Goal: Feedback & Contribution: Contribute content

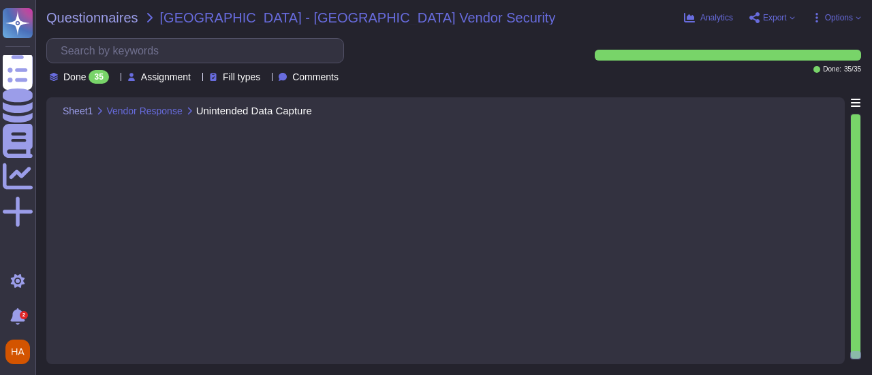
type textarea "No, Adobe Firefly does not capture or intentionally record unintended bystander…"
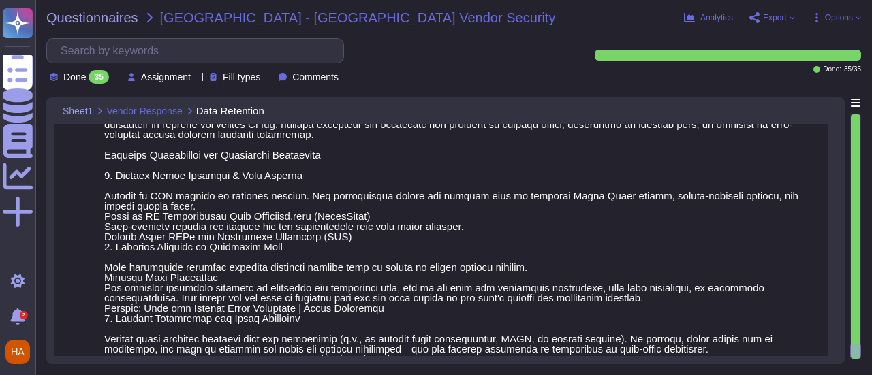
type textarea "Adobe retains customer data in accordance with the customer’s Enterprise Term L…"
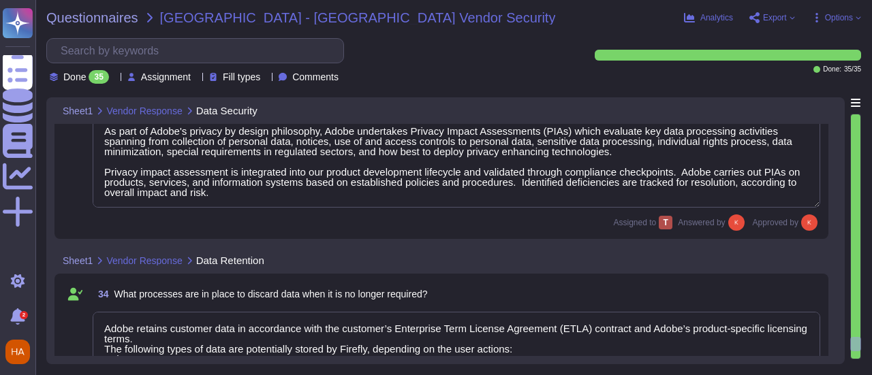
type textarea "As part of Adobe's privacy by design philosophy, Adobe undertakes Privacy Impac…"
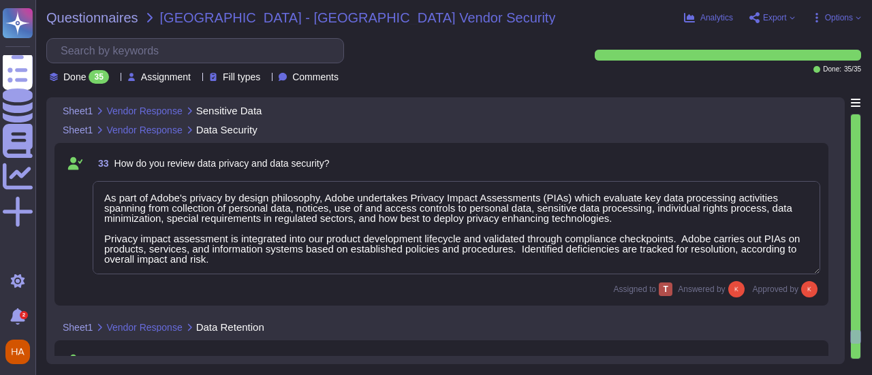
type textarea "N/A"
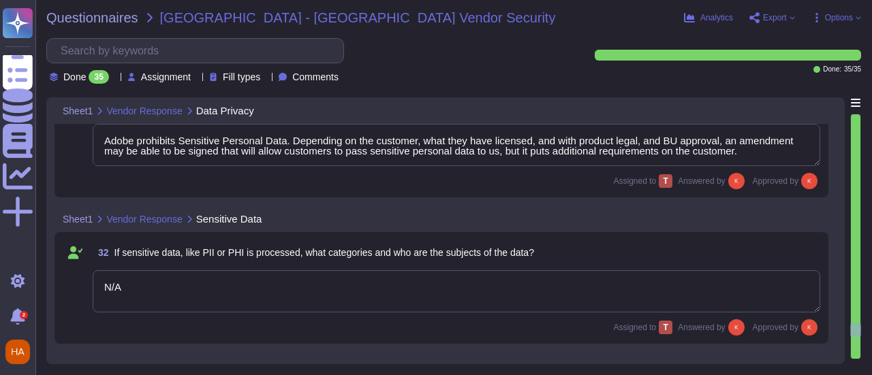
type textarea "Adobe prohibits Sensitive Personal Data. Depending on the customer, what they h…"
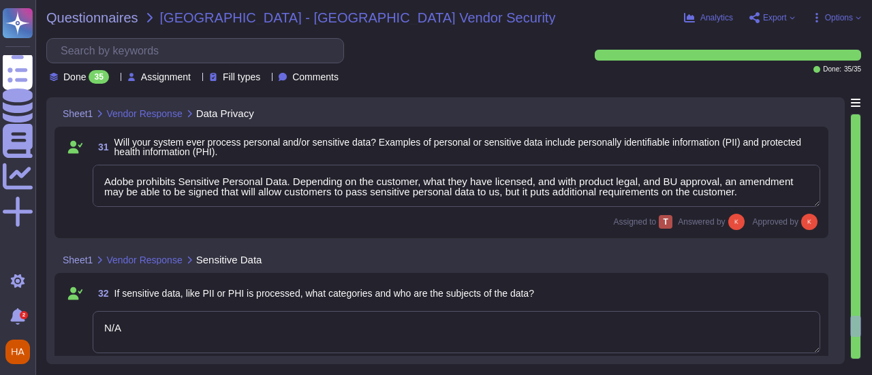
type textarea "Firefly is for image/sound generation, and presents results visually and audibl…"
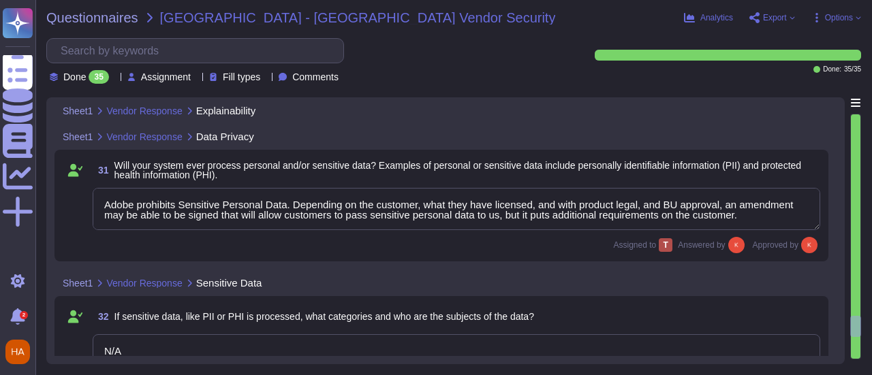
scroll to position [5359, 0]
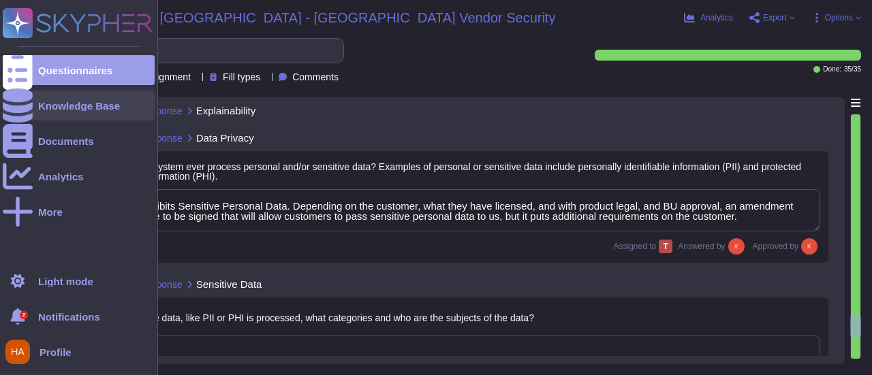
click at [85, 101] on div "Knowledge Base" at bounding box center [79, 106] width 82 height 10
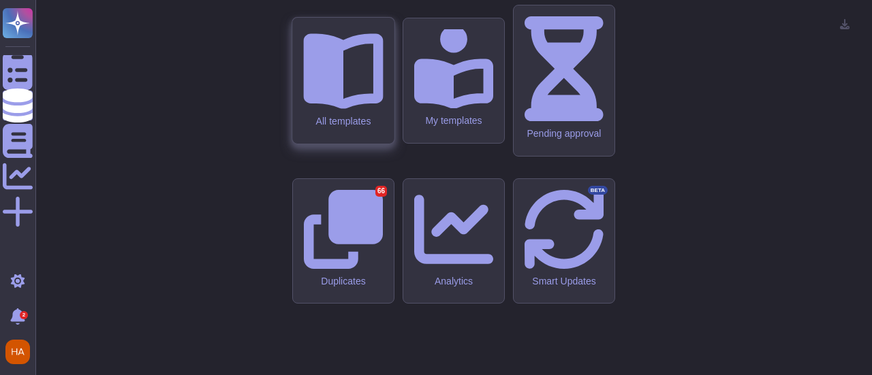
click at [342, 144] on div "All templates" at bounding box center [342, 81] width 101 height 126
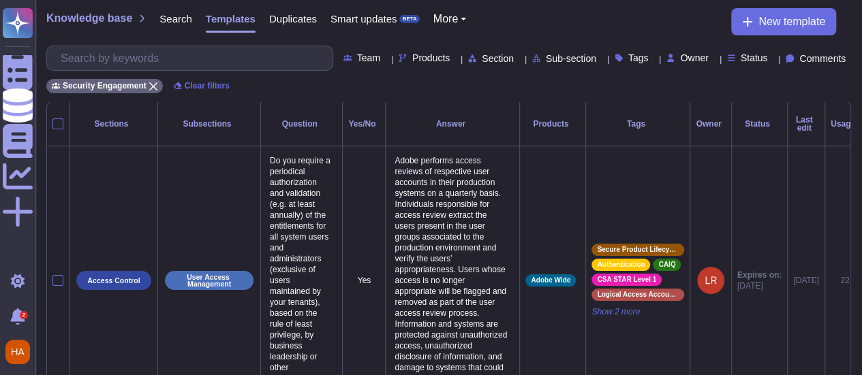
click at [680, 57] on span "Owner" at bounding box center [694, 58] width 28 height 10
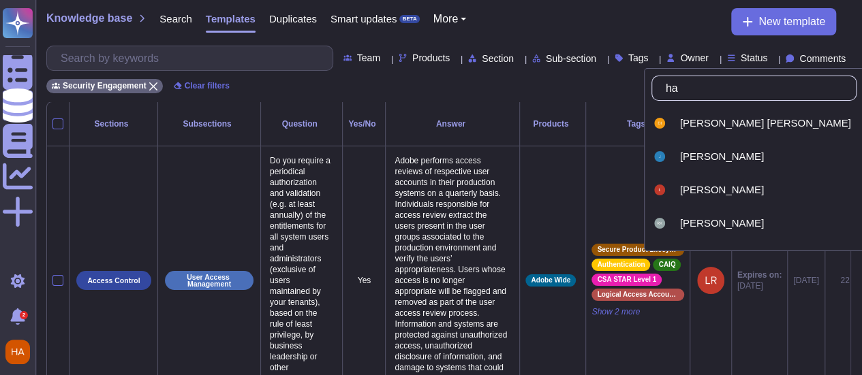
type input "haa"
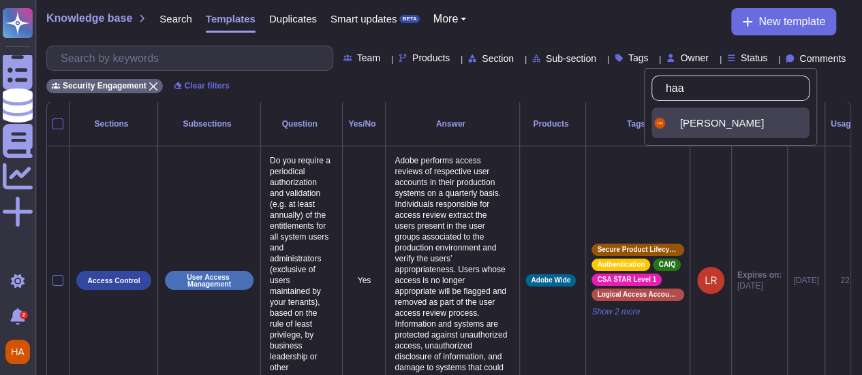
click at [714, 122] on span "Sean Haahr" at bounding box center [722, 123] width 84 height 12
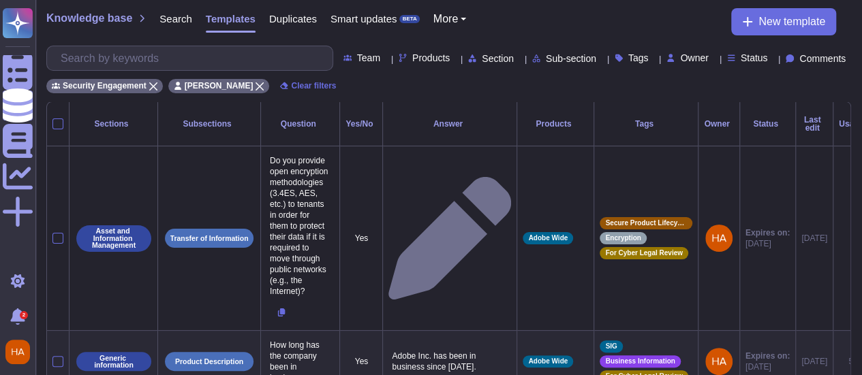
click at [744, 56] on span "Status" at bounding box center [753, 58] width 27 height 10
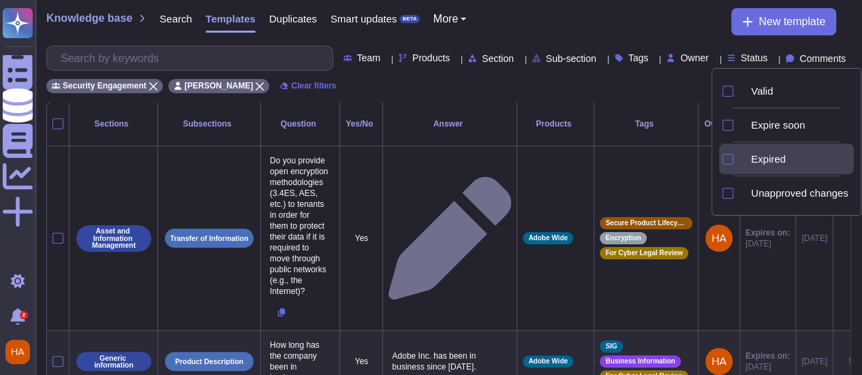
click at [785, 161] on span "Expired" at bounding box center [768, 159] width 35 height 12
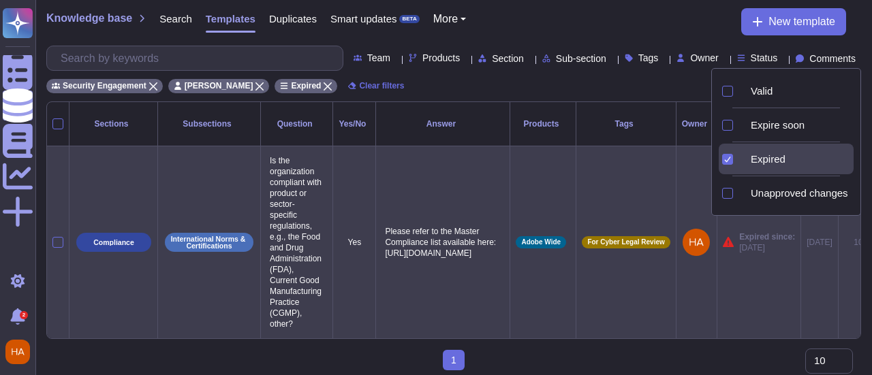
scroll to position [0, 54]
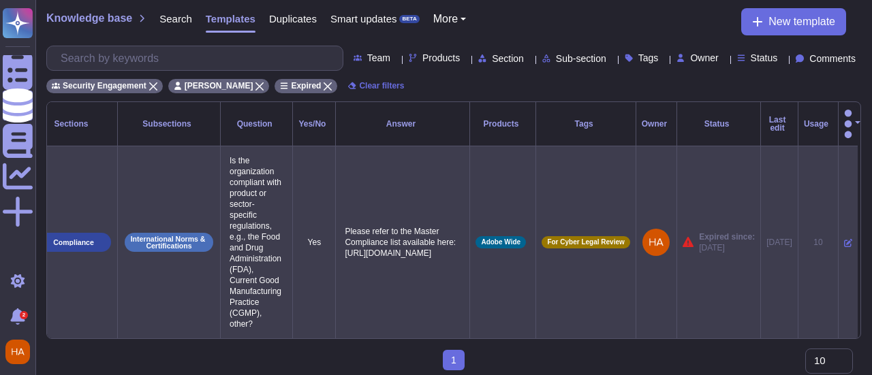
click at [844, 239] on icon at bounding box center [848, 243] width 8 height 8
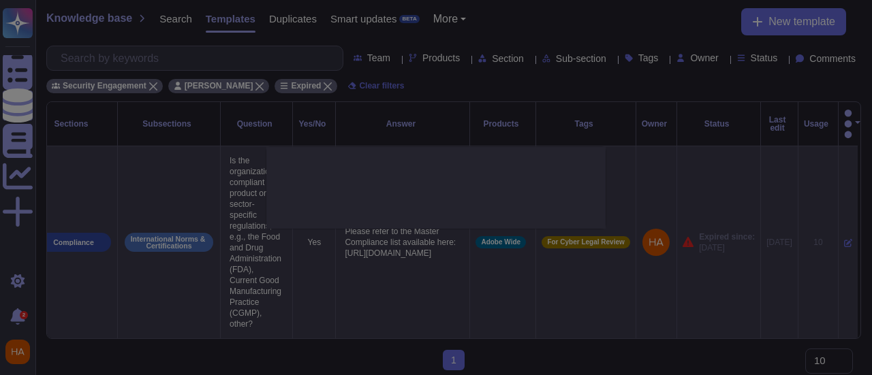
type textarea "Is the organization compliant with product or sector-specific regulations, e.g.…"
type textarea "Please refer to the Master Compliance list available here: https://www.adobe.co…"
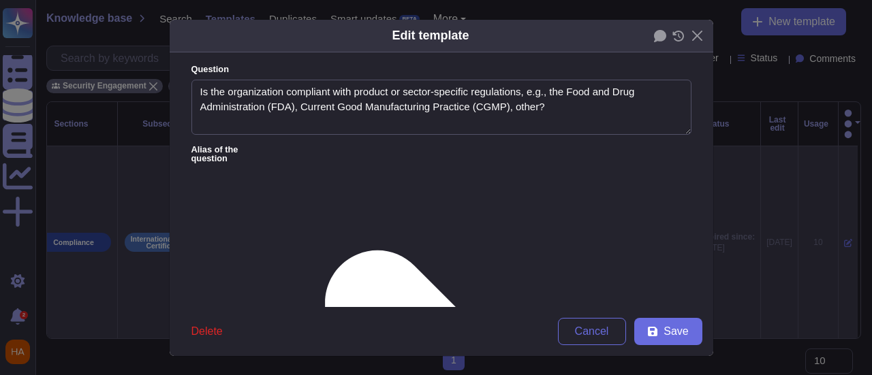
type textarea "Is the organization compliant with product or sector-specific regulations, e.g.…"
type textarea "Please refer to the Master Compliance list available here: https://www.adobe.co…"
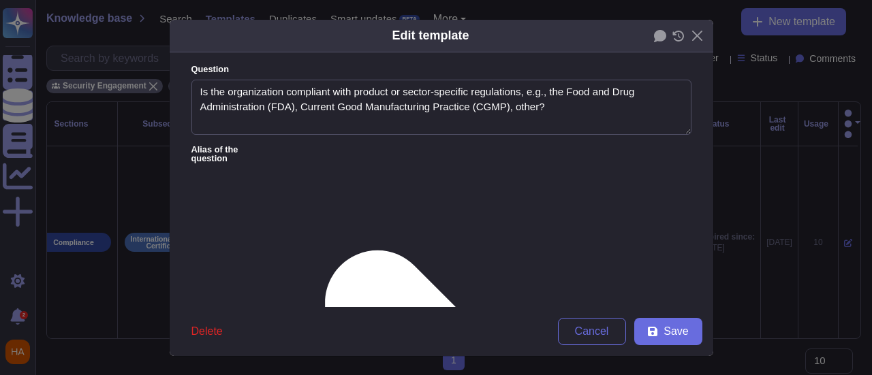
scroll to position [0, 0]
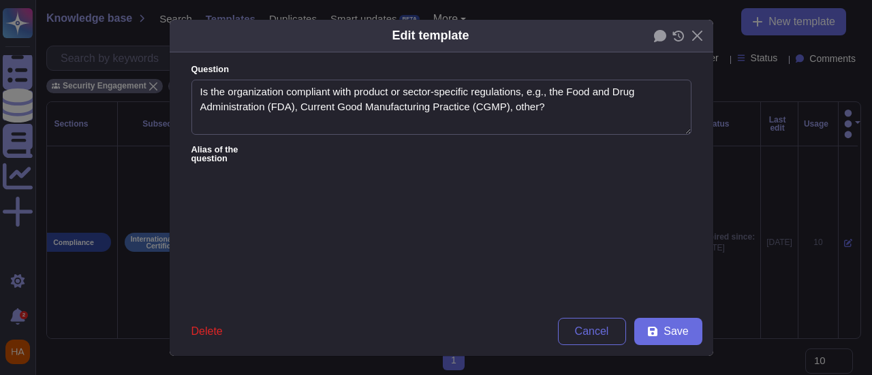
type textarea "Is the organization compliant with product or sector-specific regulations, e.g.…"
type textarea "Is the organization compliant with the product or sector-specific regulations, …"
type textarea "Are you regulated by the Saudi NCA?"
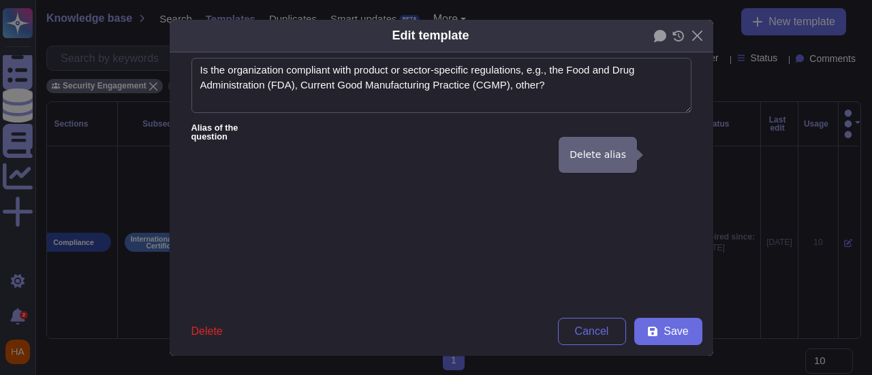
type textarea "Is the organization compliant with the product or sector-specific regulations, …"
type textarea "Are you regulated by the Saudi NCA?"
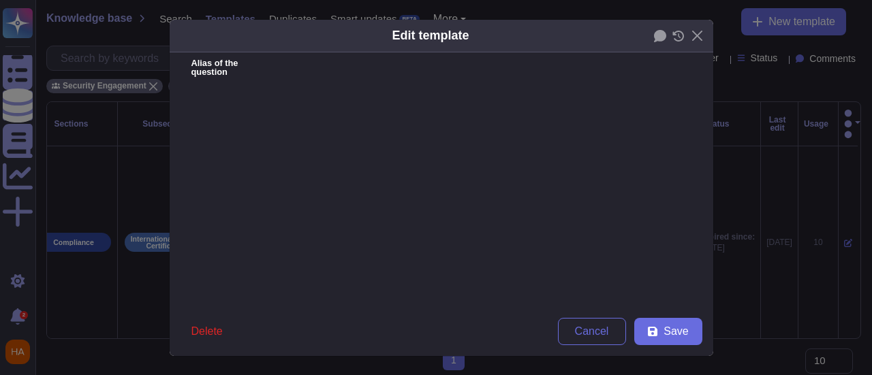
scroll to position [103, 0]
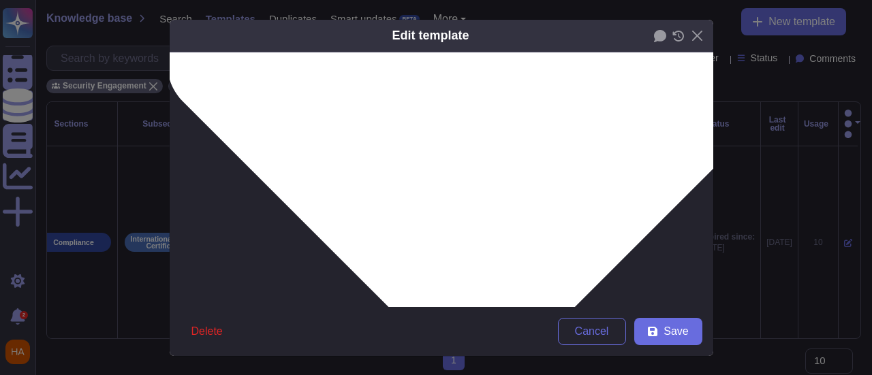
scroll to position [424, 0]
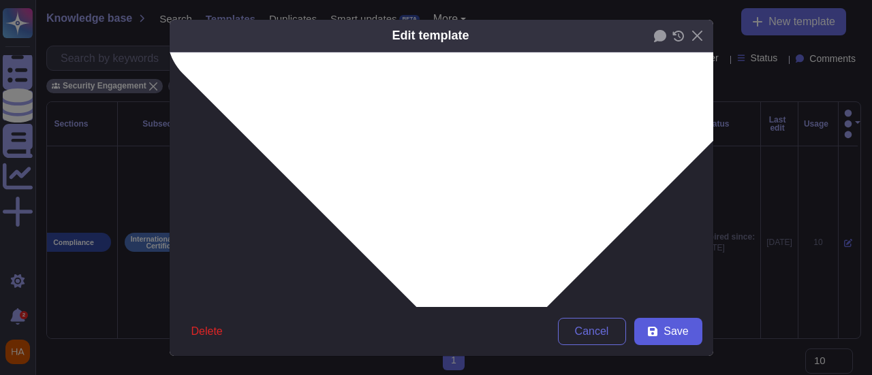
click at [687, 334] on button "Save" at bounding box center [668, 331] width 68 height 27
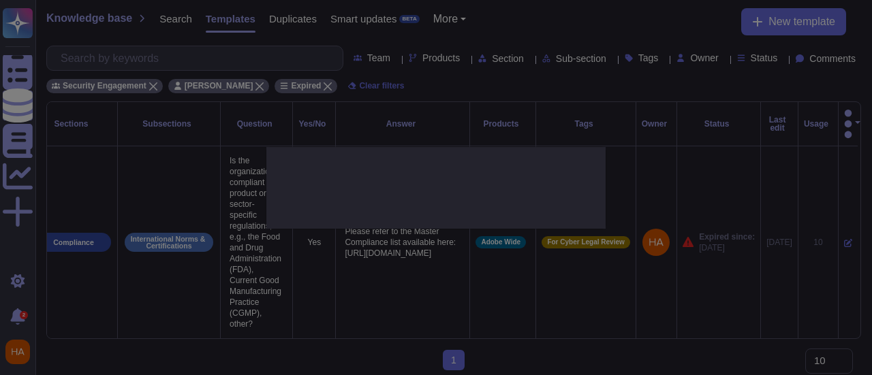
type textarea "Is the organization compliant with product or sector-specific regulations, e.g.…"
type textarea "Is the organization compliant with the product or sector-specific regulations, …"
type textarea "Are you regulated by the Saudi NCA?"
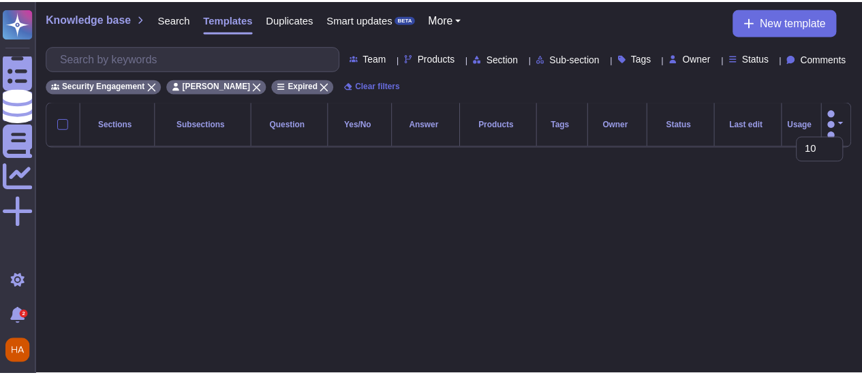
scroll to position [0, 0]
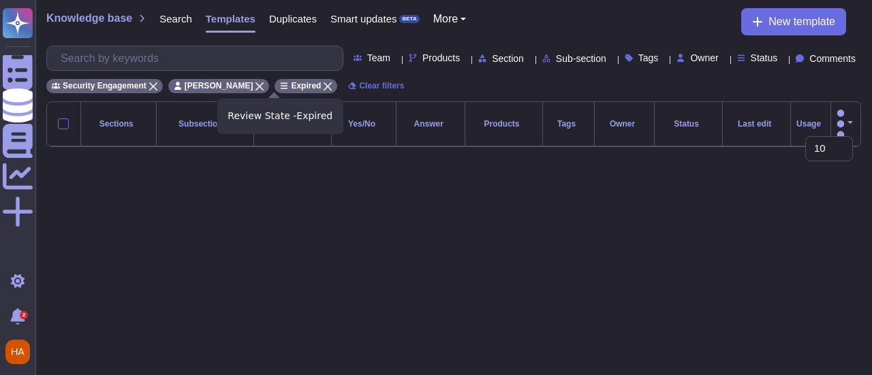
click at [324, 85] on icon at bounding box center [328, 86] width 8 height 8
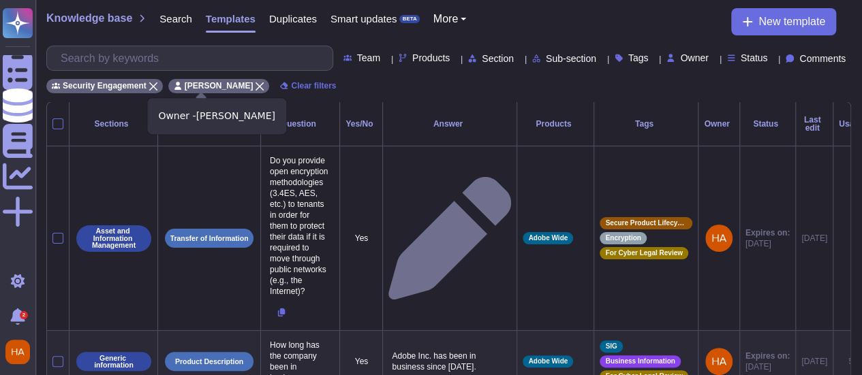
click at [255, 82] on icon at bounding box center [259, 86] width 8 height 8
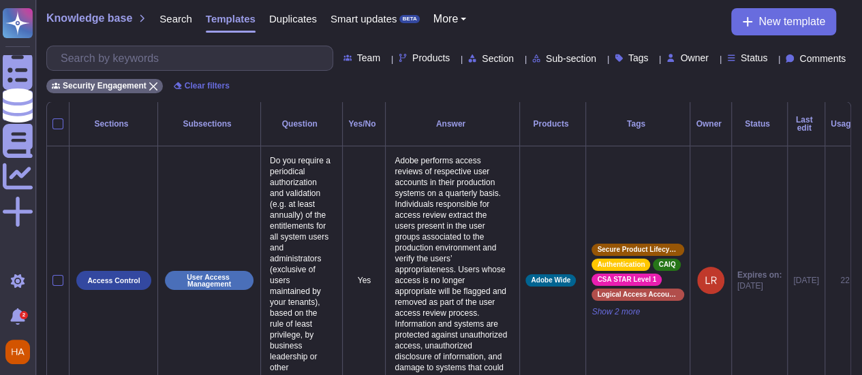
click at [628, 62] on span "Tags" at bounding box center [638, 58] width 20 height 10
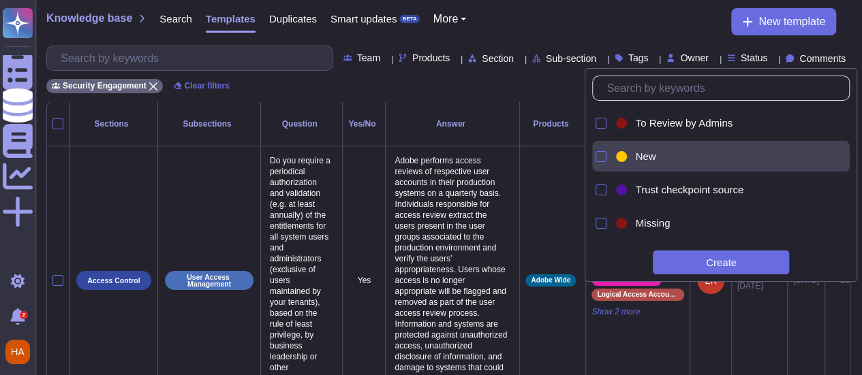
click at [607, 153] on div "New" at bounding box center [720, 156] width 257 height 31
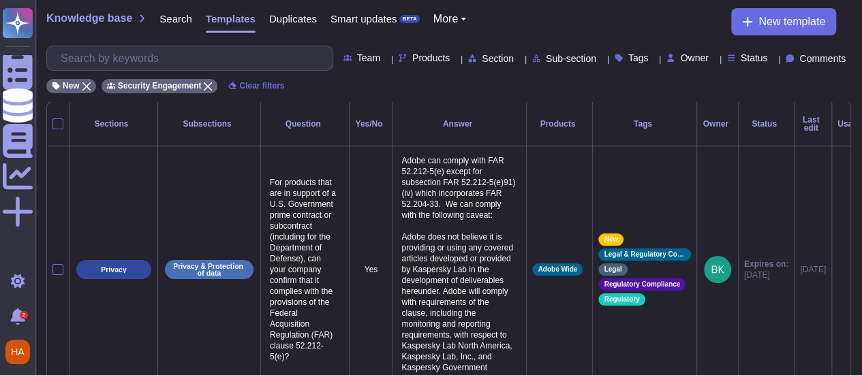
click at [606, 25] on div "Knowledge base Search Templates Duplicates Smart updates BETA More New template" at bounding box center [448, 21] width 804 height 27
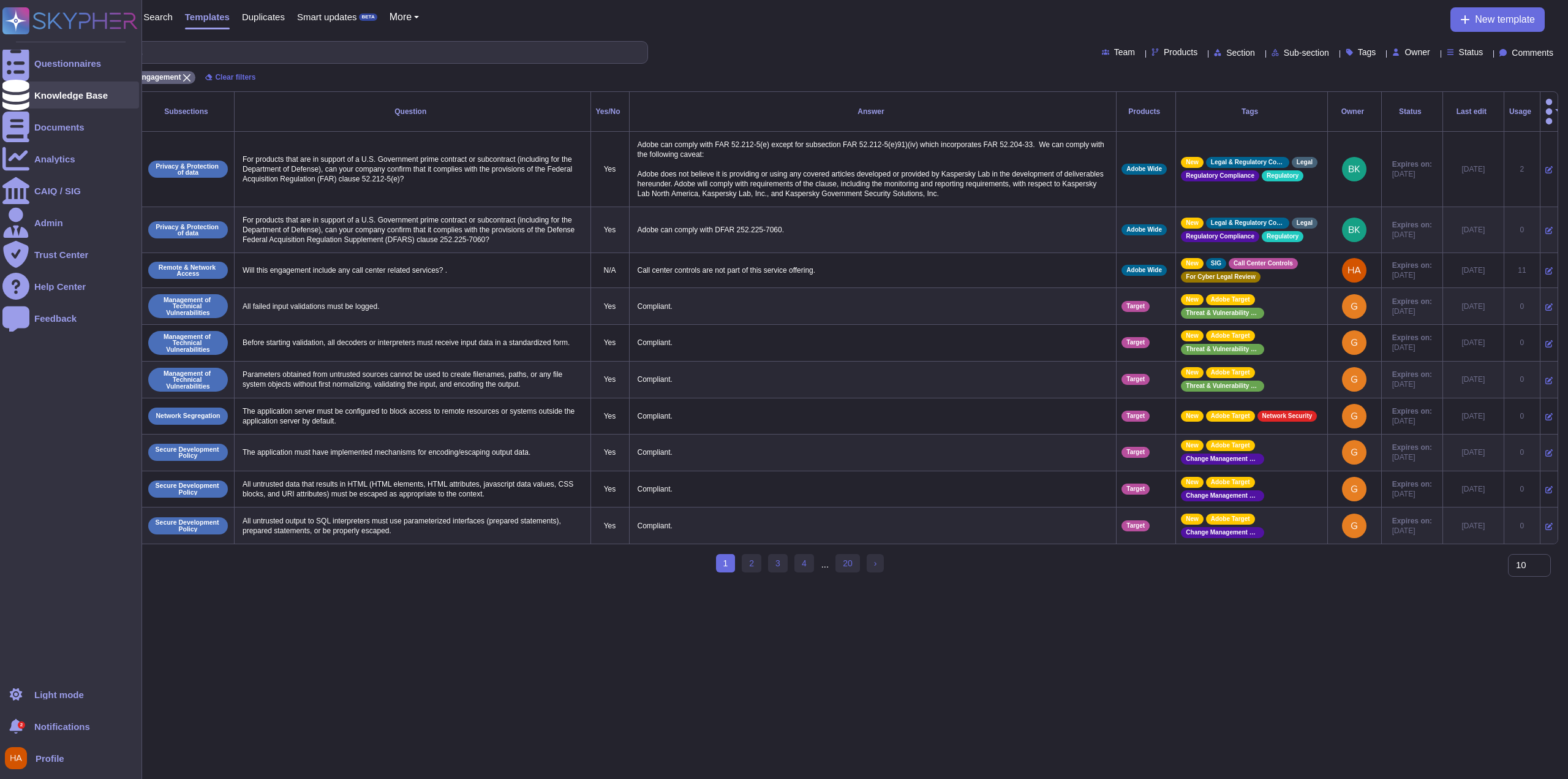
click at [12, 97] on icon at bounding box center [16, 95] width 27 height 31
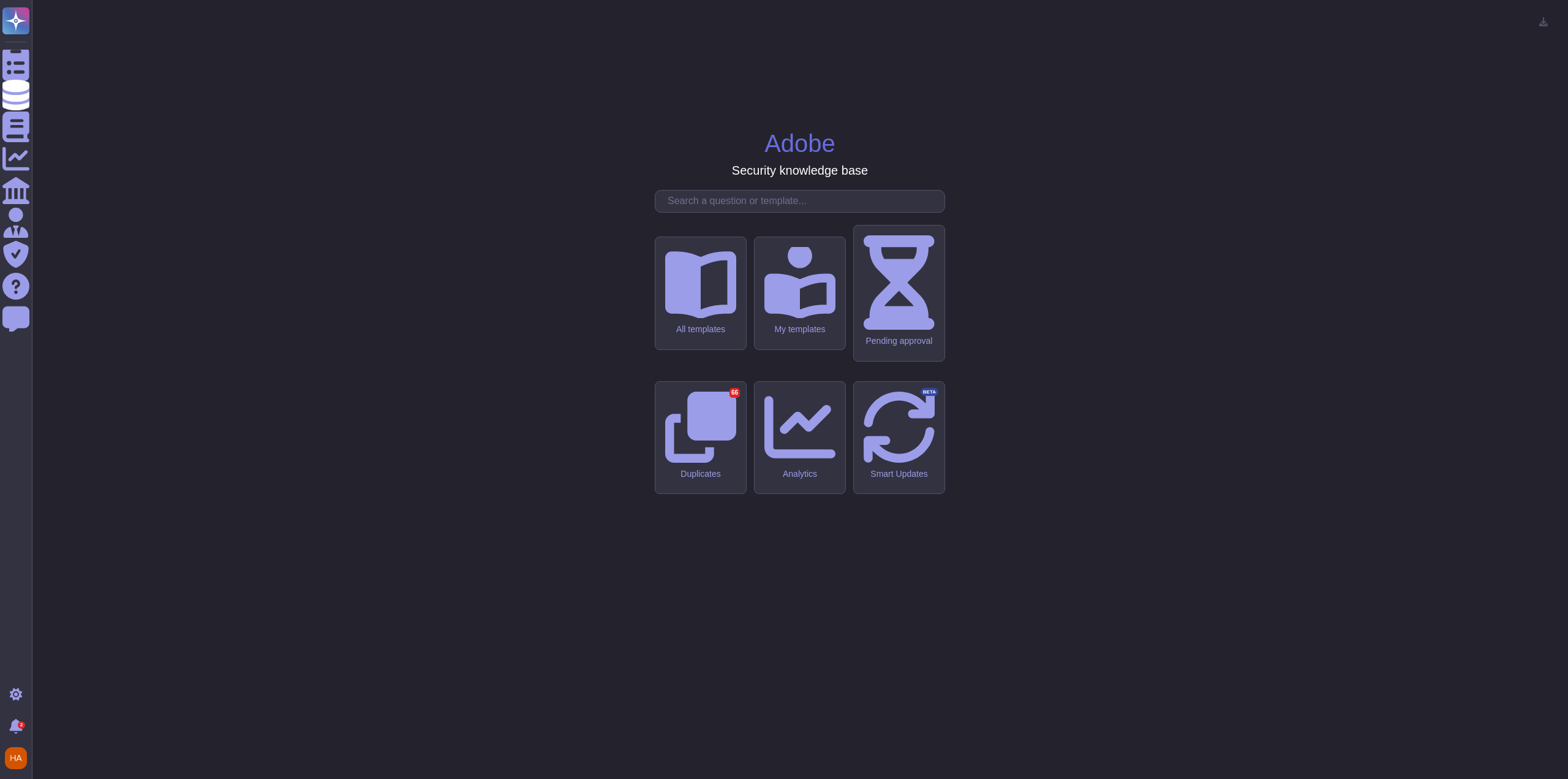
click at [783, 128] on div "Adobe Security knowledge base All templates My templates Pending approval Dupli…" at bounding box center [799, 390] width 1516 height 759
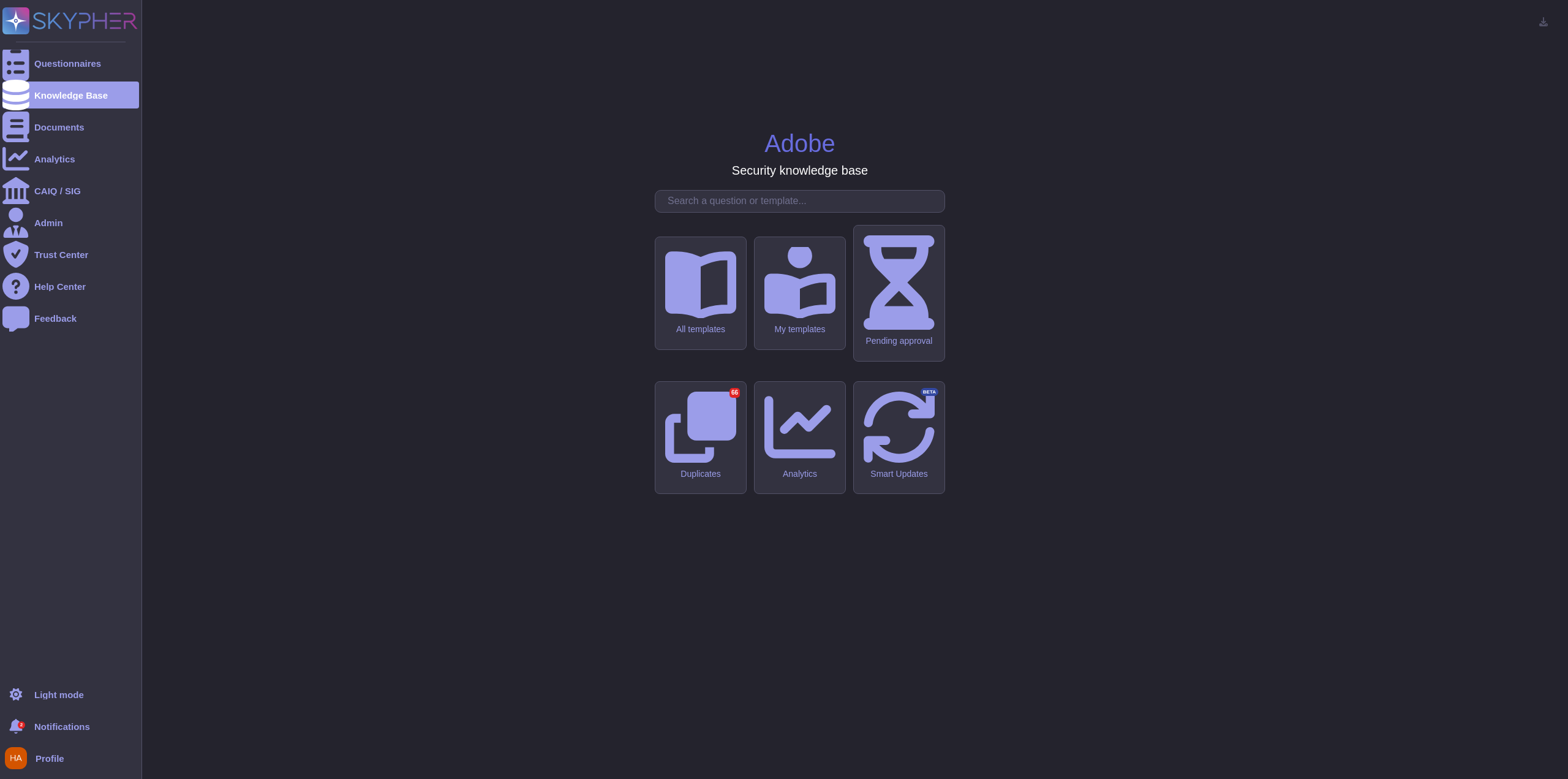
click at [55, 337] on span "Profile" at bounding box center [50, 758] width 29 height 9
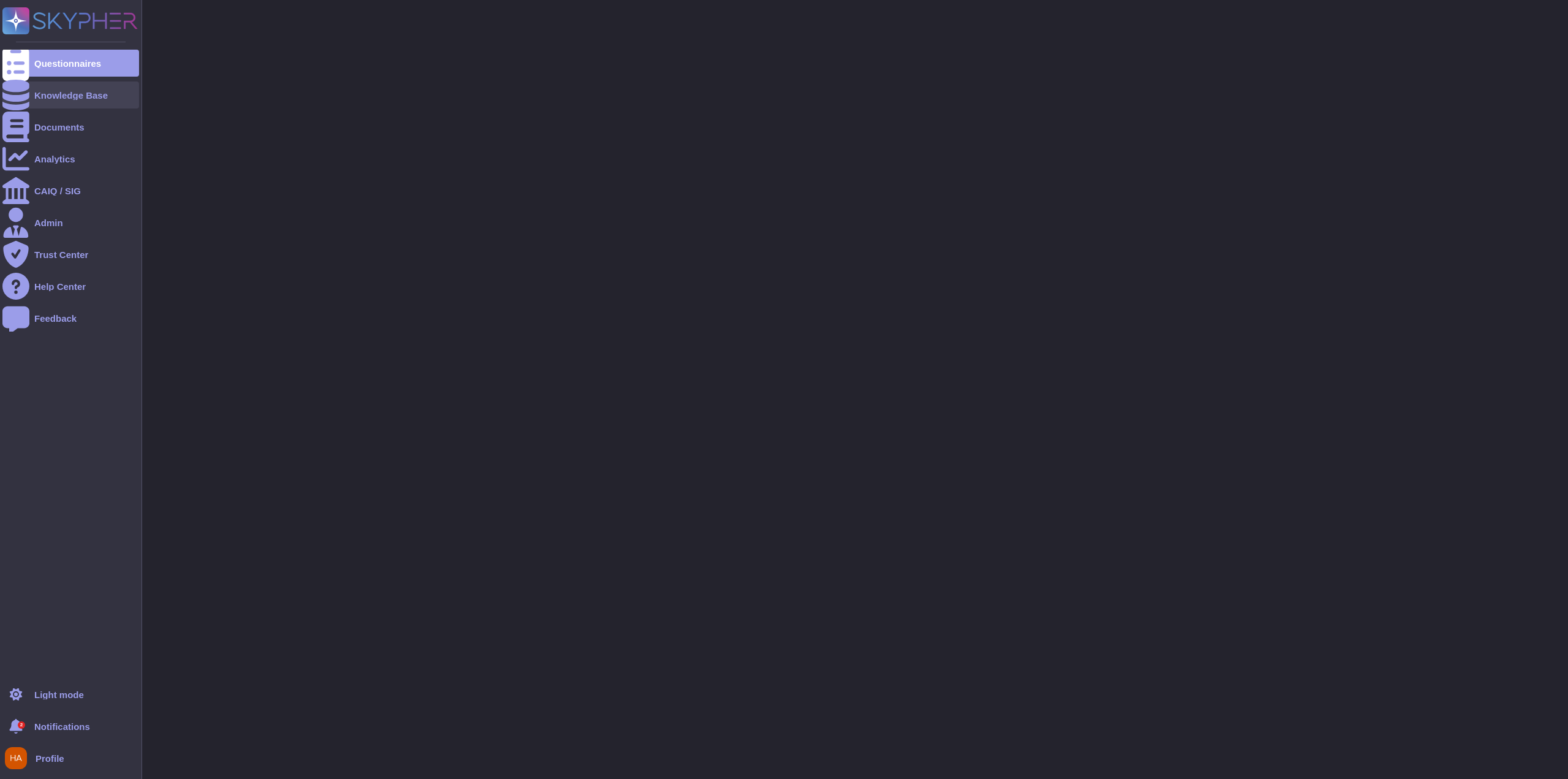
click at [11, 103] on div at bounding box center [16, 95] width 27 height 27
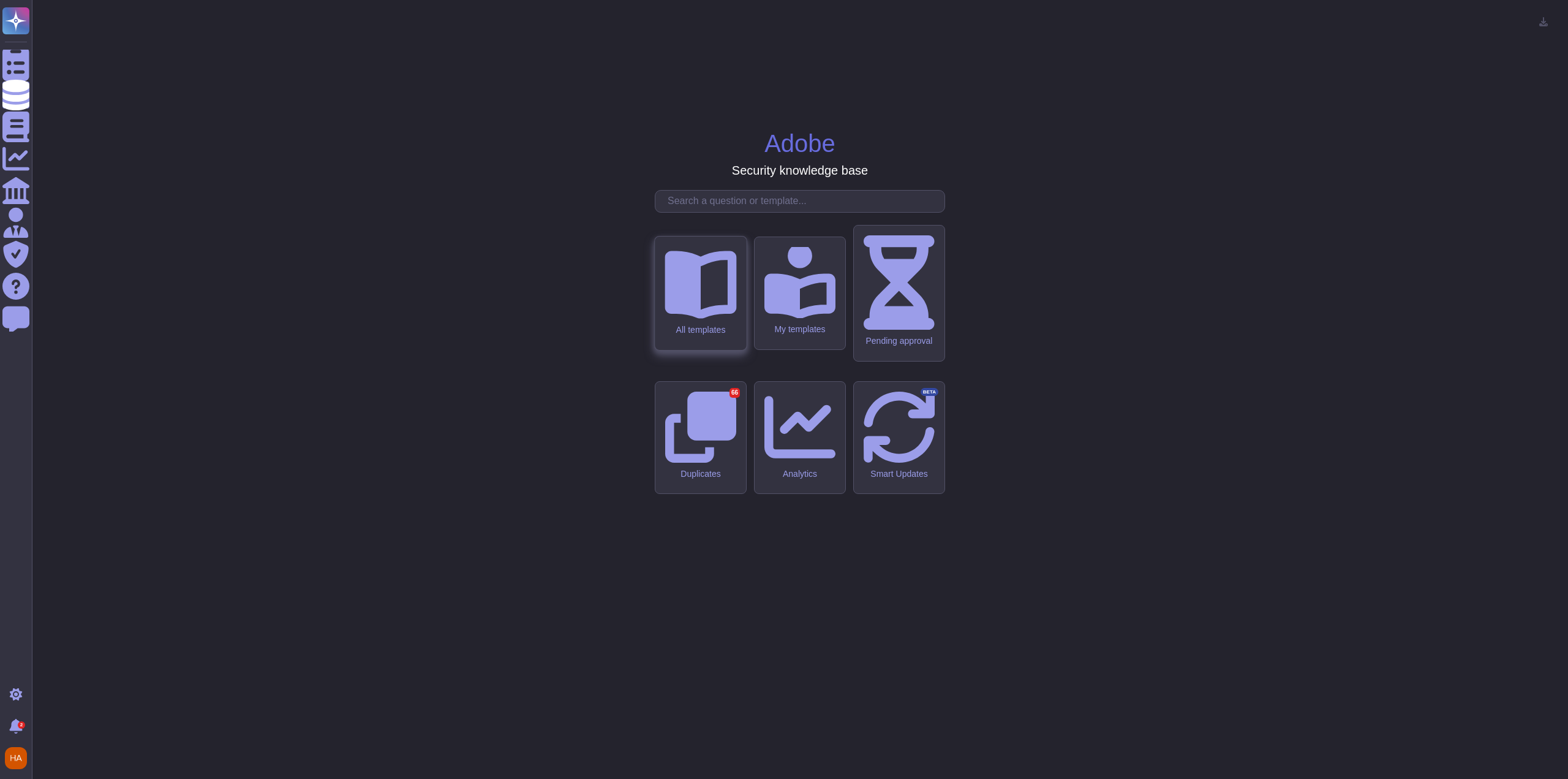
click at [724, 350] on div "All templates" at bounding box center [699, 293] width 91 height 113
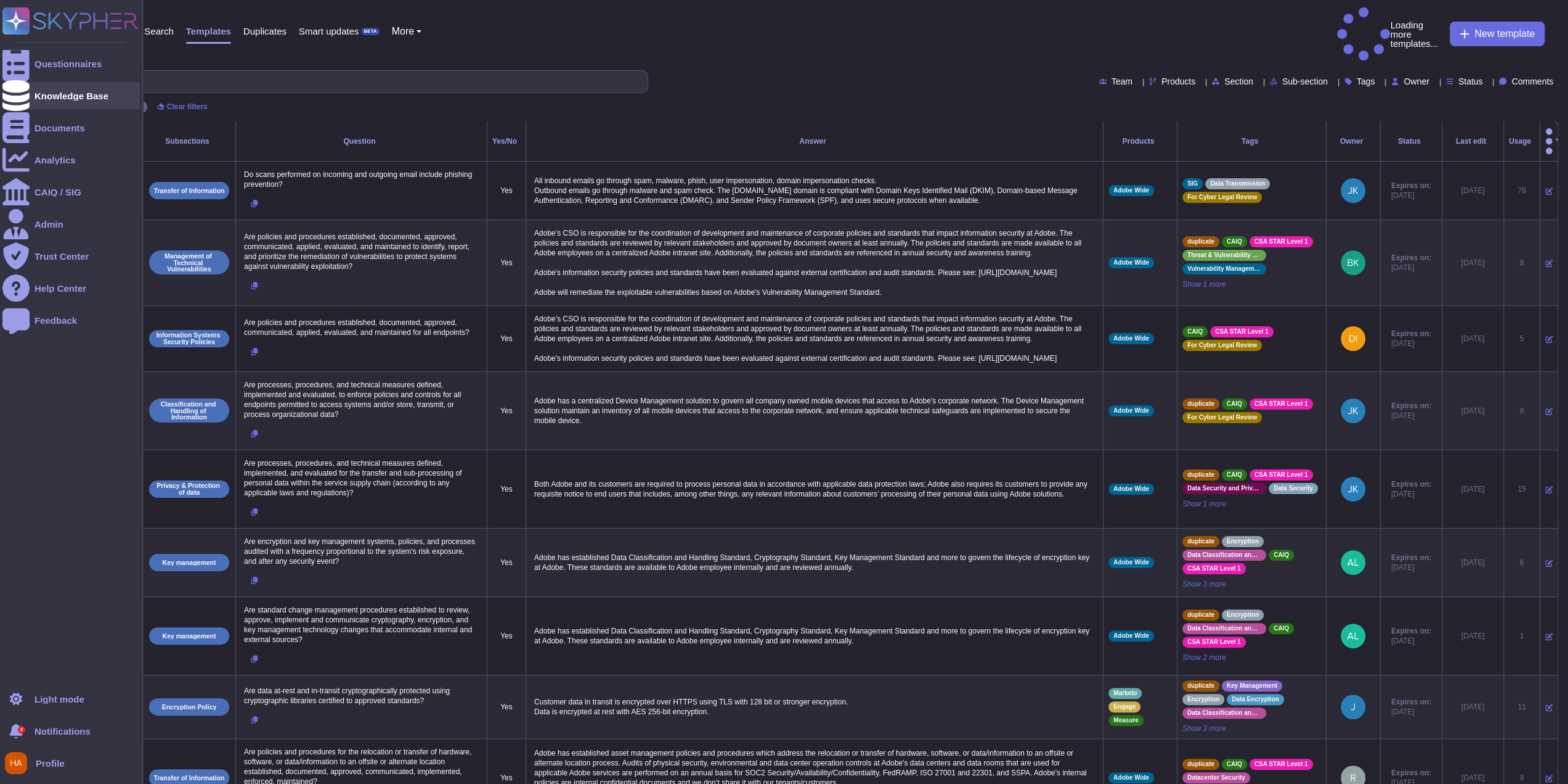
click at [53, 98] on div "Knowledge Base" at bounding box center [71, 96] width 74 height 9
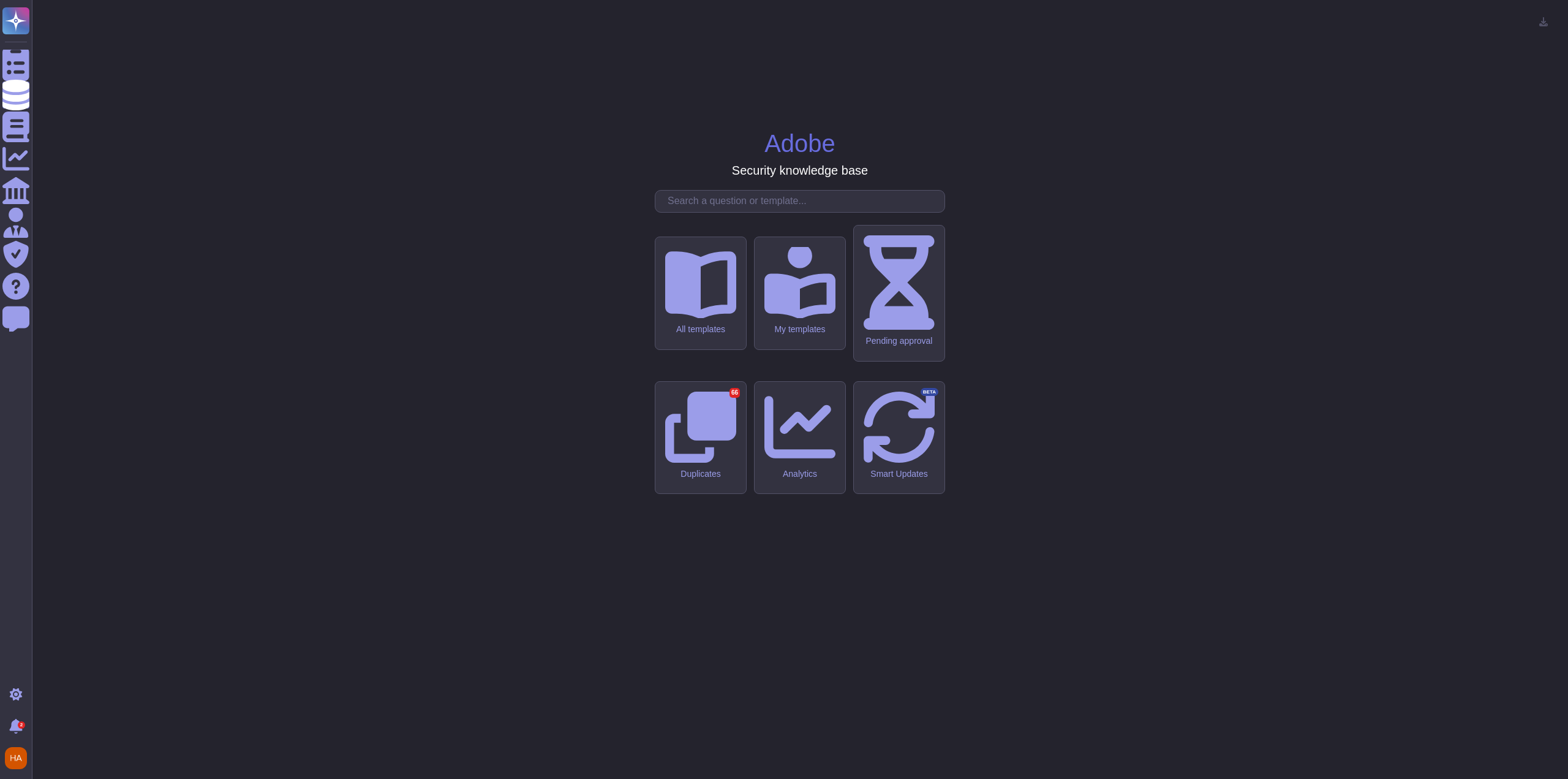
drag, startPoint x: 1079, startPoint y: 205, endPoint x: 1107, endPoint y: 201, distance: 28.3
click at [1082, 205] on div "Adobe Security knowledge base All templates My templates Pending approval Dupli…" at bounding box center [799, 390] width 1516 height 759
click at [1515, 20] on div "Adobe Security knowledge base All templates My templates Pending approval Dupli…" at bounding box center [799, 390] width 1516 height 759
click at [348, 368] on div "Adobe Security knowledge base All templates My templates Pending approval Dupli…" at bounding box center [799, 390] width 1516 height 759
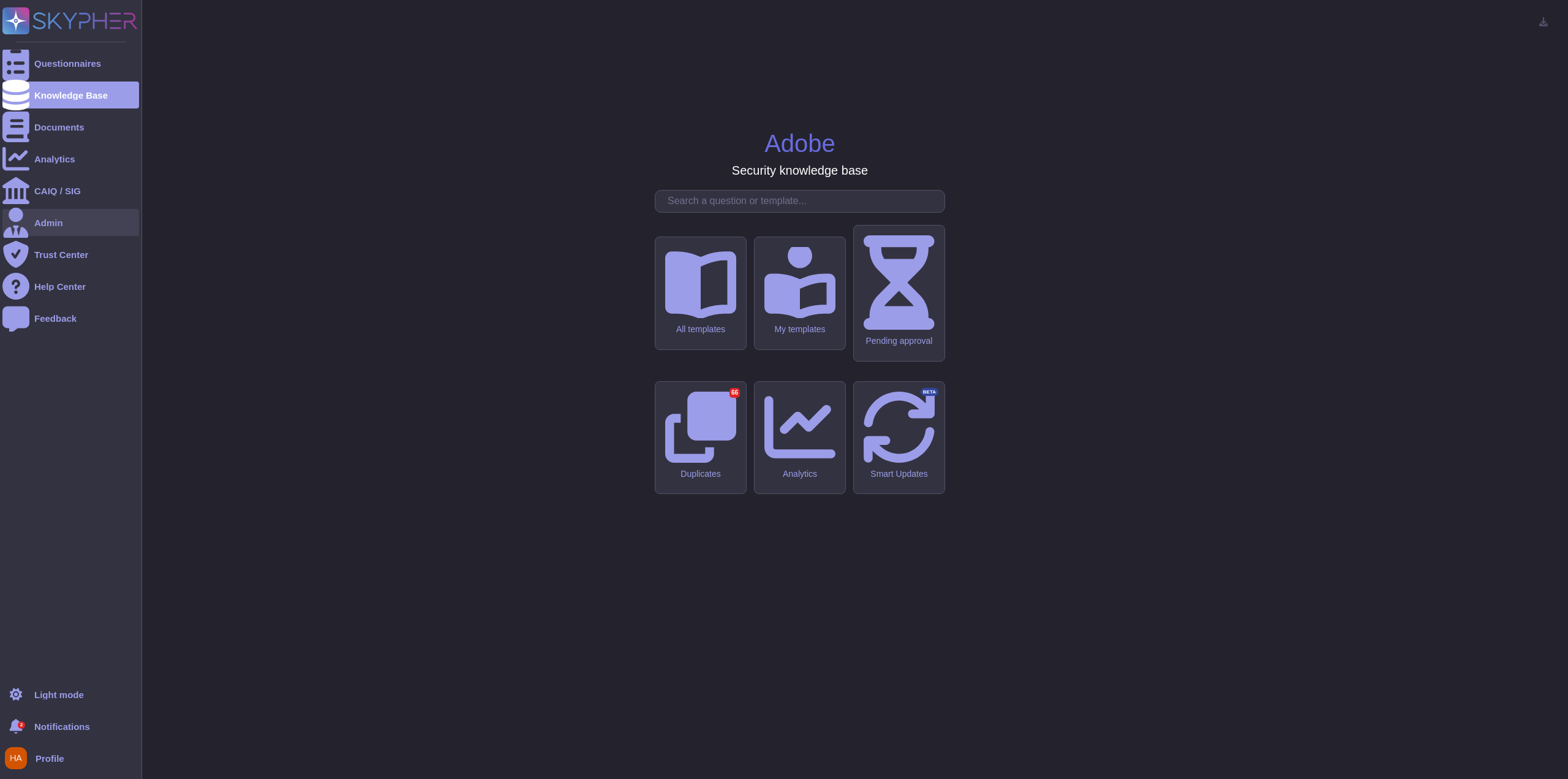
click at [43, 222] on div "Admin" at bounding box center [49, 222] width 29 height 9
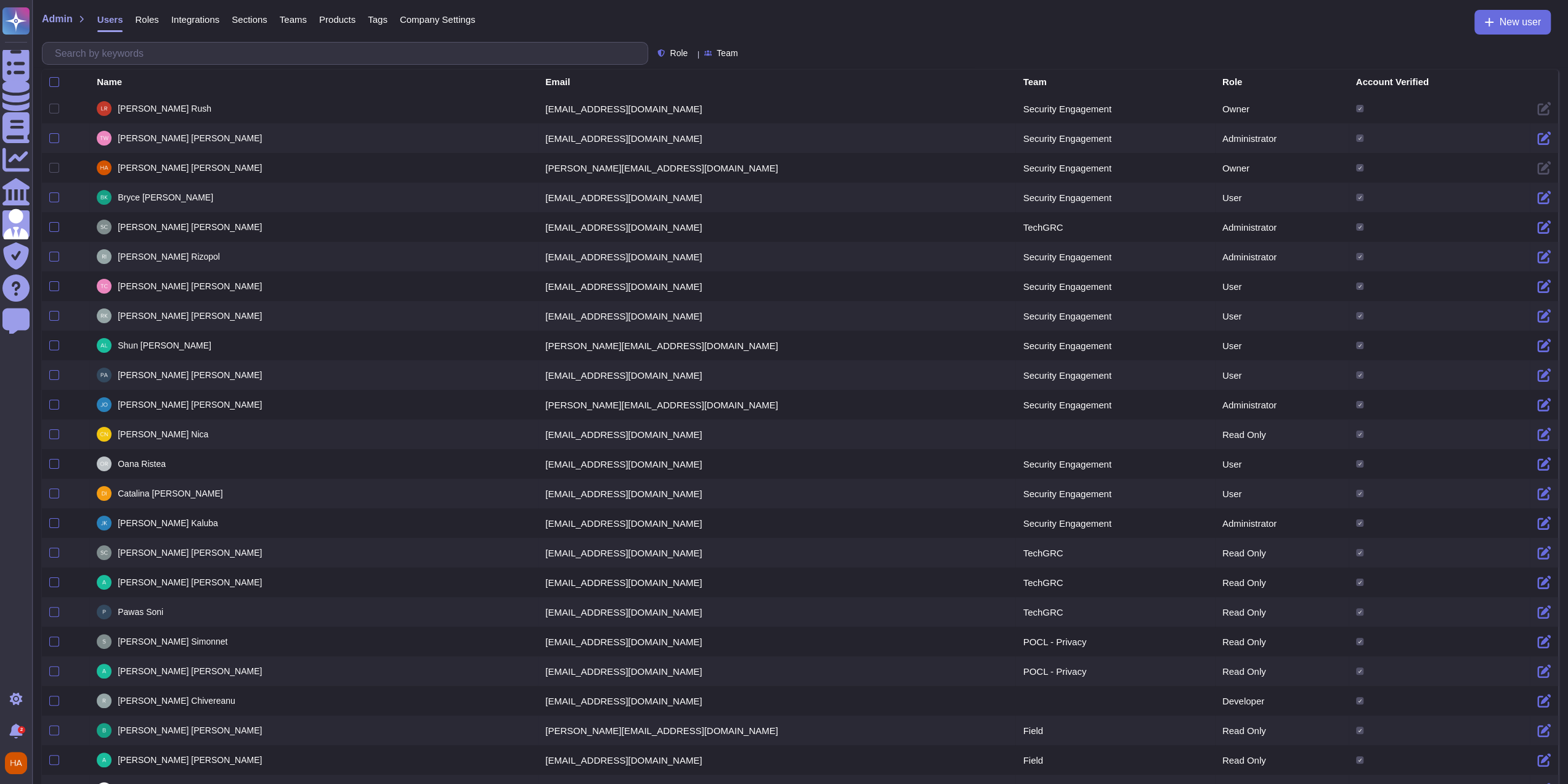
click at [159, 14] on div "Integrations" at bounding box center [189, 22] width 61 height 24
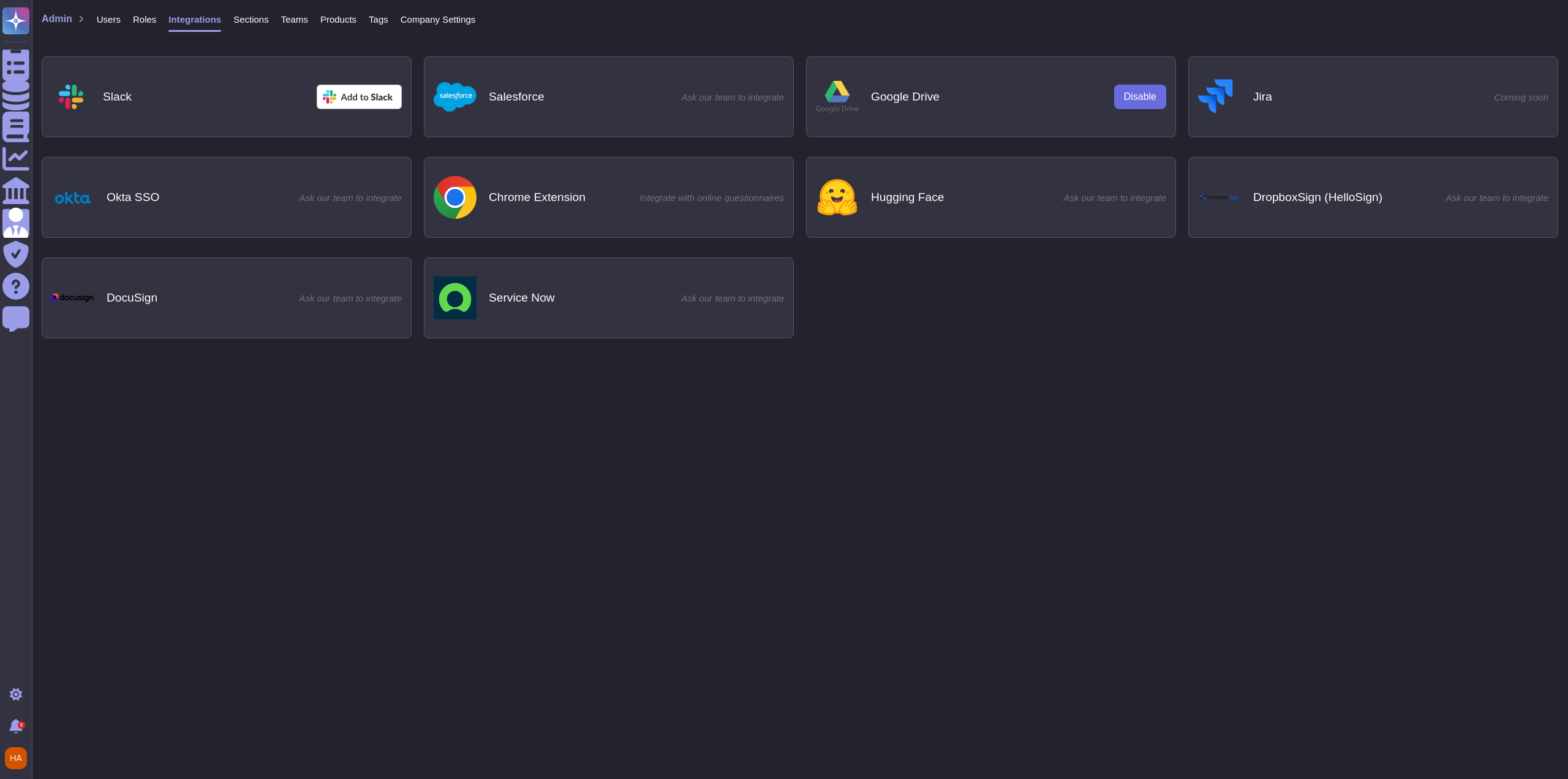
click at [143, 28] on div "Roles" at bounding box center [138, 22] width 36 height 24
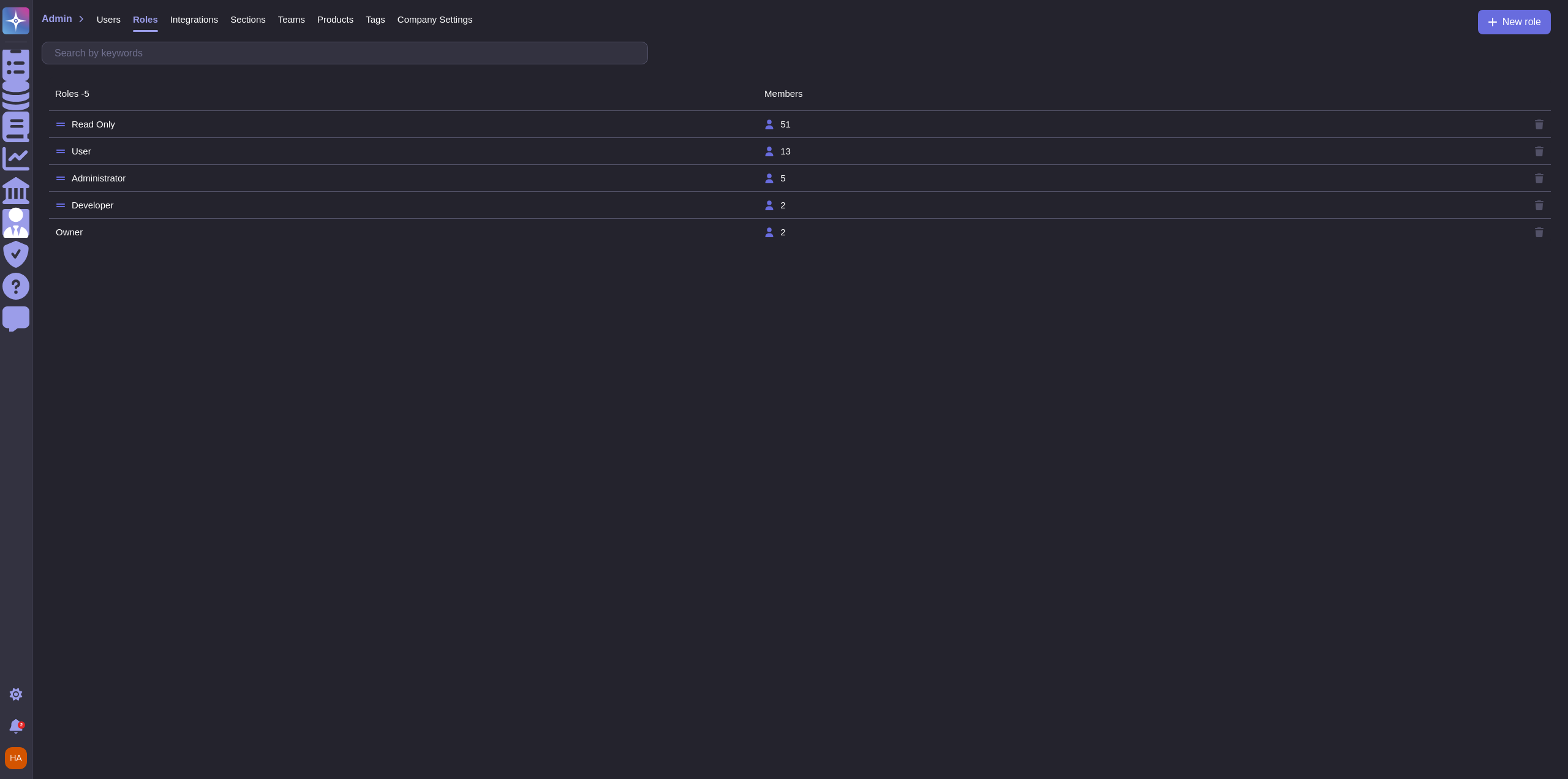
click at [65, 227] on td "Owner" at bounding box center [409, 232] width 708 height 11
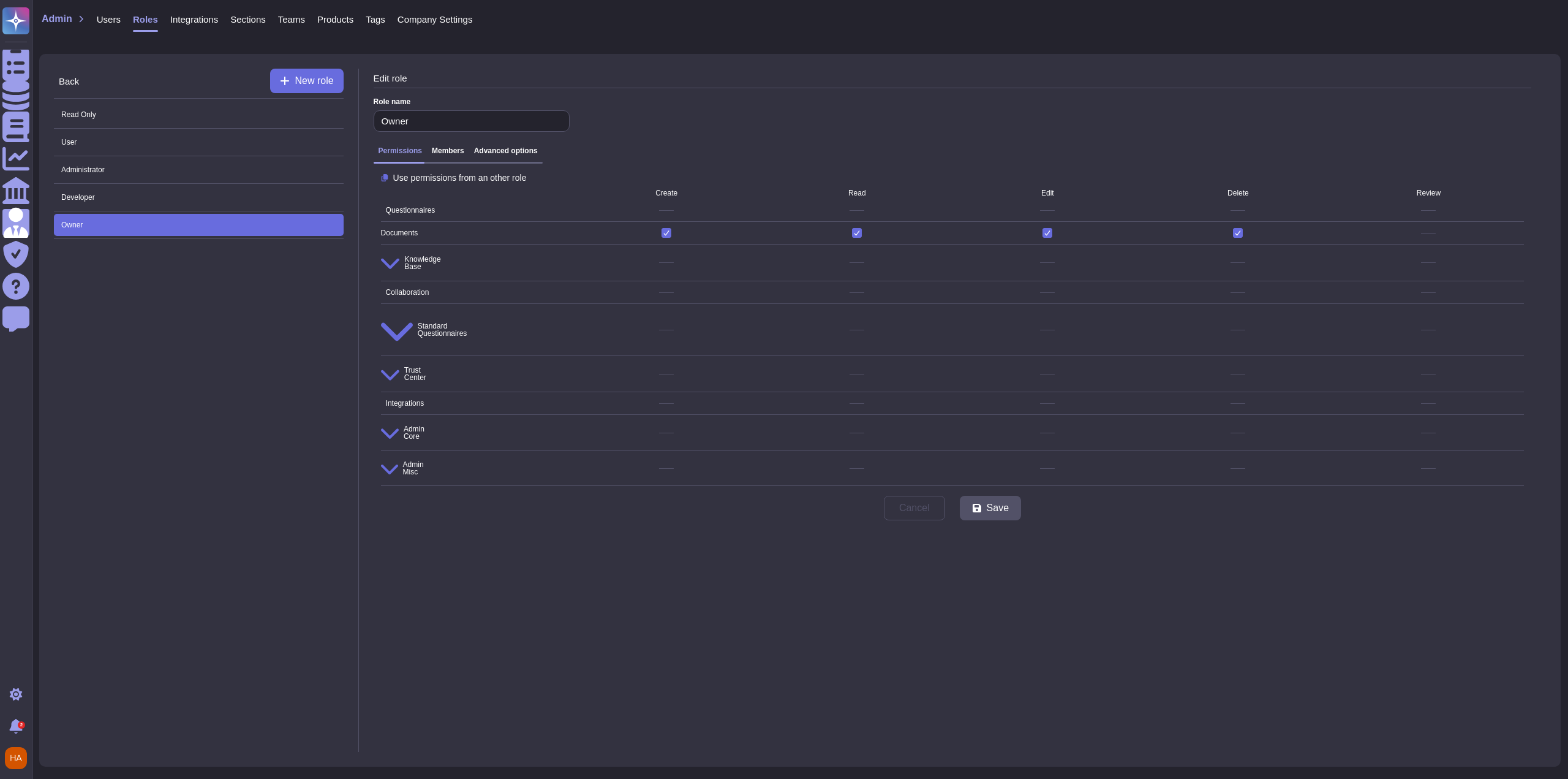
click at [493, 153] on h3 "Advanced options" at bounding box center [505, 151] width 64 height 9
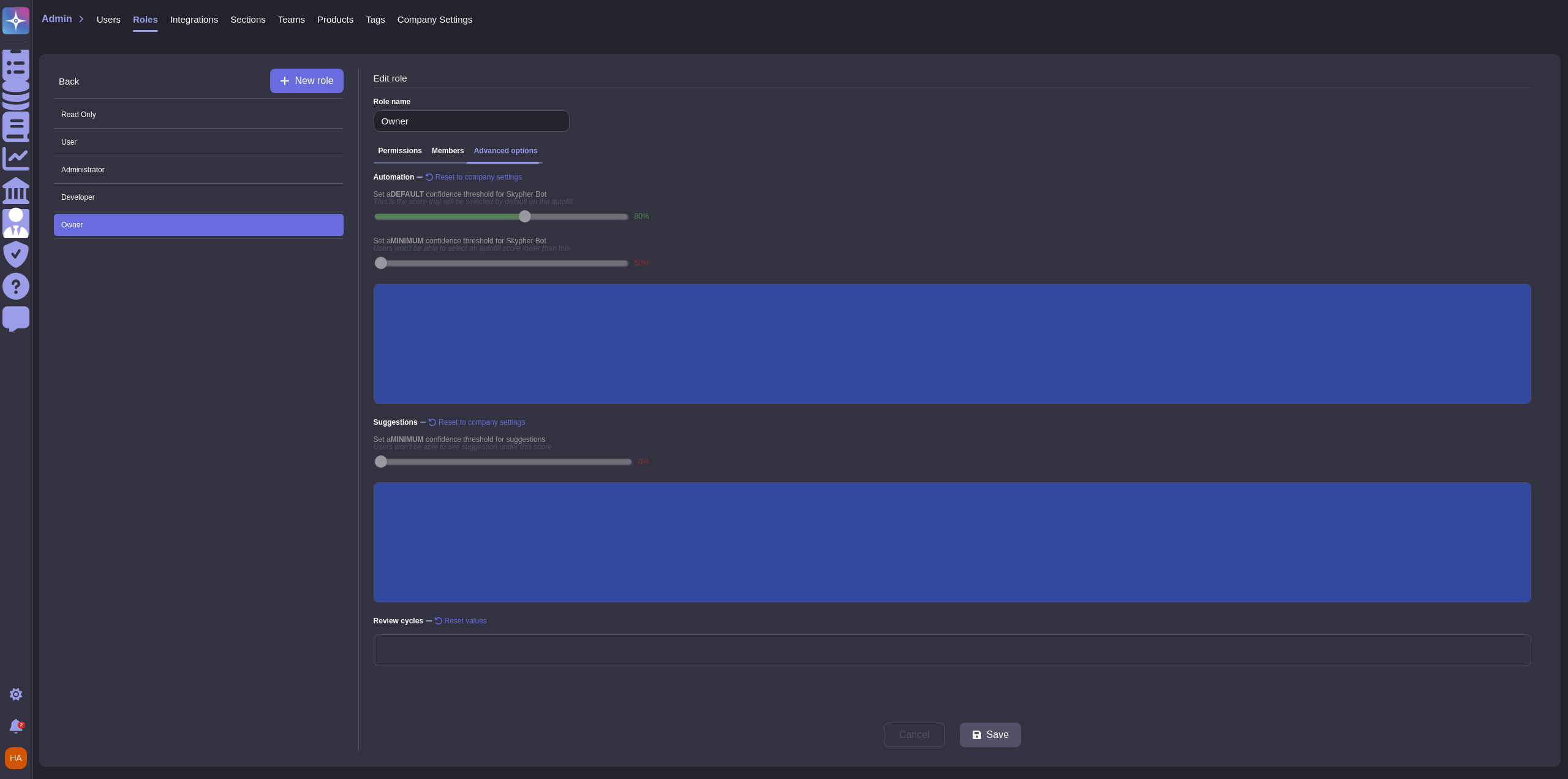
click at [398, 153] on h3 "Permissions" at bounding box center [400, 151] width 43 height 9
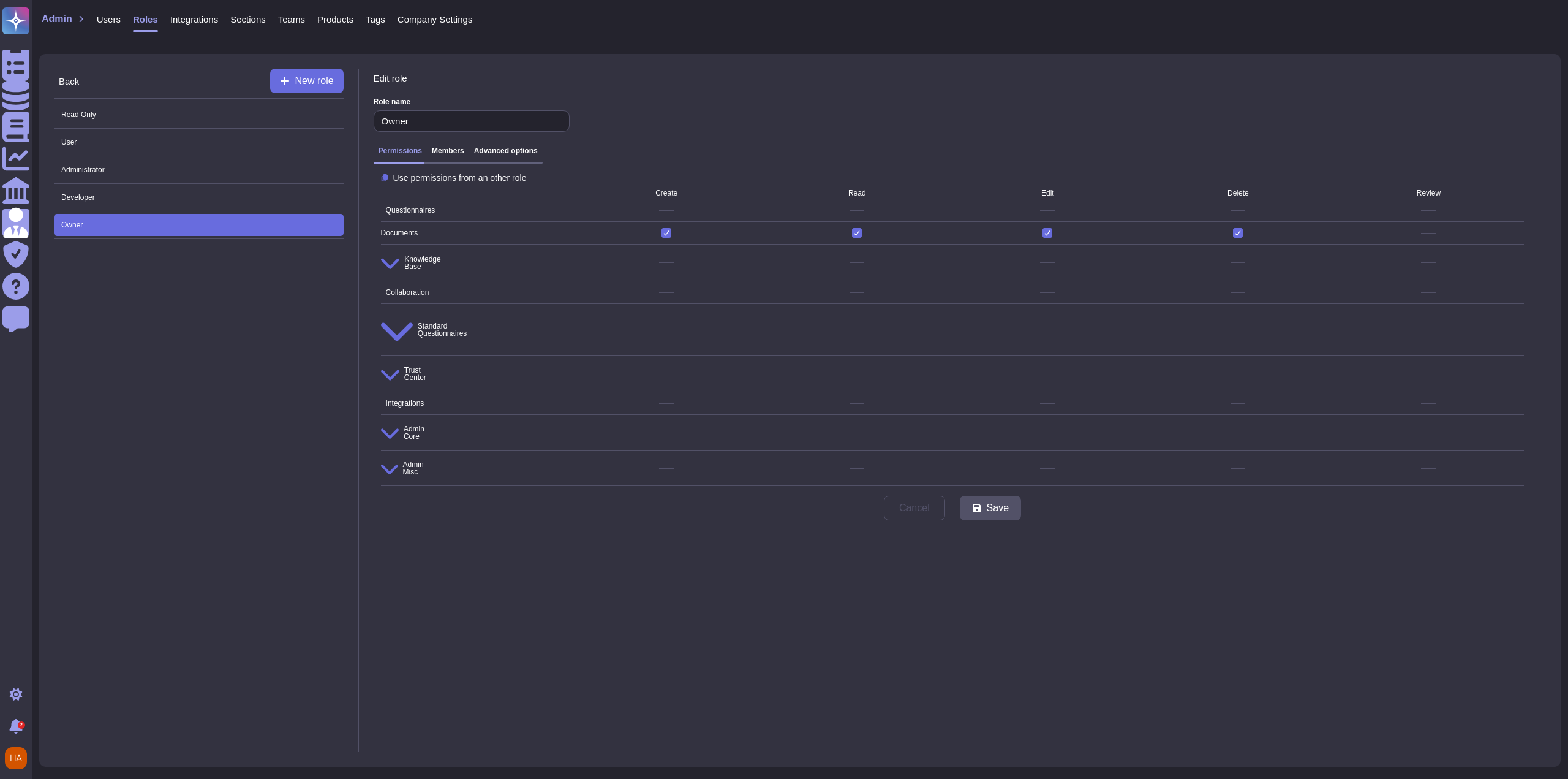
click at [385, 249] on span "Knowledge Base" at bounding box center [477, 262] width 191 height 31
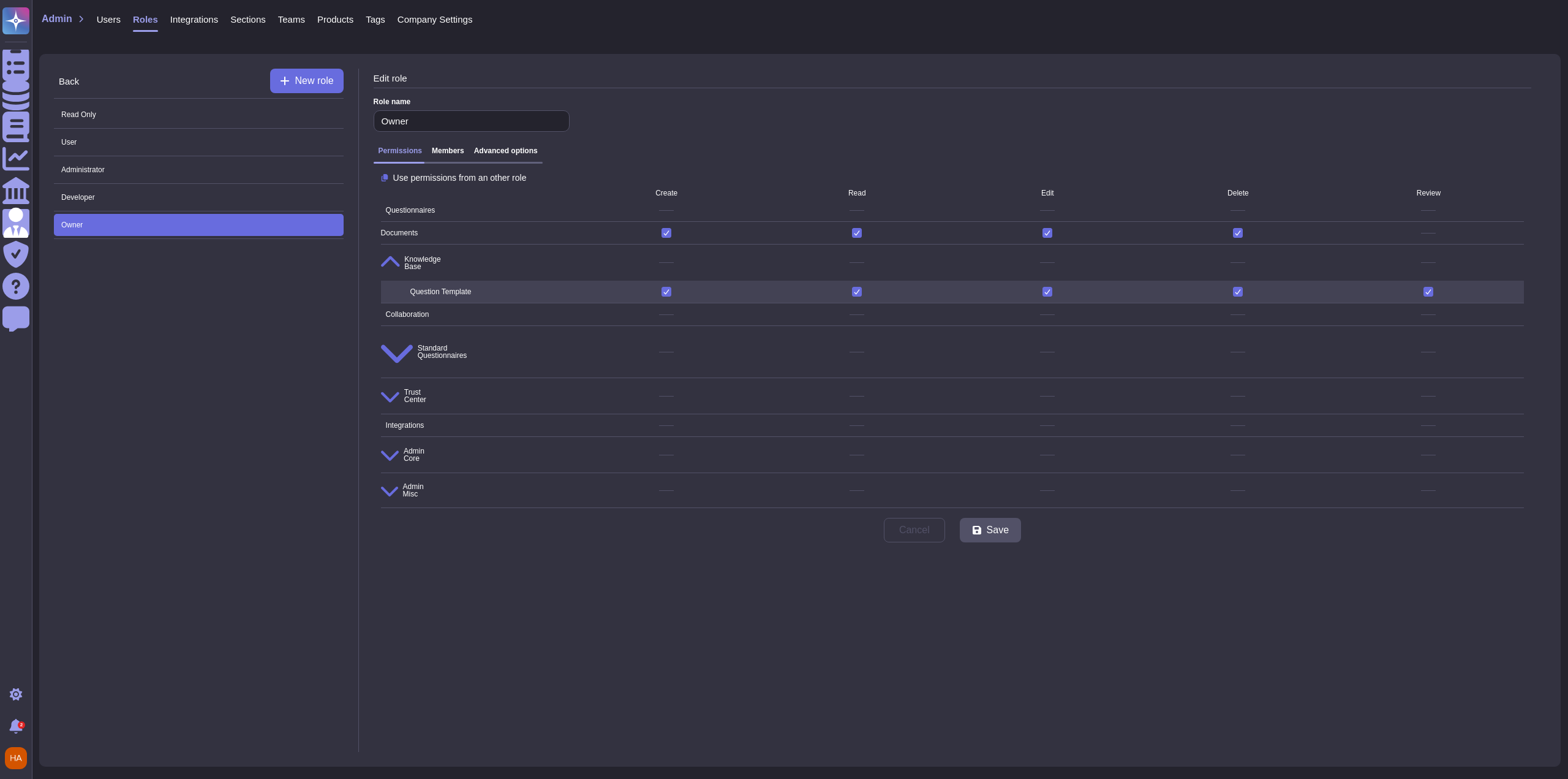
click at [383, 444] on icon at bounding box center [390, 454] width 18 height 21
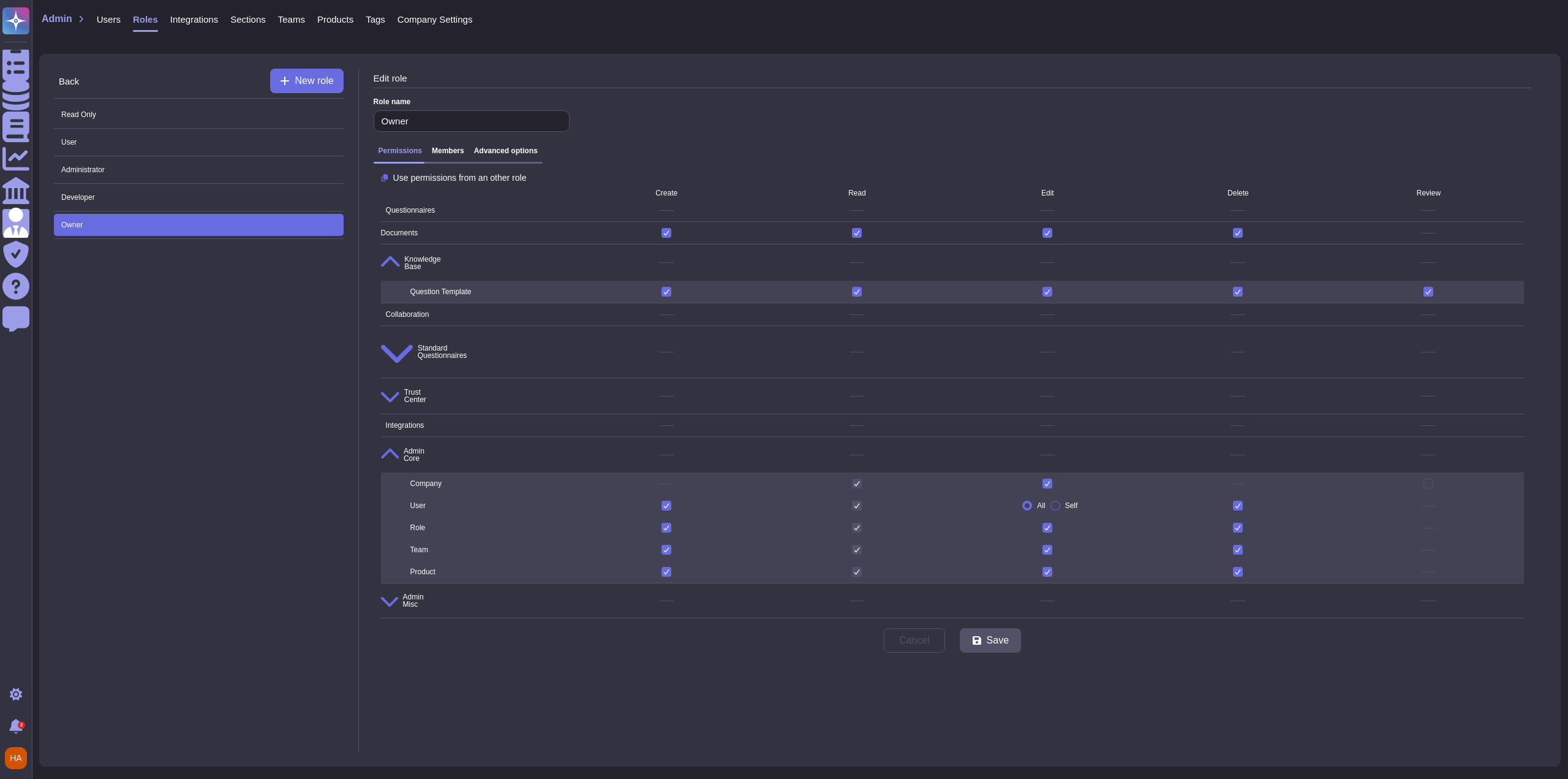
click at [408, 591] on span "Admin Misc" at bounding box center [403, 601] width 43 height 20
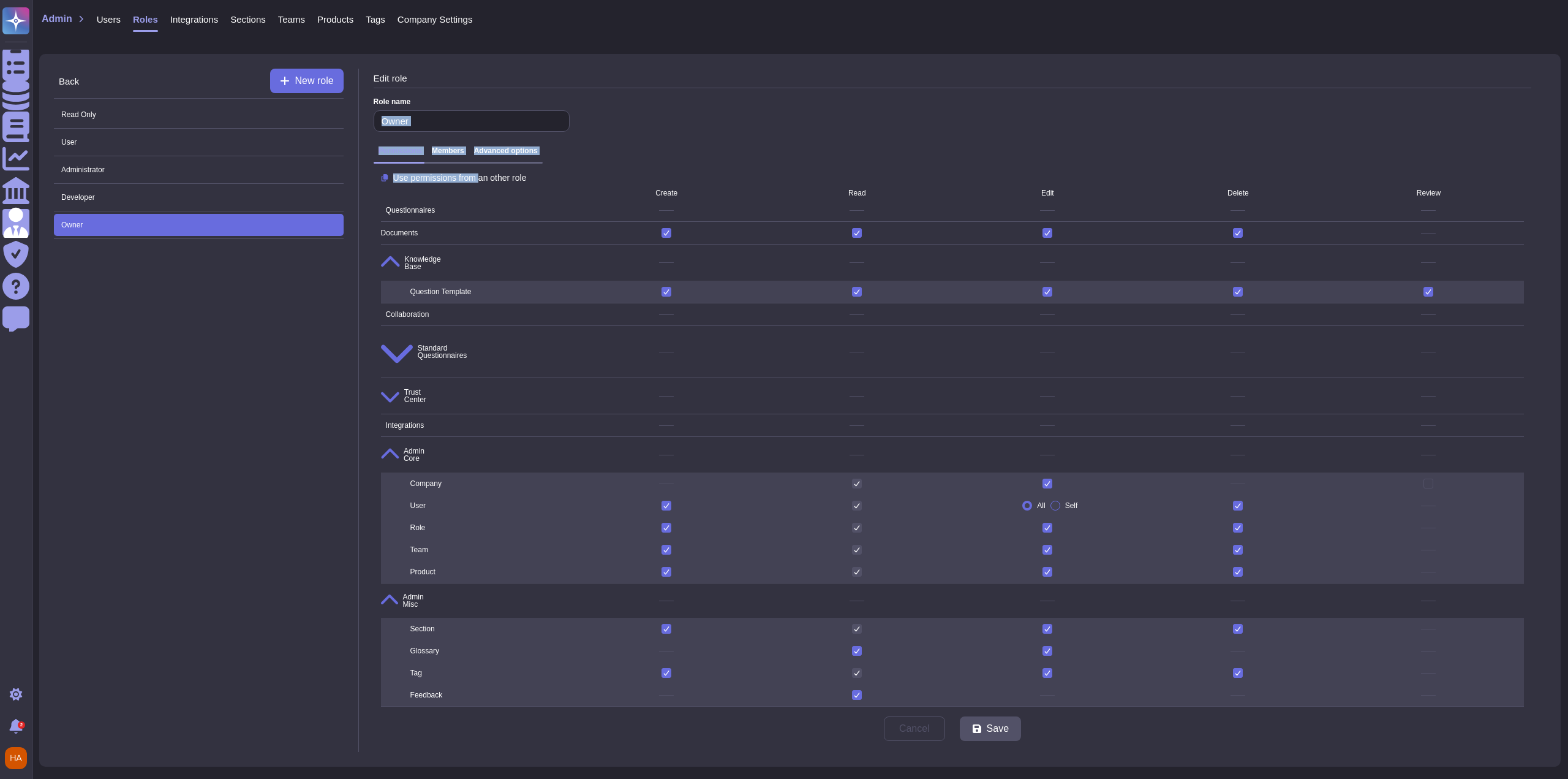
drag, startPoint x: 478, startPoint y: 180, endPoint x: 581, endPoint y: 110, distance: 124.5
click at [581, 110] on div "Edit role Role name Owner Permissions Members Advanced options Use permissions …" at bounding box center [952, 409] width 1187 height 683
click at [112, 171] on span "Administrator" at bounding box center [199, 169] width 290 height 22
type input "Administrator"
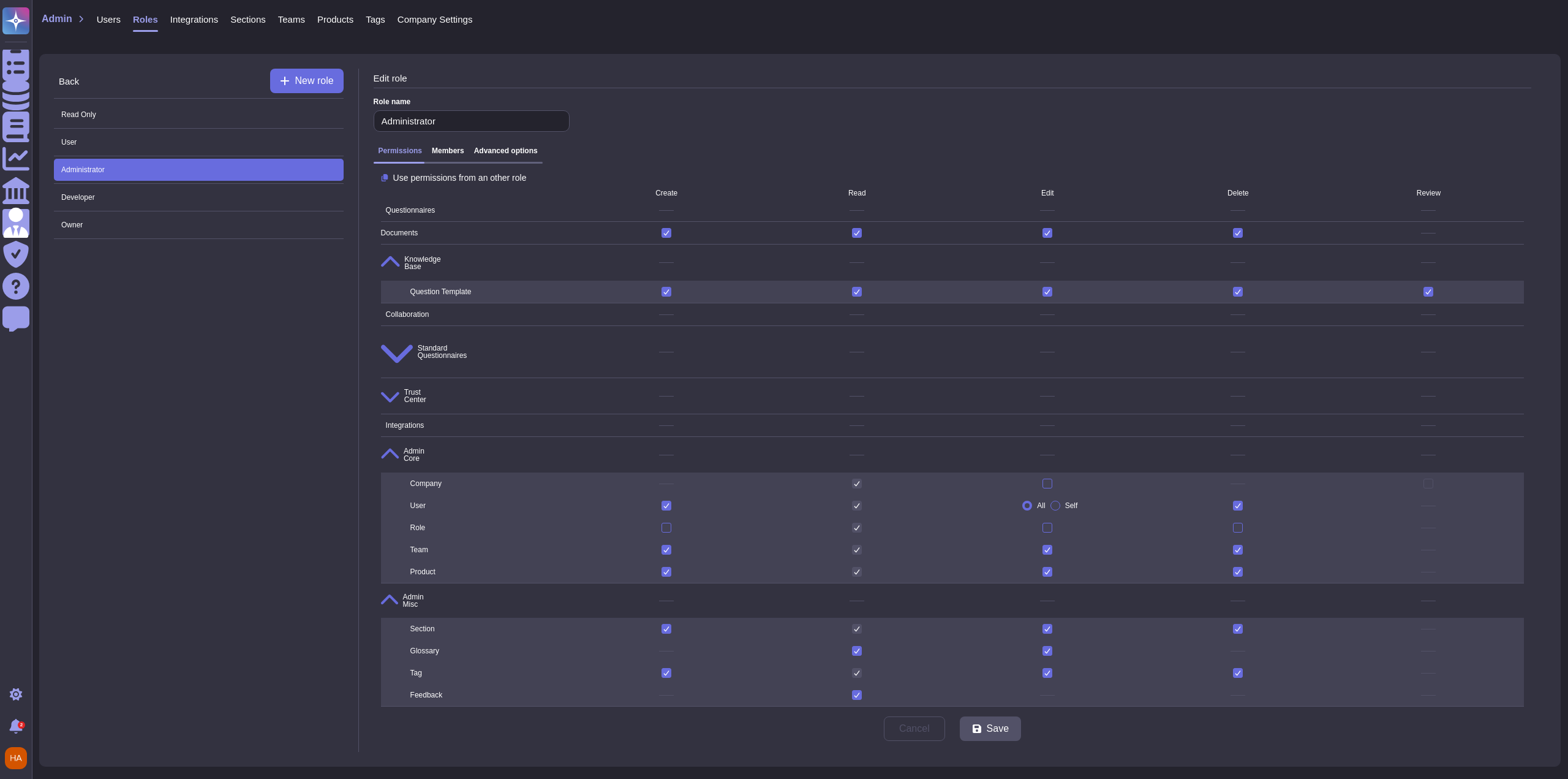
click at [68, 81] on span "Back" at bounding box center [67, 80] width 25 height 24
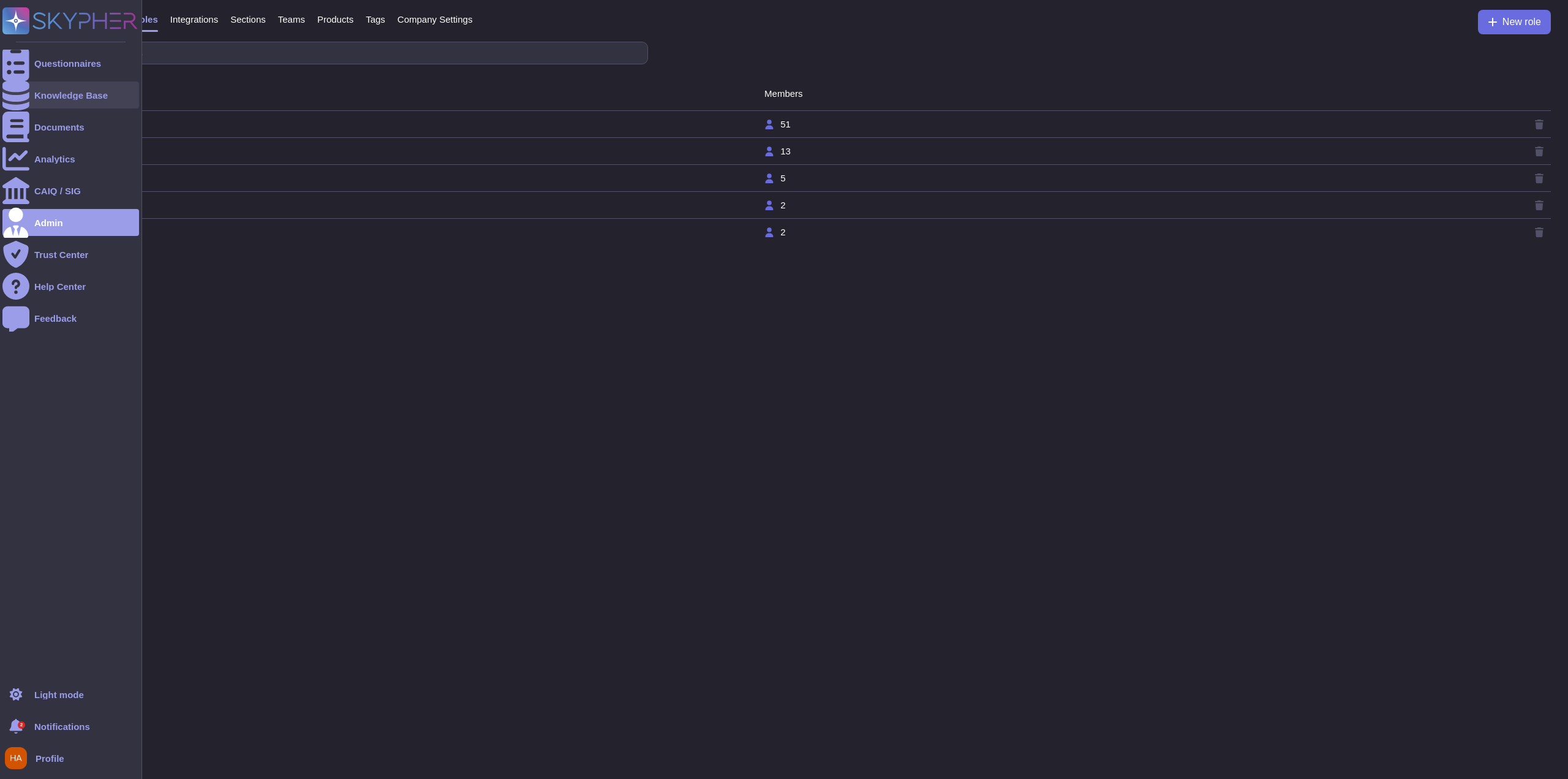
click at [58, 95] on div "Knowledge Base" at bounding box center [71, 95] width 74 height 9
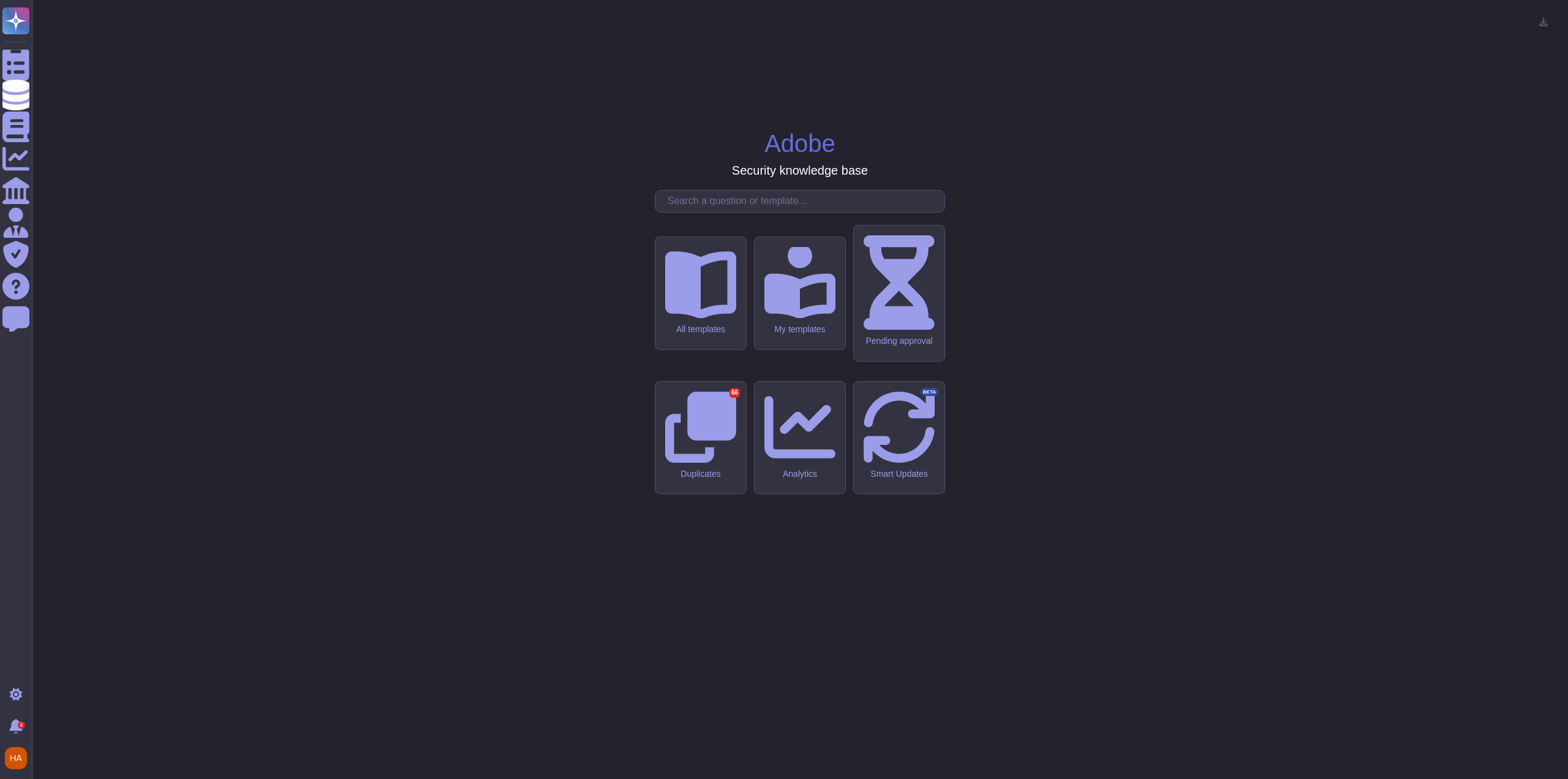
click at [1073, 228] on div "Adobe Security knowledge base All templates My templates Pending approval Dupli…" at bounding box center [799, 390] width 1516 height 759
click at [1539, 18] on icon at bounding box center [1543, 22] width 10 height 10
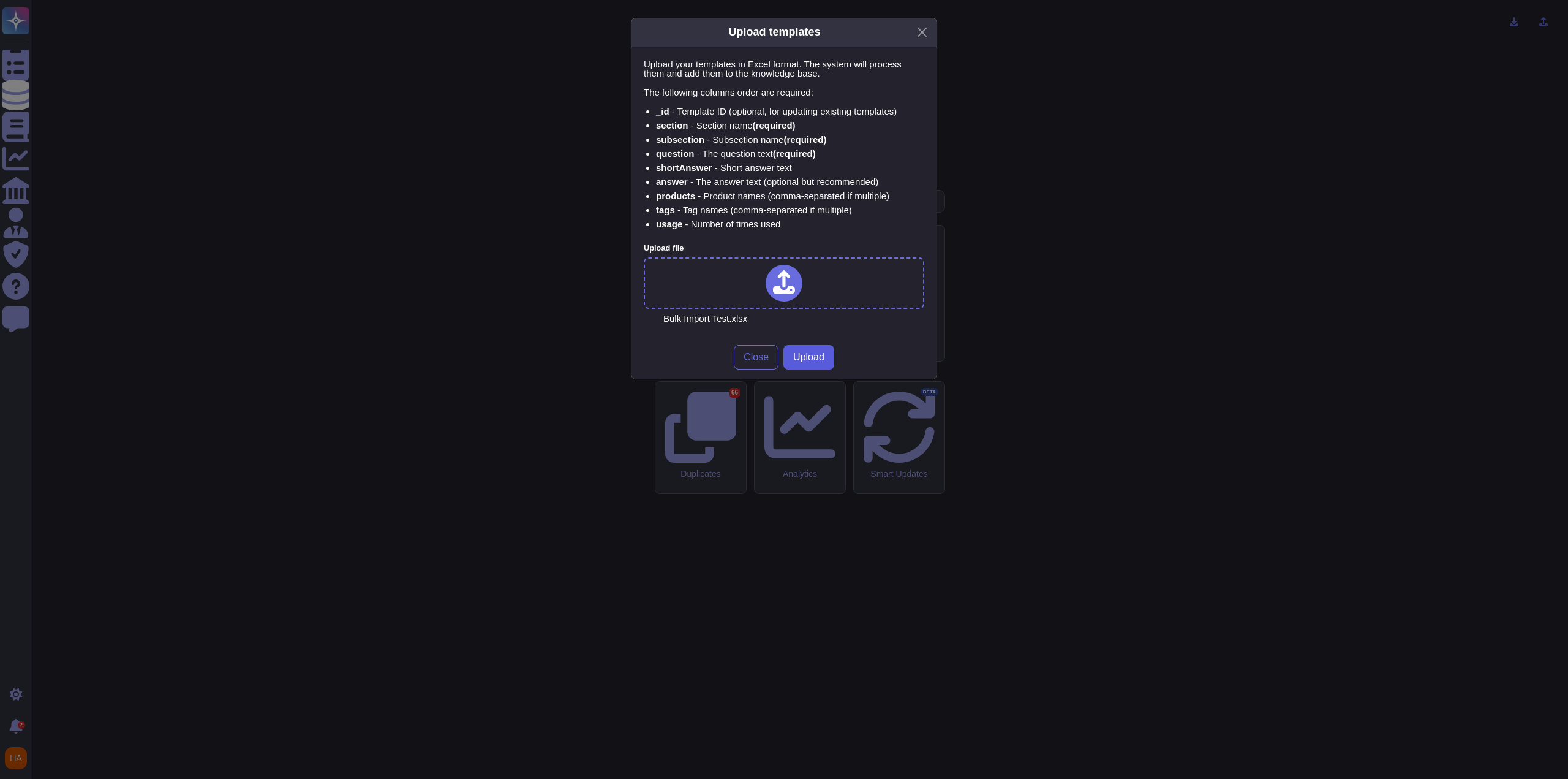
click at [808, 356] on span "Upload" at bounding box center [808, 357] width 31 height 10
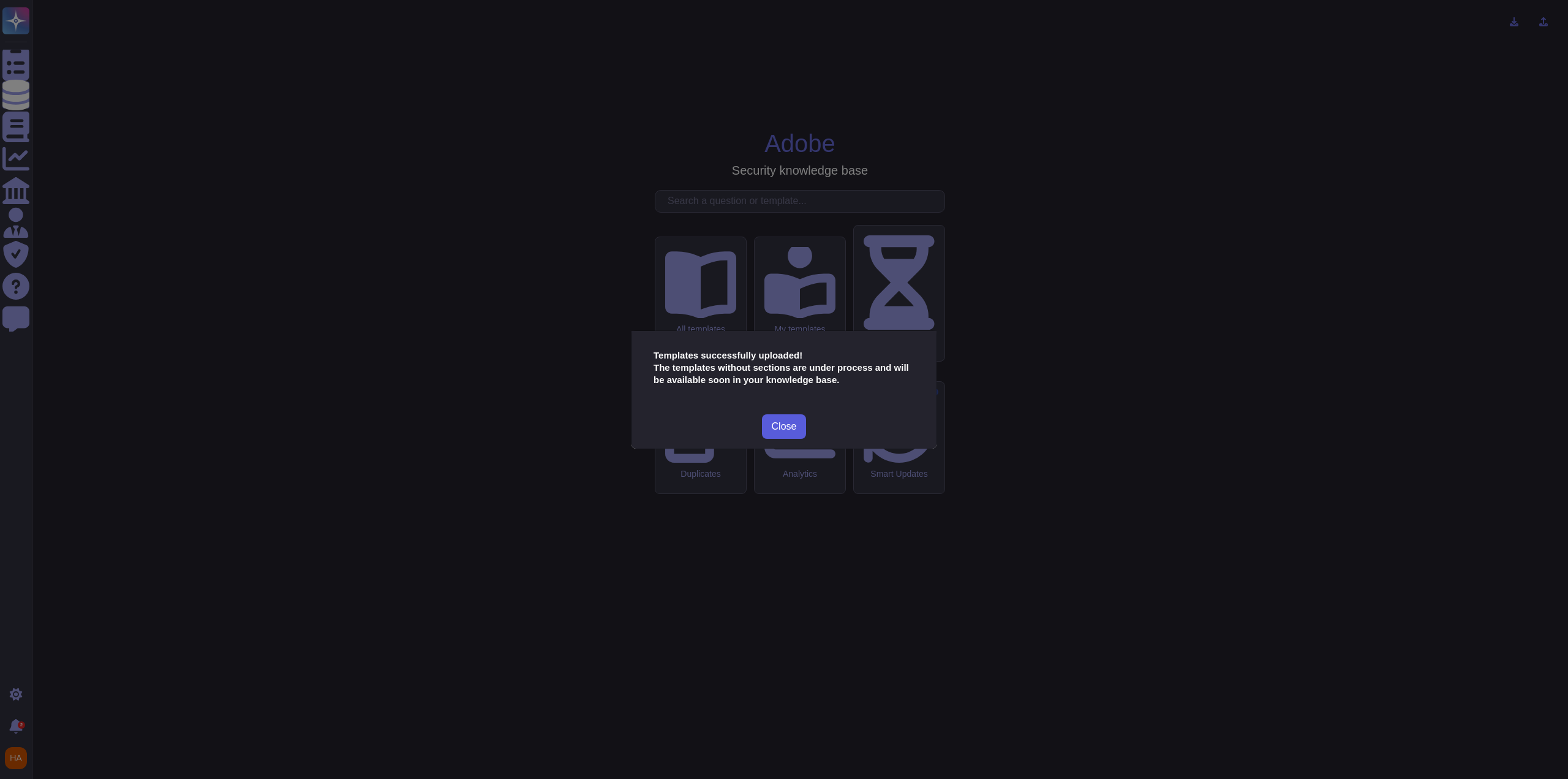
click at [791, 429] on span "Close" at bounding box center [784, 426] width 25 height 10
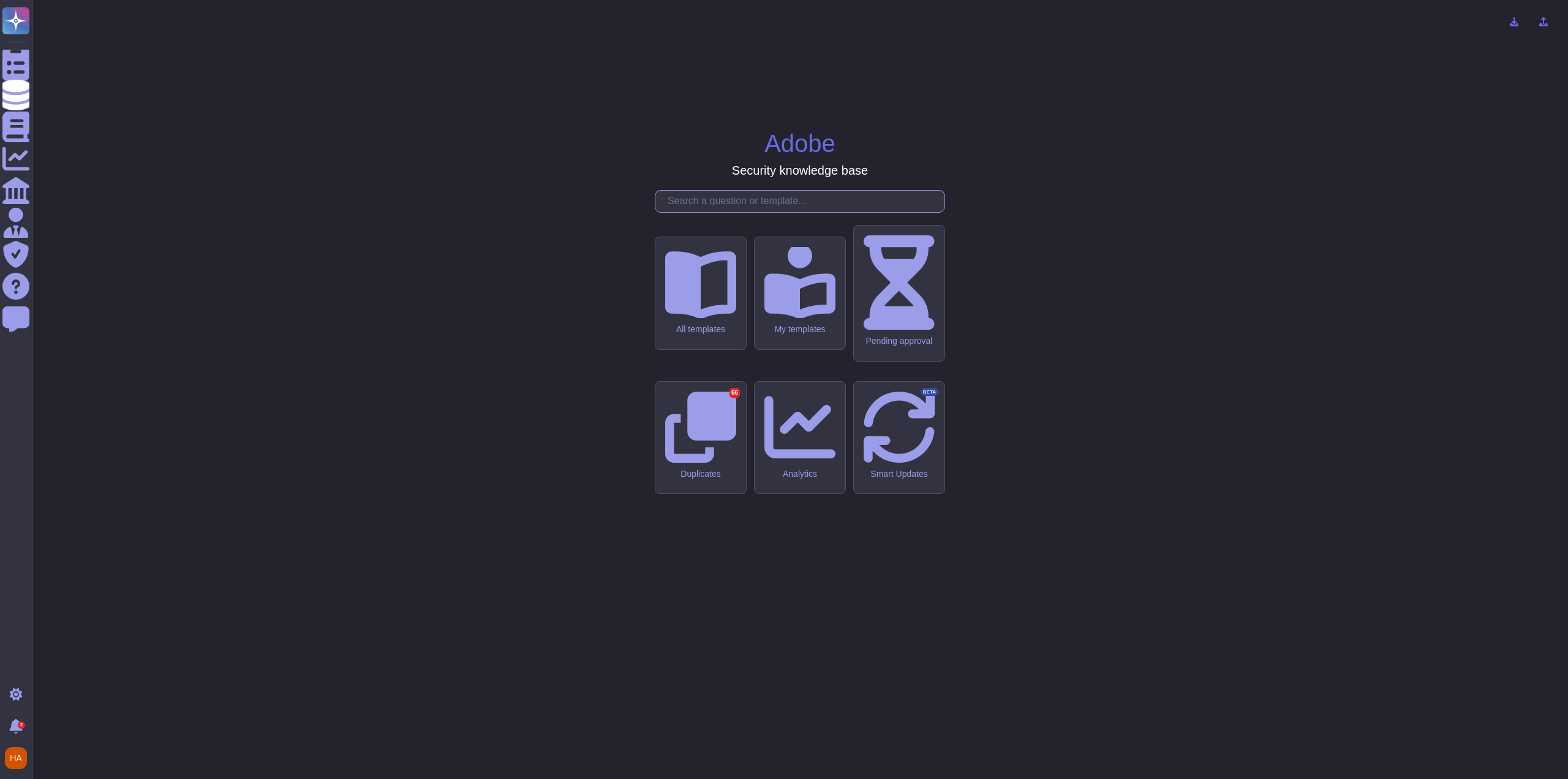
click at [760, 212] on input "text" at bounding box center [803, 201] width 283 height 22
click at [710, 318] on icon at bounding box center [700, 282] width 72 height 72
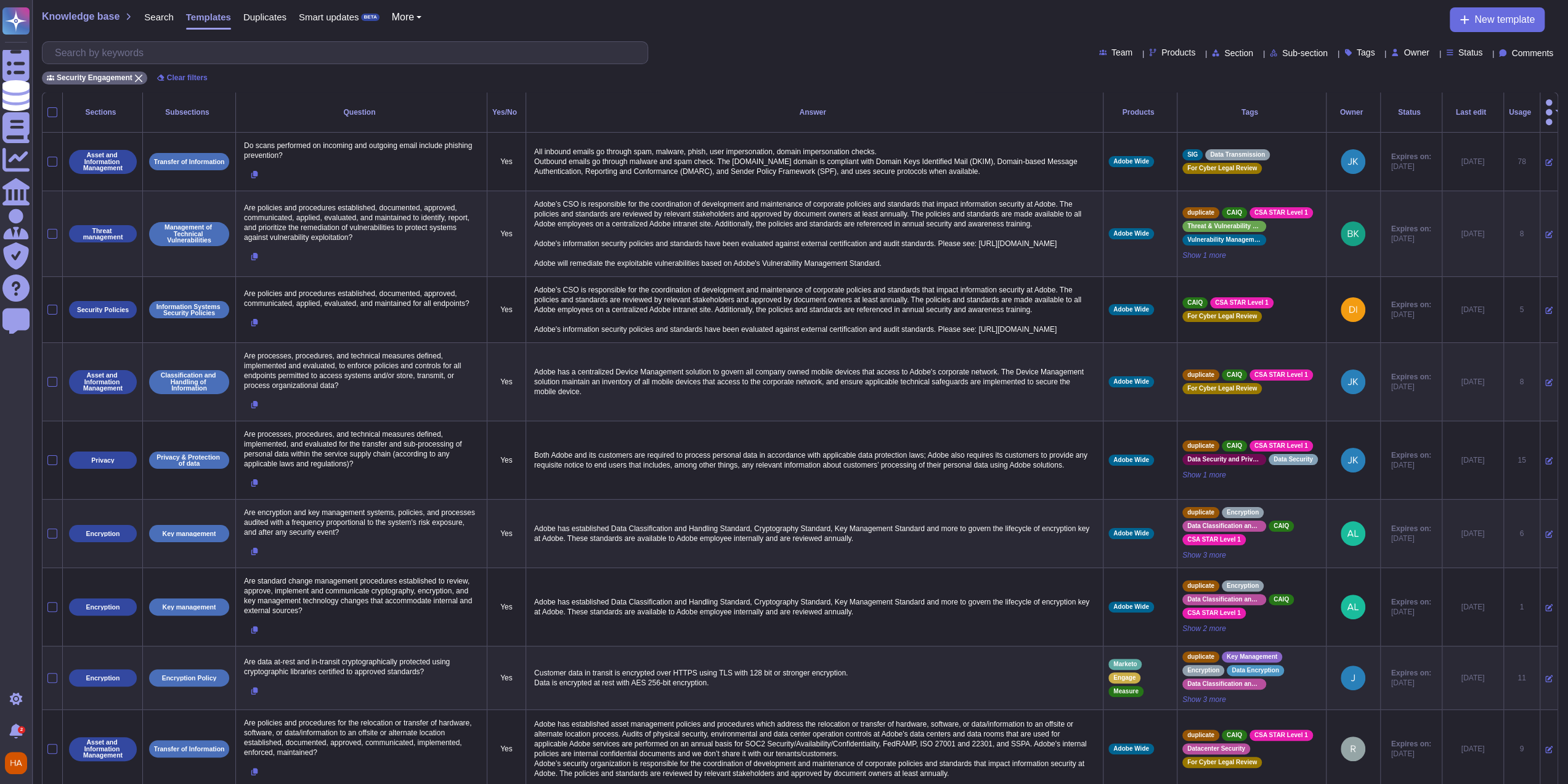
click at [1149, 53] on div "Products" at bounding box center [1174, 53] width 52 height 9
type input "fr"
click at [1168, 139] on span "FrameIO" at bounding box center [1155, 142] width 36 height 11
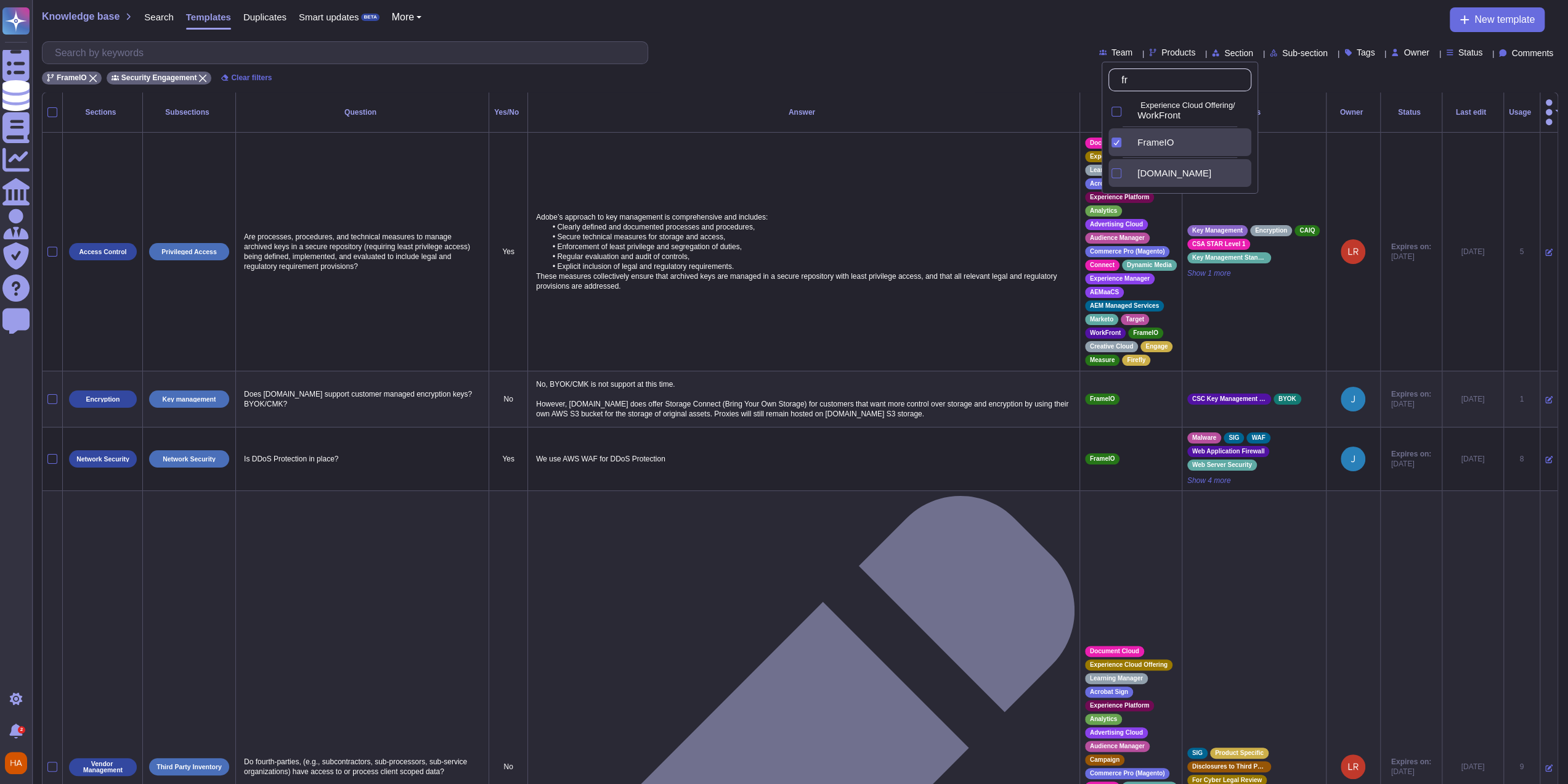
click at [1178, 173] on span "[DOMAIN_NAME]" at bounding box center [1174, 173] width 74 height 11
click at [1178, 148] on div "FrameIO" at bounding box center [1189, 142] width 124 height 28
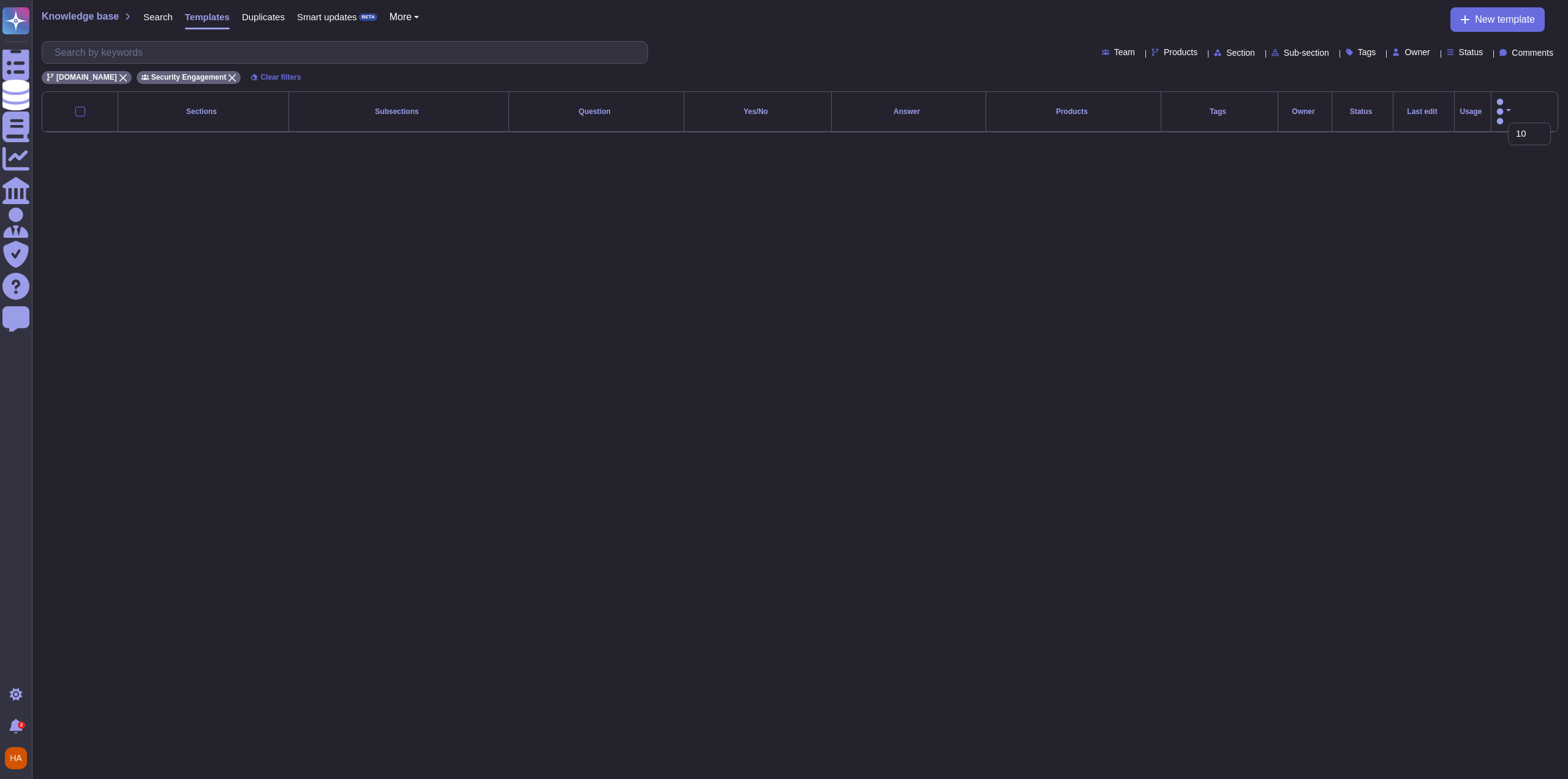
click at [880, 152] on html "Questionnaires Knowledge Base Documents Analytics CAIQ / SIG Admin Trust Center…" at bounding box center [784, 76] width 1568 height 152
click at [228, 78] on icon at bounding box center [232, 77] width 7 height 7
click at [1163, 49] on span "Products" at bounding box center [1180, 52] width 33 height 9
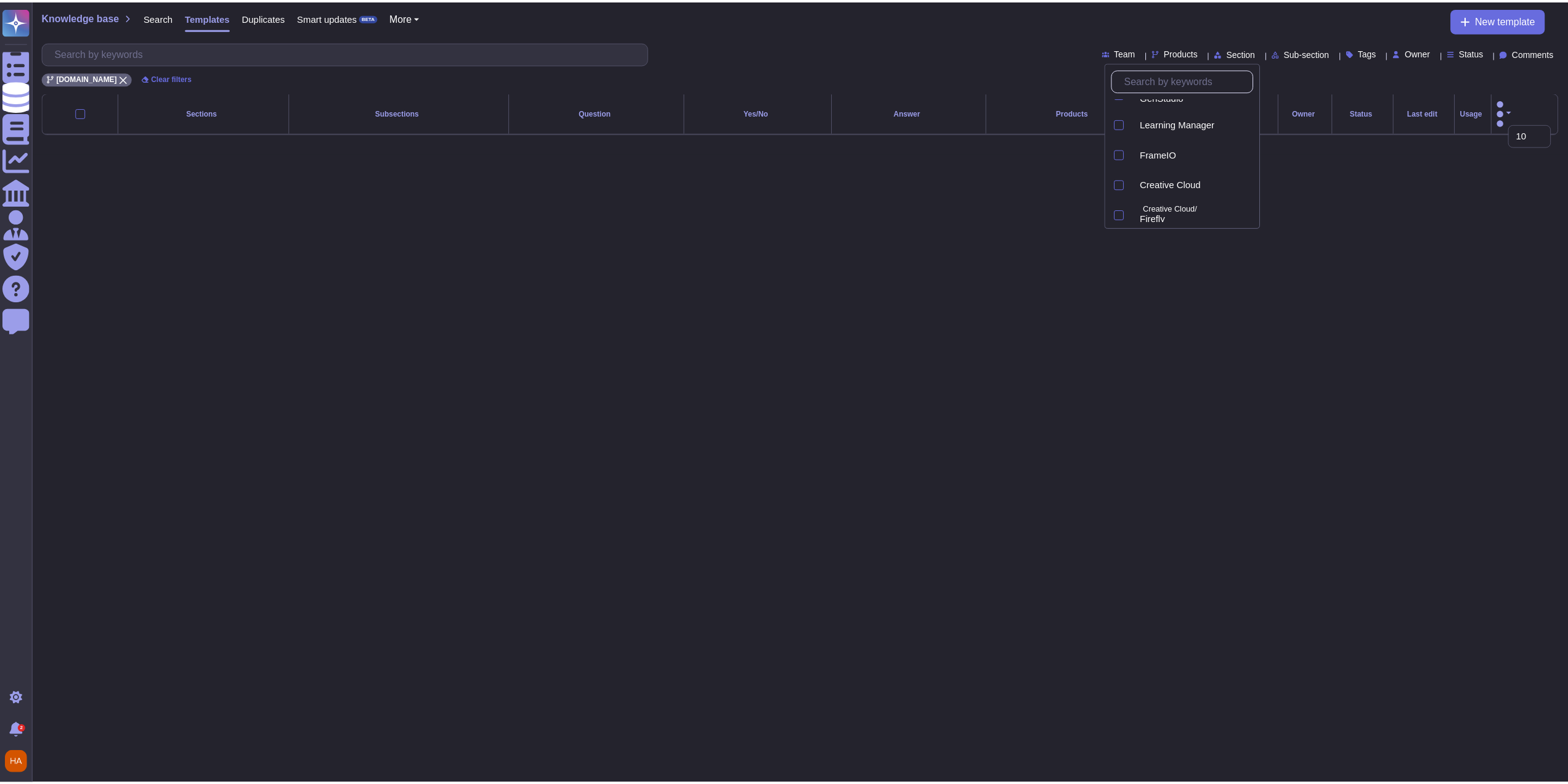
scroll to position [660, 0]
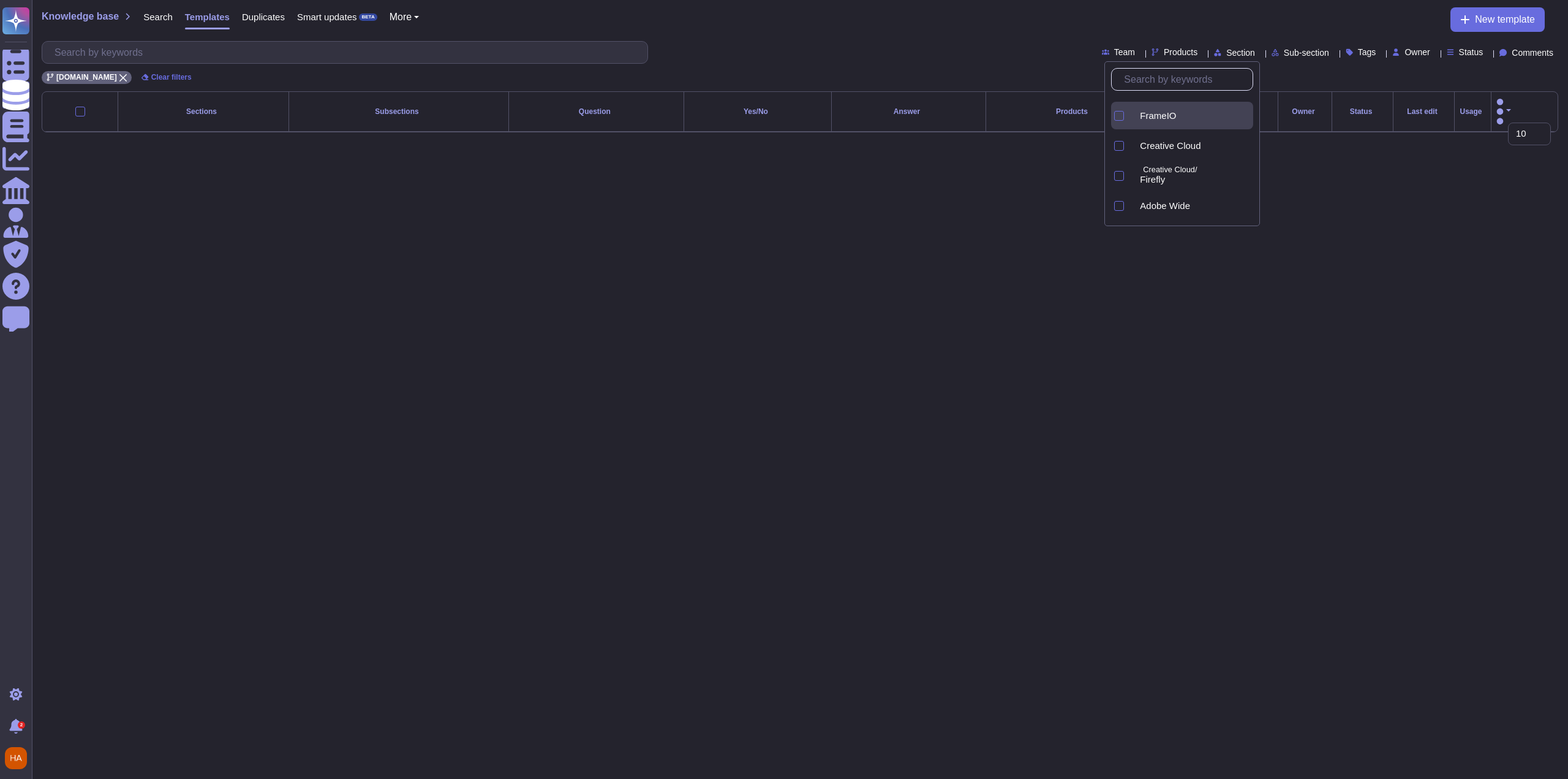
click at [1160, 114] on span "FrameIO" at bounding box center [1158, 116] width 36 height 11
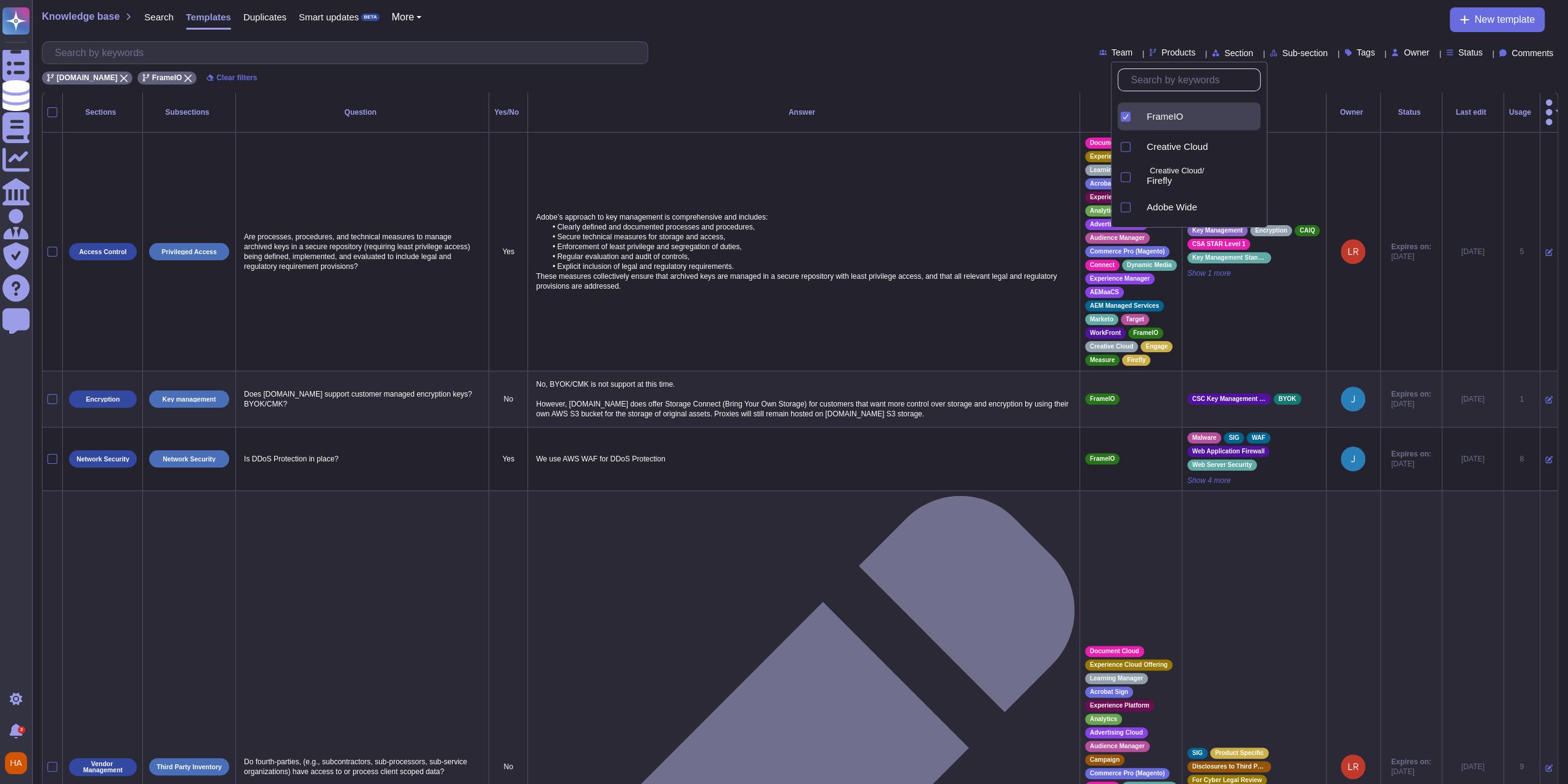
click at [971, 46] on div "Team Products Section Sub-section Tags Owner Status Comments" at bounding box center [800, 53] width 1516 height 23
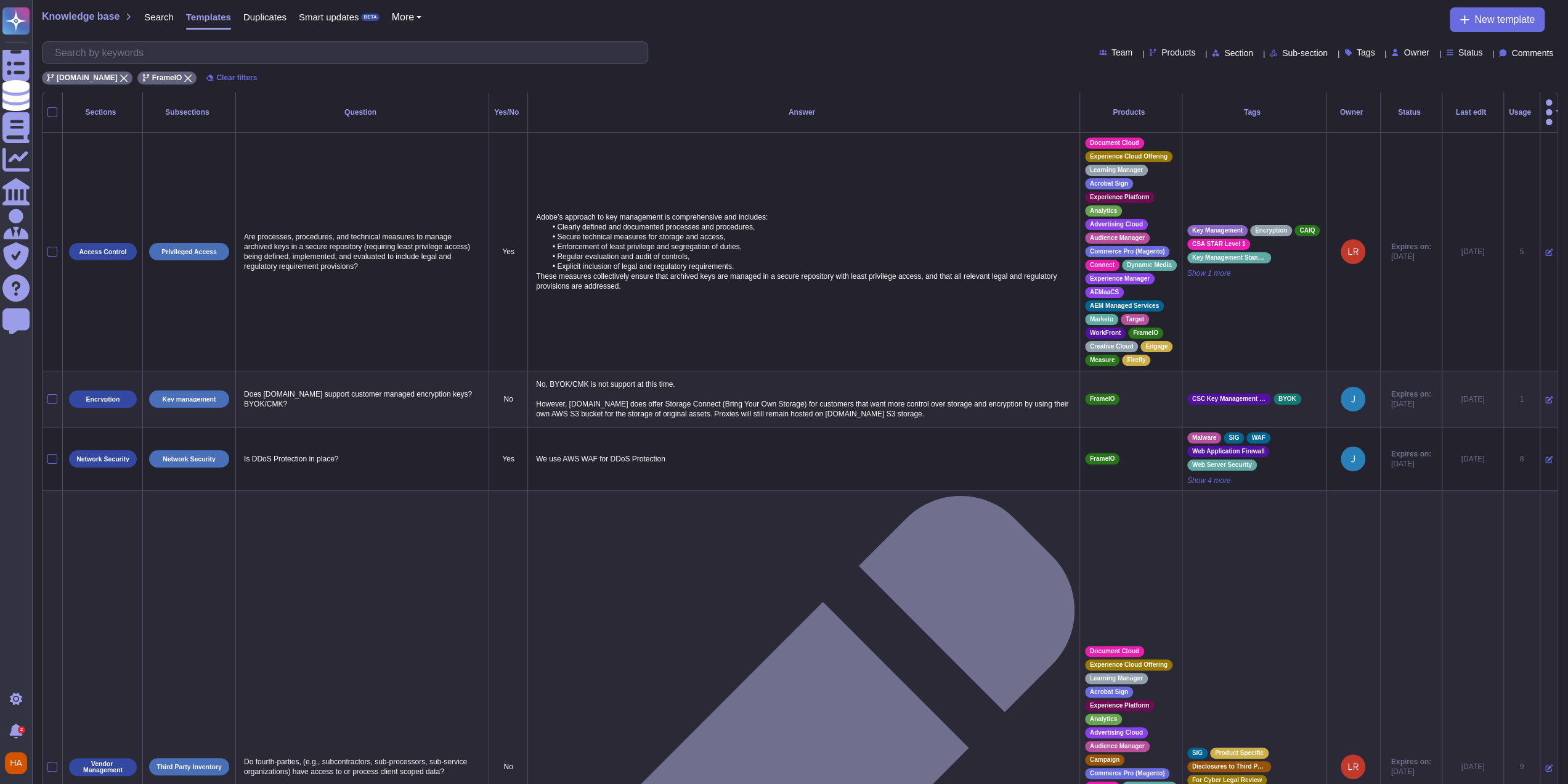
click at [1367, 112] on icon at bounding box center [1367, 112] width 0 height 0
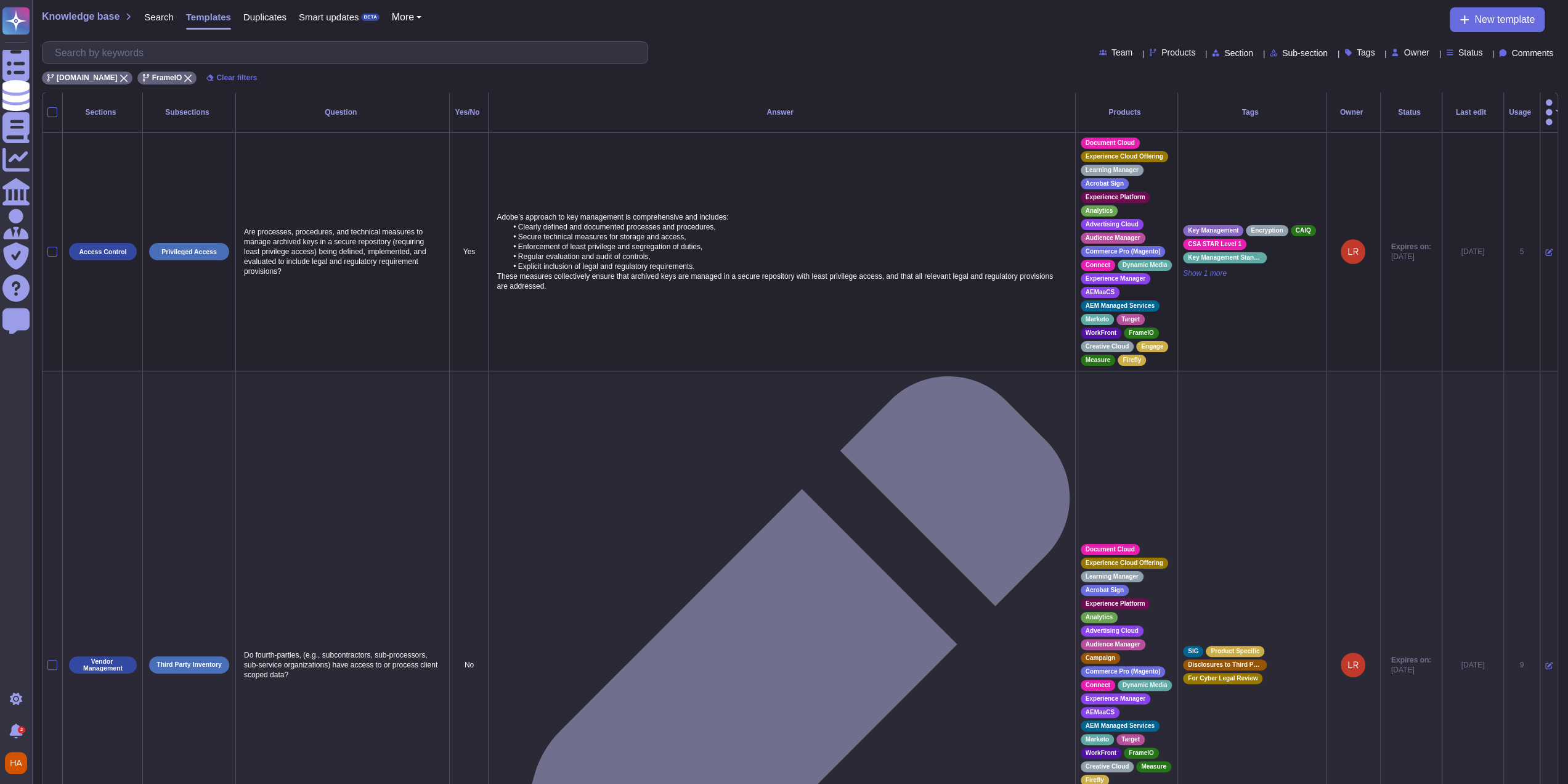
click at [1367, 112] on icon at bounding box center [1367, 112] width 0 height 0
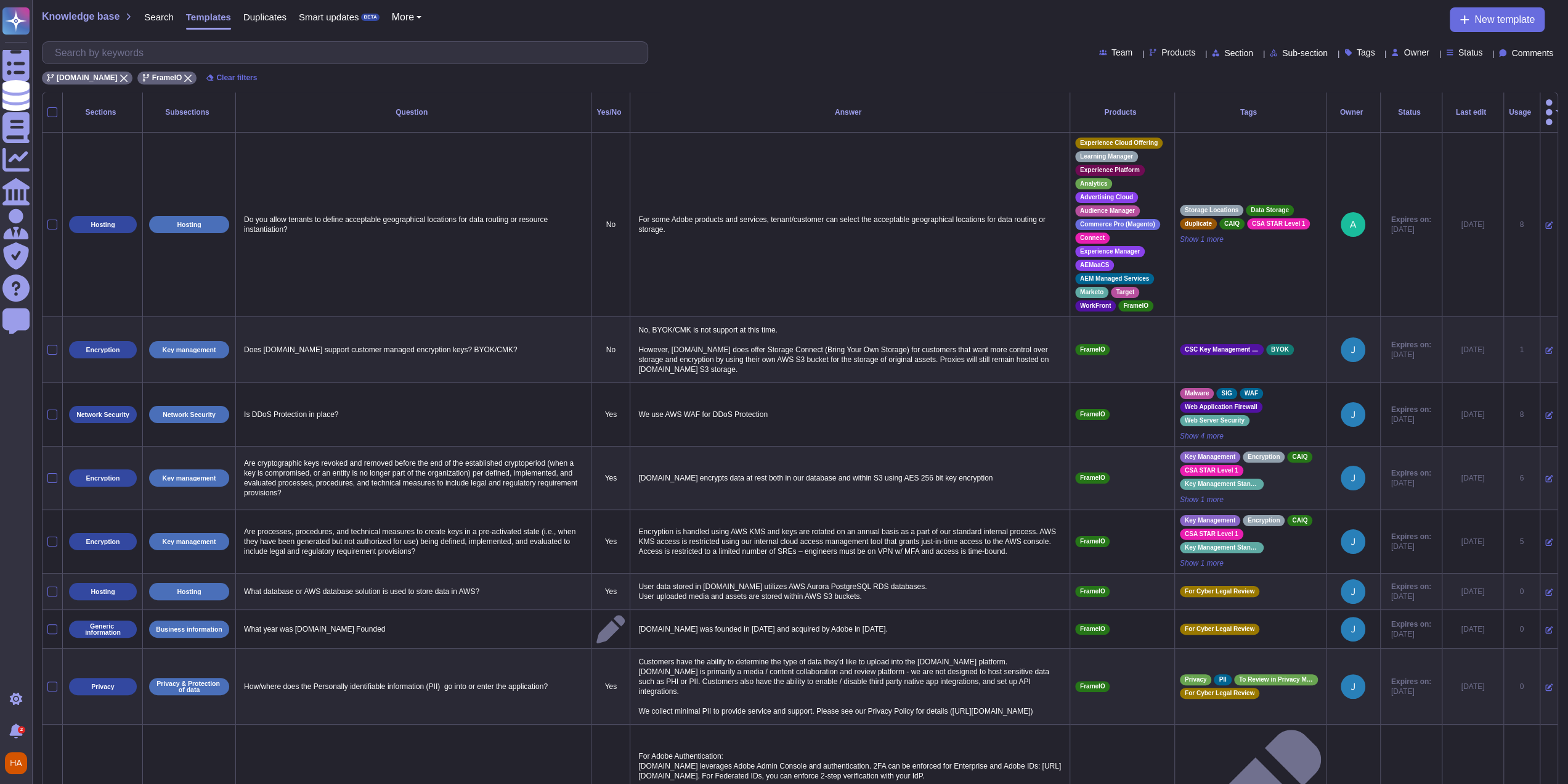
click at [1195, 22] on div "Knowledge base Search Templates Duplicates Smart updates BETA More New template" at bounding box center [800, 19] width 1516 height 24
click at [1195, 23] on div "Knowledge base Search Templates Duplicates Smart updates BETA More New template" at bounding box center [800, 19] width 1516 height 24
click at [1340, 109] on div "Owner" at bounding box center [1354, 112] width 43 height 7
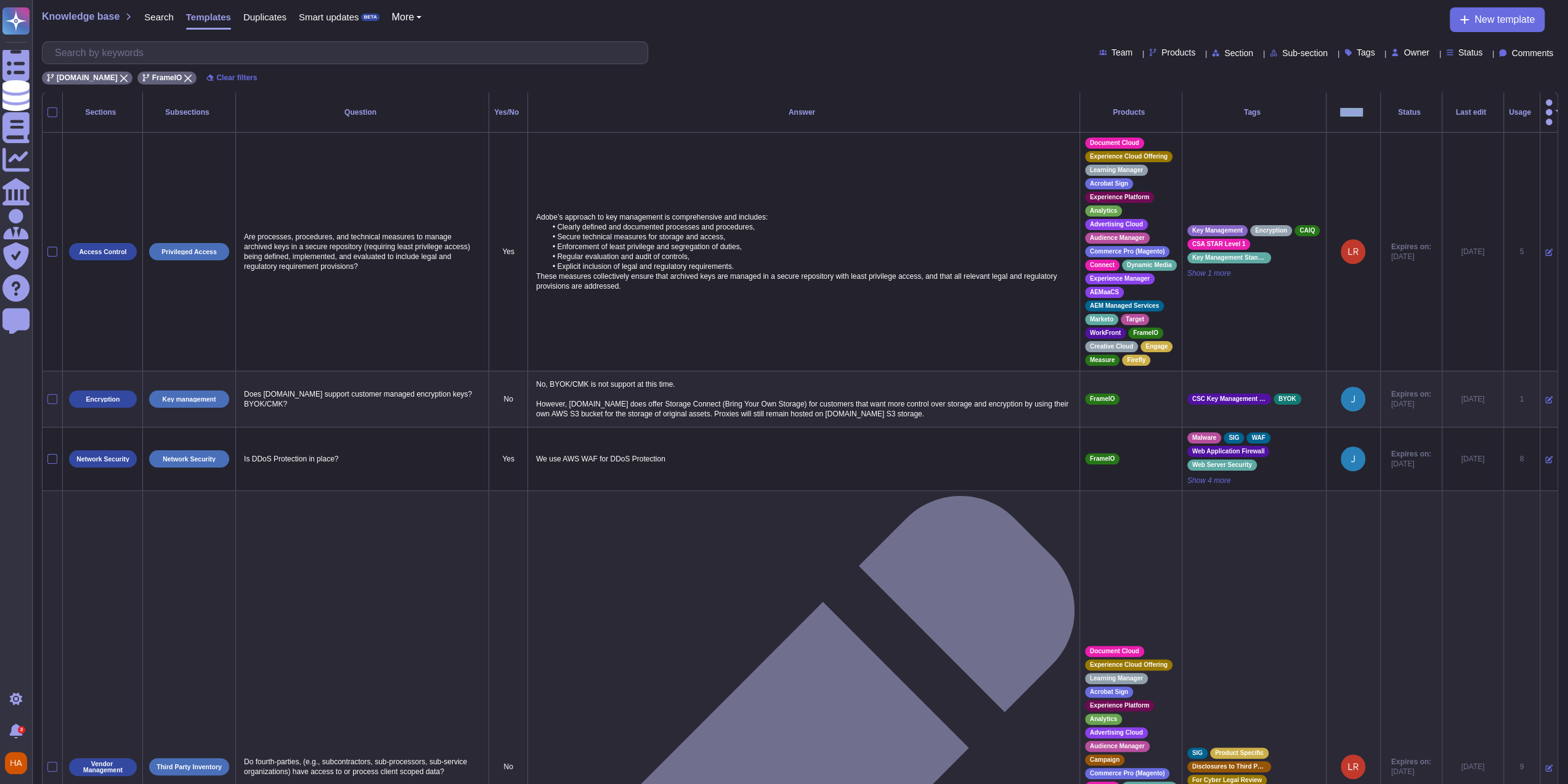
click at [1340, 109] on div "Owner" at bounding box center [1354, 112] width 43 height 7
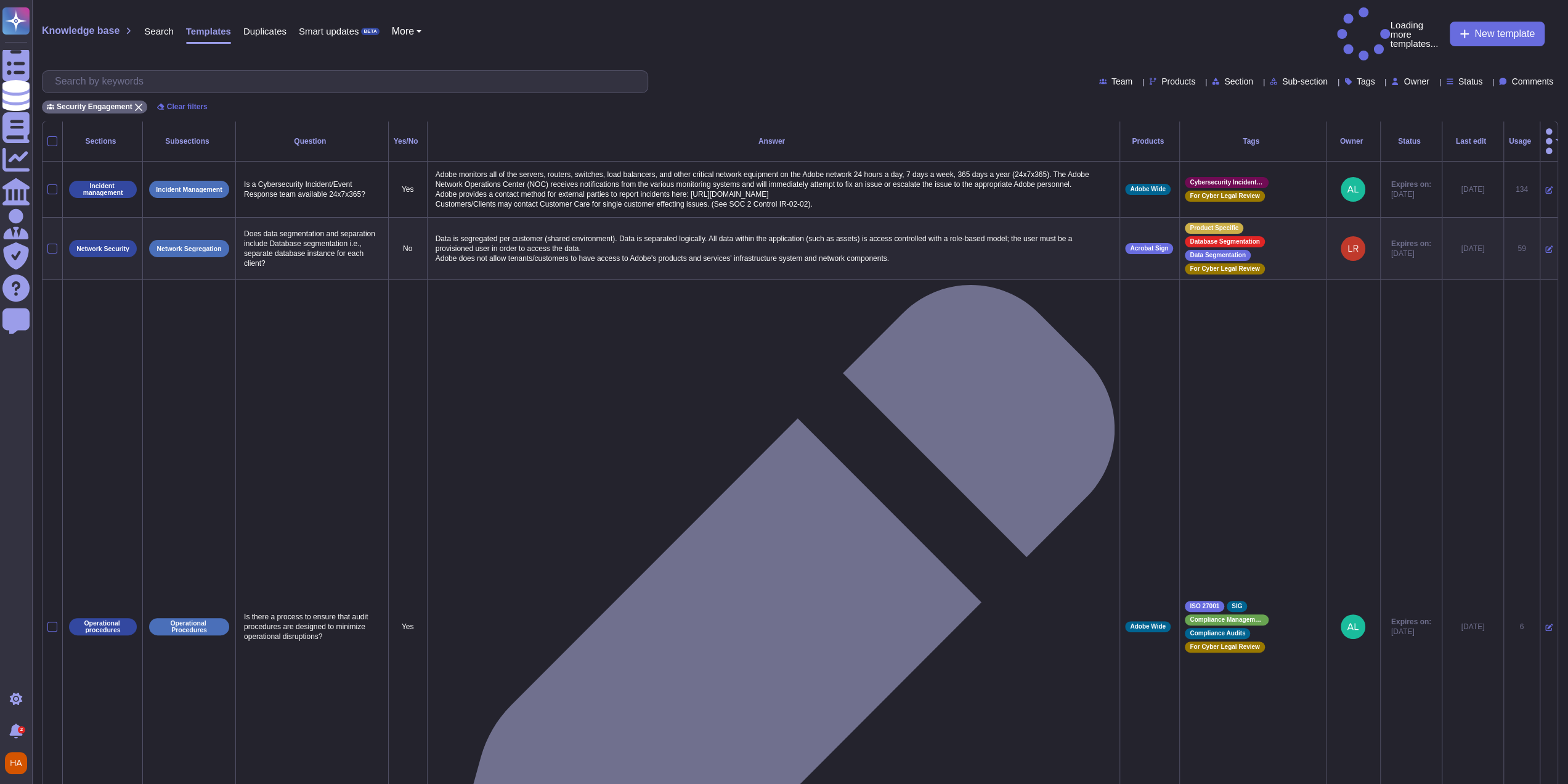
click at [1354, 138] on div "Owner" at bounding box center [1354, 141] width 43 height 7
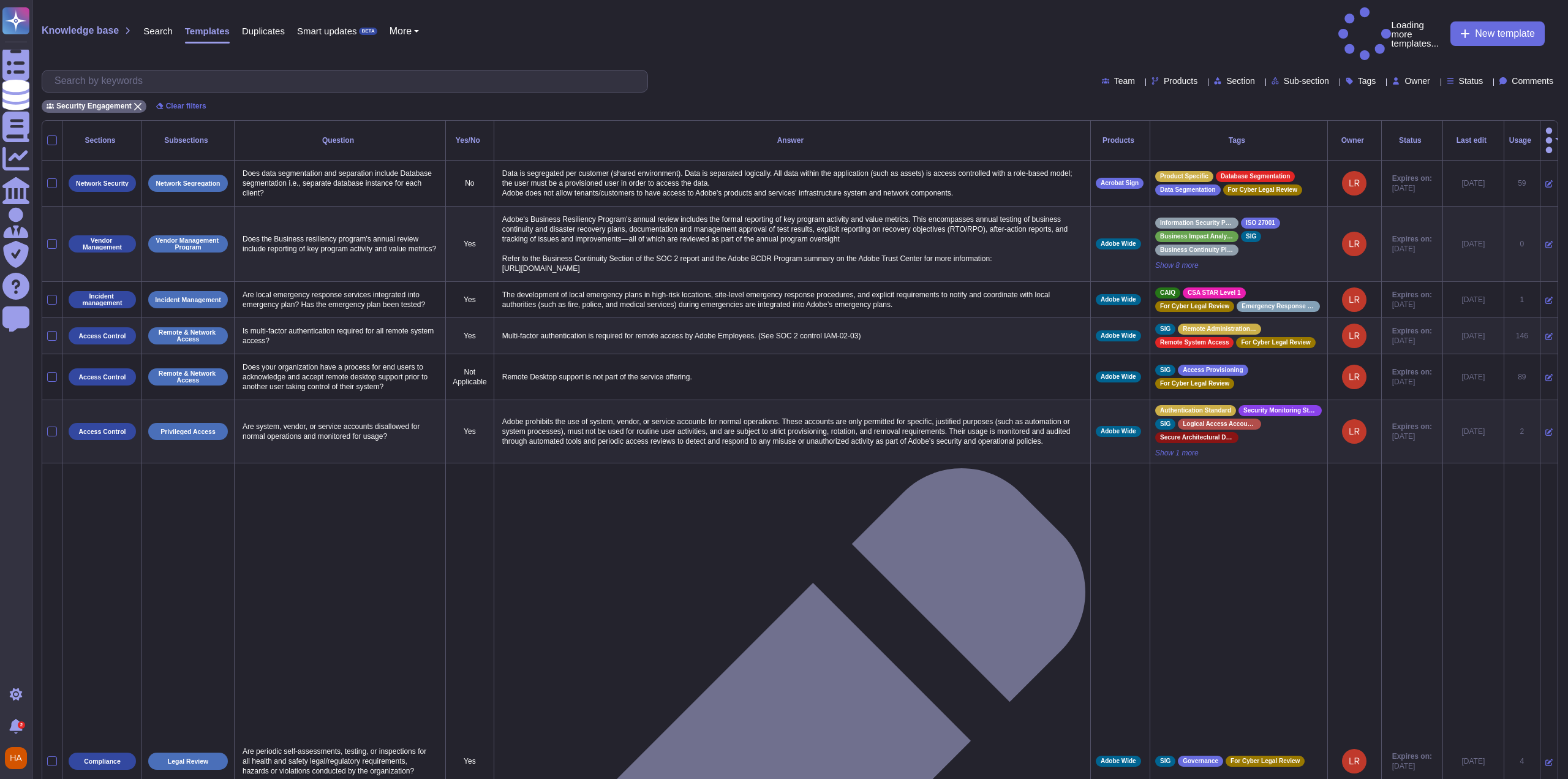
click at [1346, 137] on div "Owner" at bounding box center [1354, 140] width 43 height 7
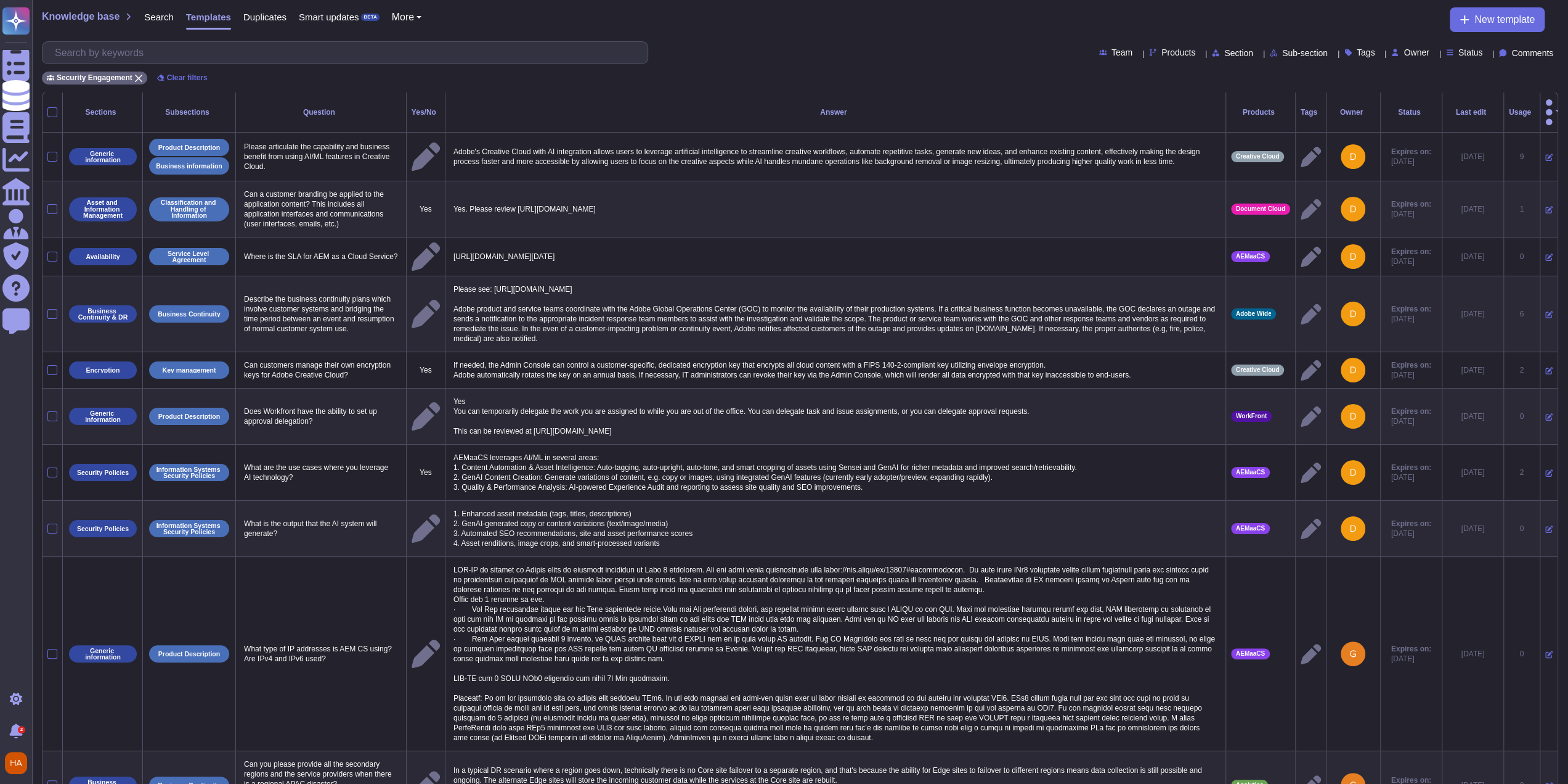
click at [1340, 109] on div "Owner" at bounding box center [1354, 112] width 43 height 7
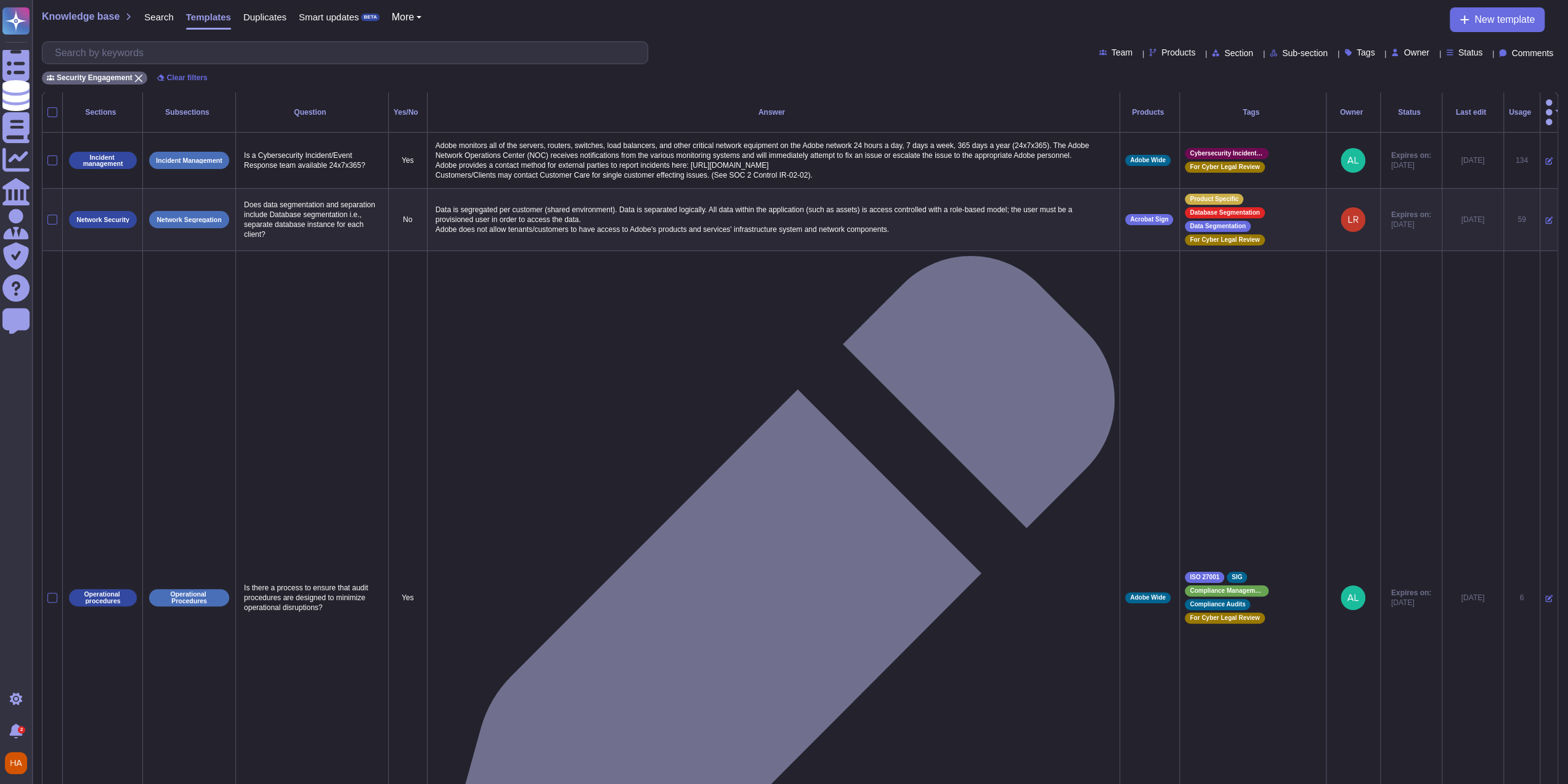
click at [1340, 109] on div "Owner" at bounding box center [1354, 112] width 43 height 7
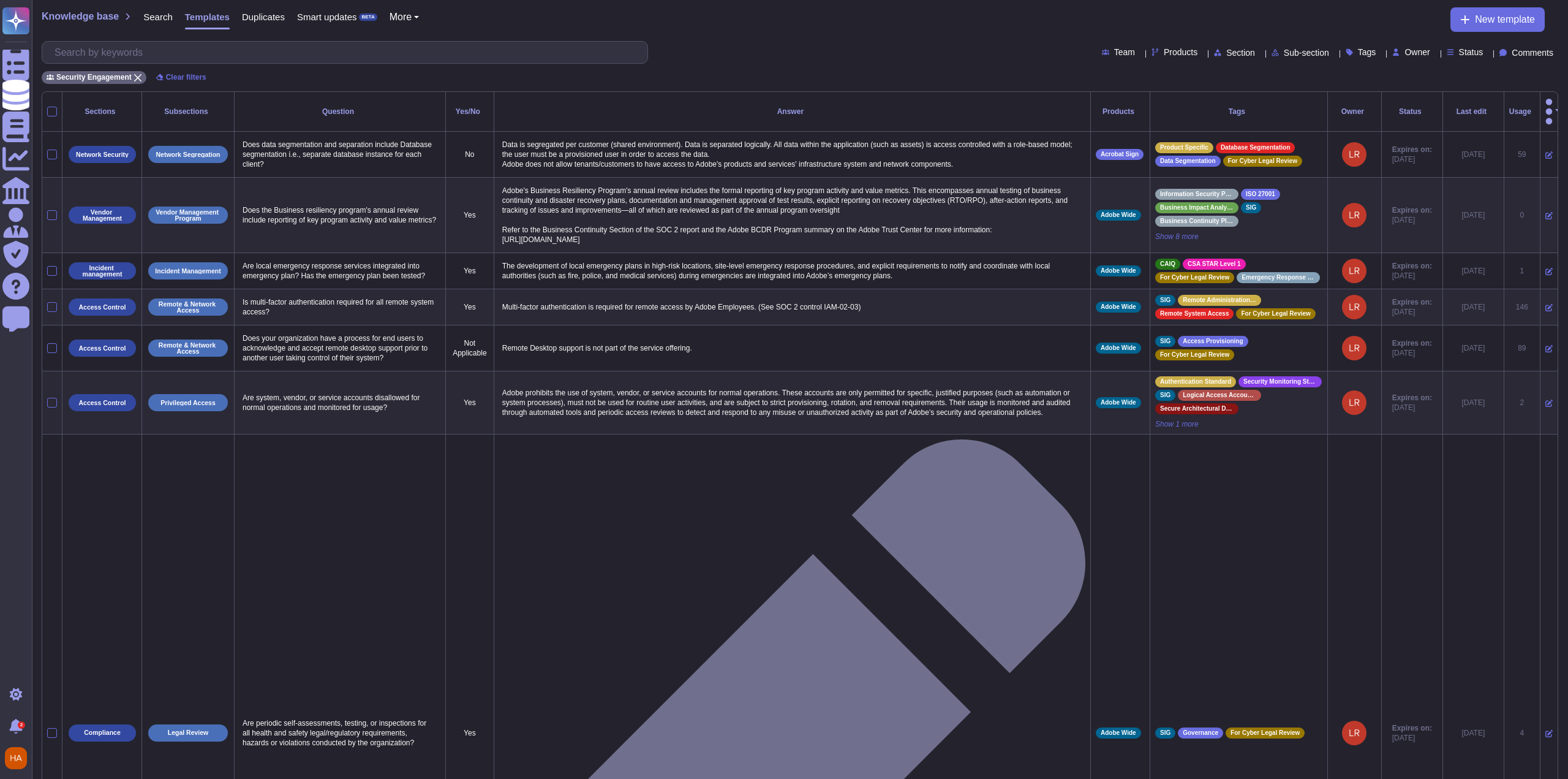
click at [1332, 108] on div "Owner" at bounding box center [1354, 112] width 43 height 7
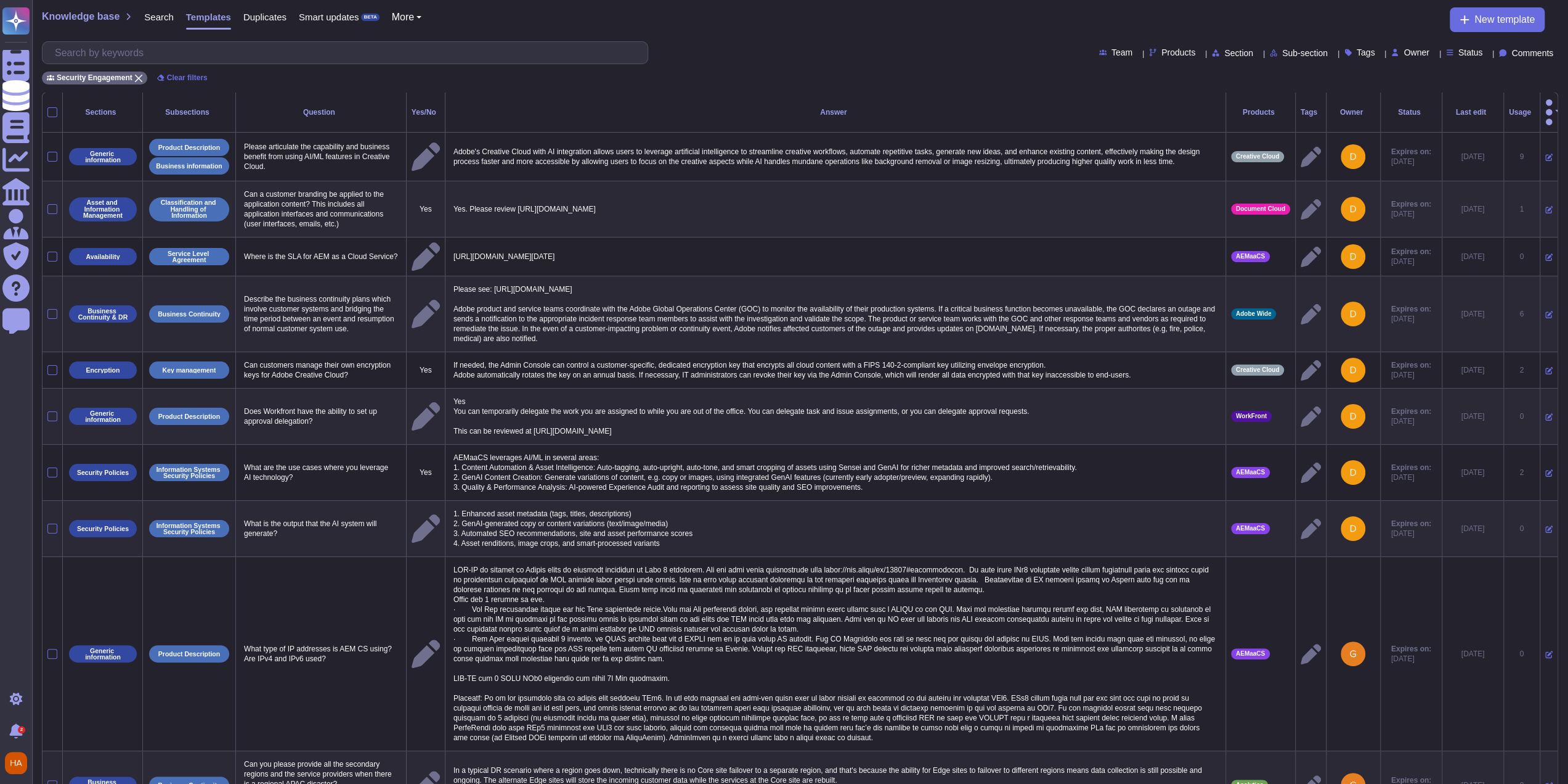
click at [1337, 109] on div "Owner" at bounding box center [1354, 112] width 43 height 7
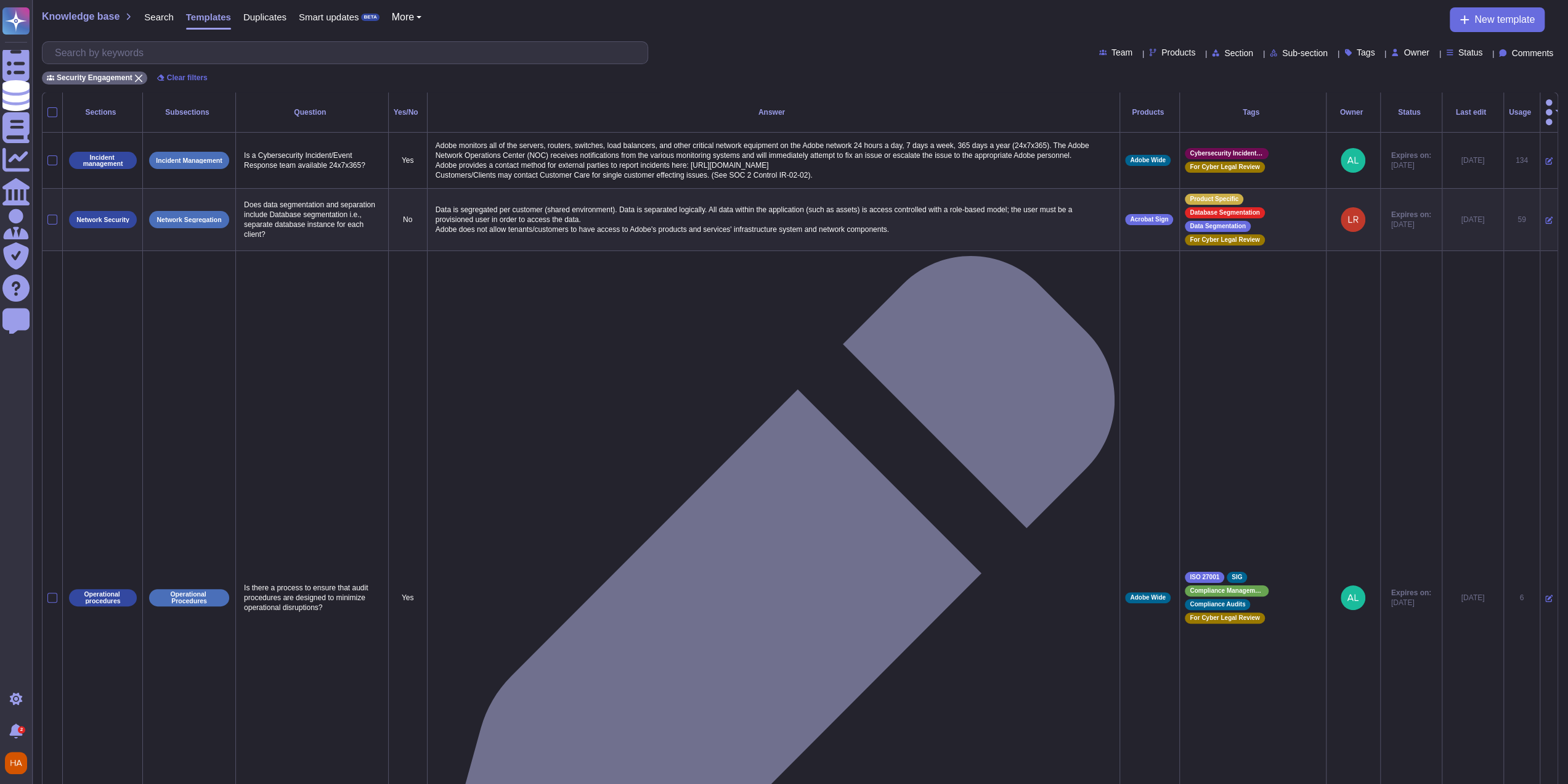
click at [1337, 109] on div "Owner" at bounding box center [1354, 112] width 43 height 7
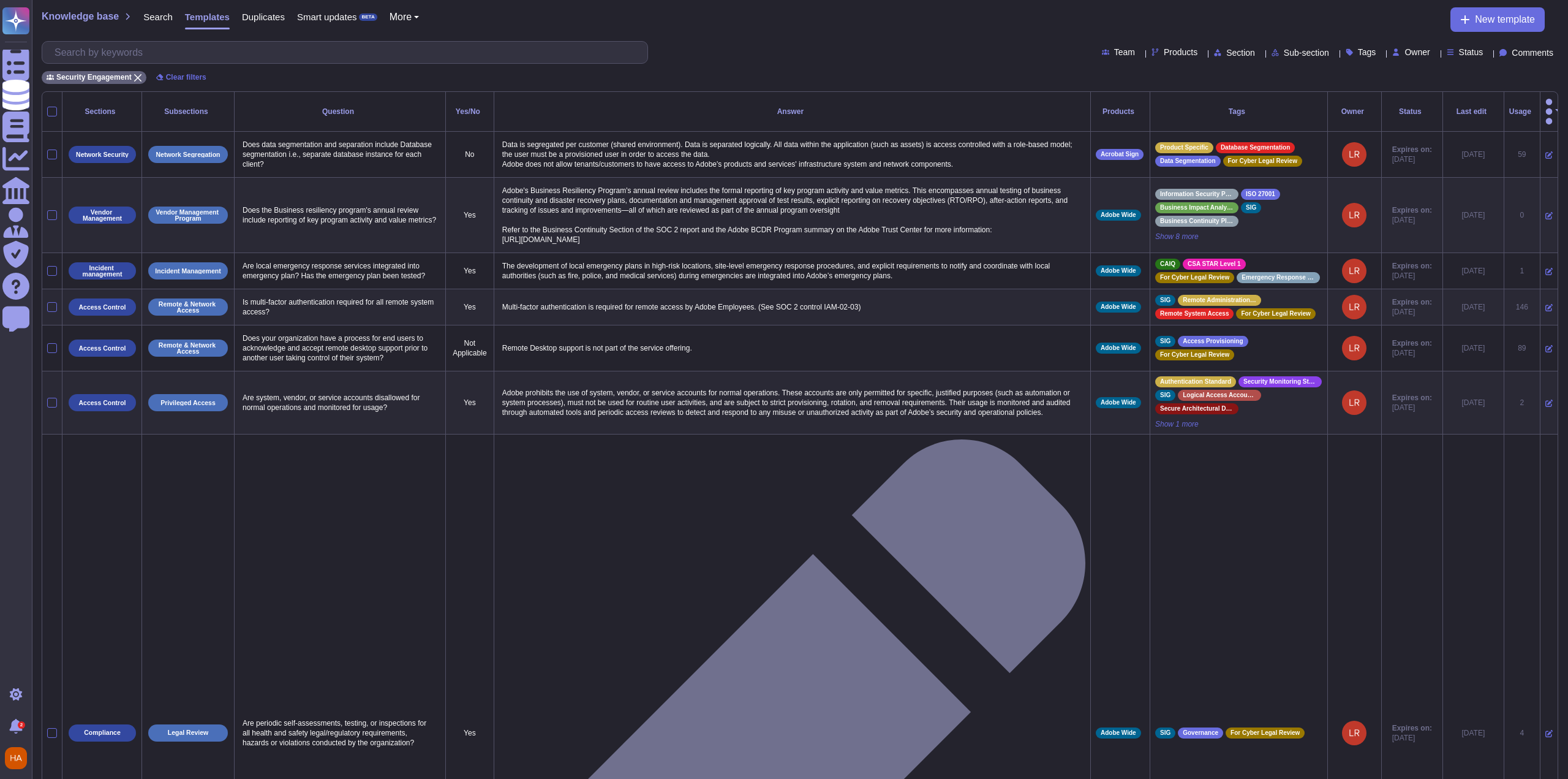
click at [1332, 108] on div "Owner" at bounding box center [1354, 112] width 43 height 7
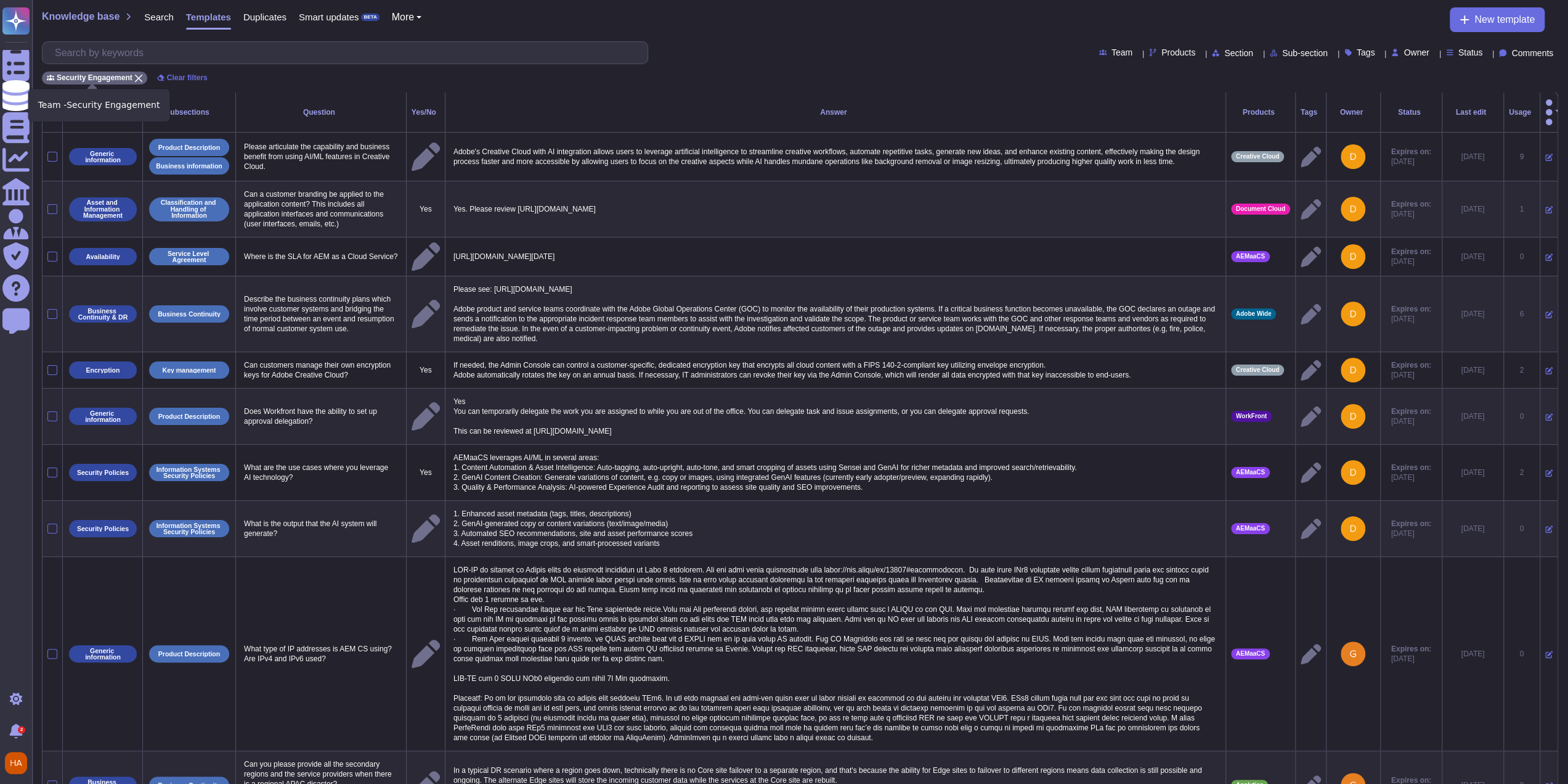
click at [135, 74] on icon at bounding box center [138, 78] width 7 height 7
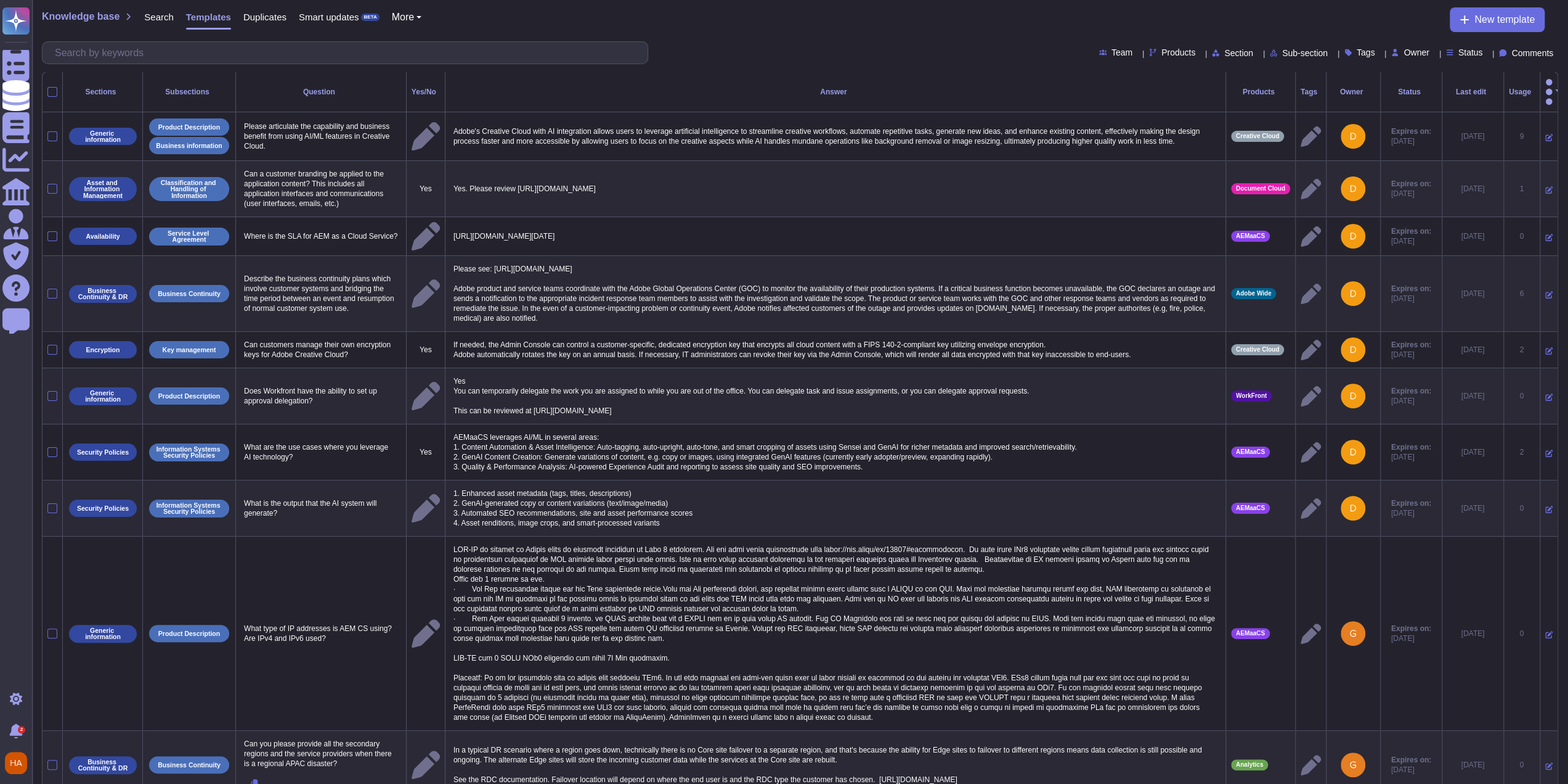
click at [1162, 56] on span "Products" at bounding box center [1178, 53] width 33 height 9
click at [1164, 175] on span "Frame.io" at bounding box center [1174, 173] width 74 height 11
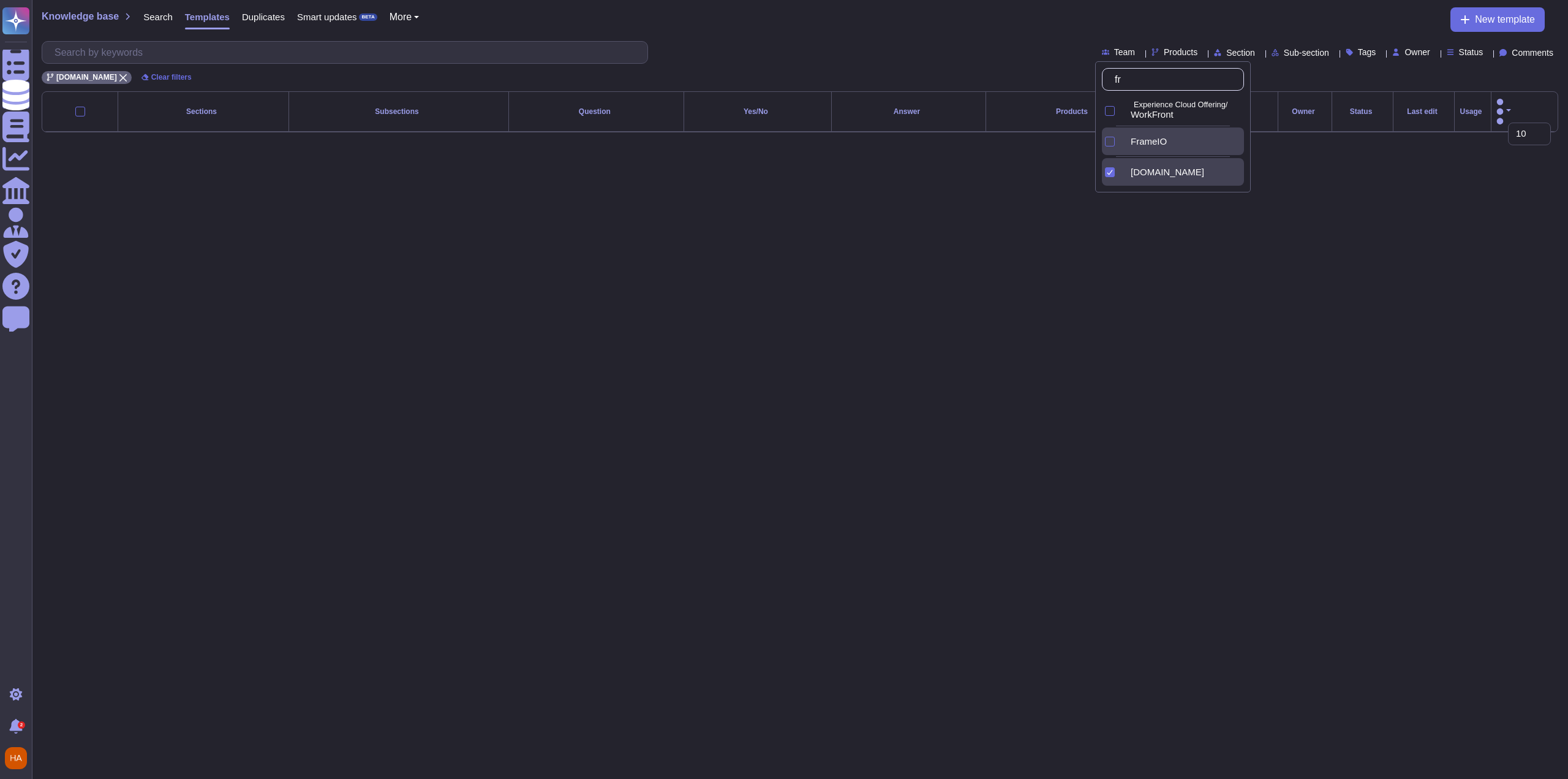
click at [1163, 145] on span "FrameIO" at bounding box center [1148, 141] width 36 height 11
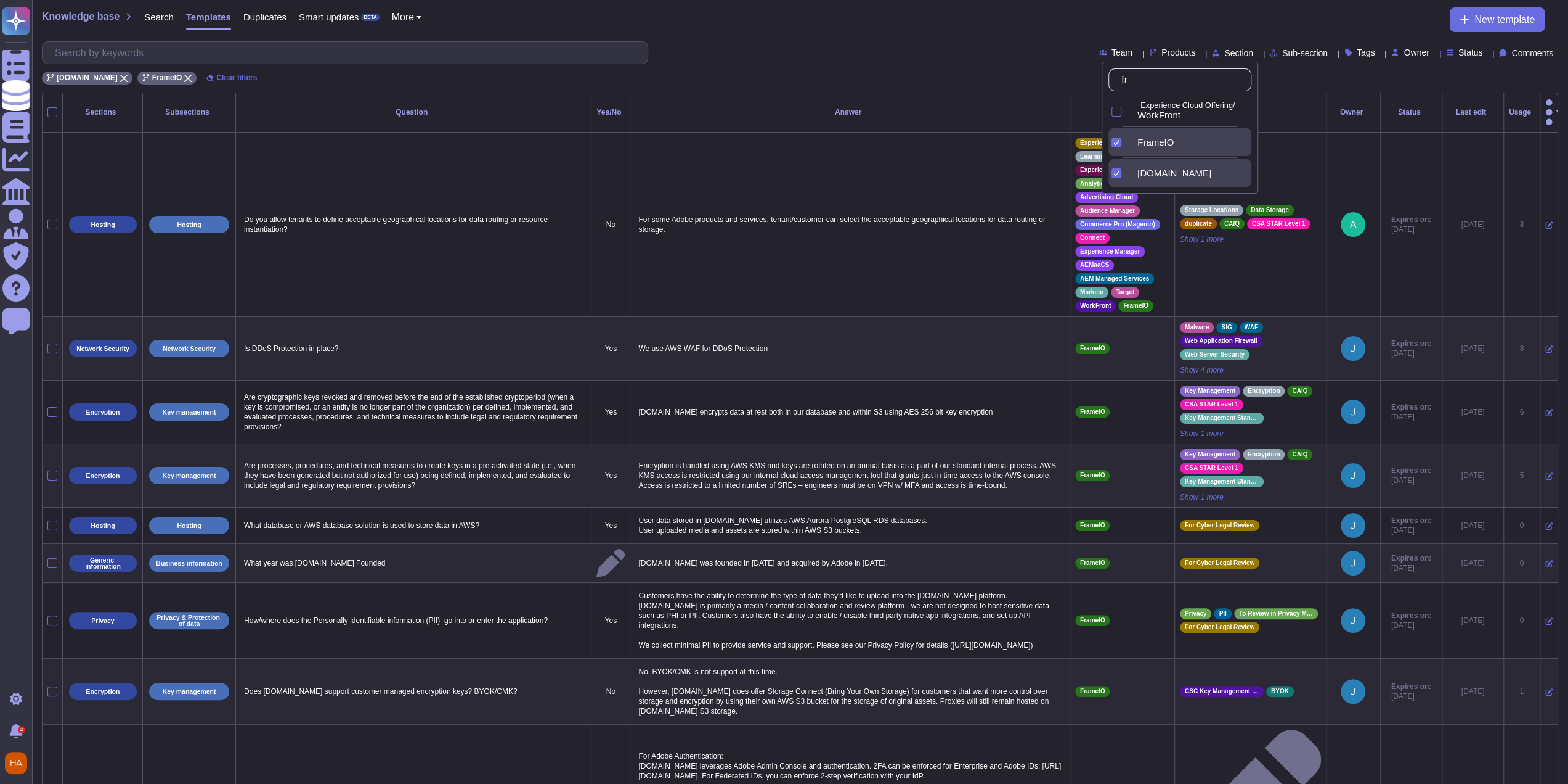
click at [1171, 146] on span "FrameIO" at bounding box center [1155, 142] width 36 height 11
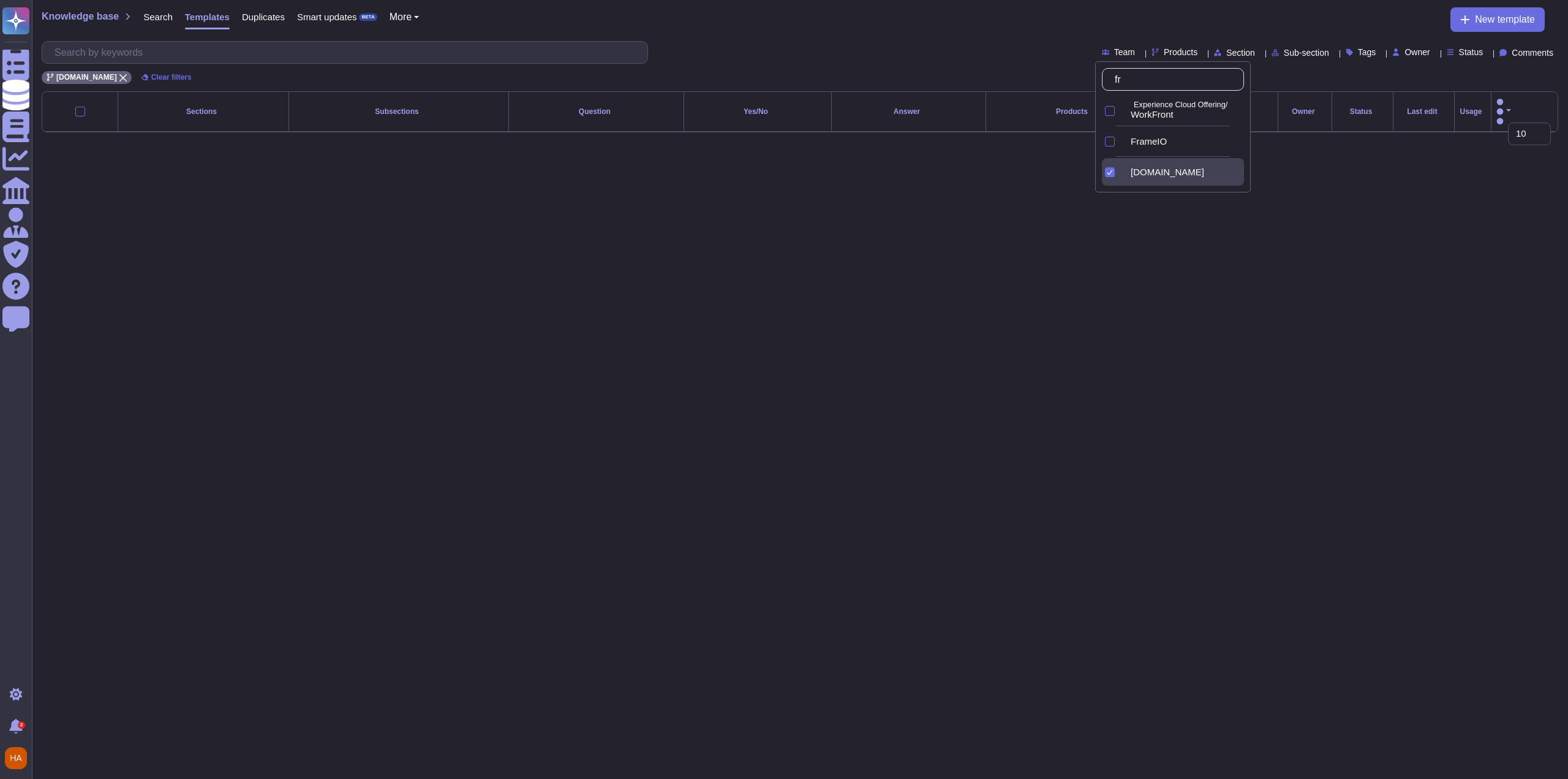
type input "fr"
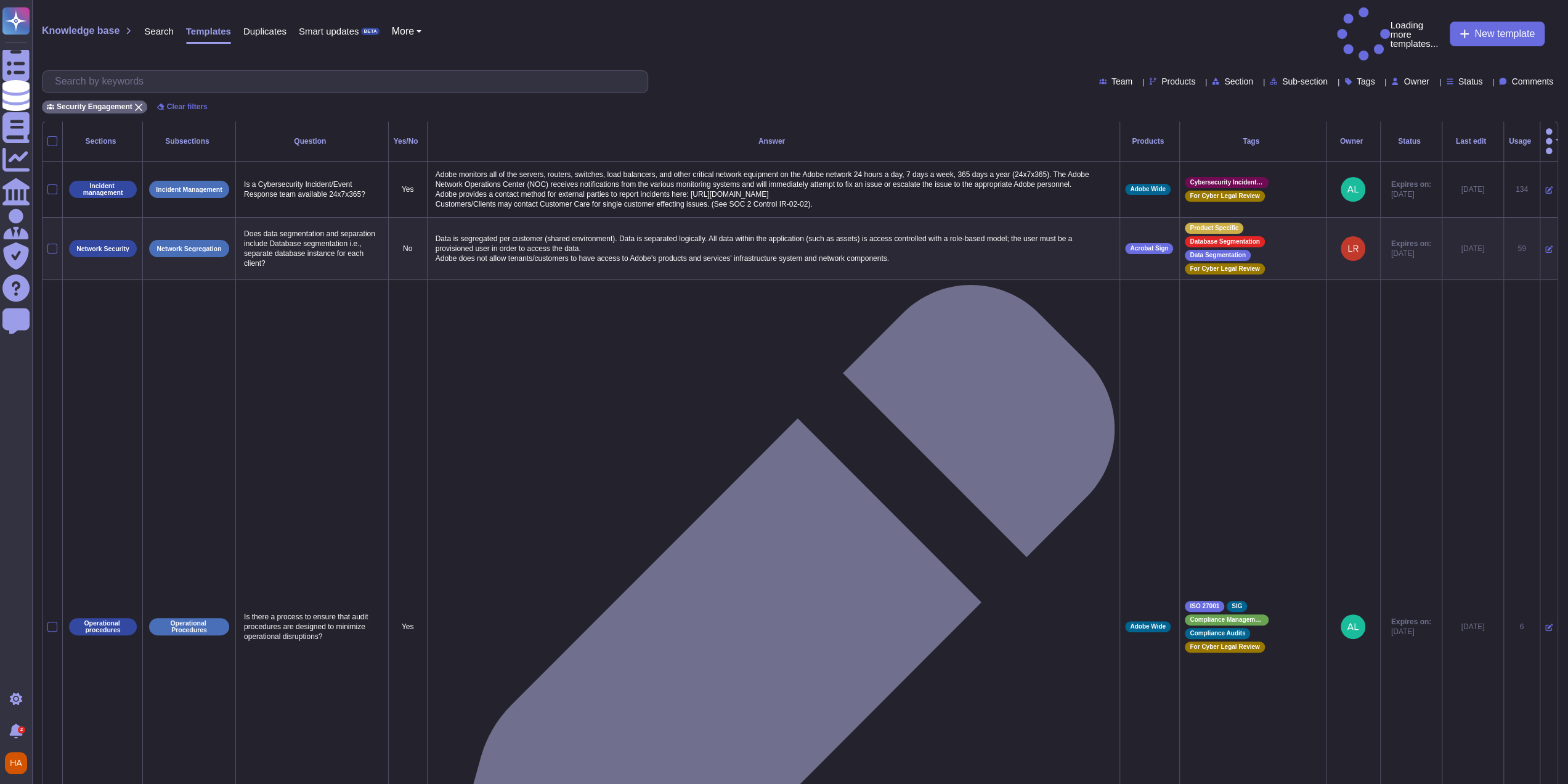
click at [1201, 82] on icon at bounding box center [1201, 82] width 0 height 0
click at [1156, 173] on span "[DOMAIN_NAME]" at bounding box center [1174, 173] width 74 height 11
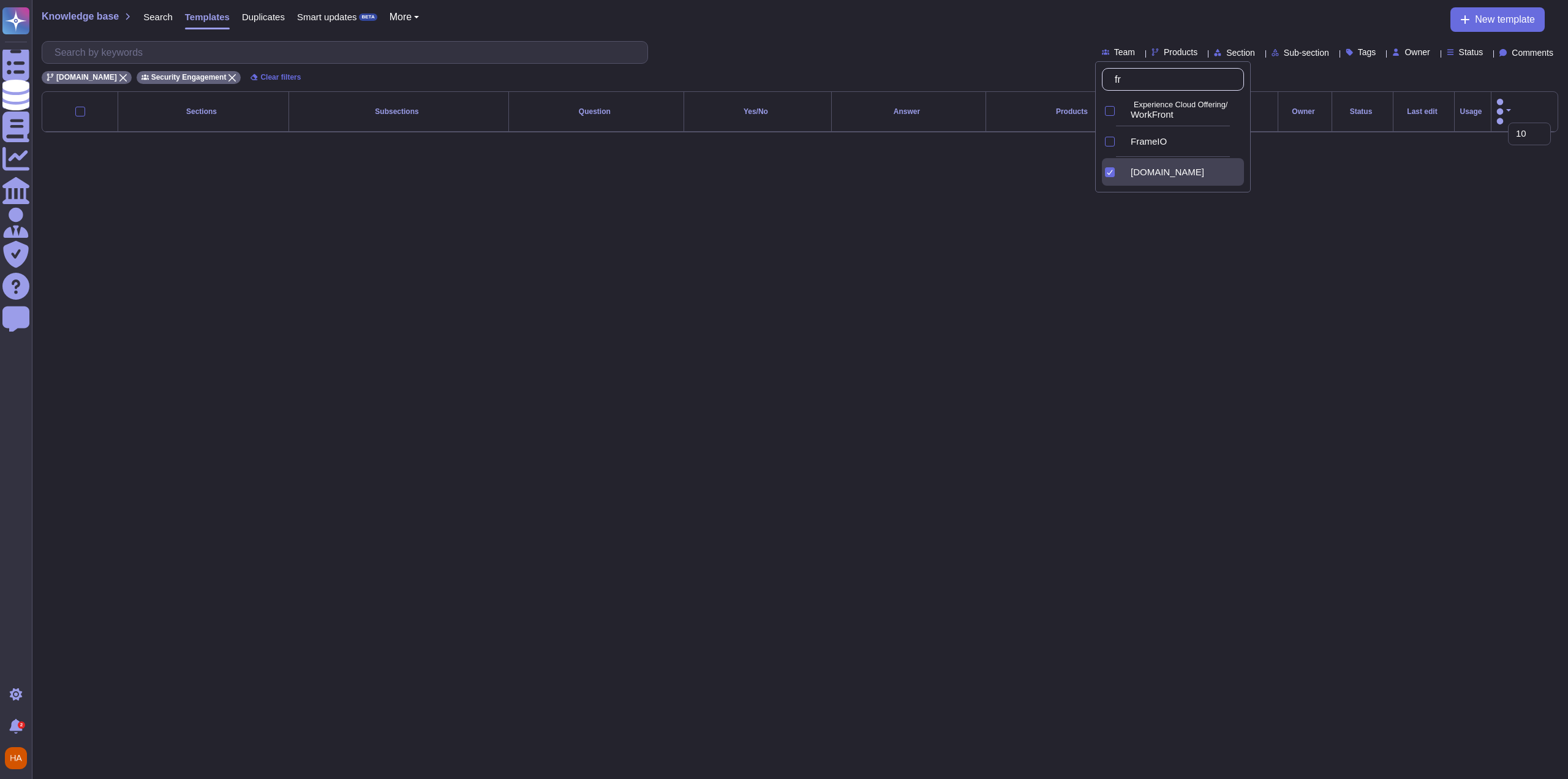
type input "fr"
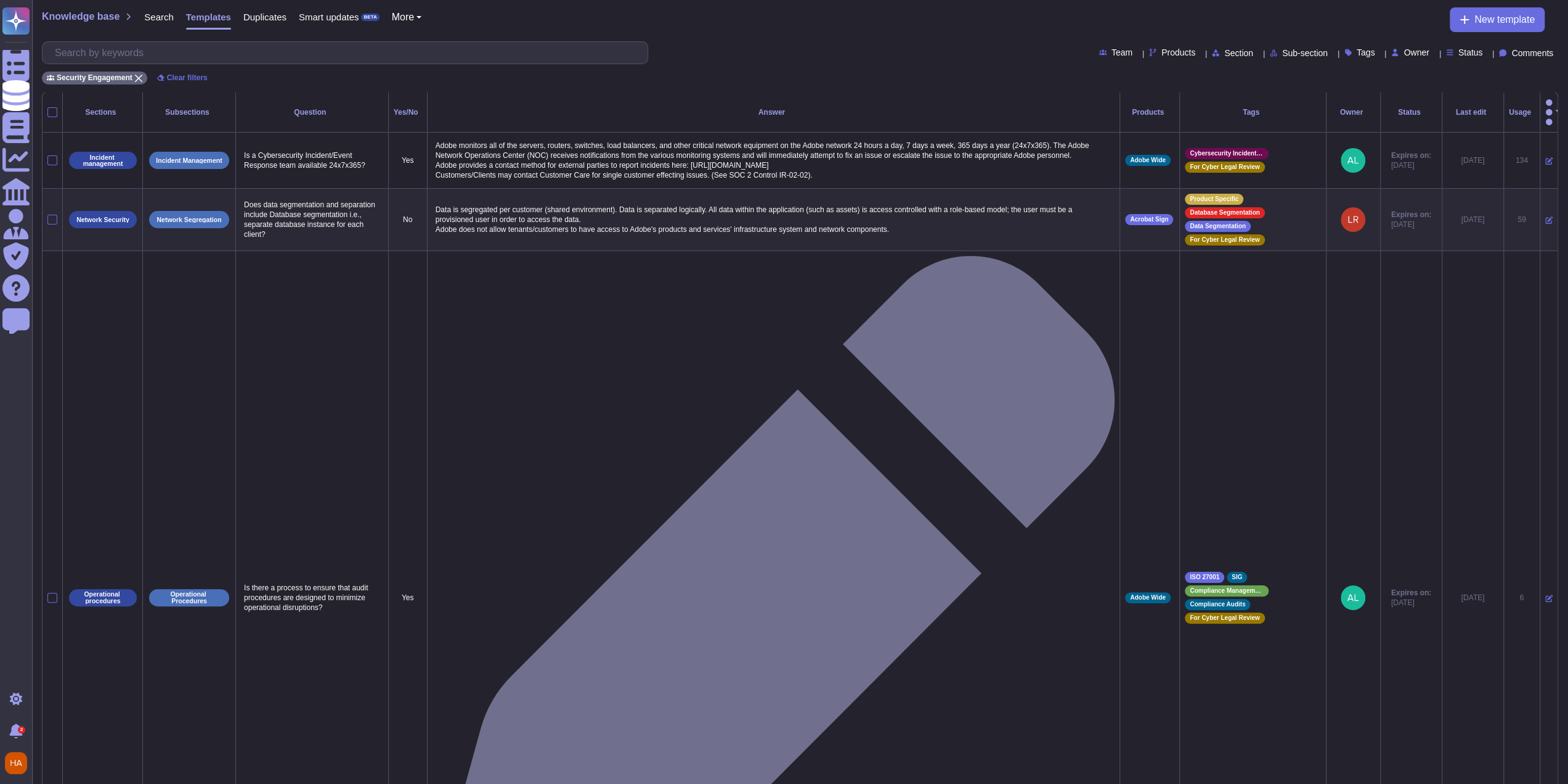
click at [1357, 50] on span "Tags" at bounding box center [1366, 53] width 18 height 9
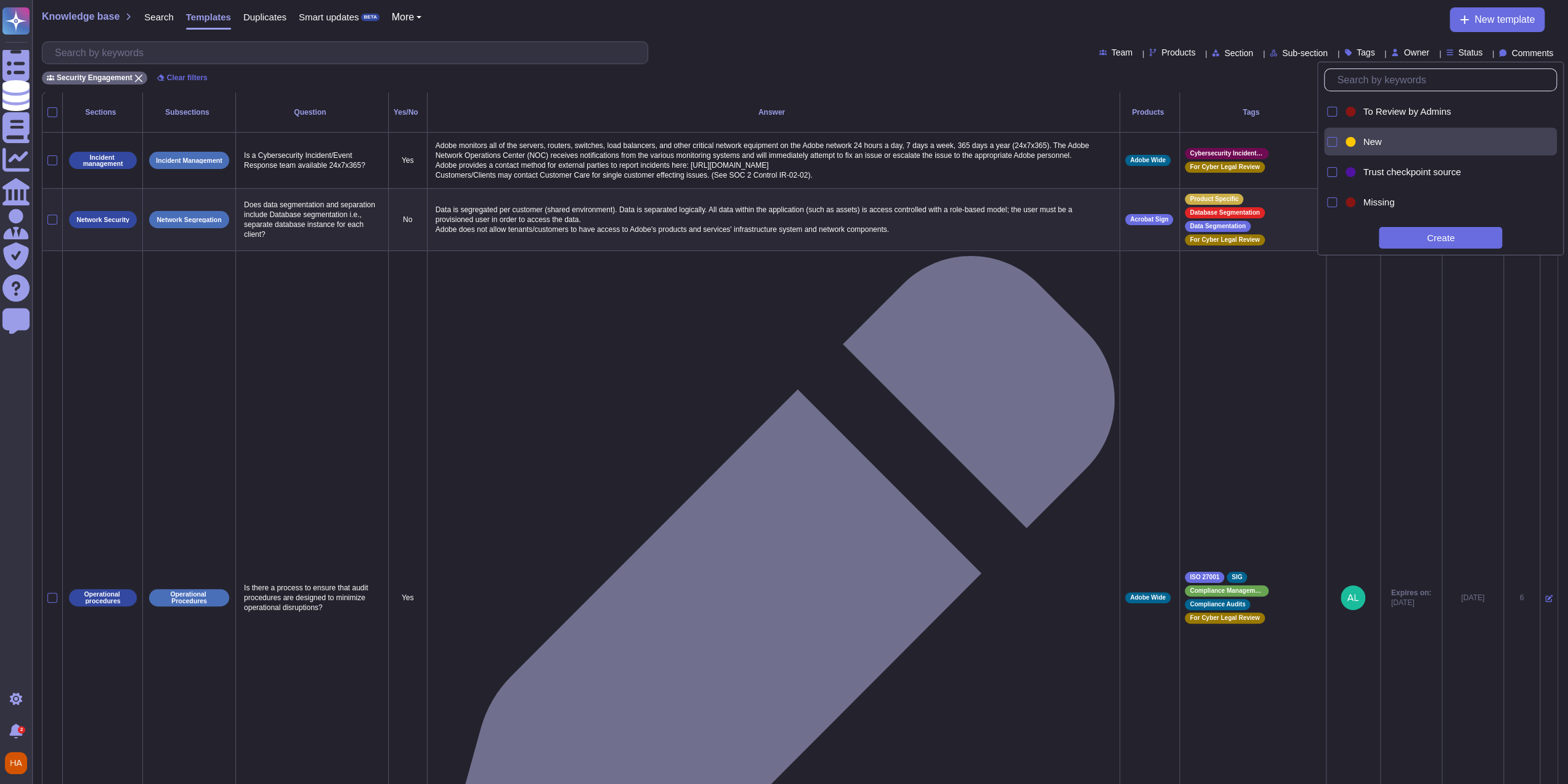
click at [1369, 139] on span "New" at bounding box center [1373, 142] width 18 height 11
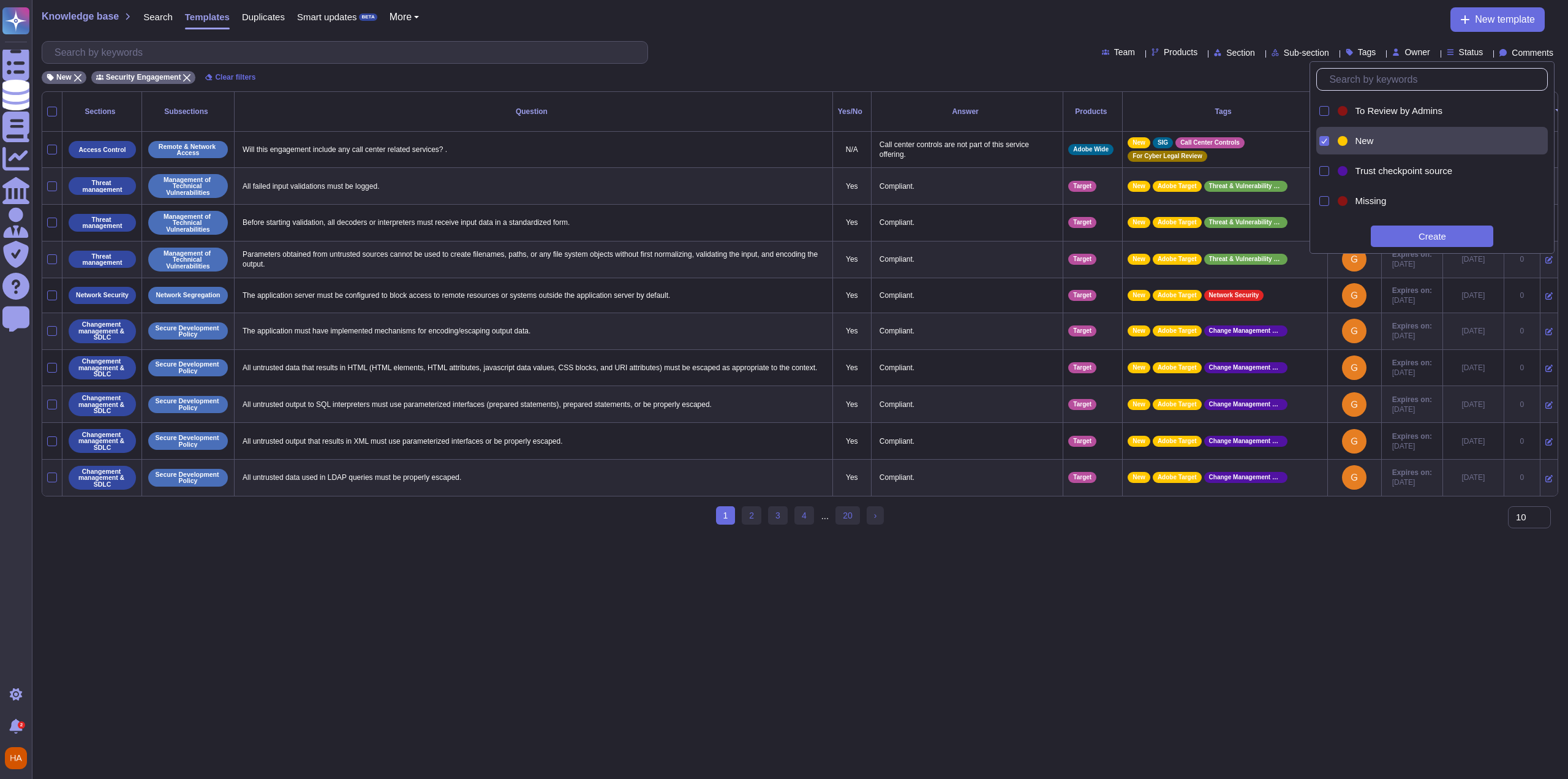
click at [1170, 7] on div "Knowledge base Search Templates Duplicates Smart updates BETA More New template" at bounding box center [799, 19] width 1516 height 24
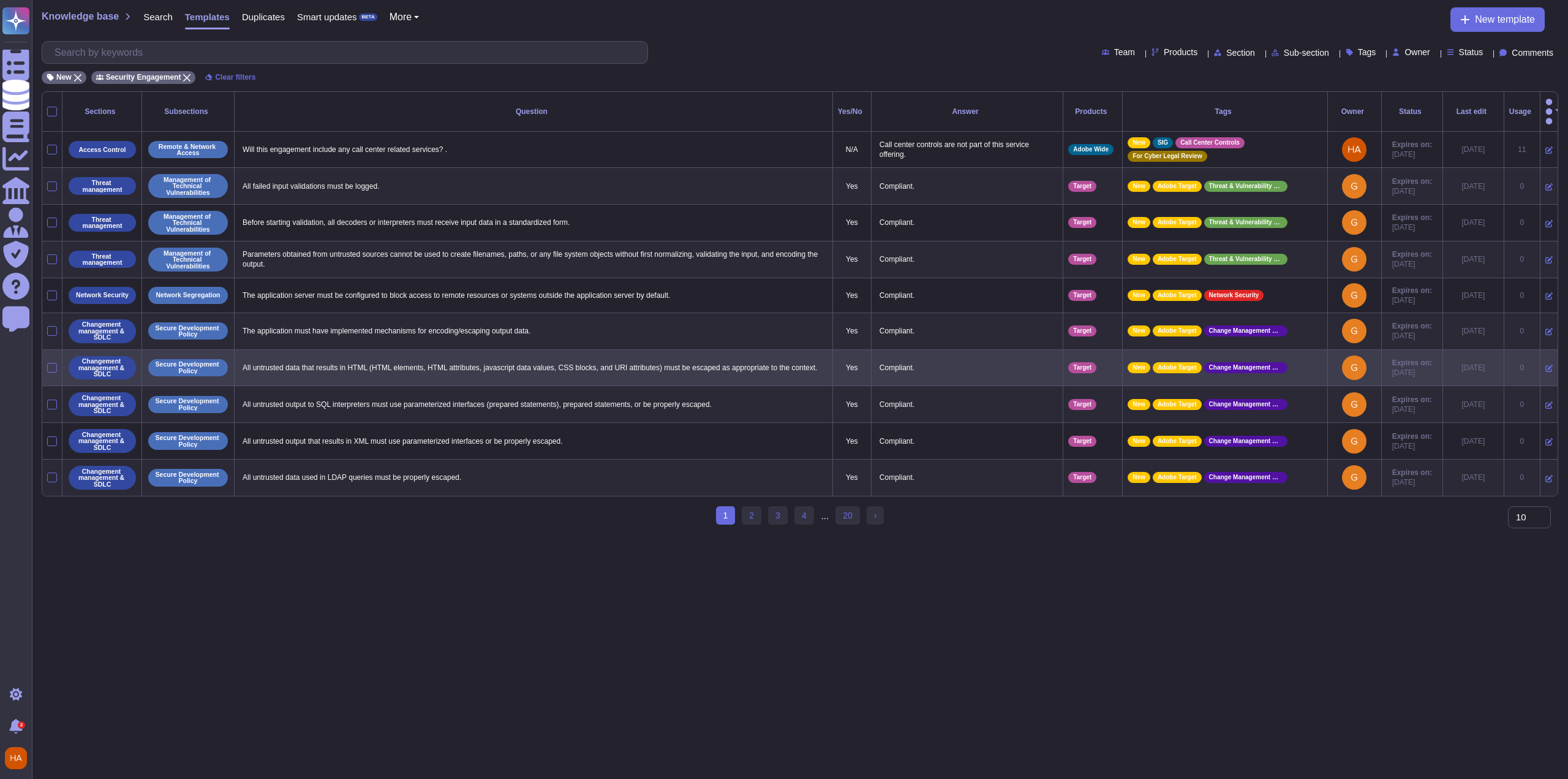
drag, startPoint x: 1338, startPoint y: 171, endPoint x: 1313, endPoint y: 354, distance: 184.7
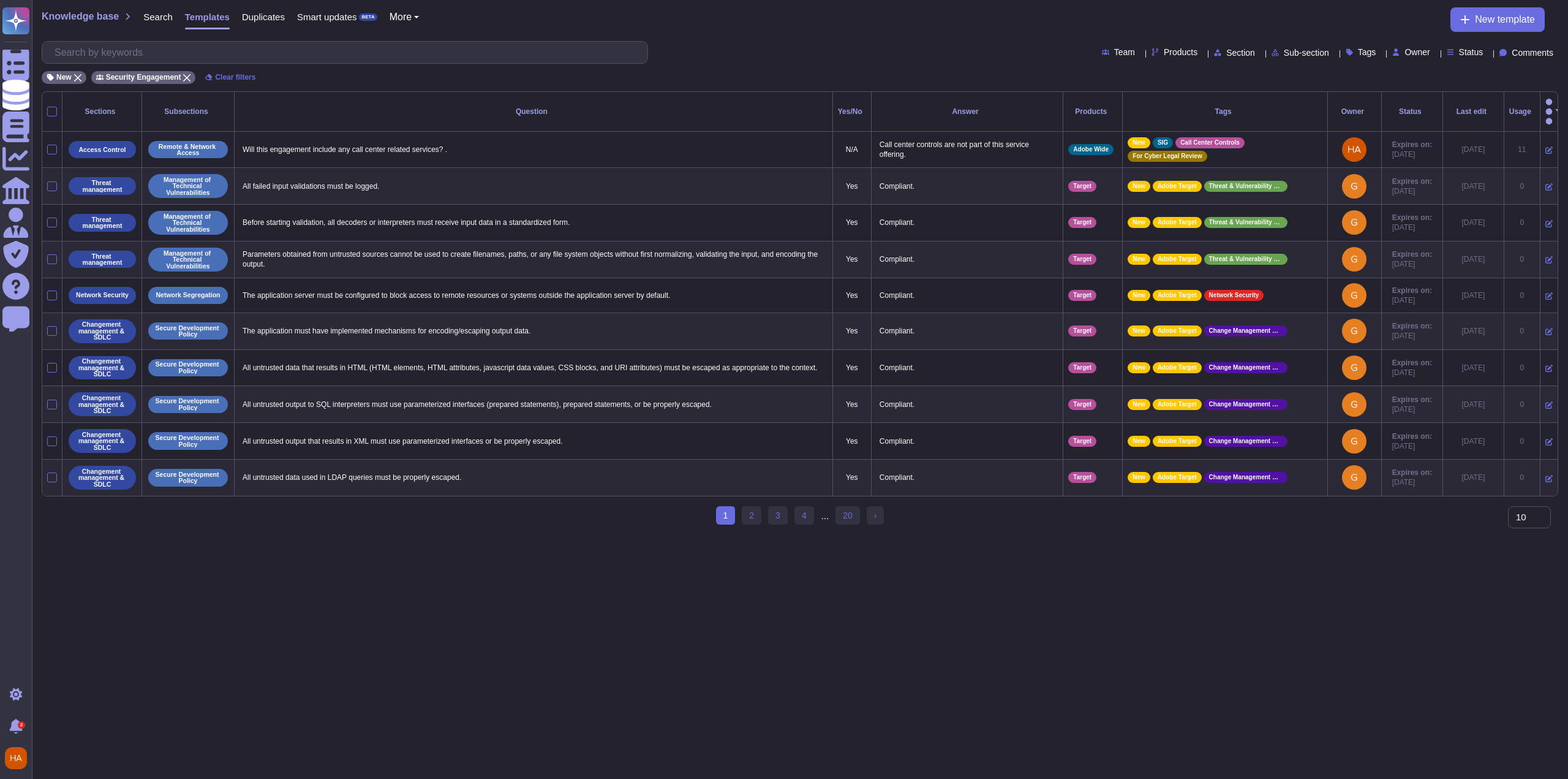
drag, startPoint x: 1313, startPoint y: 354, endPoint x: 1332, endPoint y: 22, distance: 332.5
click at [1332, 22] on div "Knowledge base Search Templates Duplicates Smart updates BETA More New template" at bounding box center [799, 19] width 1516 height 24
click at [1332, 108] on div "Owner" at bounding box center [1354, 112] width 43 height 7
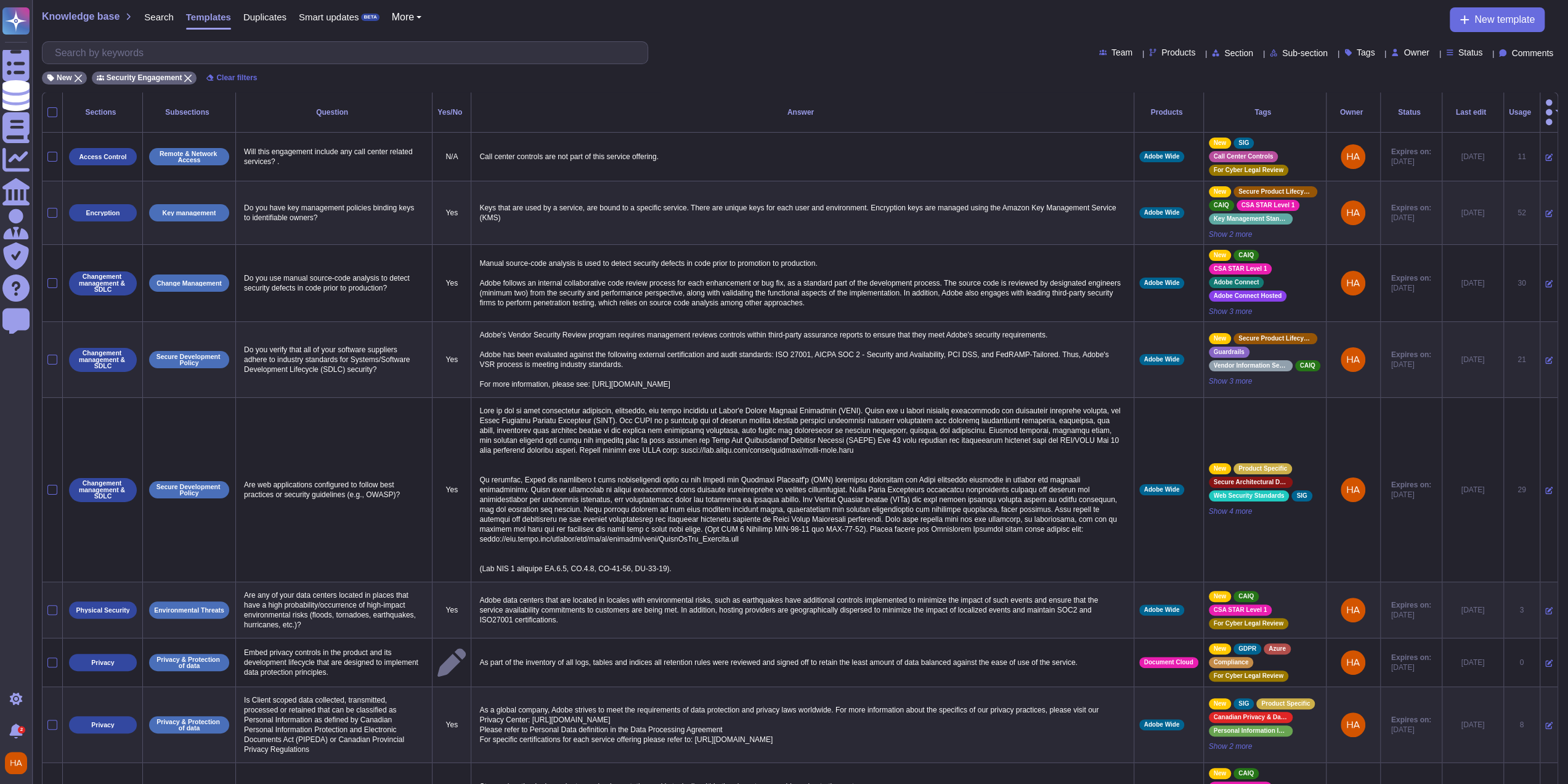
click at [1338, 109] on div "Owner" at bounding box center [1354, 112] width 43 height 7
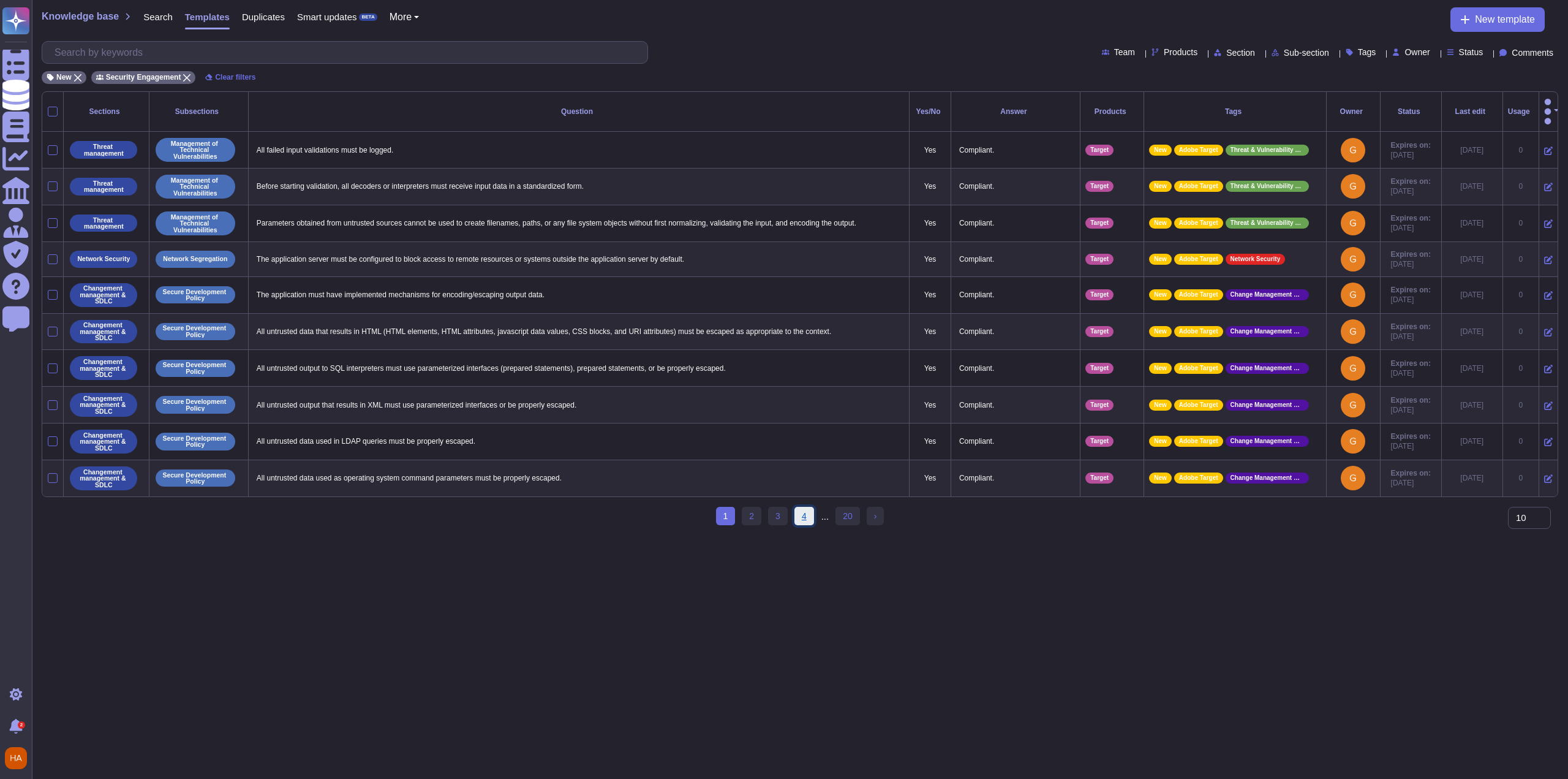
click at [797, 510] on link "4" at bounding box center [804, 515] width 20 height 18
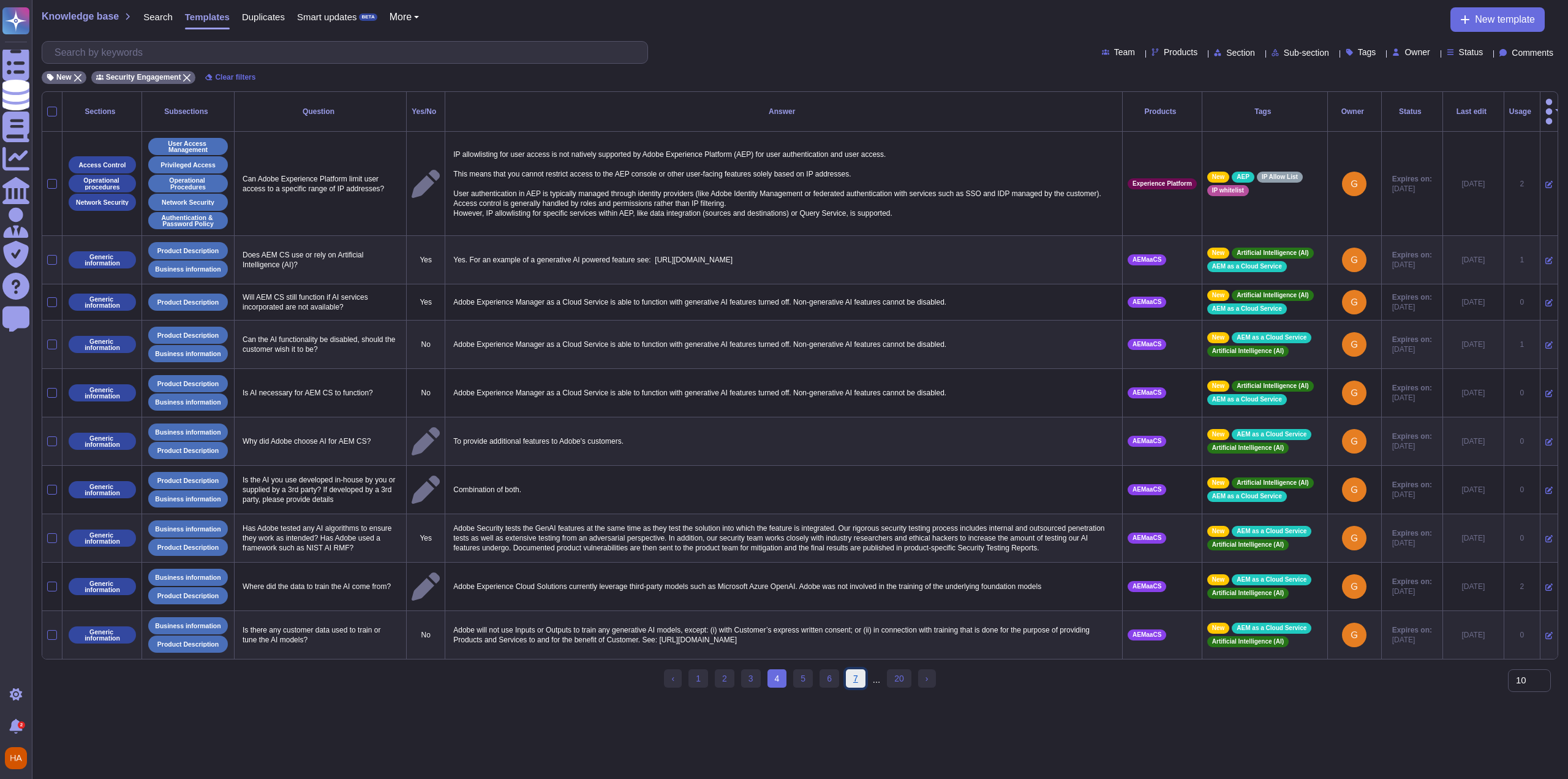
click at [851, 676] on link "7" at bounding box center [856, 678] width 20 height 18
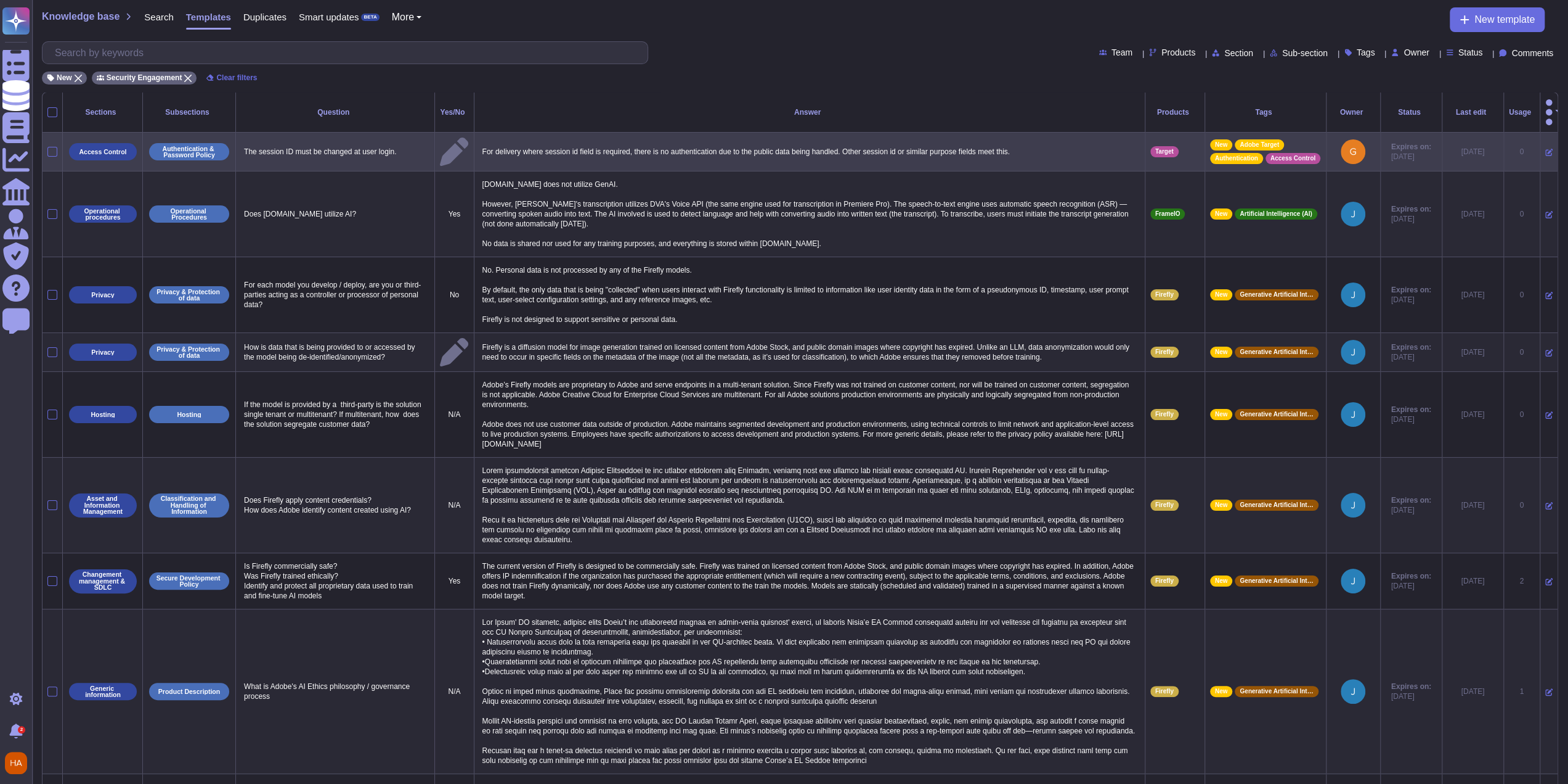
click at [1545, 149] on icon at bounding box center [1549, 153] width 7 height 7
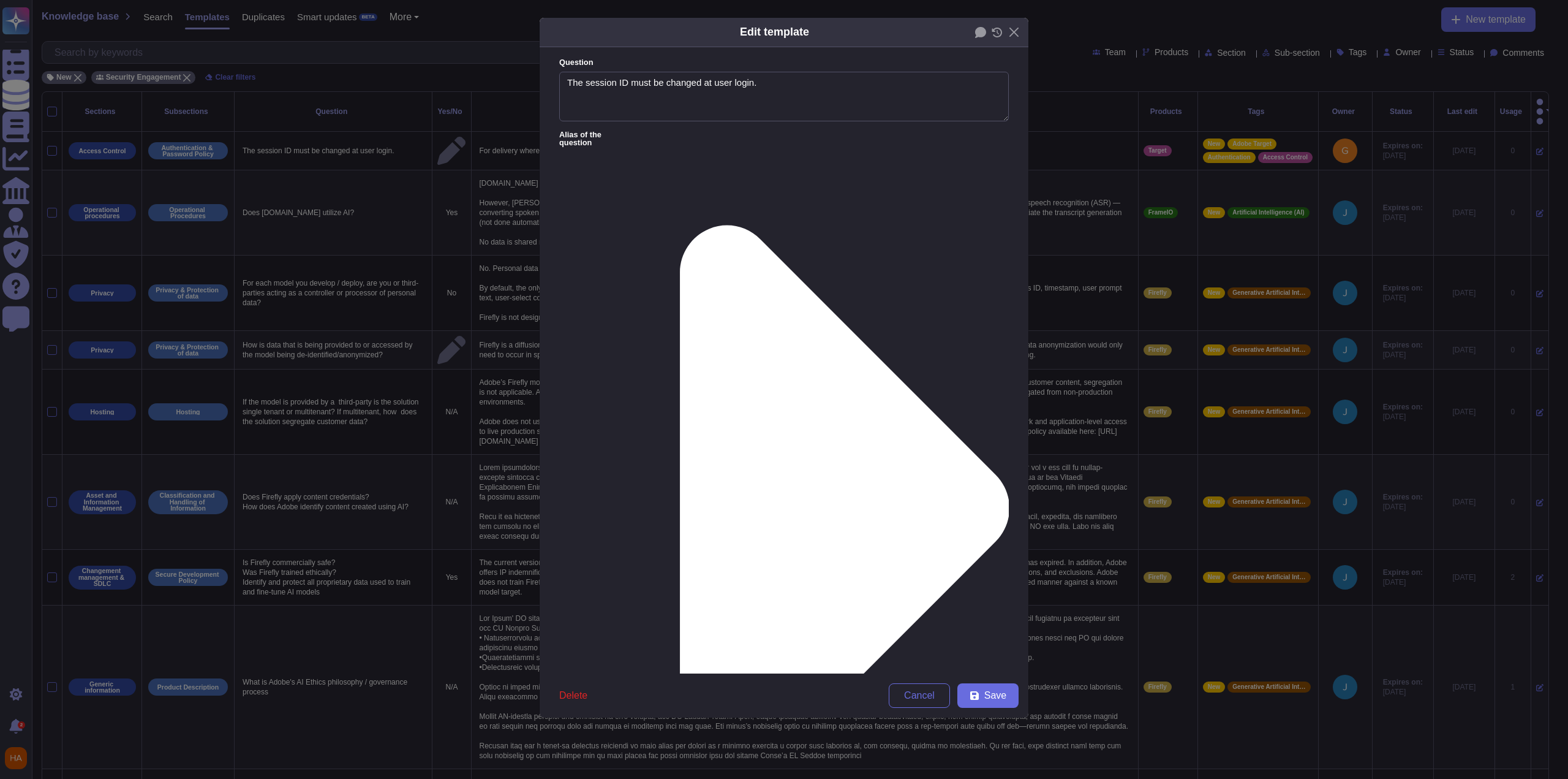
type textarea "The session ID must be changed at user login."
type textarea "For delivery where session id field is required, there is no authentication due…"
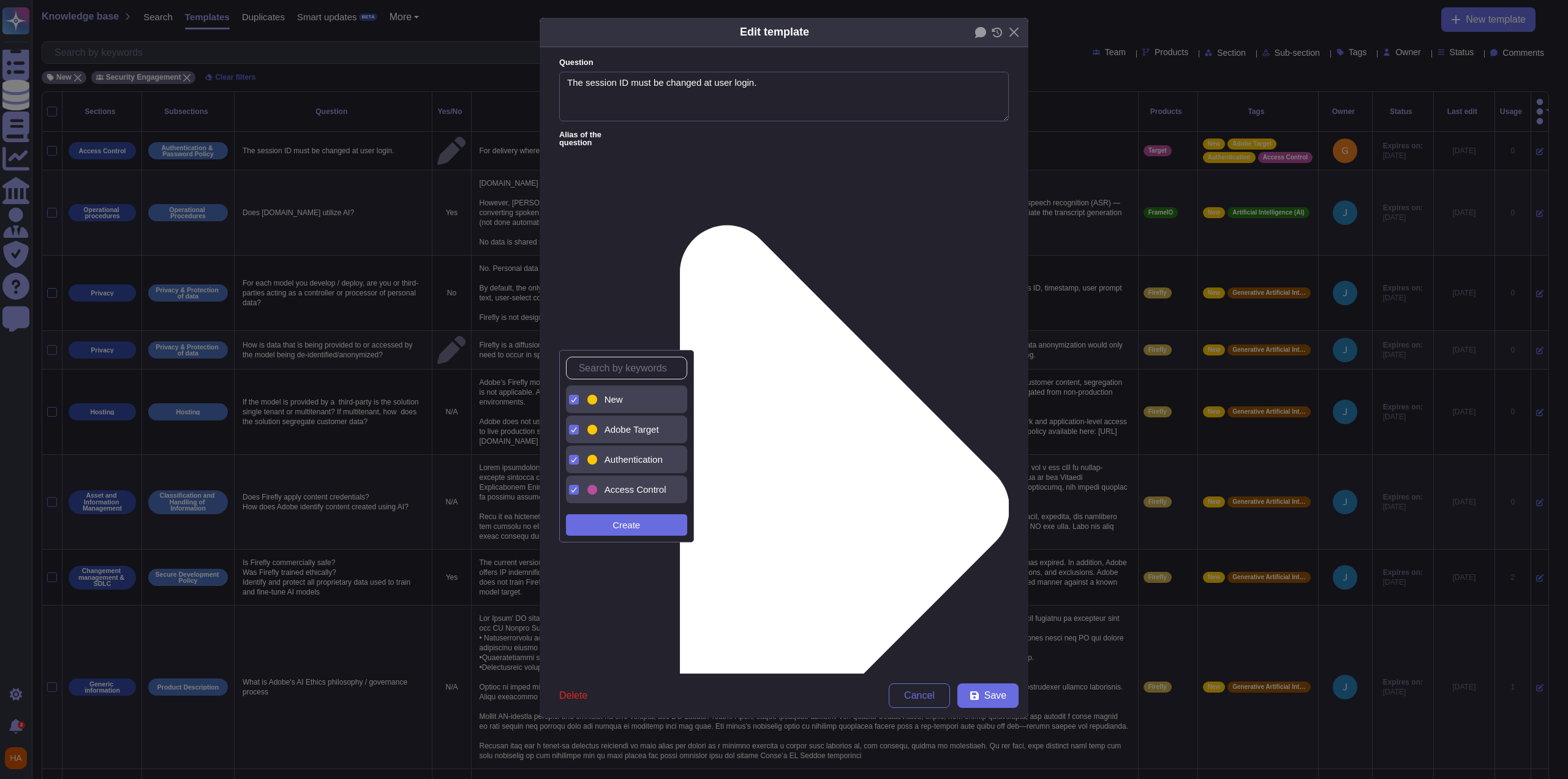
click at [623, 401] on div "New" at bounding box center [637, 399] width 65 height 11
click at [980, 701] on button "Save" at bounding box center [988, 694] width 61 height 24
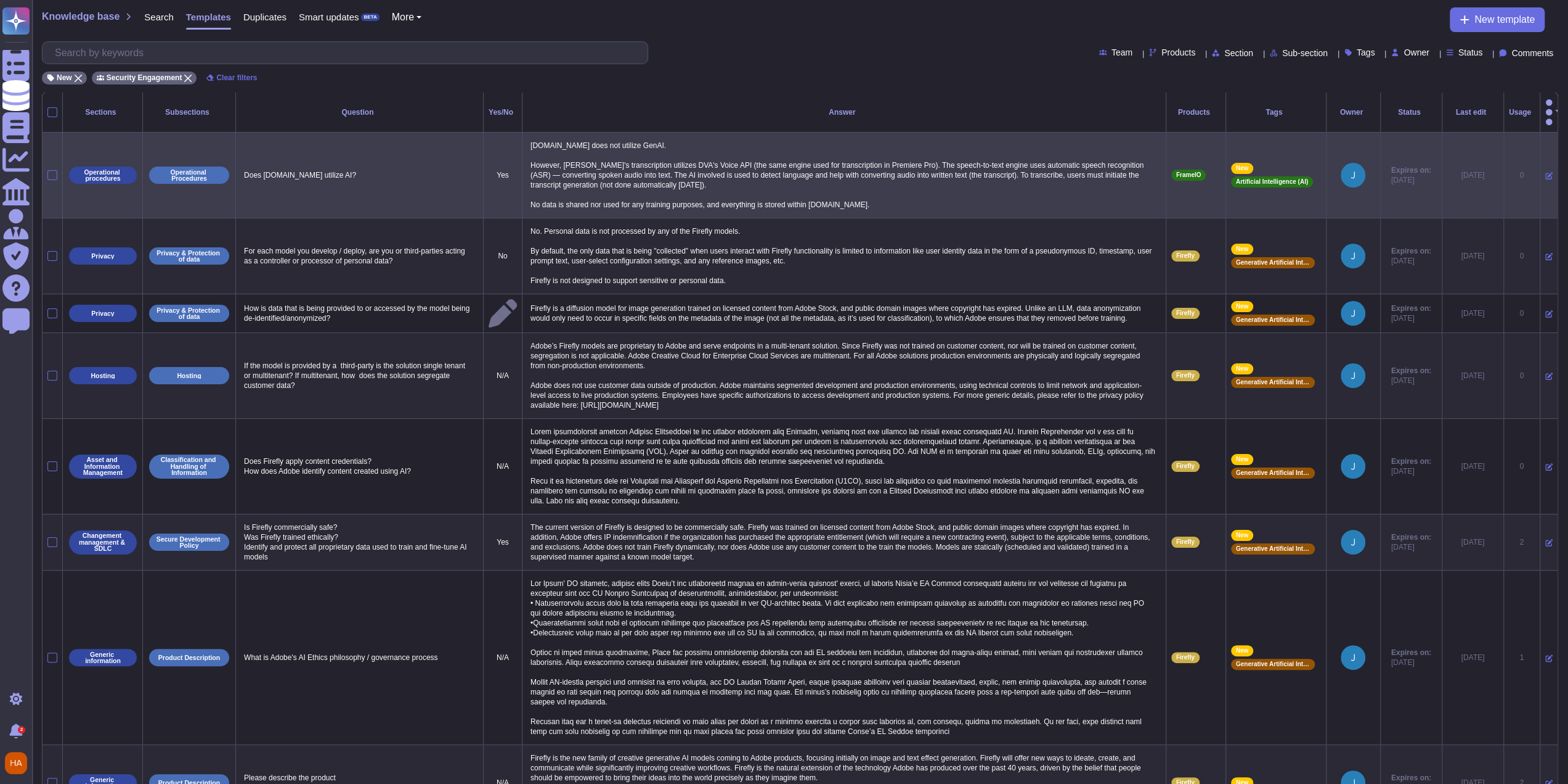
click at [1545, 172] on icon at bounding box center [1549, 176] width 7 height 7
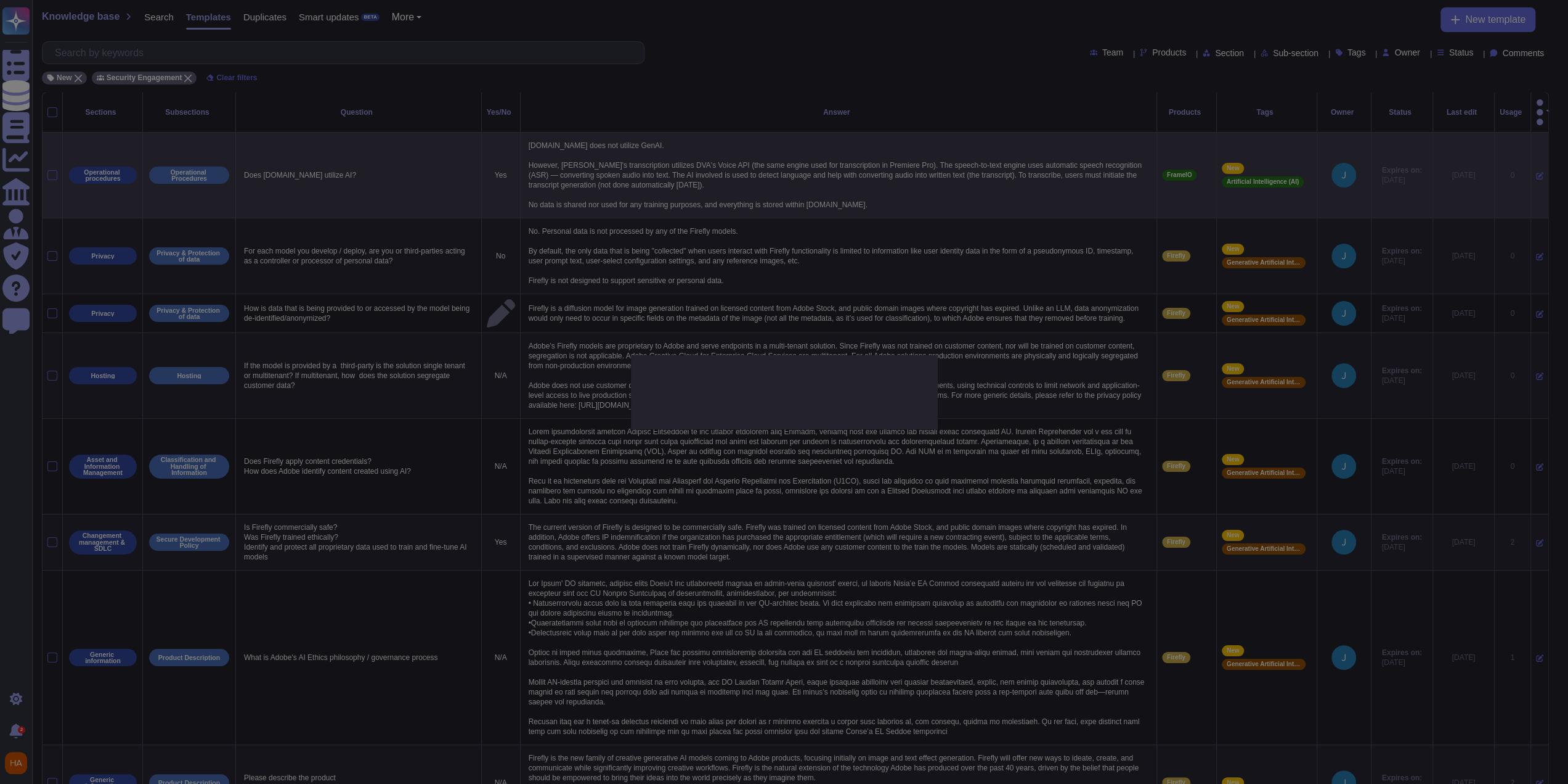
type textarea "Does [DOMAIN_NAME] utilize AI?"
type textarea "[DOMAIN_NAME] does not utilize GenAI. However, [PERSON_NAME]'s transcription ut…"
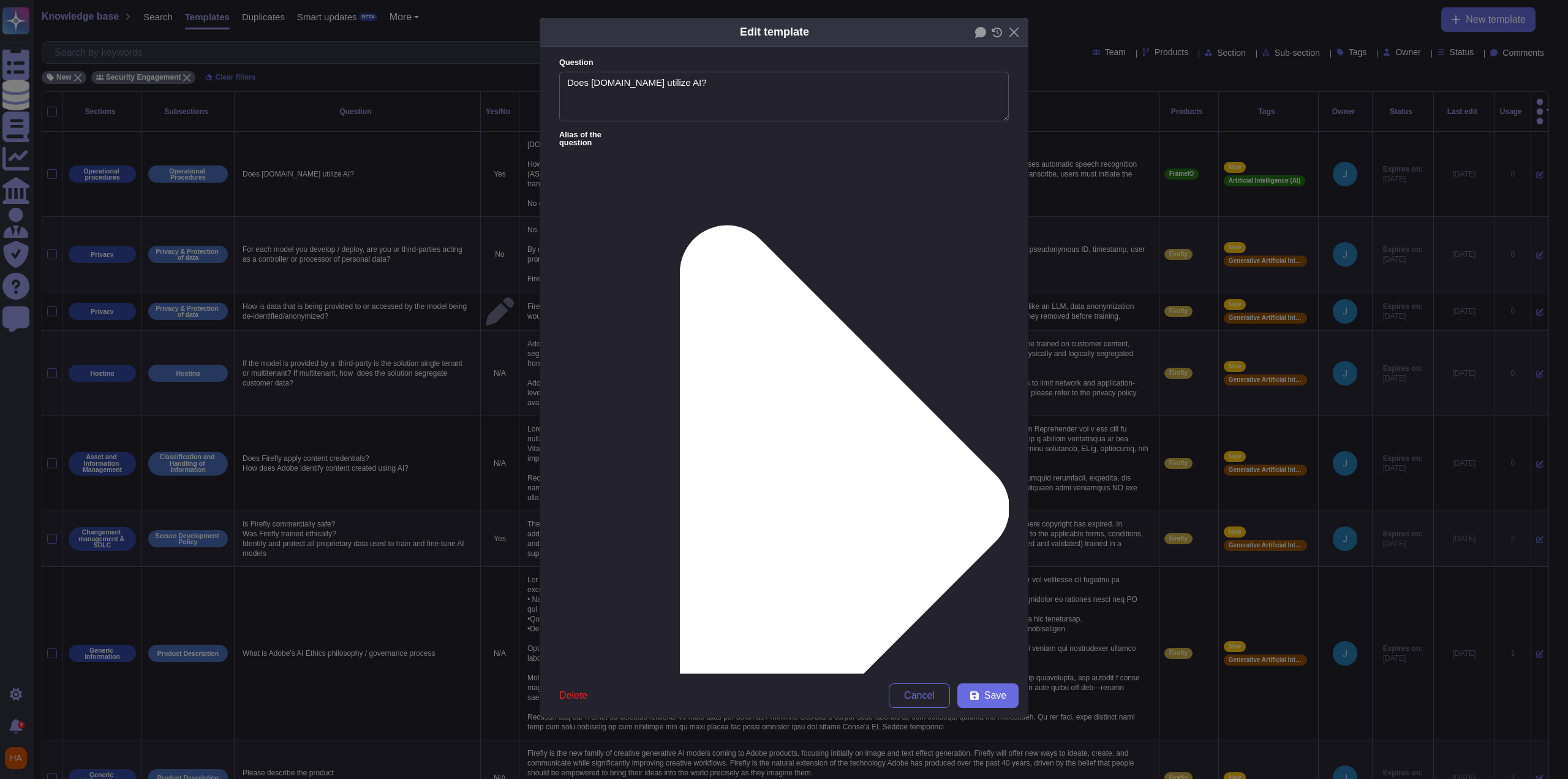
type textarea "Does [DOMAIN_NAME] utilize AI?"
type textarea "[DOMAIN_NAME] does not utilize GenAI. However, [PERSON_NAME]'s transcription ut…"
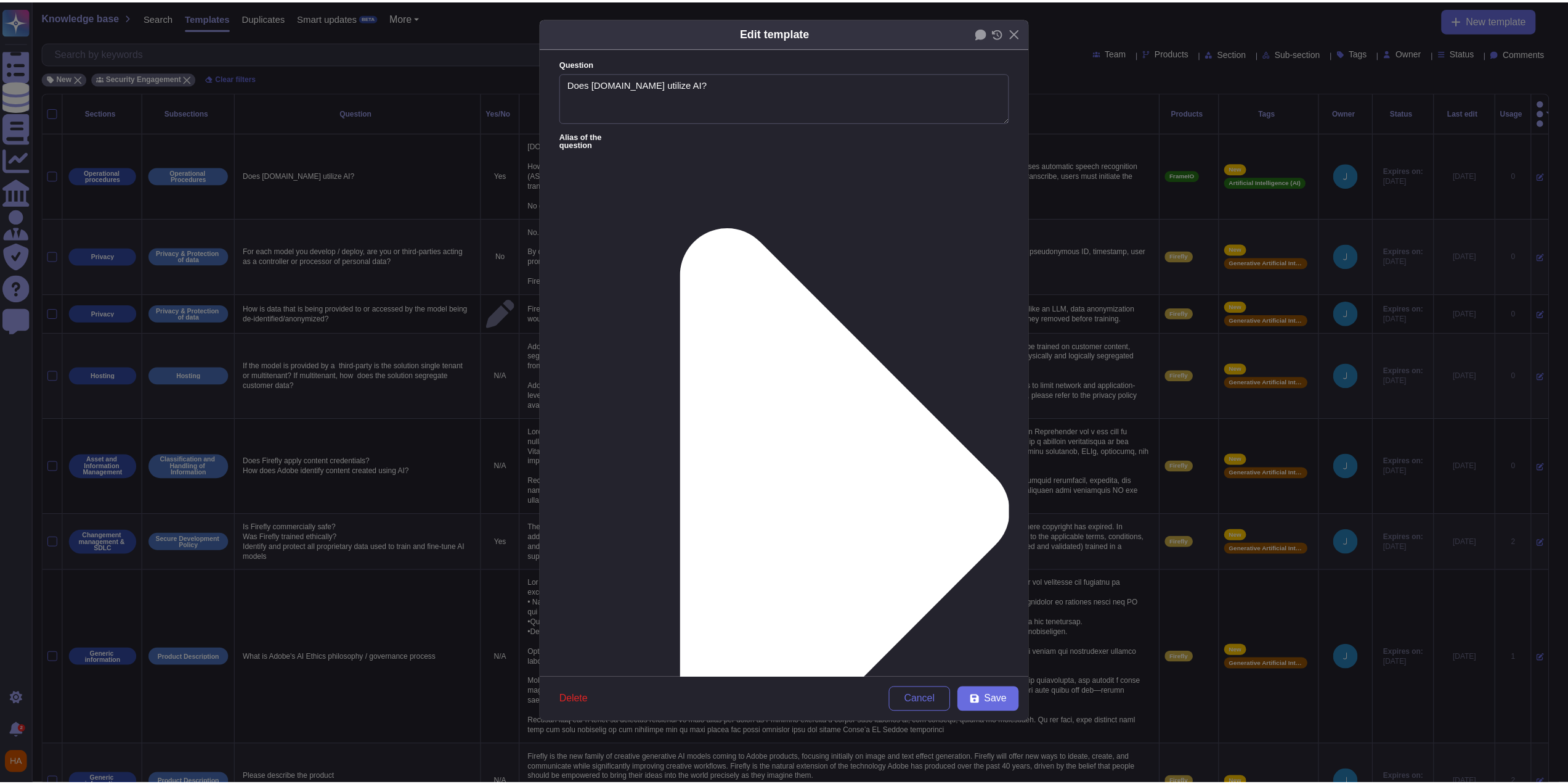
scroll to position [69, 0]
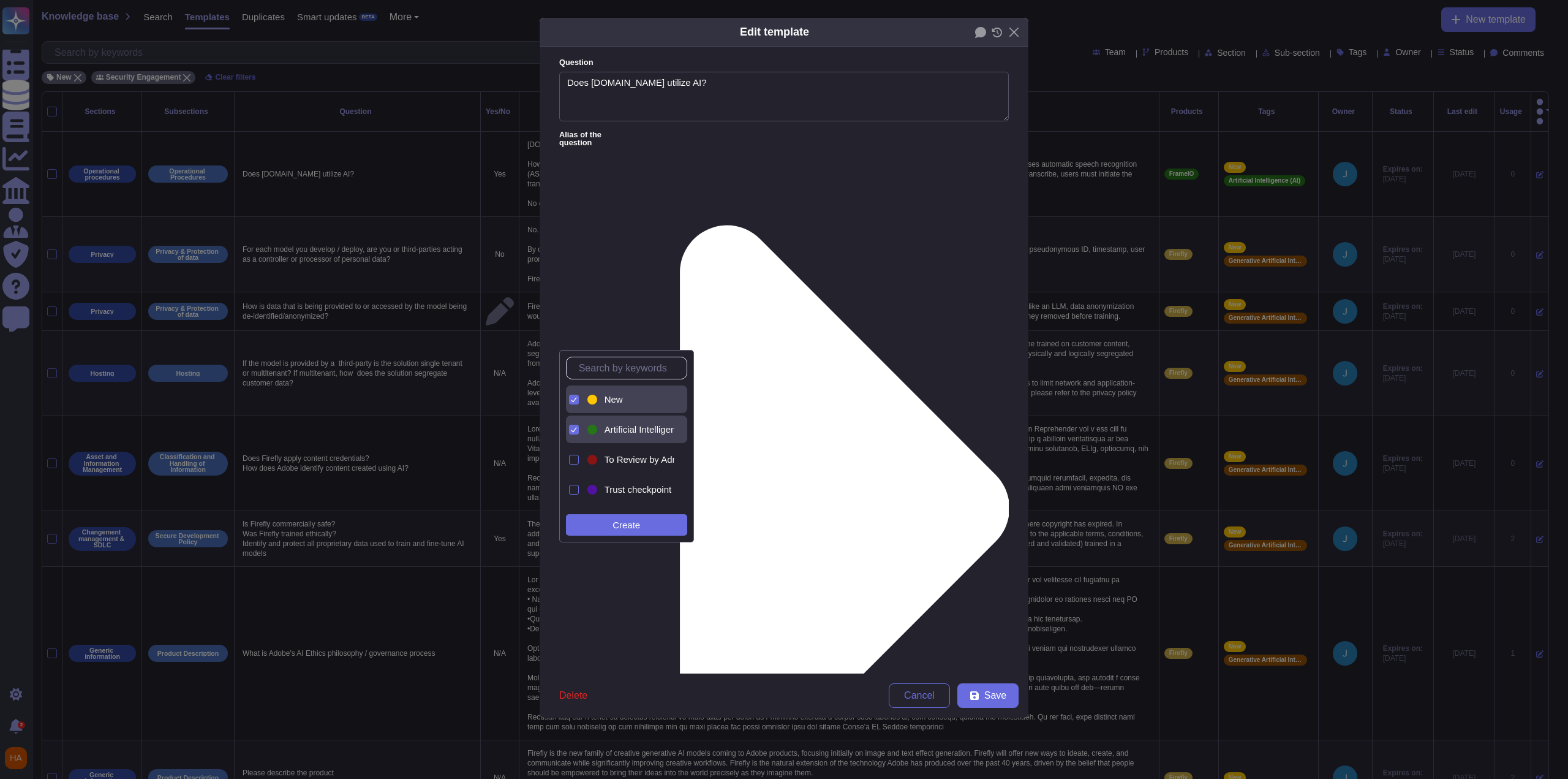
click at [577, 401] on div at bounding box center [574, 399] width 10 height 10
click at [991, 698] on span "Save" at bounding box center [995, 695] width 22 height 10
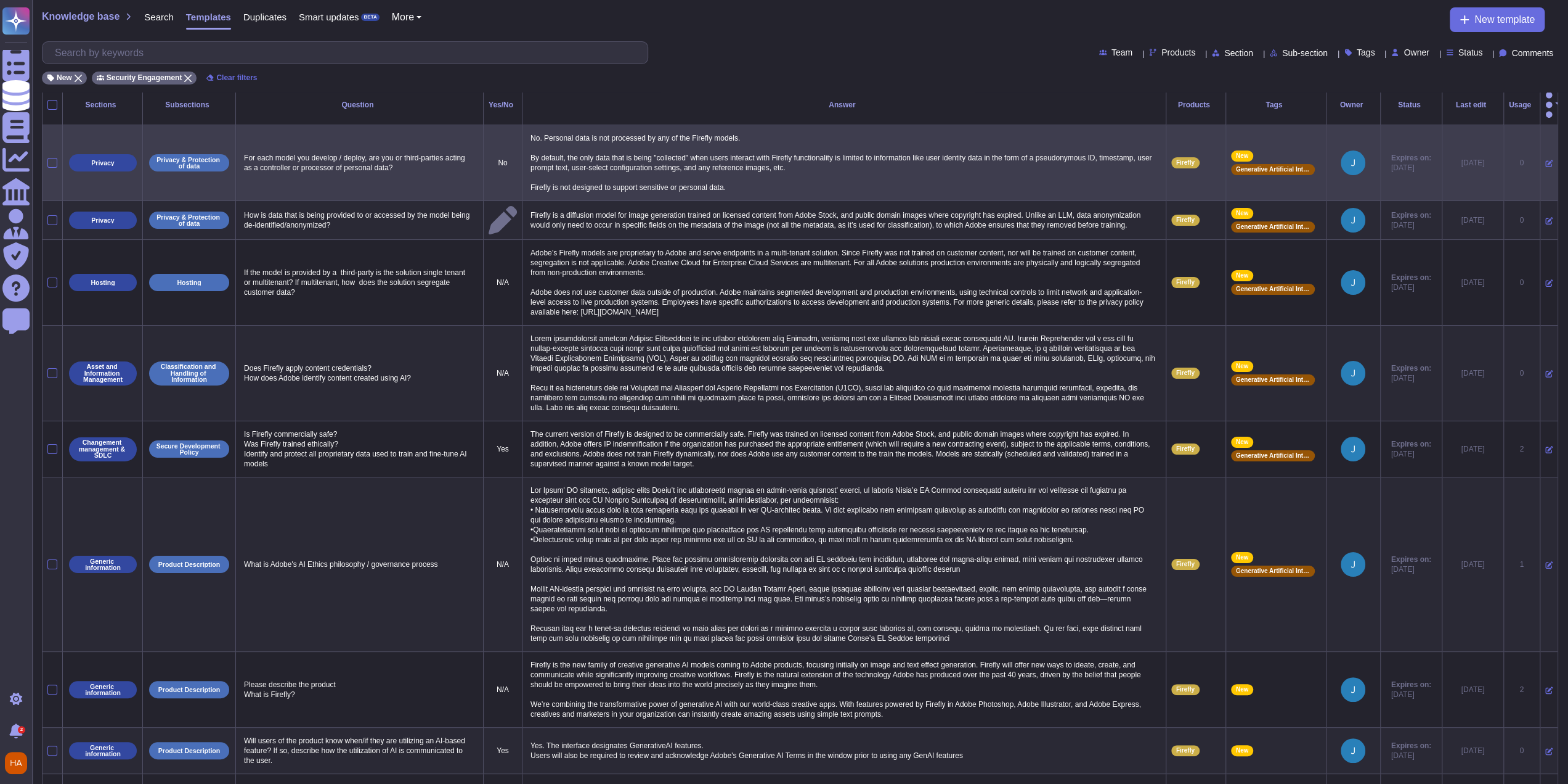
scroll to position [0, 0]
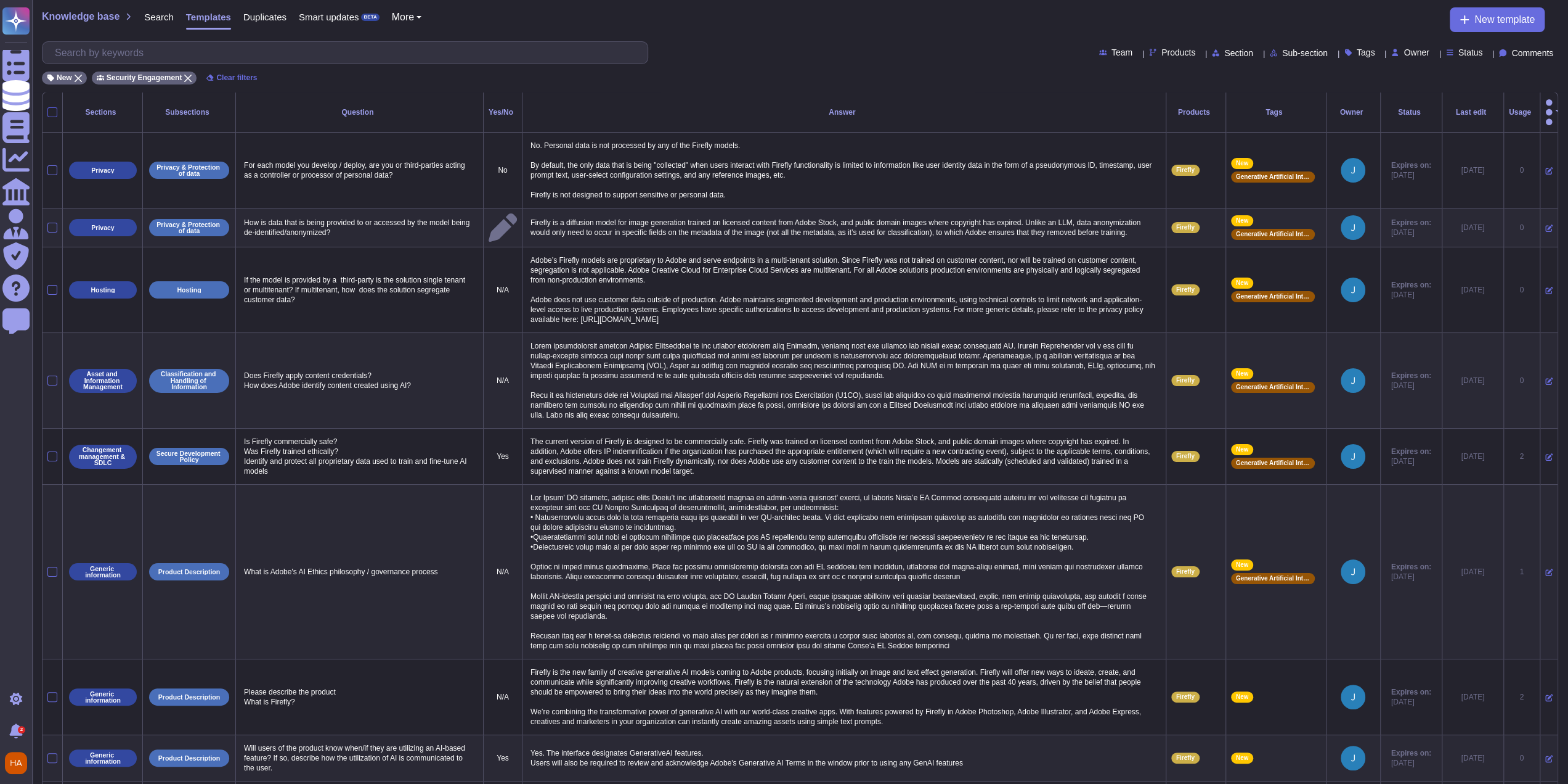
click at [53, 108] on div at bounding box center [52, 112] width 10 height 10
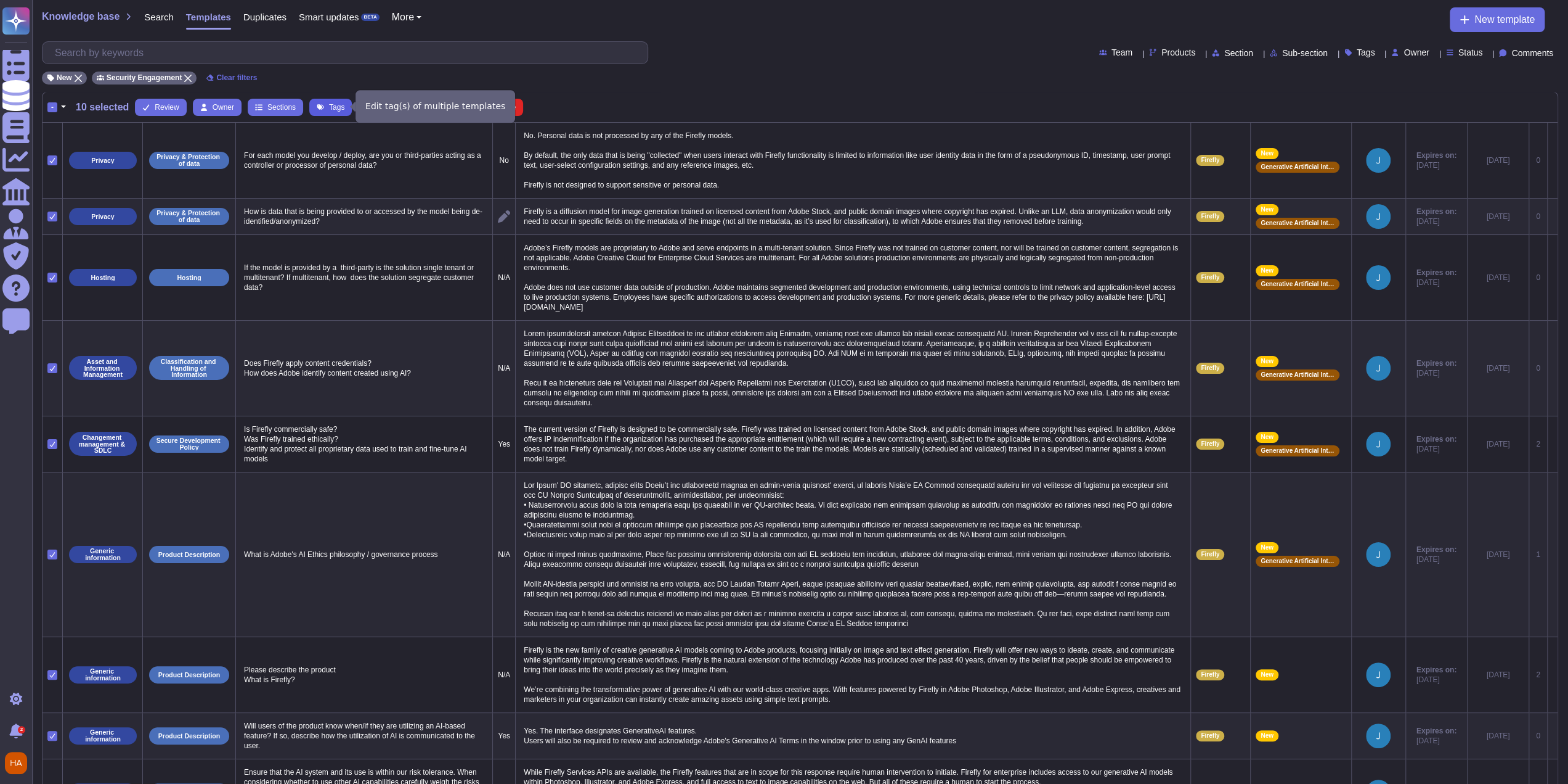
click at [335, 105] on span "Tags" at bounding box center [337, 107] width 15 height 7
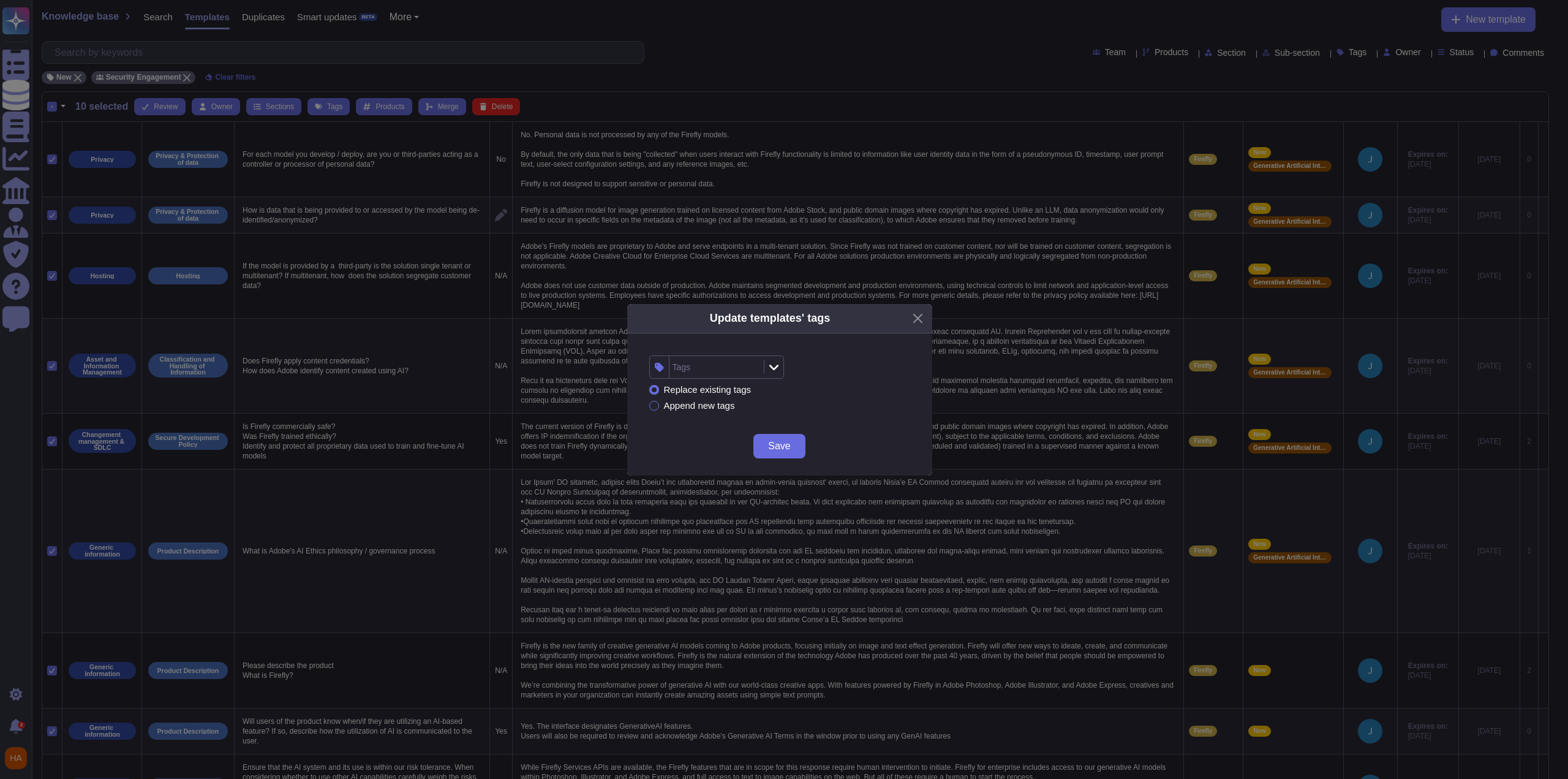
click at [727, 376] on div "Tags" at bounding box center [714, 367] width 91 height 22
type input "gener"
click at [658, 495] on div at bounding box center [663, 494] width 10 height 10
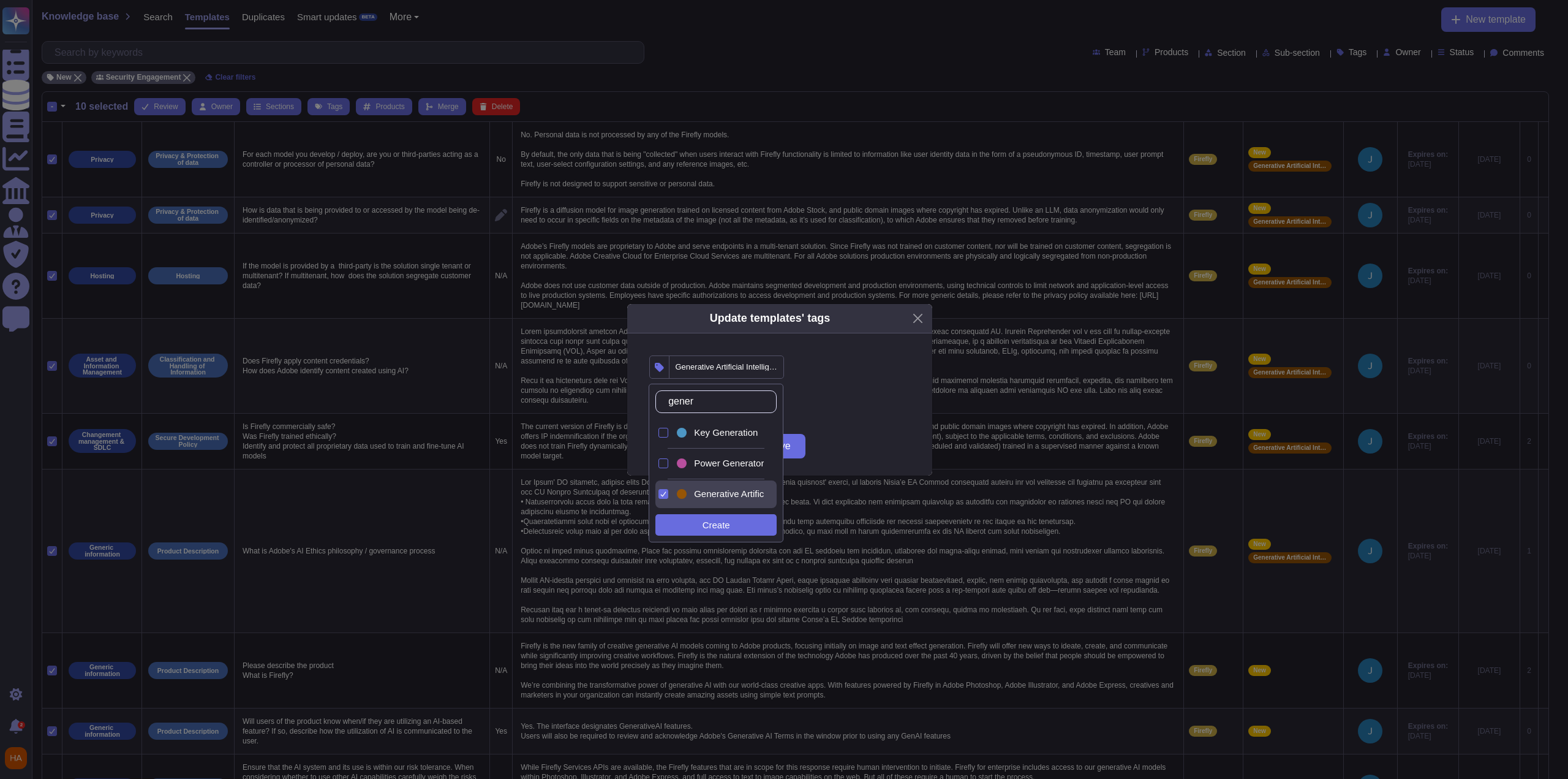
click at [713, 531] on div "Create" at bounding box center [716, 524] width 121 height 22
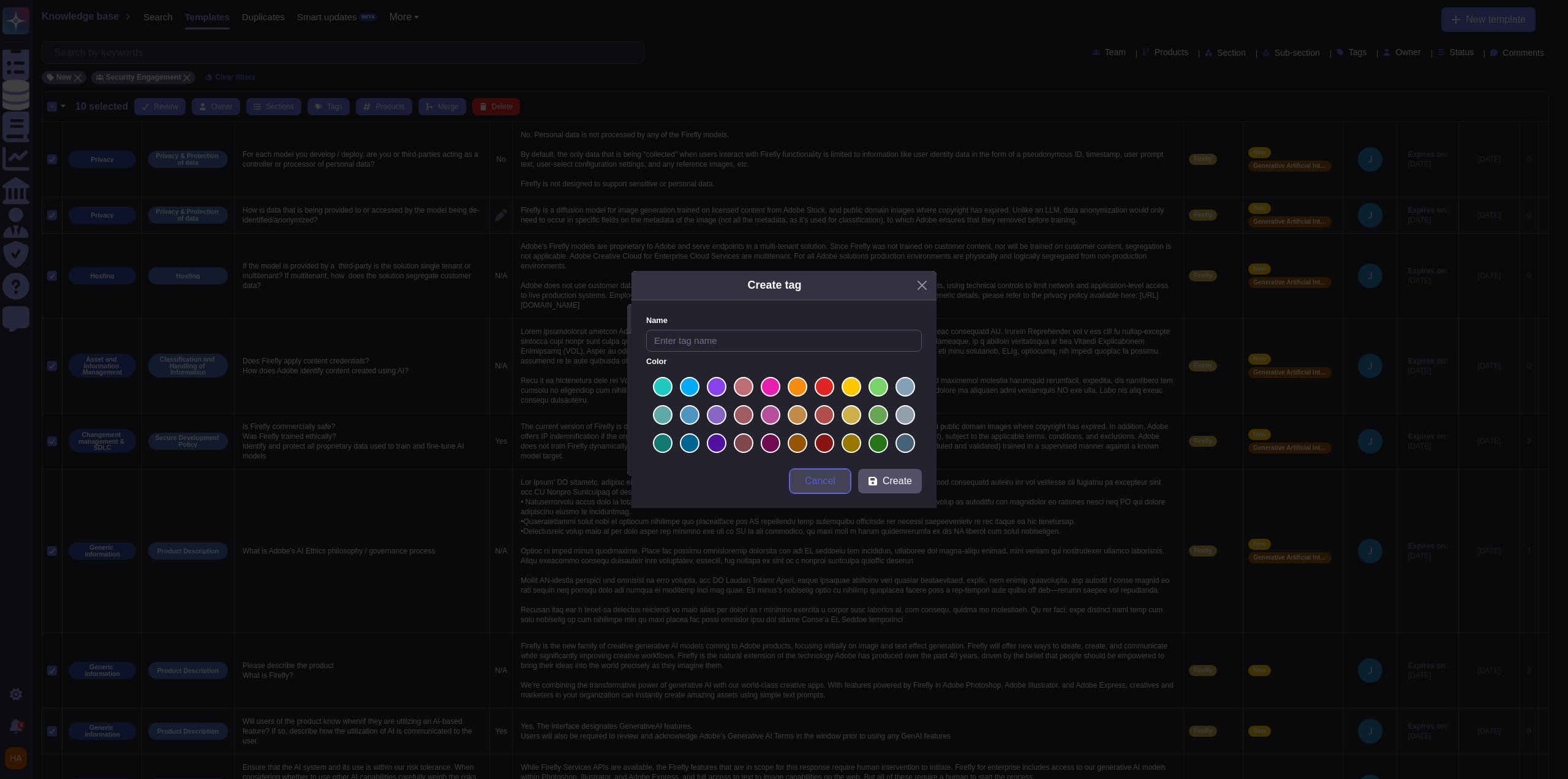
click at [823, 477] on span "Cancel" at bounding box center [820, 480] width 31 height 10
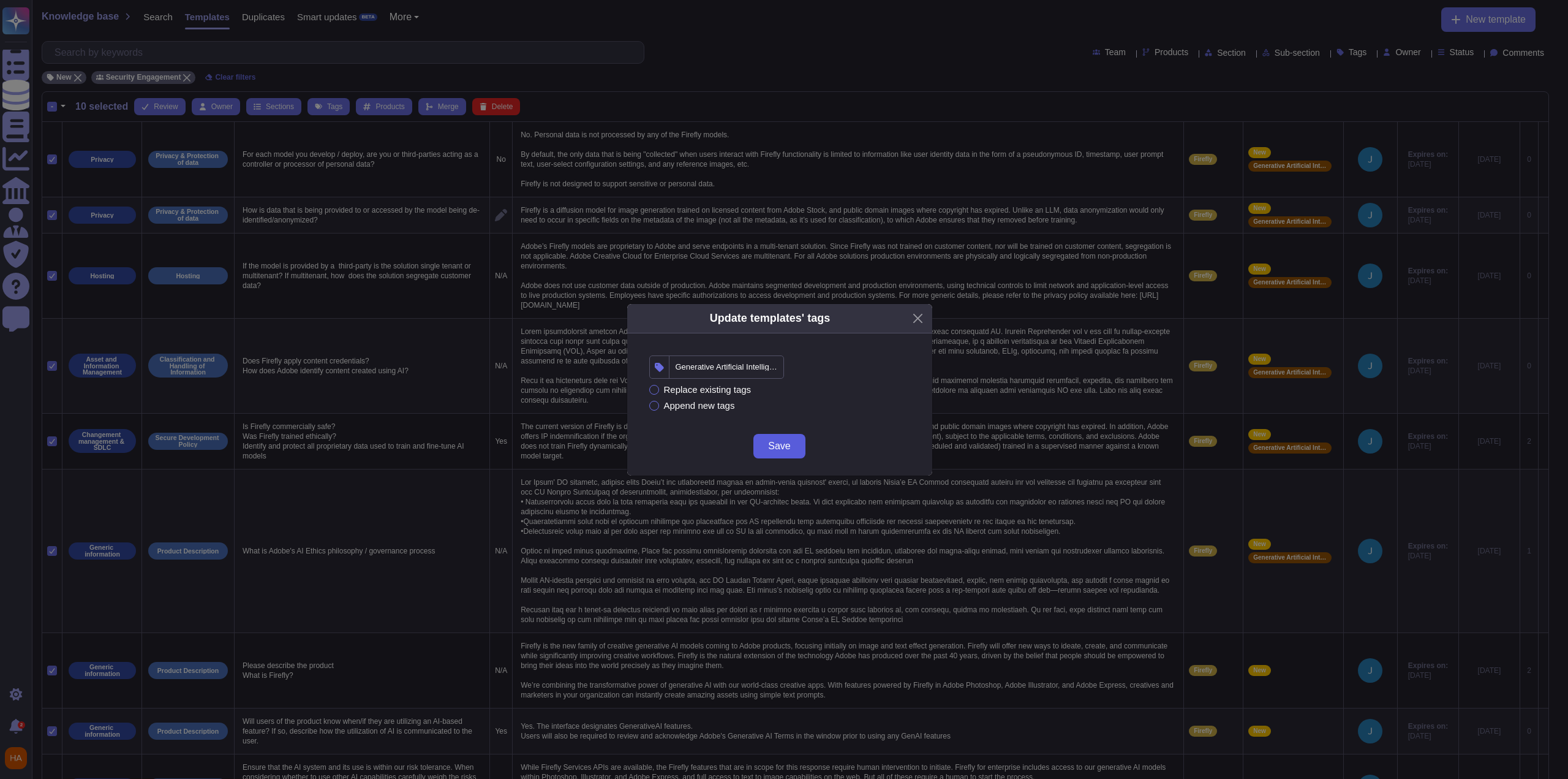
click at [789, 443] on button "Save" at bounding box center [779, 445] width 51 height 24
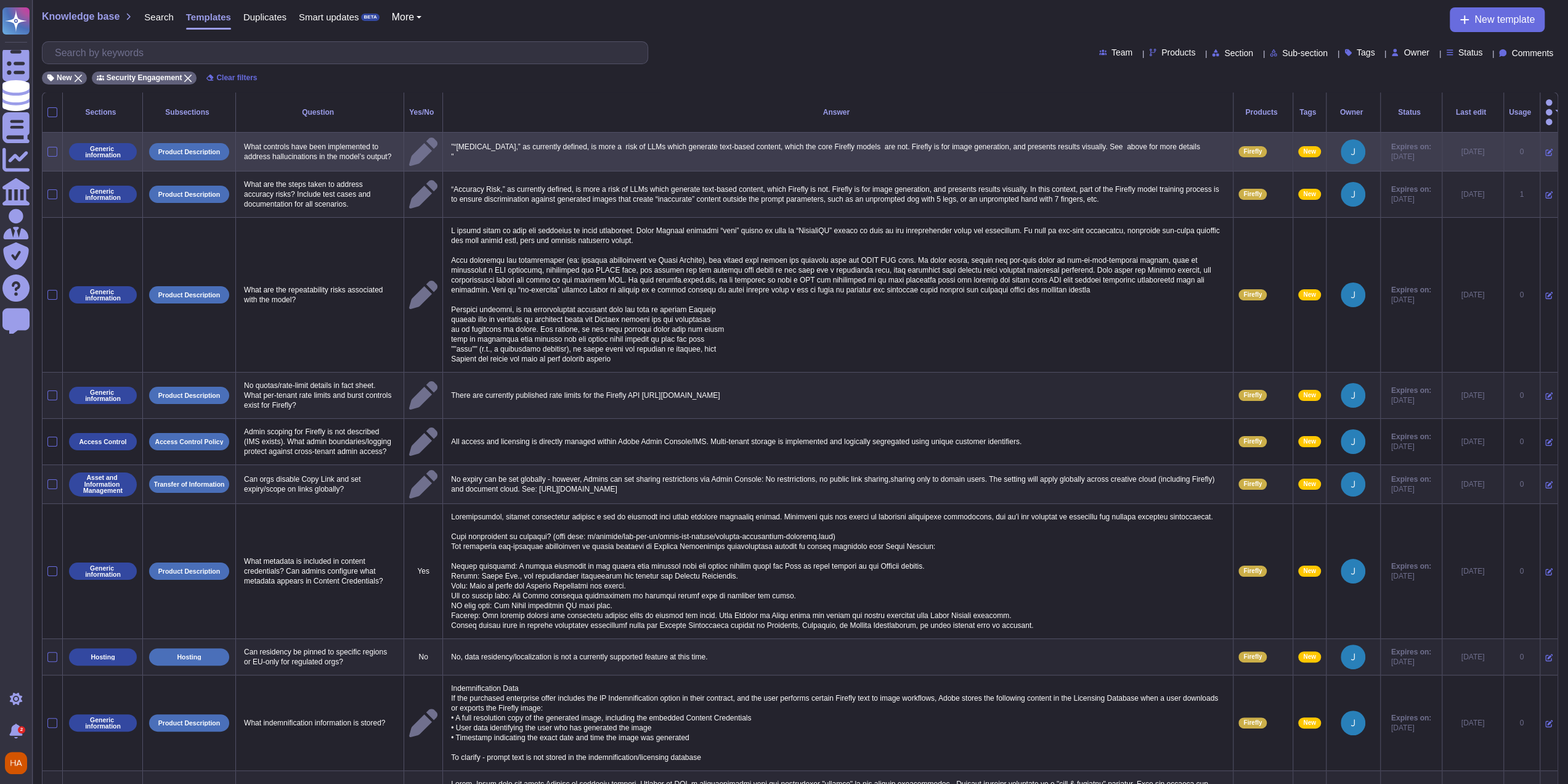
click at [1545, 149] on icon at bounding box center [1549, 153] width 7 height 7
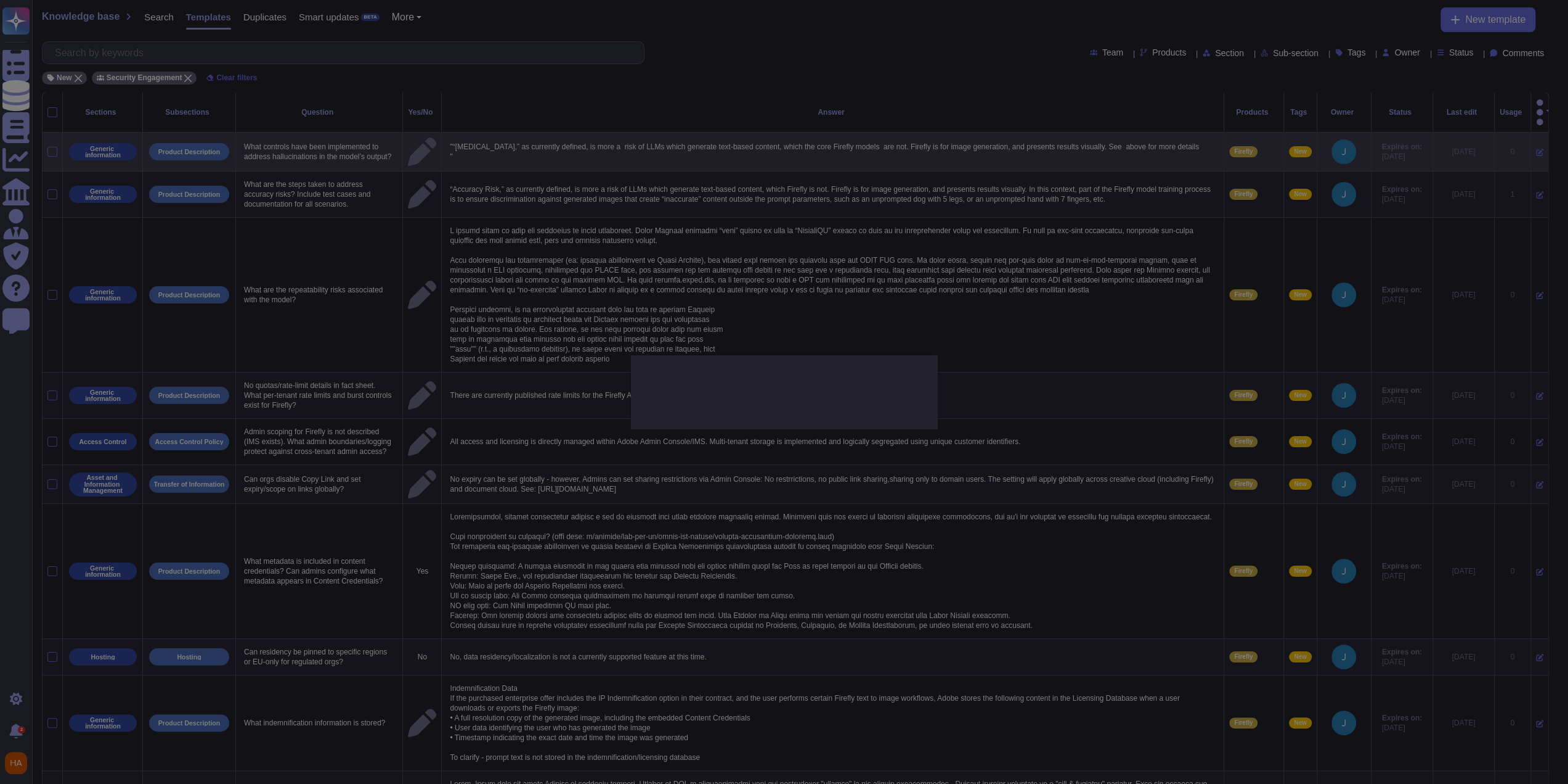
type textarea "What controls have been implemented to address hallucinations in the model’s ou…"
type textarea ""“[MEDICAL_DATA],” as currently defined, is more a risk of LLMs which generate …"
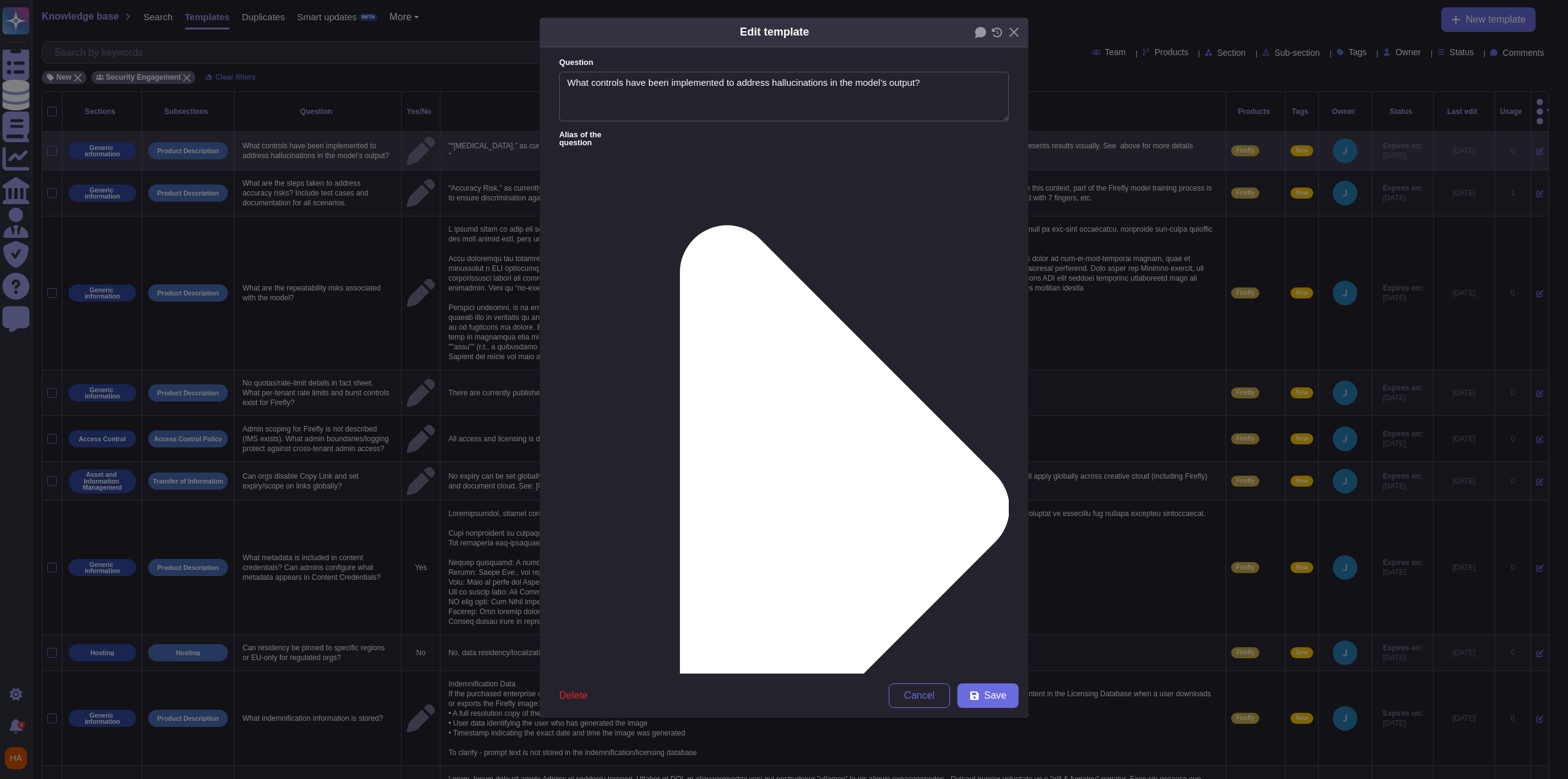
type textarea "What controls have been implemented to address hallucinations in the model’s ou…"
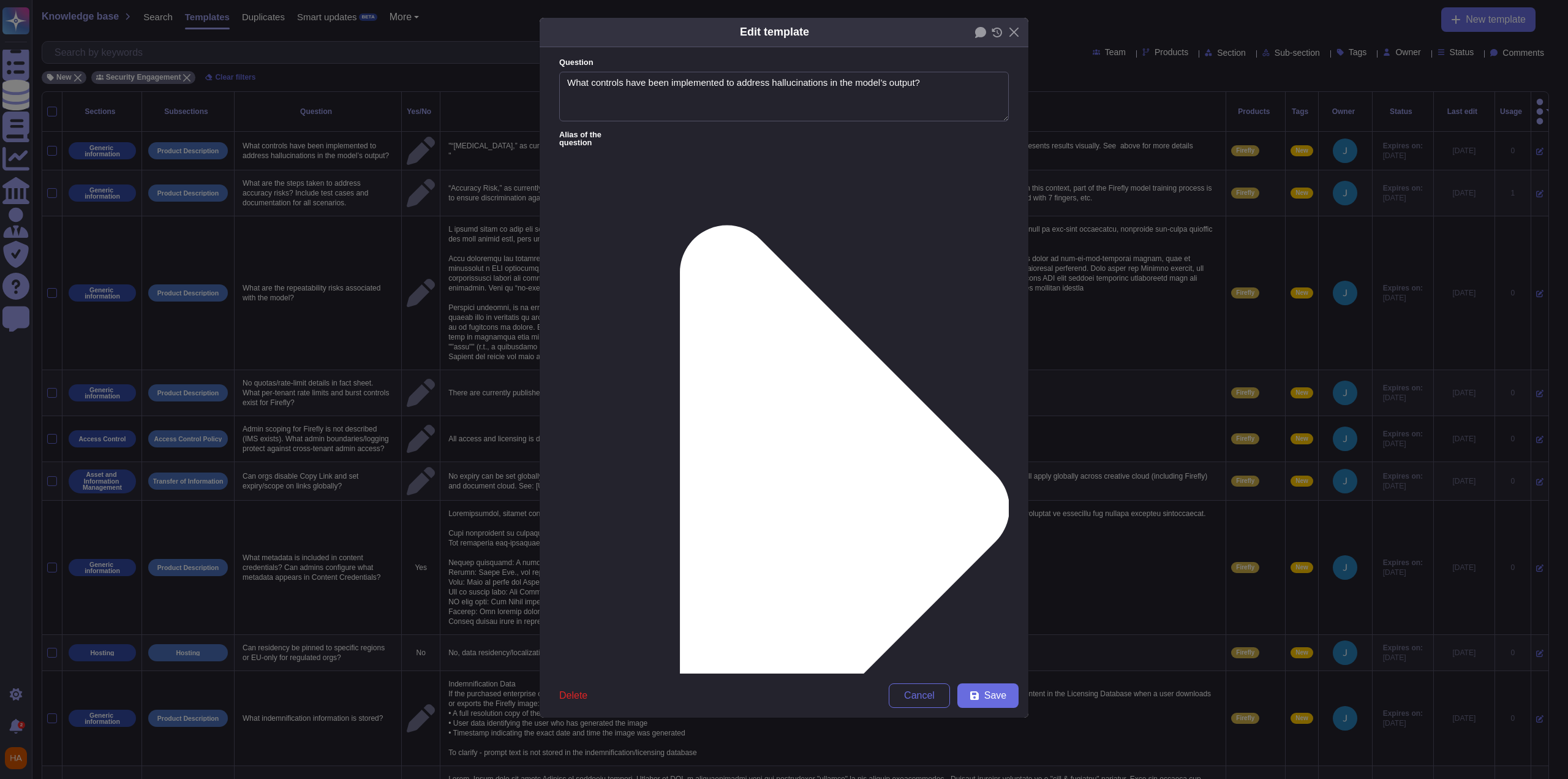
drag, startPoint x: 664, startPoint y: 199, endPoint x: 976, endPoint y: 286, distance: 323.9
click at [976, 286] on form "Question What controls have been implemented to address hallucinations in the m…" at bounding box center [784, 360] width 489 height 626
drag, startPoint x: 936, startPoint y: 184, endPoint x: 992, endPoint y: 266, distance: 99.3
click at [992, 266] on form "Question What controls have been implemented to address hallucinations in the m…" at bounding box center [784, 360] width 489 height 626
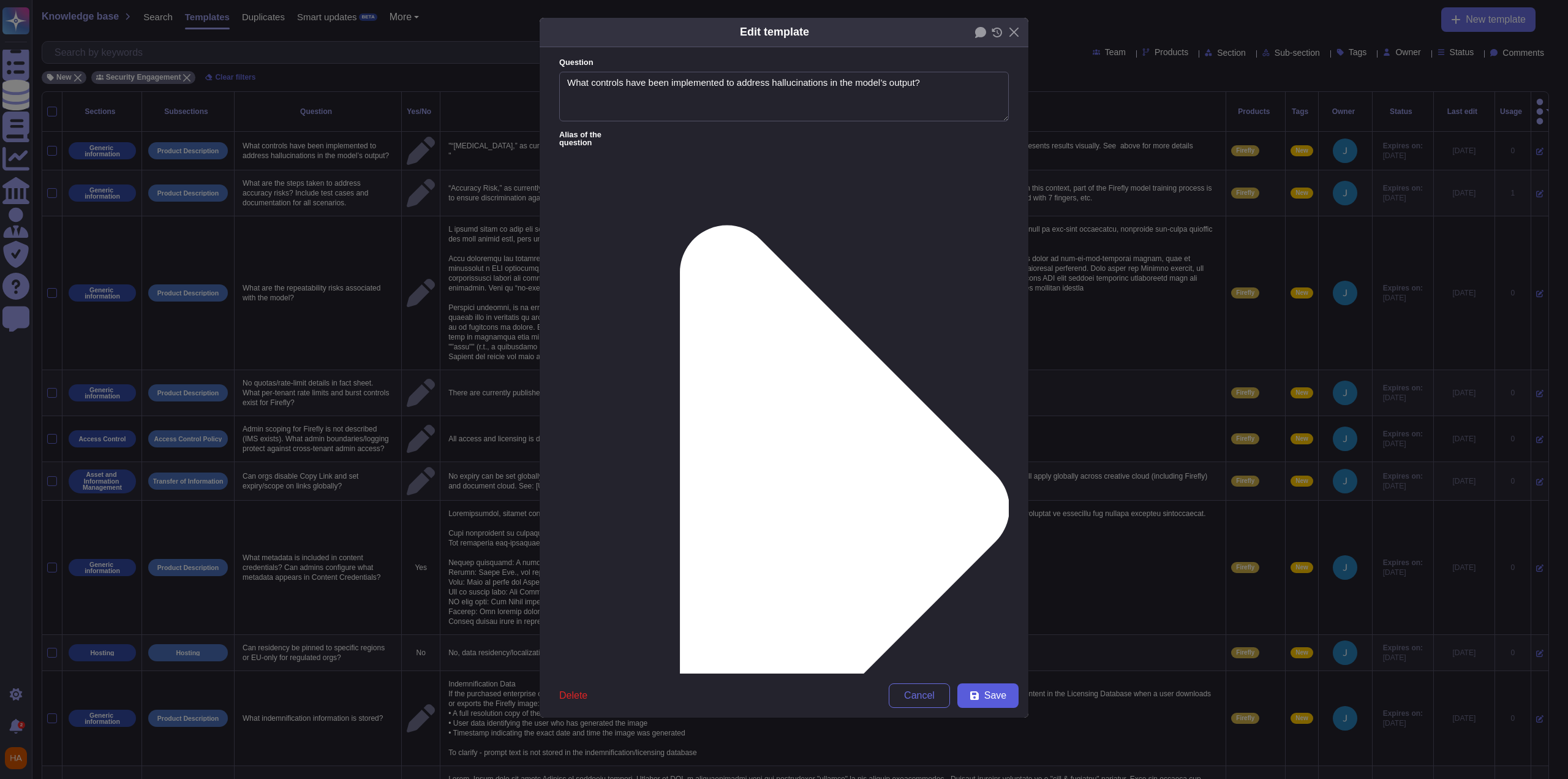
click at [1004, 696] on span "Save" at bounding box center [995, 695] width 22 height 10
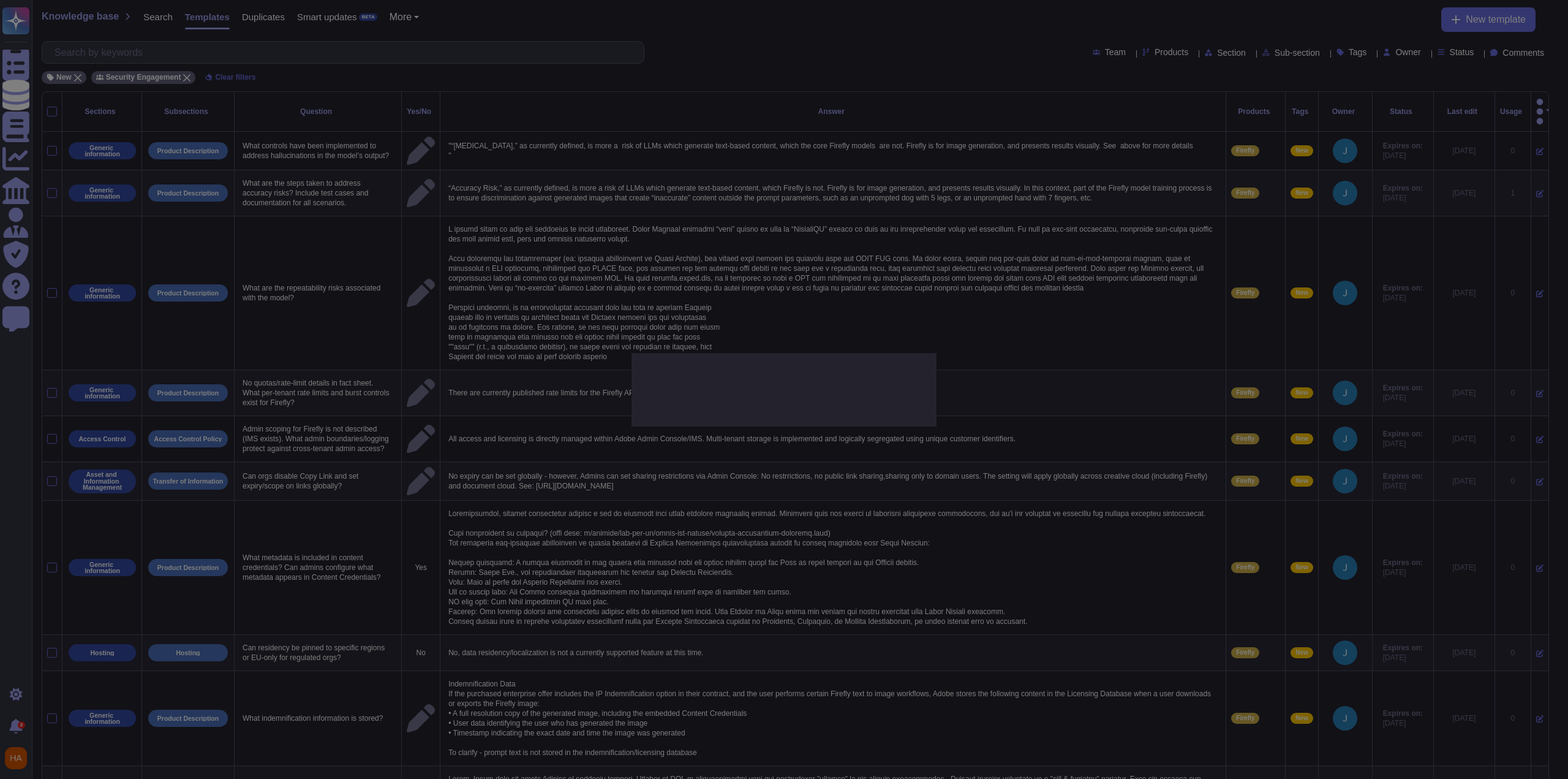
type textarea ""“[MEDICAL_DATA],” as currently defined, is more a risk of LLMs which generate …"
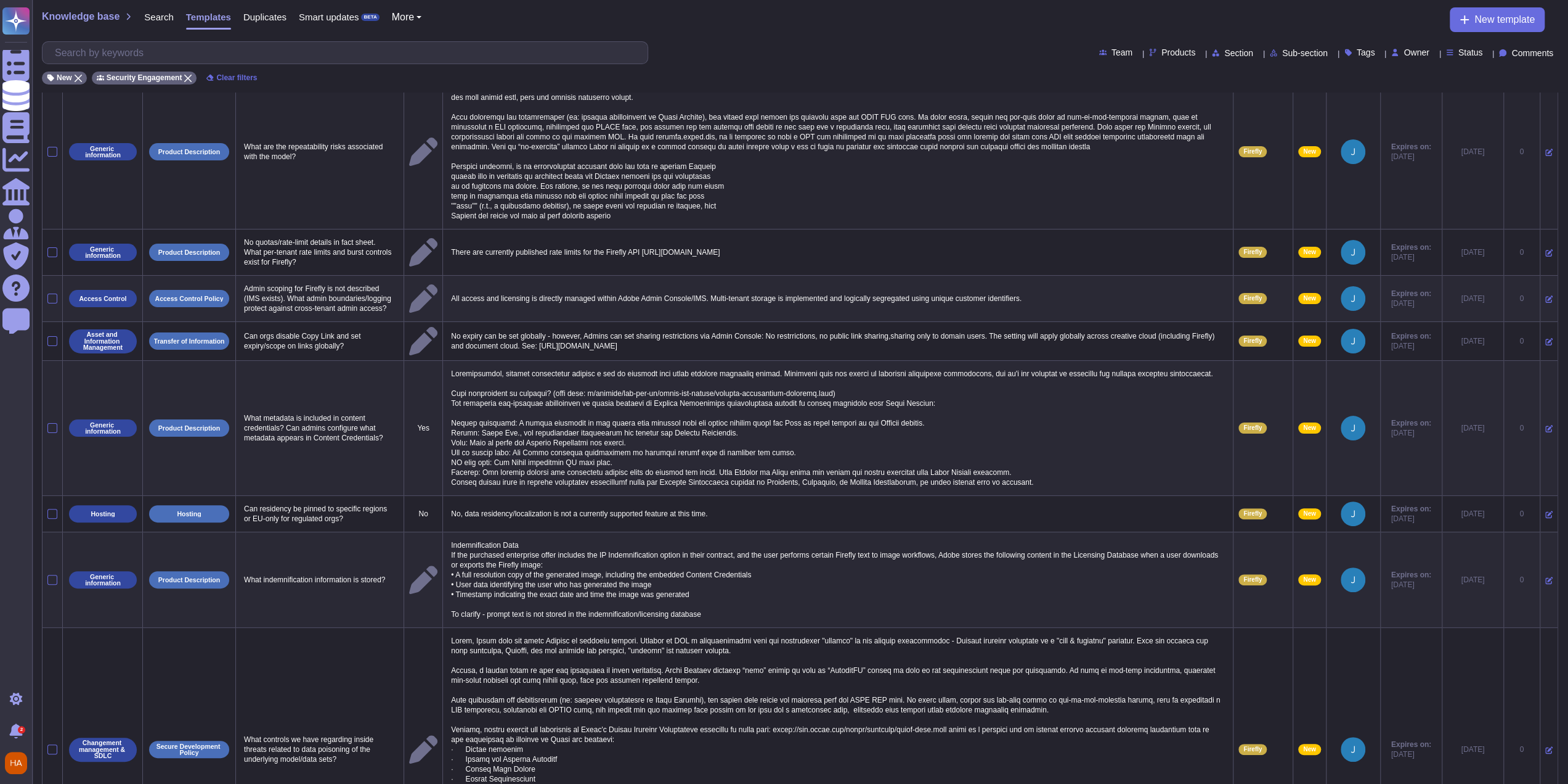
scroll to position [123, 0]
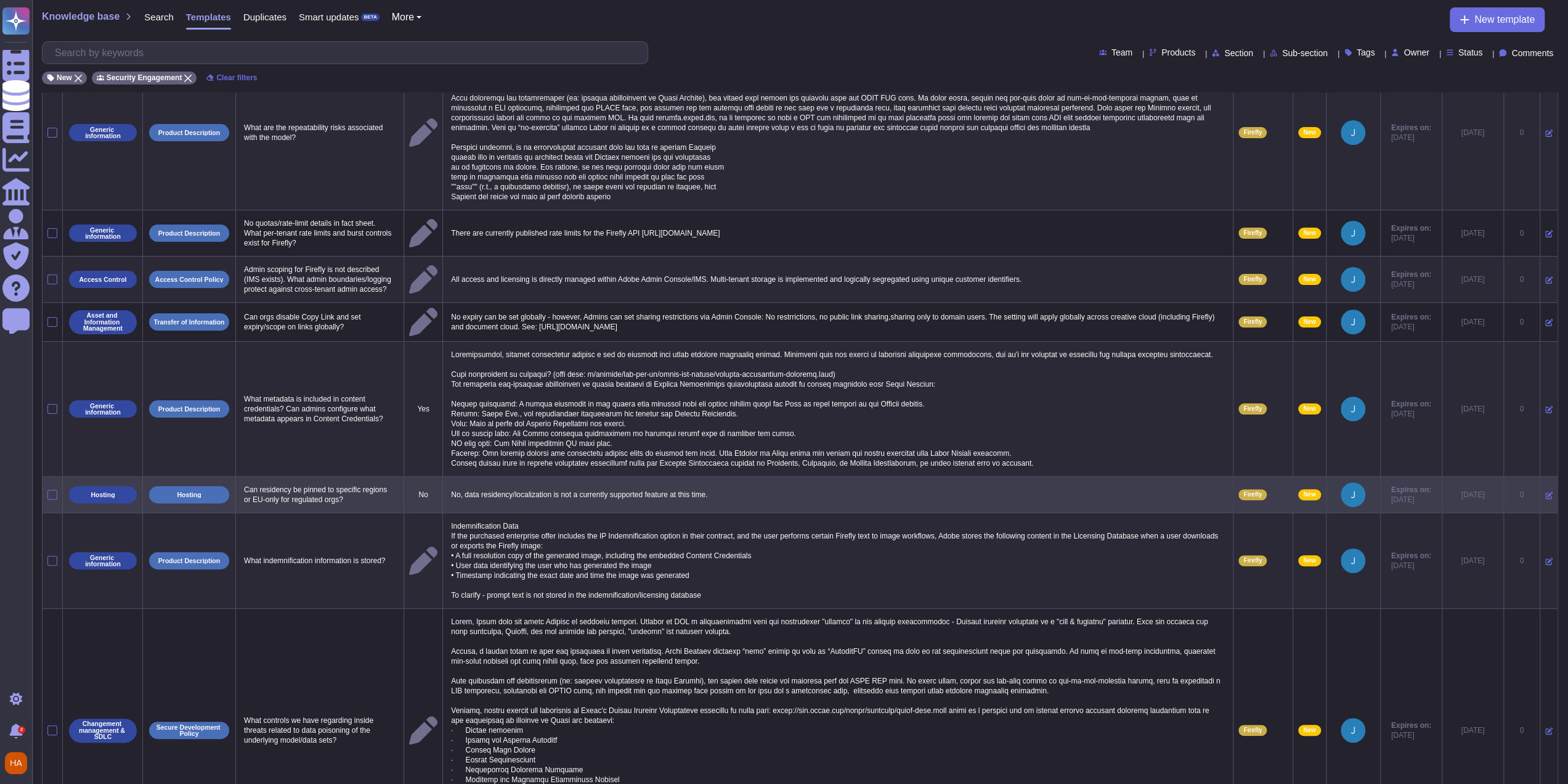
click at [1545, 492] on icon at bounding box center [1549, 495] width 7 height 7
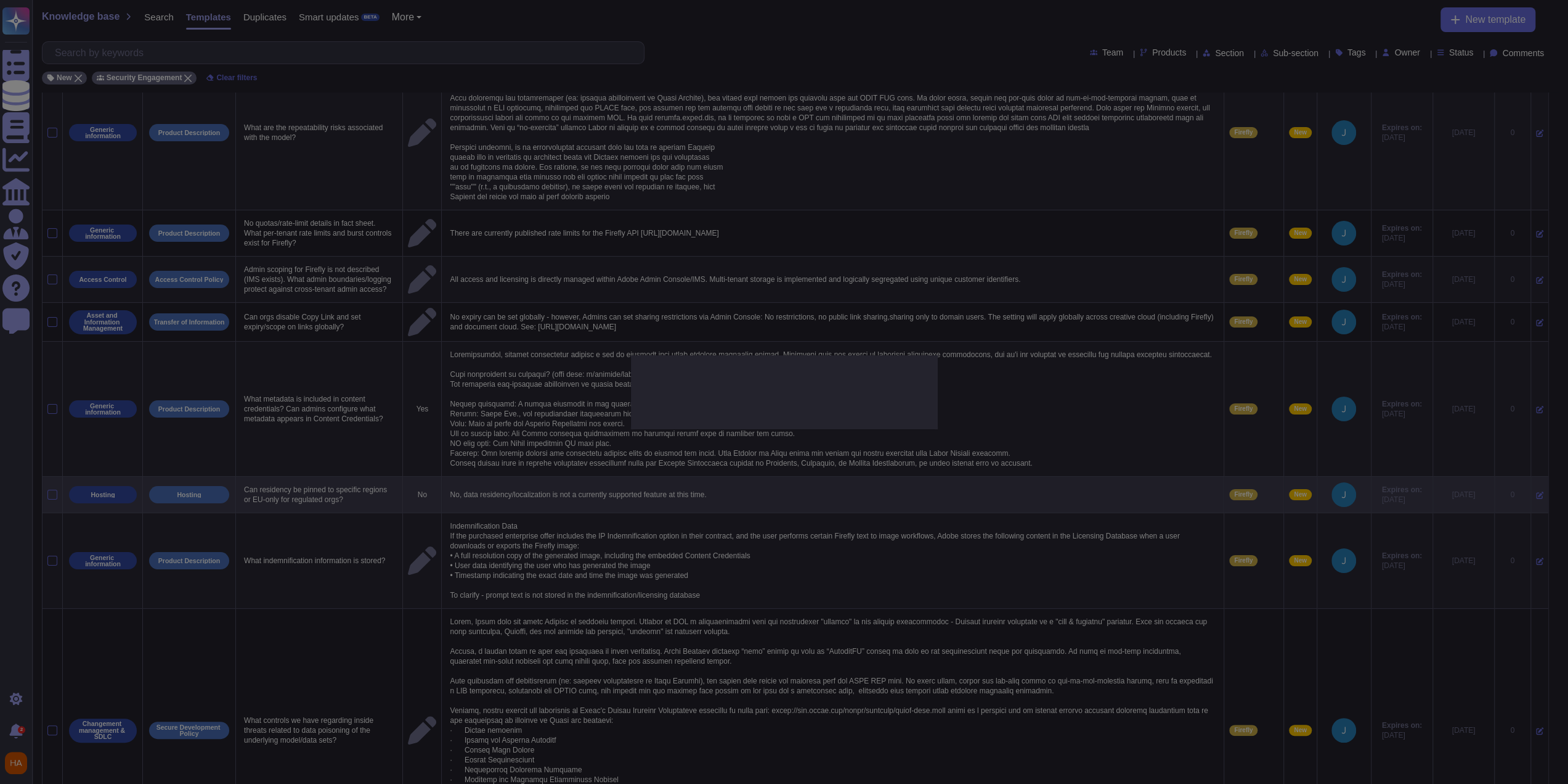
type textarea "Can residency be pinned to specific regions or EU-only for regulated orgs?"
type textarea "No, data residency/localization is not a currently supported feature at this ti…"
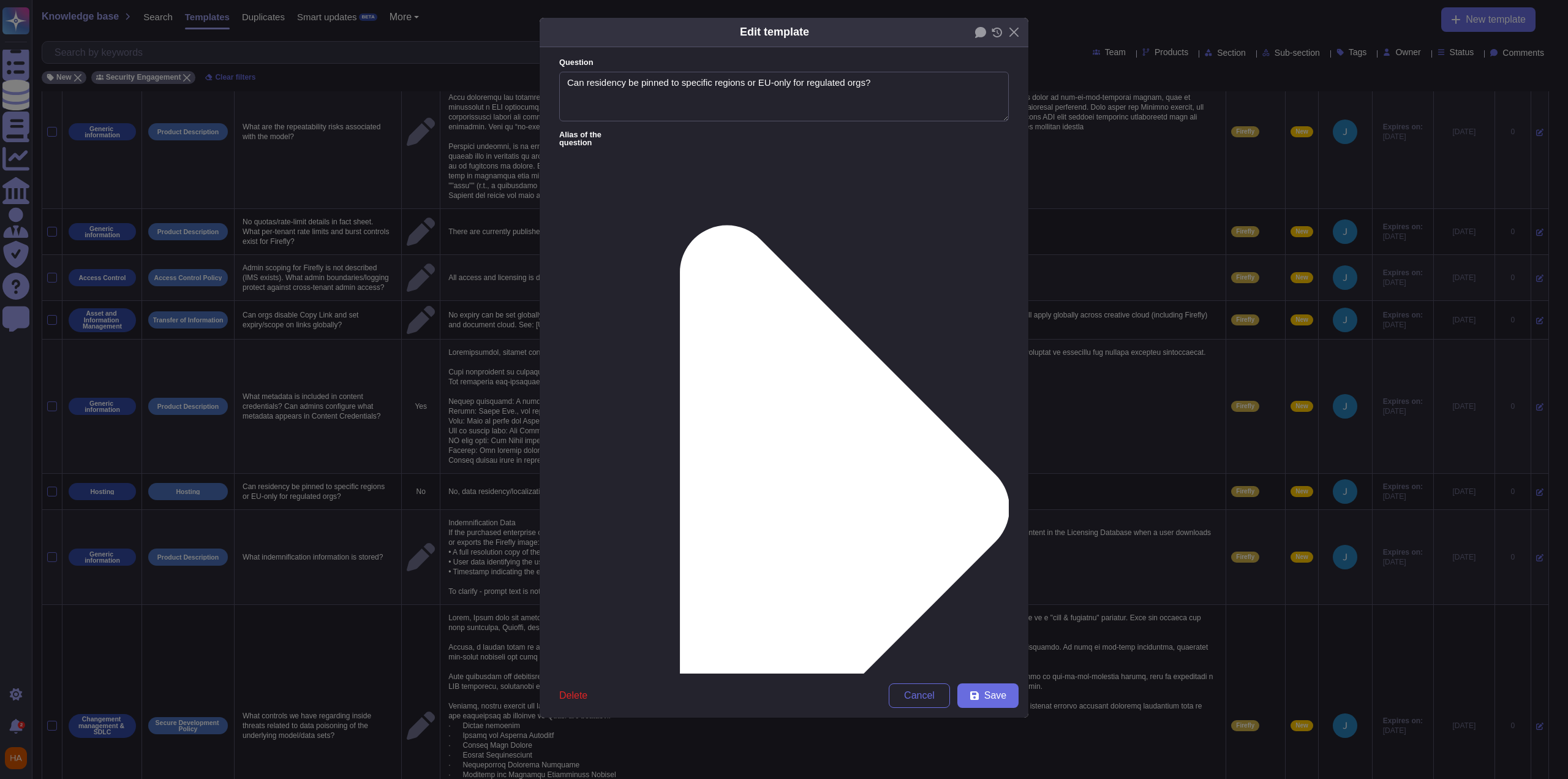
type textarea "Can residency be pinned to specific regions or EU-only for regulated orgs?"
drag, startPoint x: 589, startPoint y: 170, endPoint x: 400, endPoint y: 152, distance: 189.9
click at [400, 152] on div "Edit template Question Can residency be pinned to specific regions or EU-only f…" at bounding box center [784, 390] width 1568 height 779
click at [975, 698] on icon at bounding box center [974, 695] width 10 height 10
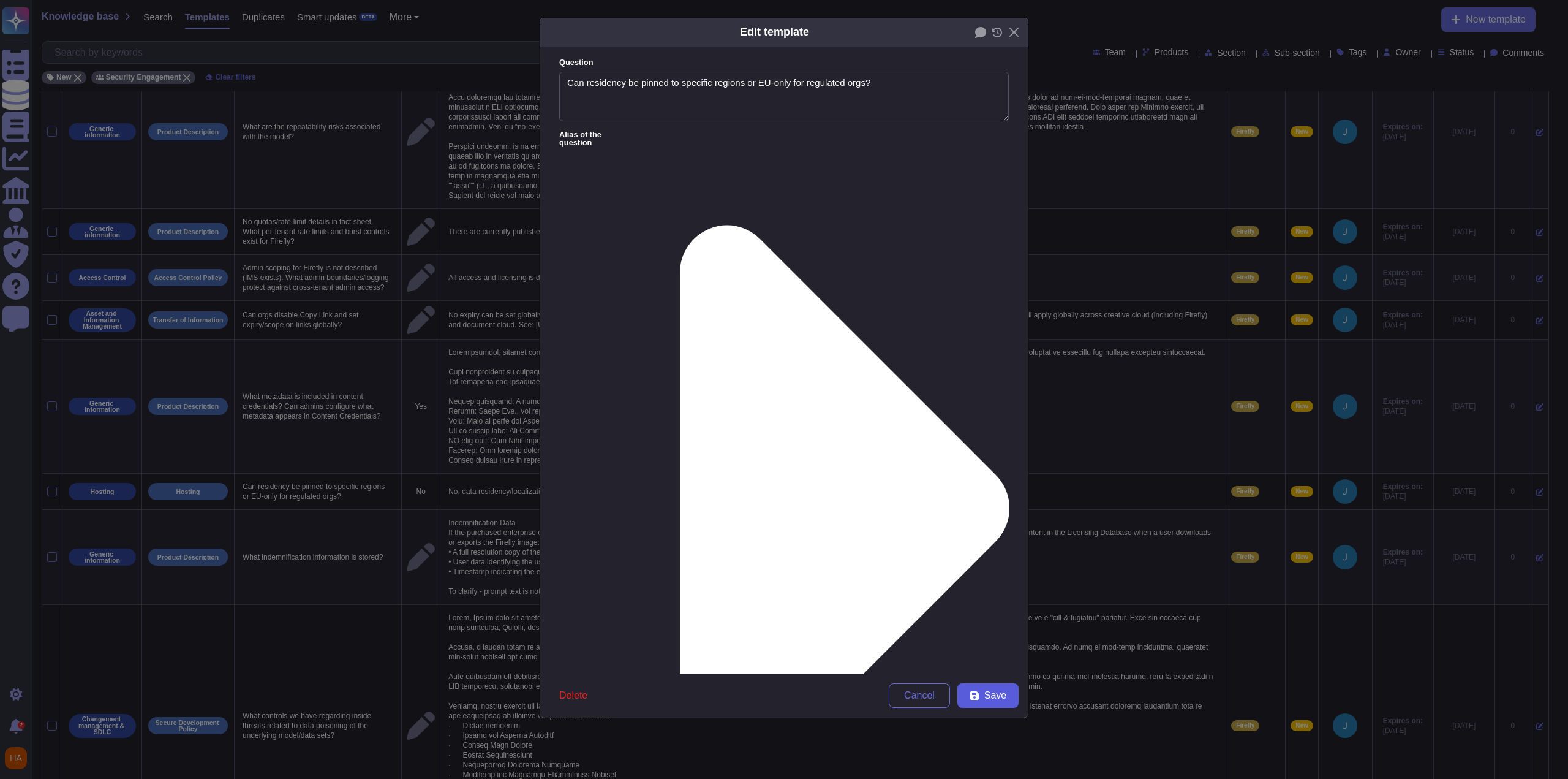
type textarea "No, data residency/localization is not a currently supported feature at this ti…"
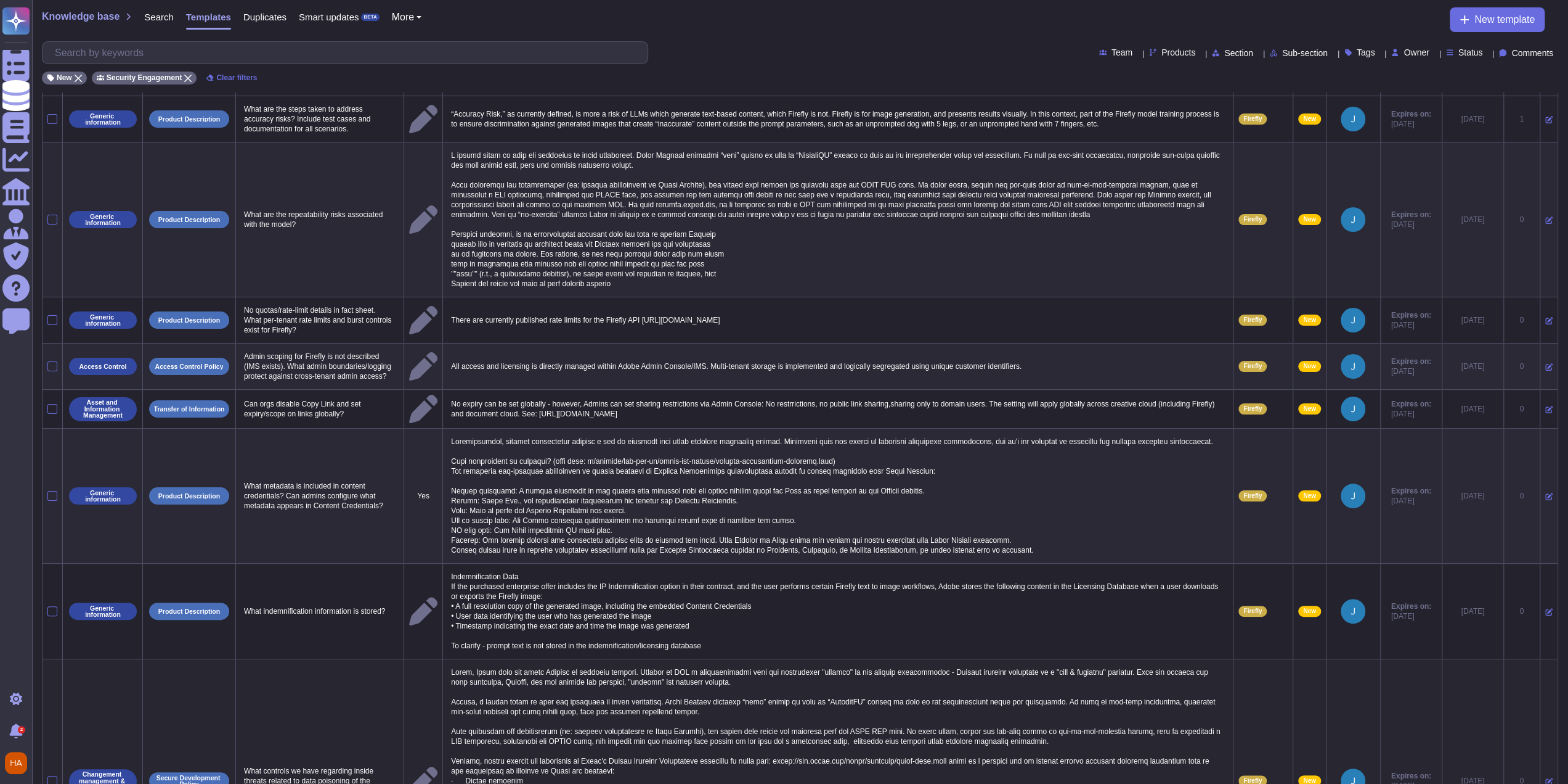
scroll to position [0, 0]
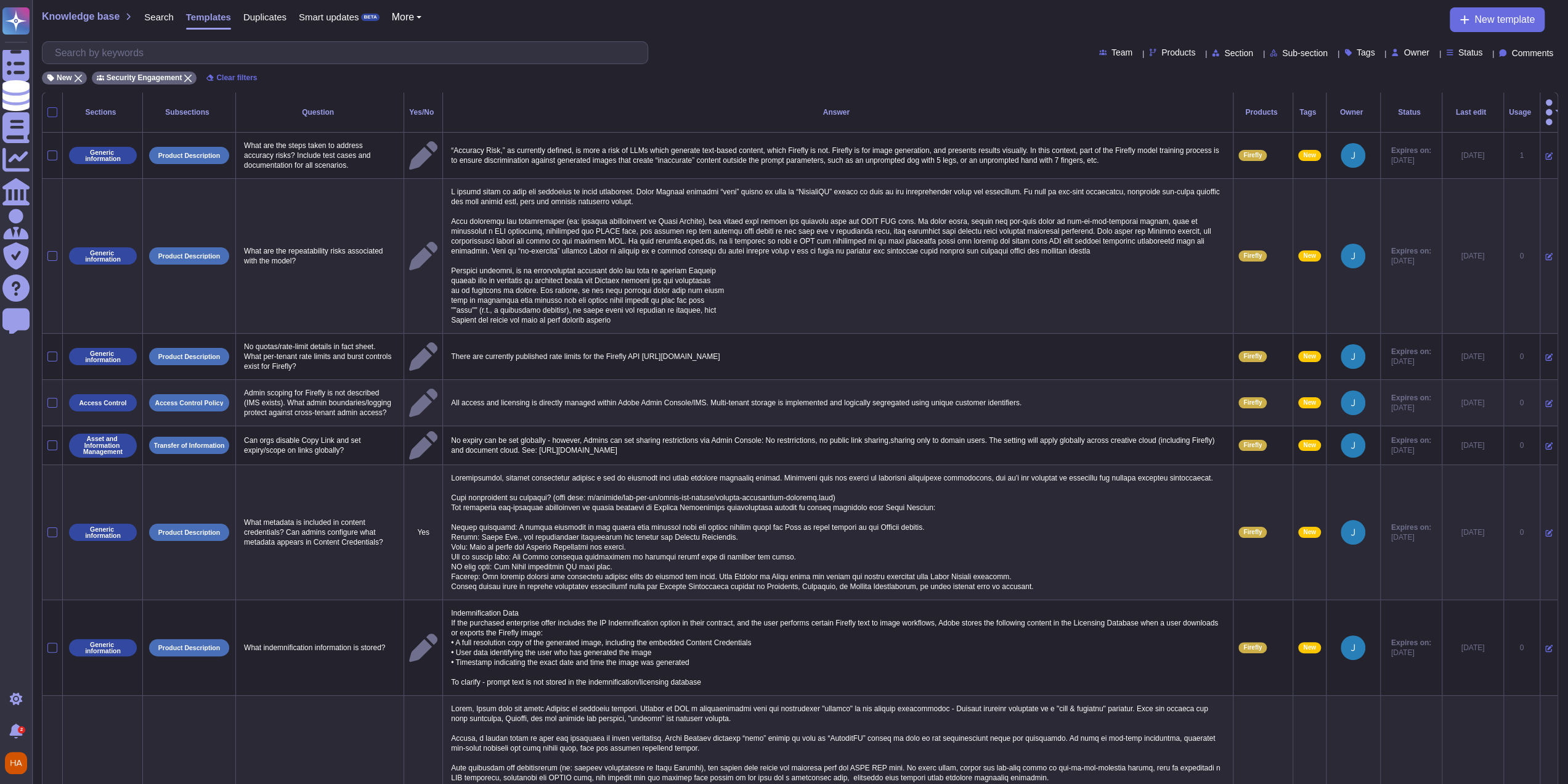
click at [54, 108] on div at bounding box center [52, 112] width 10 height 10
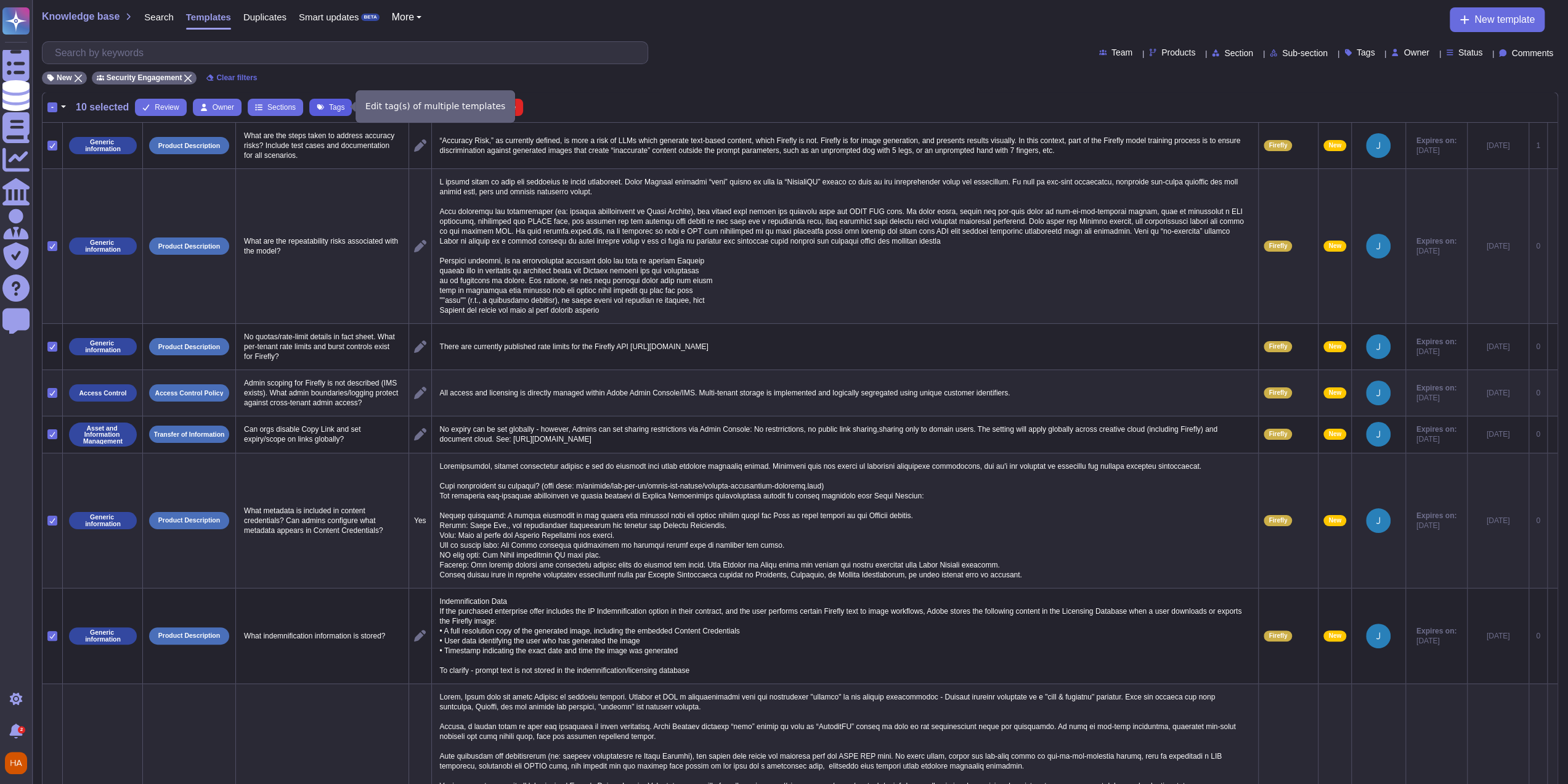
click at [330, 103] on span "Tags" at bounding box center [337, 107] width 15 height 7
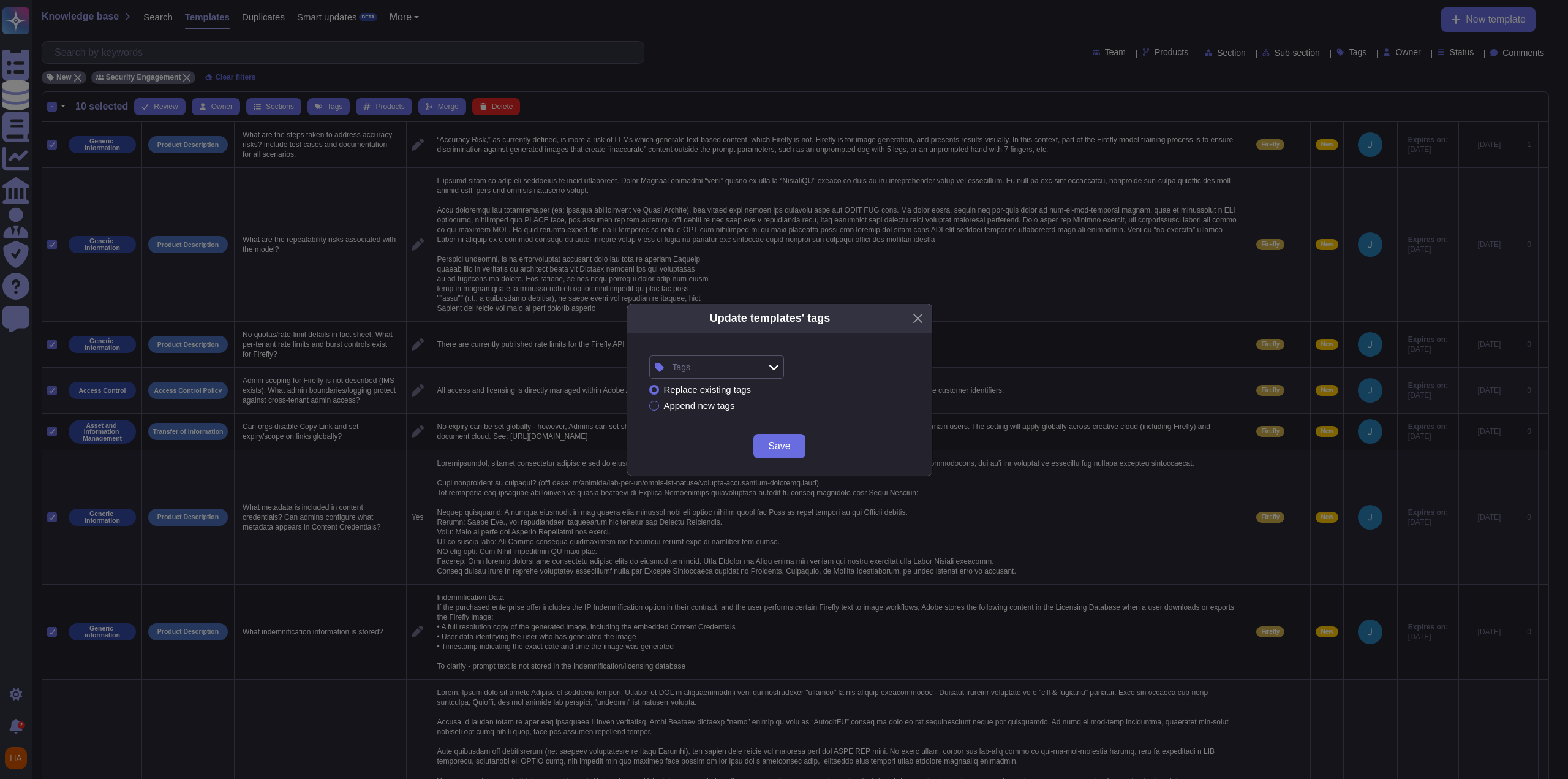
click at [730, 370] on div "Tags" at bounding box center [714, 367] width 91 height 22
click at [663, 434] on div at bounding box center [663, 432] width 10 height 10
click at [666, 466] on div at bounding box center [663, 462] width 10 height 10
click at [666, 458] on div at bounding box center [663, 462] width 10 height 10
drag, startPoint x: 724, startPoint y: 398, endPoint x: 589, endPoint y: 387, distance: 135.4
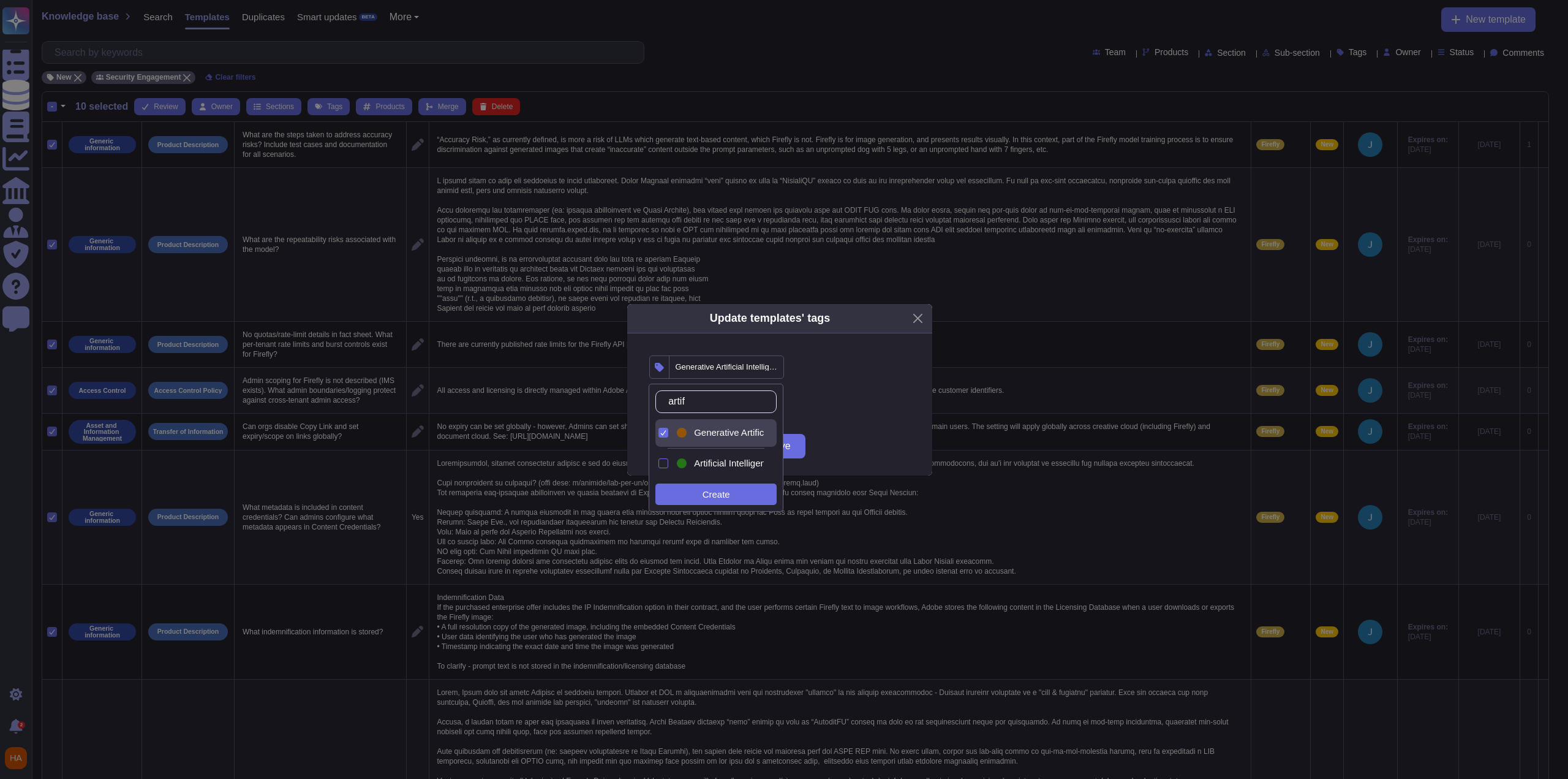
click at [589, 387] on body "Questionnaires Knowledge Base Documents Analytics CAIQ / SIG Admin Trust Center…" at bounding box center [784, 516] width 1568 height 1034
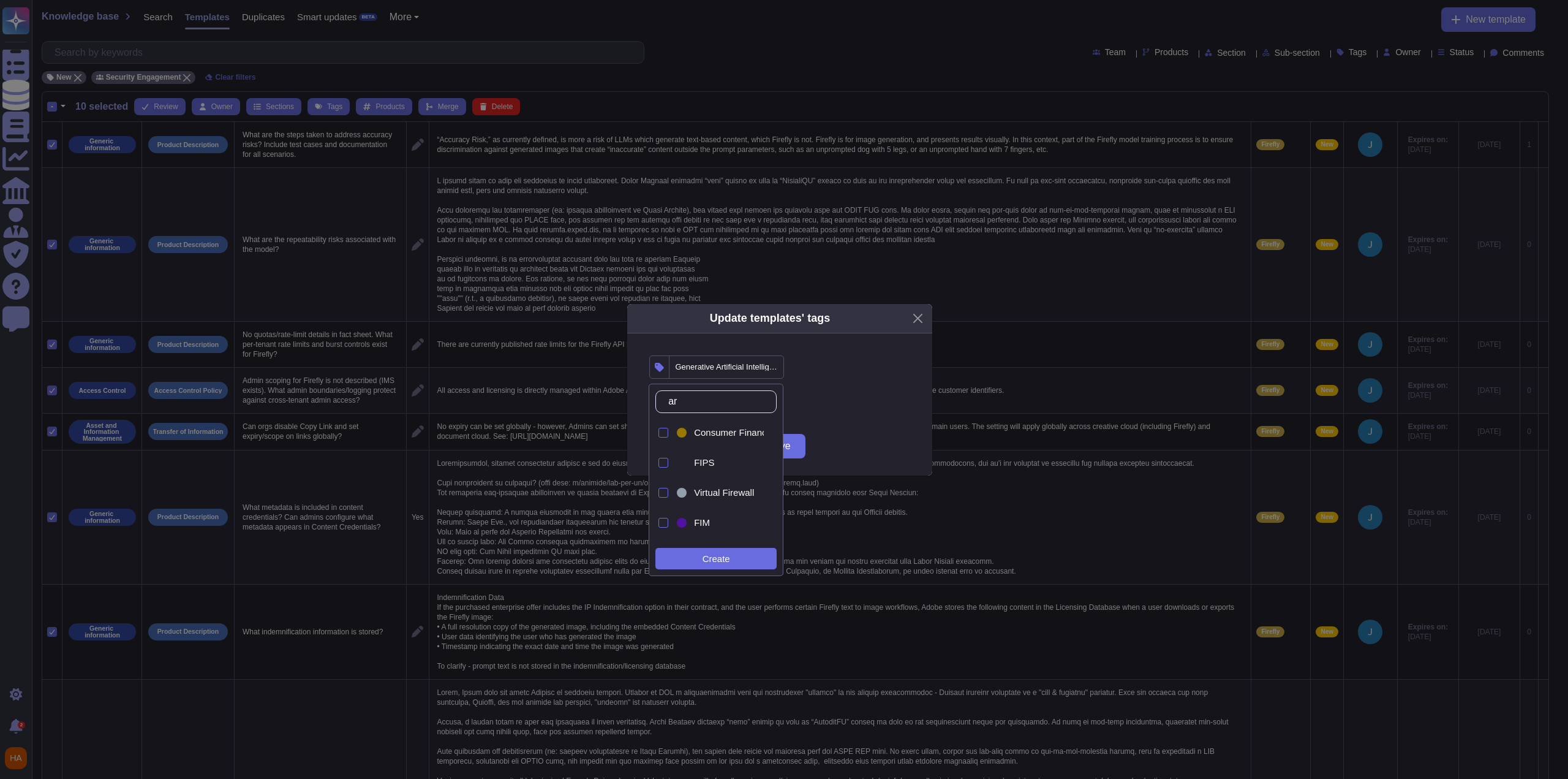
type input "a"
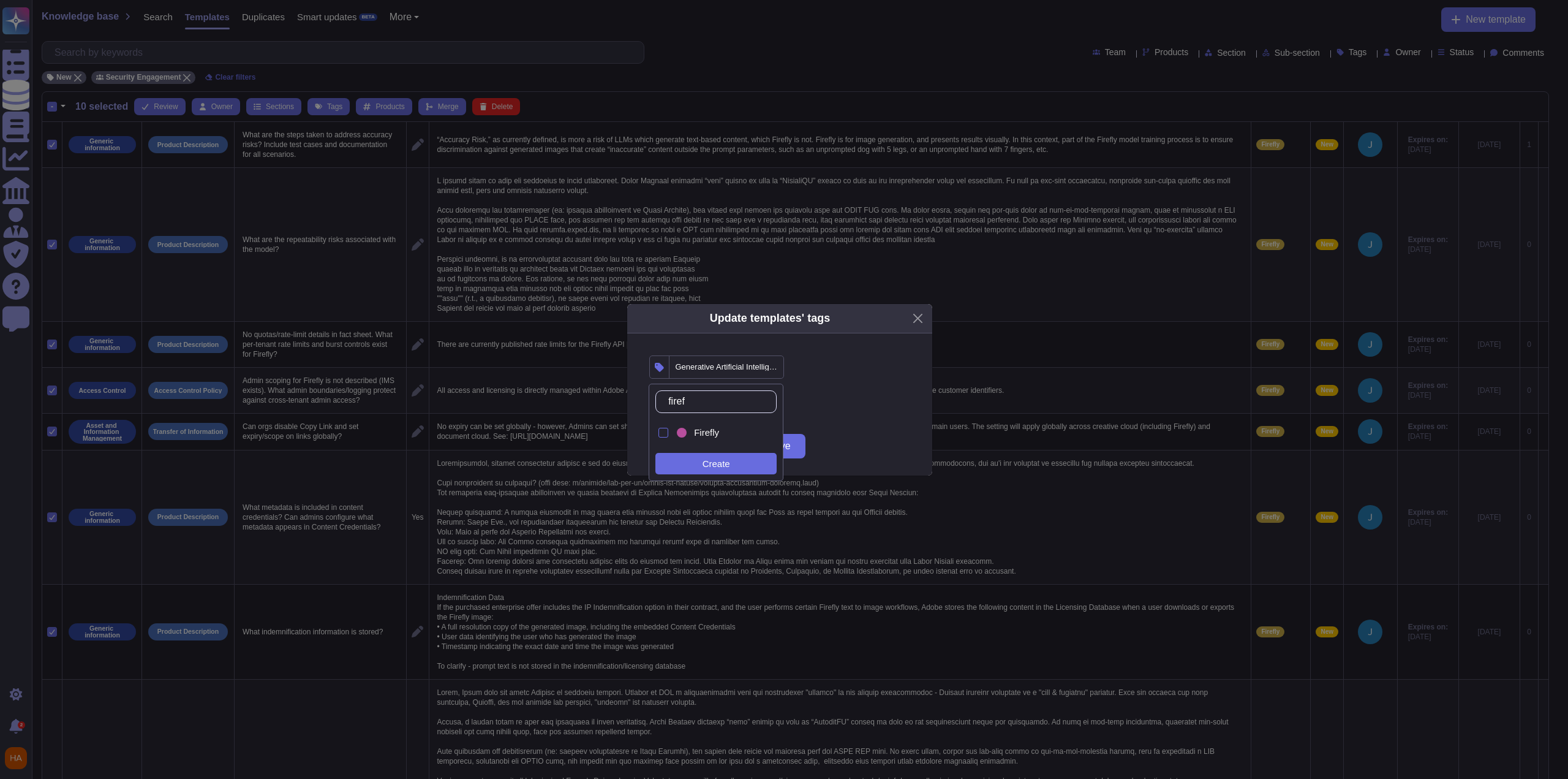
type input "firefl"
click at [862, 401] on div "Replace existing tags Append new tags" at bounding box center [780, 398] width 261 height 38
click at [784, 443] on span "Save" at bounding box center [779, 445] width 22 height 10
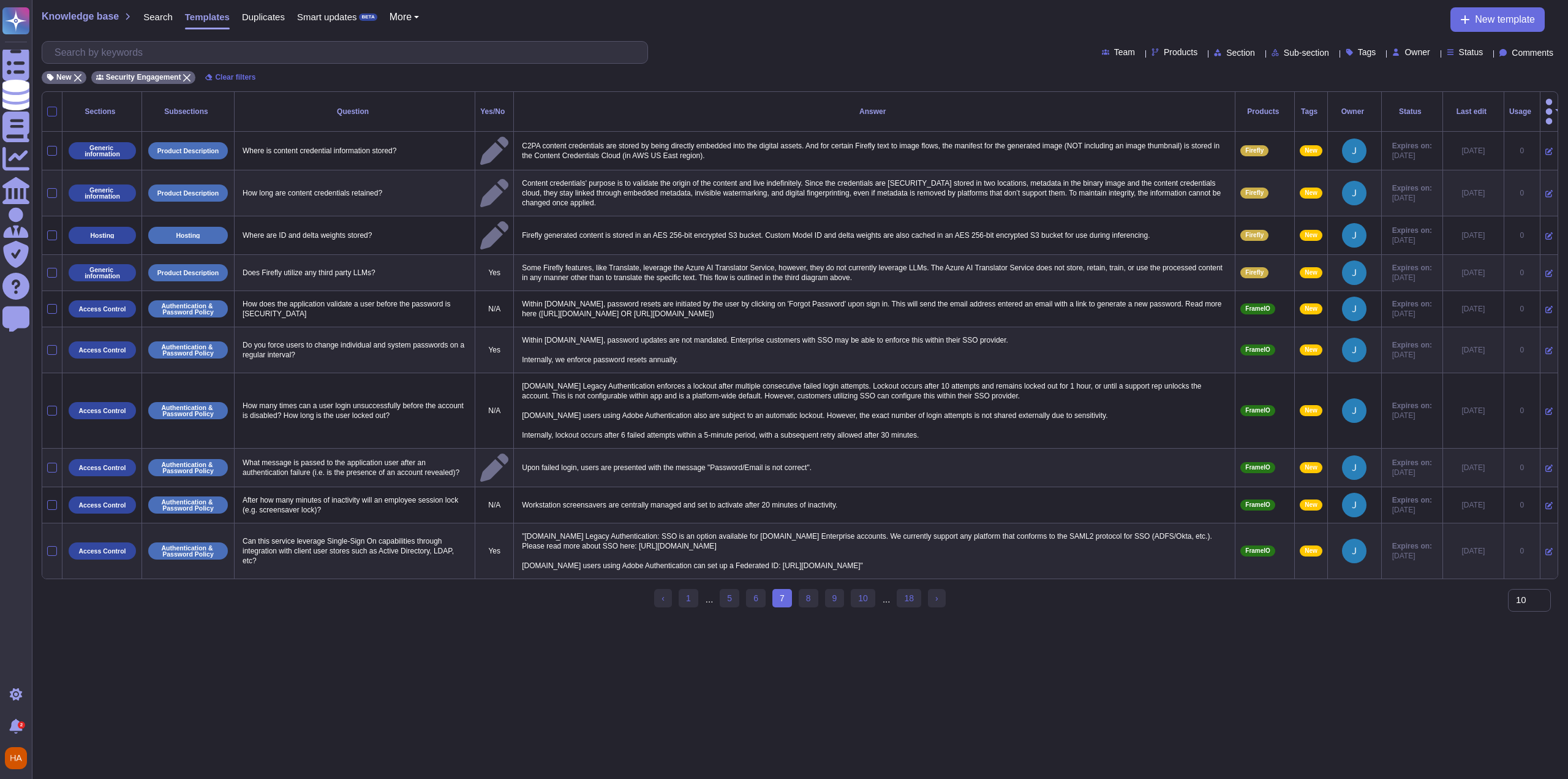
click at [54, 107] on div at bounding box center [51, 112] width 10 height 10
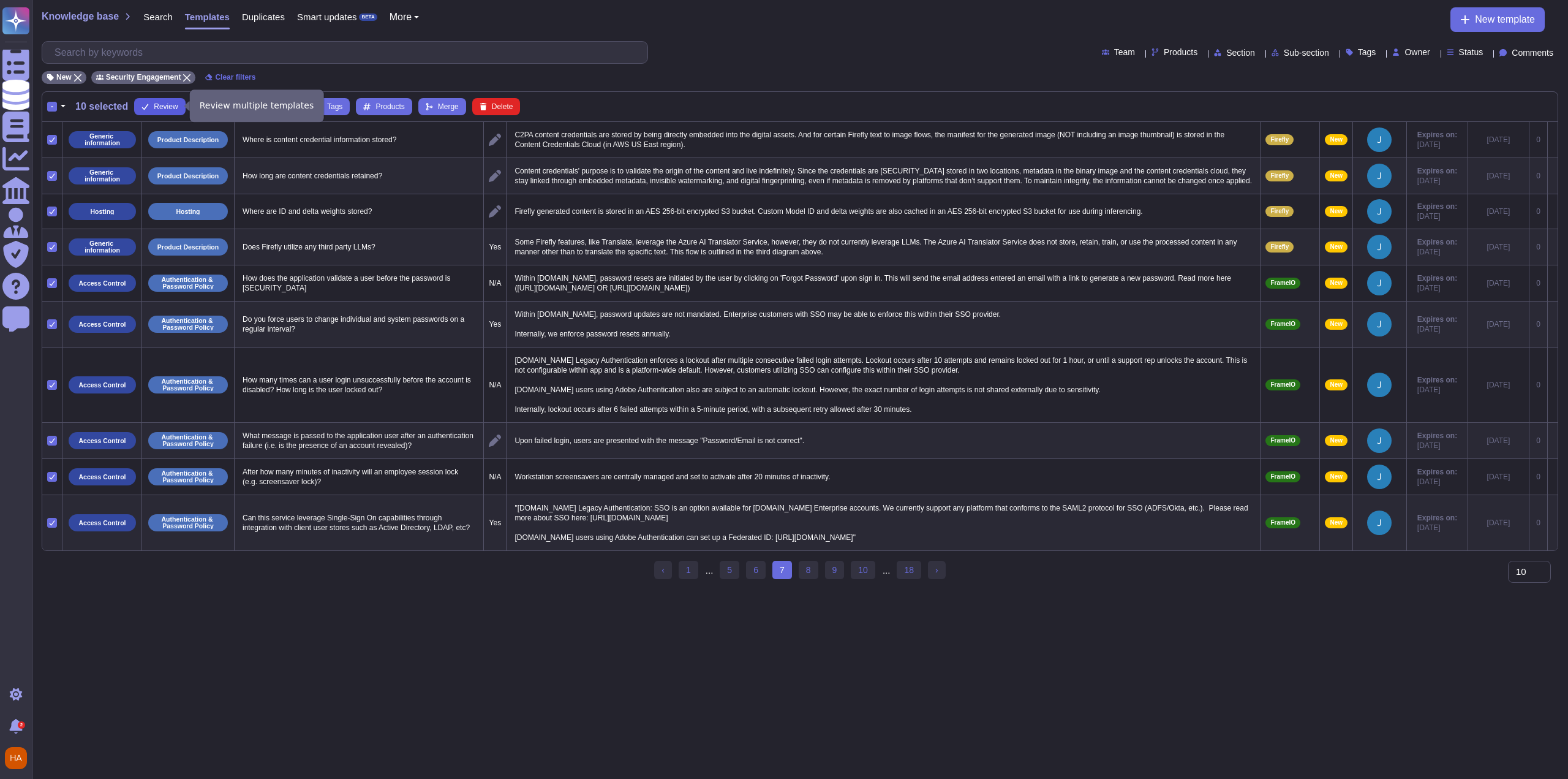
click at [169, 105] on span "Review" at bounding box center [165, 106] width 24 height 7
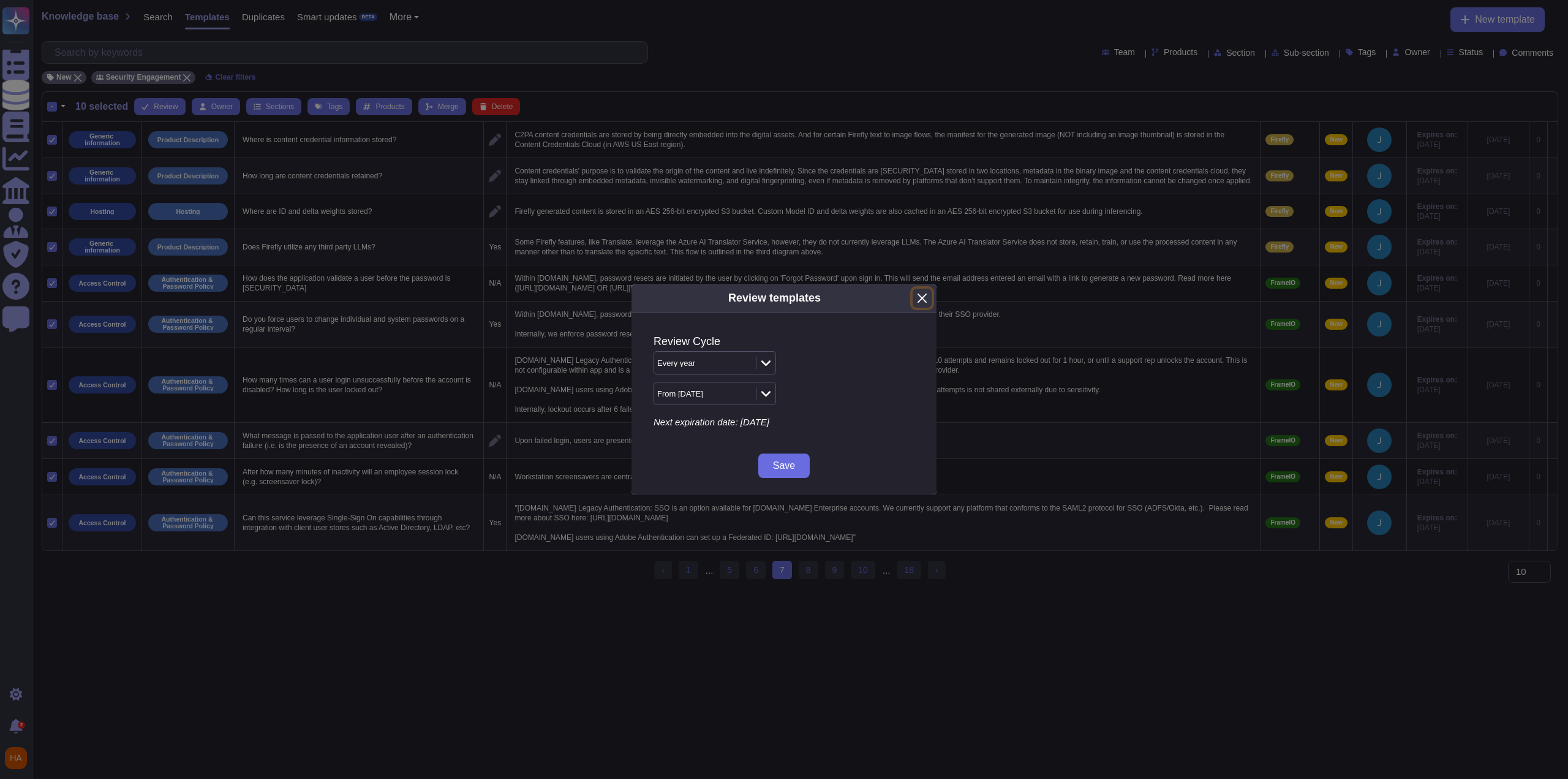
click at [929, 303] on button "Close" at bounding box center [922, 298] width 19 height 19
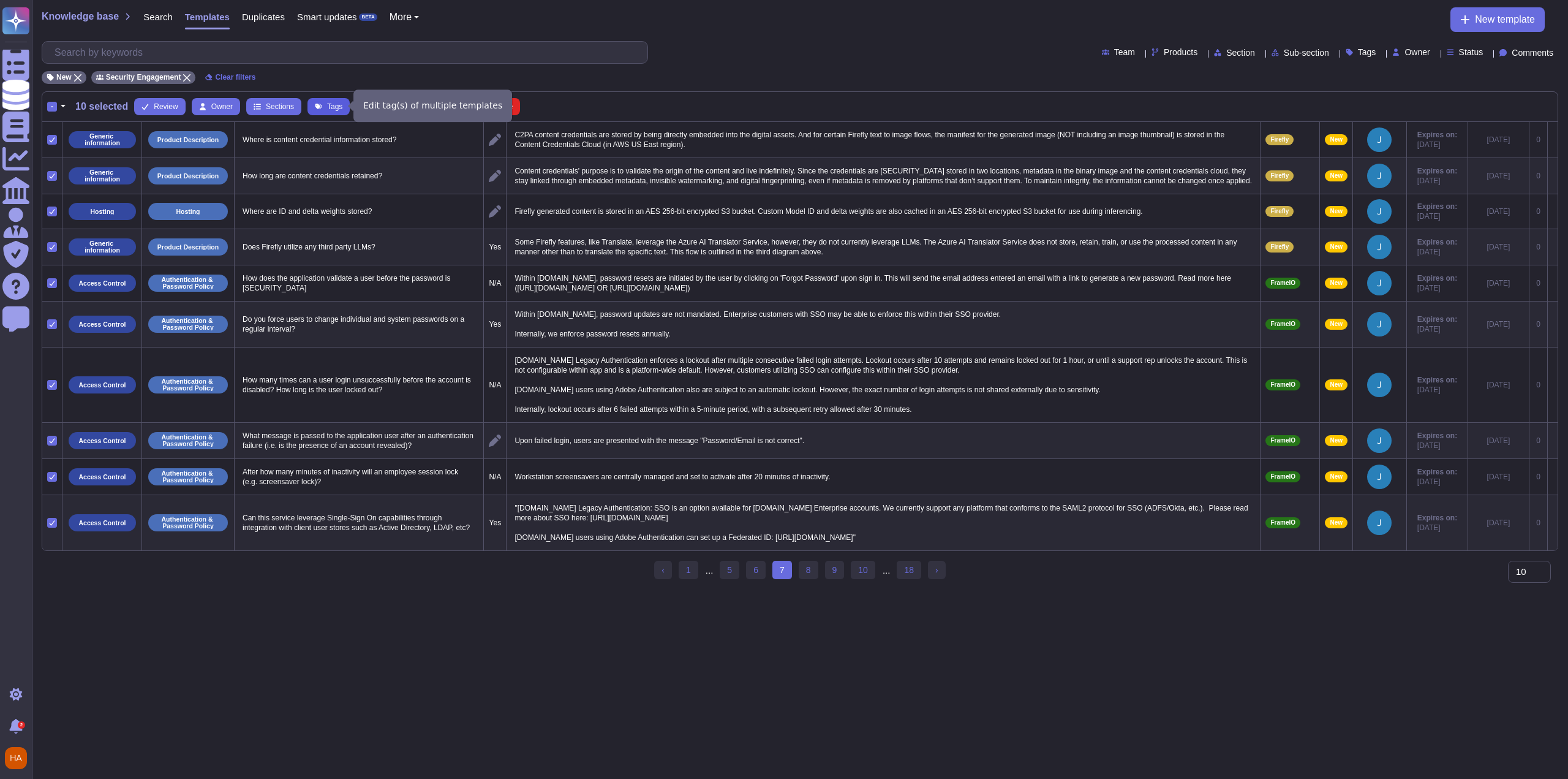
click at [334, 111] on button "Tags" at bounding box center [328, 106] width 42 height 17
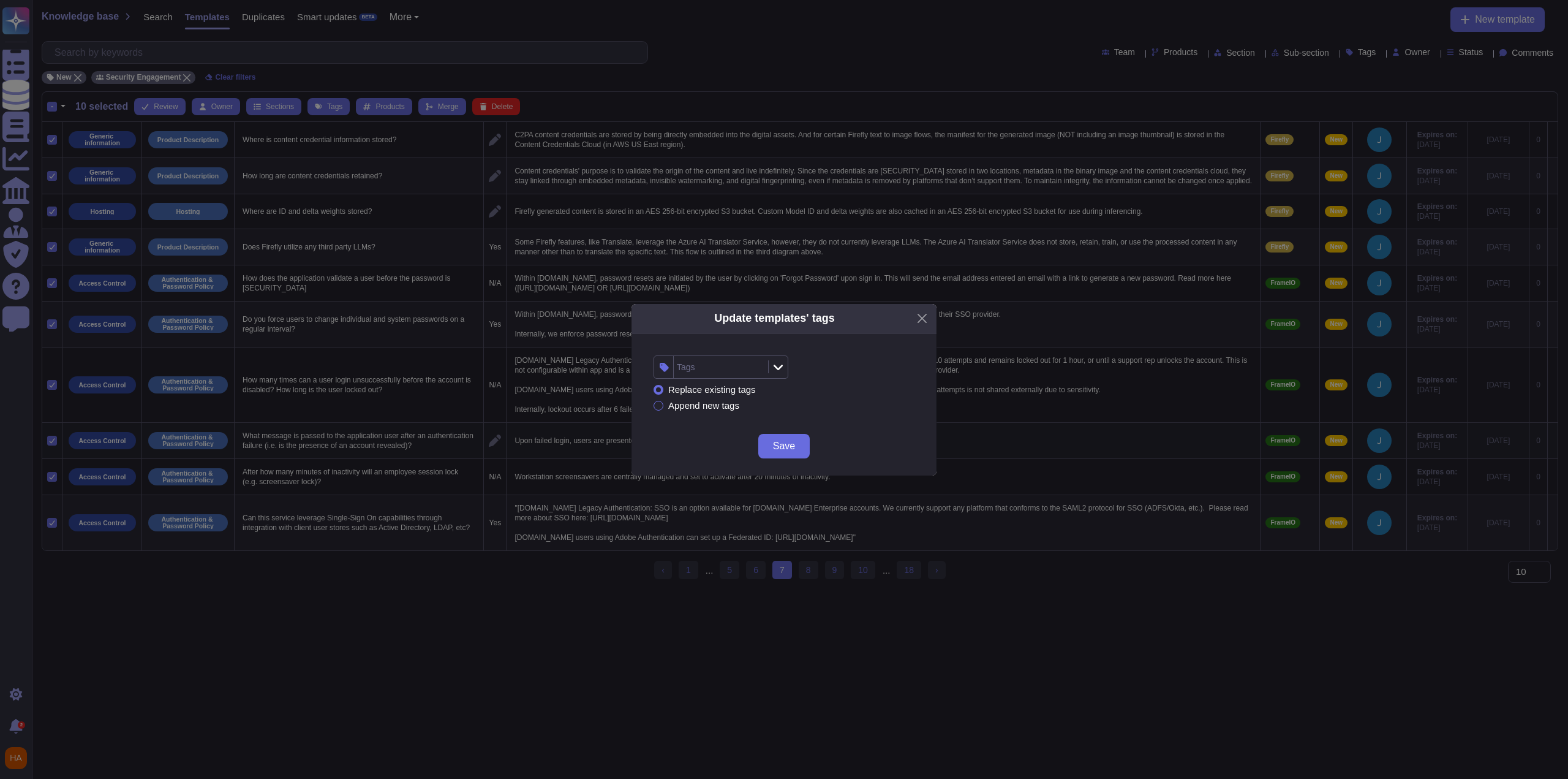
click at [785, 451] on span "Save" at bounding box center [784, 445] width 22 height 10
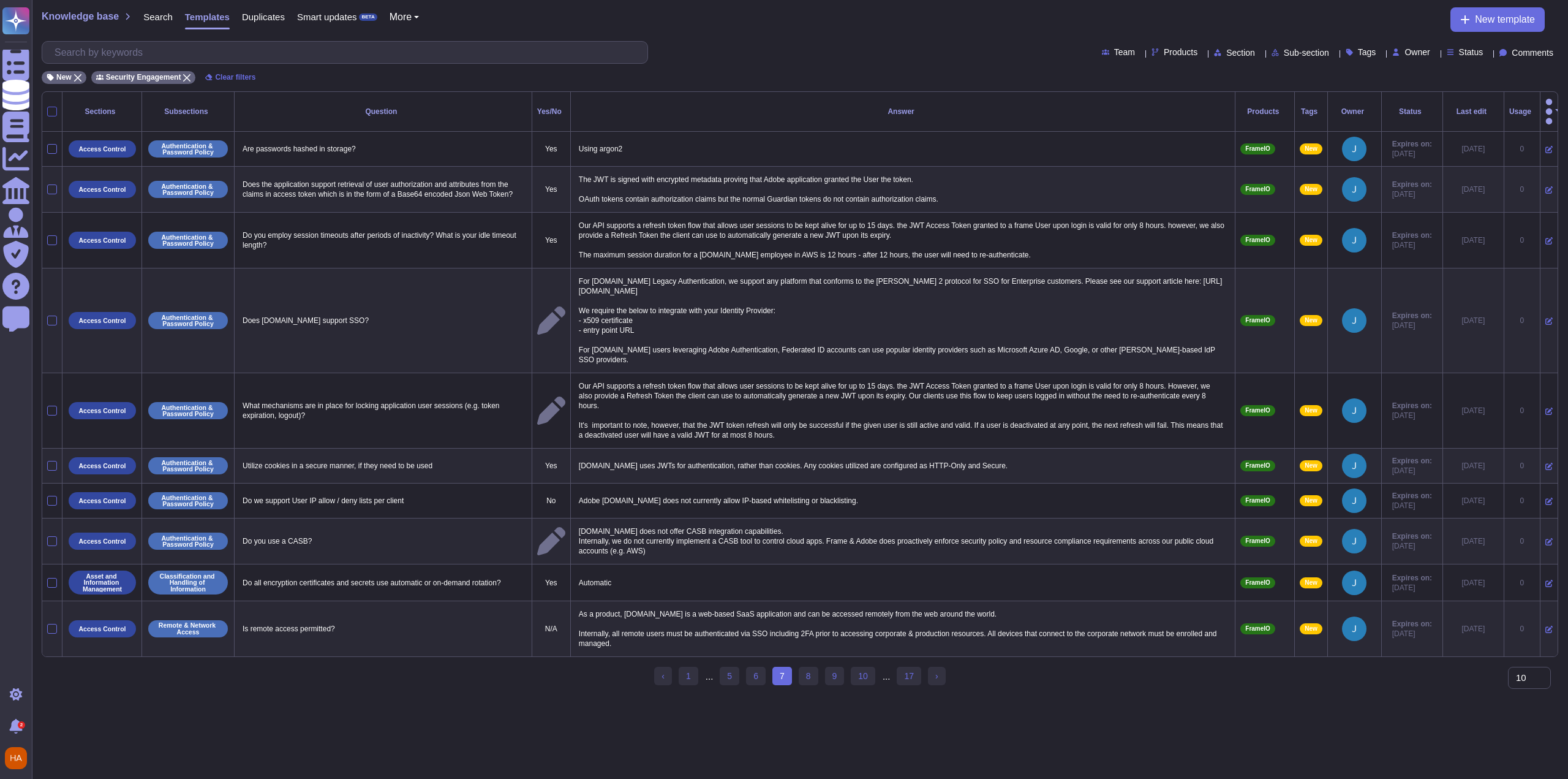
click at [50, 107] on div at bounding box center [51, 112] width 10 height 10
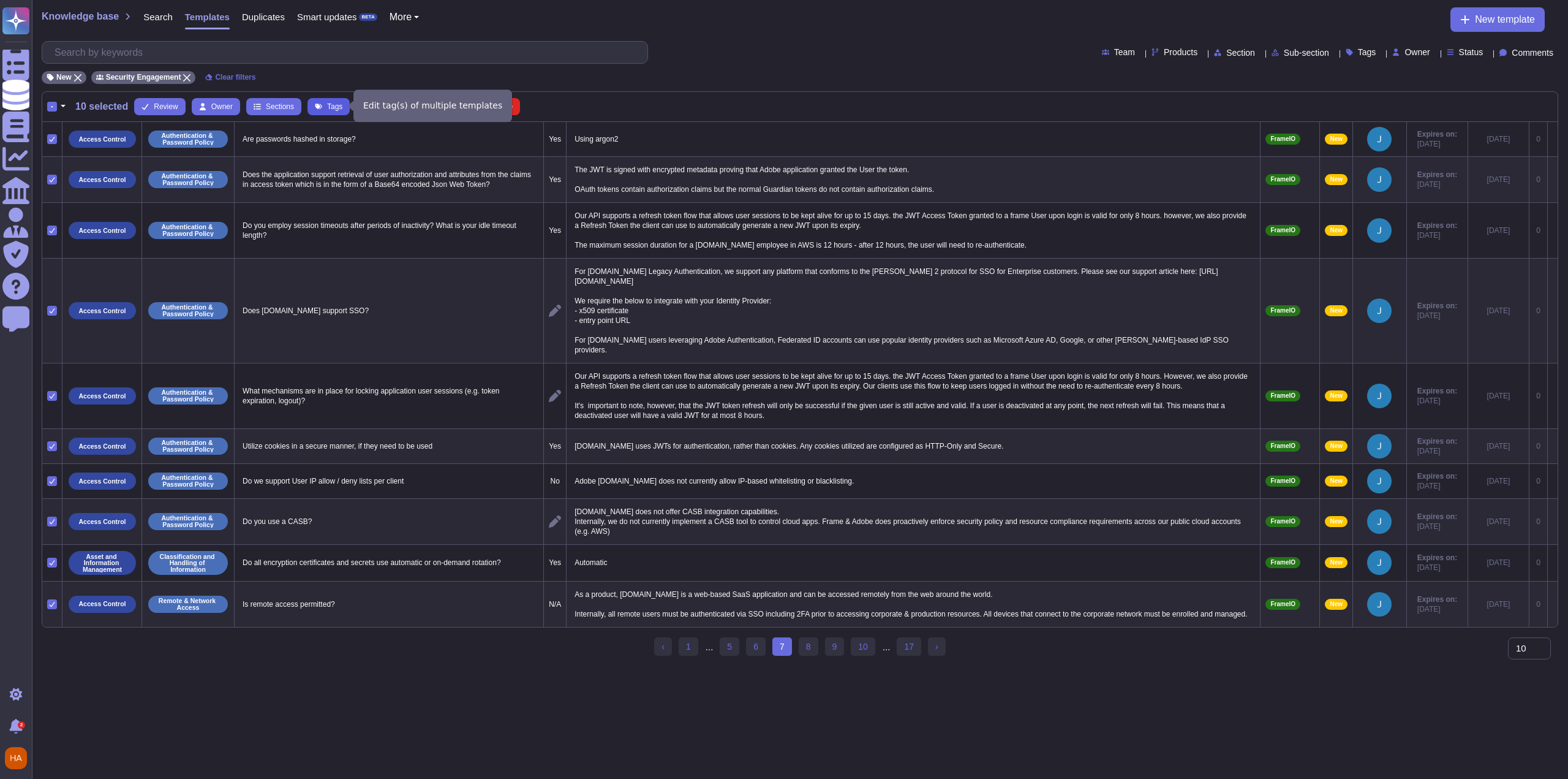
click at [337, 104] on span "Tags" at bounding box center [334, 106] width 15 height 7
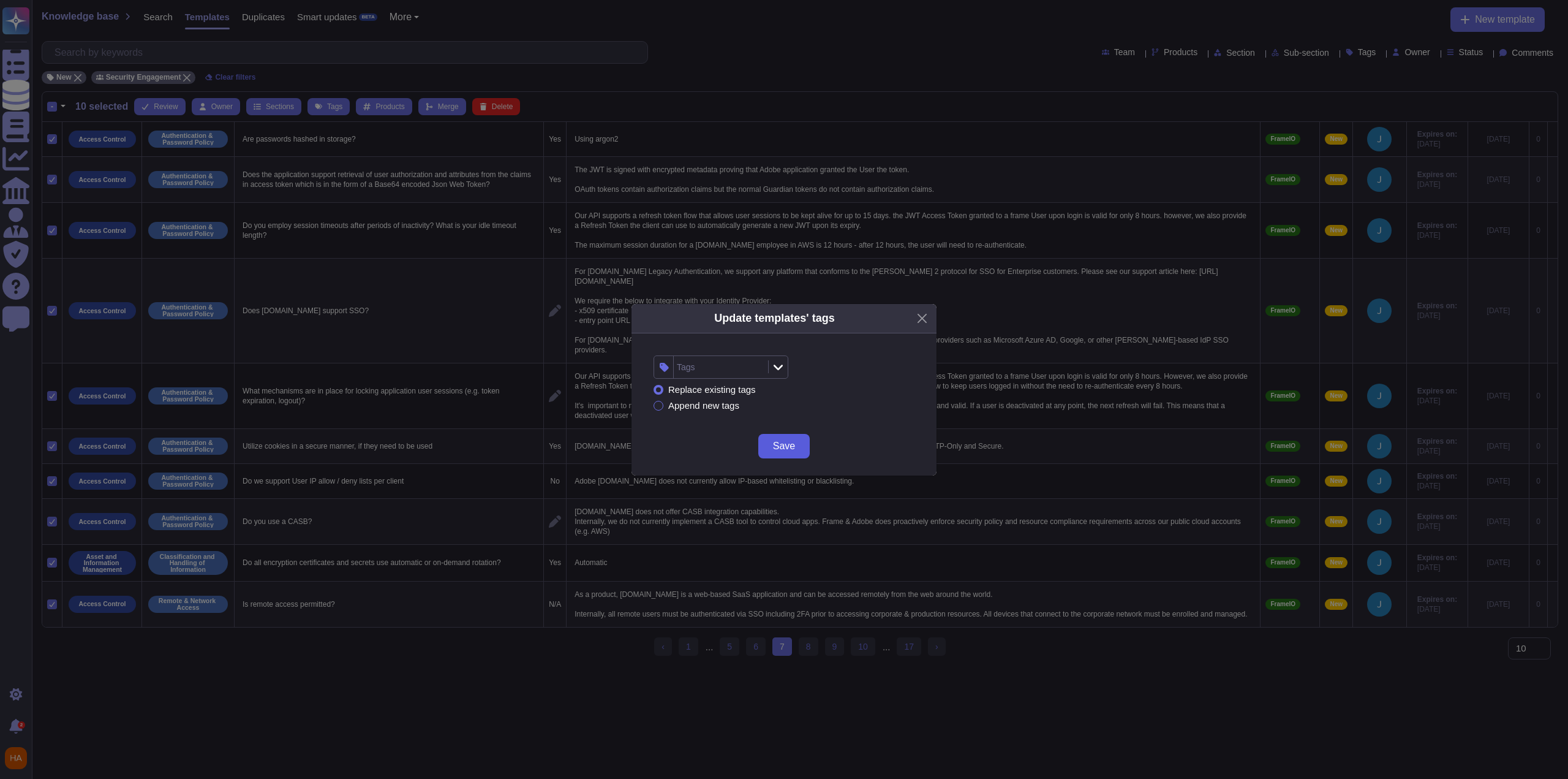
click at [779, 443] on span "Save" at bounding box center [784, 445] width 22 height 10
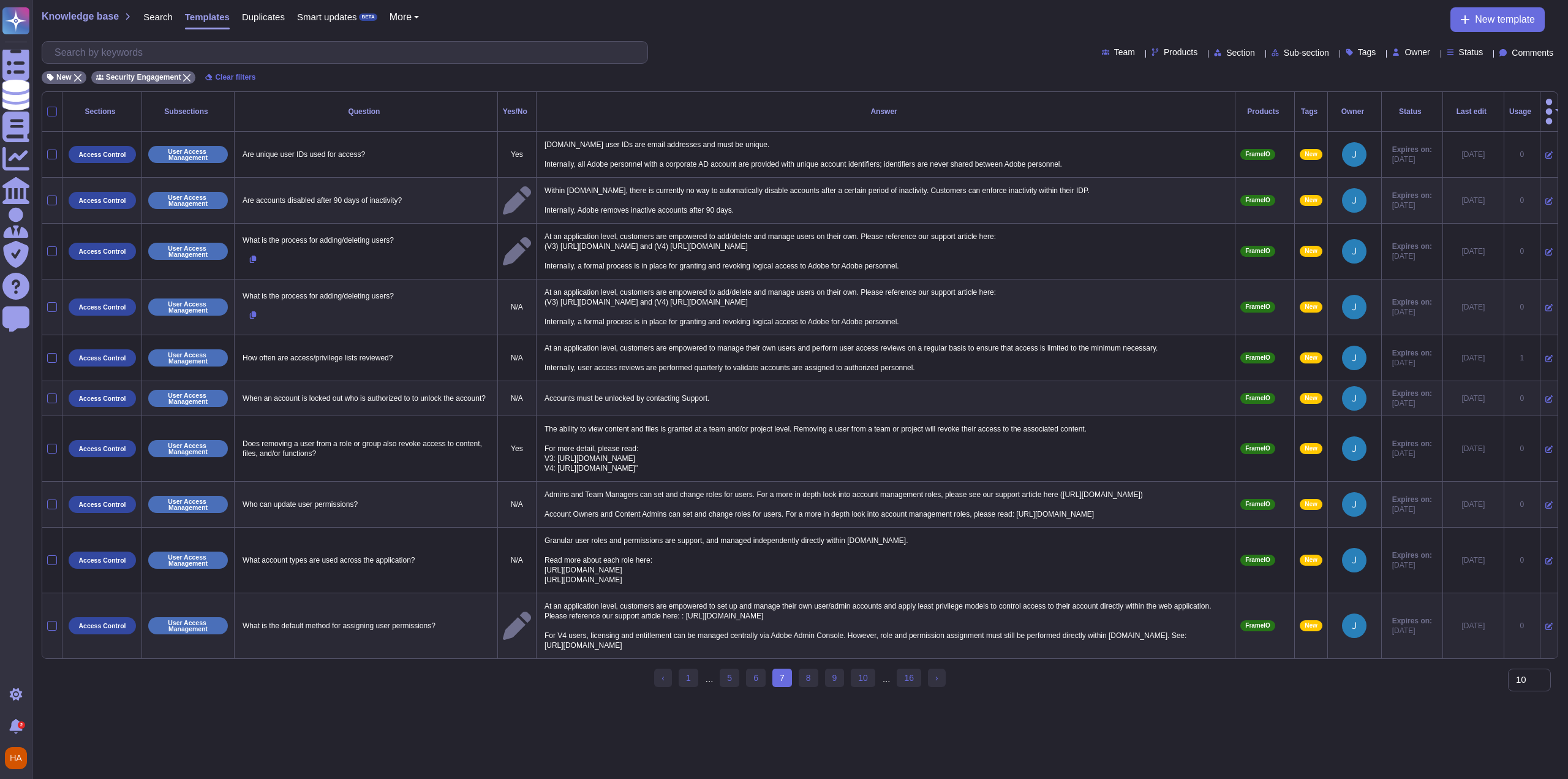
click at [54, 107] on div at bounding box center [51, 112] width 10 height 10
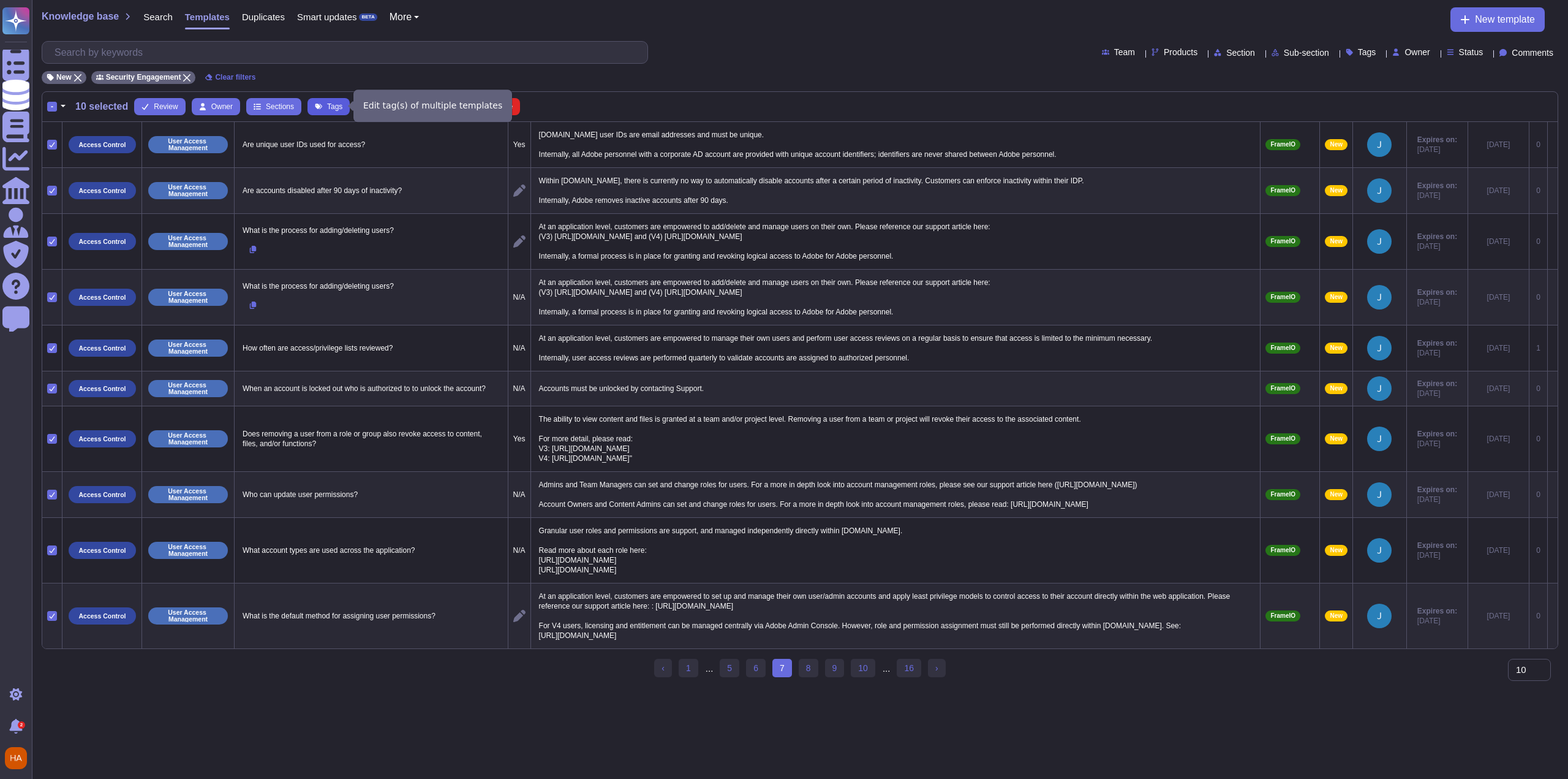
click at [322, 103] on button "Tags" at bounding box center [328, 106] width 42 height 17
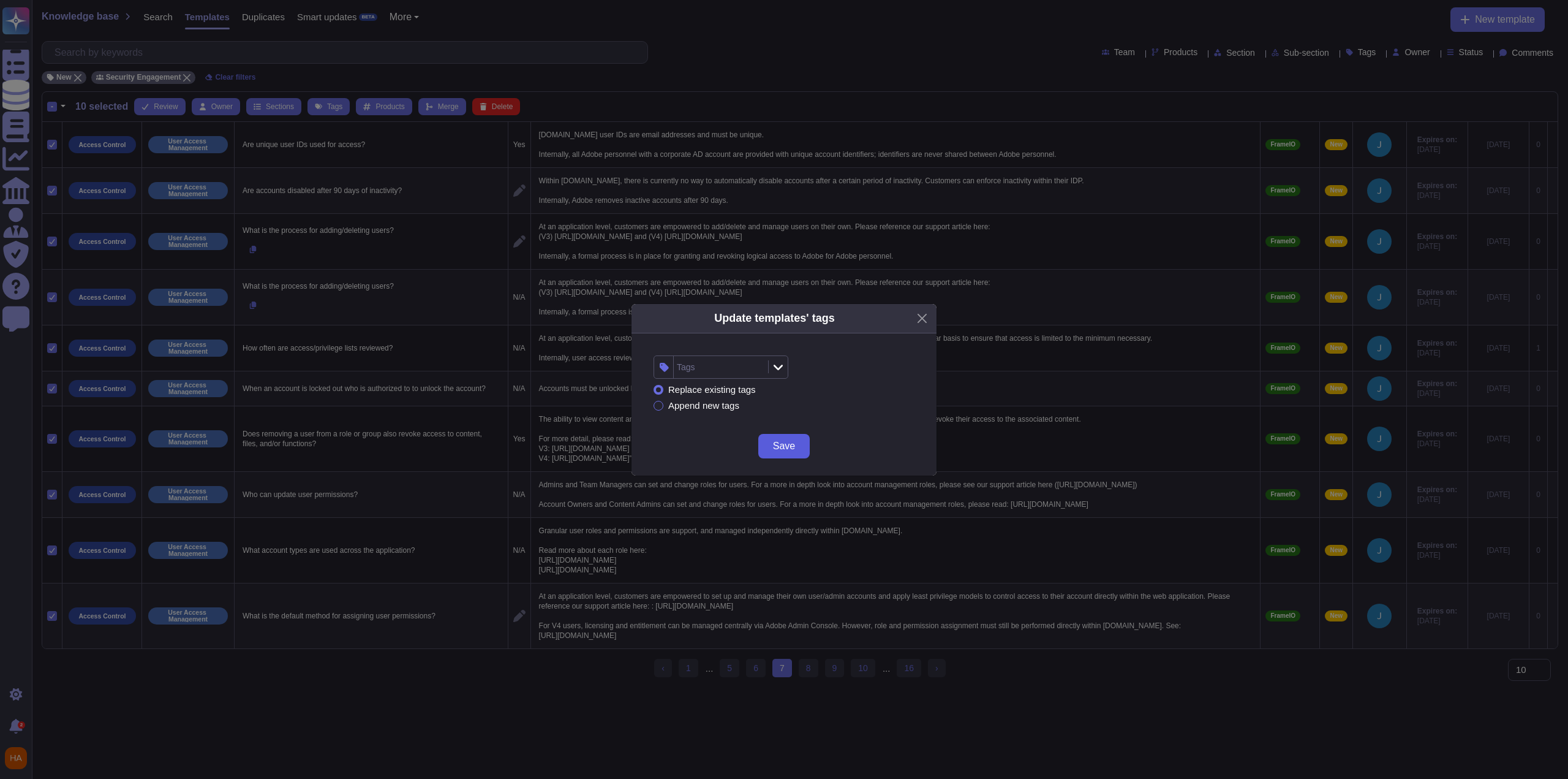
click at [784, 448] on span "Save" at bounding box center [784, 445] width 22 height 10
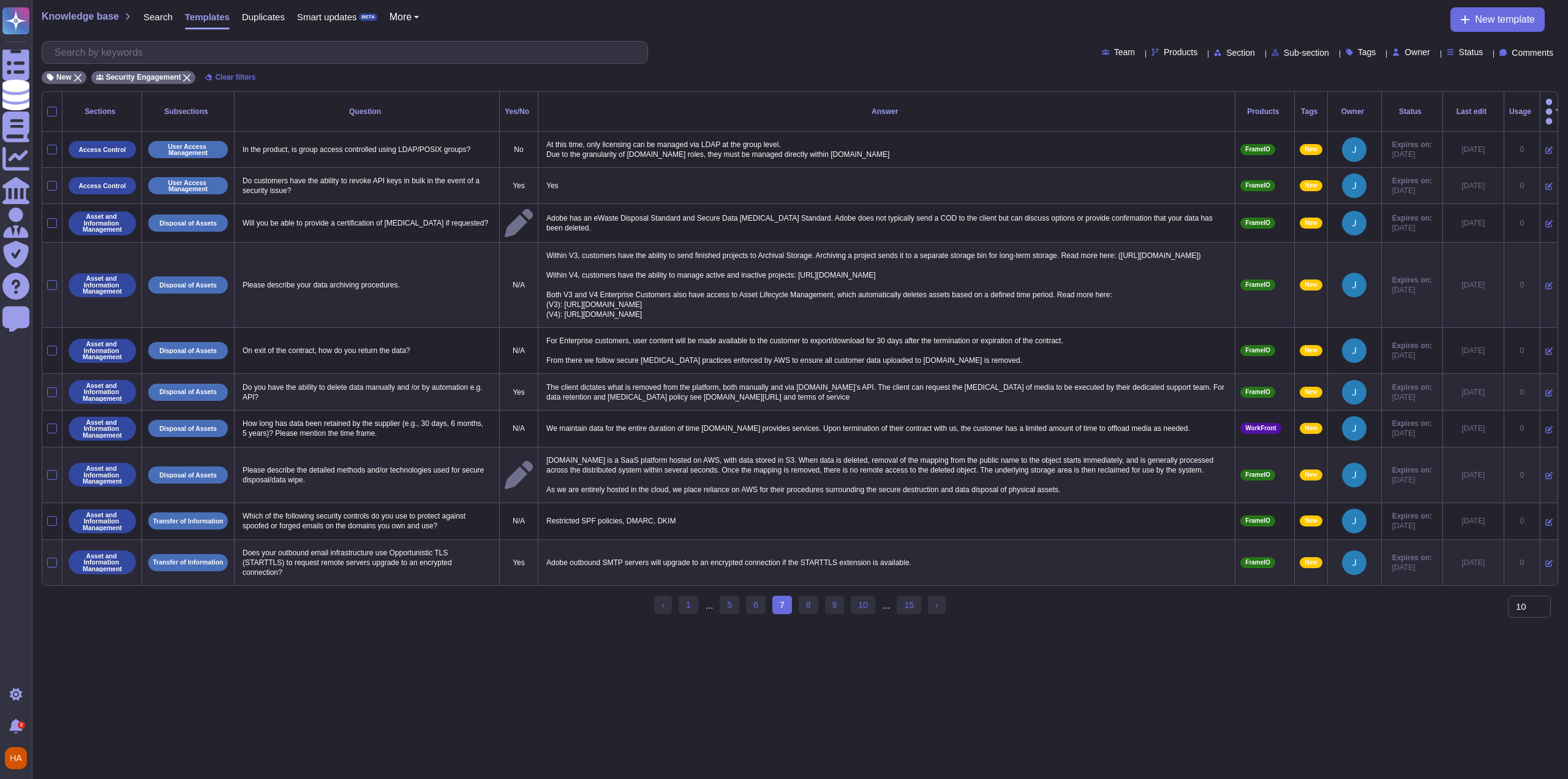
click at [1545, 184] on icon at bounding box center [1548, 187] width 7 height 7
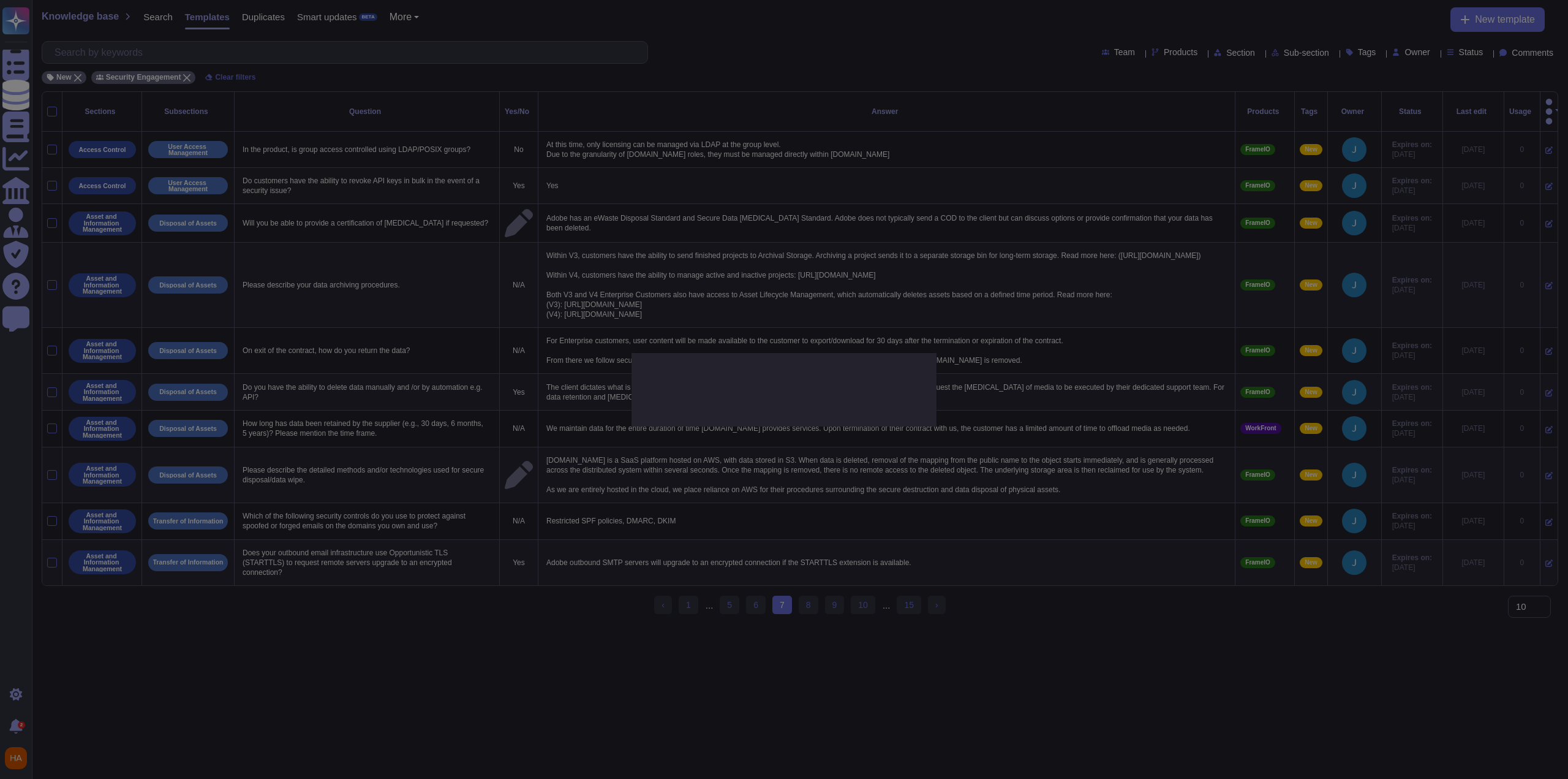
type textarea "Do customers have the ability to revoke API keys in bulk in the event of a secu…"
type textarea "Yes"
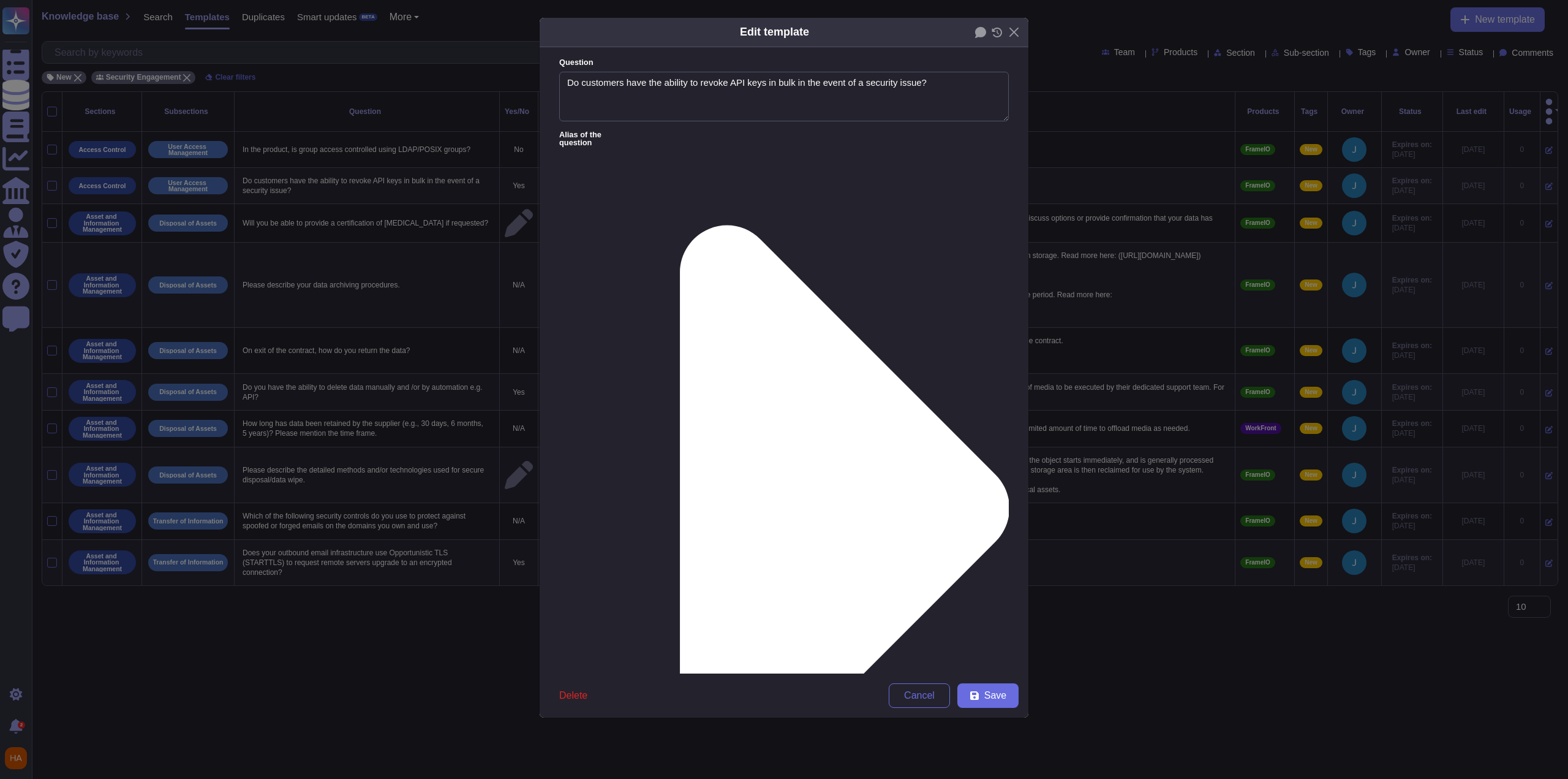
type textarea "Do customers have the ability to revoke API keys in bulk in the event of a secu…"
type textarea "Yes"
drag, startPoint x: 629, startPoint y: 172, endPoint x: 306, endPoint y: 127, distance: 326.1
click at [306, 127] on div "Edit template Question Do customers have the ability to revoke API keys in bulk…" at bounding box center [784, 390] width 1568 height 779
click at [1011, 703] on button "Save" at bounding box center [988, 694] width 61 height 24
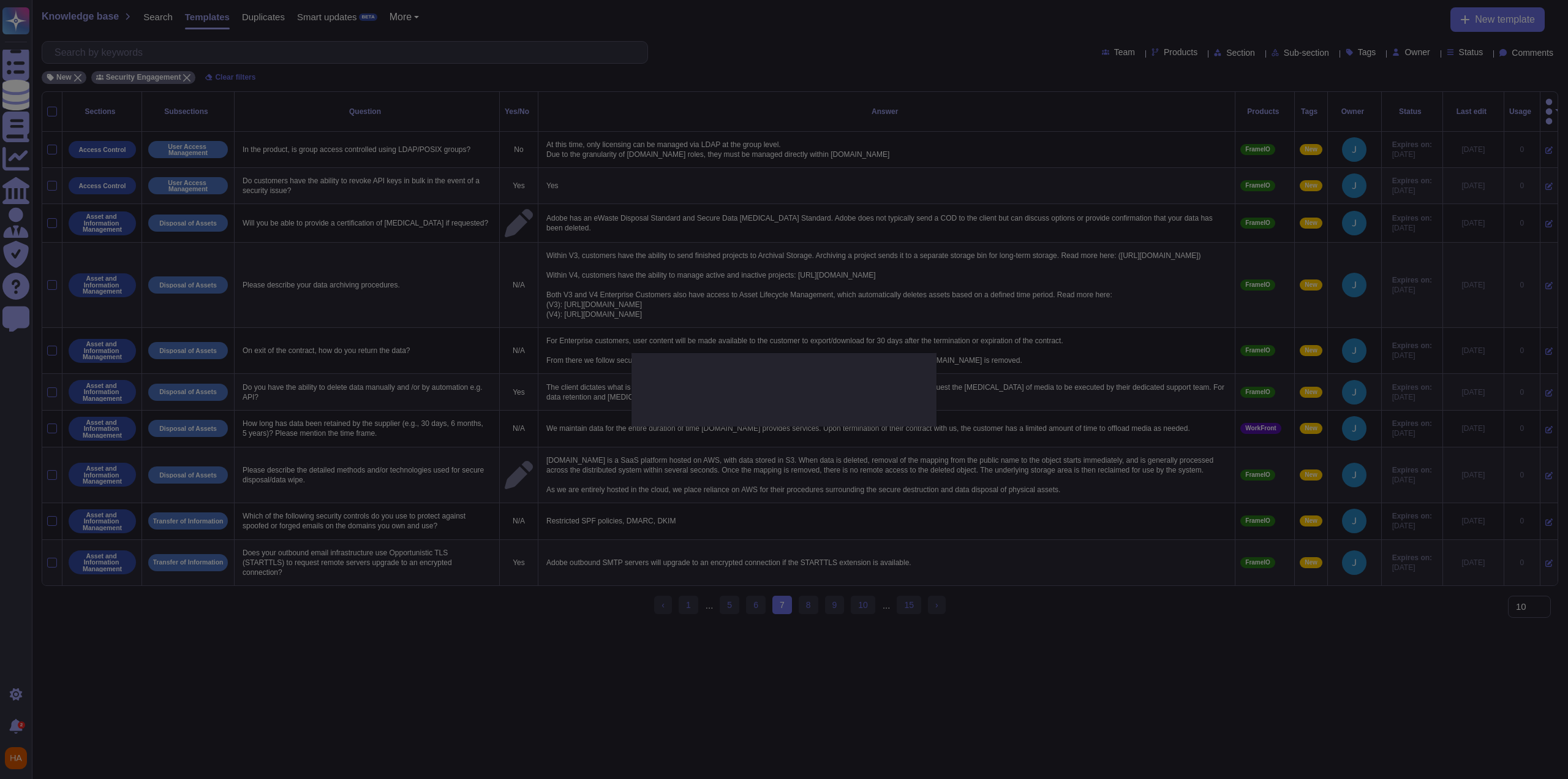
type textarea "Yes"
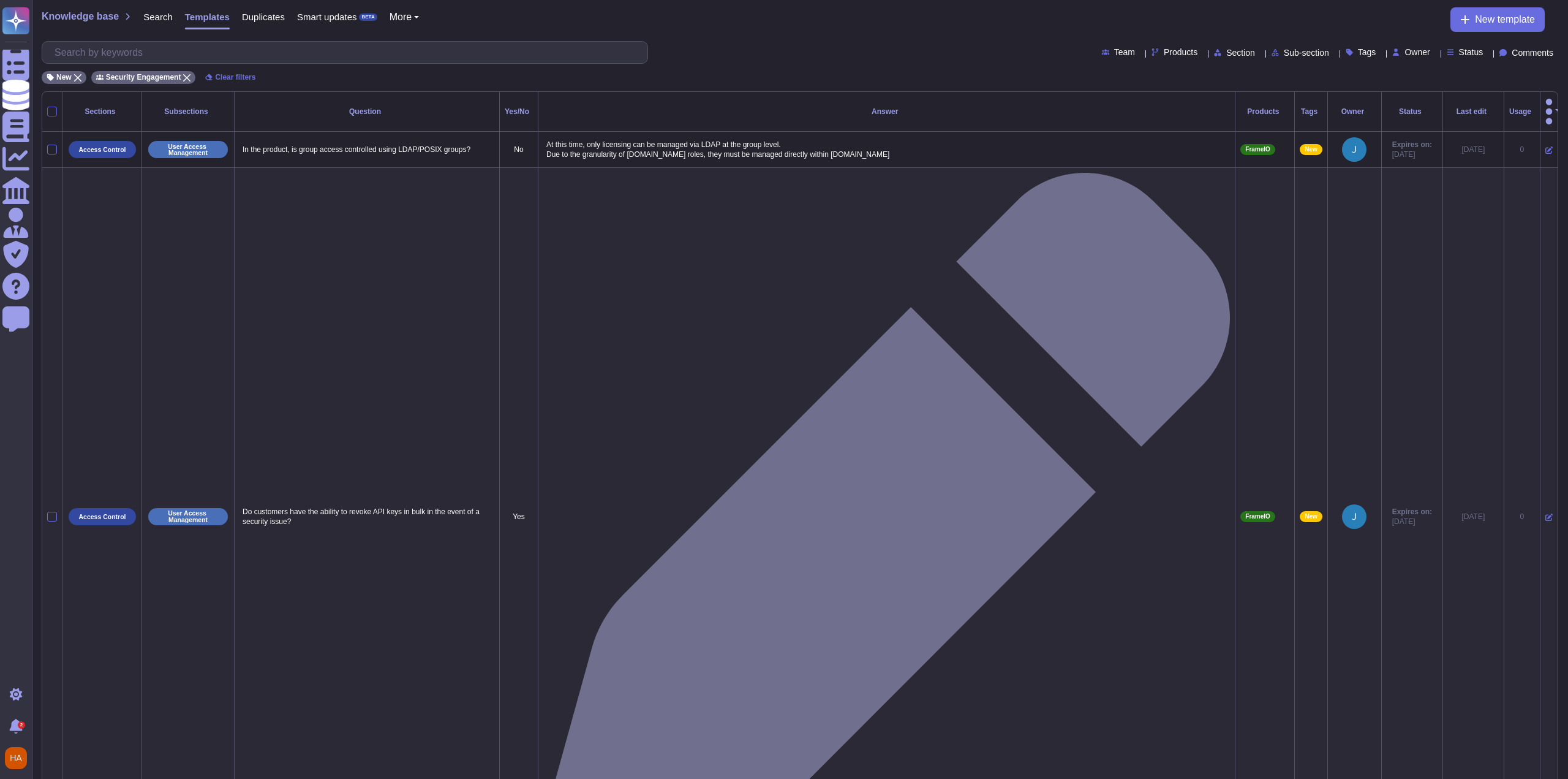
click at [53, 107] on div at bounding box center [51, 112] width 10 height 10
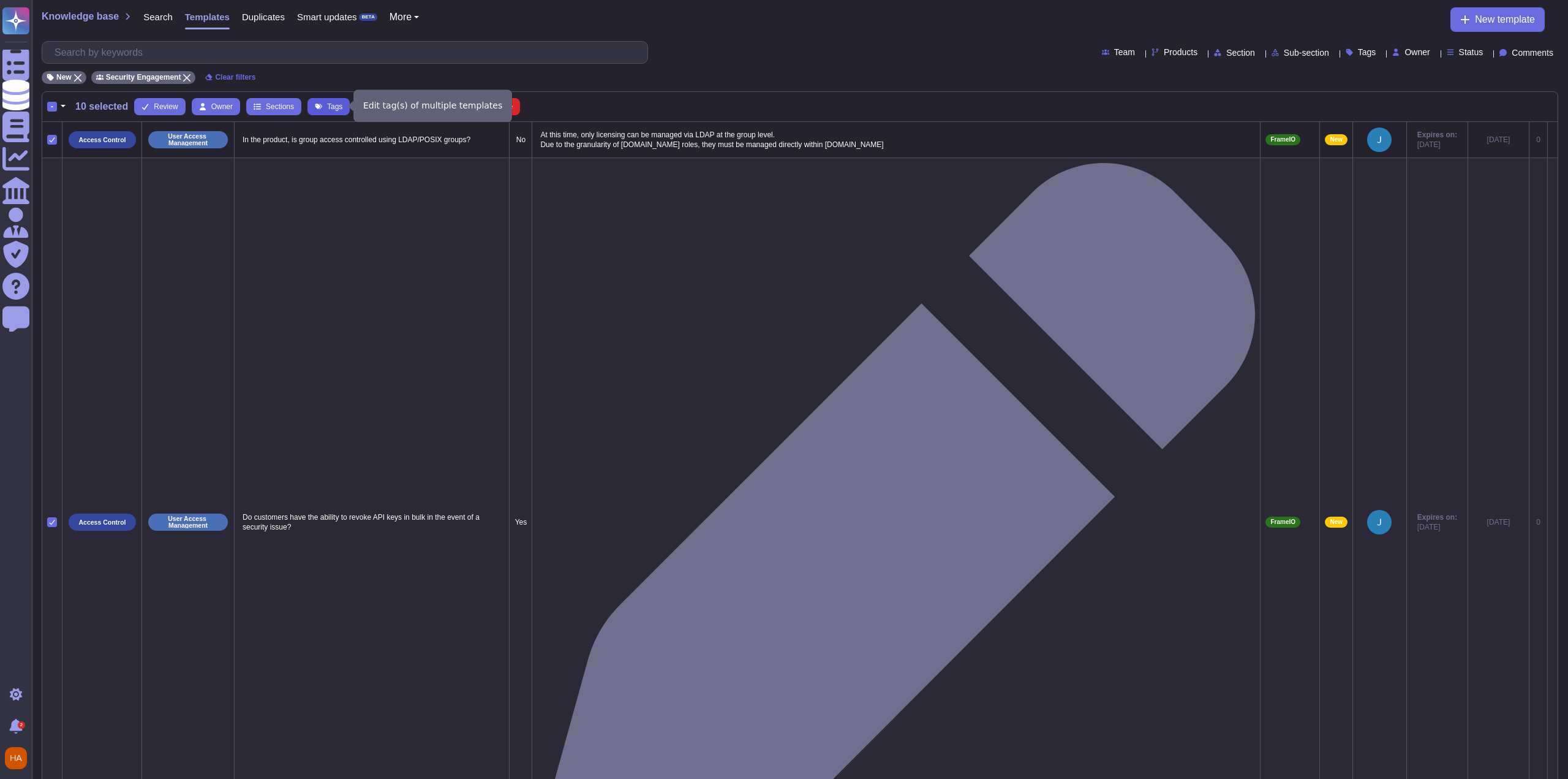
click at [316, 103] on icon at bounding box center [318, 106] width 6 height 5
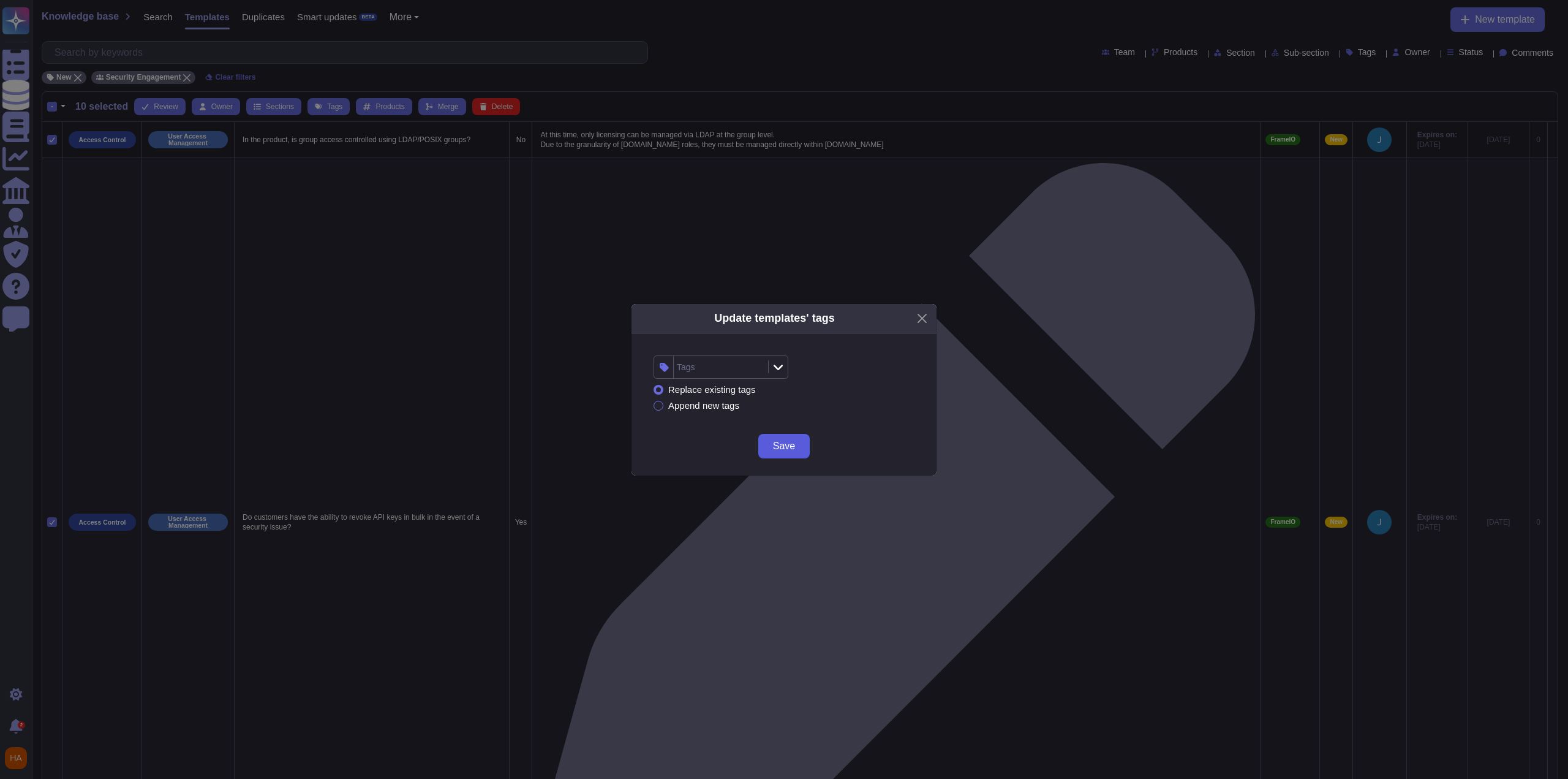
click at [796, 450] on button "Save" at bounding box center [783, 445] width 51 height 24
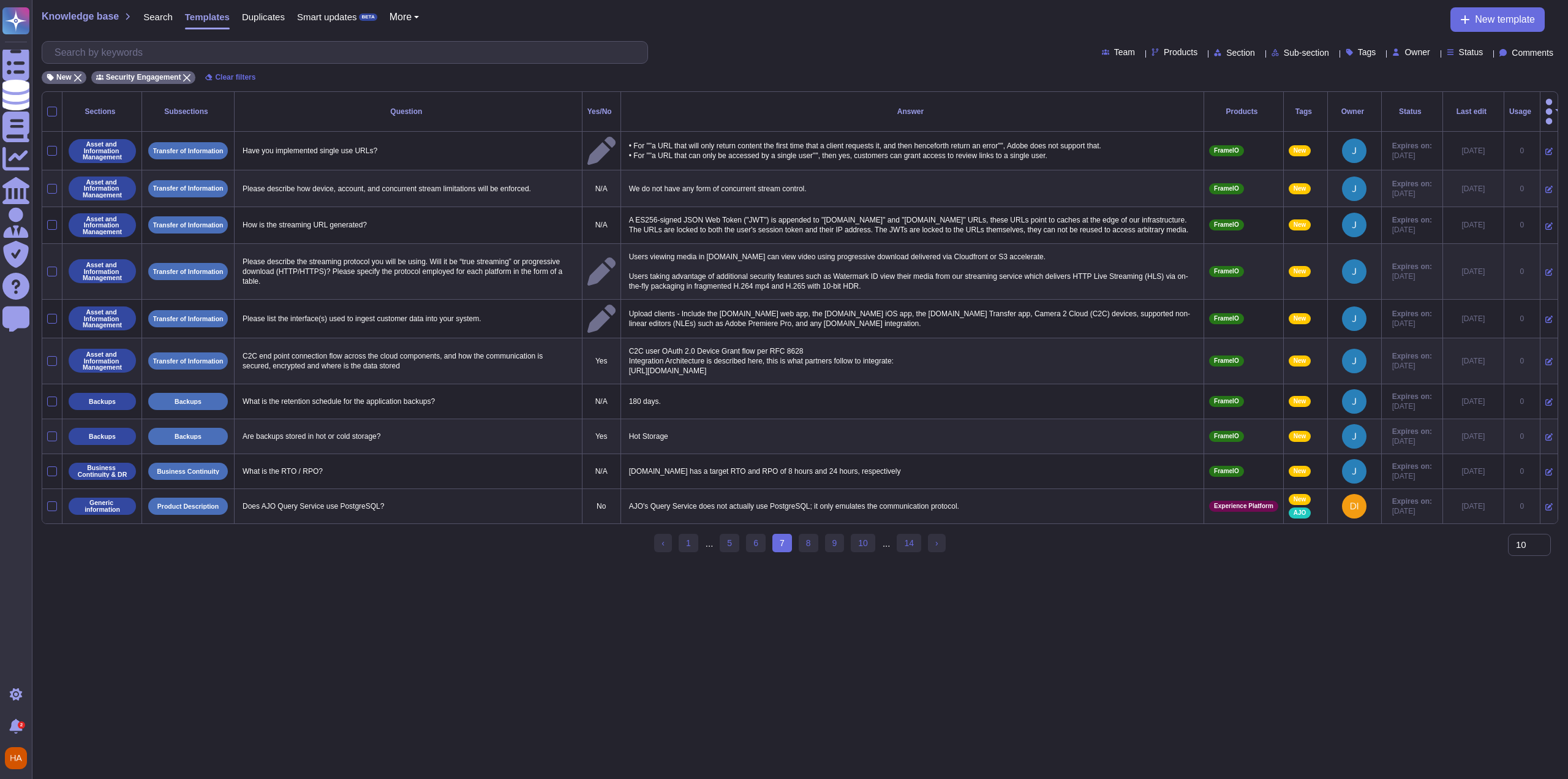
click at [1545, 503] on icon at bounding box center [1548, 506] width 7 height 7
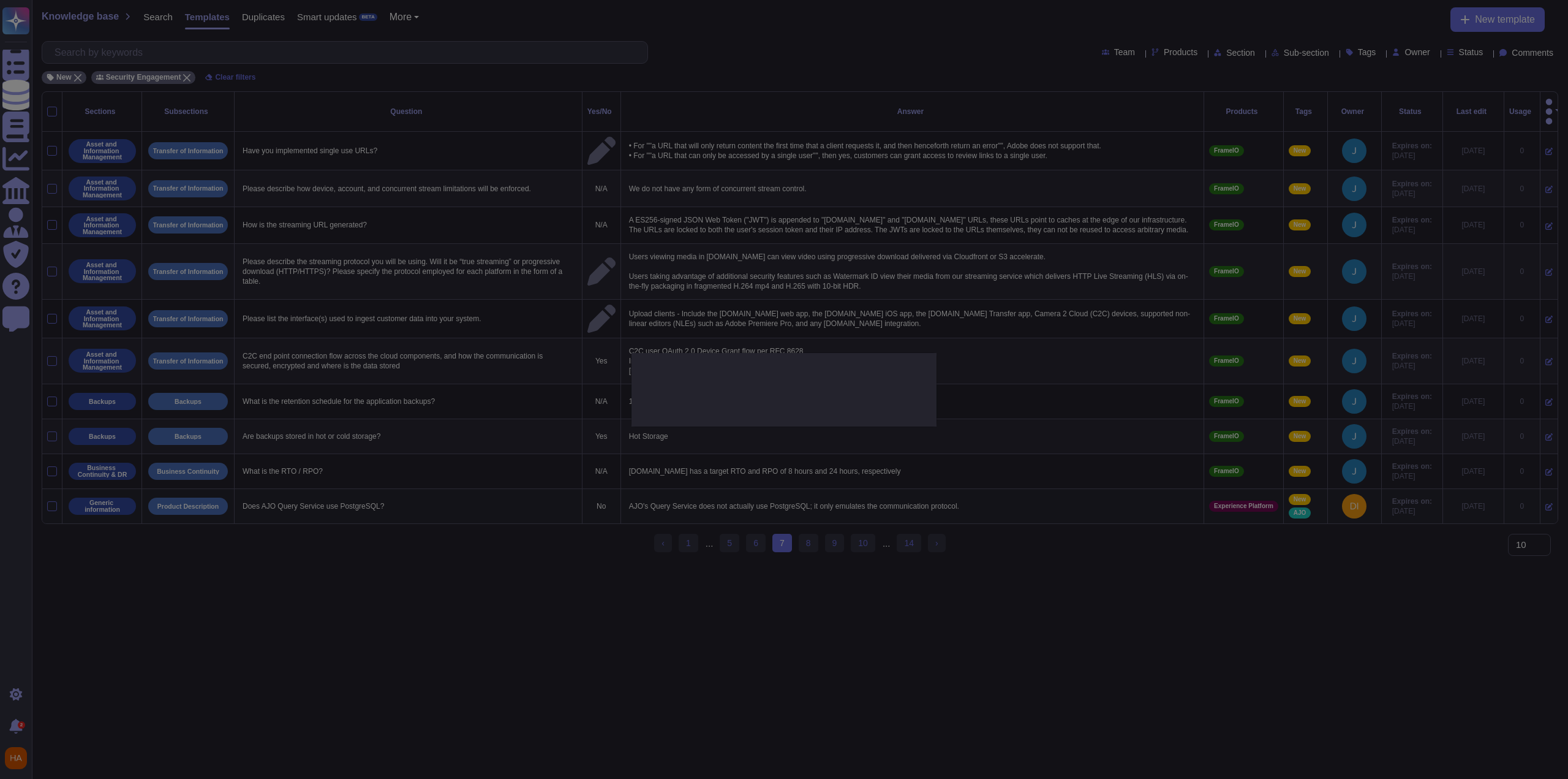
type textarea "Does AJO Query Service use PostgreSQL?"
type textarea "AJO's Query Service does not actually use PostgreSQL; it only emulates the comm…"
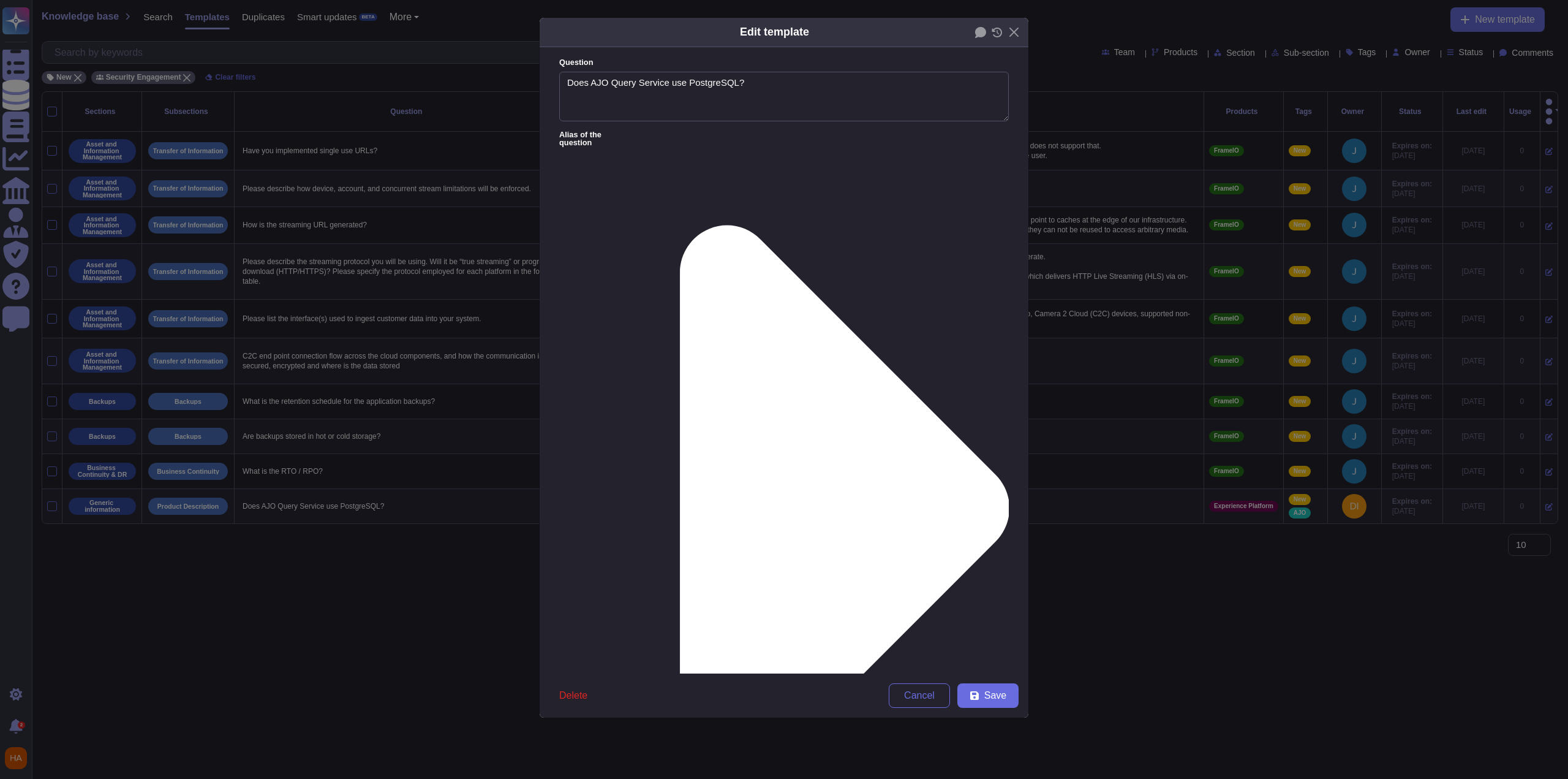
type textarea "Does AJO Query Service use PostgreSQL?"
type textarea "AJO's Query Service does not actually use PostgreSQL; it only emulates the comm…"
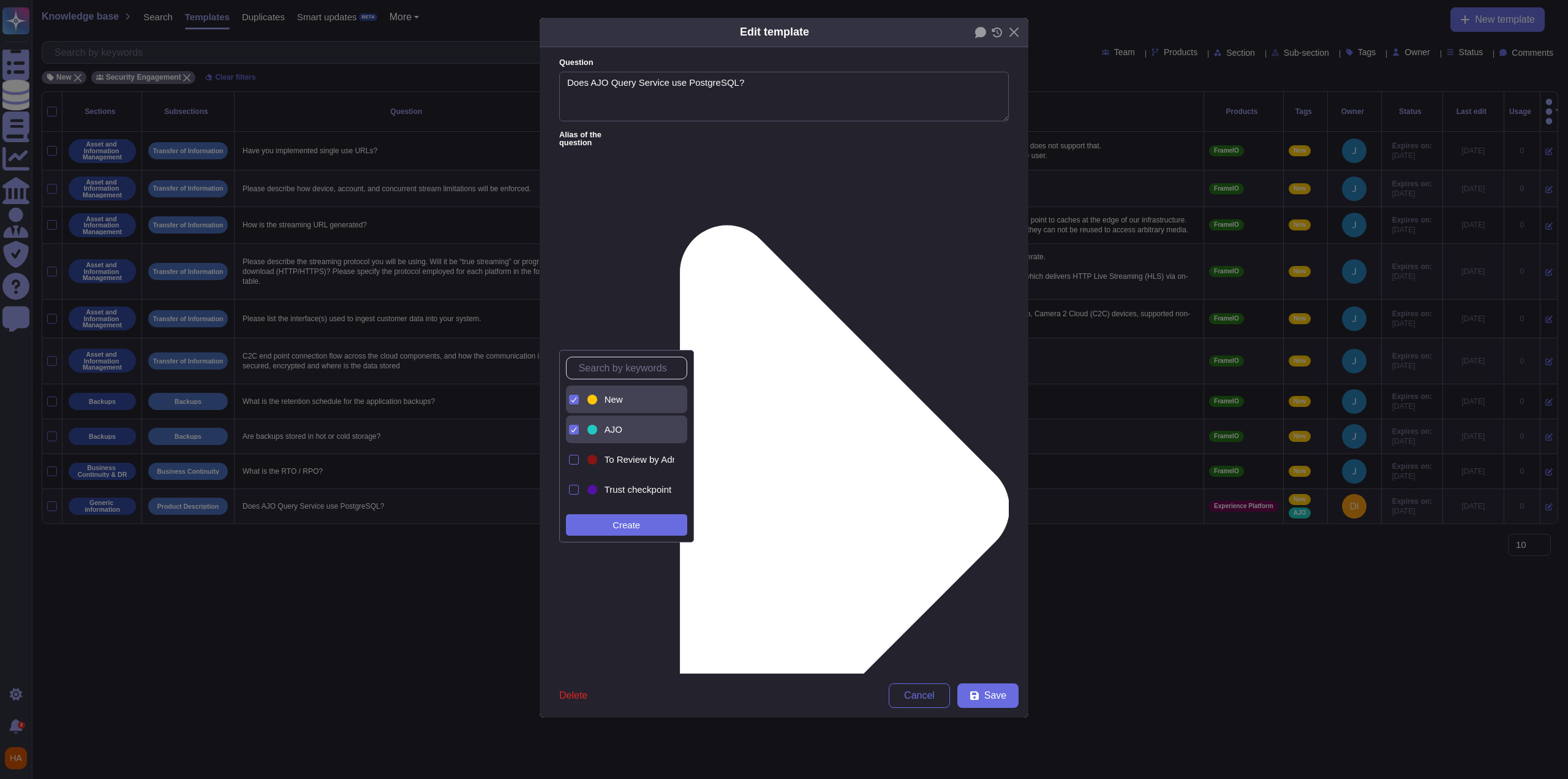
click at [602, 401] on div "New" at bounding box center [637, 399] width 75 height 11
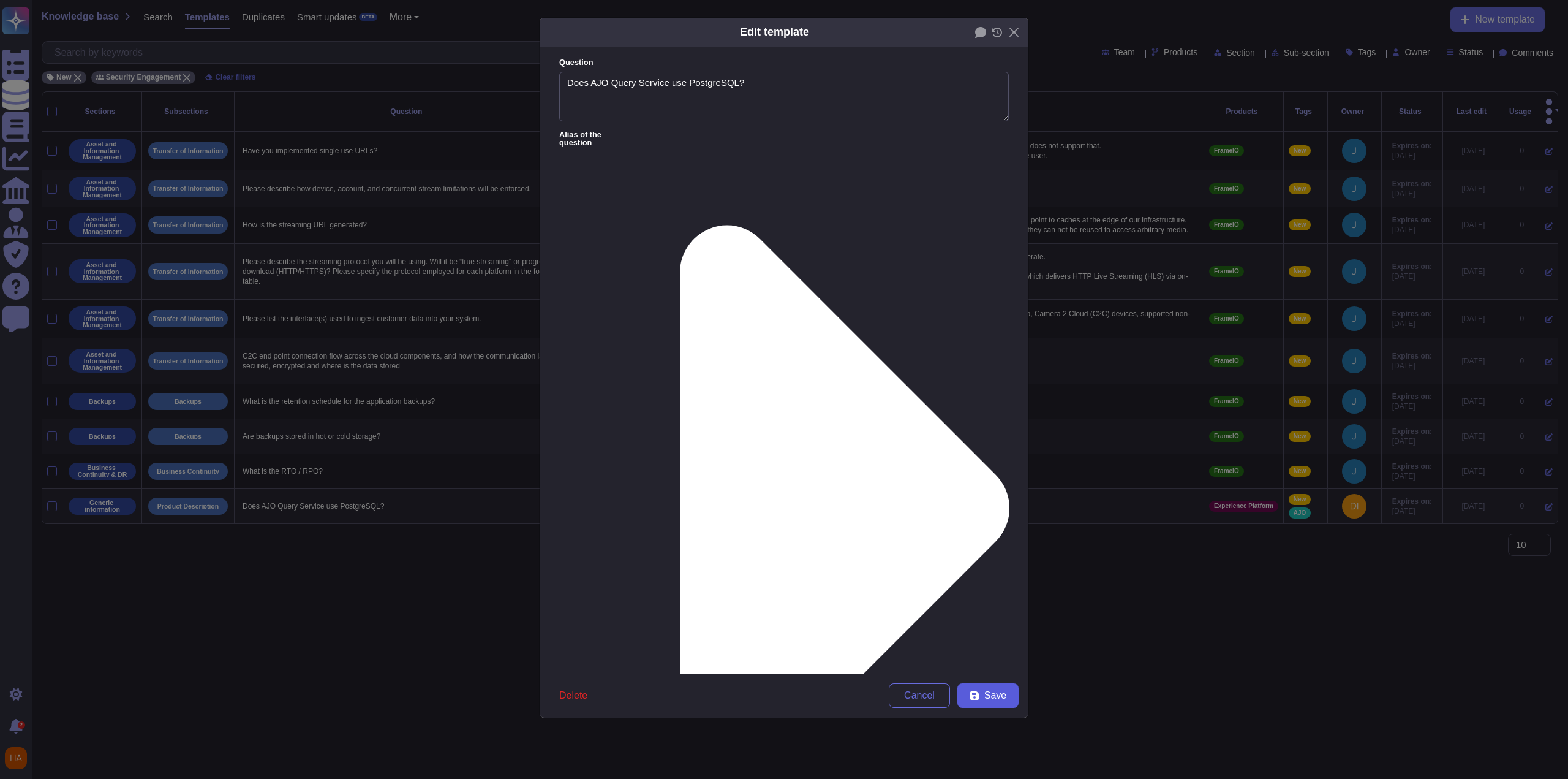
click at [984, 694] on button "Save" at bounding box center [988, 694] width 61 height 24
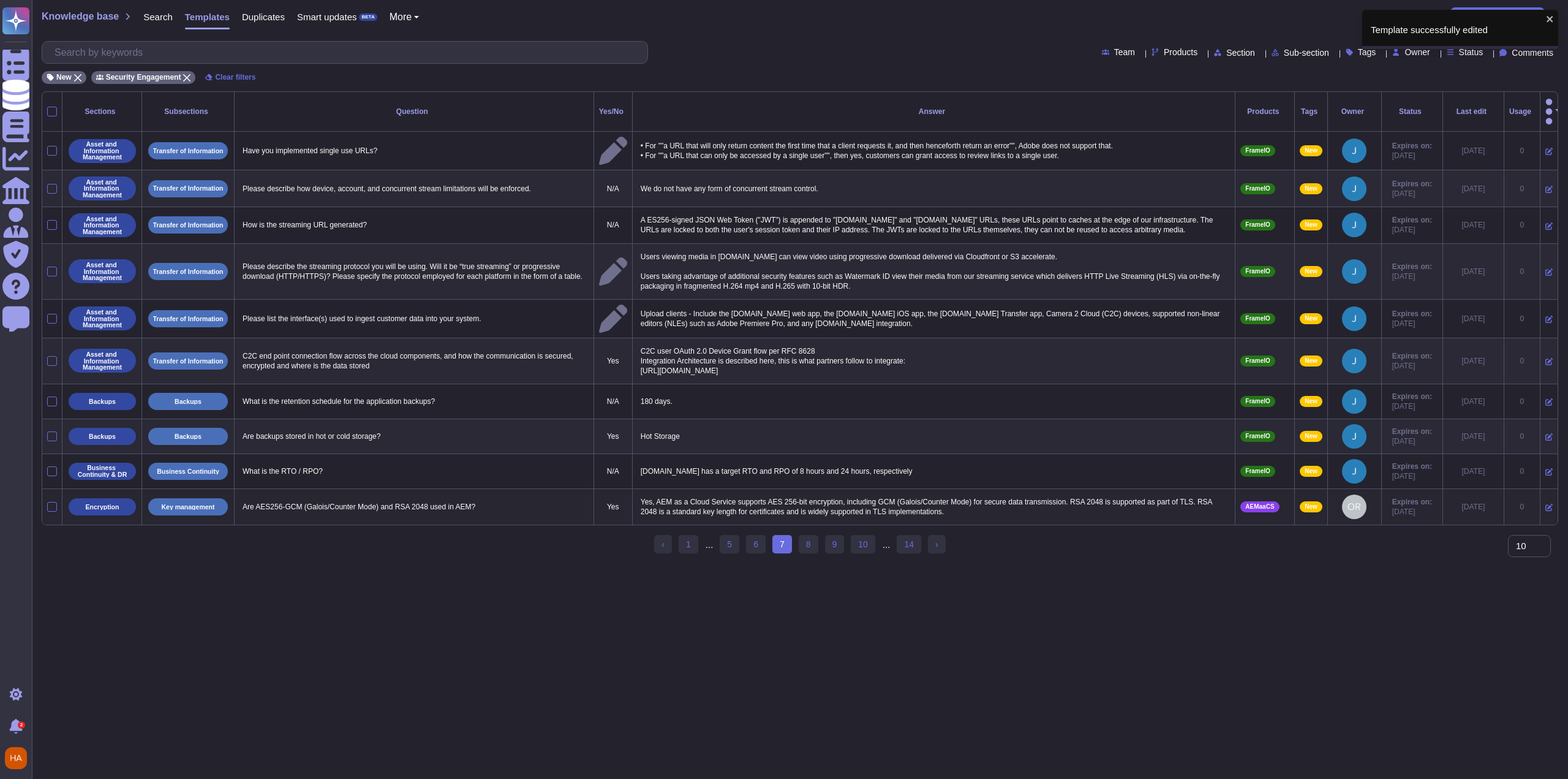
click at [1545, 504] on icon at bounding box center [1548, 507] width 7 height 7
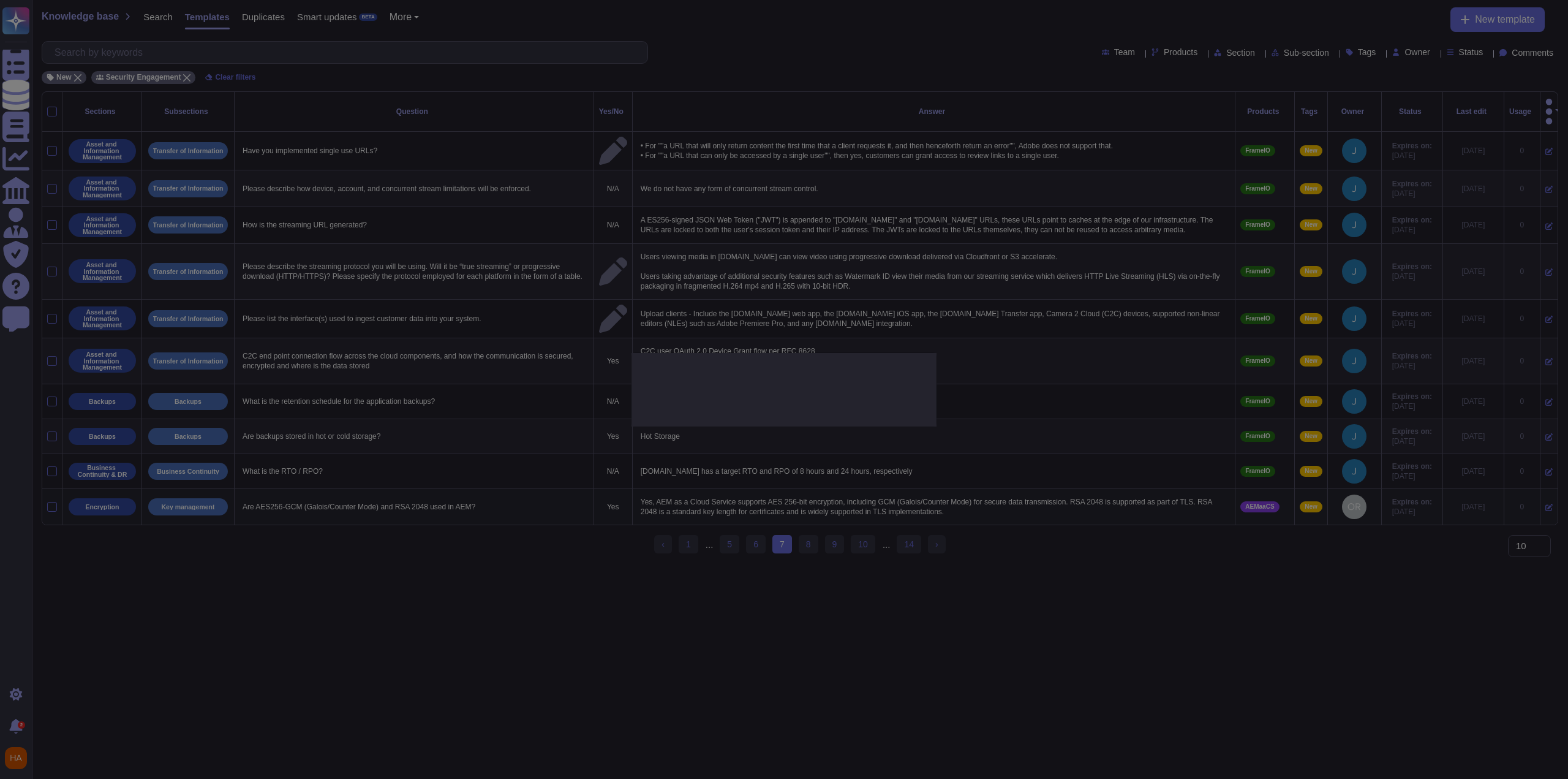
type textarea "Are AES256-GCM (Galois/Counter Mode) and RSA 2048 used in AEM?"
type textarea "Yes, AEM as a Cloud Service supports AES 256-bit encryption, including GCM (Gal…"
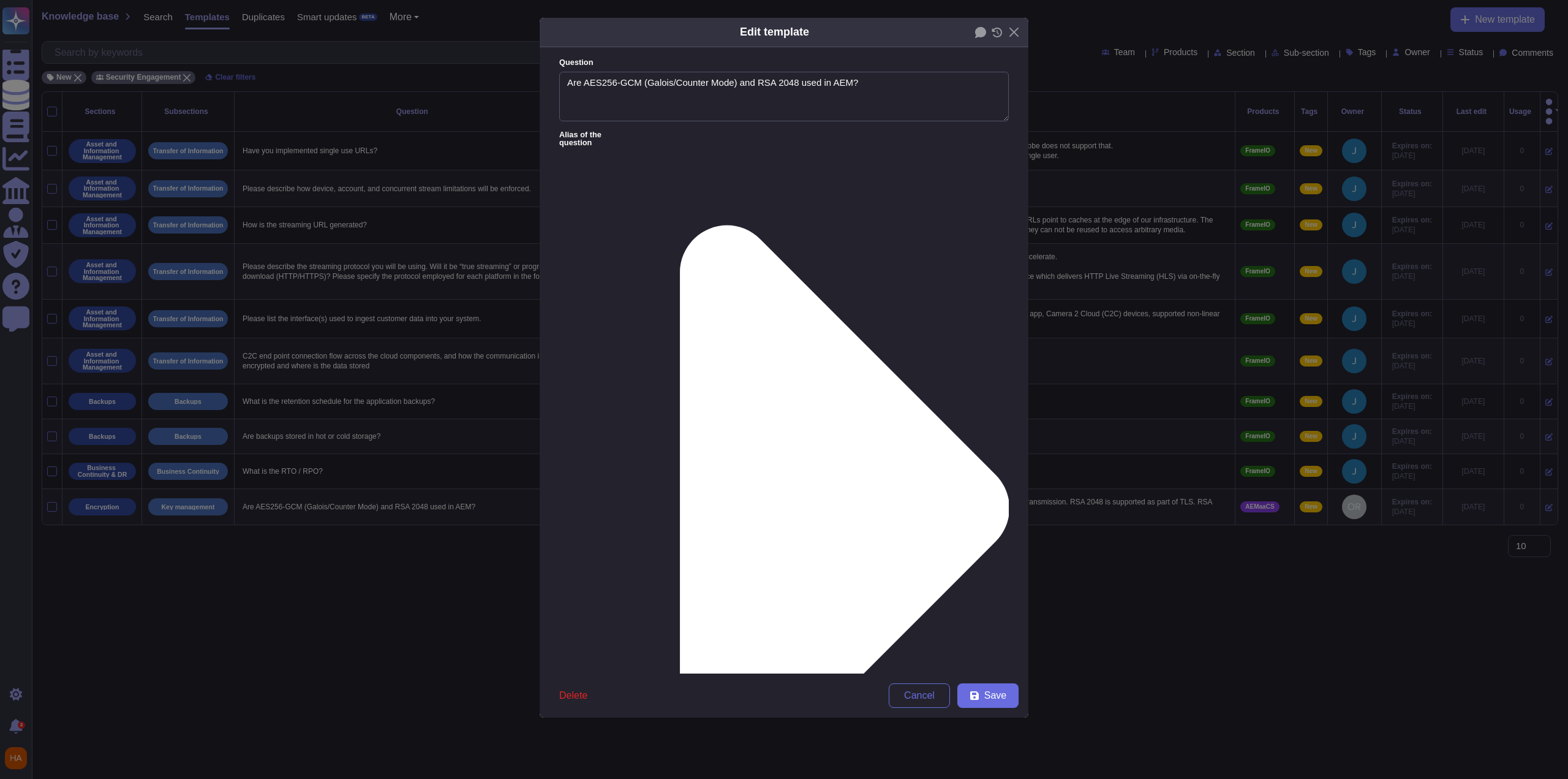
type textarea "Are AES256-GCM (Galois/Counter Mode) and RSA 2048 used in AEM?"
drag, startPoint x: 584, startPoint y: 168, endPoint x: 377, endPoint y: 170, distance: 207.0
click at [377, 171] on div "Edit template Question Are AES256-GCM (Galois/Counter Mode) and RSA 2048 used i…" at bounding box center [784, 390] width 1568 height 779
click at [1007, 693] on button "Save" at bounding box center [988, 694] width 61 height 24
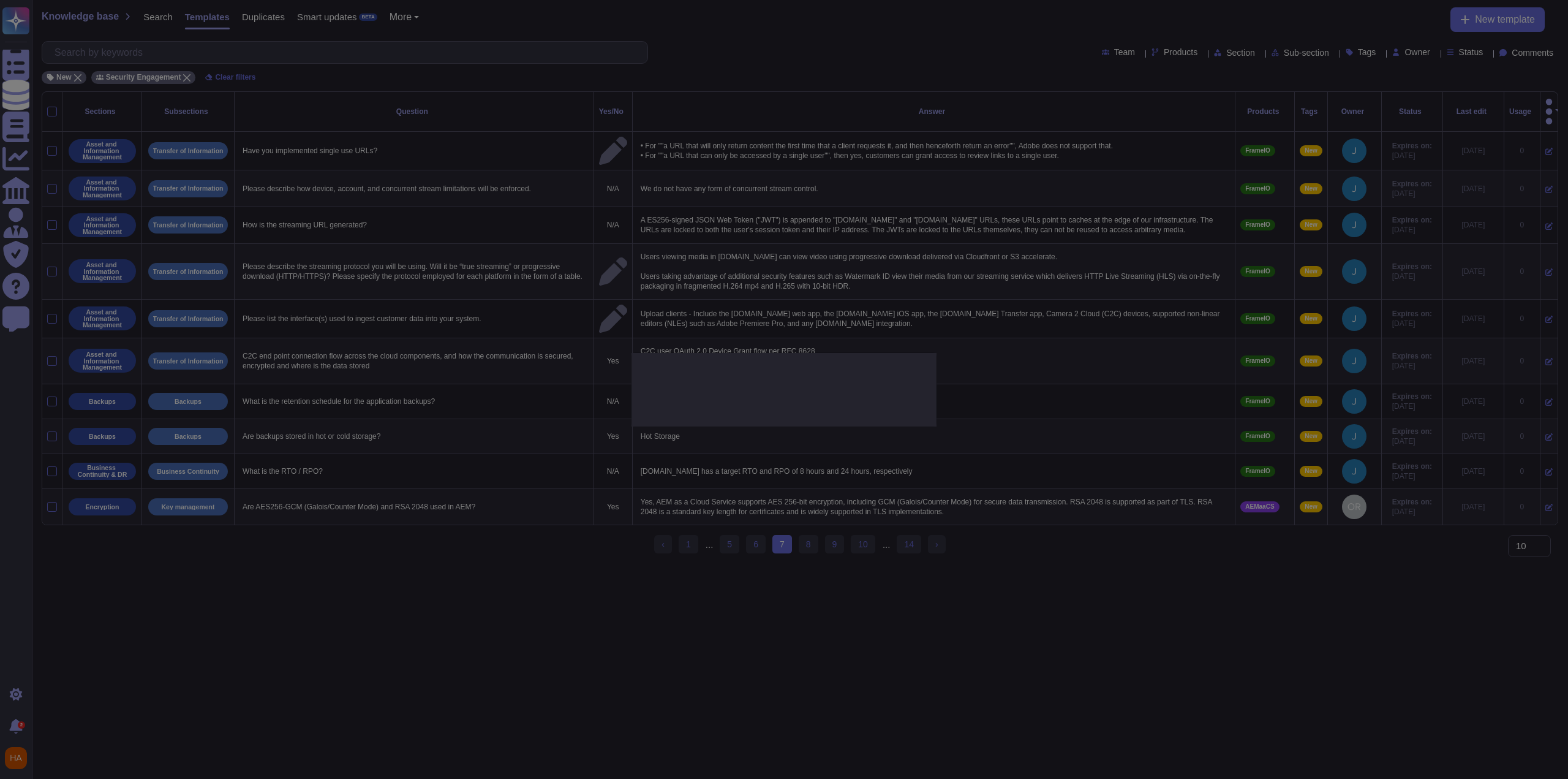
type textarea "Yes, AEM as a Cloud Service supports AES 256-bit encryption, including GCM (Gal…"
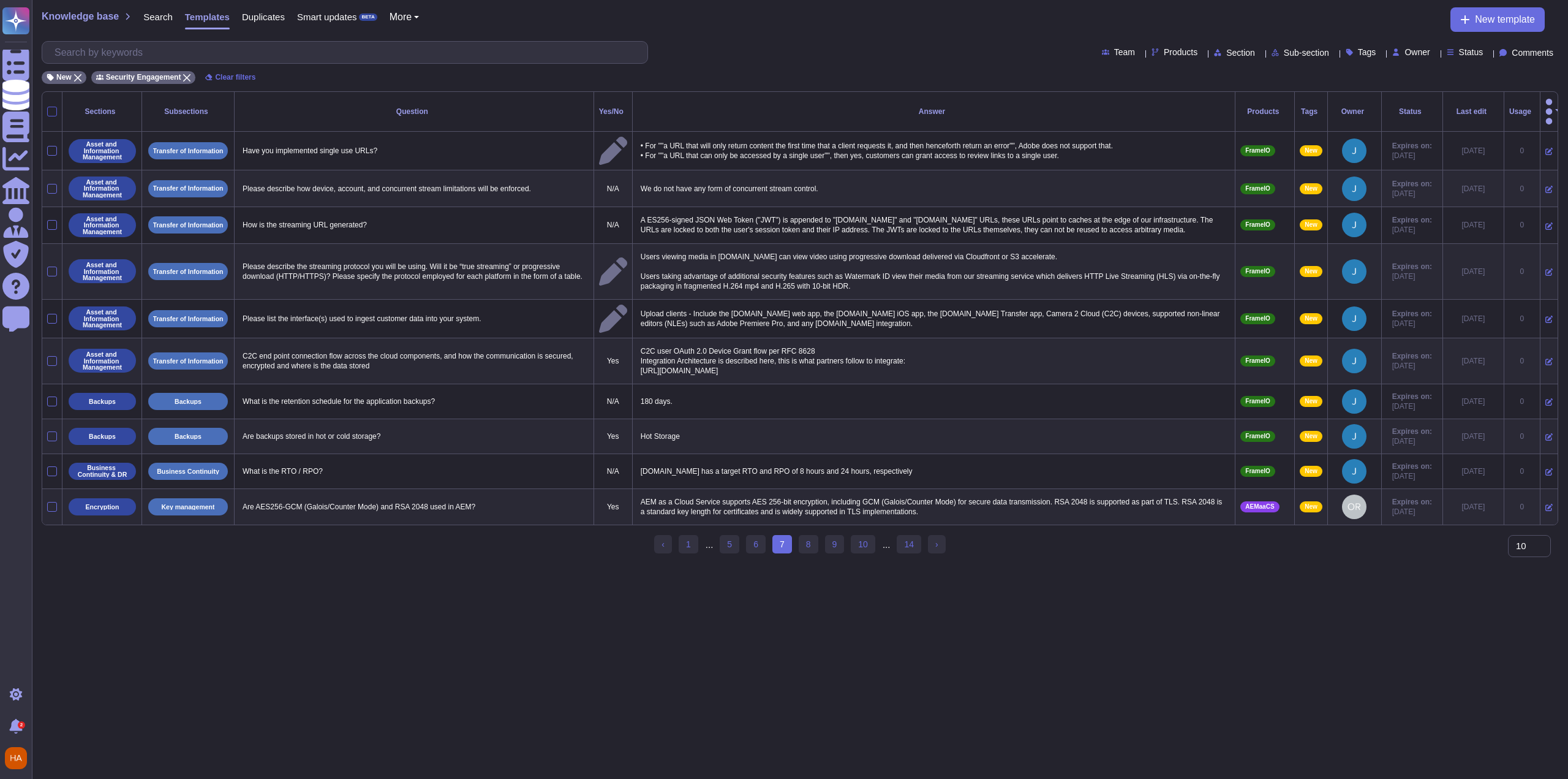
click at [55, 107] on div at bounding box center [51, 112] width 10 height 10
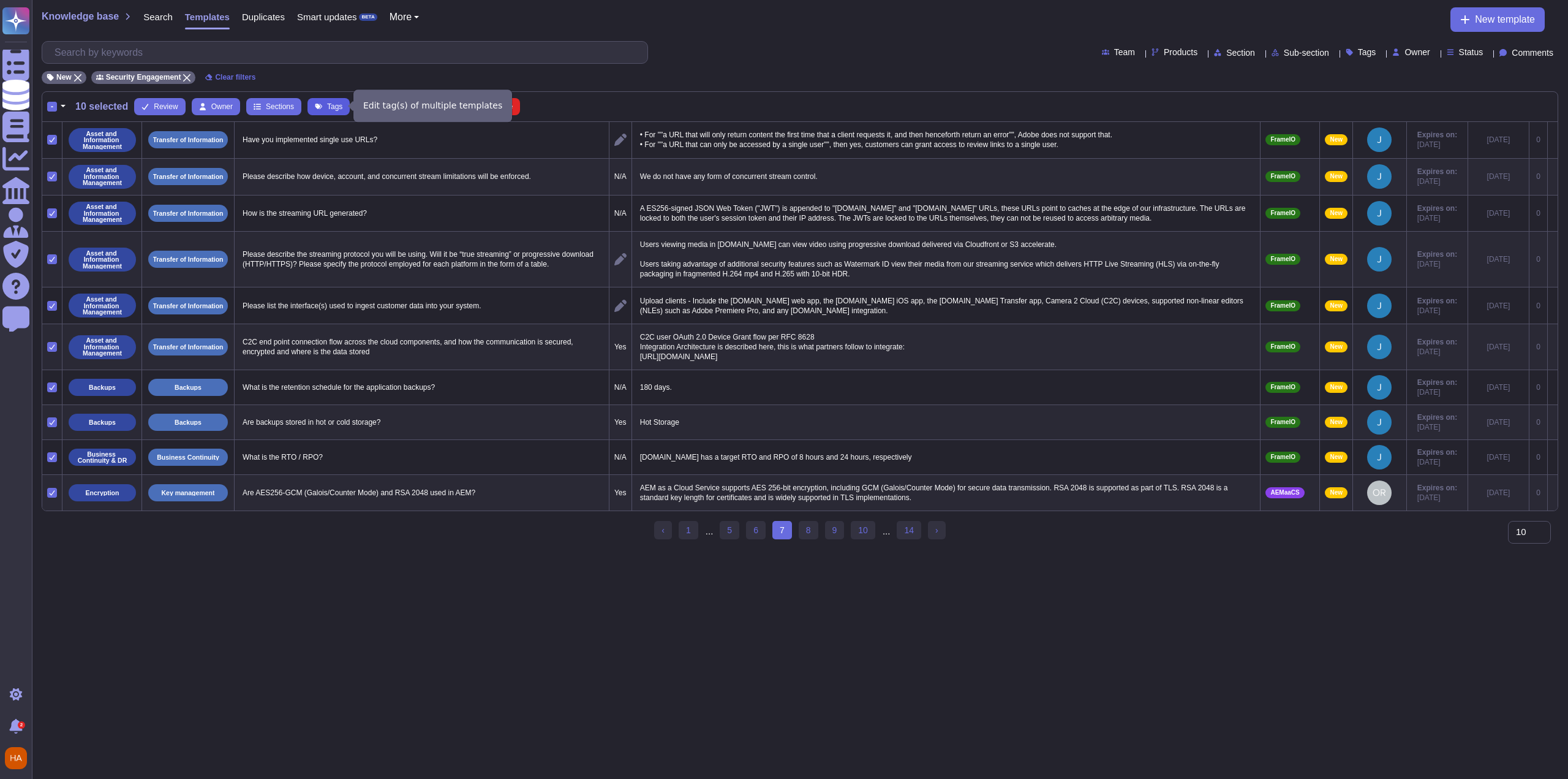
click at [344, 104] on button "Tags" at bounding box center [328, 106] width 42 height 17
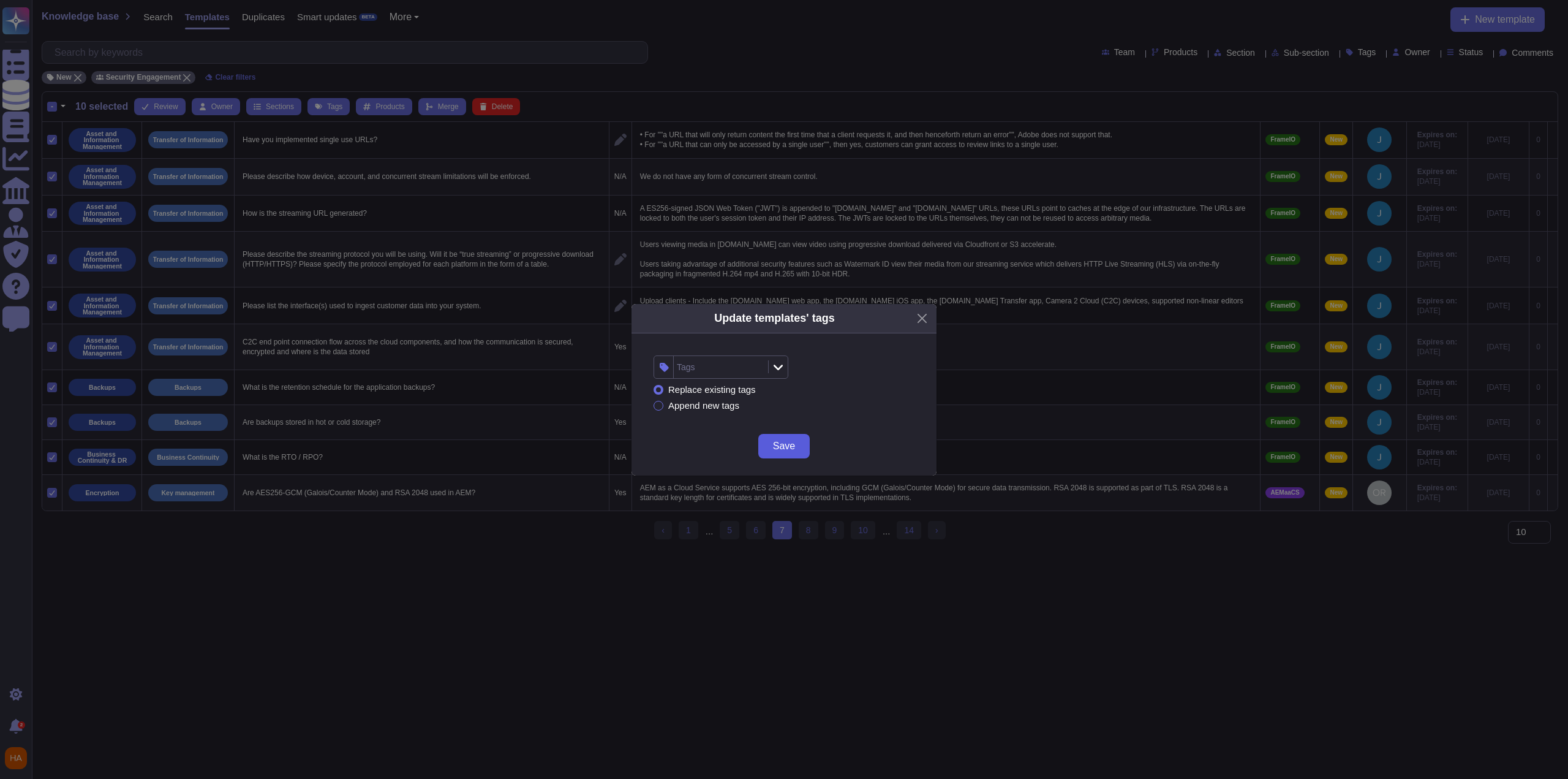
click at [777, 443] on span "Save" at bounding box center [784, 445] width 22 height 10
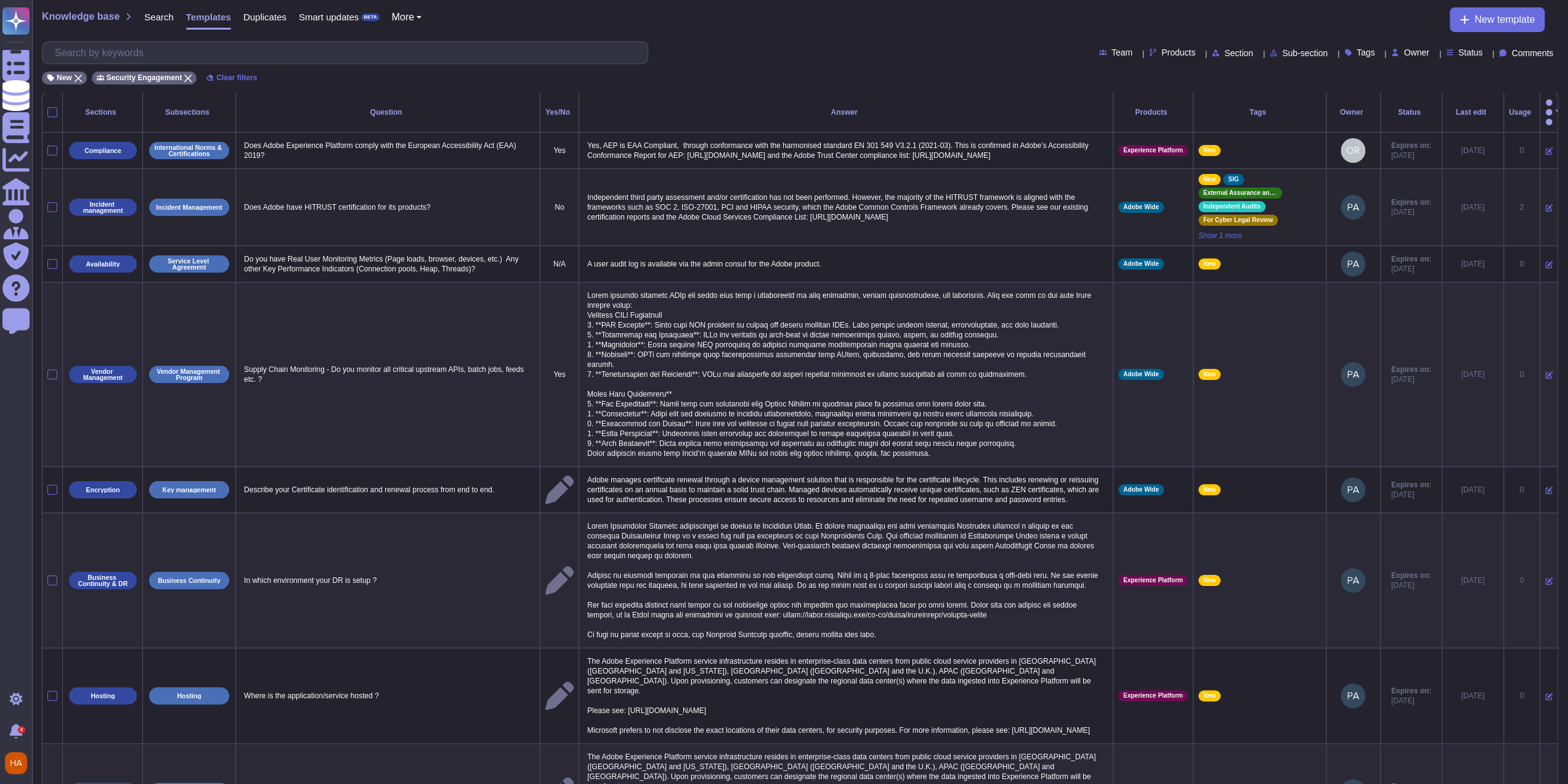
click at [1545, 204] on icon at bounding box center [1549, 207] width 7 height 7
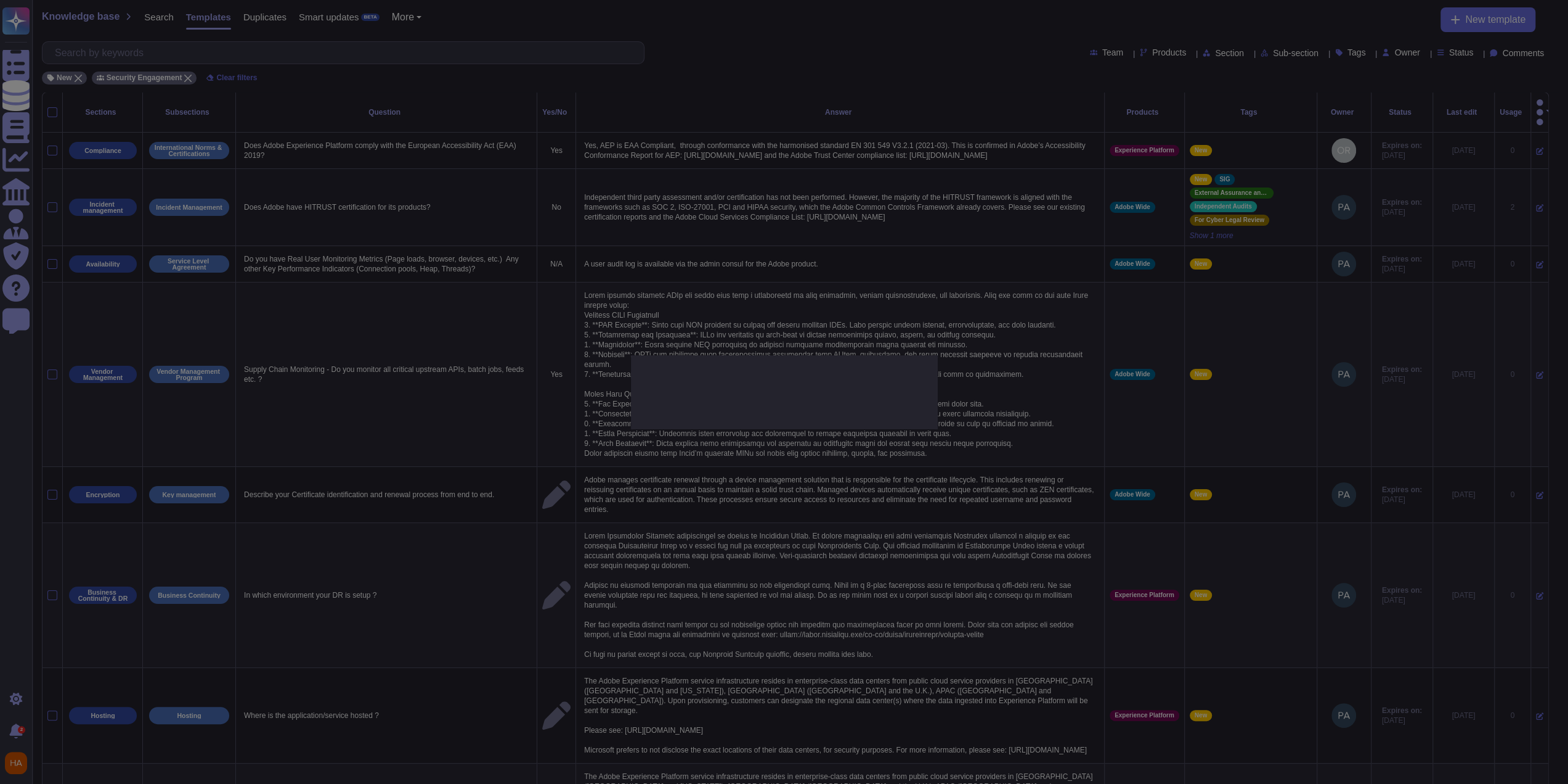
type textarea "Does Adobe have HITRUST certification for its products?"
type textarea "Independent third party assessment and/or certification has not been performed.…"
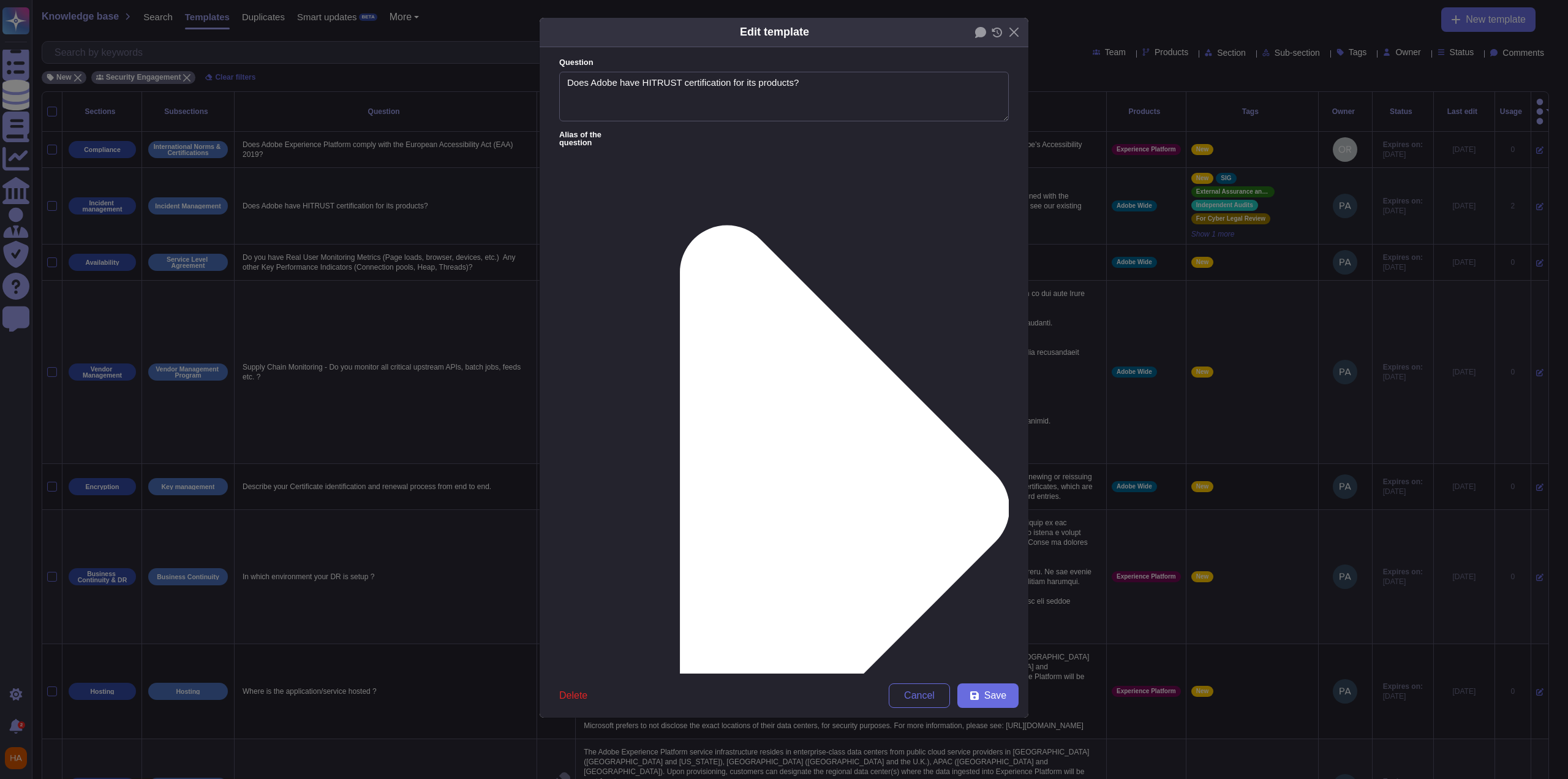
type textarea "Does Adobe have HITRUST certification for its products?"
type textarea "Independent third party assessment and/or certification has not been performed.…"
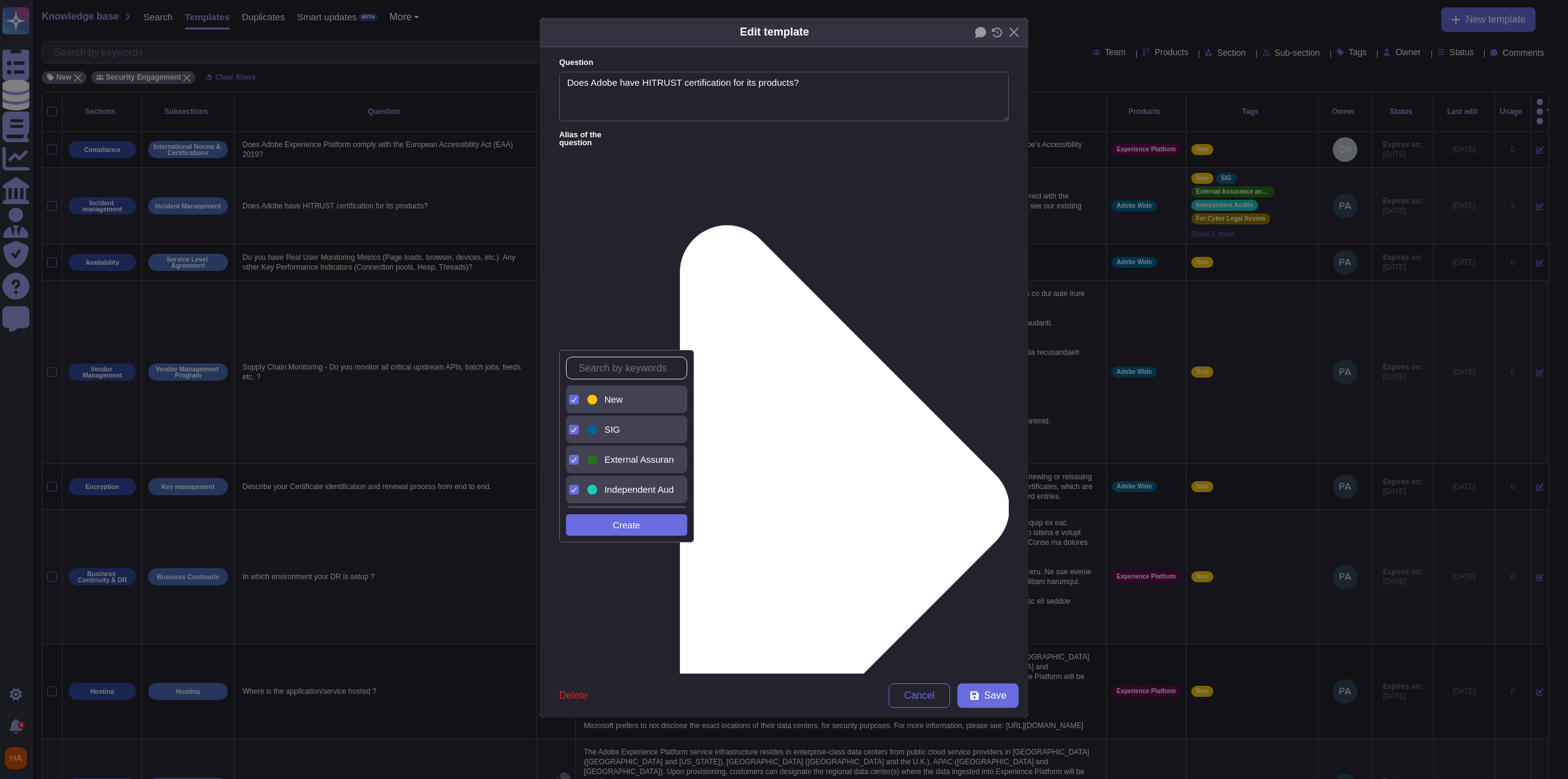
click at [574, 397] on icon at bounding box center [574, 399] width 6 height 6
click at [1008, 701] on button "Save" at bounding box center [988, 694] width 61 height 24
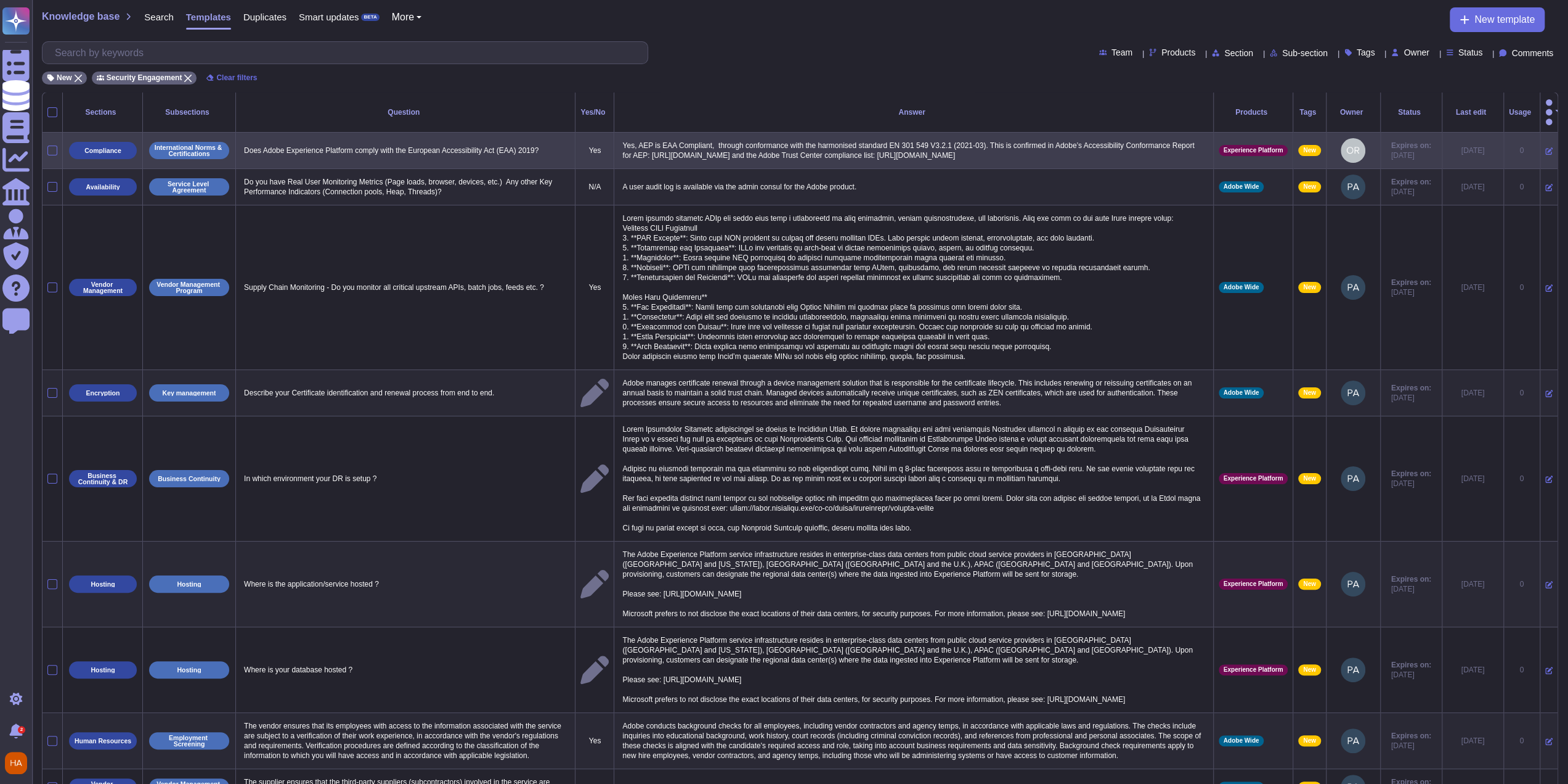
click at [1545, 148] on icon at bounding box center [1549, 151] width 7 height 7
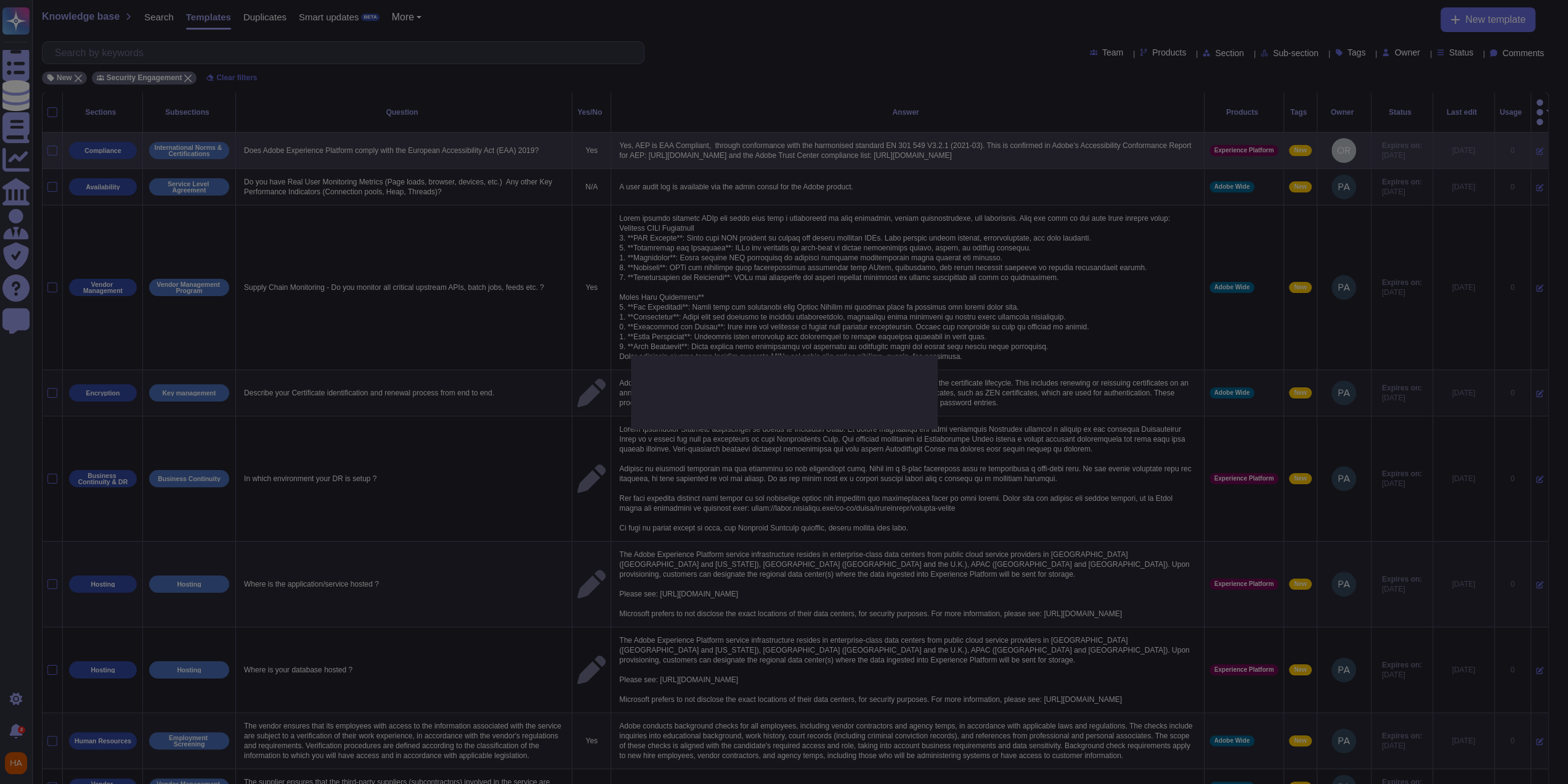
type textarea "Does Adobe Experience Platform comply with the European Accessibility Act (EAA)…"
type textarea "Yes, AEP is EAA Compliant, through conformance with the harmonised standard EN …"
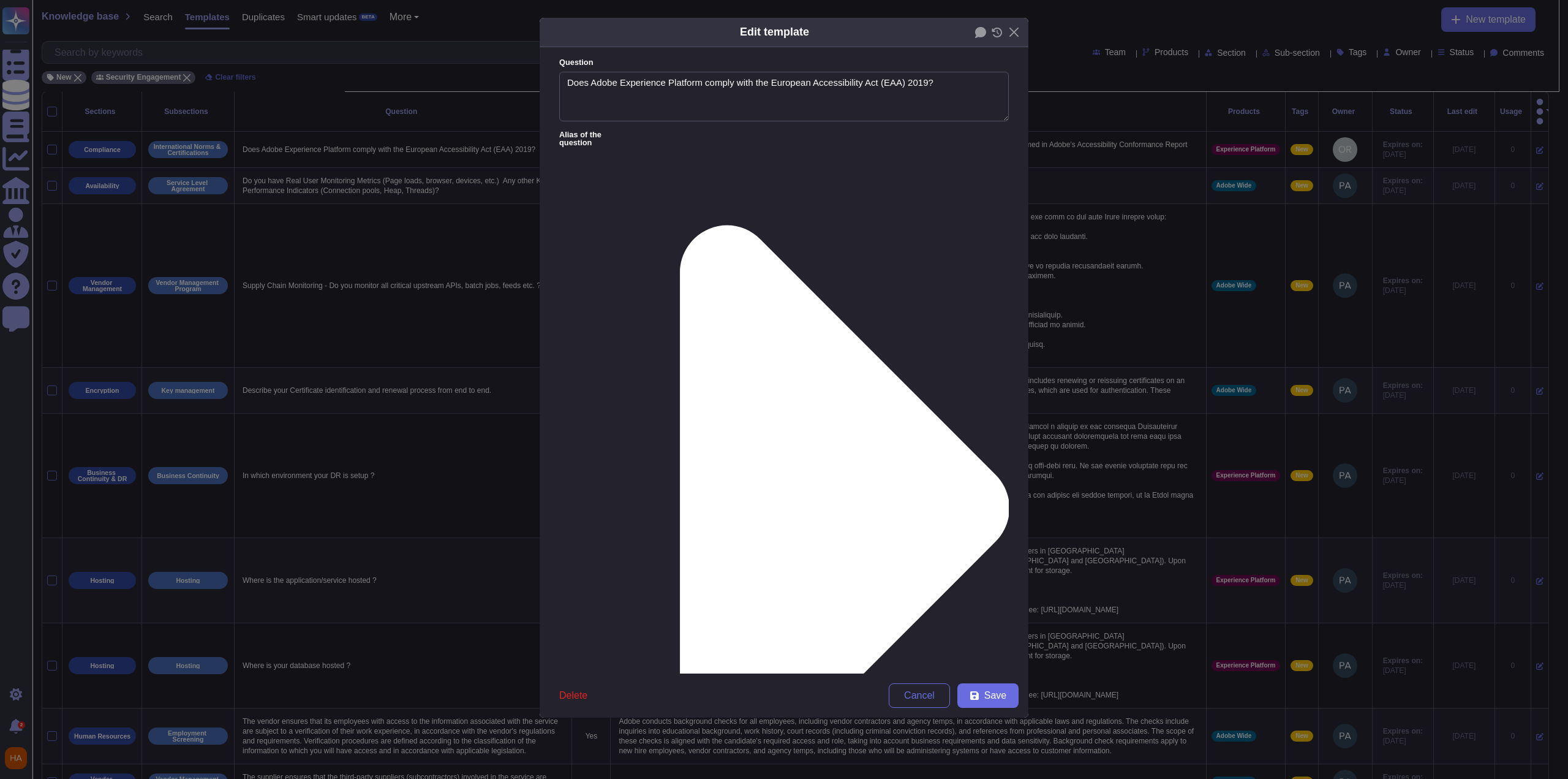
type textarea "Does Adobe Experience Platform comply with the European Accessibility Act (EAA)…"
drag, startPoint x: 584, startPoint y: 173, endPoint x: 317, endPoint y: 144, distance: 268.6
click at [317, 144] on div "Edit template Question Does Adobe Experience Platform comply with the European …" at bounding box center [784, 390] width 1568 height 779
drag, startPoint x: 812, startPoint y: 184, endPoint x: 817, endPoint y: 177, distance: 8.6
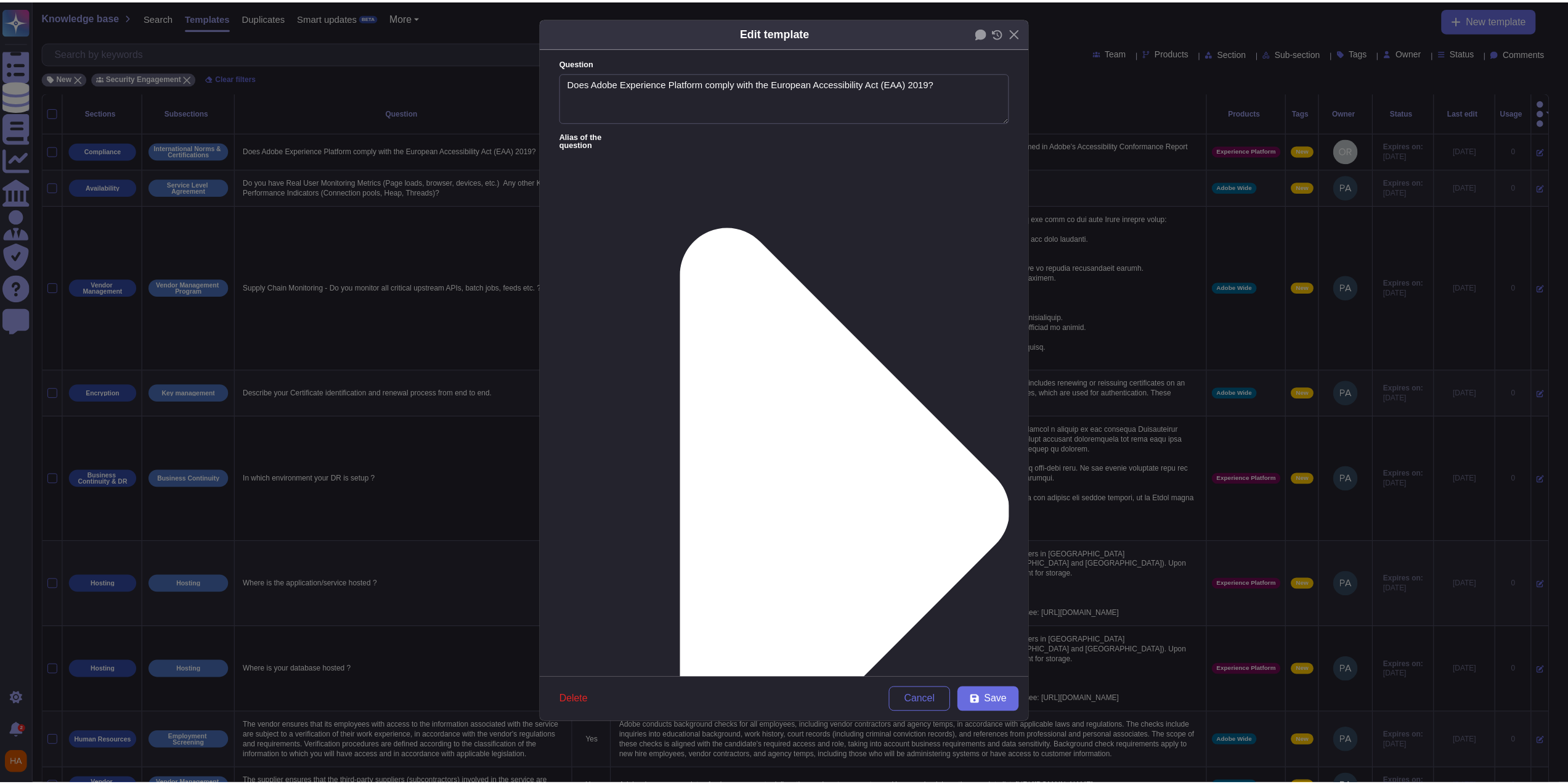
scroll to position [14, 0]
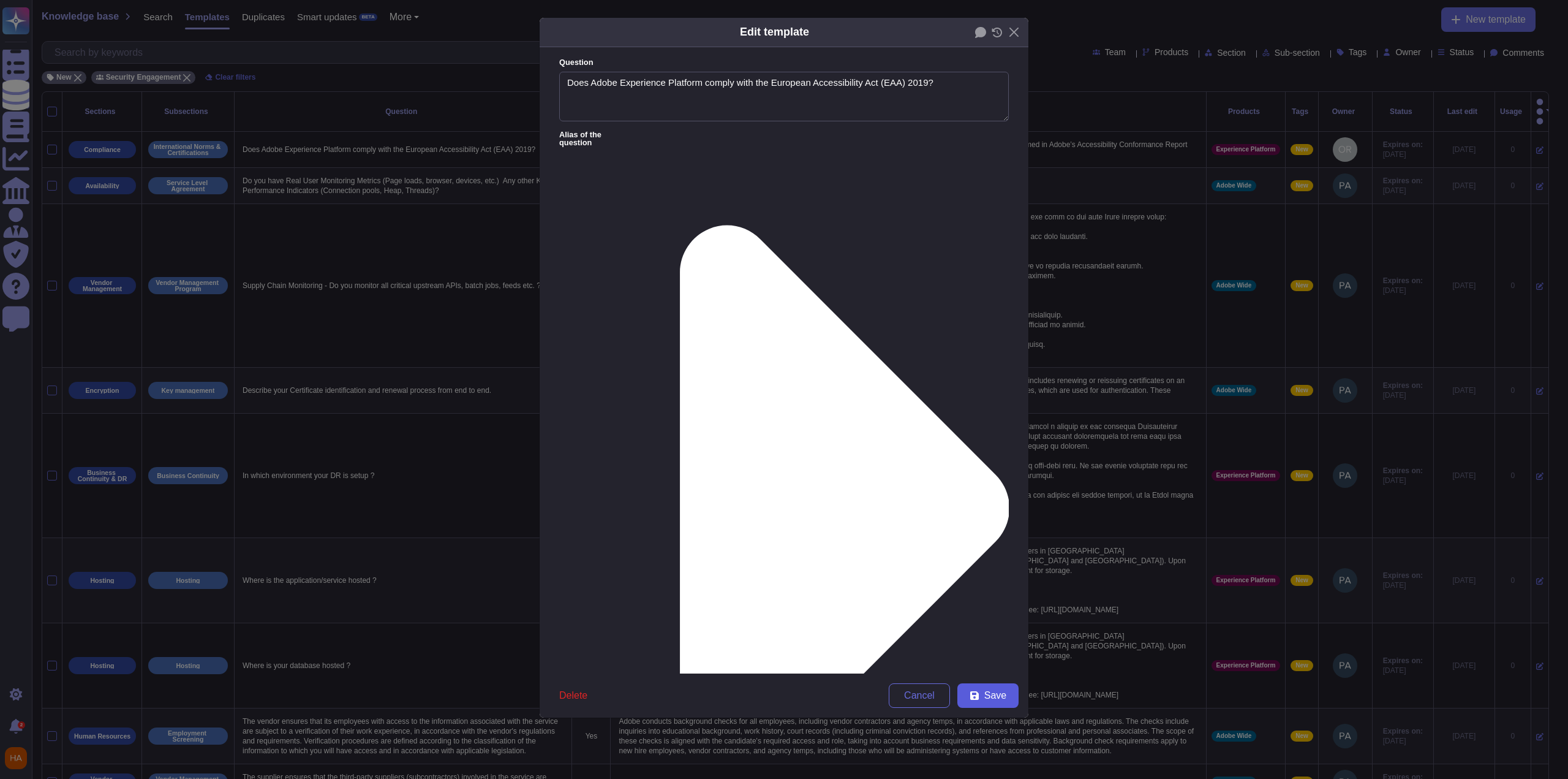
click at [993, 698] on span "Save" at bounding box center [995, 695] width 22 height 10
type textarea "Yes, AEP is EAA Compliant, through conformance with the harmonised standard EN …"
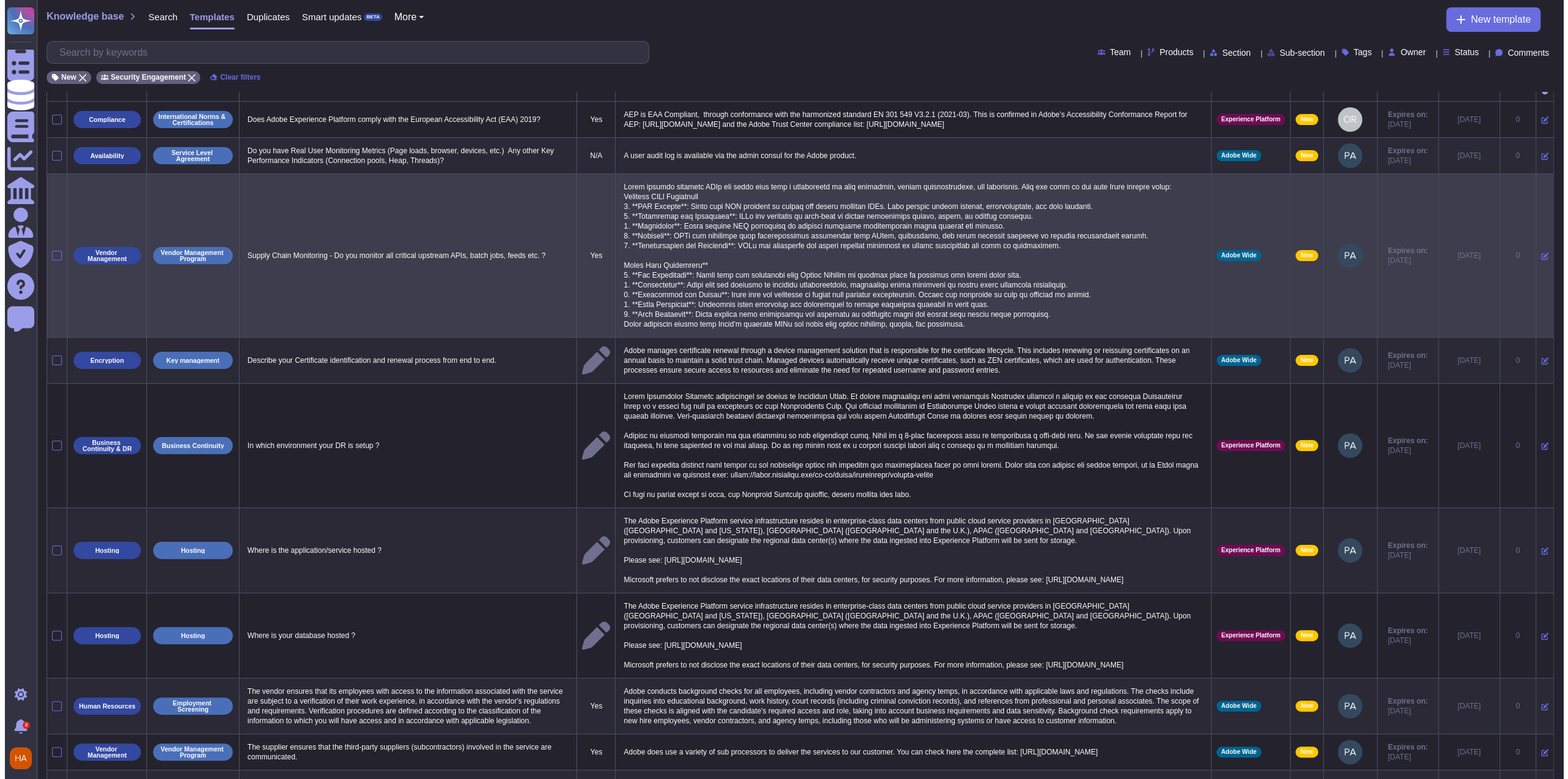
scroll to position [0, 0]
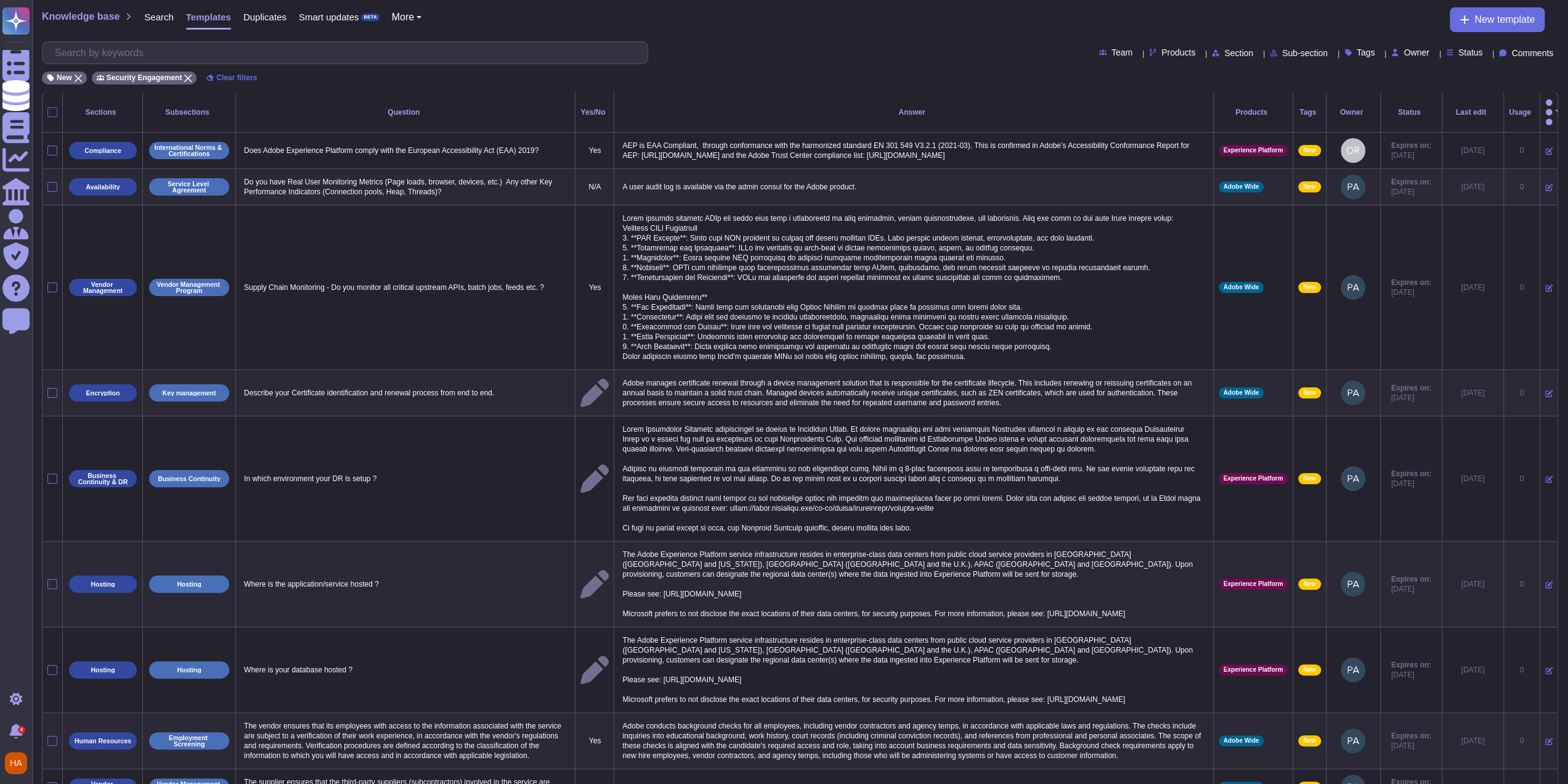
click at [52, 108] on div at bounding box center [52, 112] width 10 height 10
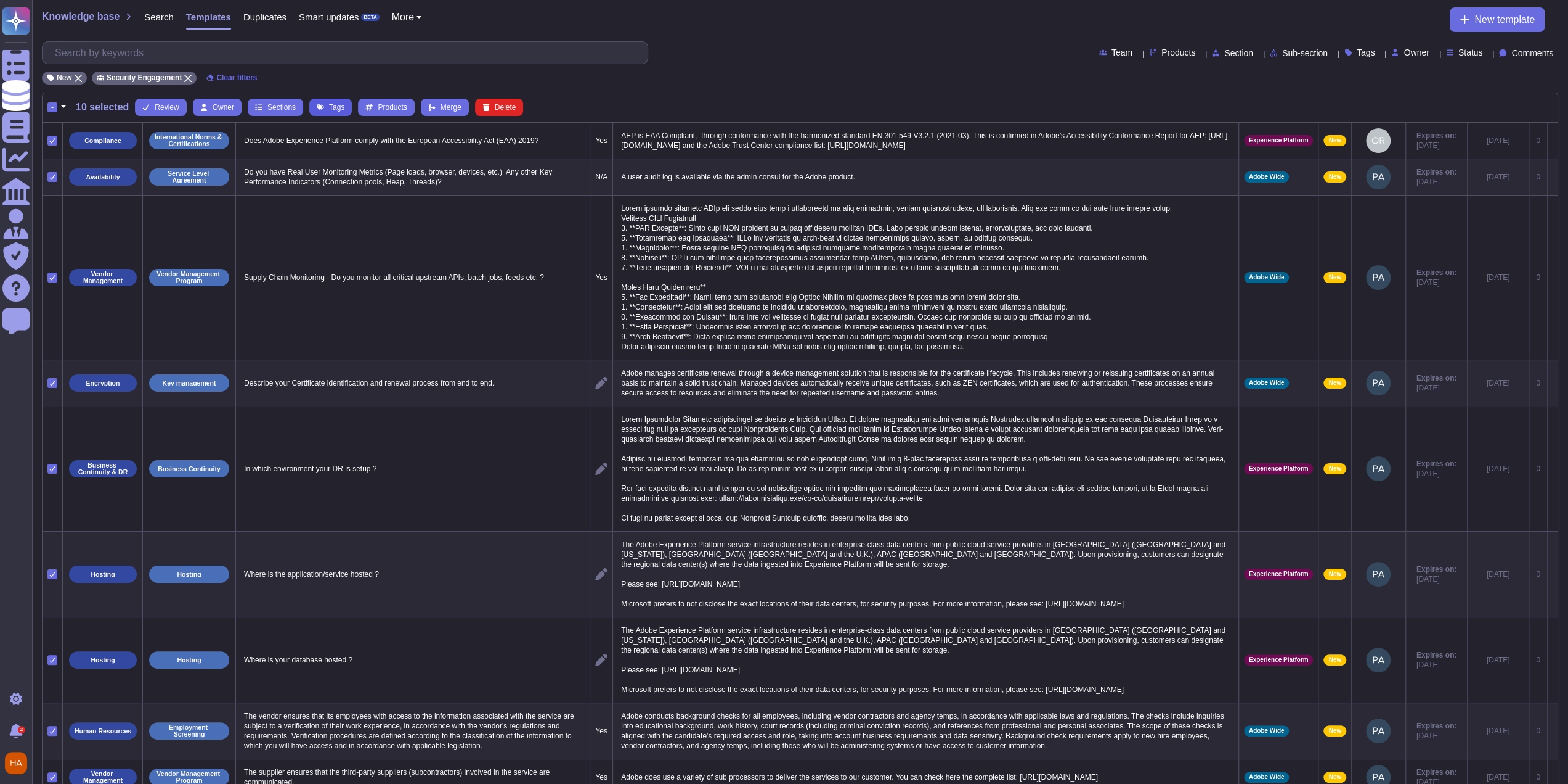
click at [332, 108] on span "Tags" at bounding box center [337, 107] width 15 height 7
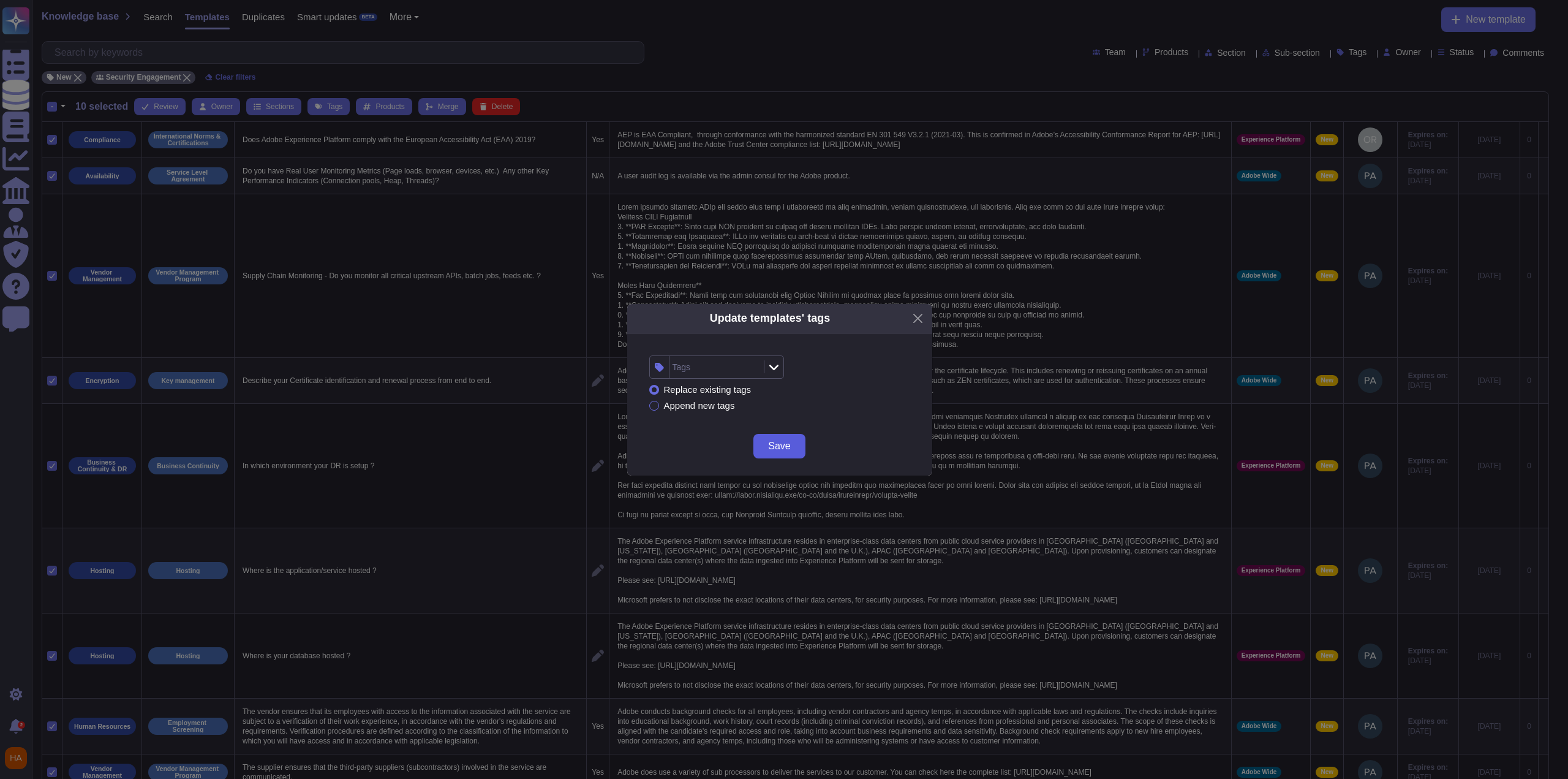
click at [787, 452] on button "Save" at bounding box center [779, 445] width 51 height 24
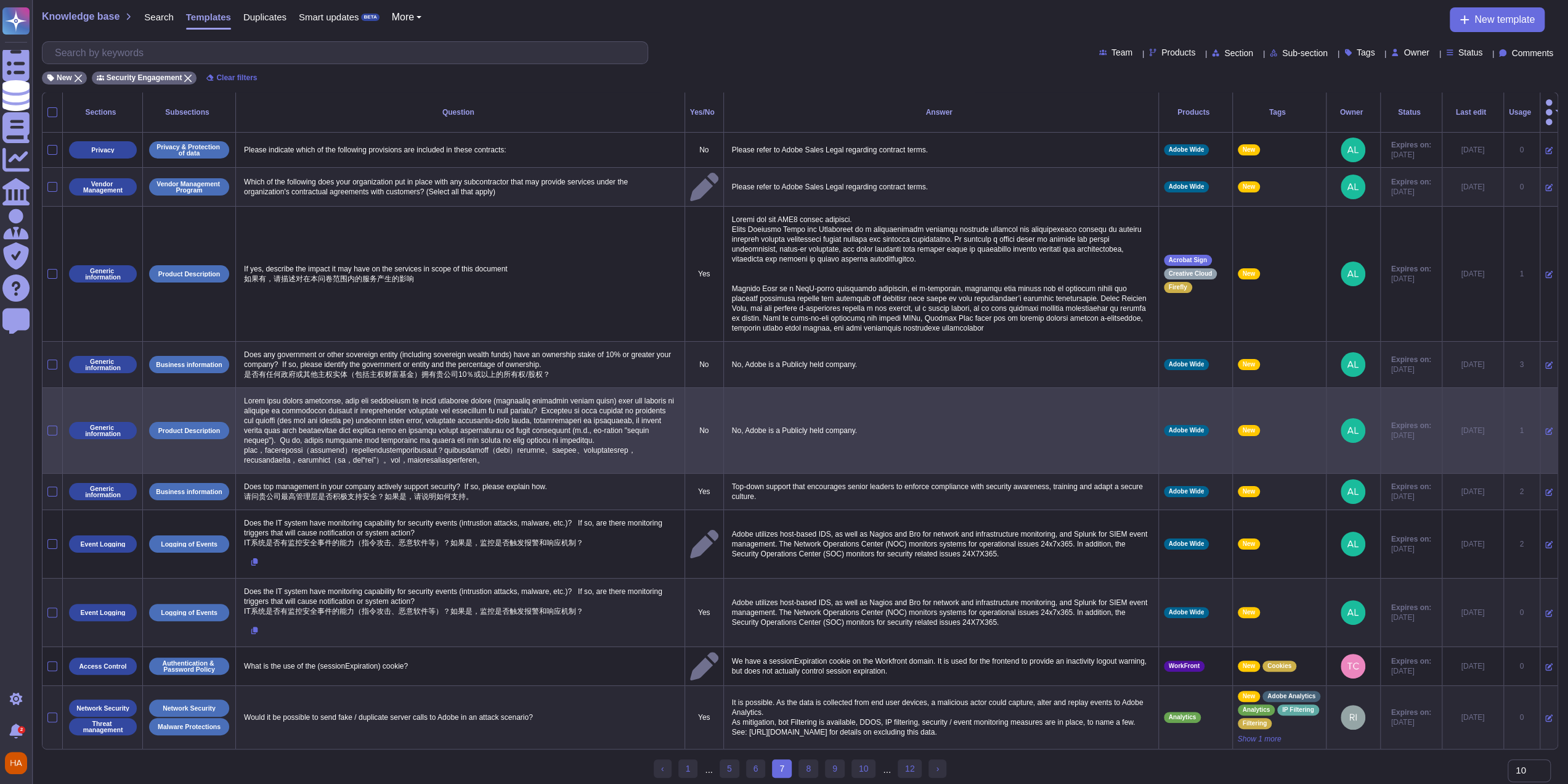
scroll to position [1, 0]
click at [56, 420] on td at bounding box center [52, 430] width 20 height 86
click at [51, 425] on div at bounding box center [52, 429] width 10 height 10
click at [0, 0] on input "checkbox" at bounding box center [0, 0] width 0 height 0
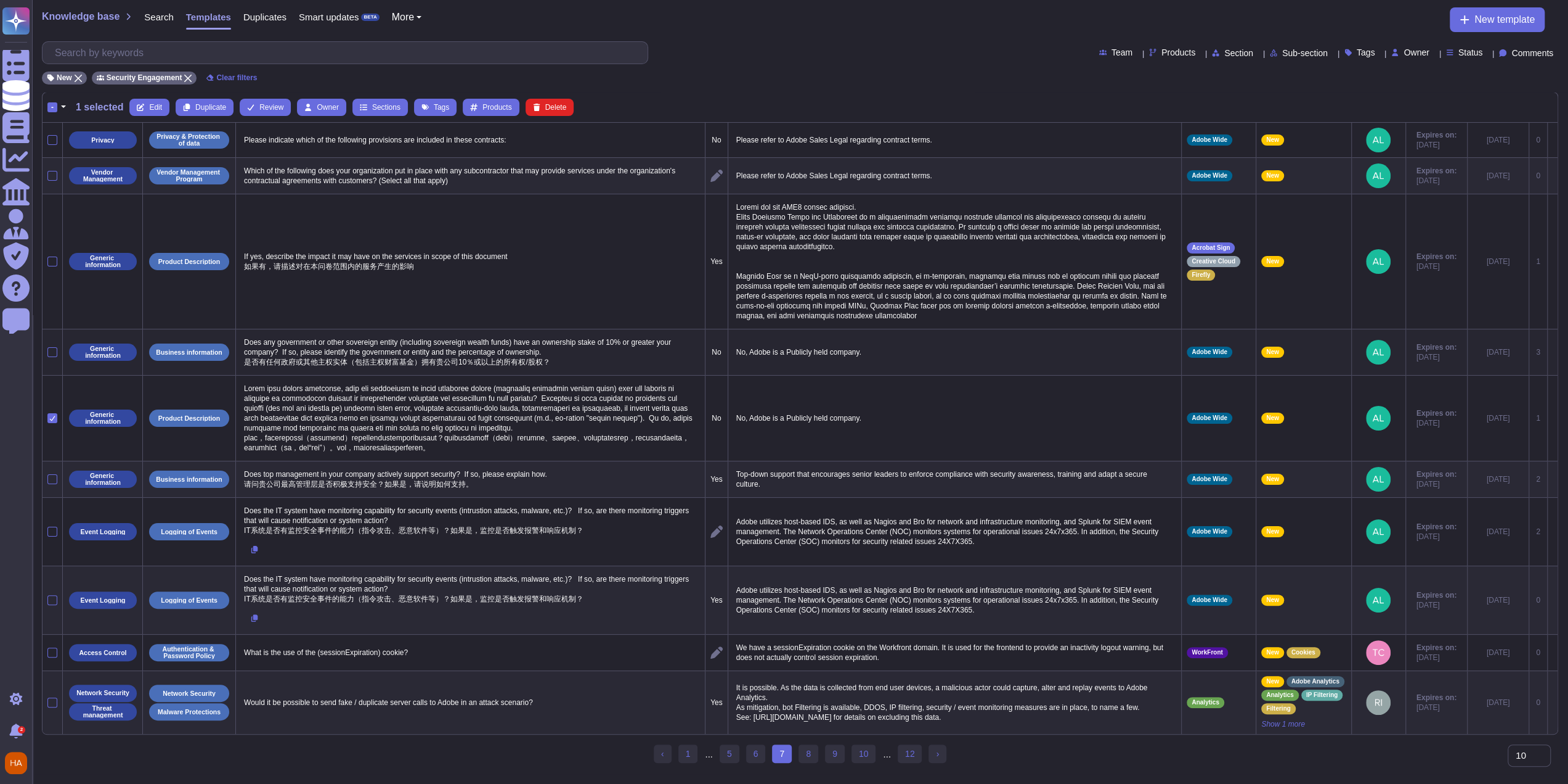
click at [54, 343] on td at bounding box center [52, 351] width 20 height 46
click at [52, 353] on div at bounding box center [52, 351] width 10 height 10
click at [0, 0] on input "checkbox" at bounding box center [0, 0] width 0 height 0
click at [499, 104] on span "Delete" at bounding box center [500, 107] width 22 height 7
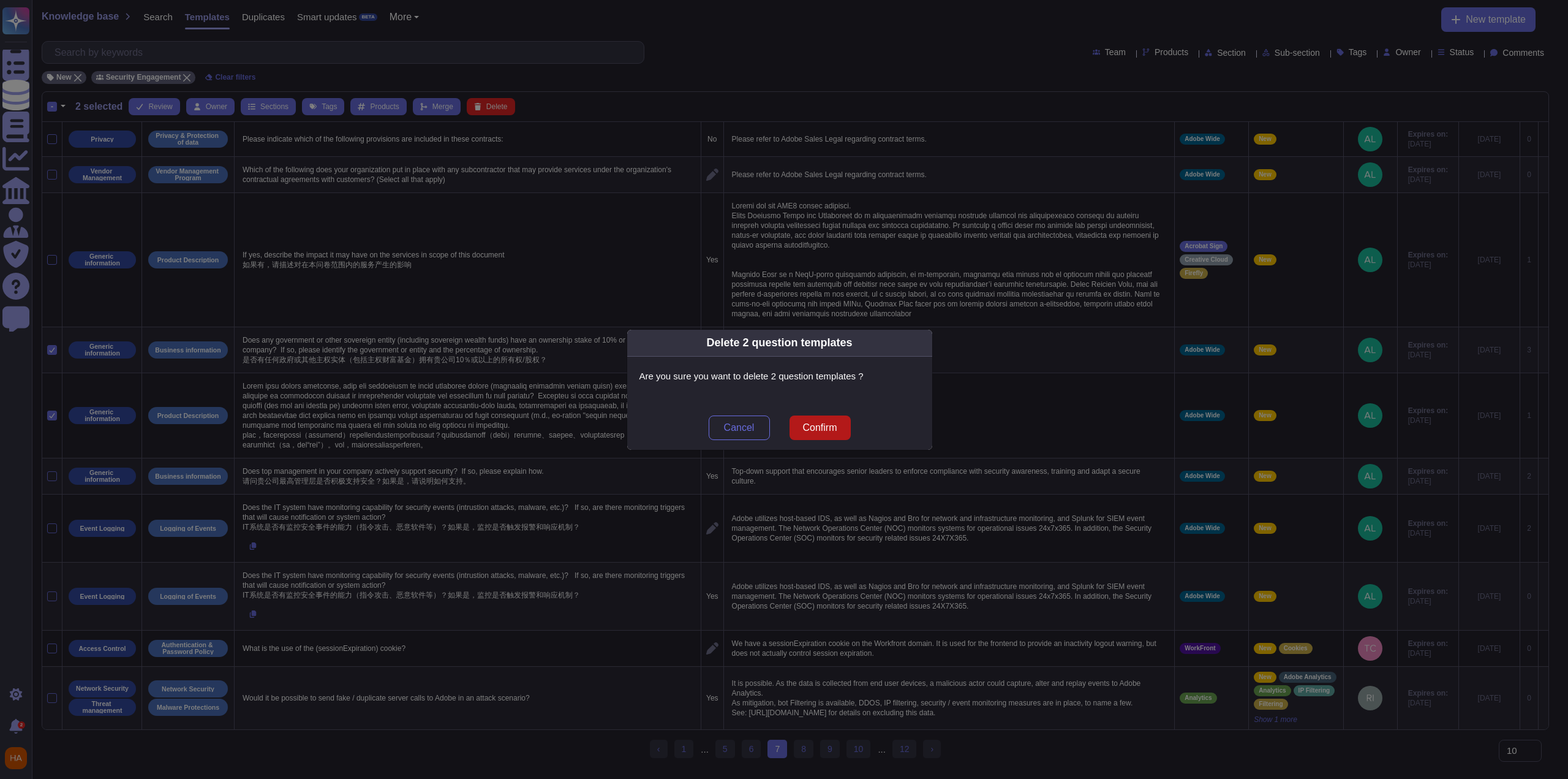
click at [831, 430] on span "Confirm" at bounding box center [819, 427] width 34 height 10
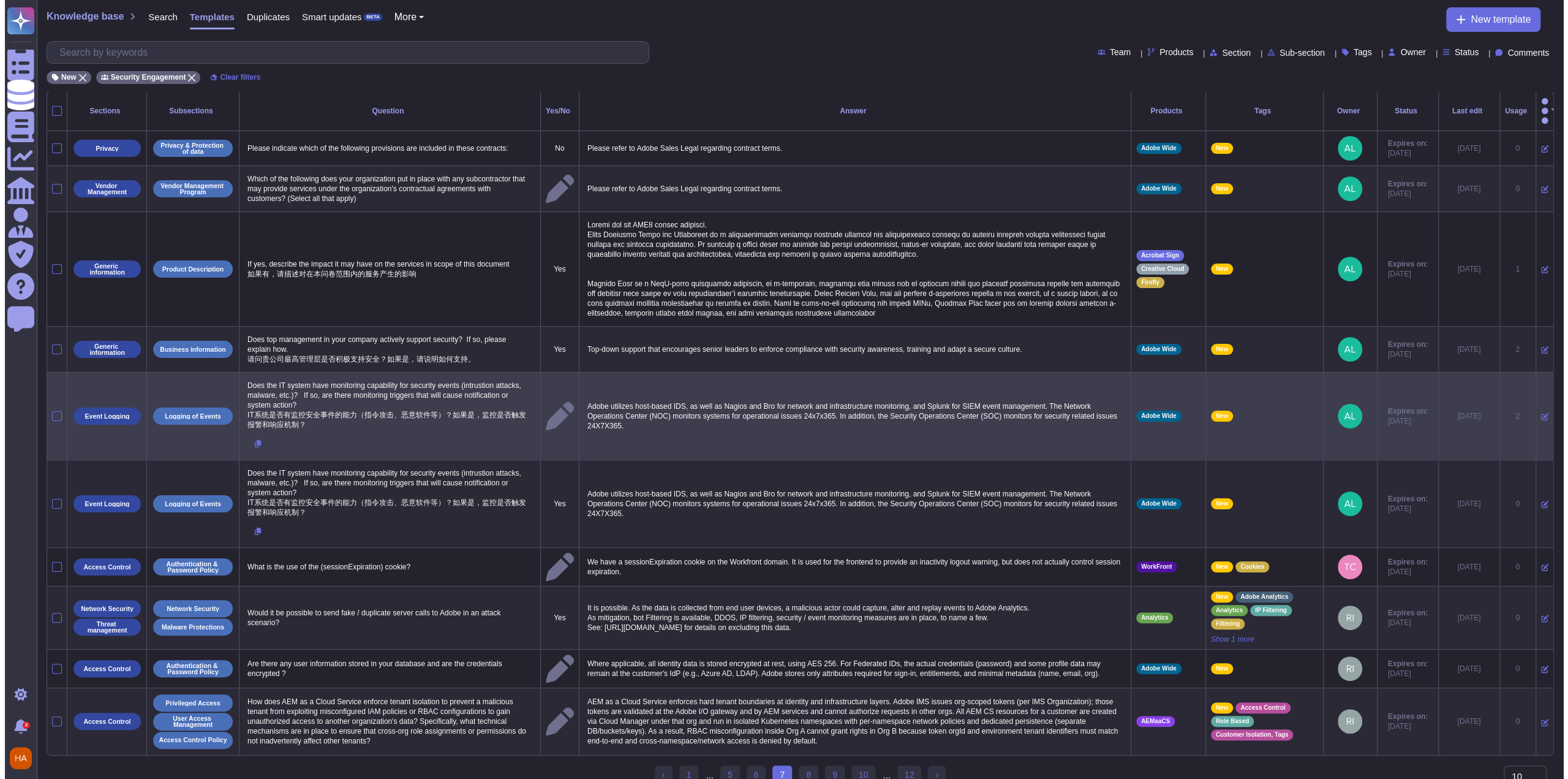
scroll to position [3, 0]
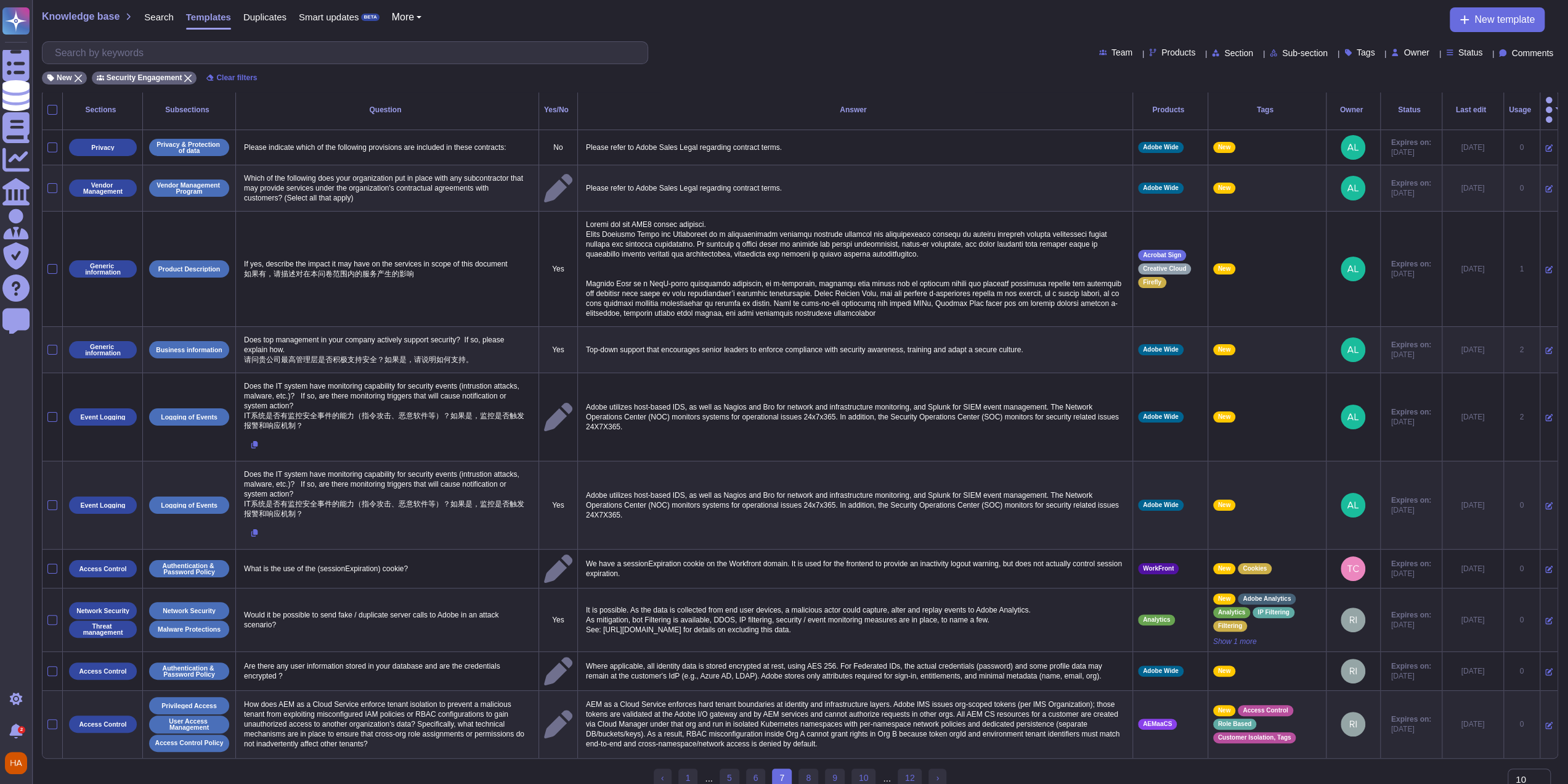
click at [1545, 617] on icon at bounding box center [1549, 621] width 7 height 7
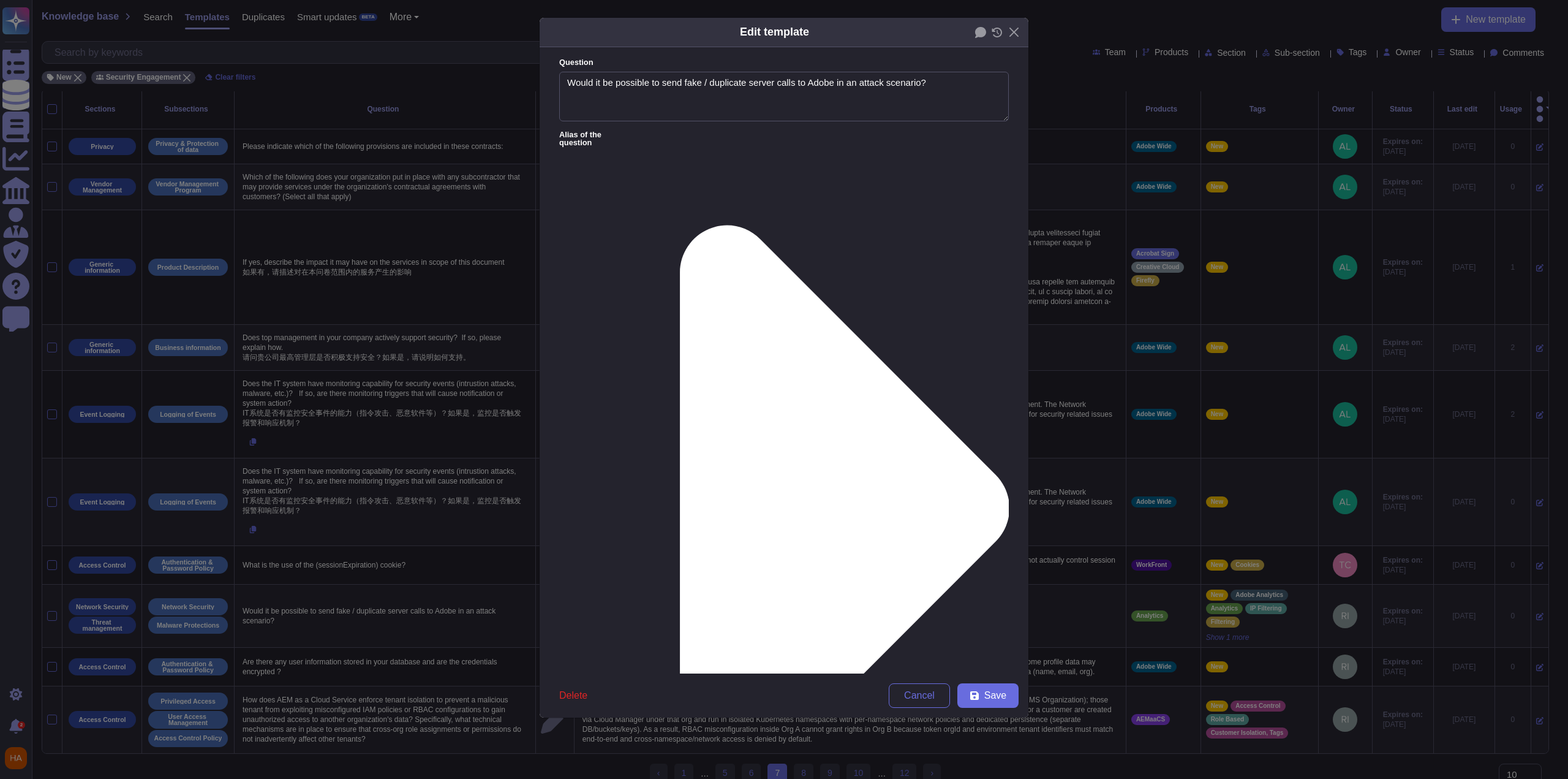
type textarea "Would it be possible to send fake / duplicate server calls to Adobe in an attac…"
type textarea "It is possible. As the data is collected from end user devices, a malicious act…"
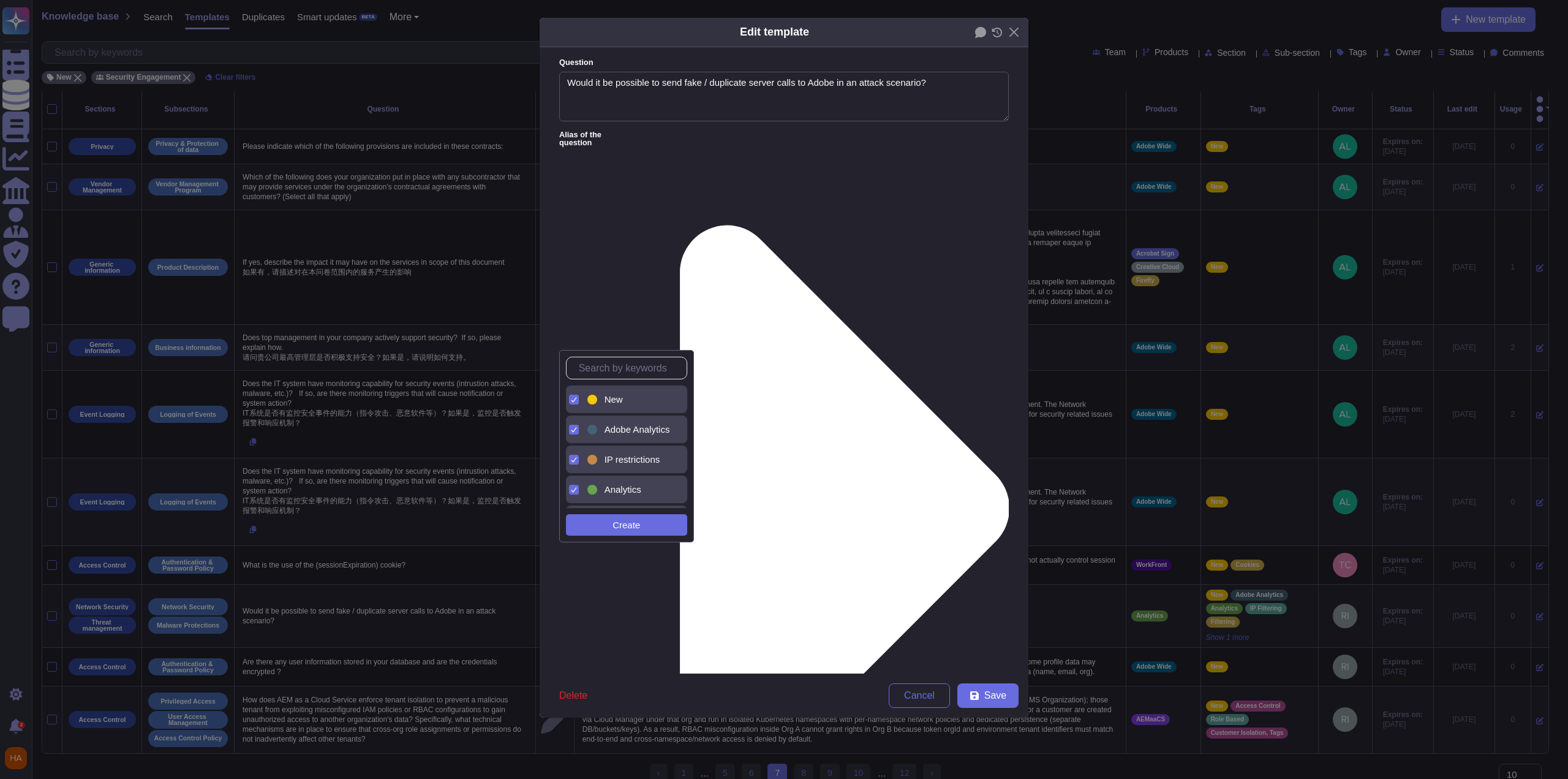
click at [571, 398] on div at bounding box center [574, 399] width 10 height 10
click at [987, 691] on span "Save" at bounding box center [995, 695] width 22 height 10
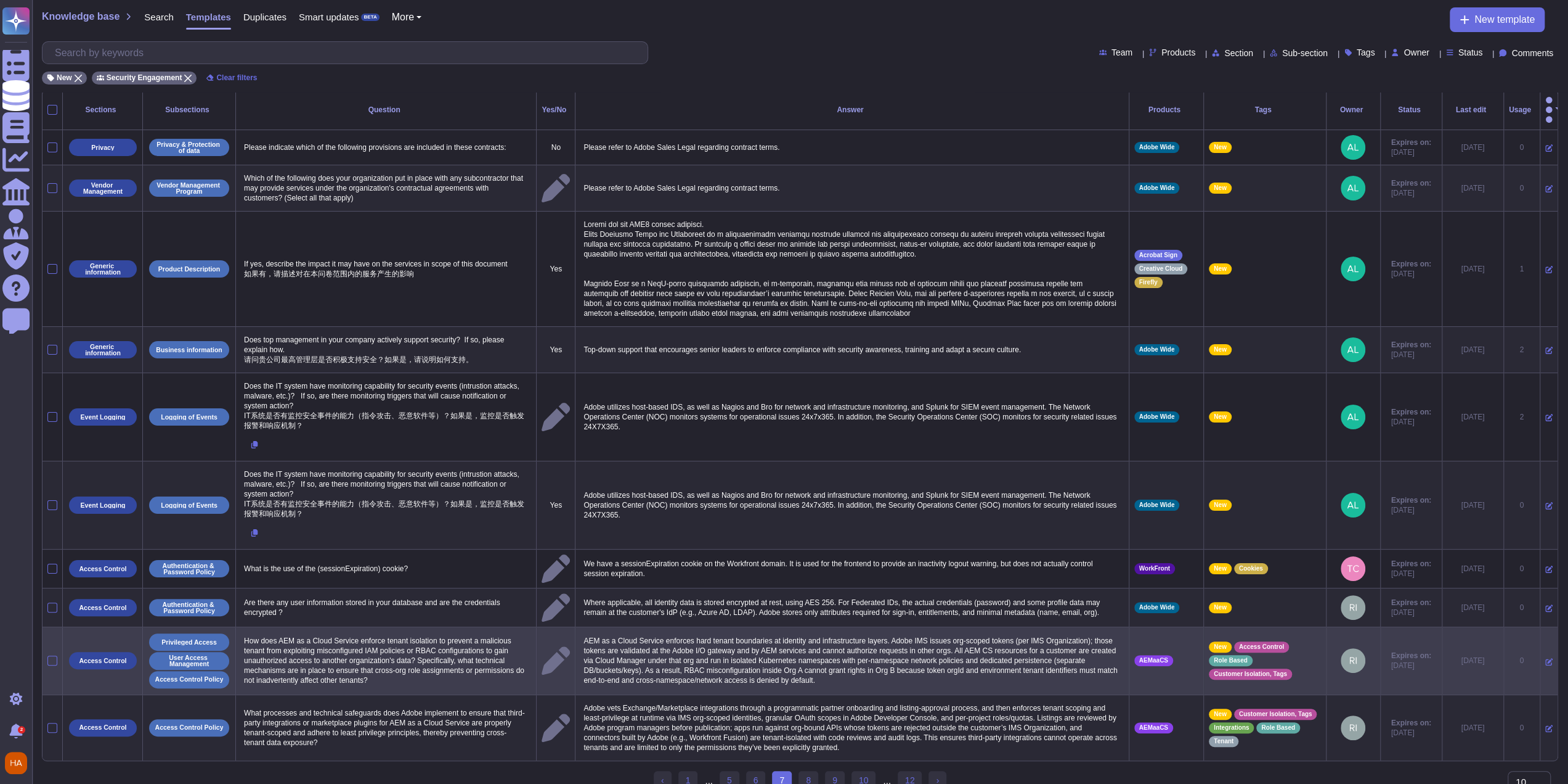
click at [1545, 658] on icon at bounding box center [1549, 662] width 7 height 7
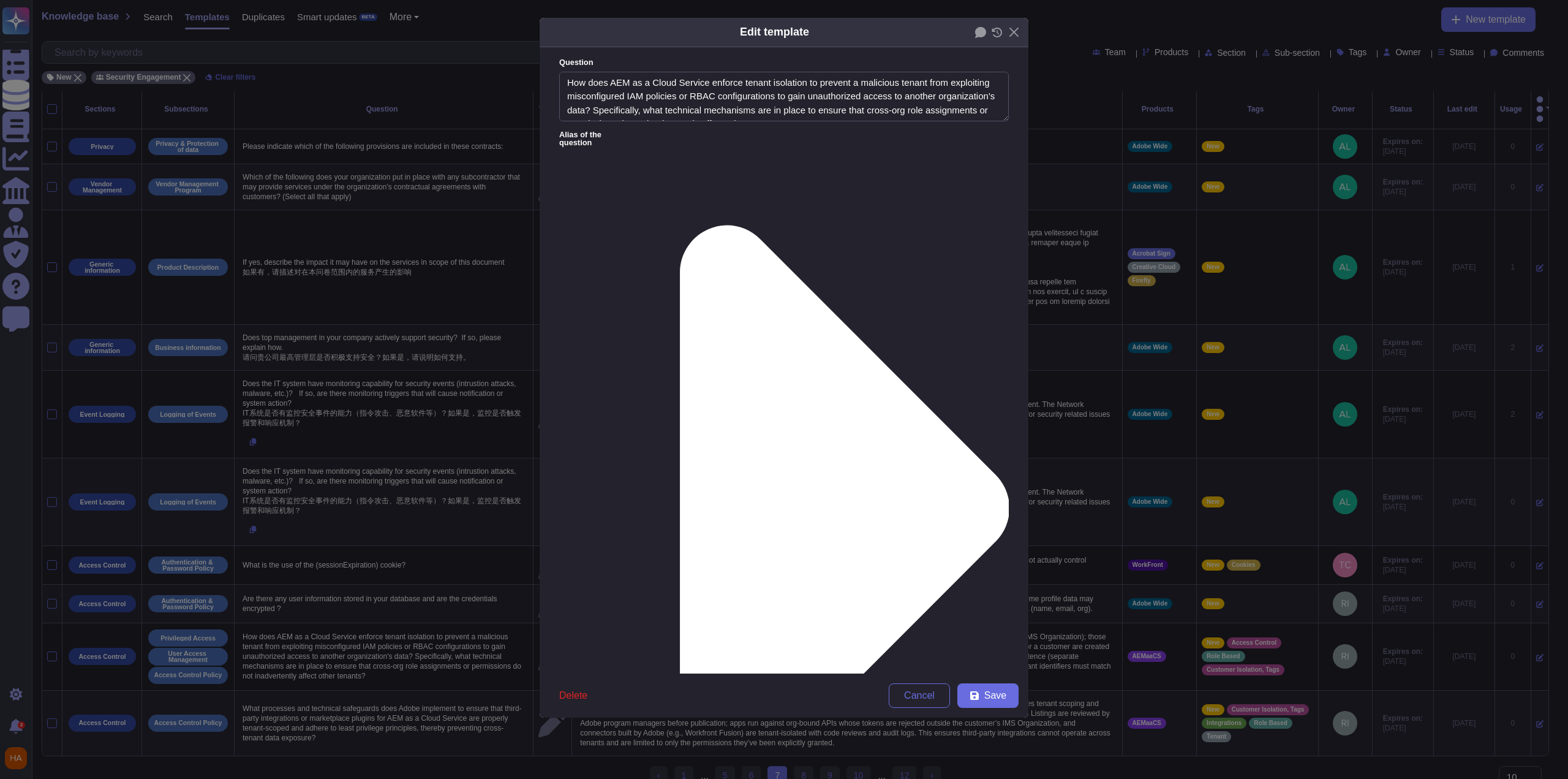
type textarea "How does AEM as a Cloud Service enforce tenant isolation to prevent a malicious…"
type textarea "AEM as a Cloud Service enforces hard tenant boundaries at identity and infrastr…"
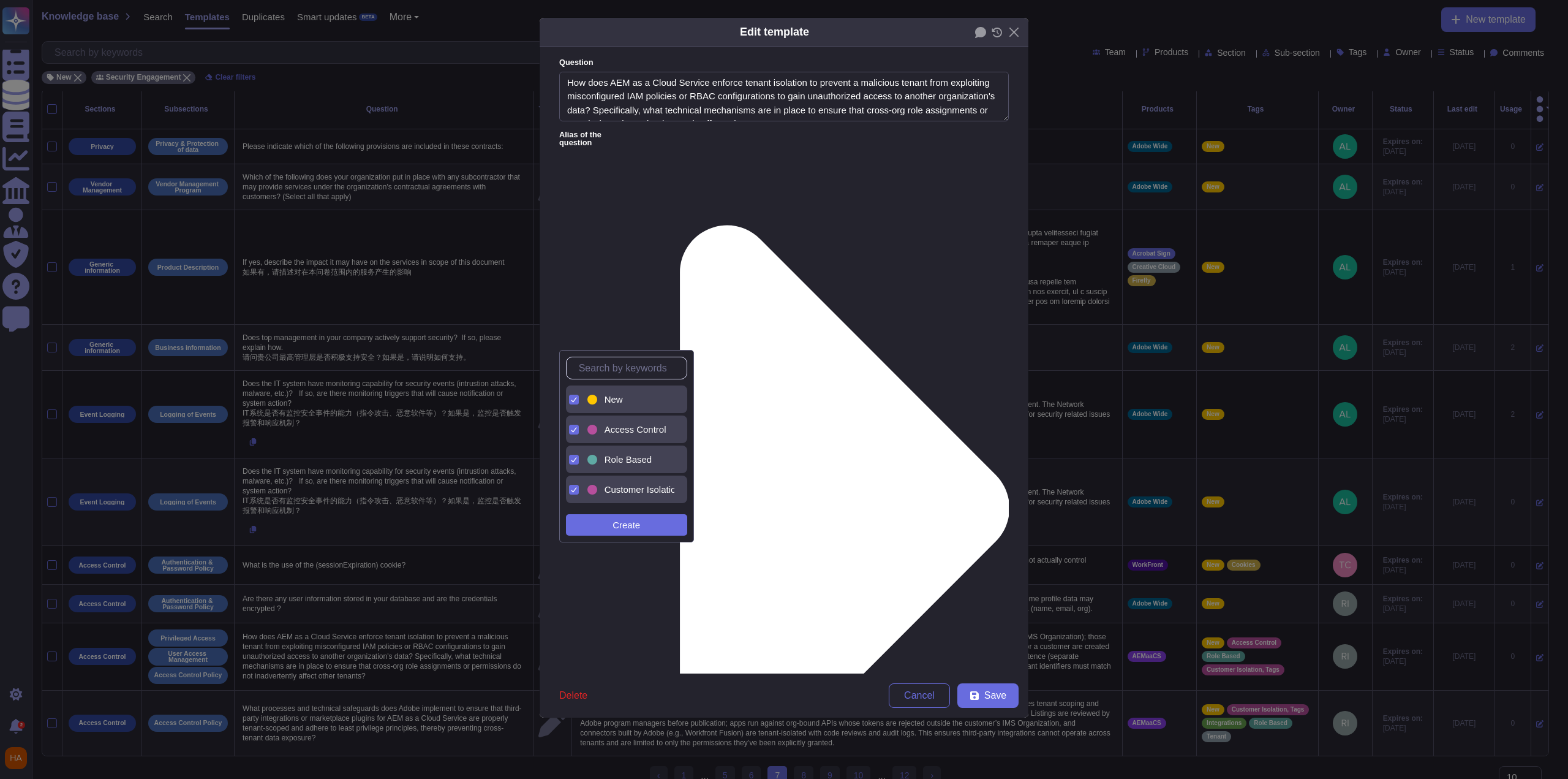
click at [595, 398] on div at bounding box center [592, 399] width 10 height 10
click at [1004, 701] on span "Save" at bounding box center [995, 695] width 22 height 10
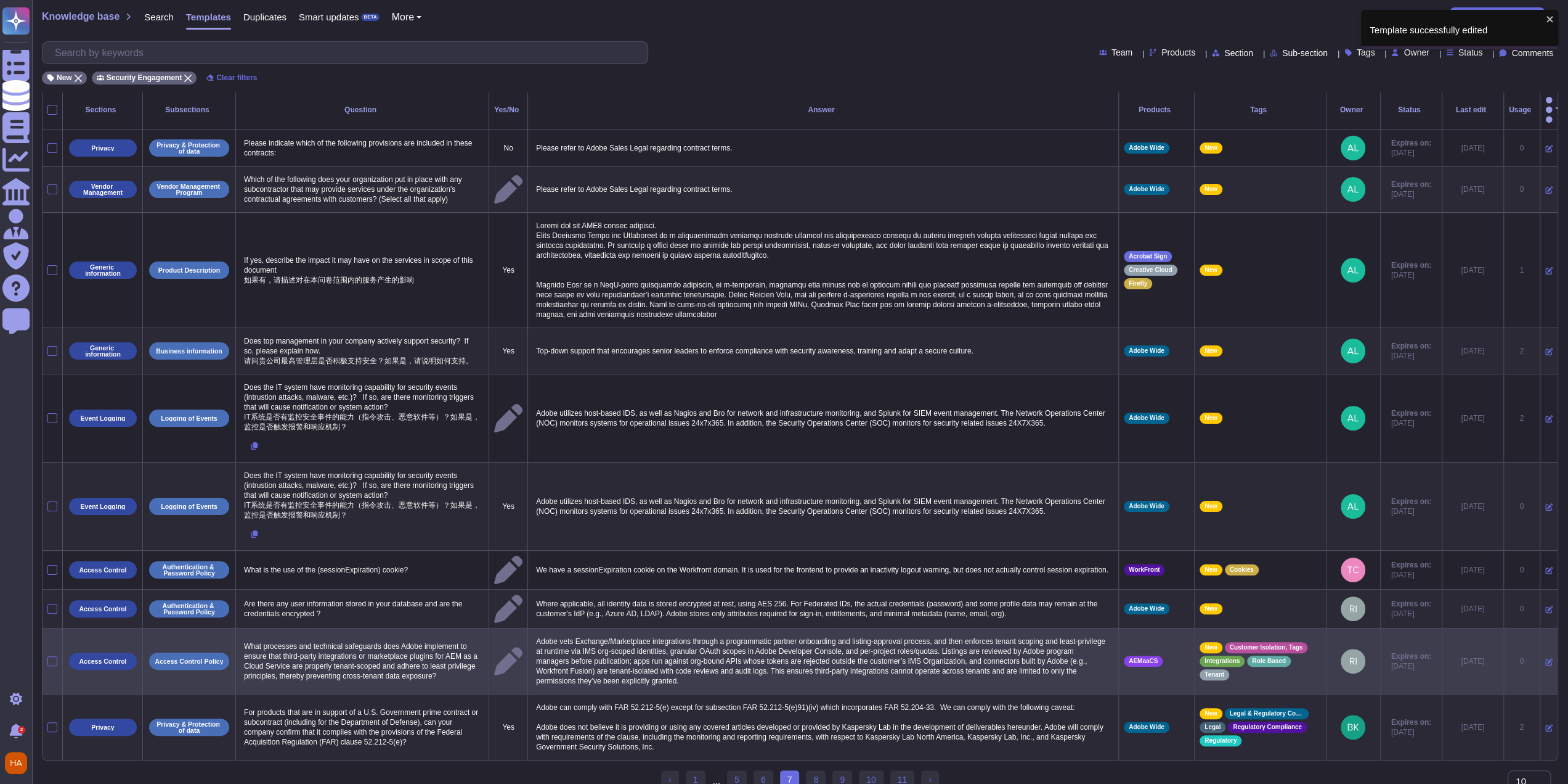
click at [1545, 658] on icon at bounding box center [1549, 662] width 7 height 7
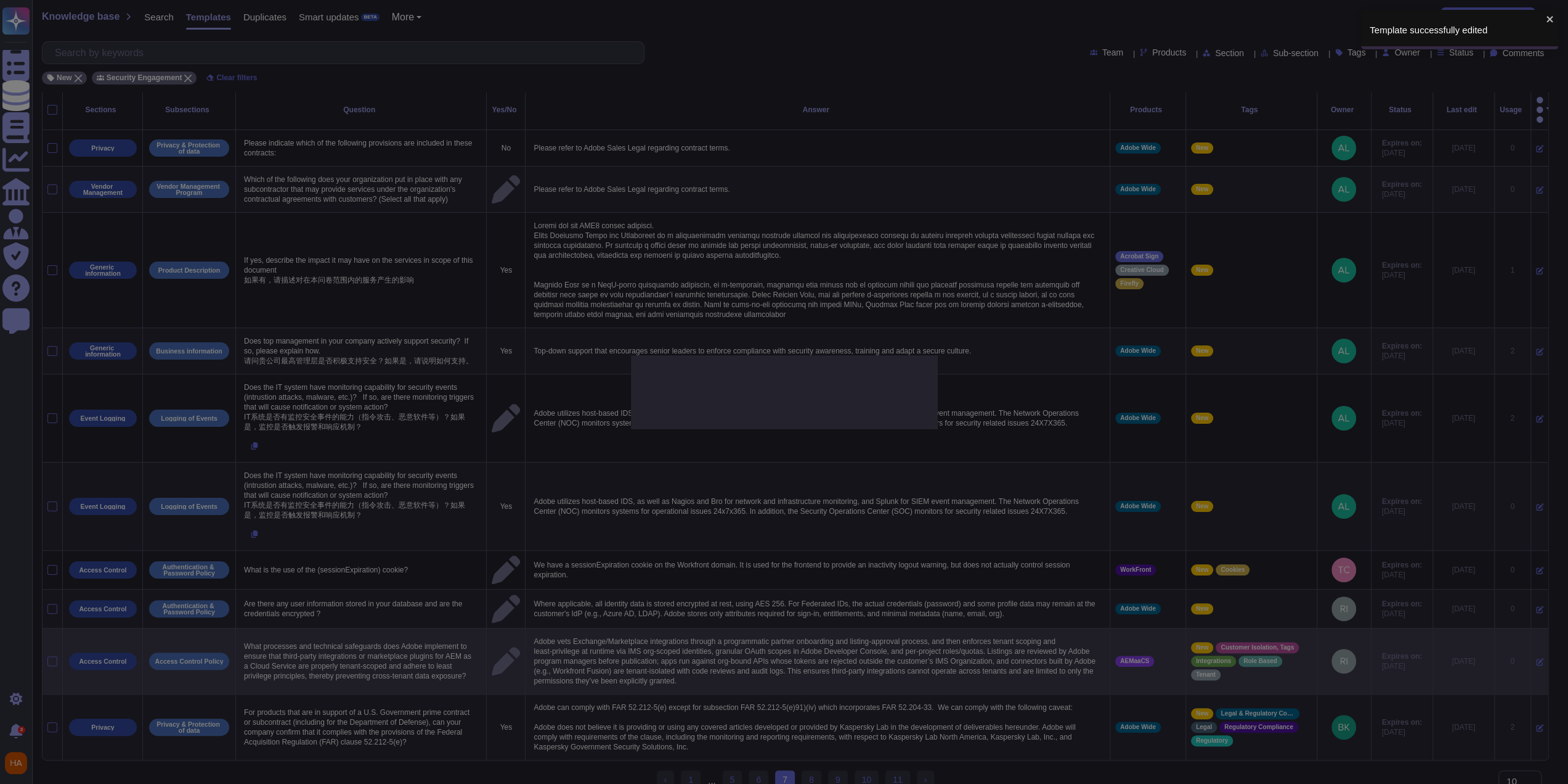
type textarea "What processes and technical safeguards does Adobe implement to ensure that thi…"
type textarea "Adobe vets Exchange/Marketplace integrations through a programmatic partner onb…"
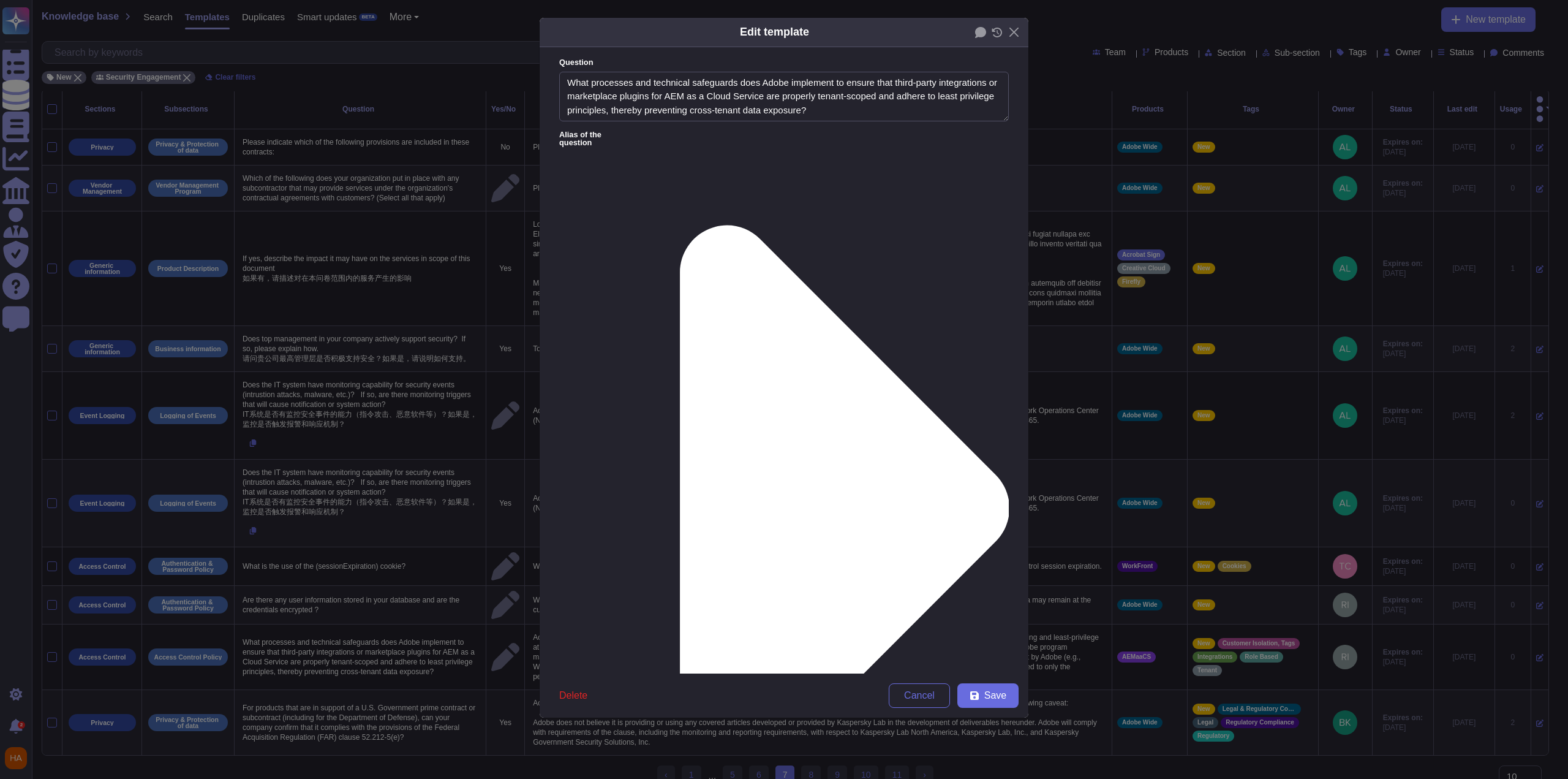
type textarea "What processes and technical safeguards does Adobe implement to ensure that thi…"
type textarea "Adobe vets Exchange/Marketplace integrations through a programmatic partner onb…"
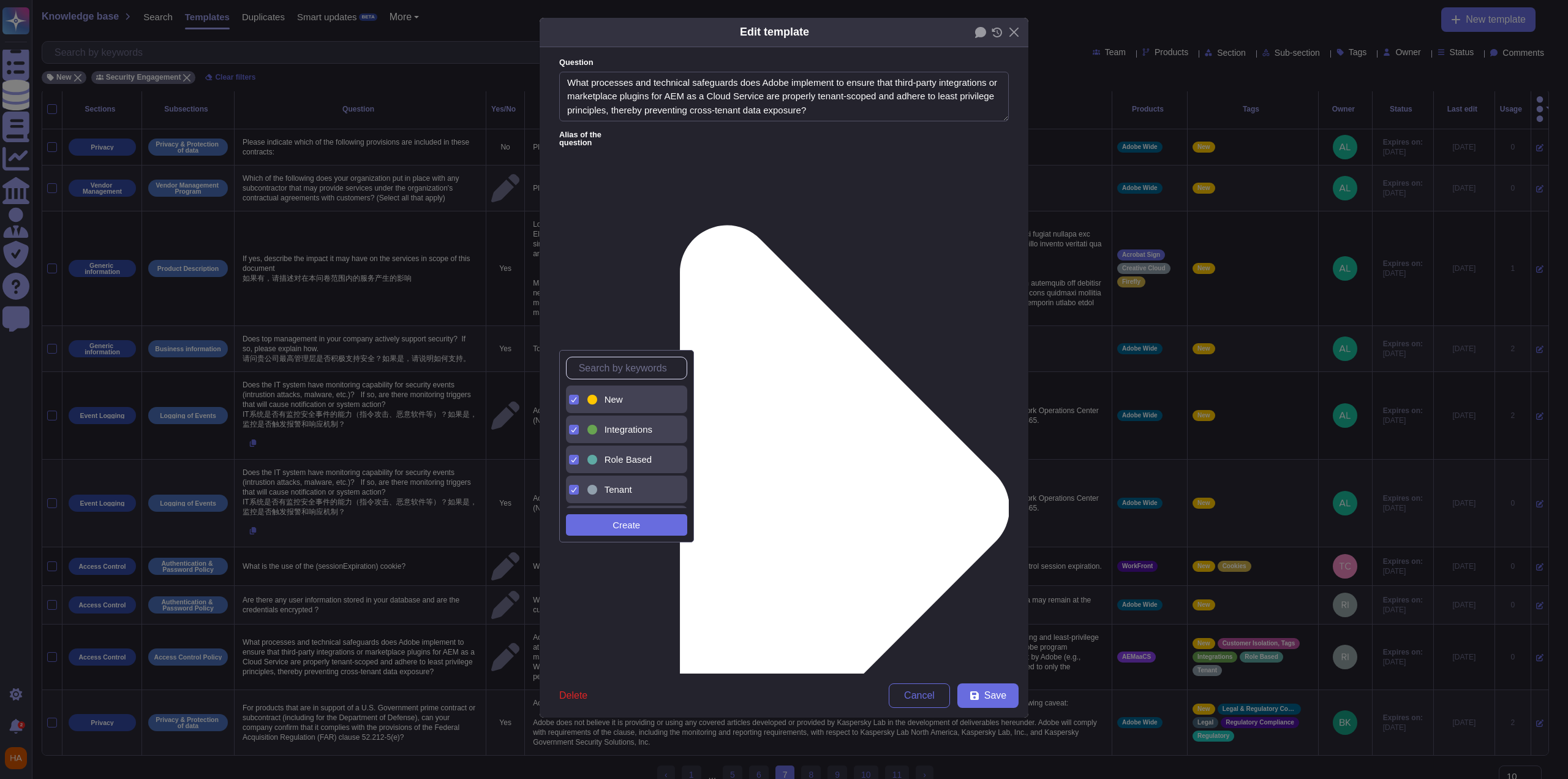
click at [627, 395] on div "New" at bounding box center [637, 399] width 65 height 11
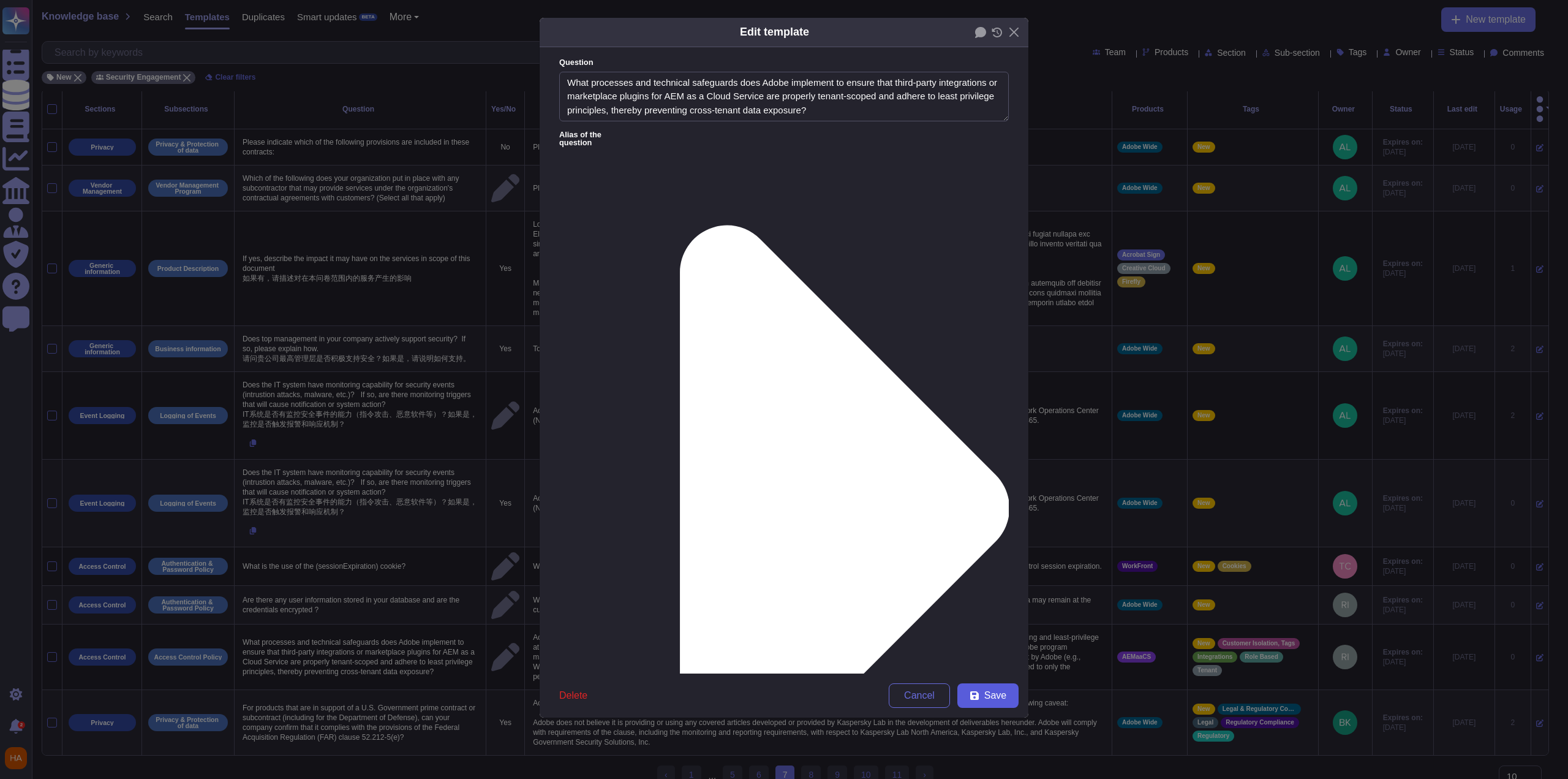
click at [1007, 701] on button "Save" at bounding box center [988, 694] width 61 height 24
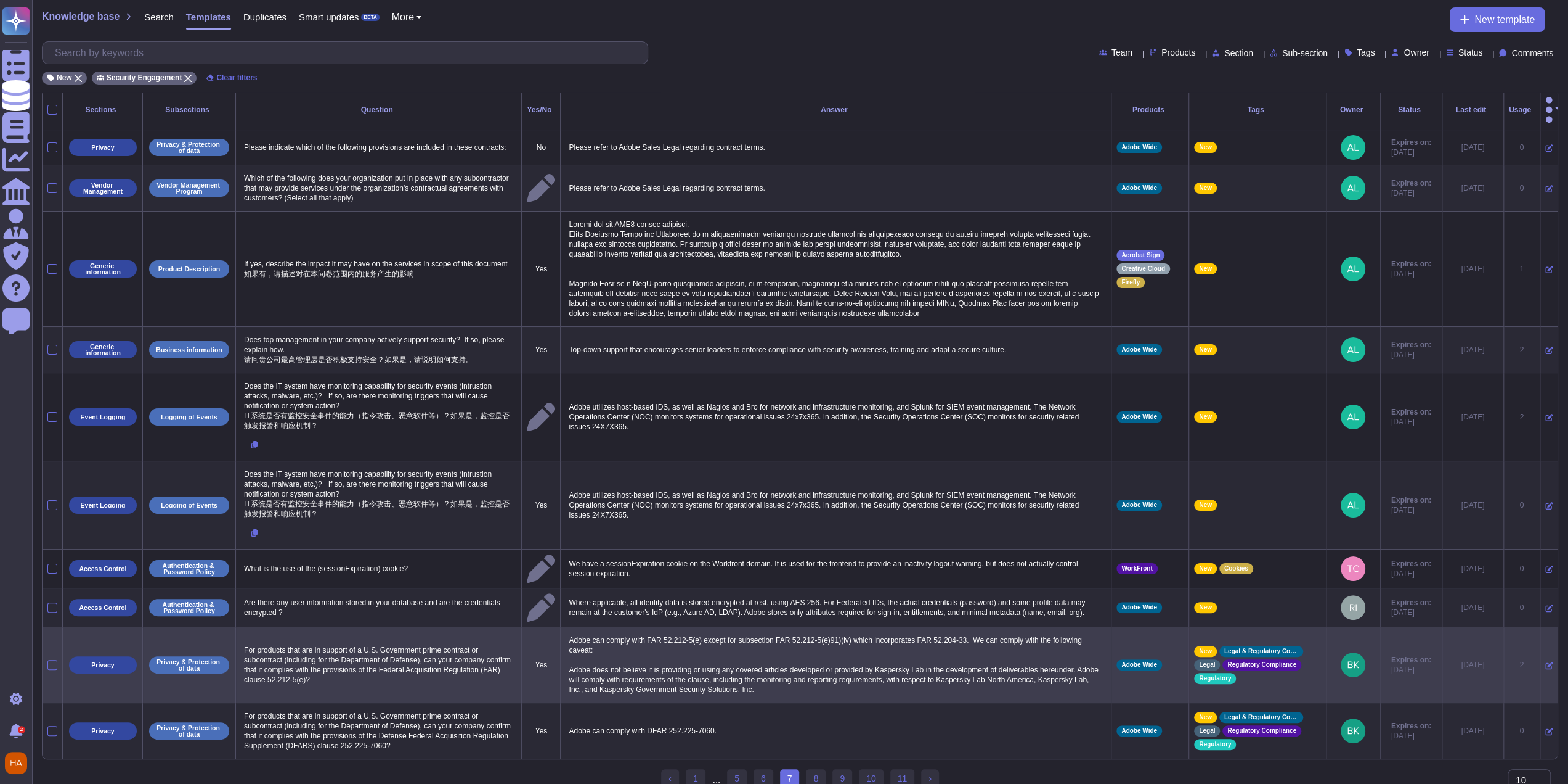
click at [1545, 662] on icon at bounding box center [1549, 665] width 7 height 7
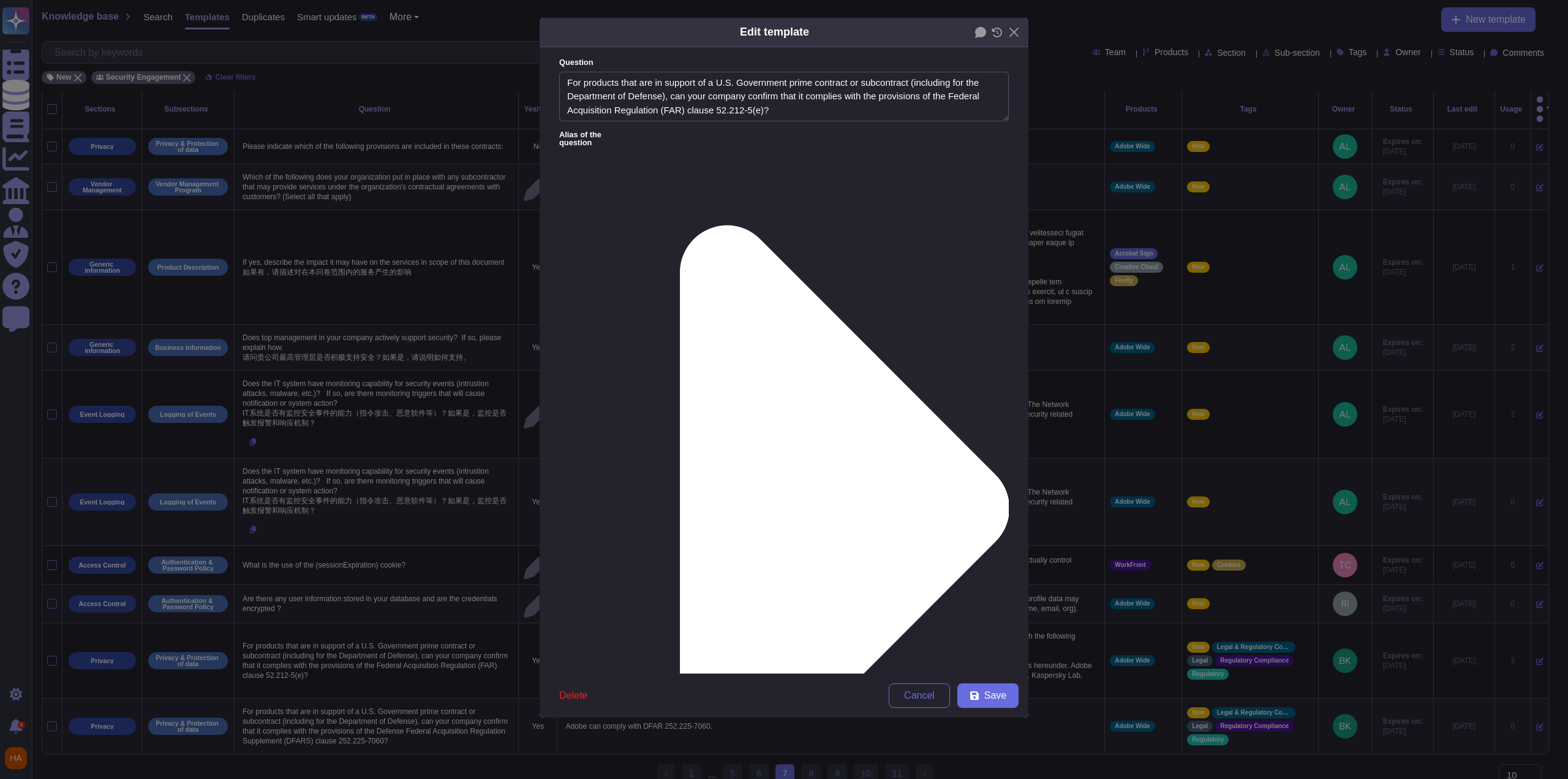
type textarea "For products that are in support of a U.S. Government prime contract or subcont…"
type textarea "Adobe can comply with FAR 52.212-5(e) except for subsection FAR 52.212-5(e)91)(…"
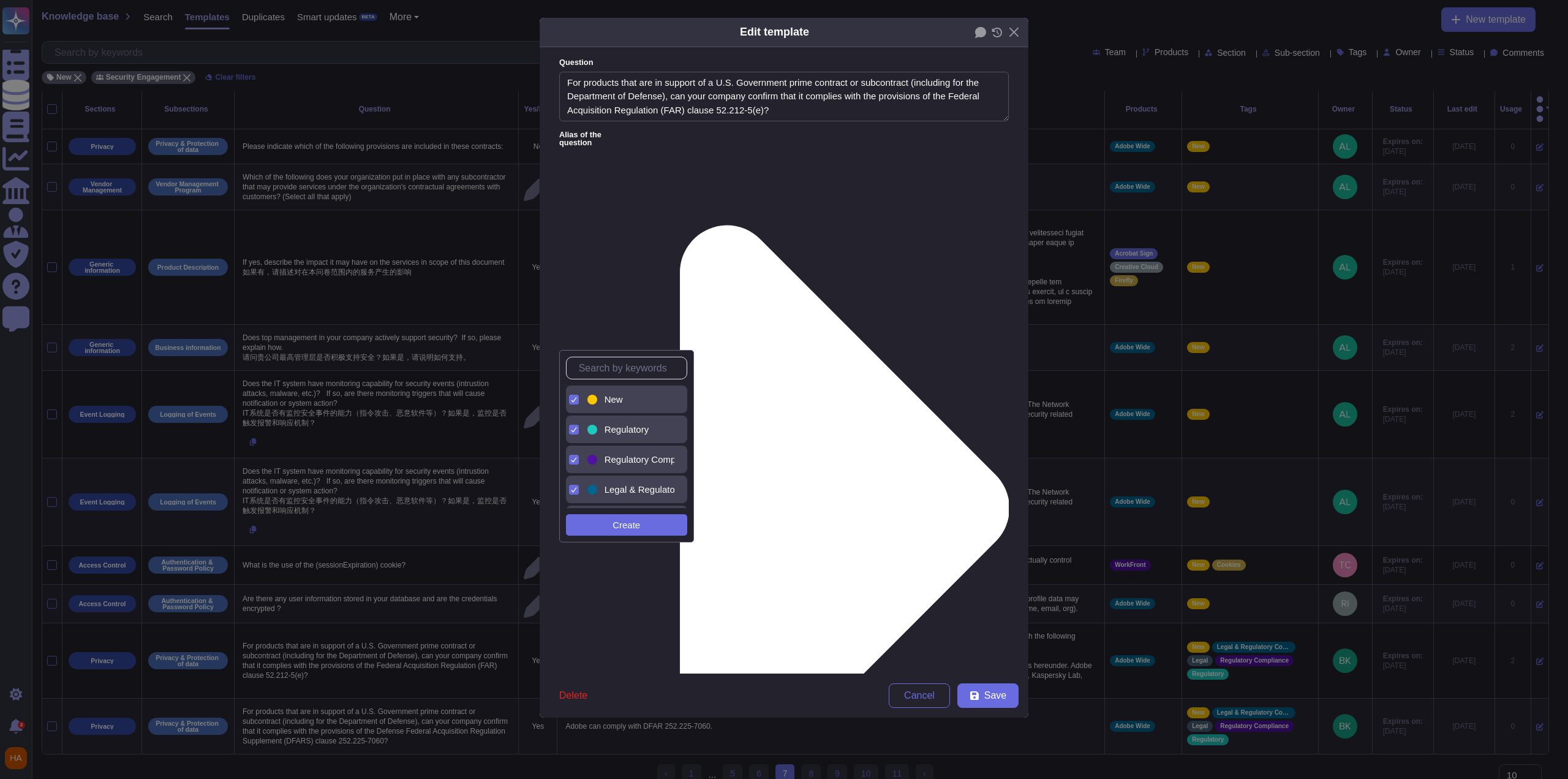
click at [622, 397] on span "New" at bounding box center [613, 399] width 18 height 11
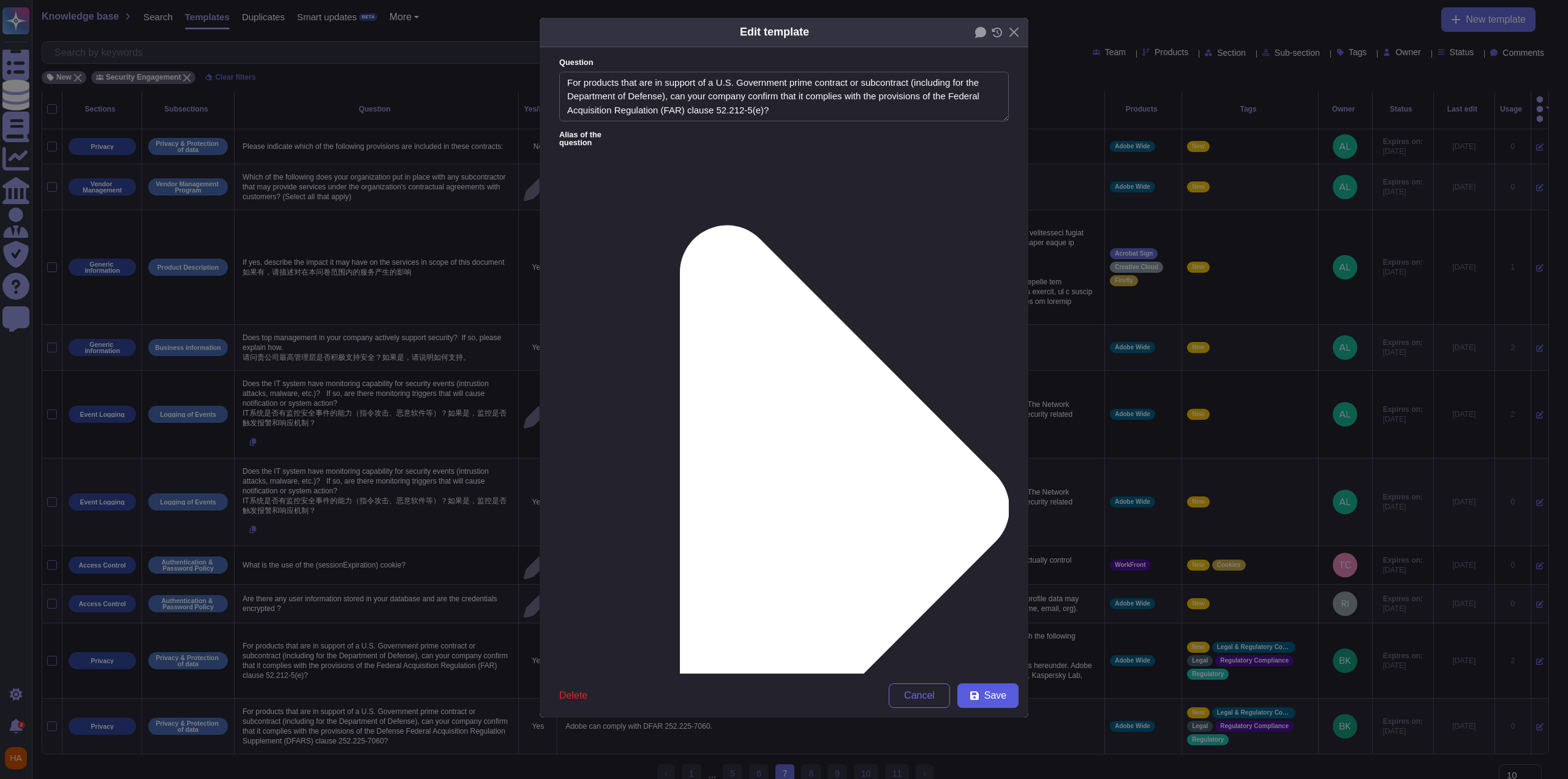
click at [980, 700] on button "Save" at bounding box center [988, 694] width 61 height 24
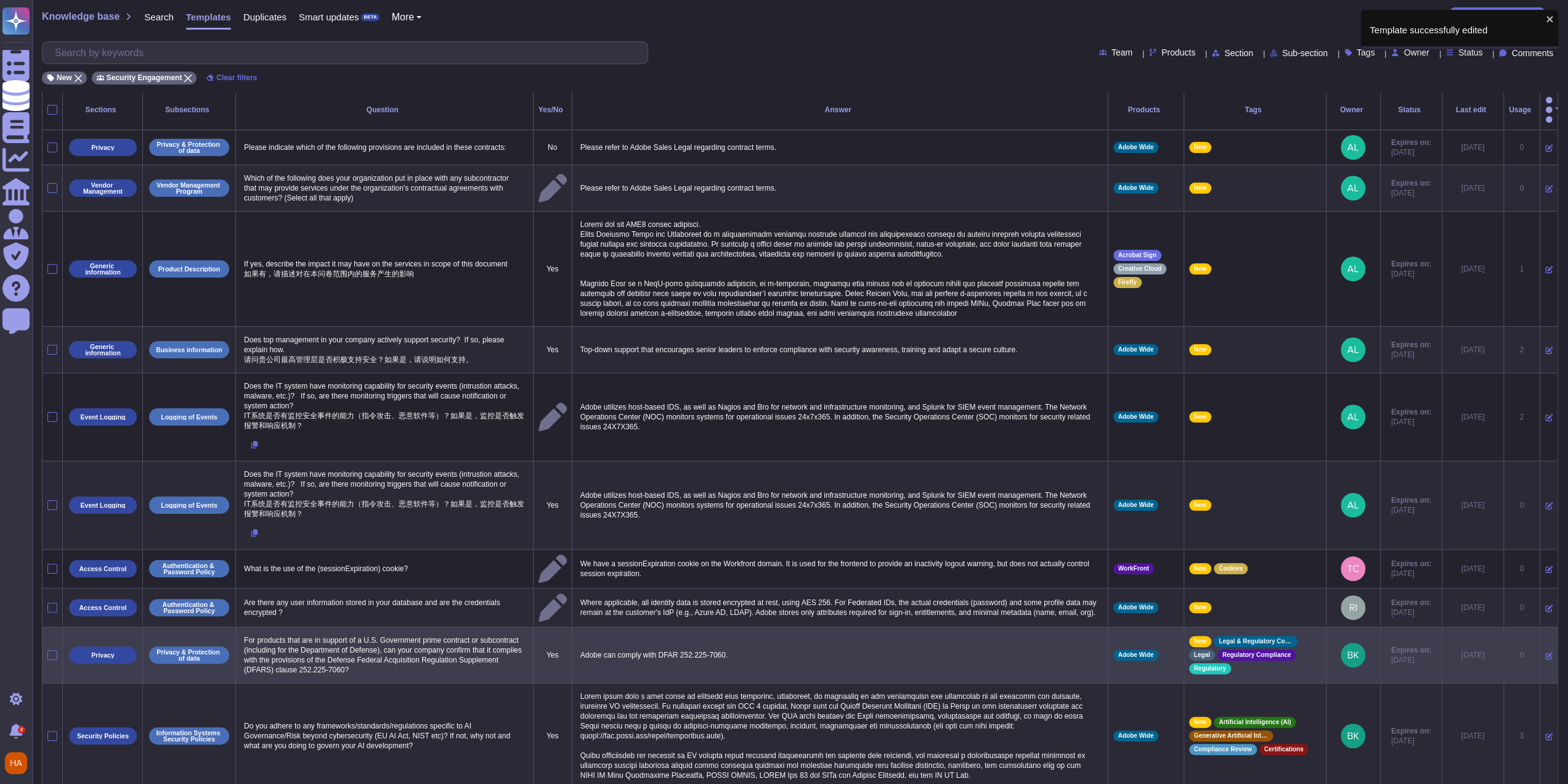
click at [1545, 653] on icon at bounding box center [1549, 656] width 7 height 7
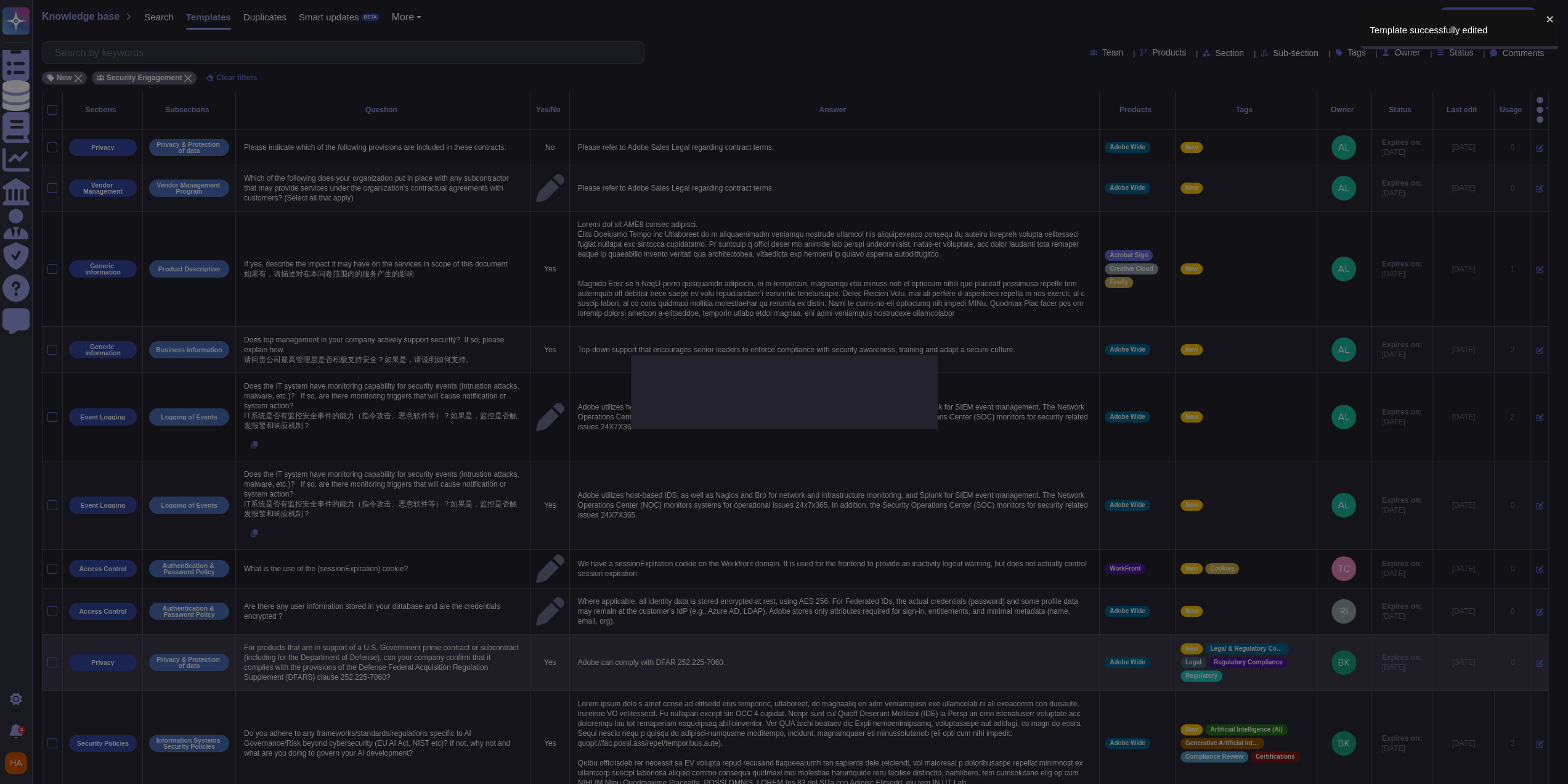
type textarea "For products that are in support of a U.S. Government prime contract or subcont…"
type textarea "Adobe can comply with DFAR 252.225-7060."
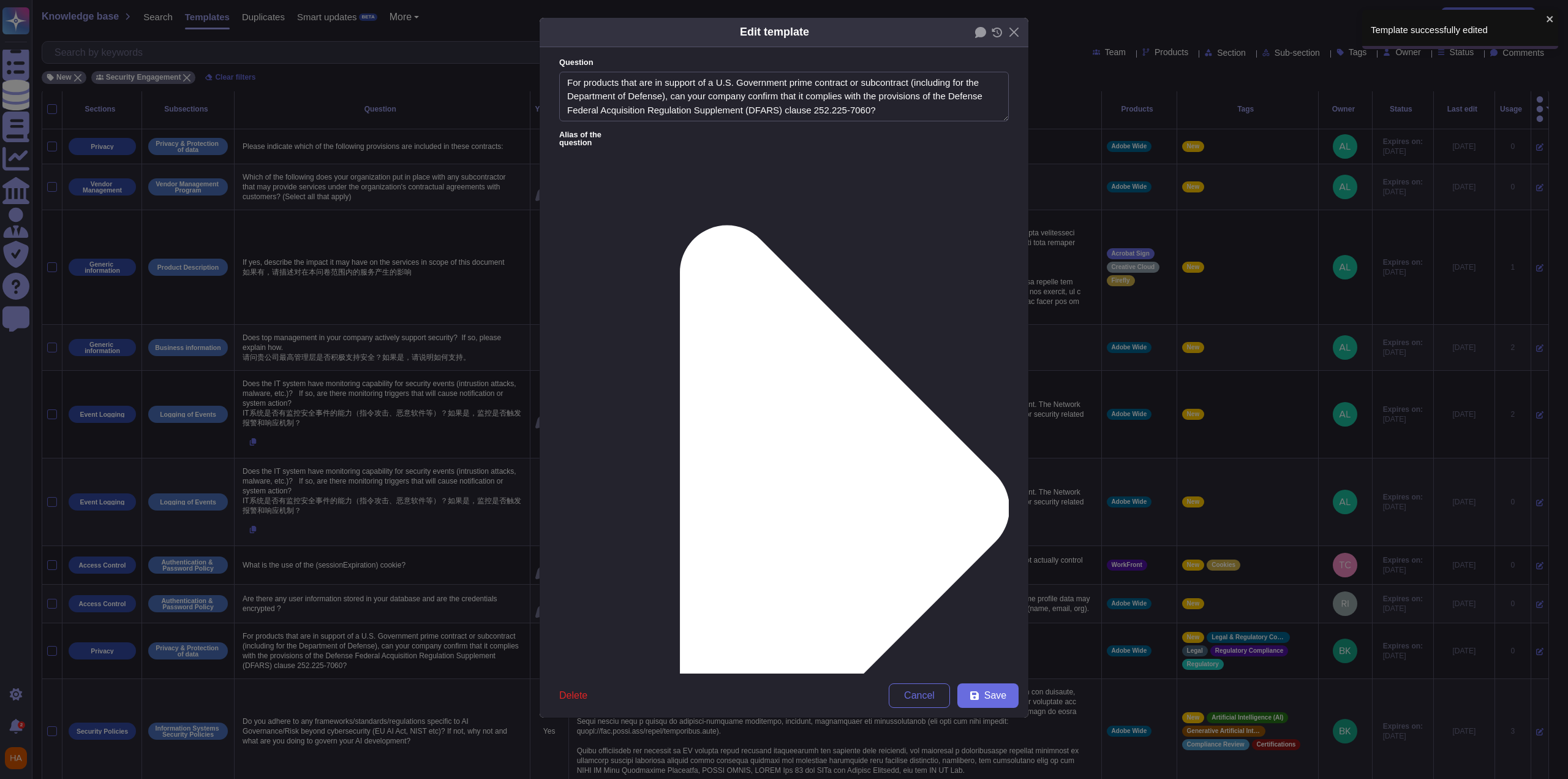
type textarea "For products that are in support of a U.S. Government prime contract or subcont…"
type textarea "Adobe can comply with DFAR 252.225-7060."
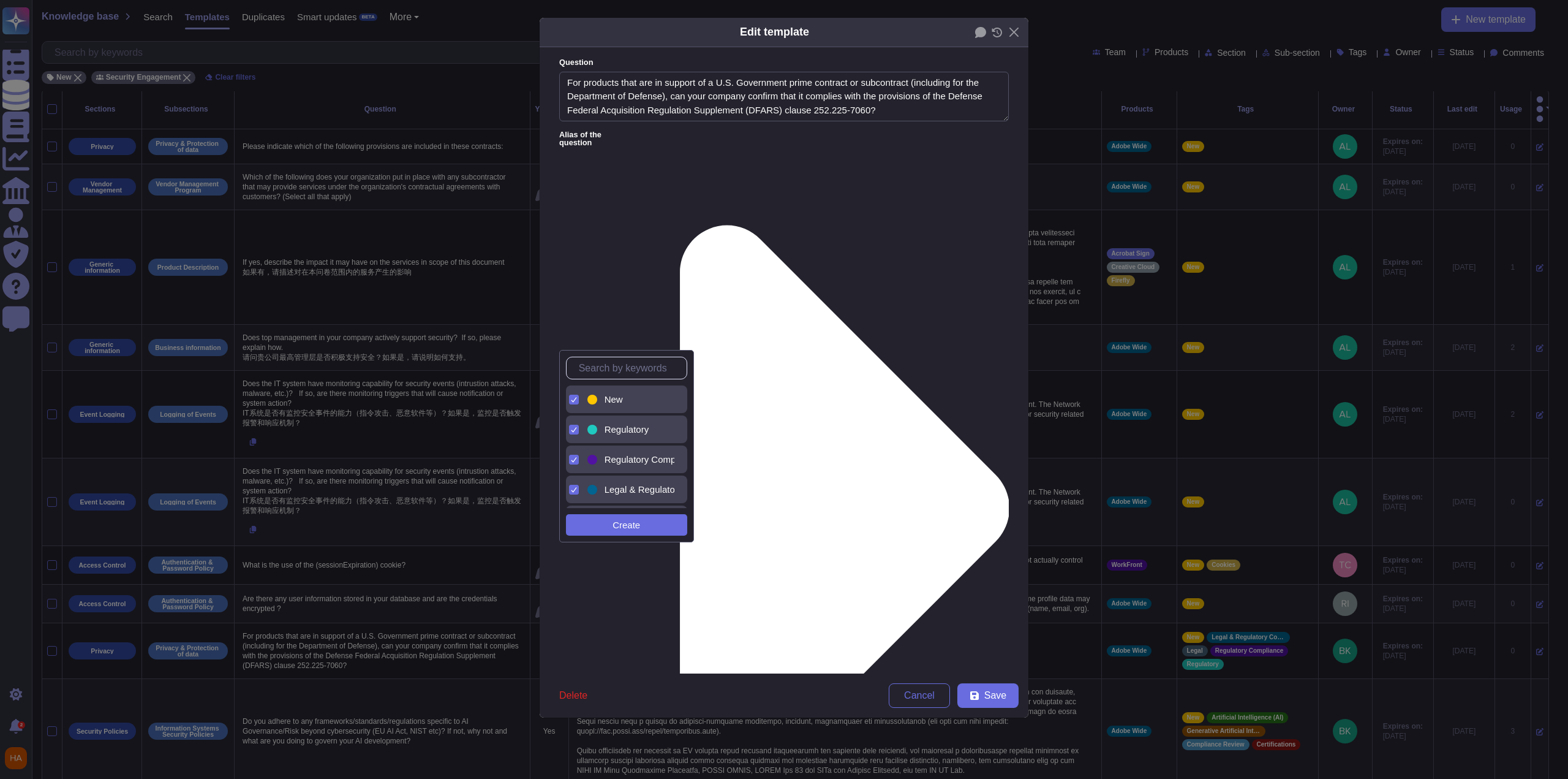
click at [619, 398] on span "New" at bounding box center [613, 399] width 18 height 11
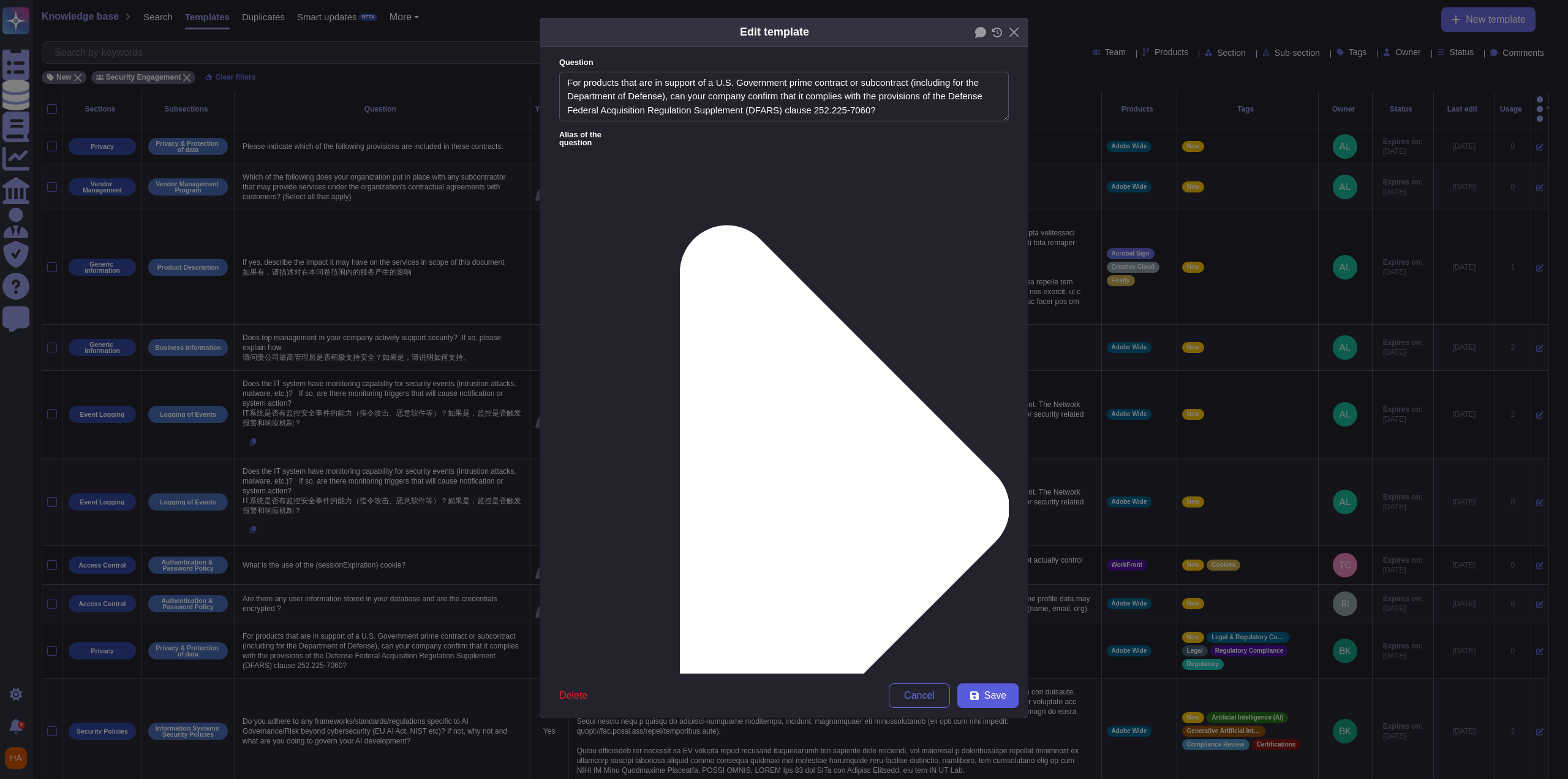
click at [994, 695] on span "Save" at bounding box center [995, 695] width 22 height 10
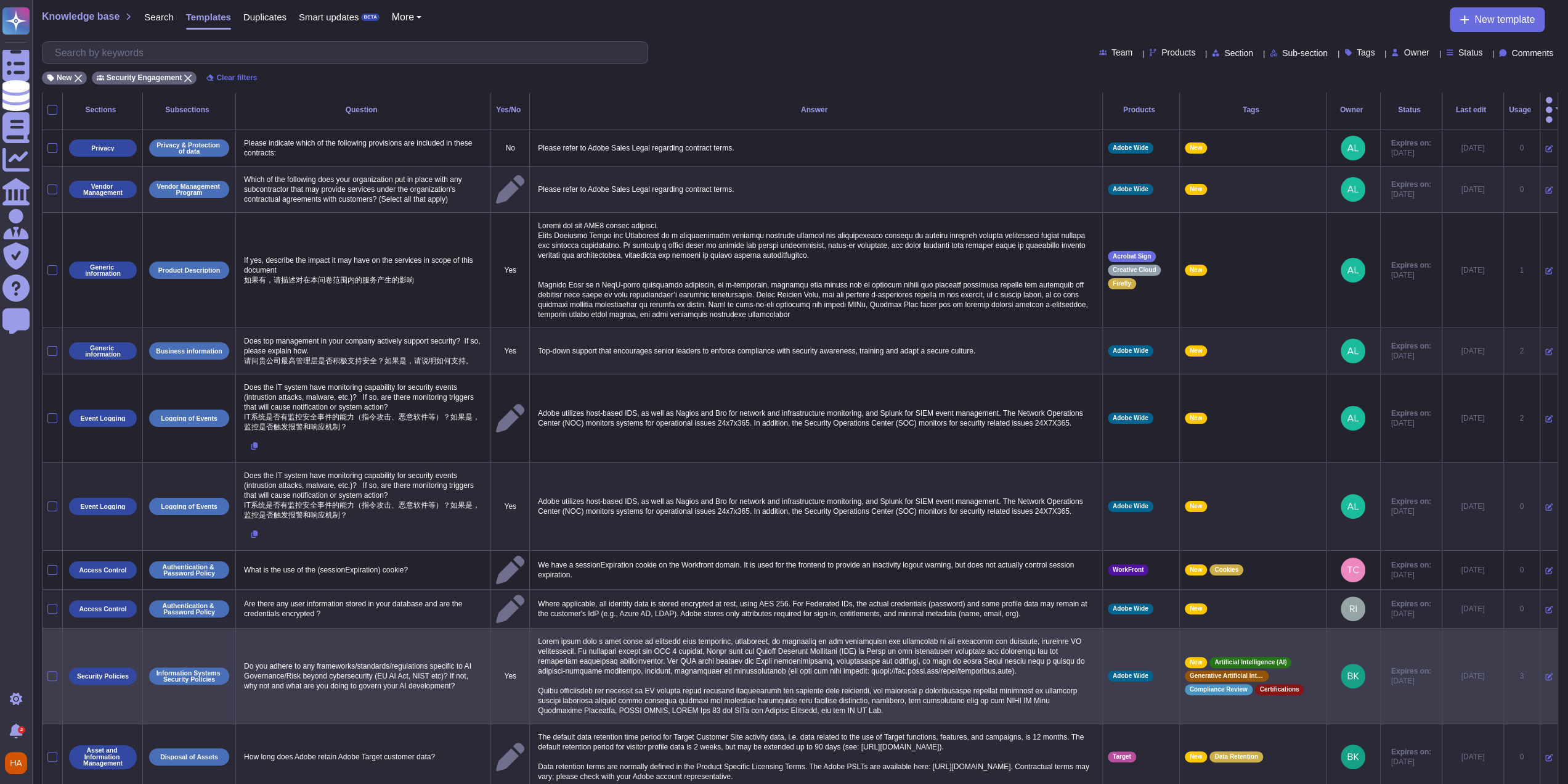
click at [1545, 673] on icon at bounding box center [1549, 676] width 7 height 7
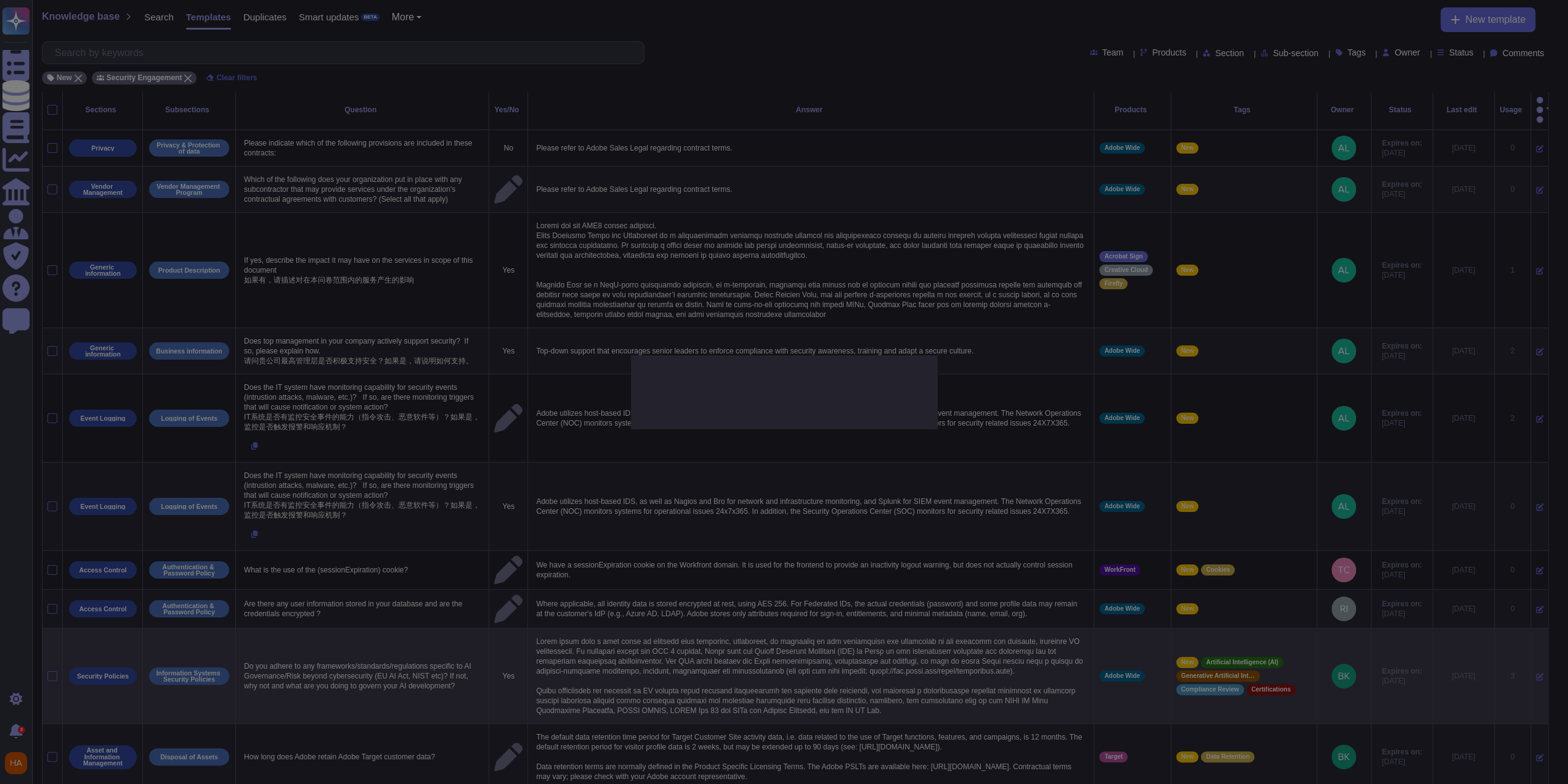
type textarea "Do you adhere to any frameworks/standards/regulations specific to AI Governance…"
type textarea "Adobe pulls from a wide range of industry best practices, frameworks, or standa…"
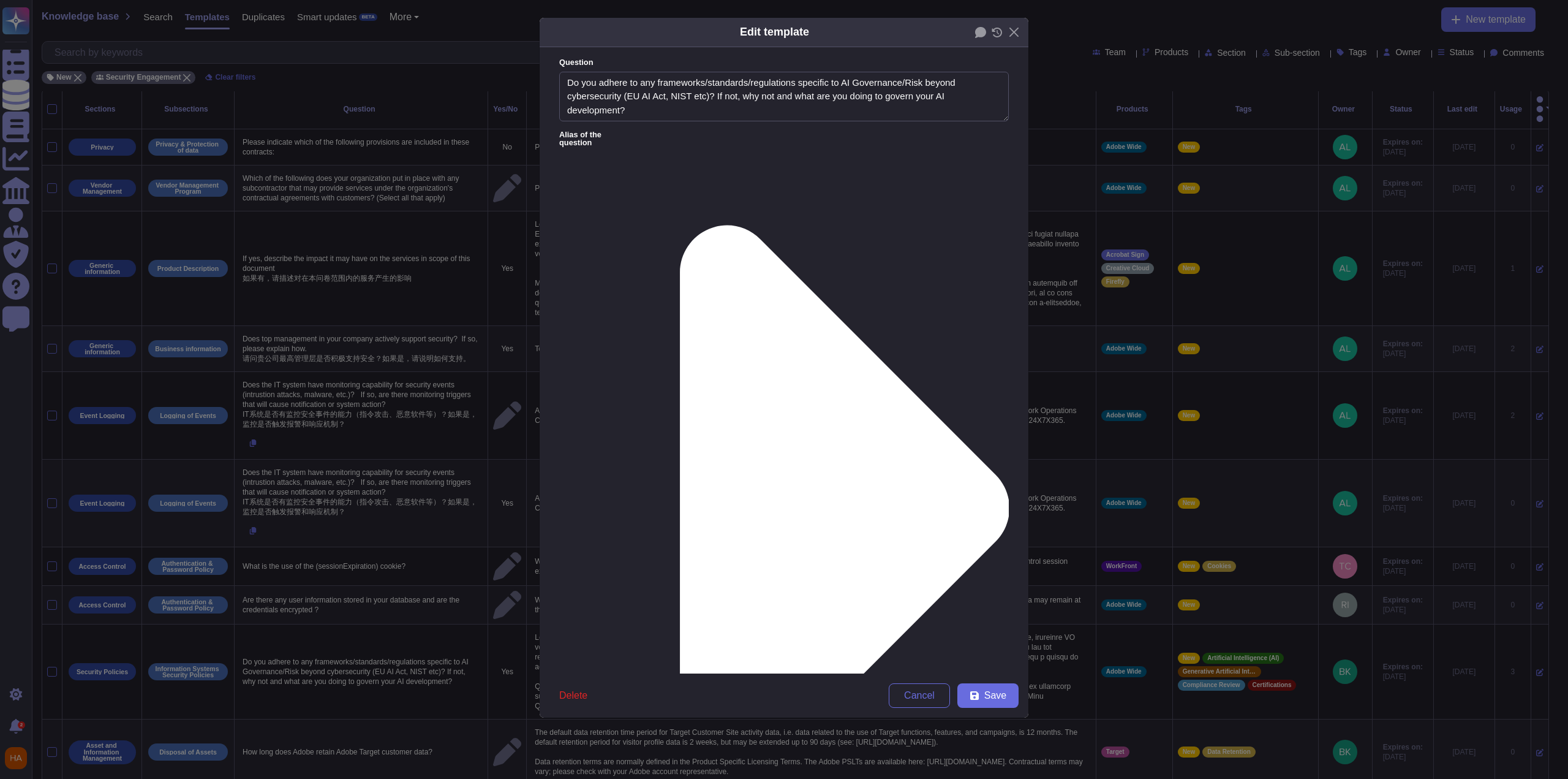
type textarea "Do you adhere to any frameworks/standards/regulations specific to AI Governance…"
type textarea "Adobe pulls from a wide range of industry best practices, frameworks, or standa…"
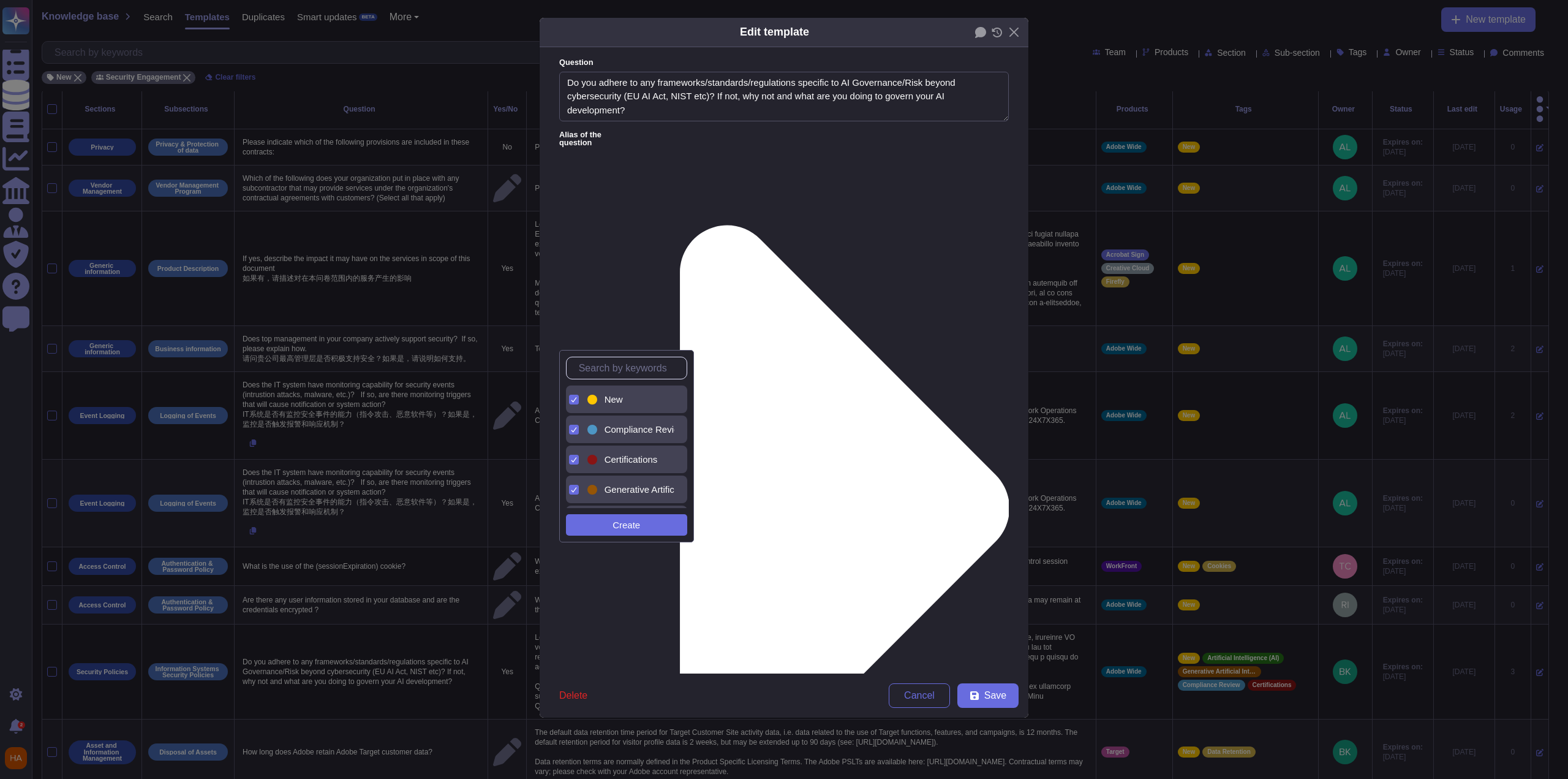
click at [598, 394] on div at bounding box center [592, 399] width 14 height 14
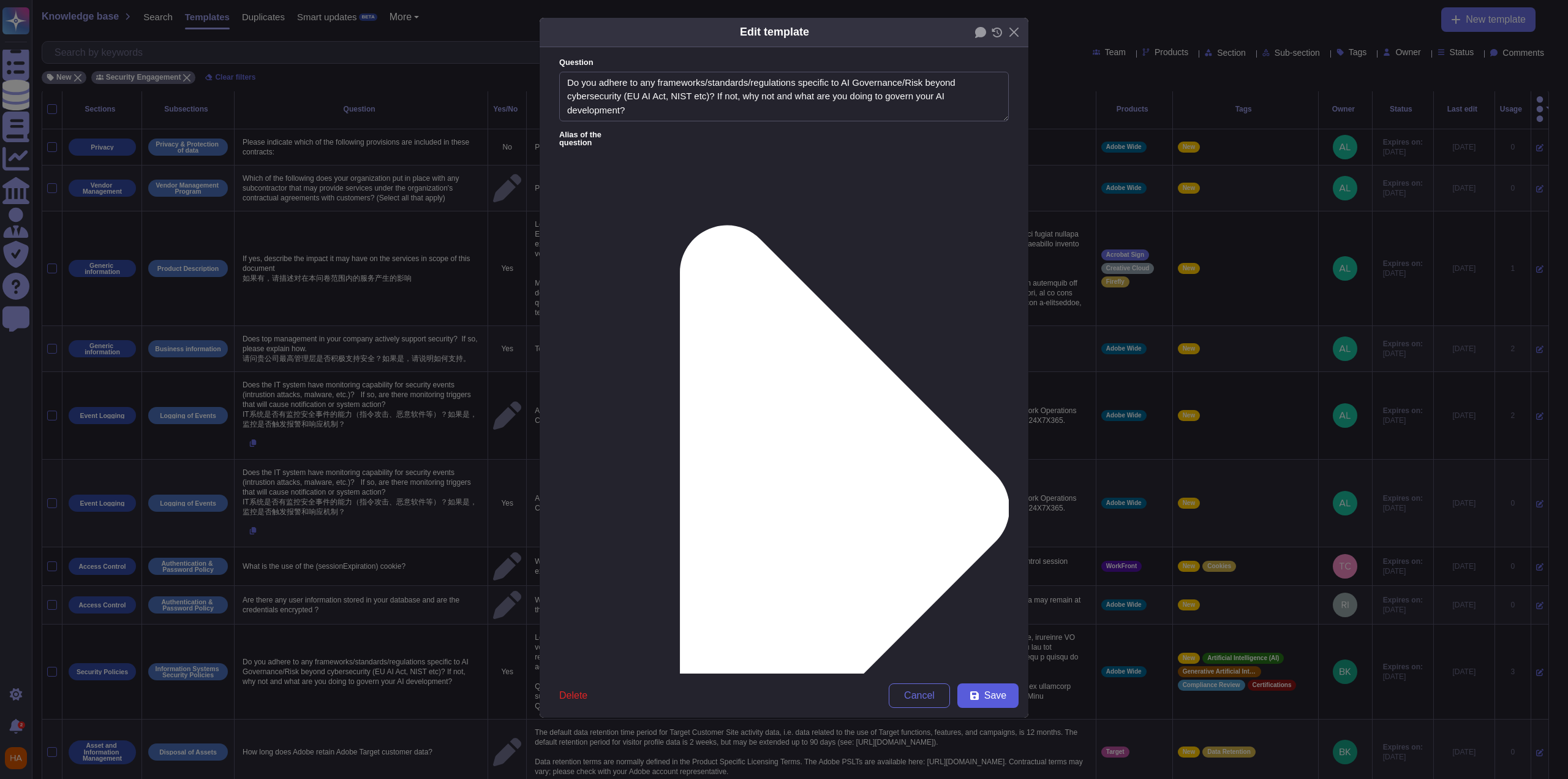
click at [986, 701] on span "Save" at bounding box center [995, 695] width 22 height 10
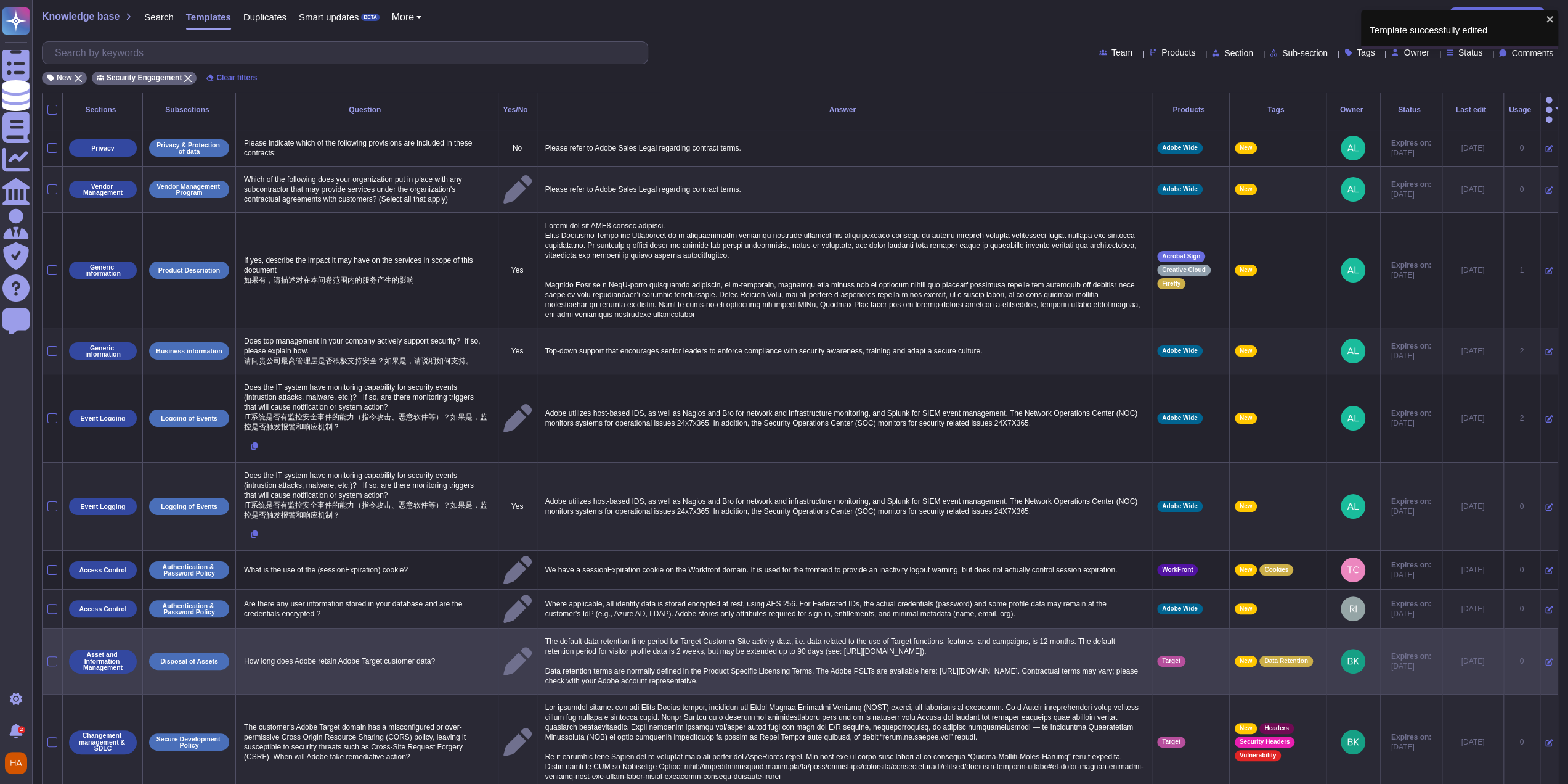
click at [1545, 658] on icon at bounding box center [1549, 662] width 7 height 7
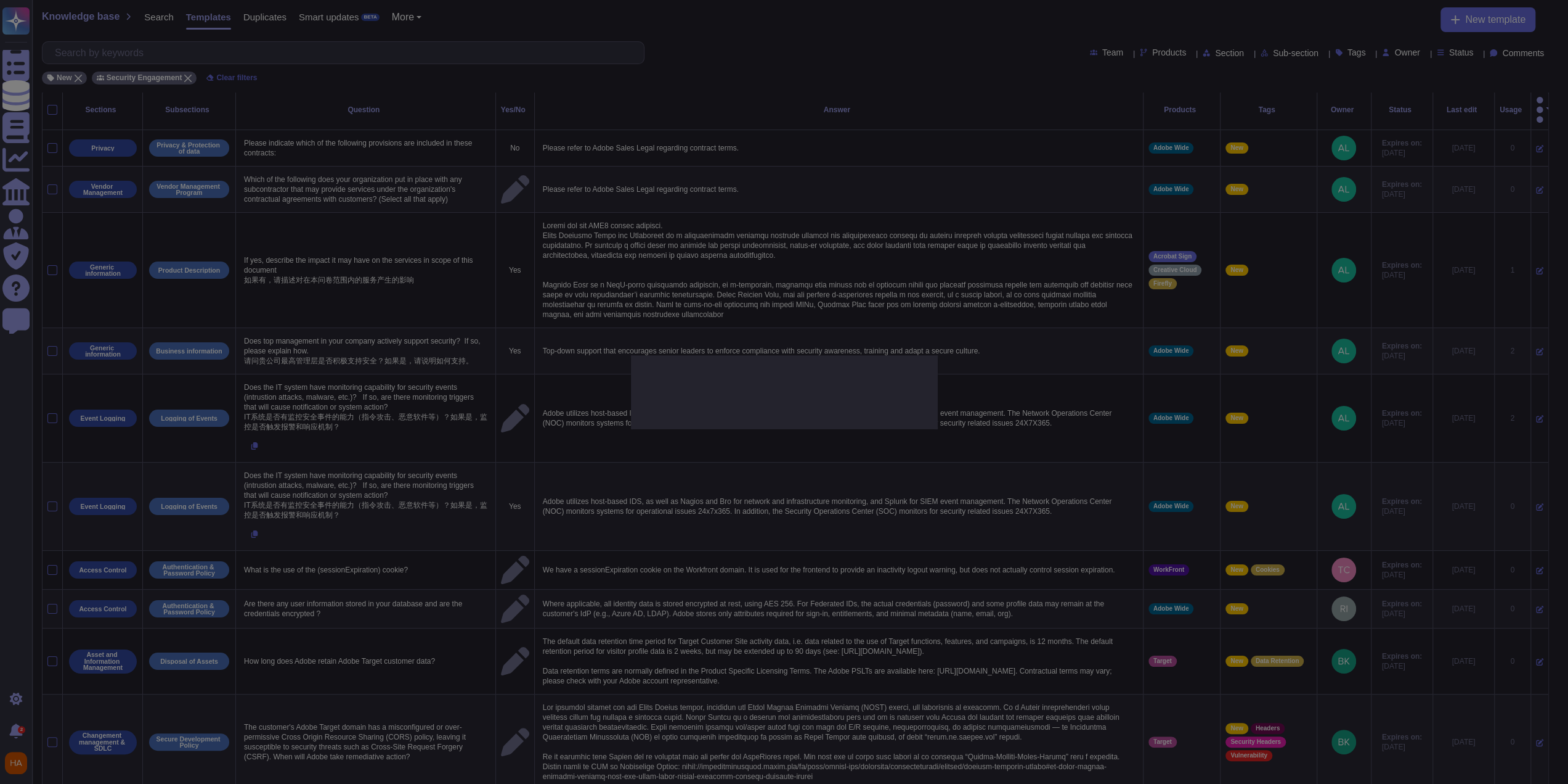
type textarea "How long does Adobe retain Adobe Target customer data?"
type textarea "The default data retention time period for Target Customer Site activity data, …"
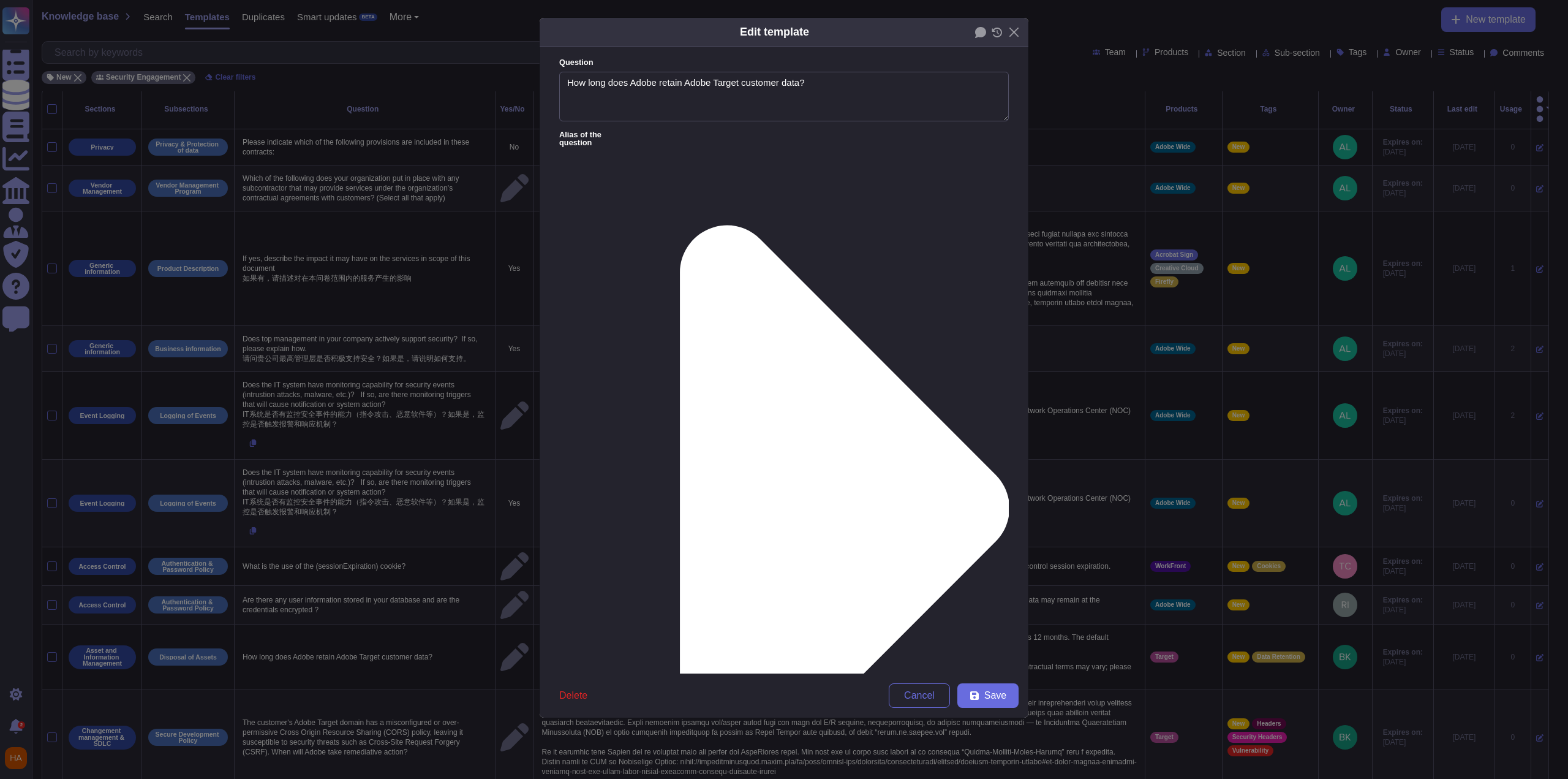
type textarea "How long does Adobe retain Adobe Target customer data?"
type textarea "The default data retention time period for Target Customer Site activity data, …"
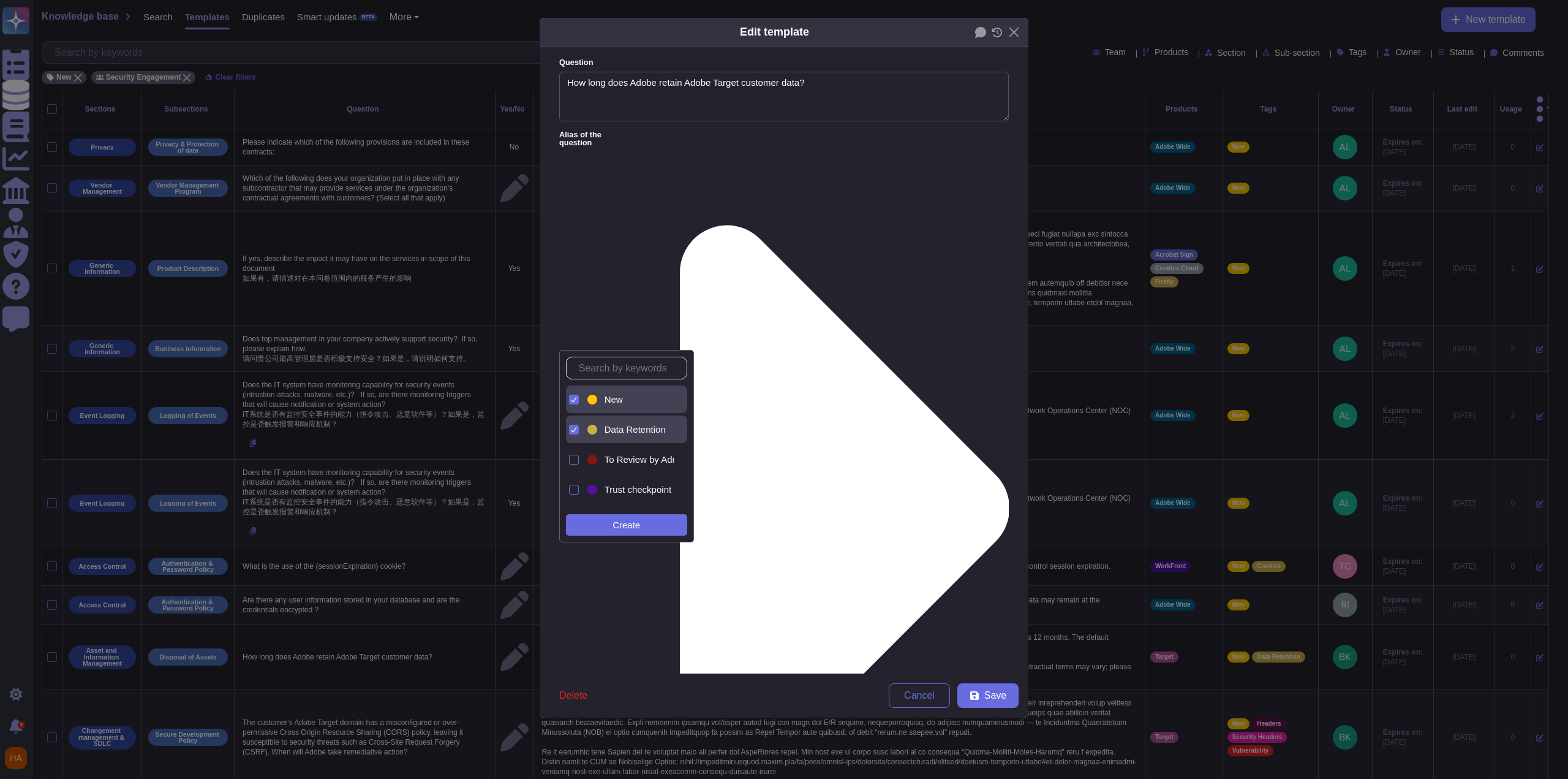
click at [642, 391] on div "New" at bounding box center [628, 398] width 89 height 28
click at [987, 698] on span "Save" at bounding box center [995, 695] width 22 height 10
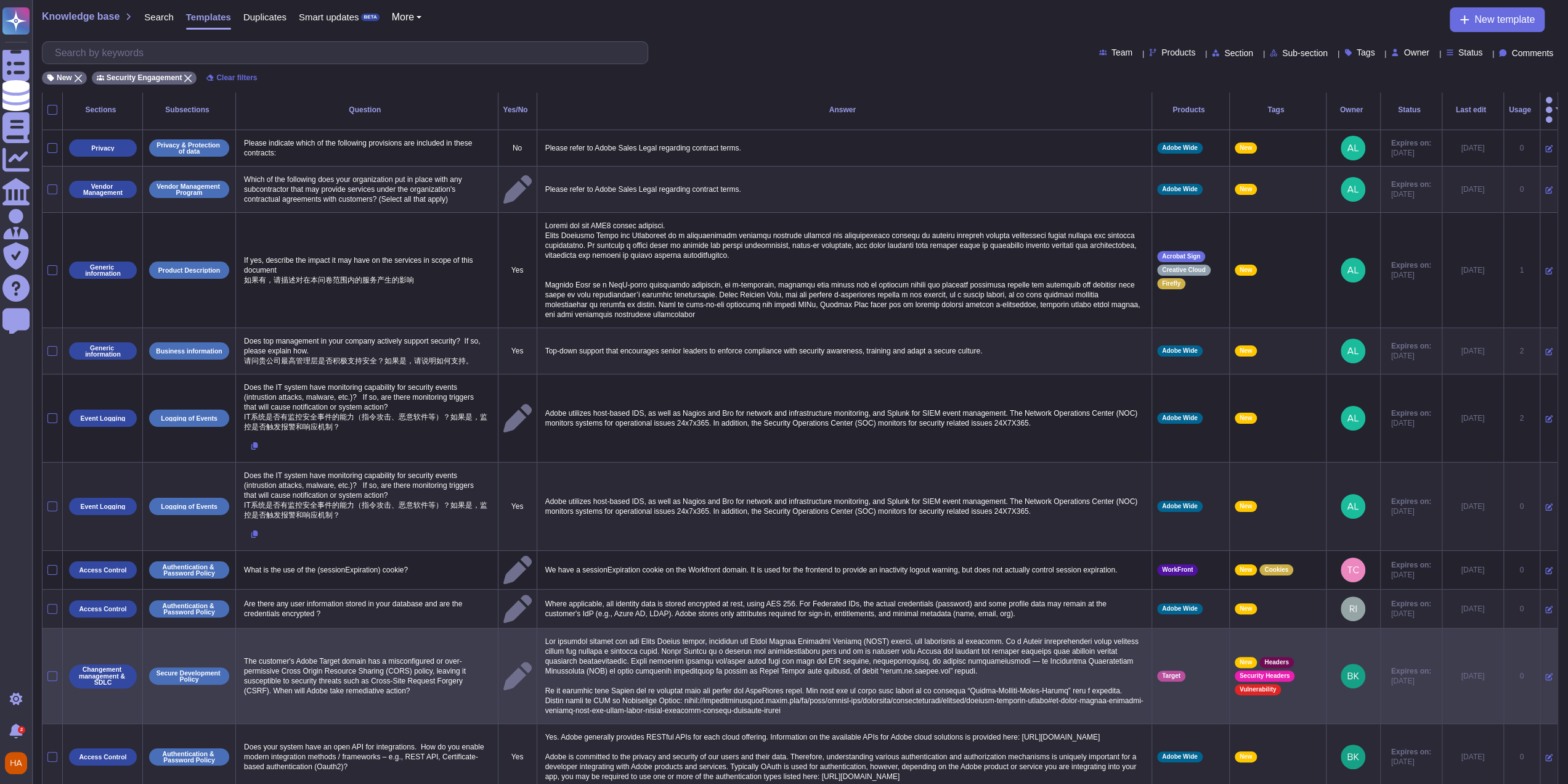
click at [1545, 673] on icon at bounding box center [1549, 676] width 7 height 7
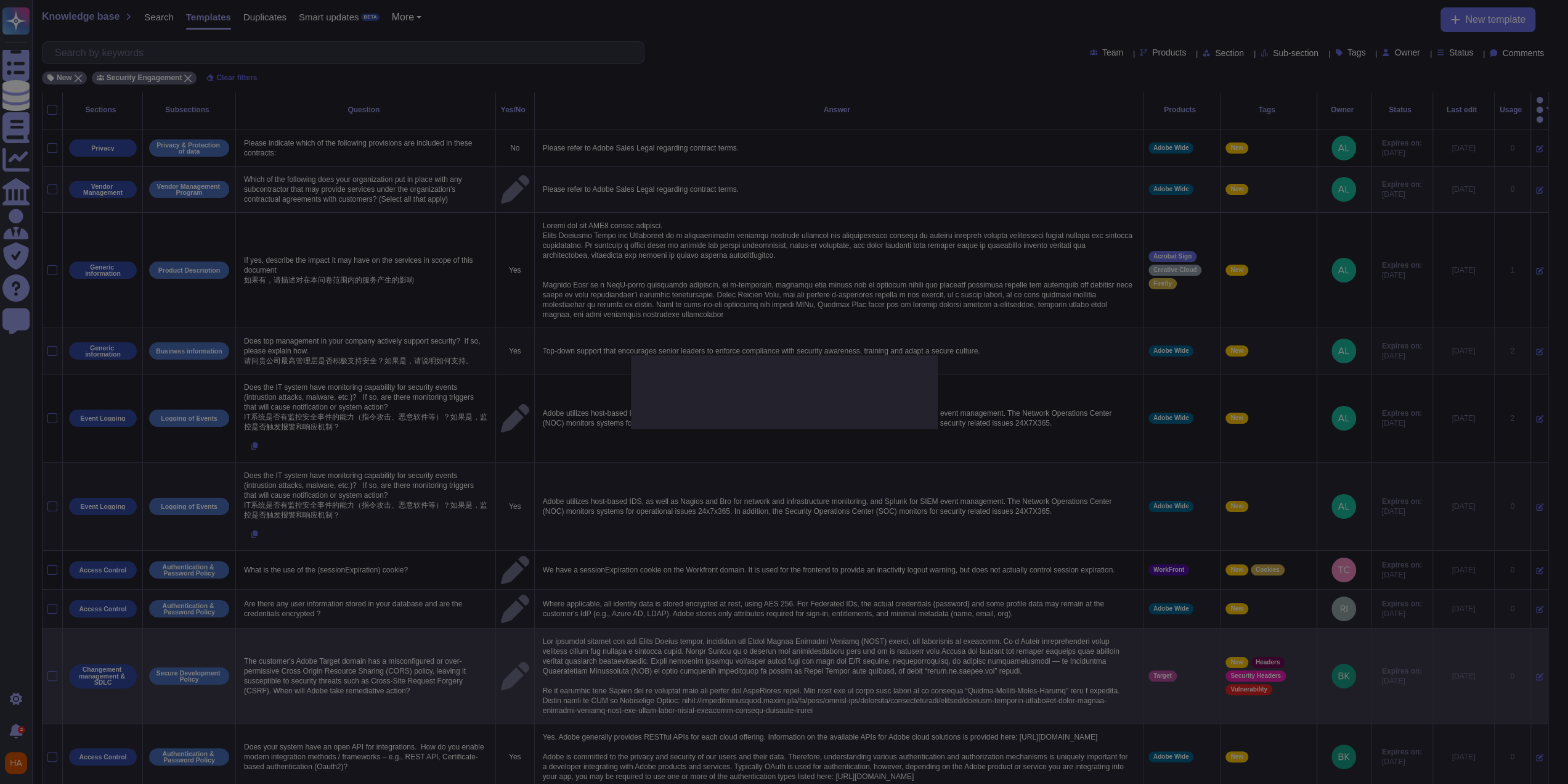
type textarea "The customer's Adobe Target domain has a misconfigured or over-permissive Cross…"
type textarea "Lor ipsumdol sitamet con adi Elits Doeius tempor, incididun utl Etdol Magnaa En…"
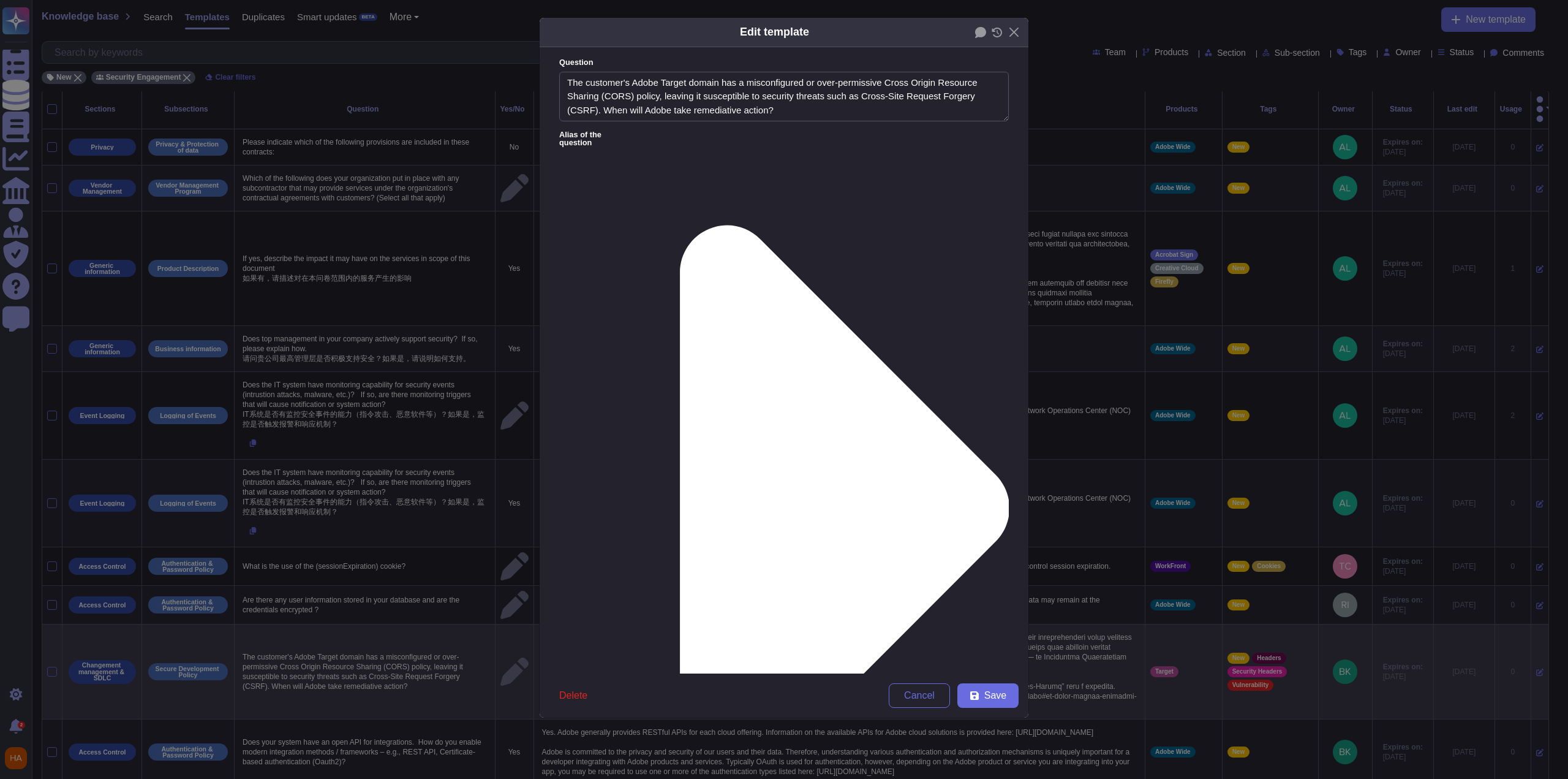
type textarea "The customer's Adobe Target domain has a misconfigured or over-permissive Cross…"
type textarea "Lor ipsumdol sitamet con adi Elits Doeius tempor, incididun utl Etdol Magnaa En…"
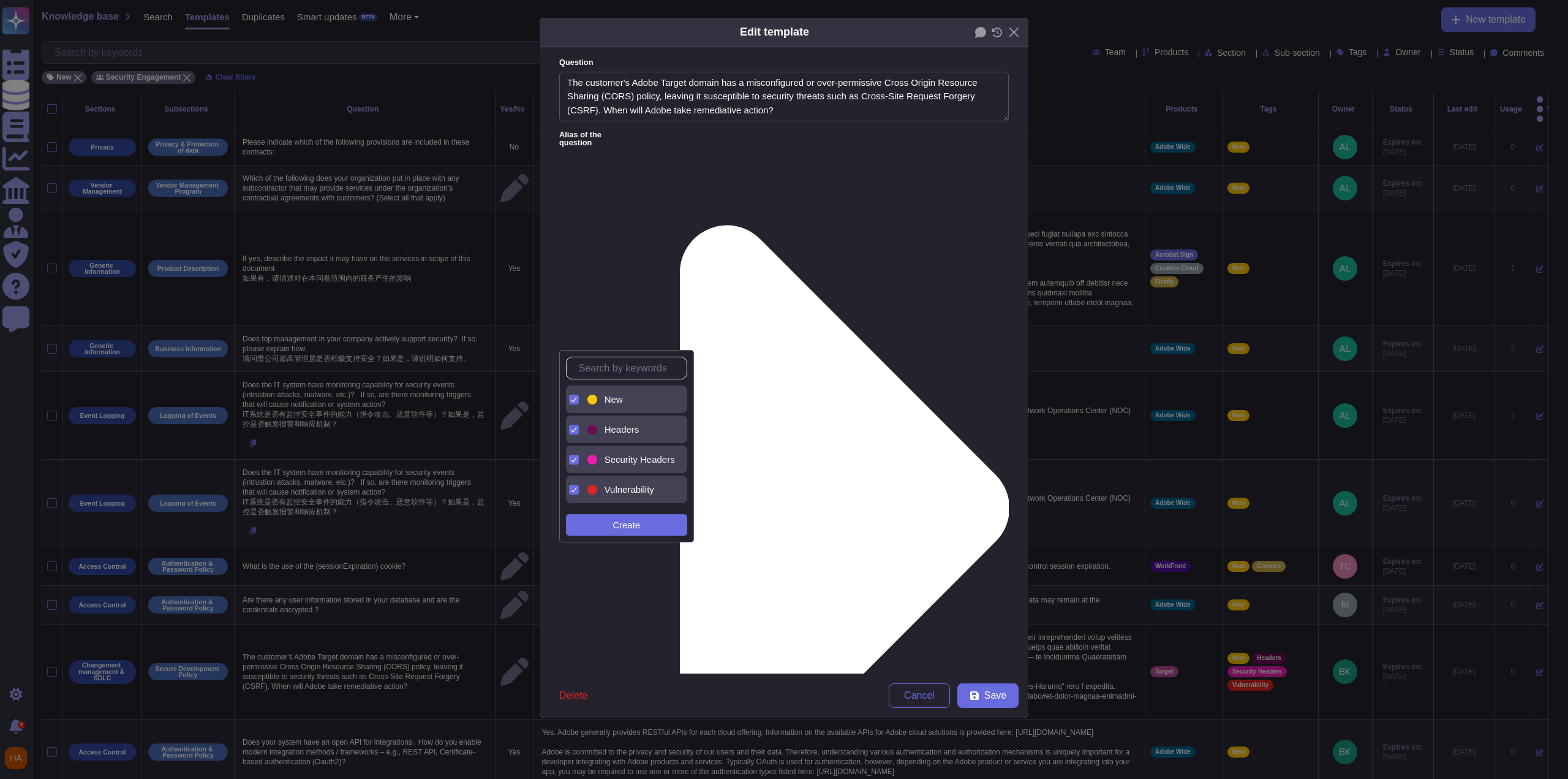
click at [642, 407] on div "New" at bounding box center [628, 398] width 89 height 28
click at [1000, 698] on span "Save" at bounding box center [995, 695] width 22 height 10
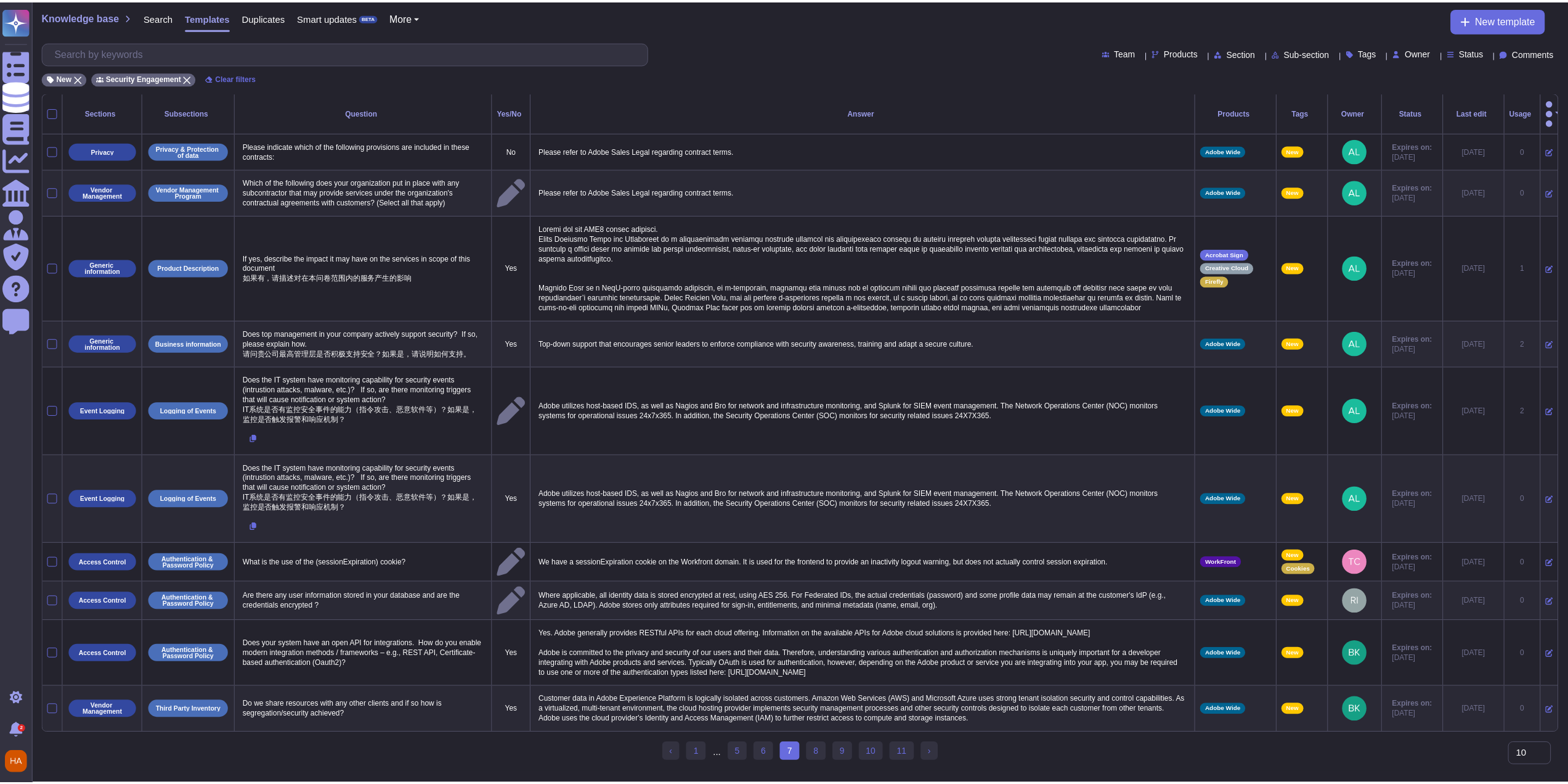
scroll to position [0, 0]
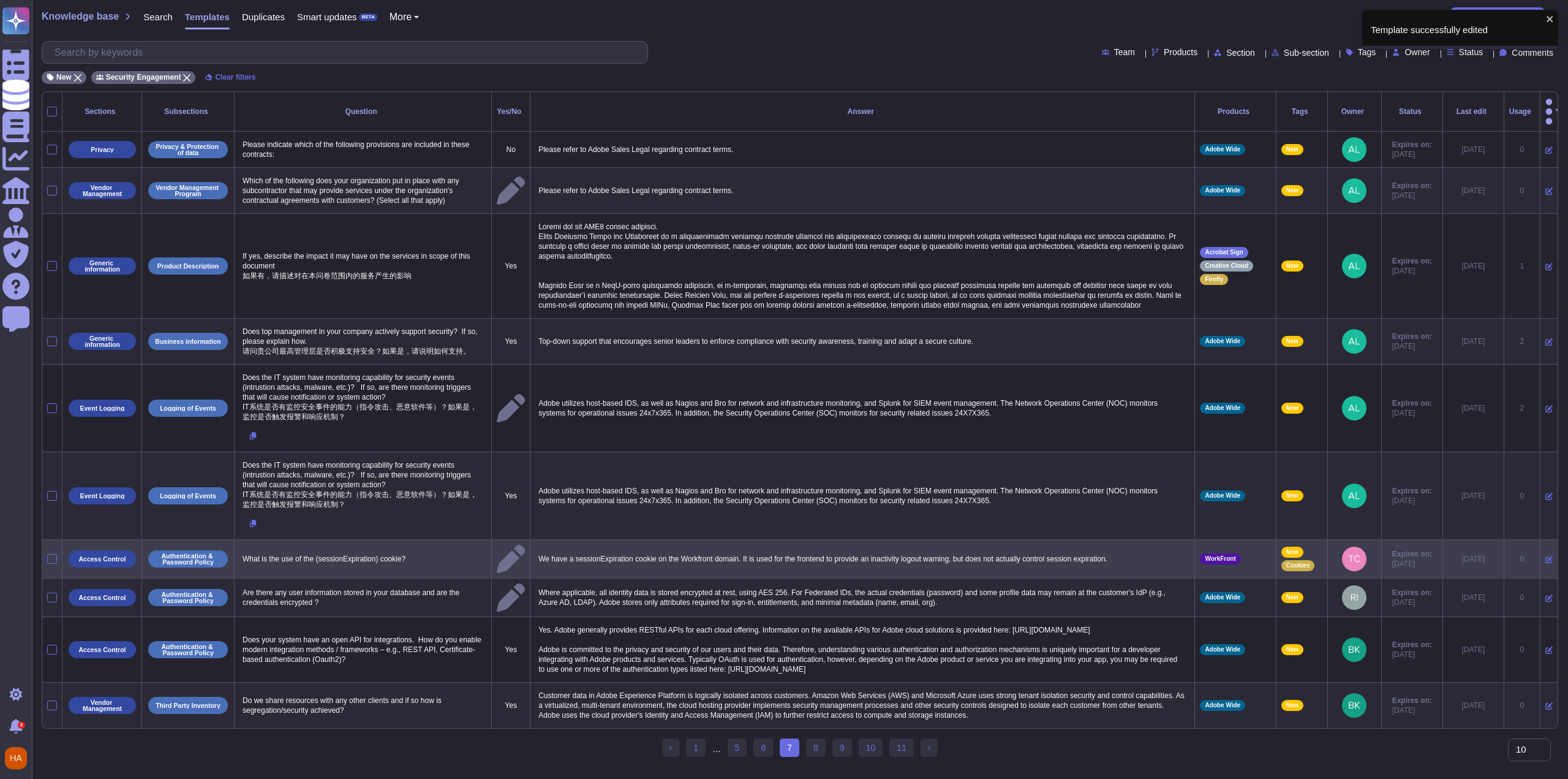
click at [1545, 556] on icon at bounding box center [1548, 560] width 7 height 7
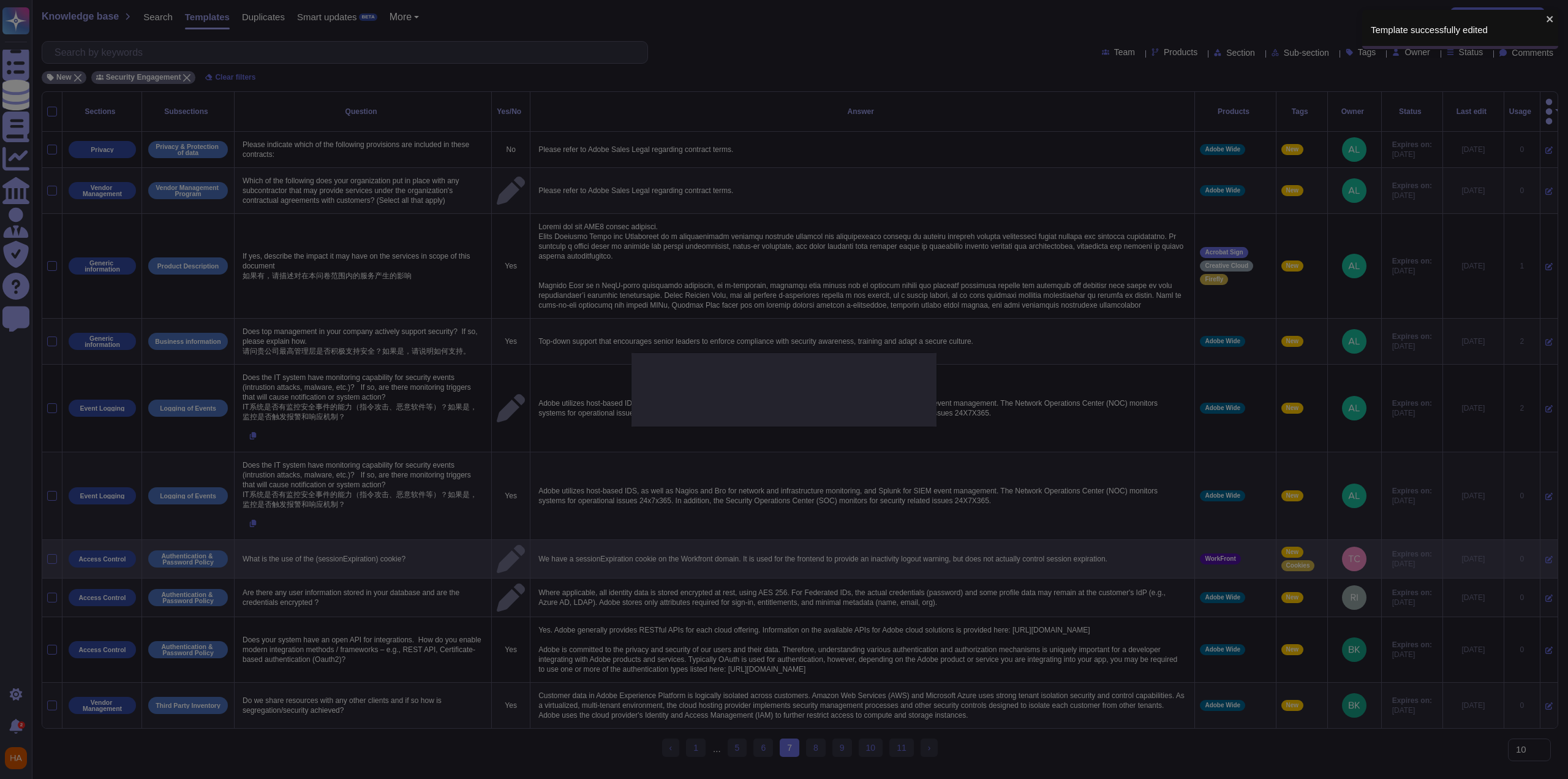
type textarea "What is the use of the (sessionExpiration) cookie?"
type textarea "We have a sessionExpiration cookie on the Workfront domain. It is used for the …"
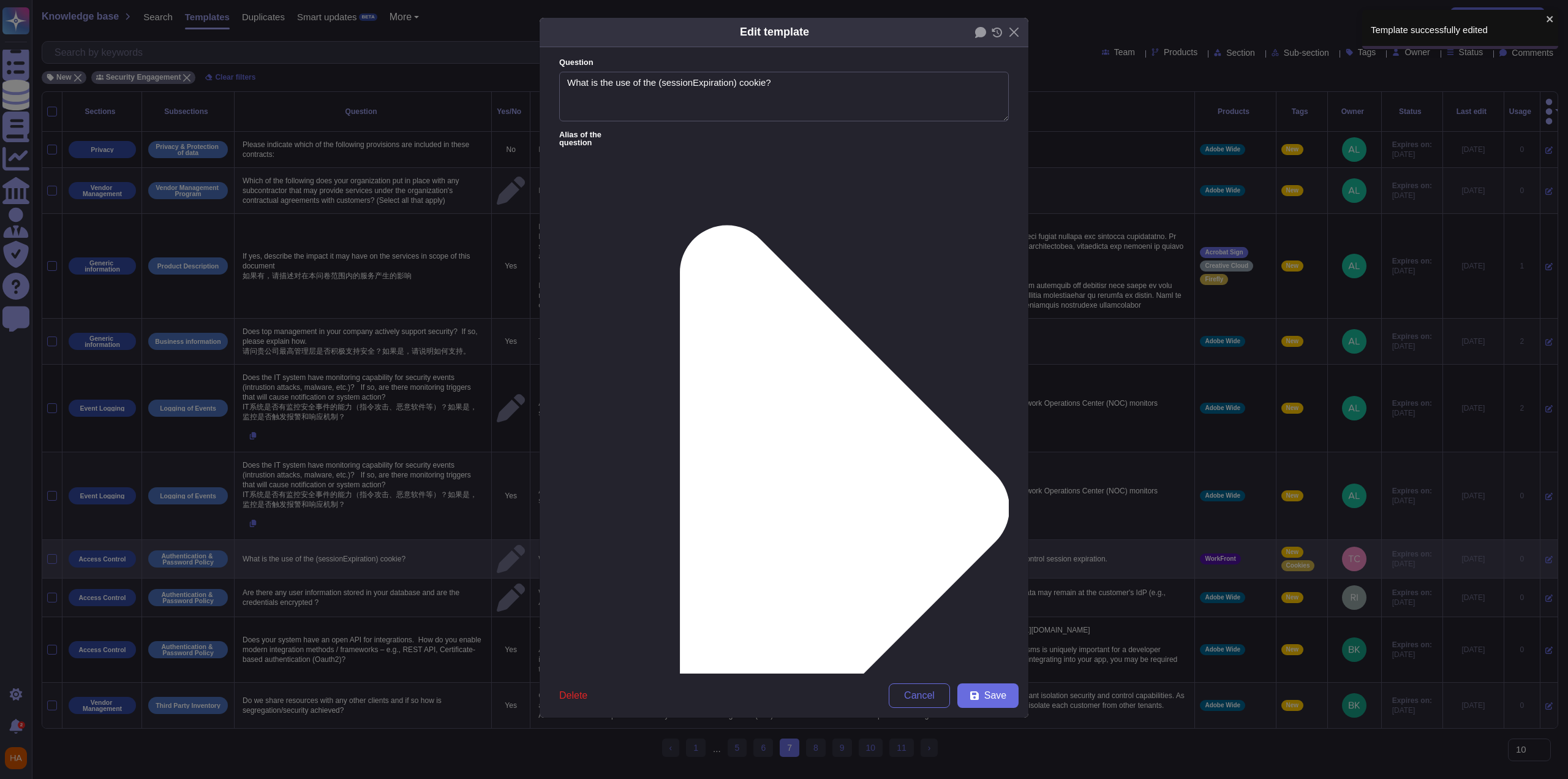
type textarea "What is the use of the (sessionExpiration) cookie?"
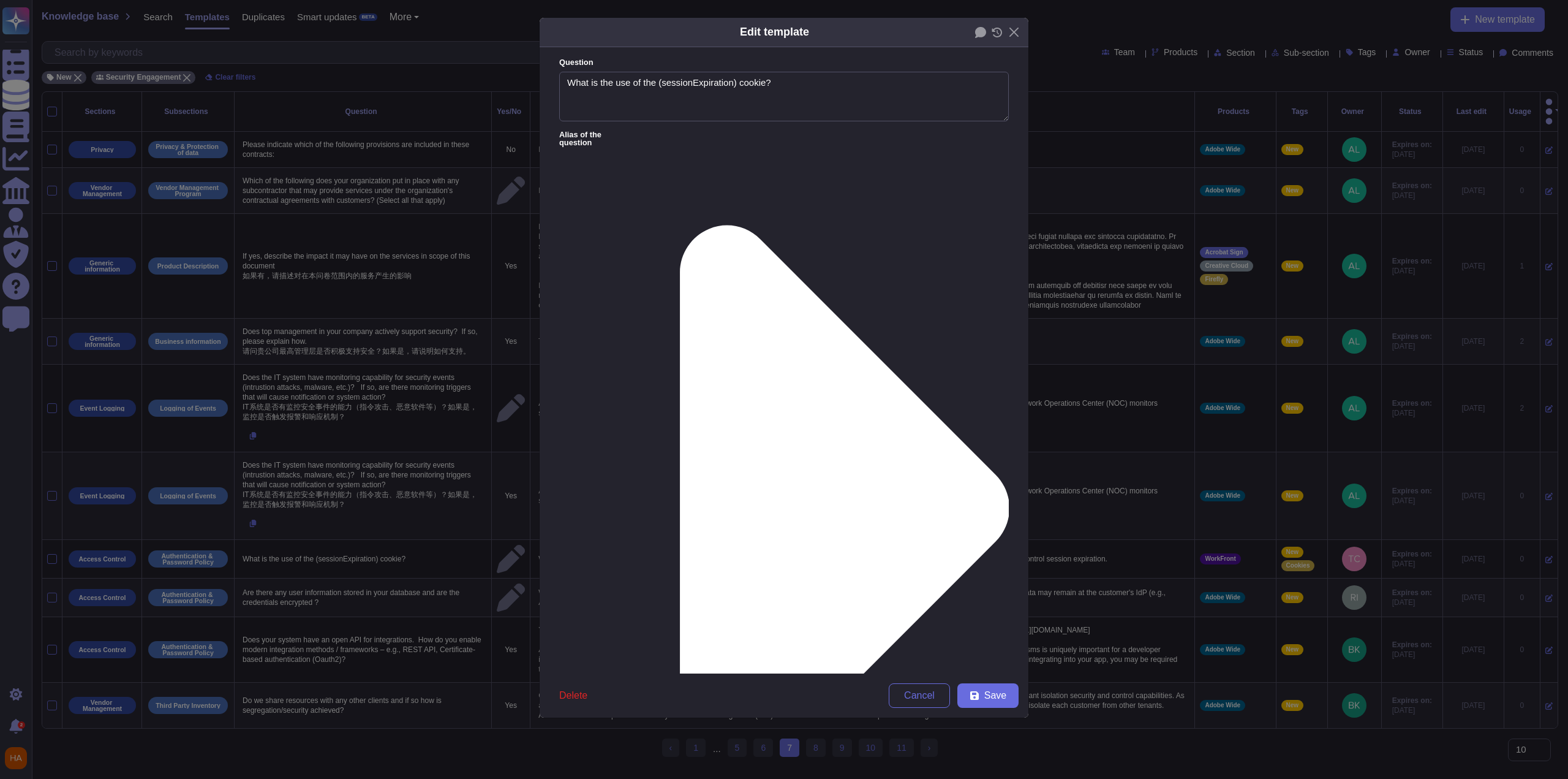
drag, startPoint x: 600, startPoint y: 171, endPoint x: 321, endPoint y: 143, distance: 280.4
click at [321, 143] on div "Edit template Question What is the use of the (sessionExpiration) cookie? Alias…" at bounding box center [784, 390] width 1568 height 779
drag, startPoint x: 650, startPoint y: 171, endPoint x: 663, endPoint y: 173, distance: 13.2
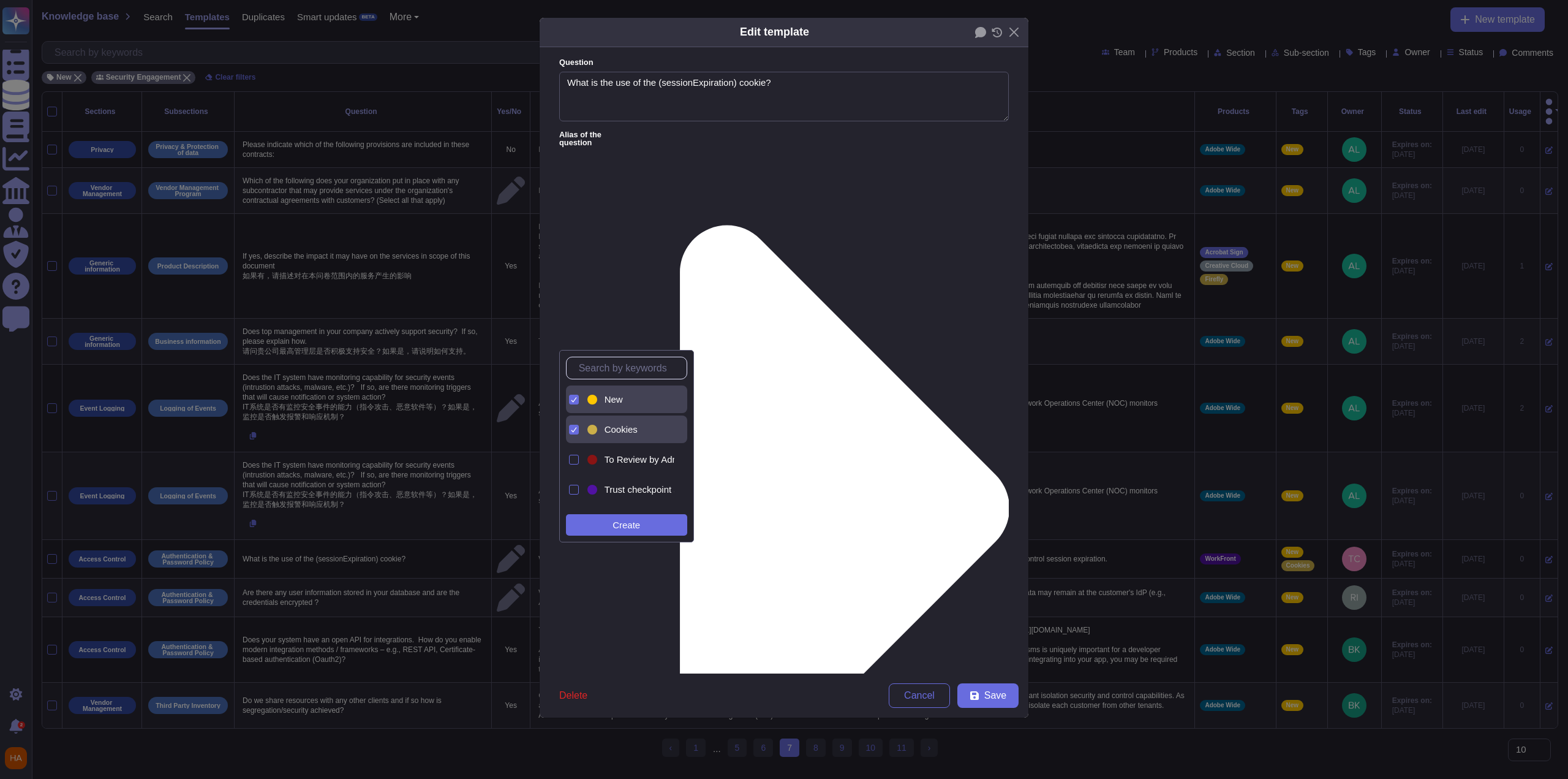
click at [633, 404] on div "New" at bounding box center [628, 398] width 89 height 28
click at [1002, 698] on span "Save" at bounding box center [995, 695] width 22 height 10
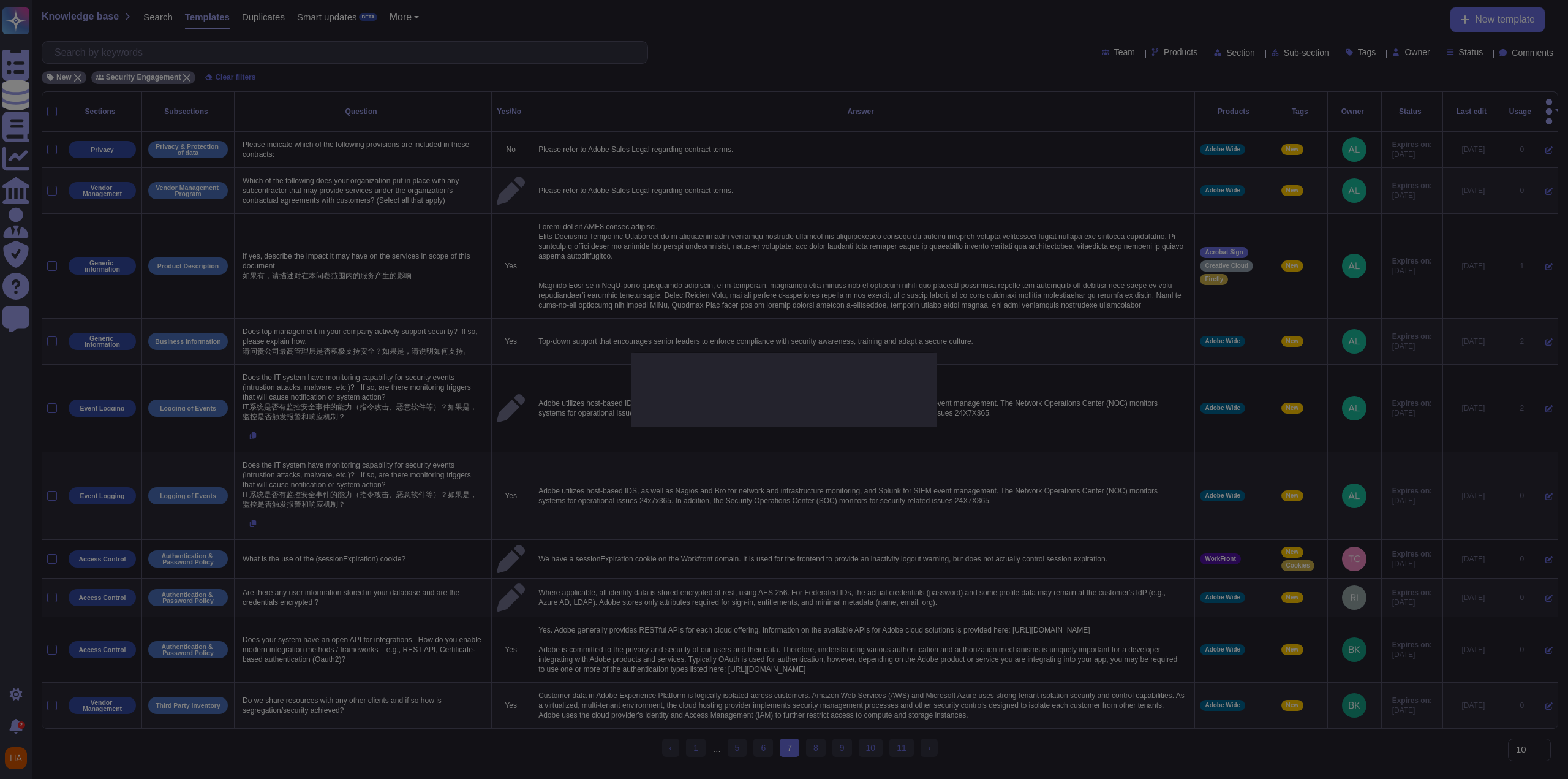
type textarea "We have a sessionExpiration cookie on the Workfront domain. It is used for the …"
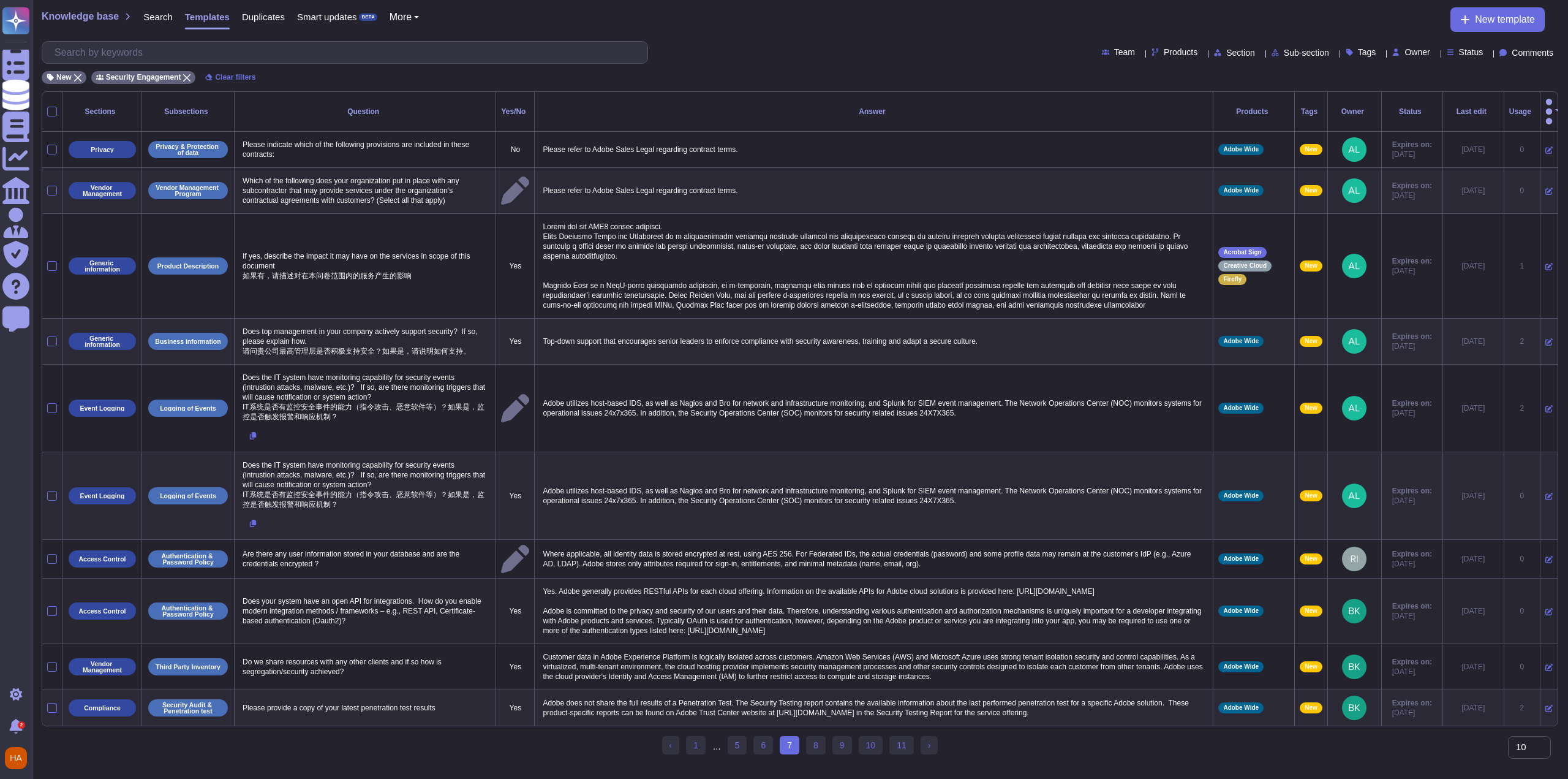
click at [1545, 608] on icon at bounding box center [1548, 612] width 7 height 7
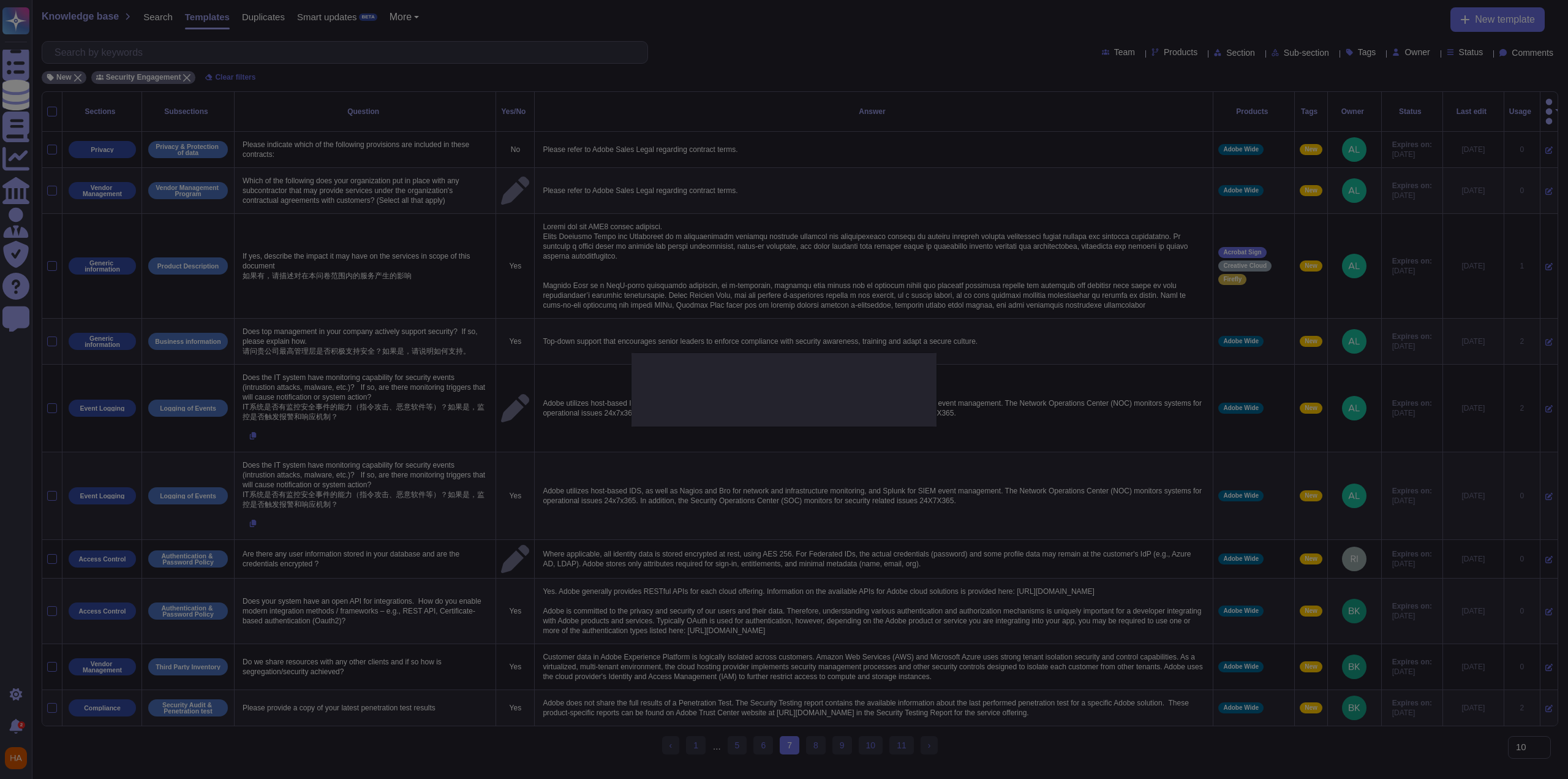
type textarea "Does your system have an open API for integrations. How do you enable modern in…"
type textarea "Yes. Adobe generally provides RESTful APIs for each cloud offering. Information…"
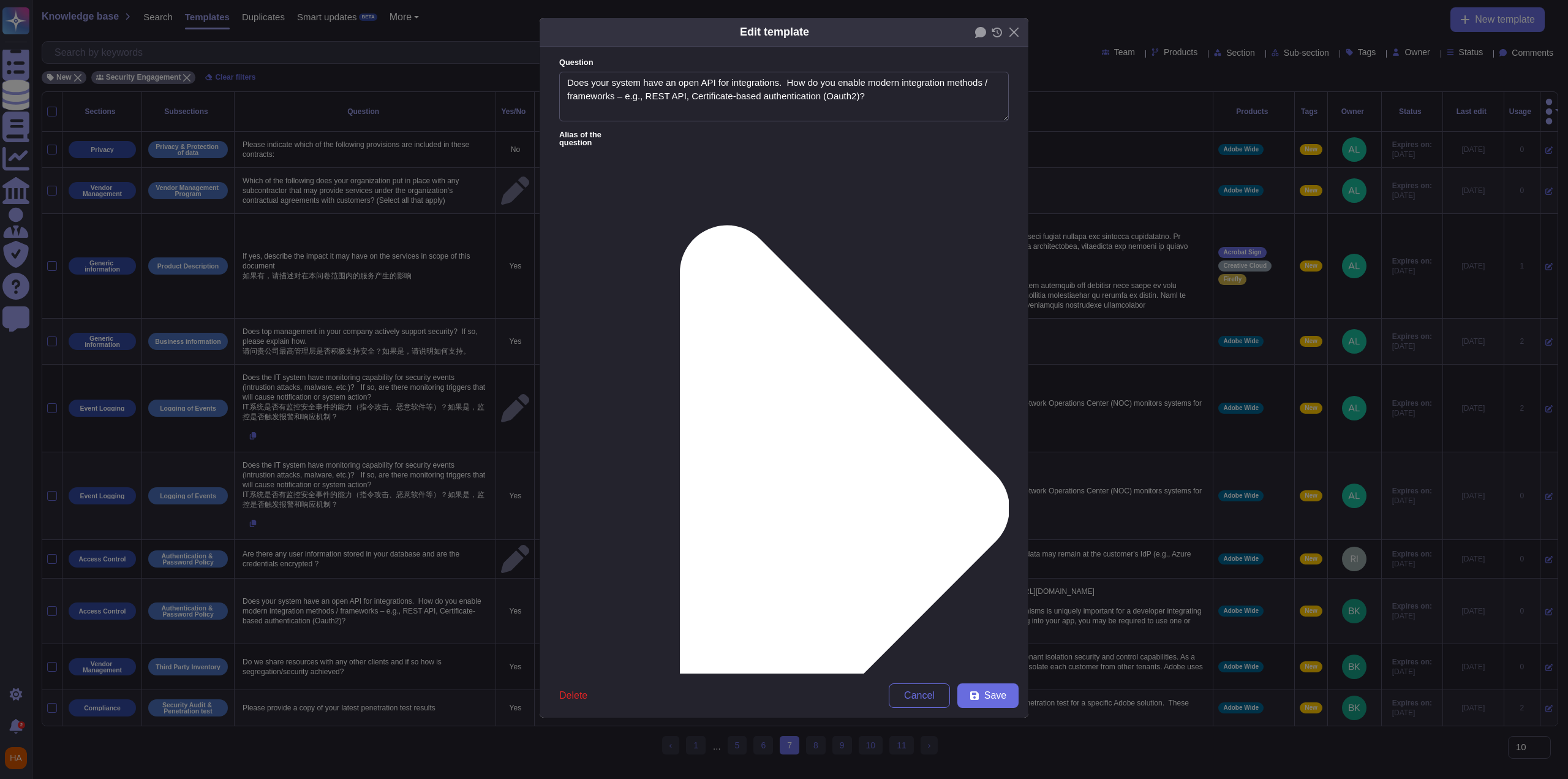
type textarea "Does your system have an open API for integrations. How do you enable modern in…"
drag, startPoint x: 584, startPoint y: 169, endPoint x: 360, endPoint y: 152, distance: 224.6
click at [360, 152] on div "Edit template Question Does your system have an open API for integrations. How …" at bounding box center [784, 390] width 1568 height 779
click at [984, 690] on button "Save" at bounding box center [988, 694] width 61 height 24
type textarea "Yes. Adobe generally provides RESTful APIs for each cloud offering. Information…"
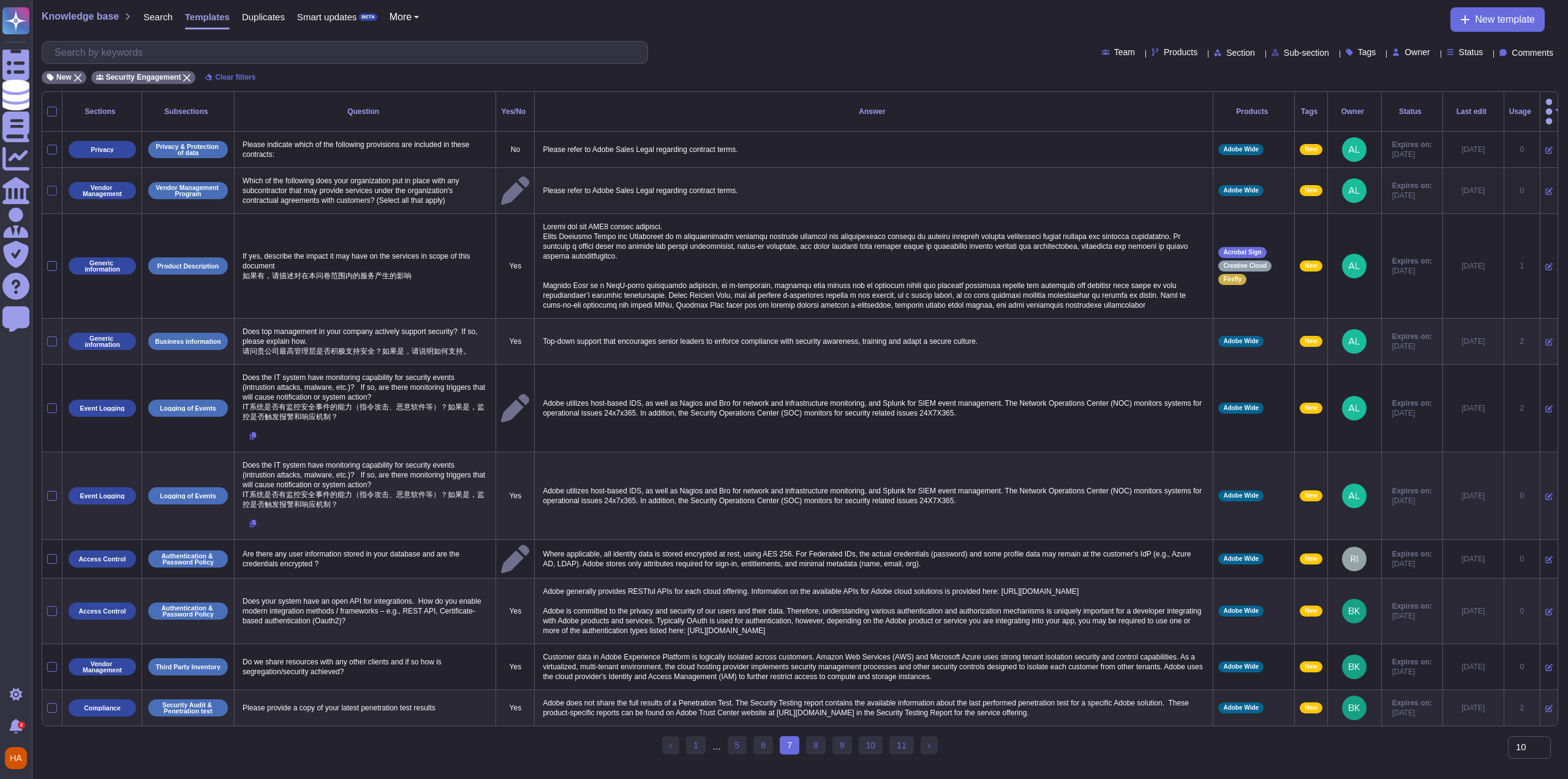
click at [48, 185] on div at bounding box center [51, 190] width 10 height 10
click at [0, 0] on input "checkbox" at bounding box center [0, 0] width 0 height 0
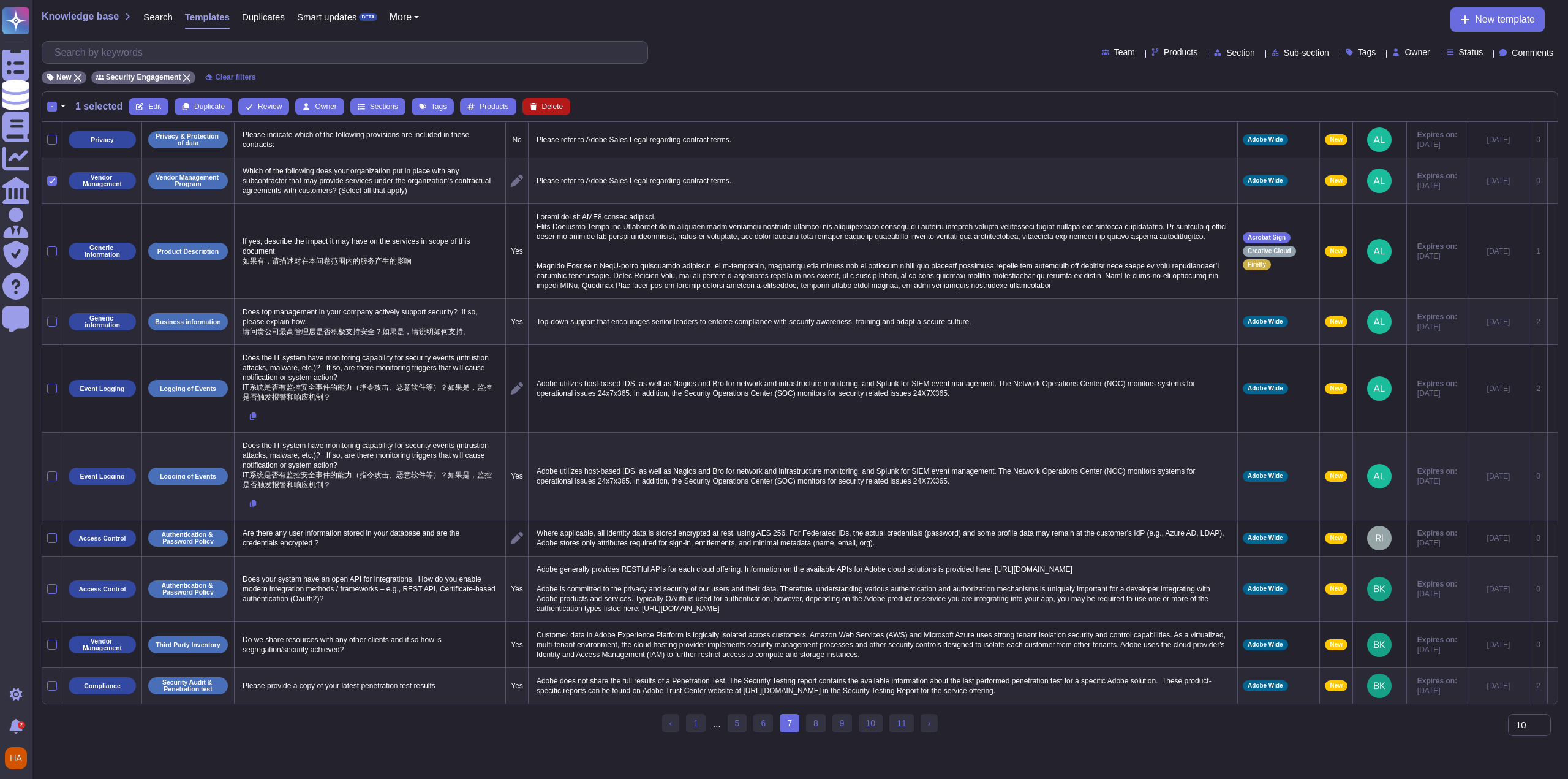
click at [558, 104] on span "Delete" at bounding box center [553, 106] width 22 height 7
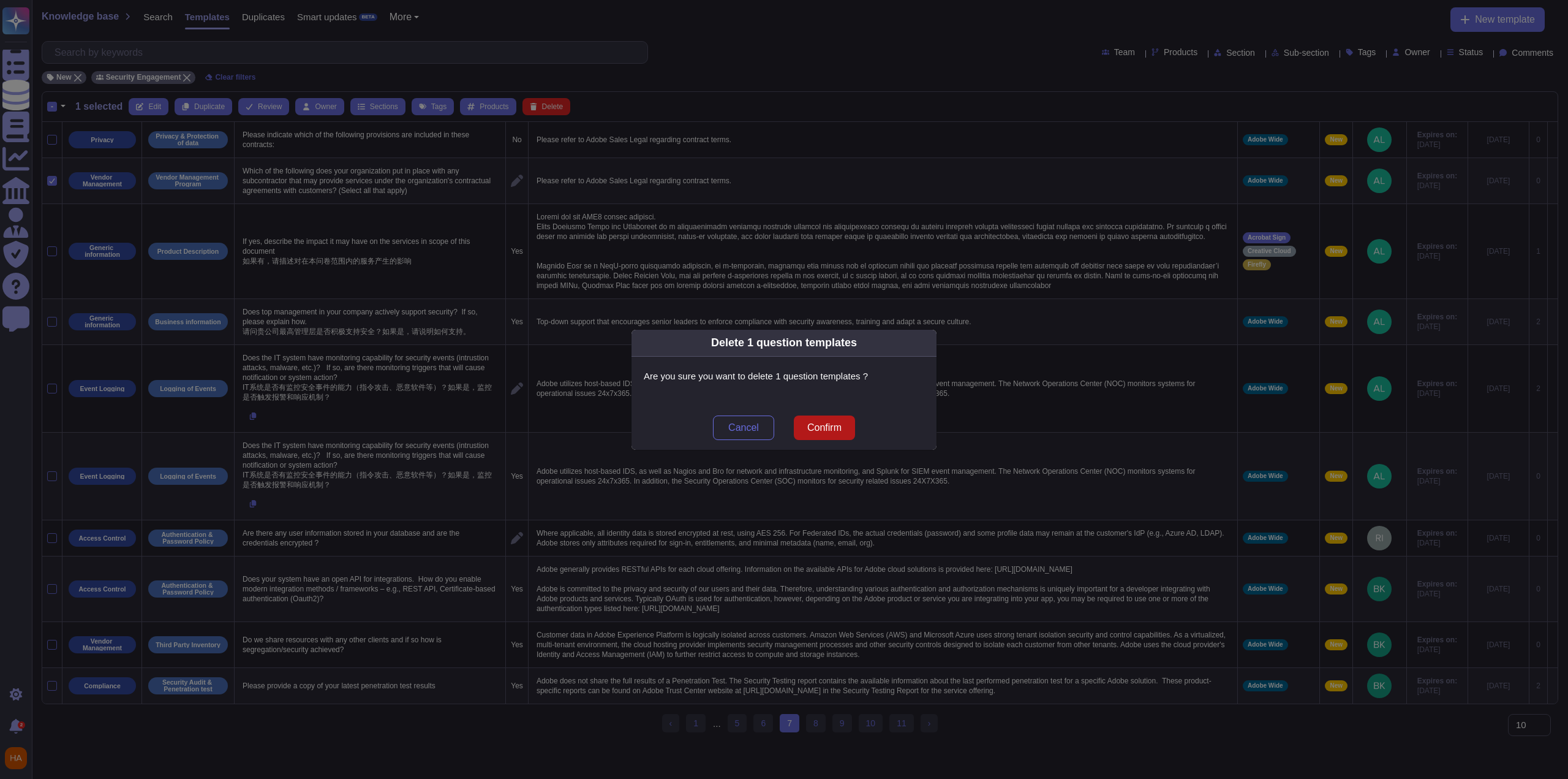
click at [833, 428] on span "Confirm" at bounding box center [824, 427] width 34 height 10
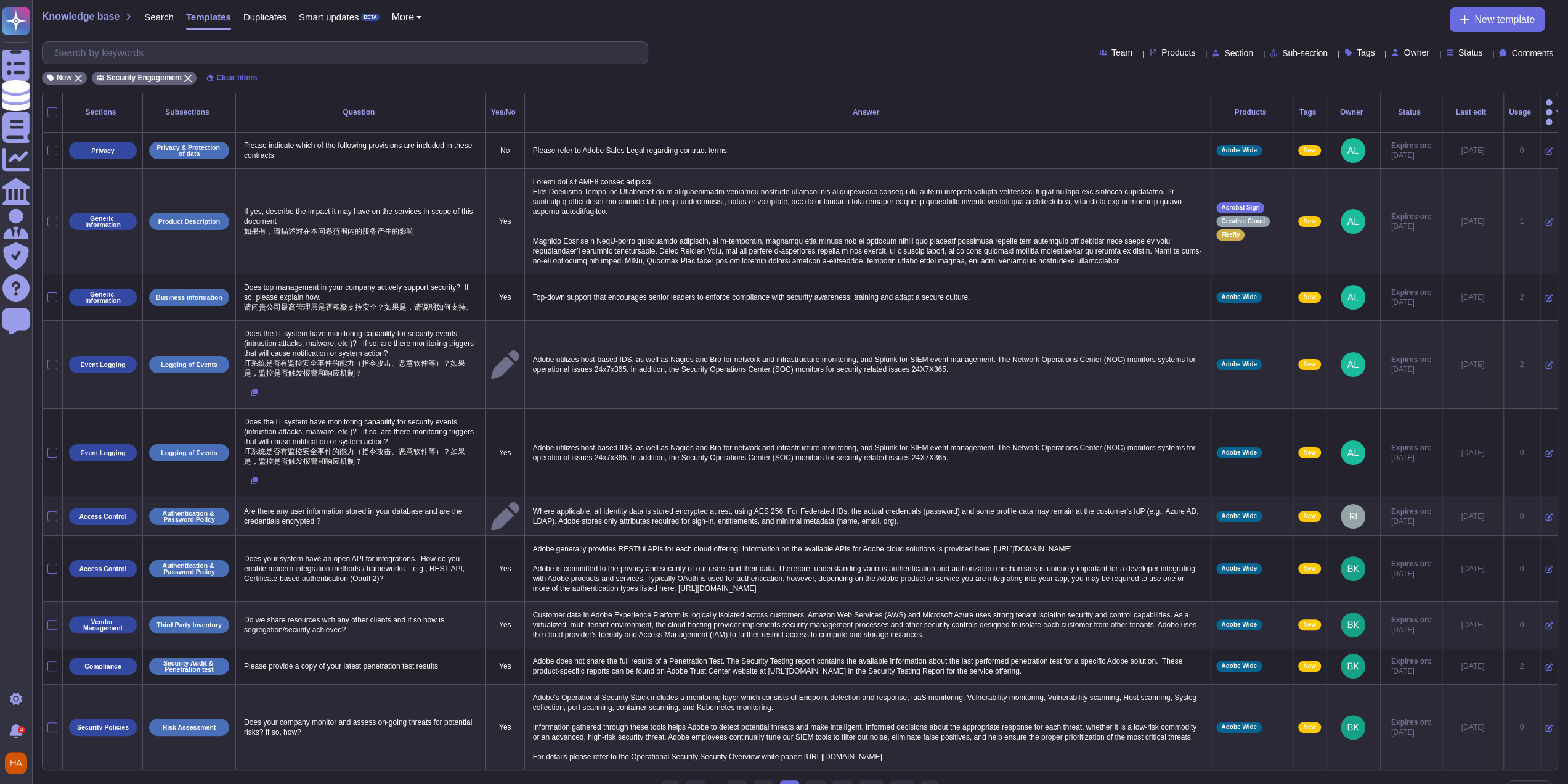
click at [53, 108] on div at bounding box center [52, 112] width 10 height 10
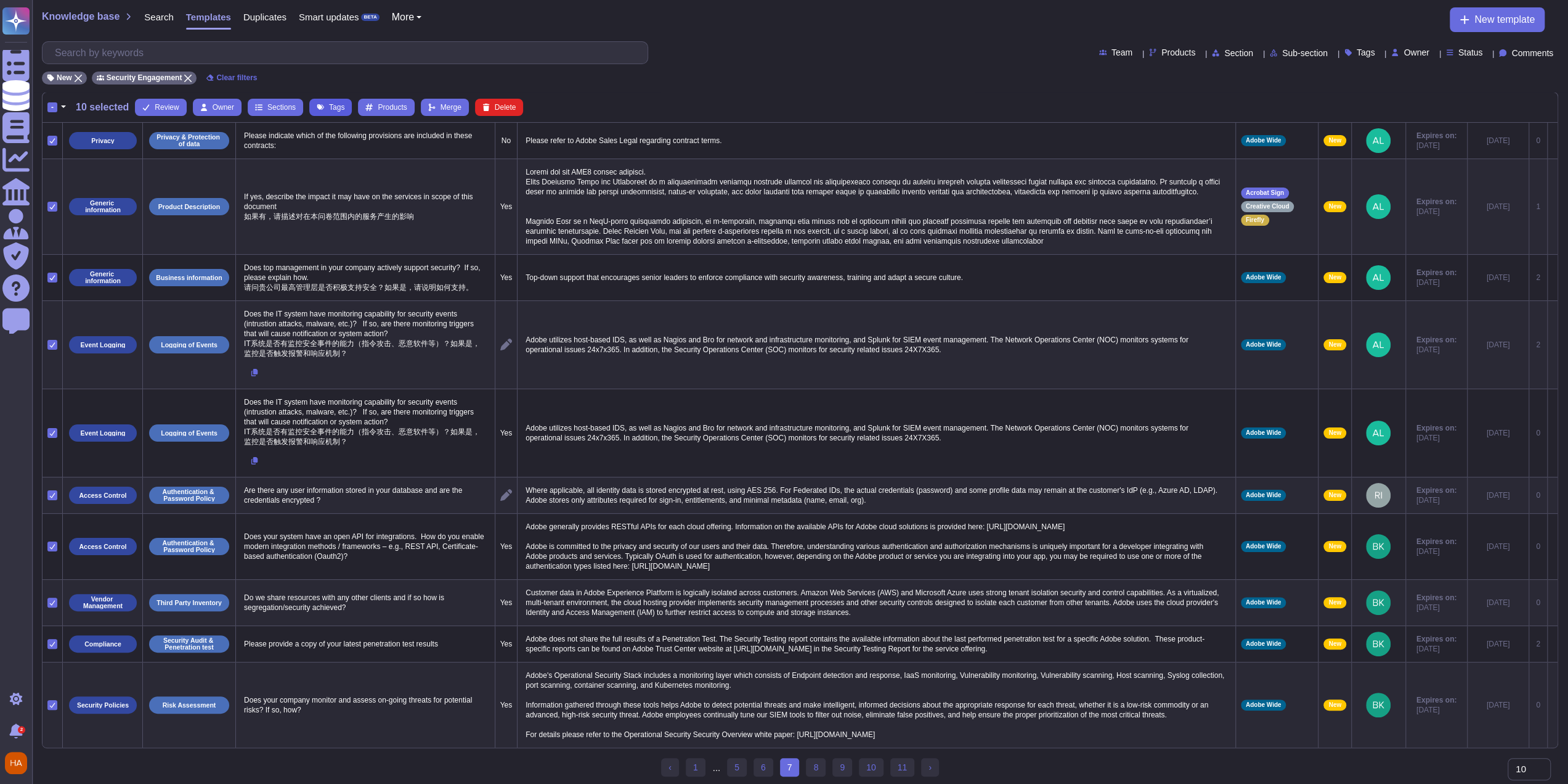
click at [318, 108] on icon at bounding box center [320, 107] width 6 height 5
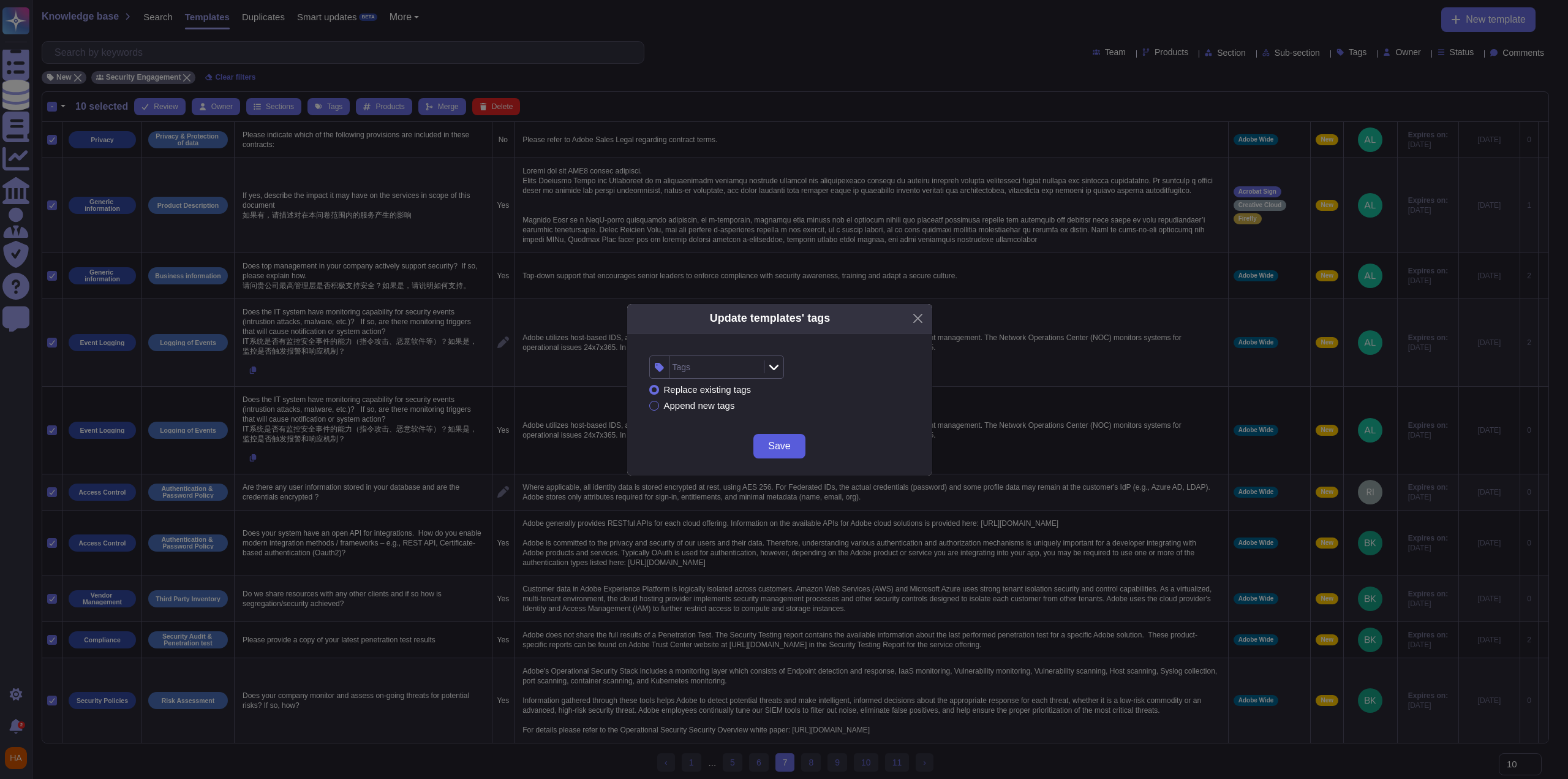
click at [800, 444] on button "Save" at bounding box center [779, 445] width 51 height 24
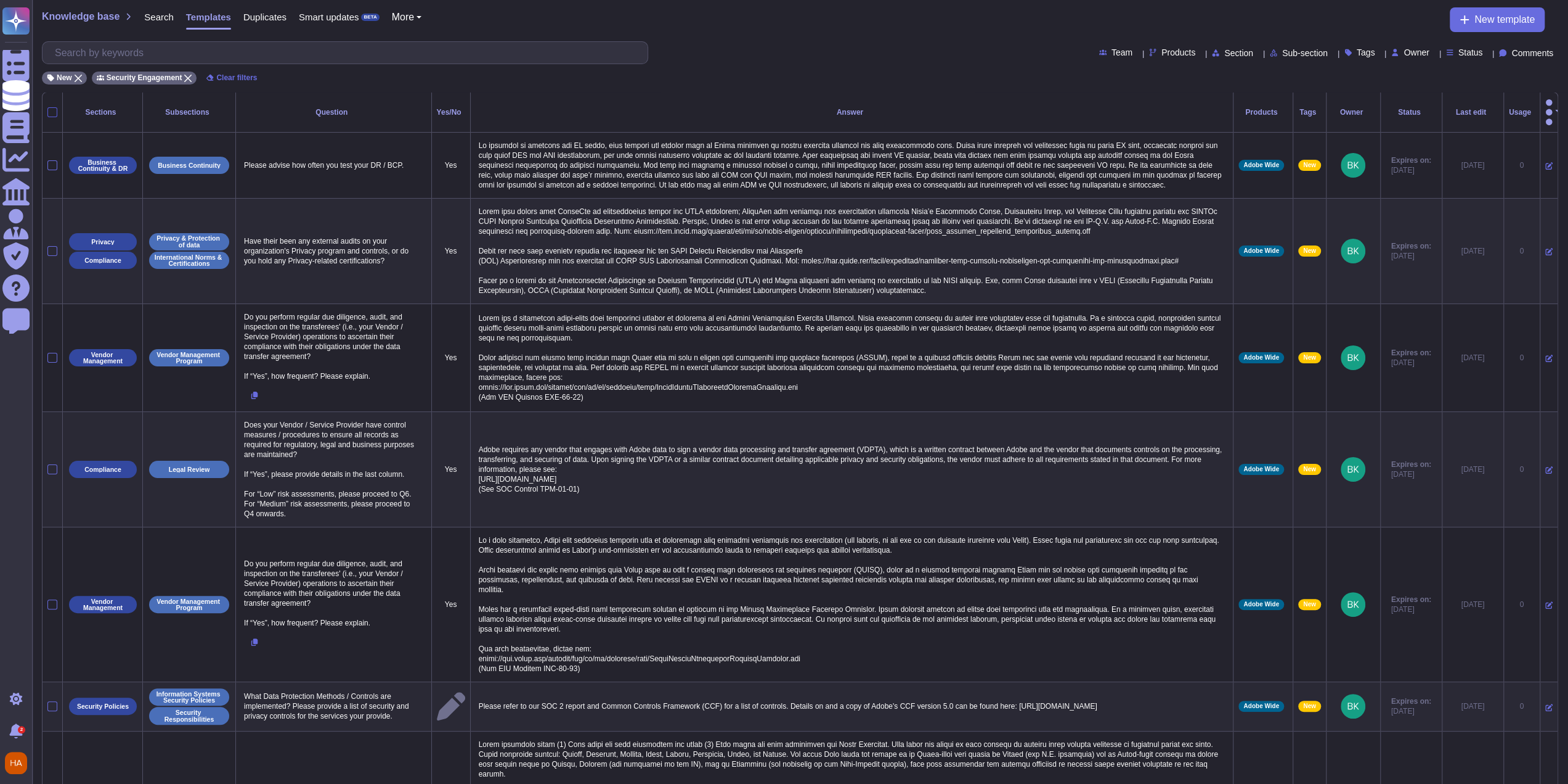
click at [53, 108] on div at bounding box center [52, 112] width 10 height 10
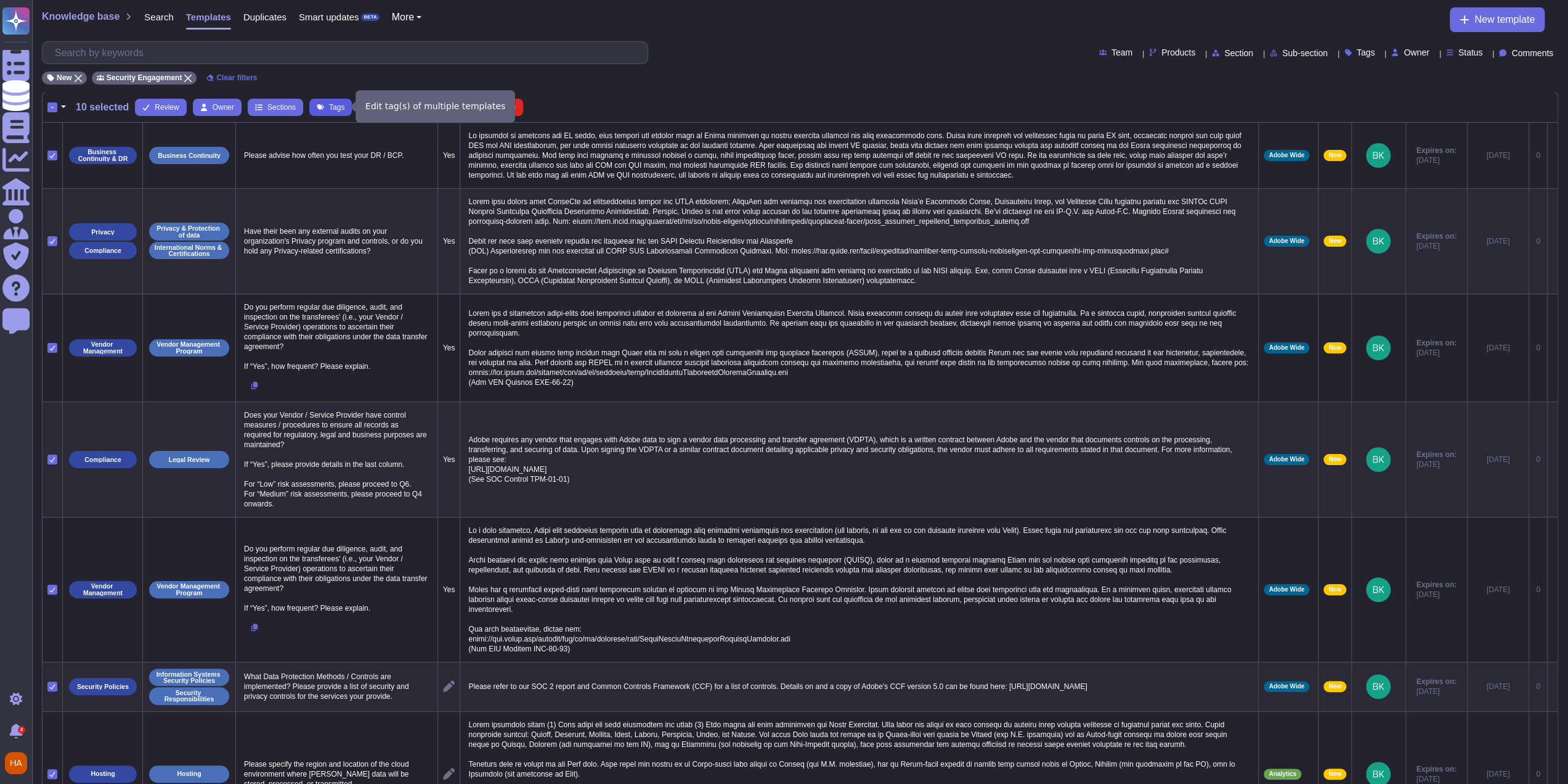
click at [325, 103] on button "Tags" at bounding box center [330, 107] width 43 height 17
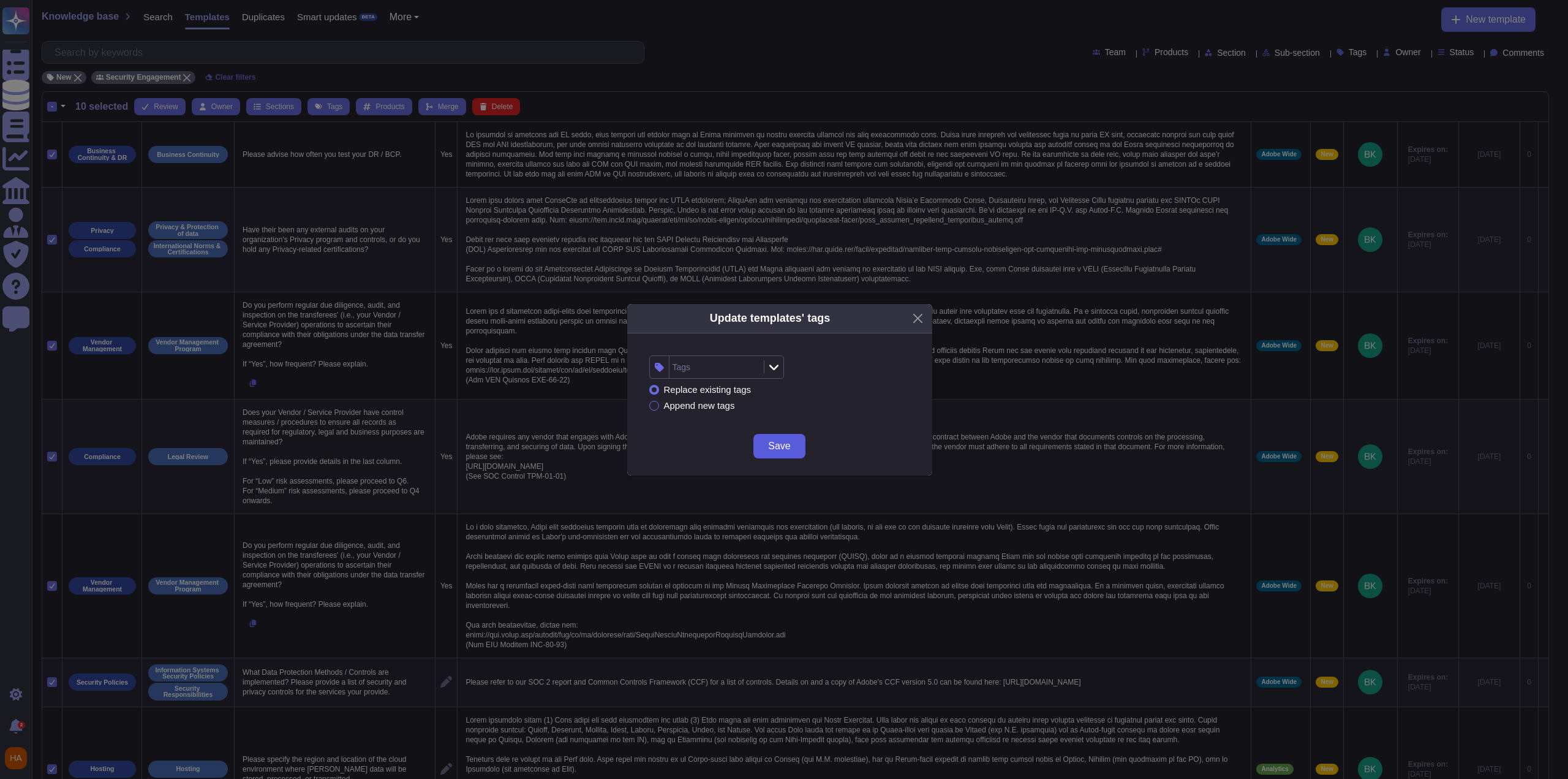
click at [787, 448] on span "Save" at bounding box center [779, 445] width 22 height 10
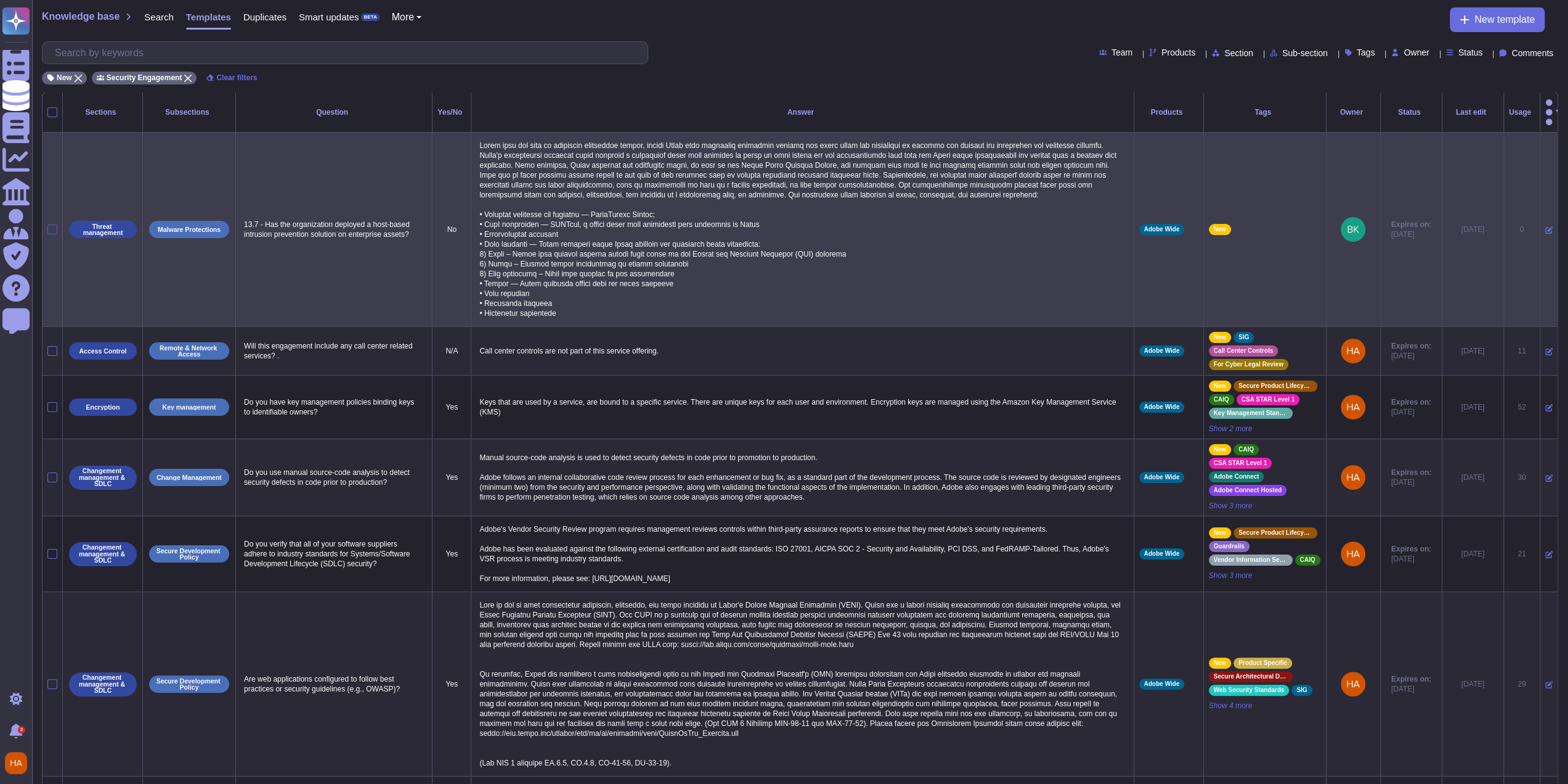
click at [54, 225] on div at bounding box center [52, 229] width 10 height 10
click at [0, 0] on input "checkbox" at bounding box center [0, 0] width 0 height 0
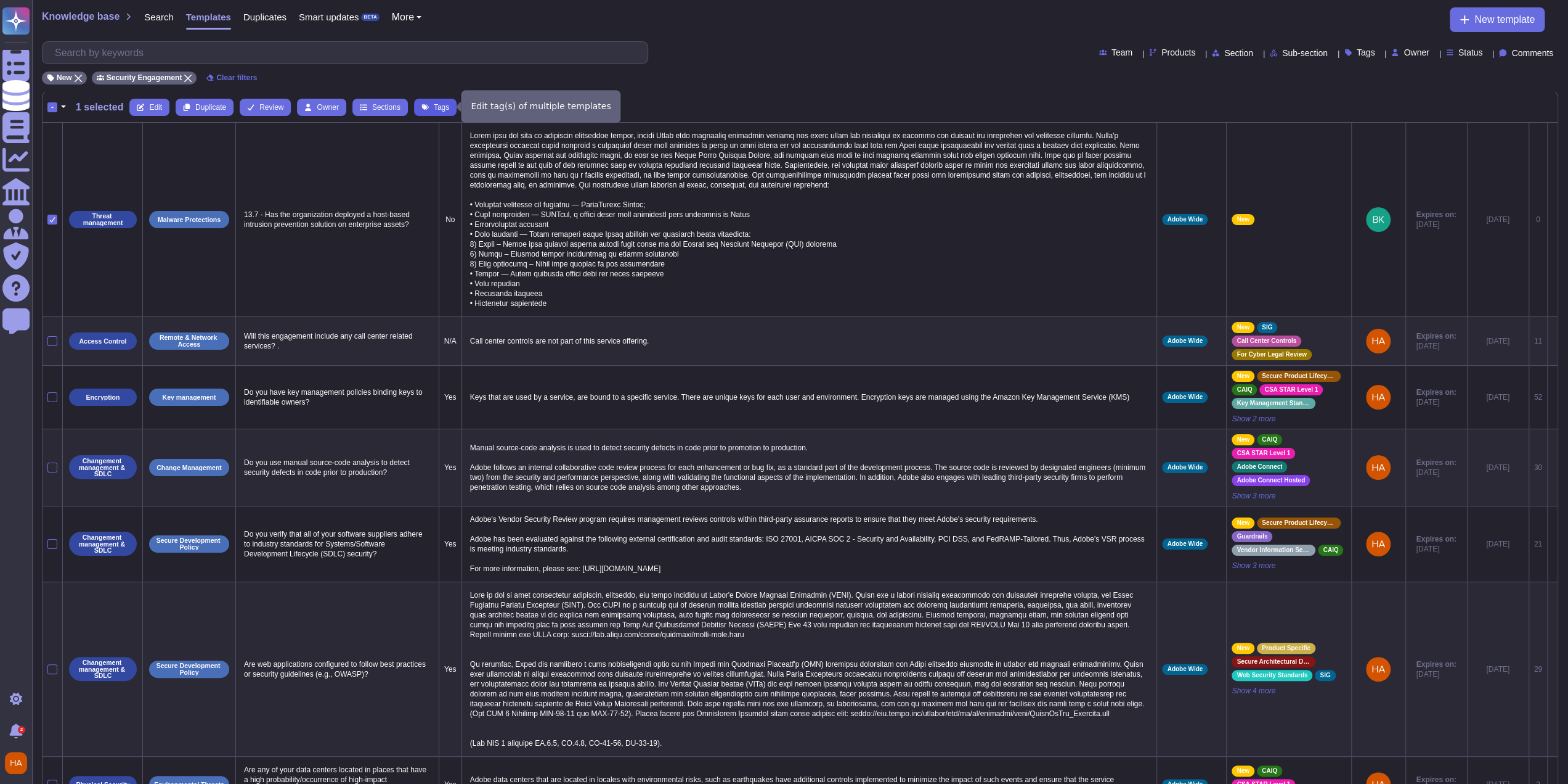
click at [426, 107] on icon at bounding box center [425, 107] width 7 height 7
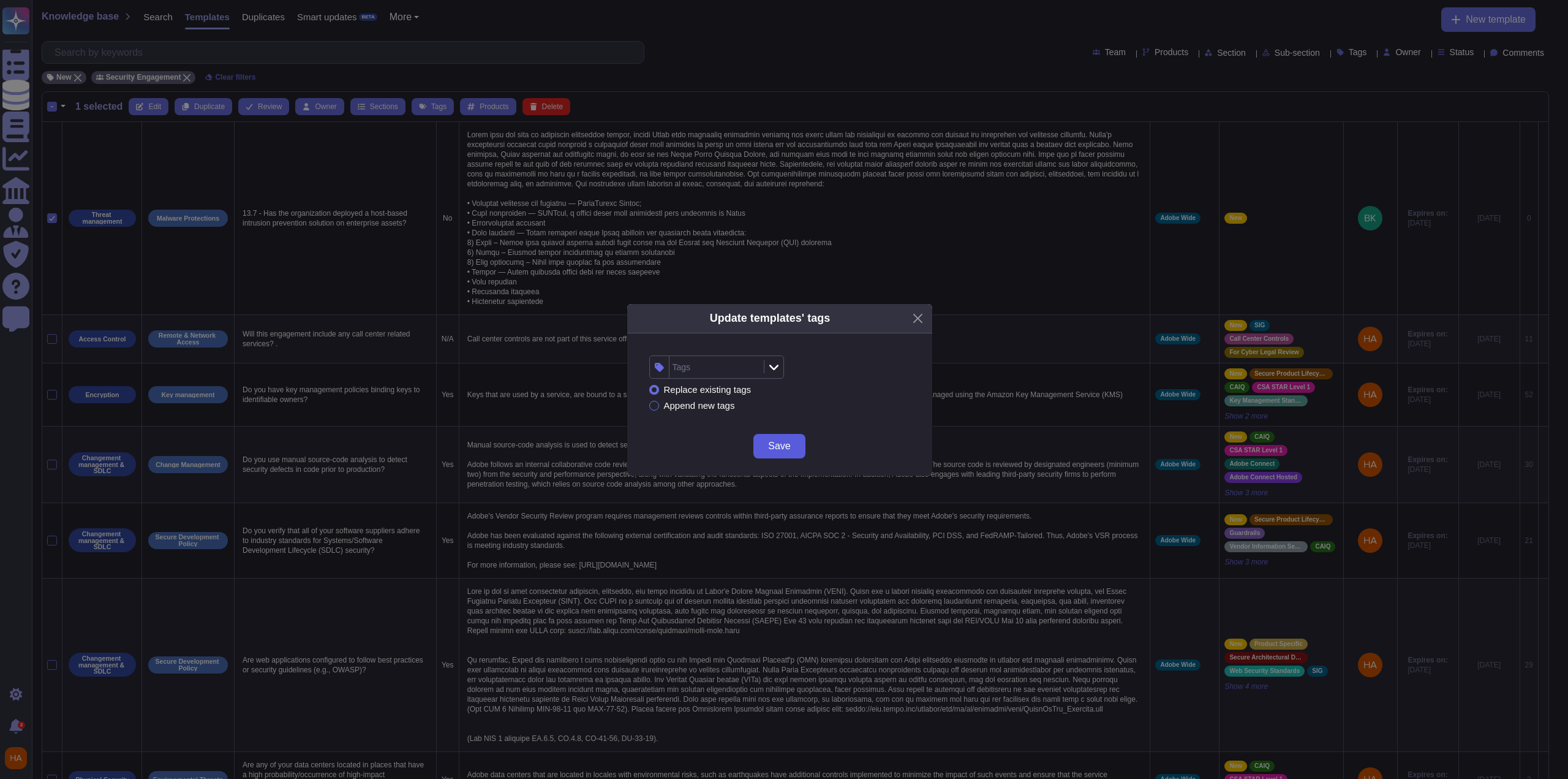
click at [780, 441] on span "Save" at bounding box center [779, 445] width 22 height 10
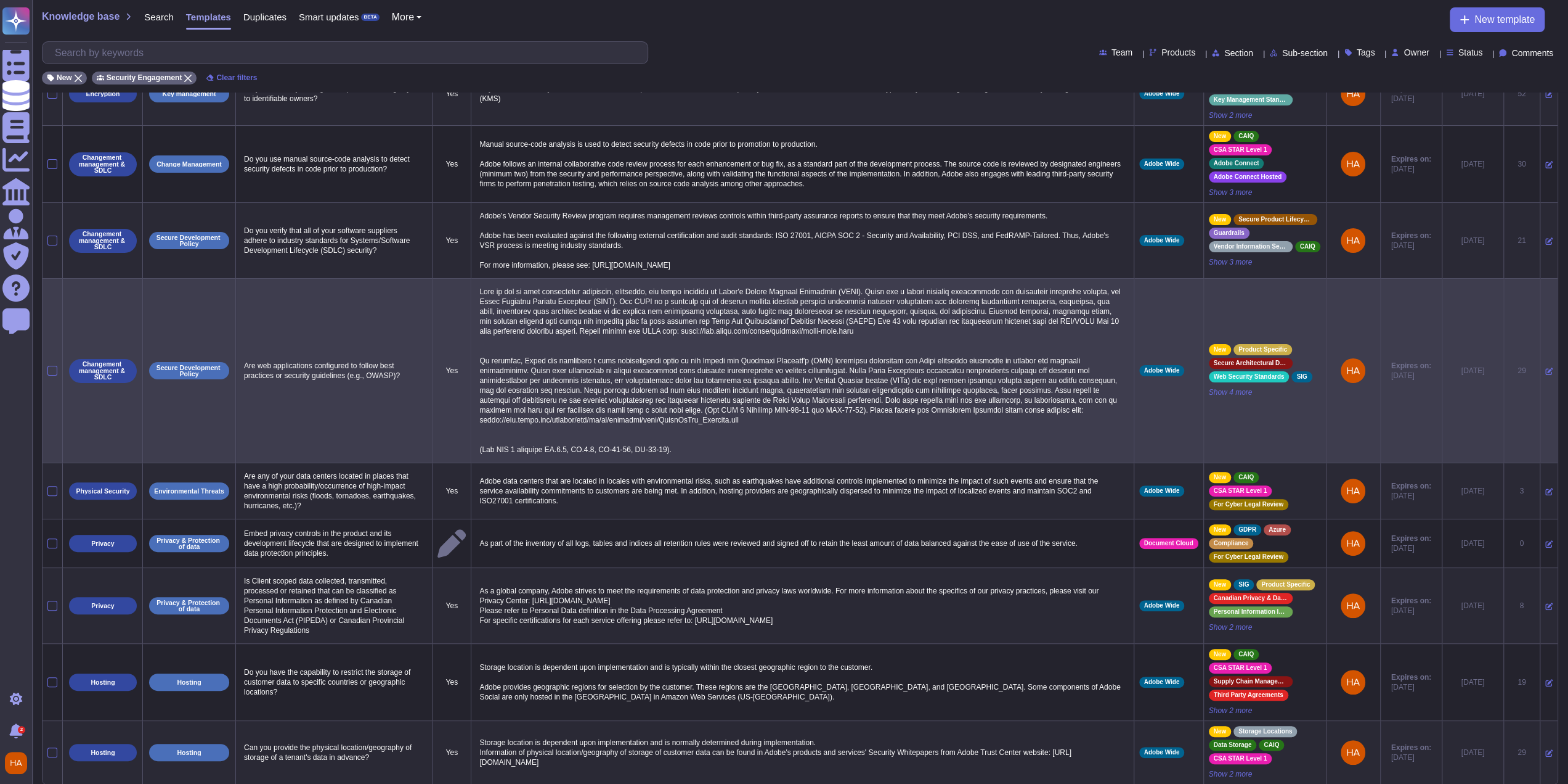
scroll to position [150, 0]
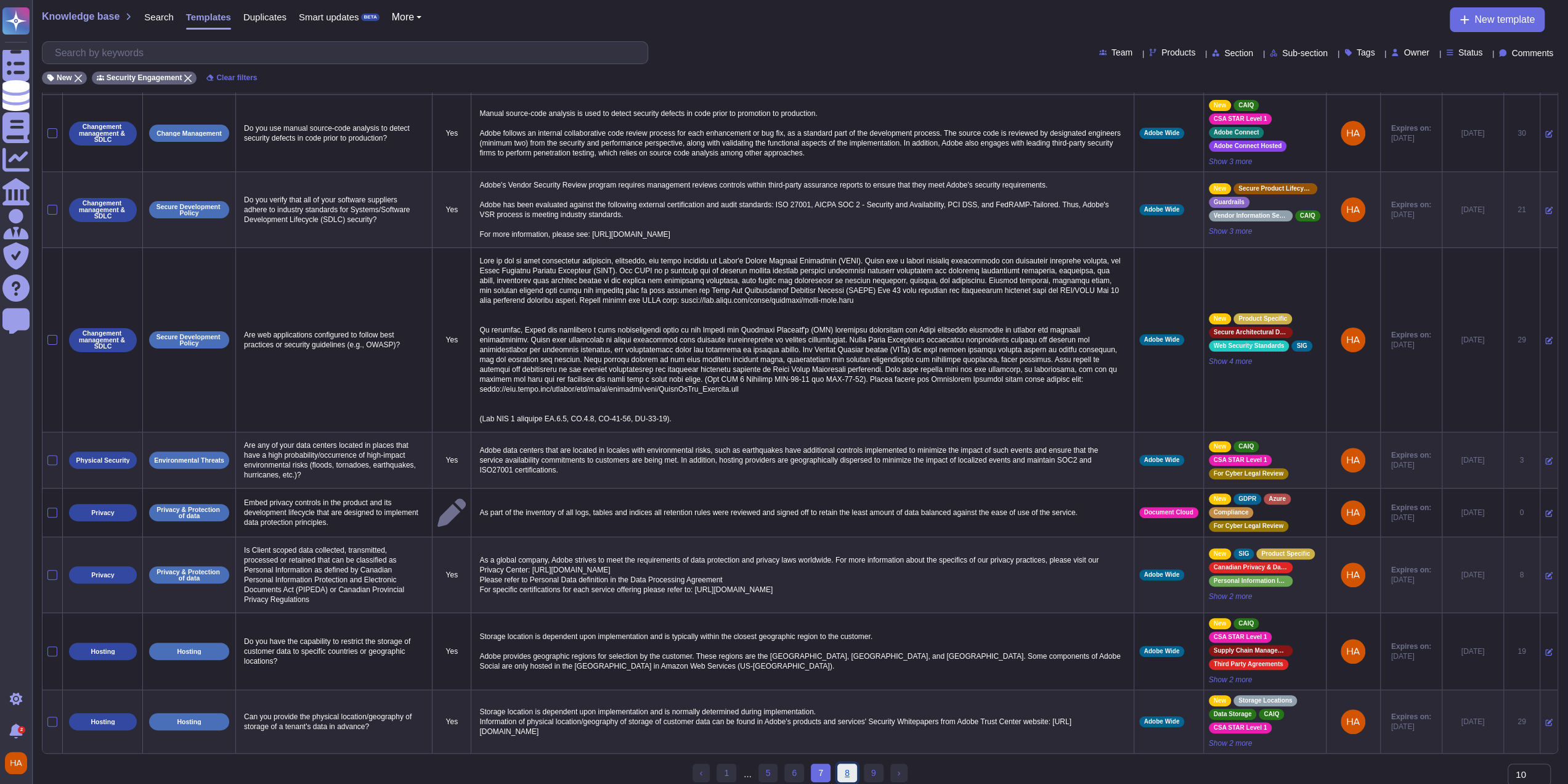
click at [844, 763] on link "8" at bounding box center [848, 772] width 20 height 18
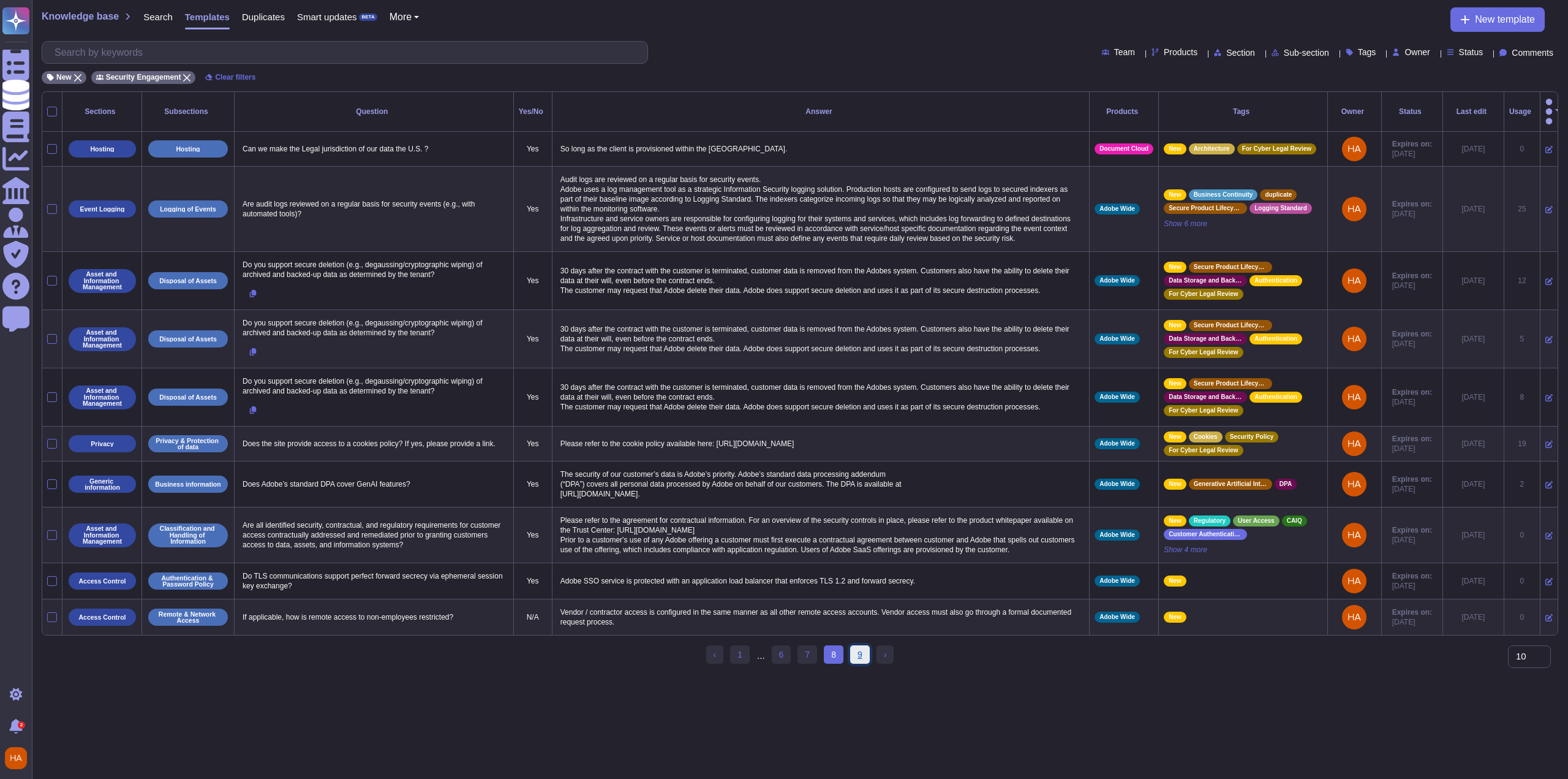
click at [851, 648] on link "9" at bounding box center [860, 654] width 20 height 18
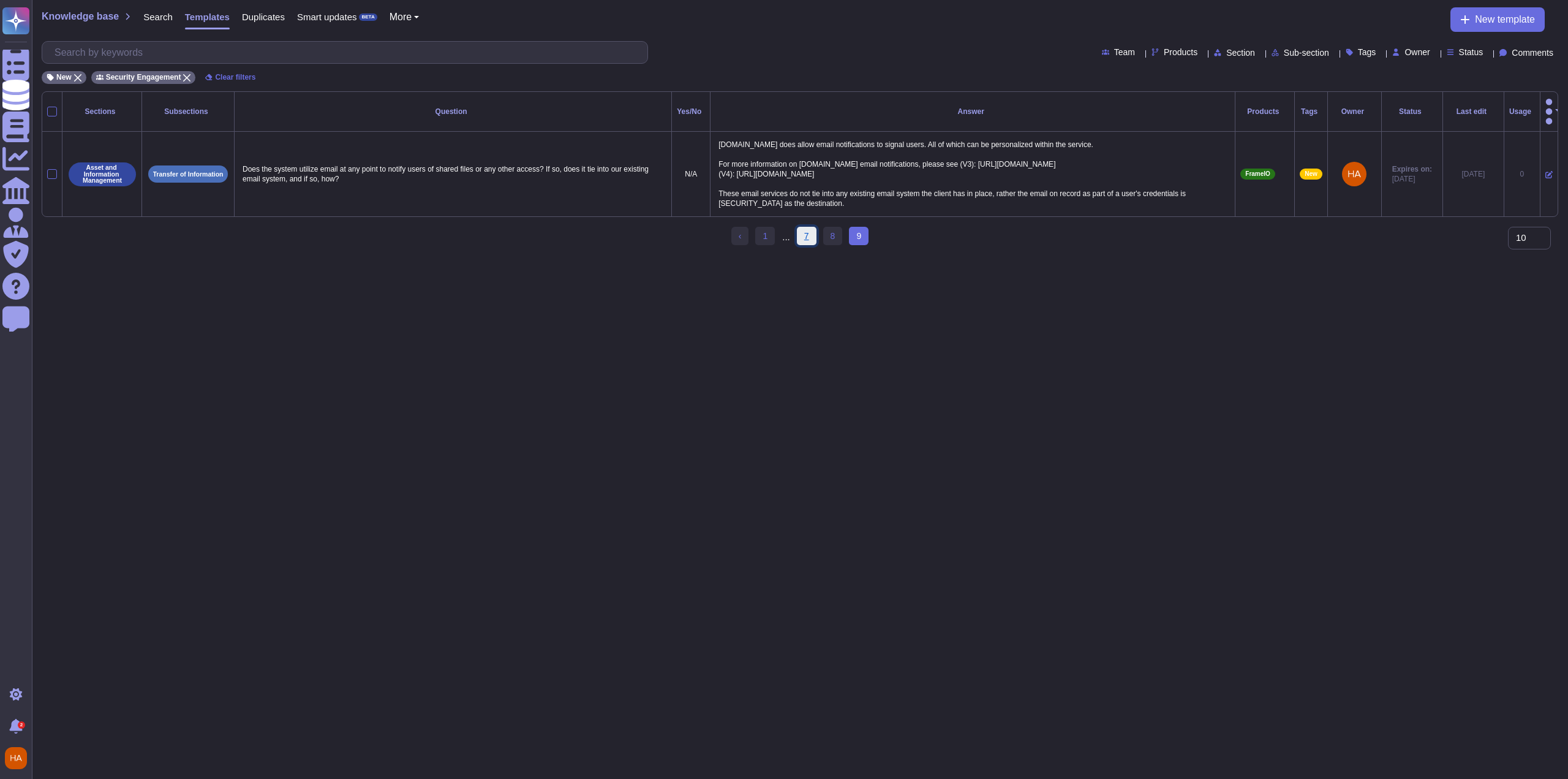
click at [800, 232] on link "7" at bounding box center [806, 236] width 20 height 18
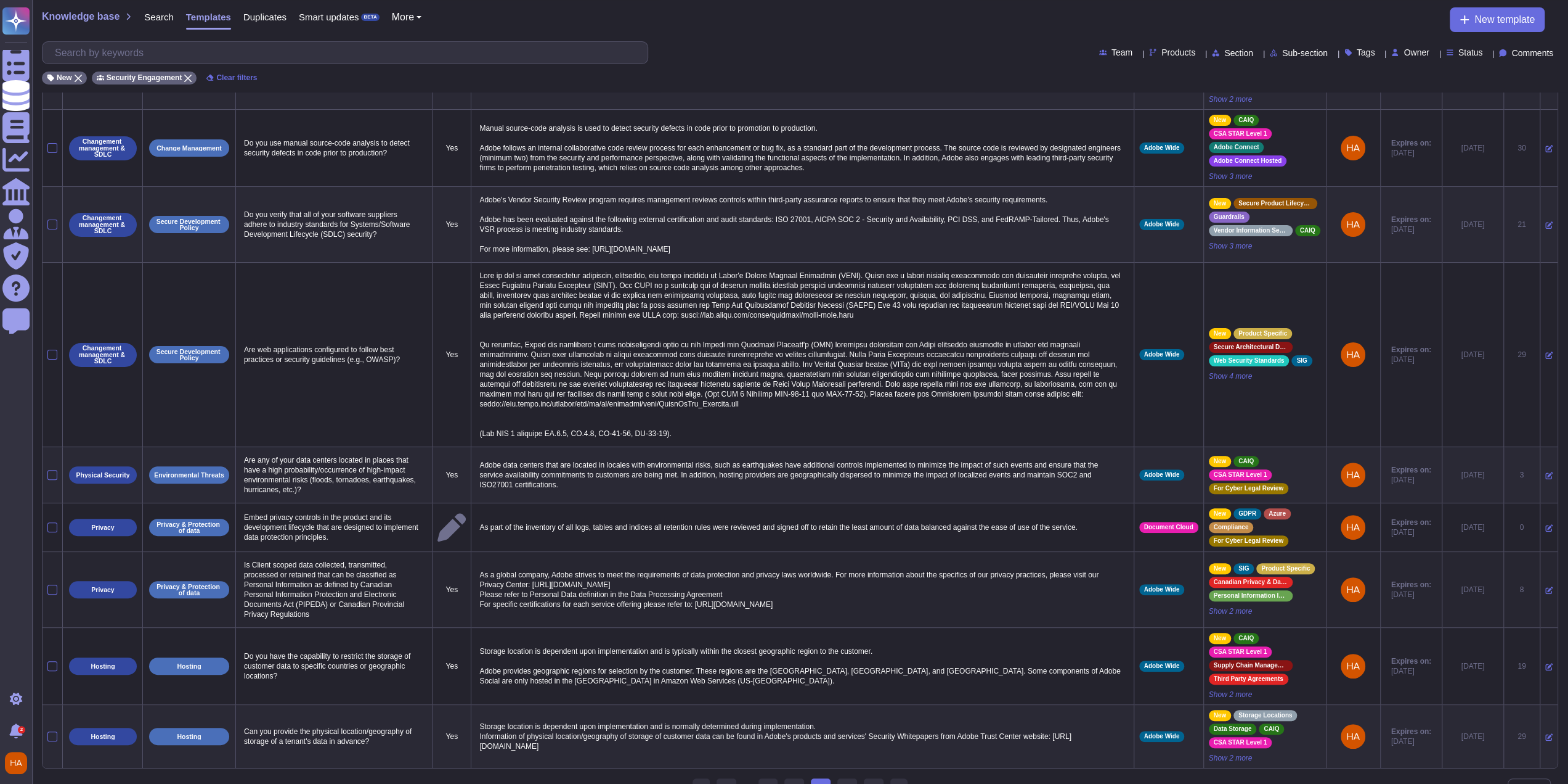
scroll to position [150, 0]
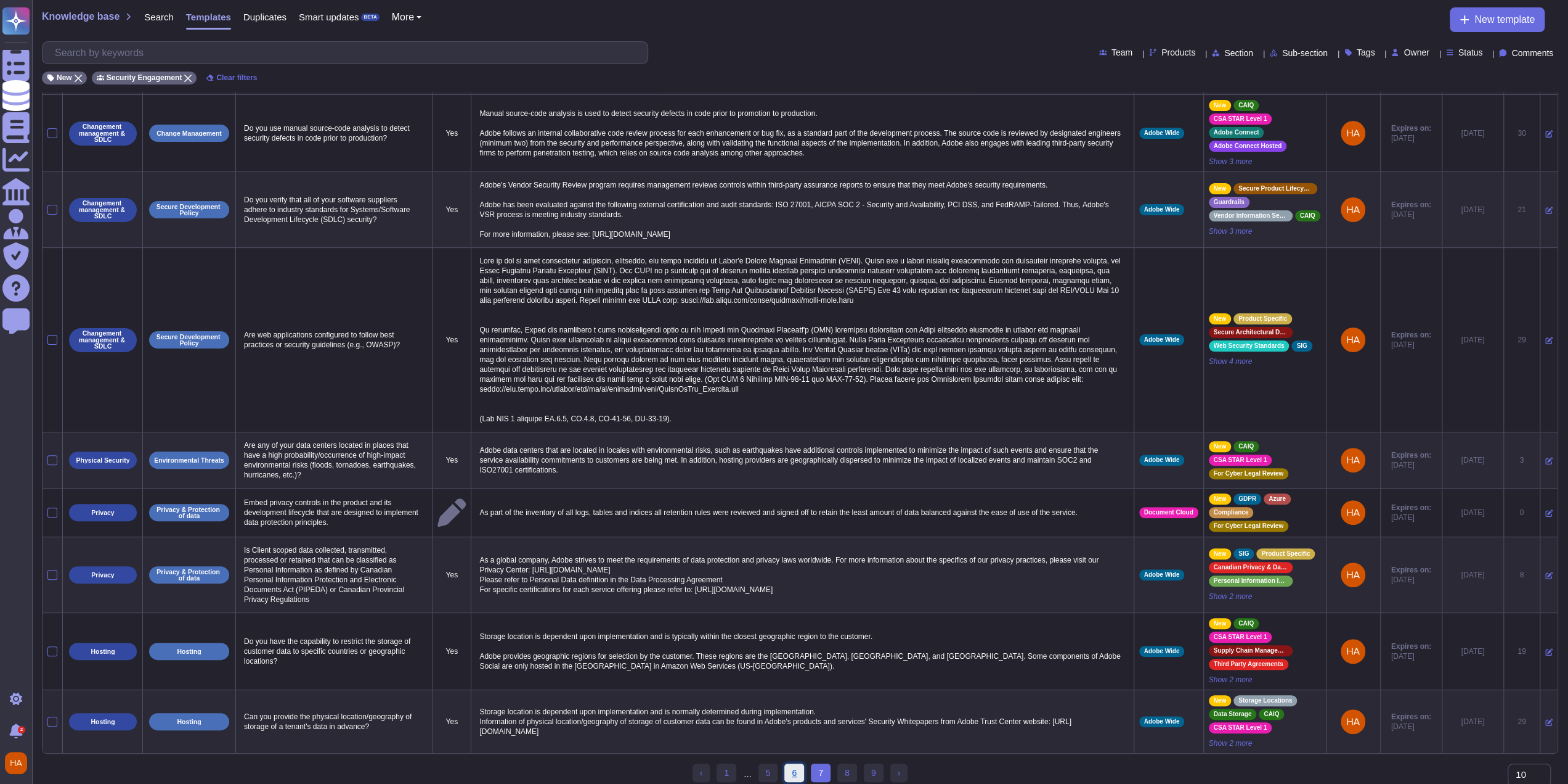
click at [798, 769] on link "6" at bounding box center [794, 772] width 20 height 18
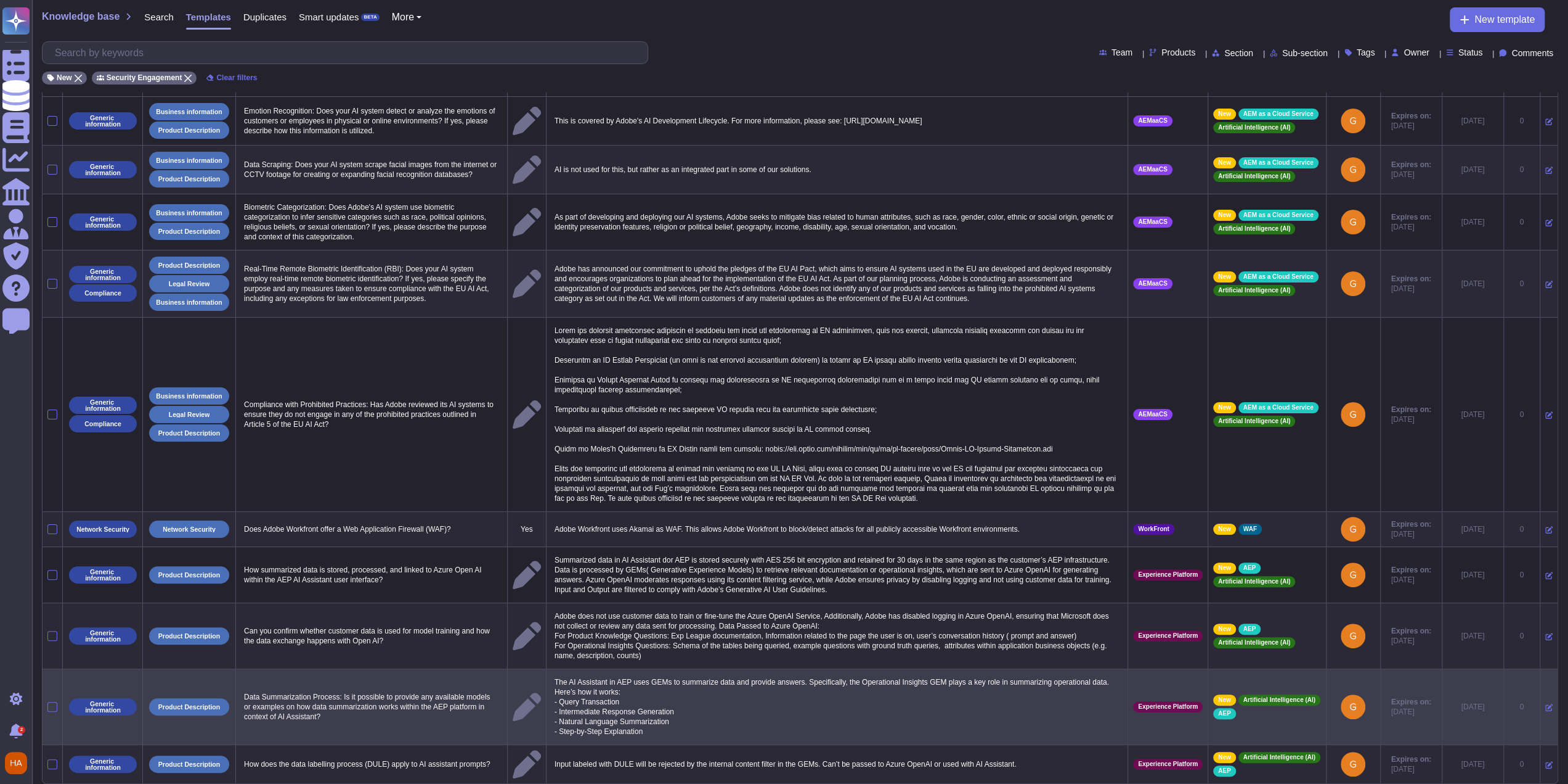
scroll to position [62, 0]
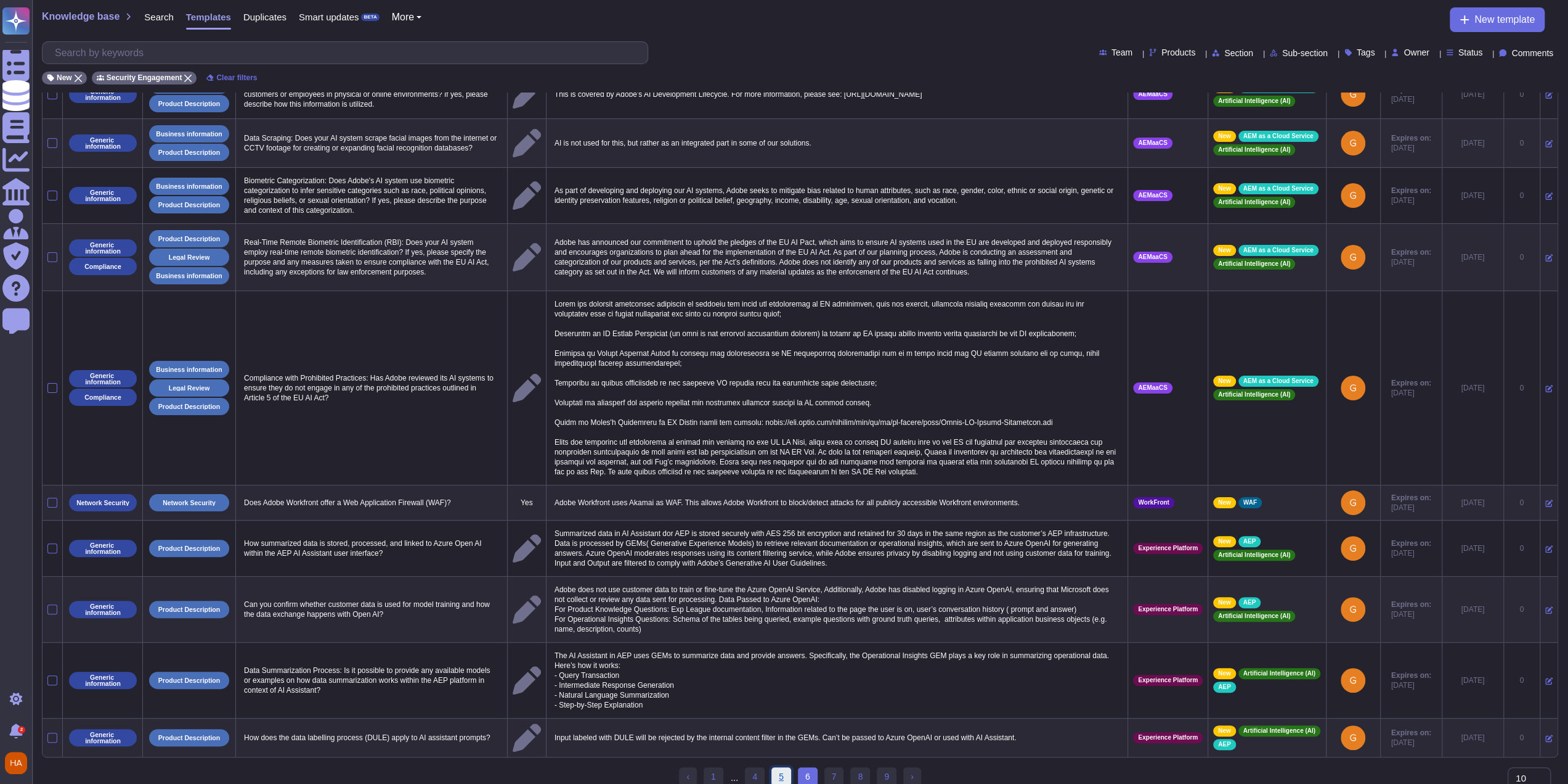
click at [780, 767] on link "5" at bounding box center [782, 776] width 20 height 18
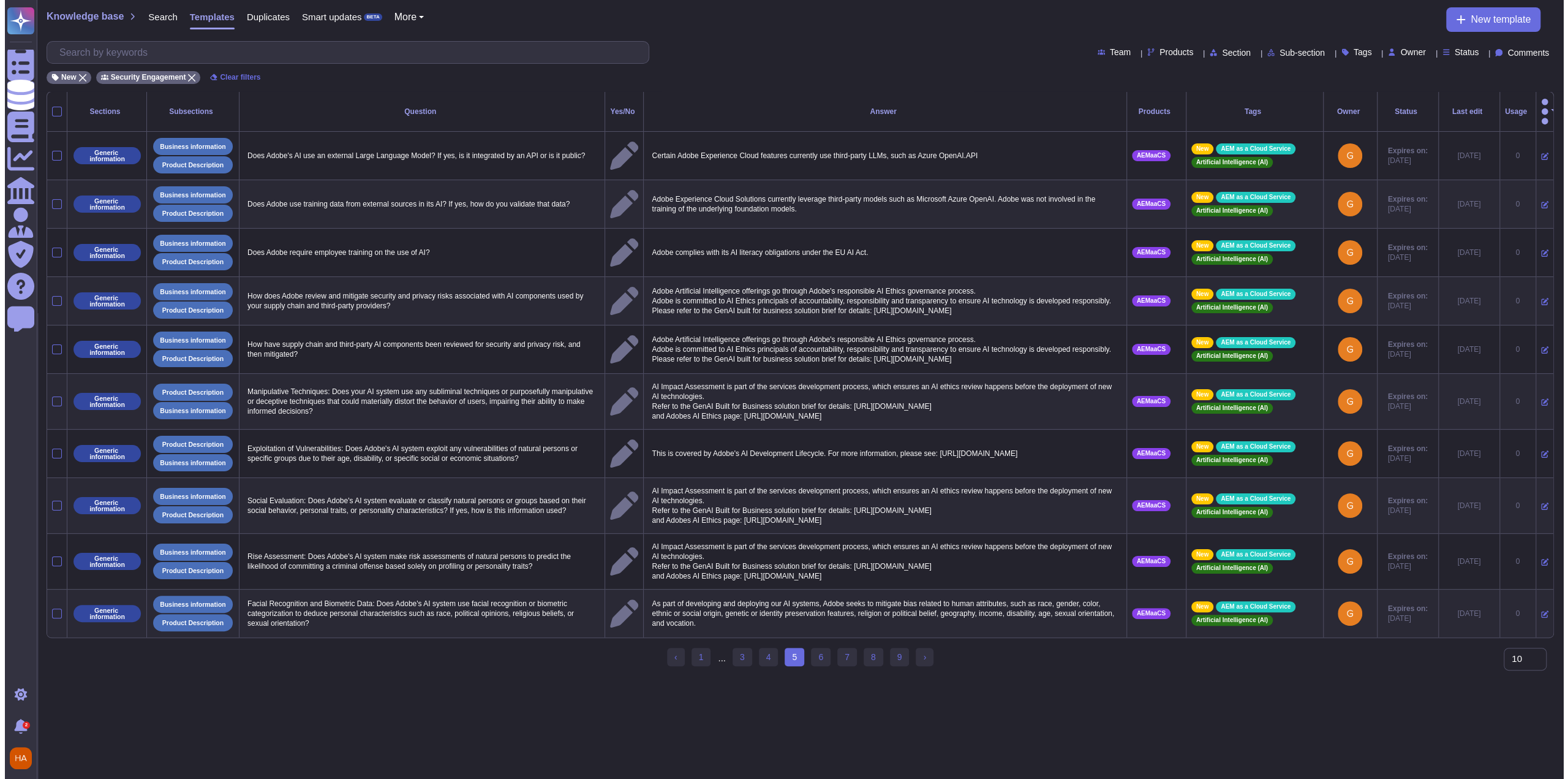
scroll to position [0, 0]
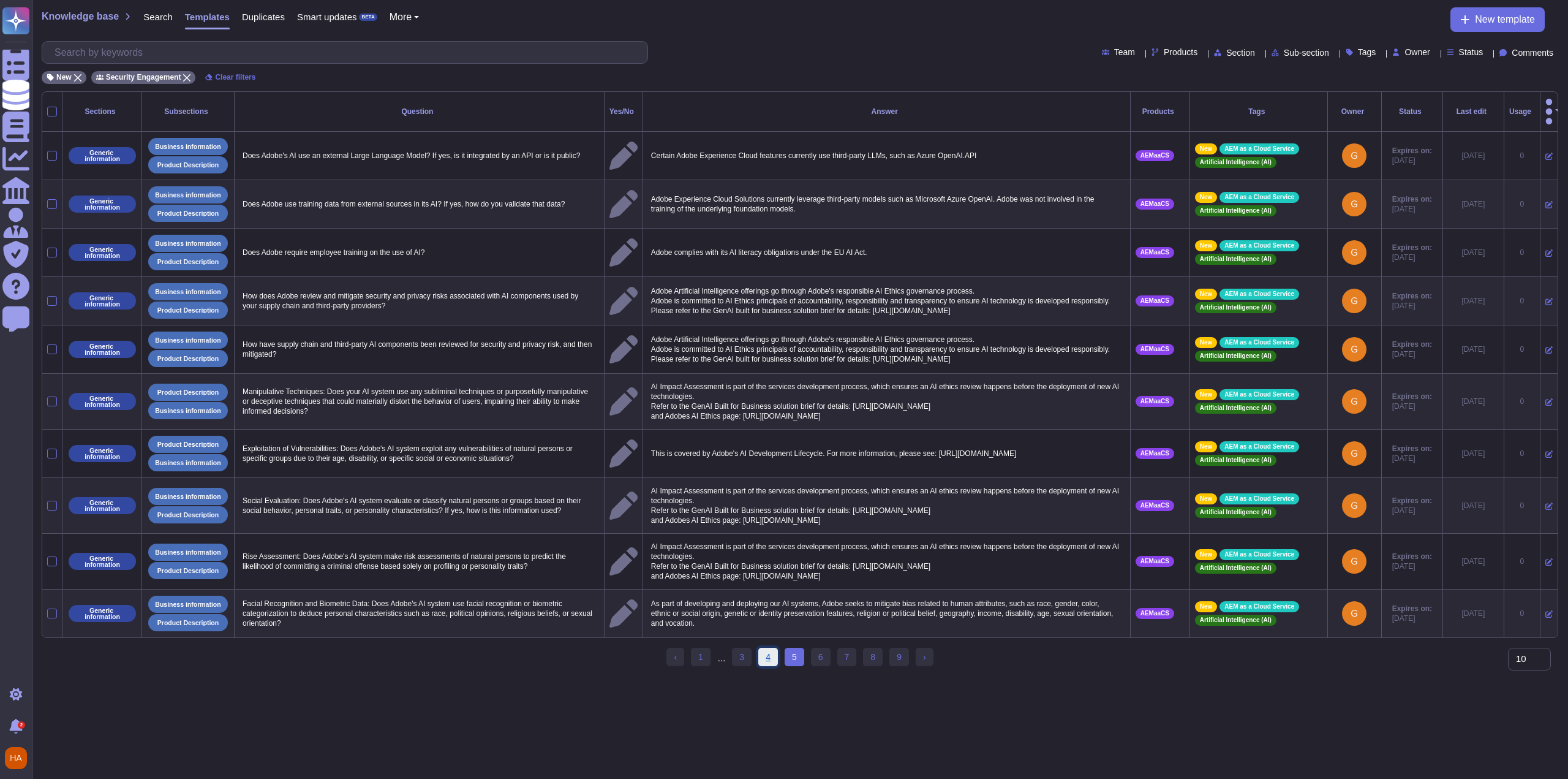
click at [771, 666] on link "4" at bounding box center [768, 657] width 20 height 18
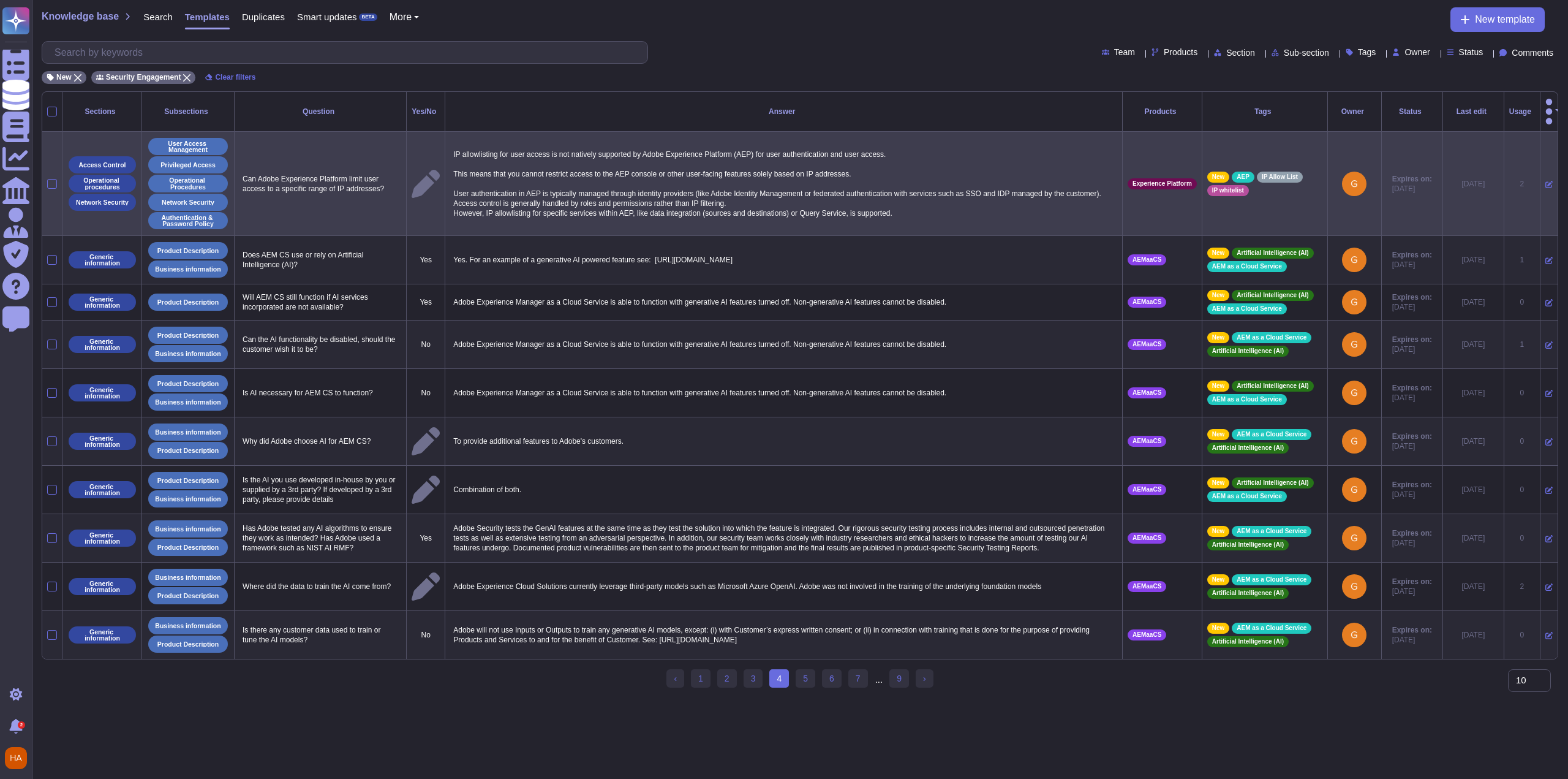
click at [1545, 181] on icon at bounding box center [1548, 184] width 7 height 7
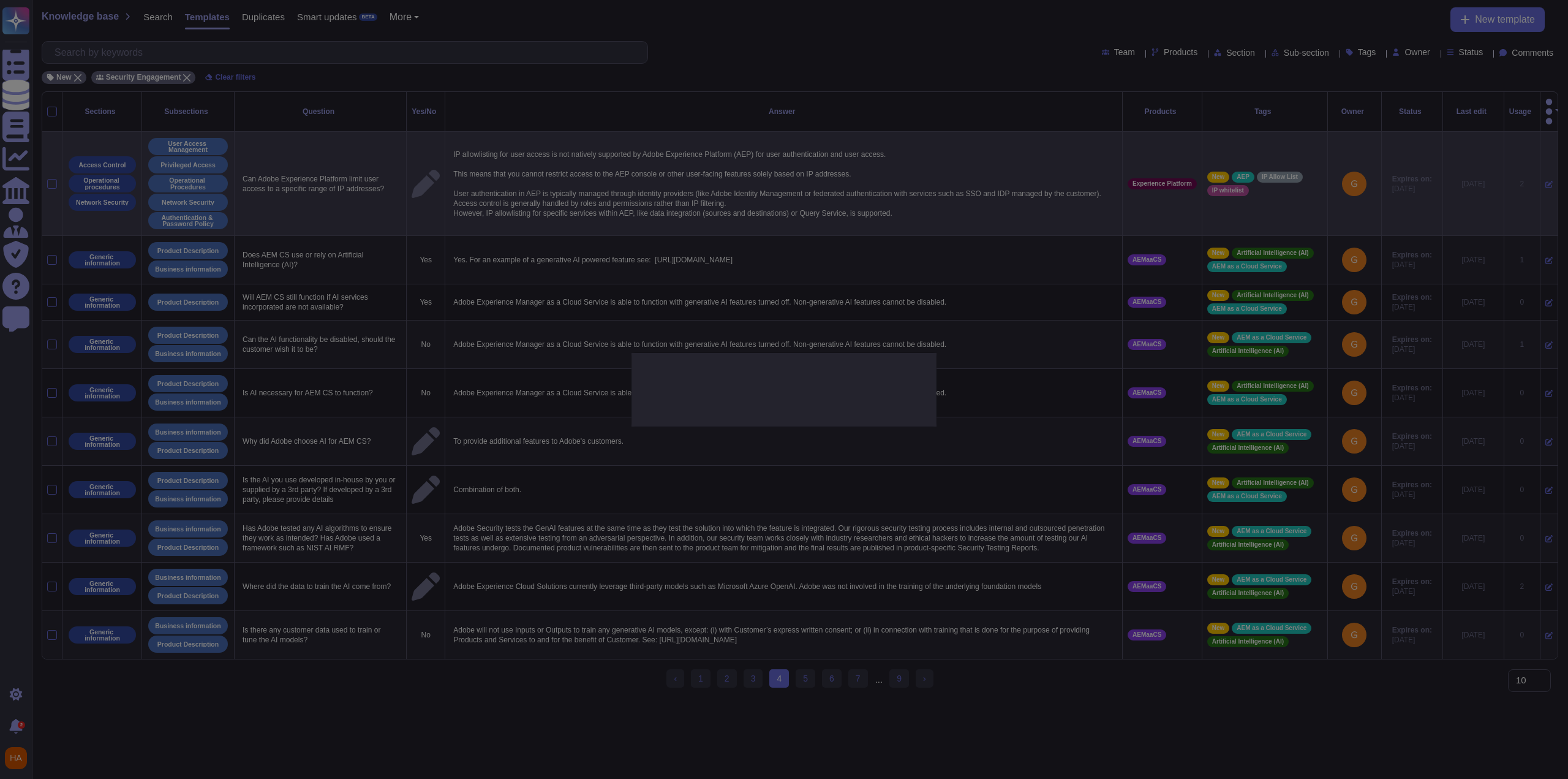
type textarea "Can Adobe Experience Platform limit user access to a specific range of IP addre…"
type textarea "IP allowlisting for user access is not natively supported by Adobe Experience P…"
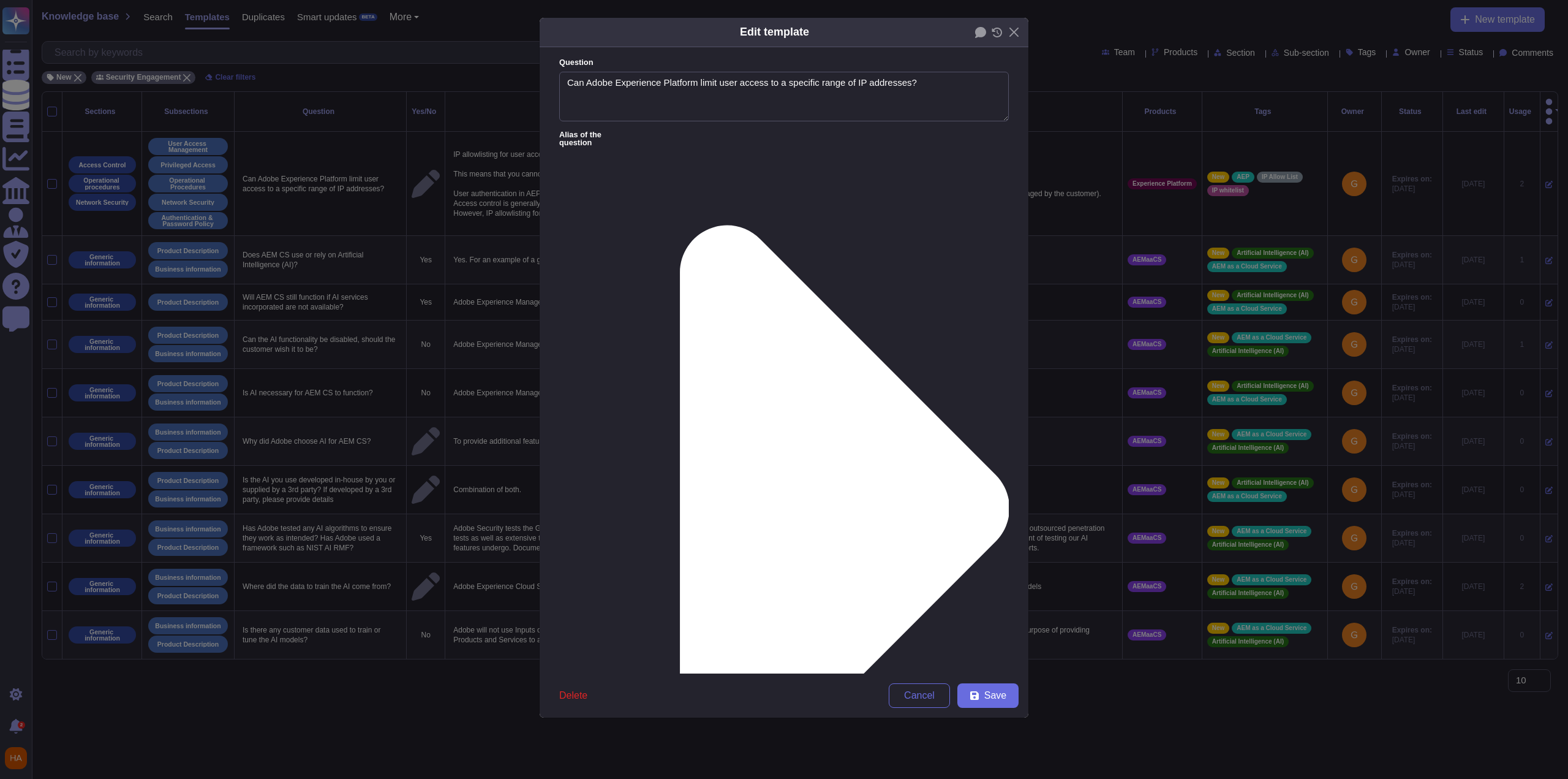
type textarea "Can Adobe Experience Platform limit user access to a specific range of IP addre…"
type textarea "IP allowlisting for user access is not natively supported by Adobe Experience P…"
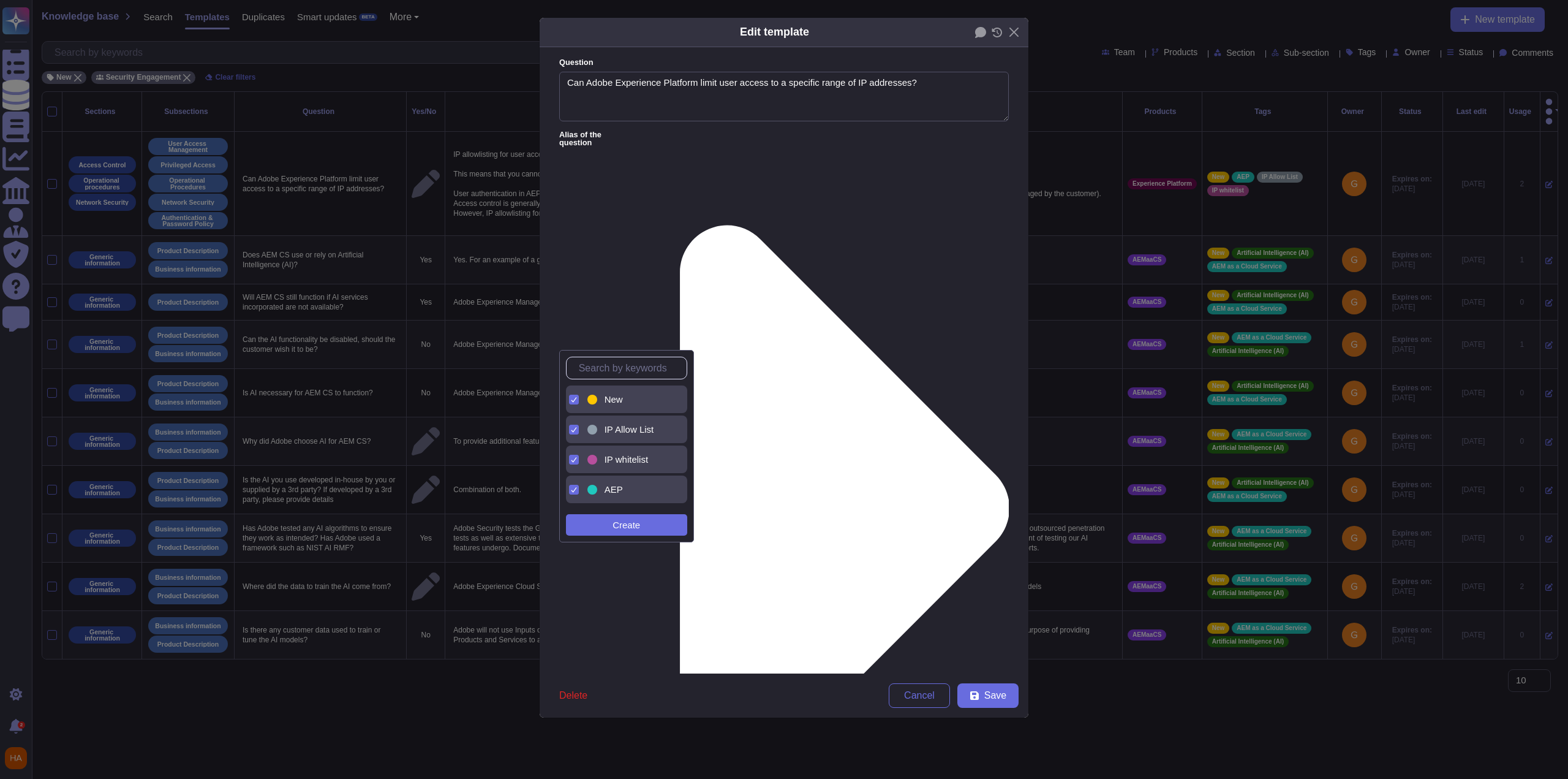
drag, startPoint x: 576, startPoint y: 397, endPoint x: 708, endPoint y: 529, distance: 186.7
click at [575, 397] on icon at bounding box center [574, 399] width 6 height 6
click at [980, 702] on button "Save" at bounding box center [988, 694] width 61 height 24
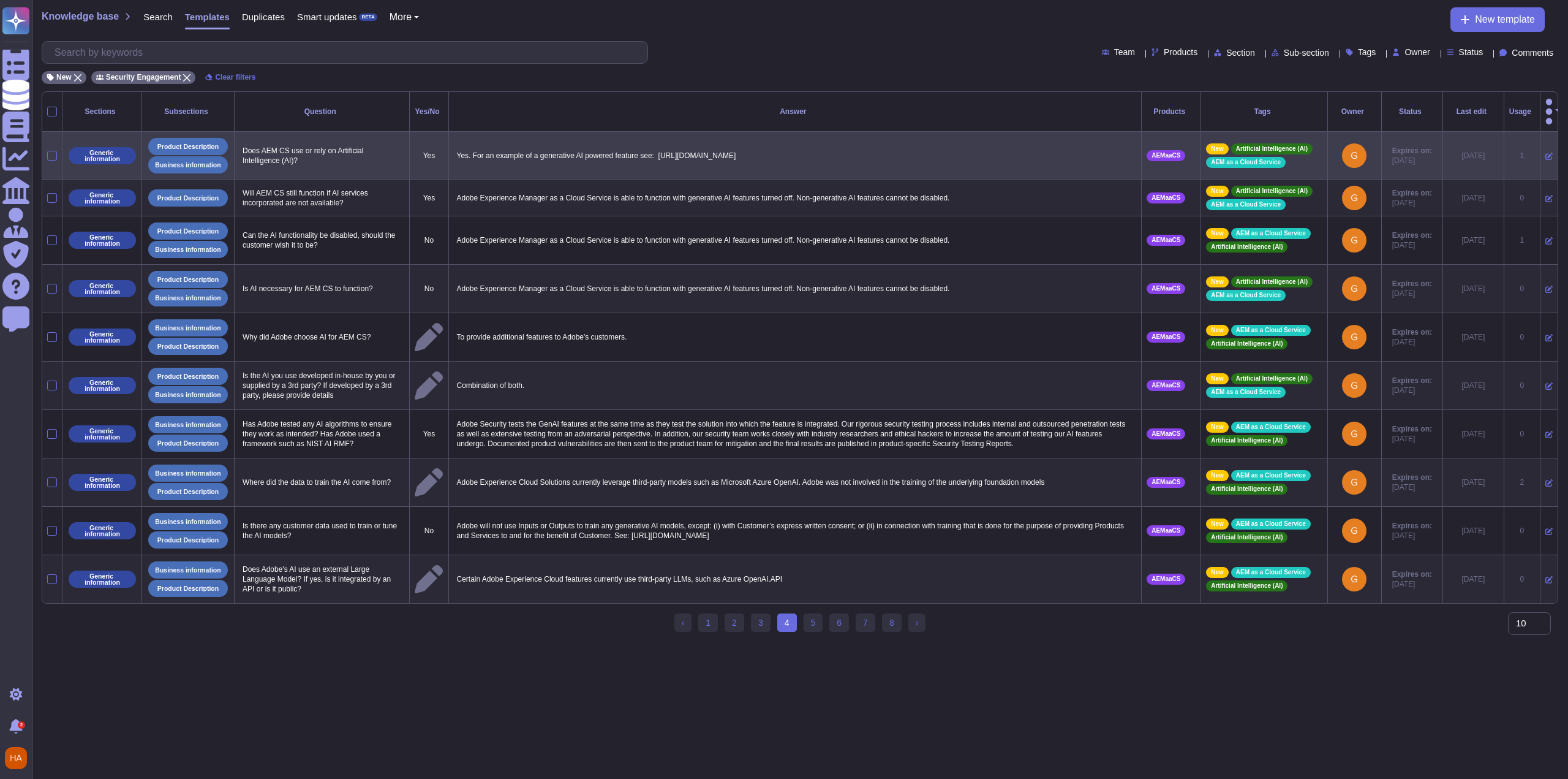
click at [1545, 153] on icon at bounding box center [1548, 157] width 7 height 7
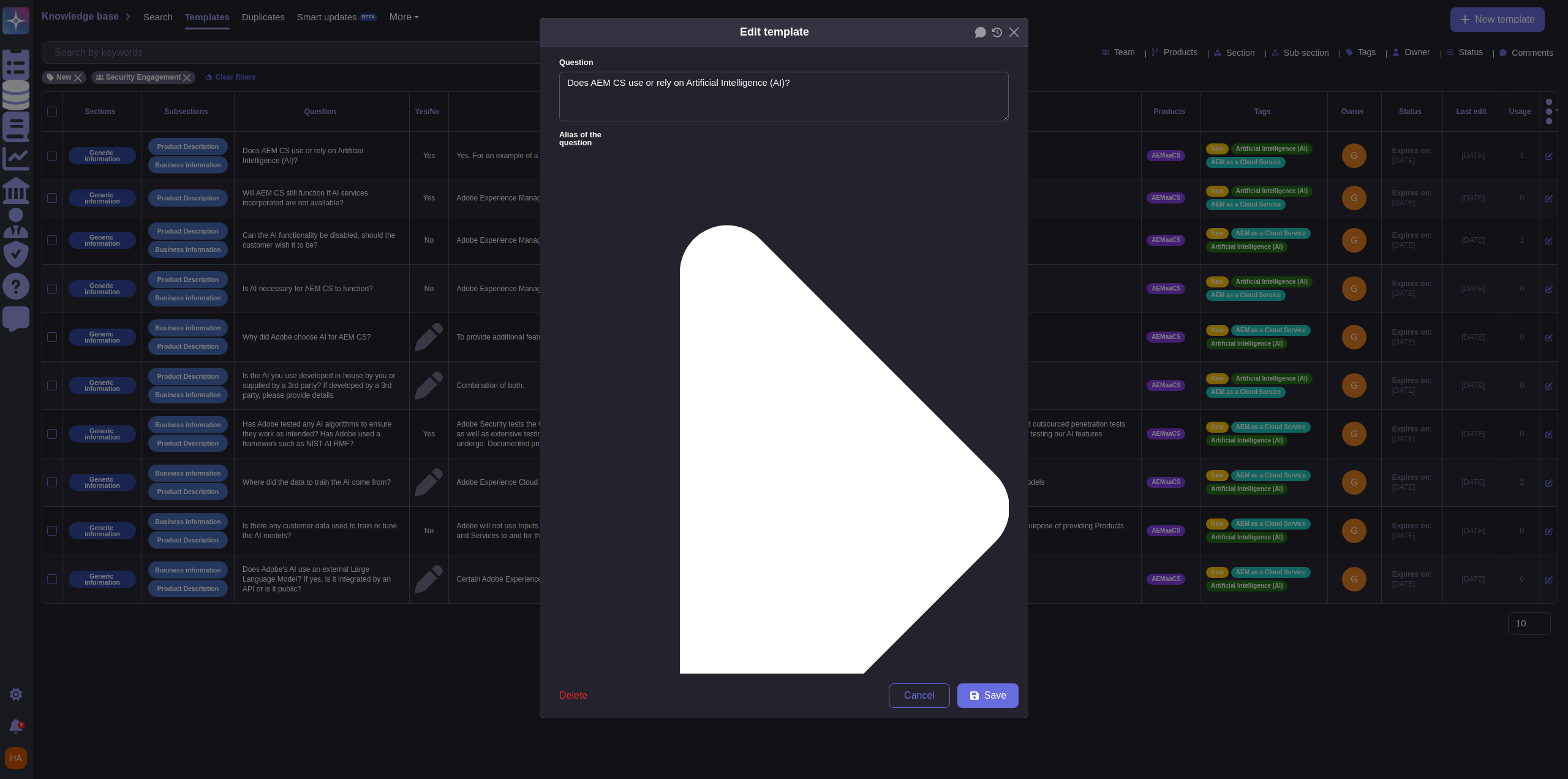
type textarea "Does AEM CS use or rely on Artificial Intelligence (AI)?"
drag, startPoint x: 584, startPoint y: 166, endPoint x: 501, endPoint y: 167, distance: 83.0
click at [501, 167] on div "Edit template Question Does AEM CS use or rely on Artificial Intelligence (AI)?…" at bounding box center [784, 390] width 1568 height 779
click at [993, 696] on span "Save" at bounding box center [995, 695] width 22 height 10
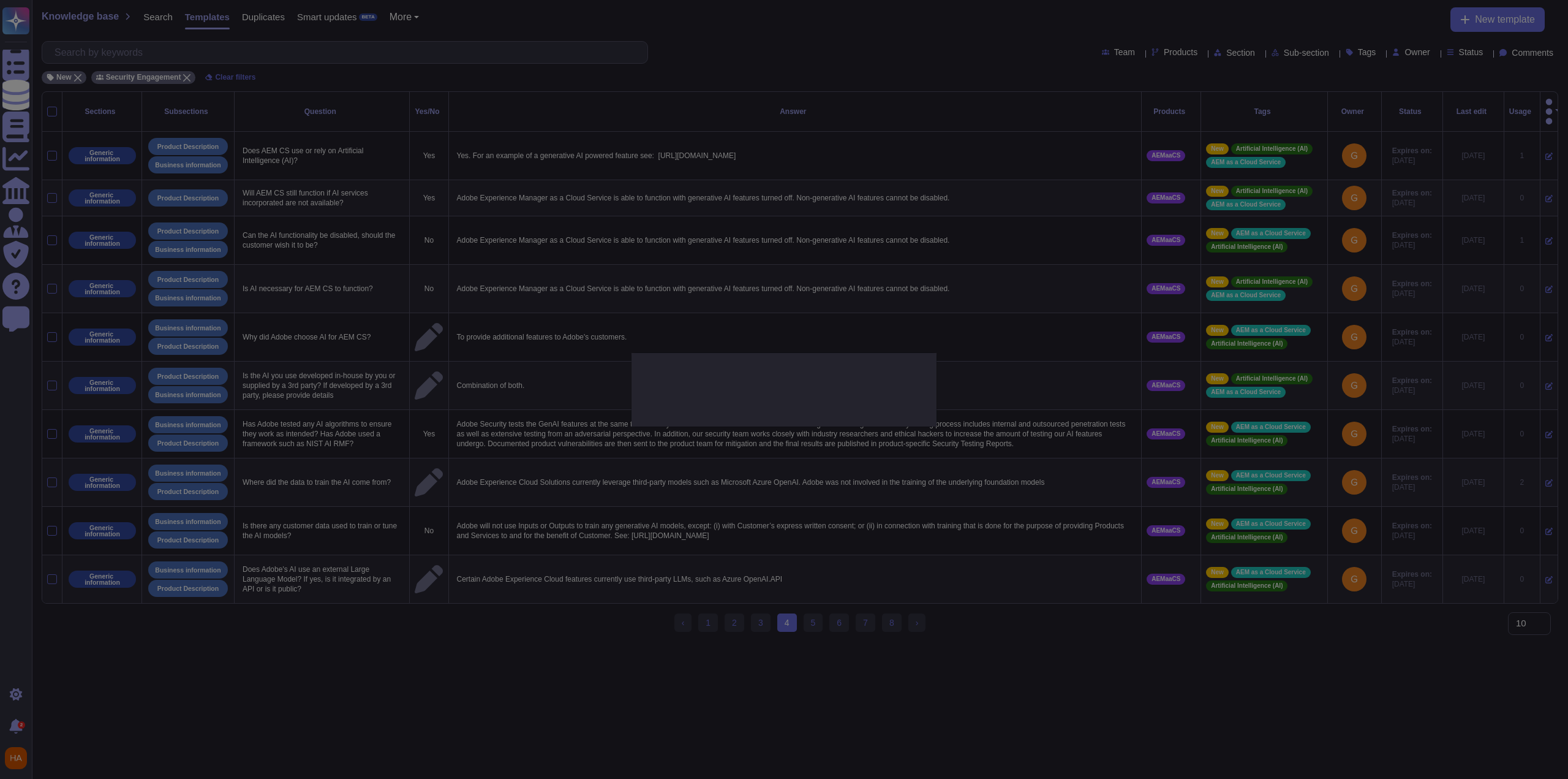
type textarea "Yes. For an example of a generative AI powered feature see: [URL][DOMAIN_NAME]"
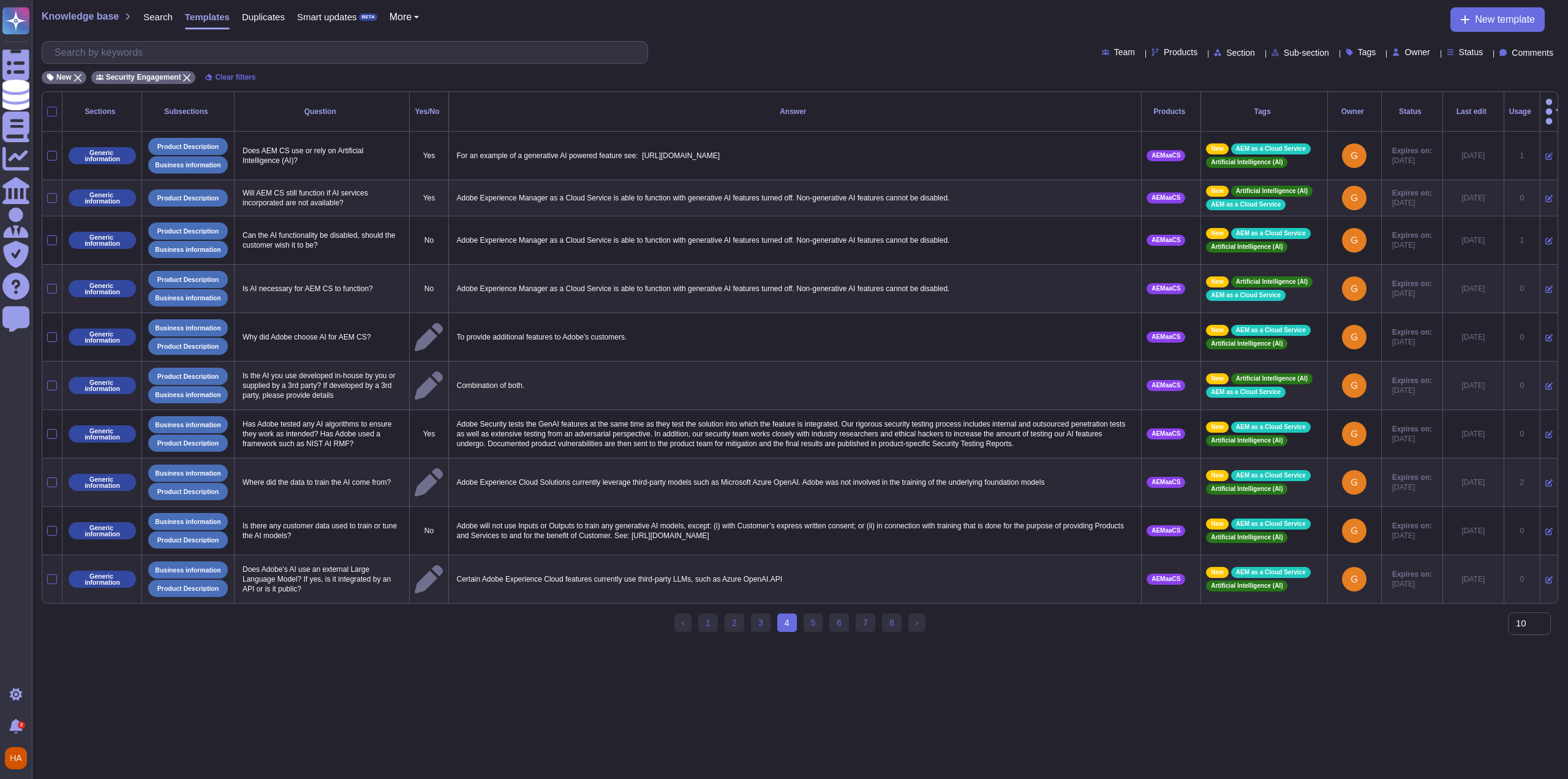
click at [55, 107] on div at bounding box center [51, 112] width 10 height 10
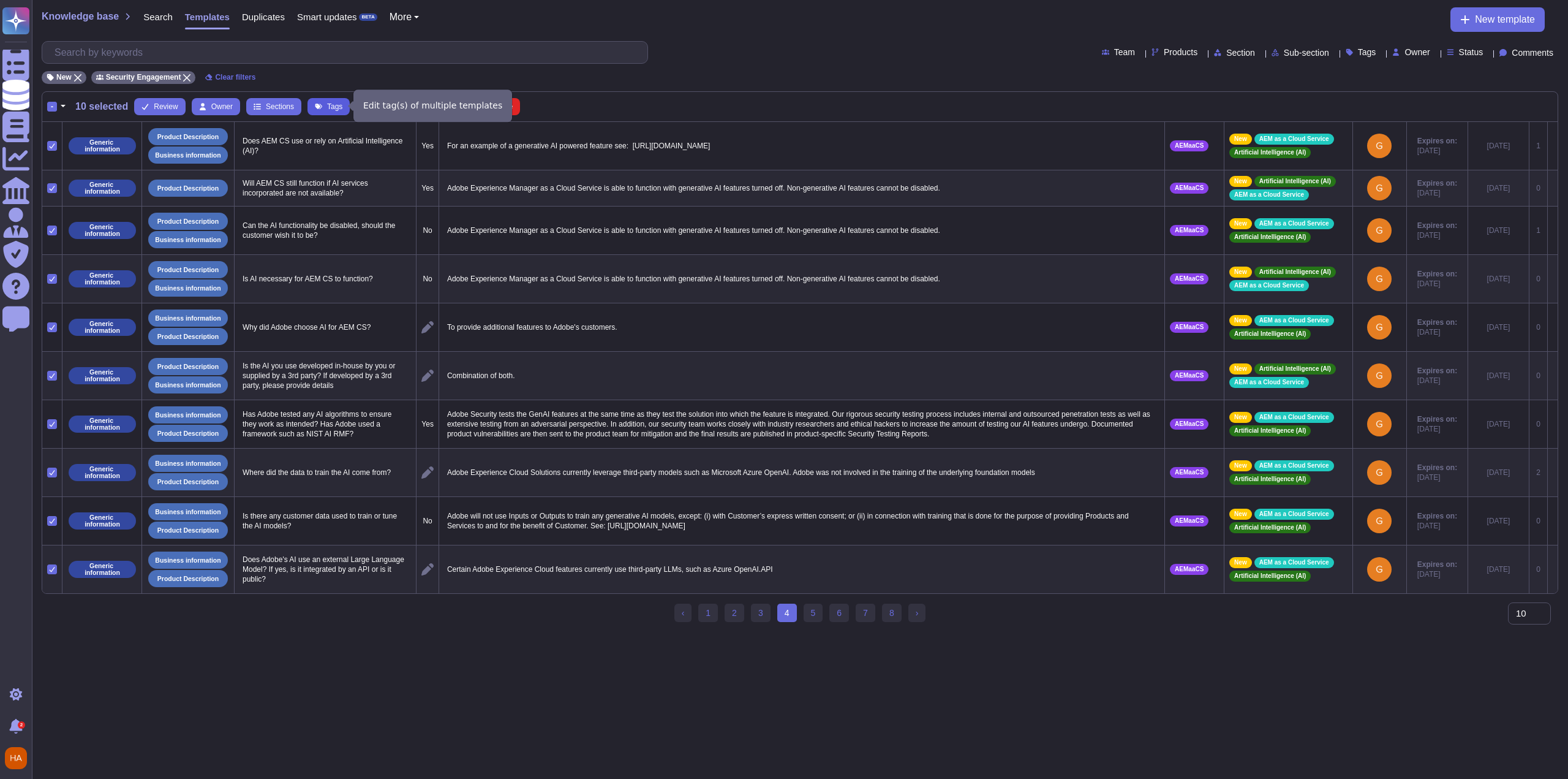
click at [317, 107] on icon at bounding box center [318, 106] width 6 height 5
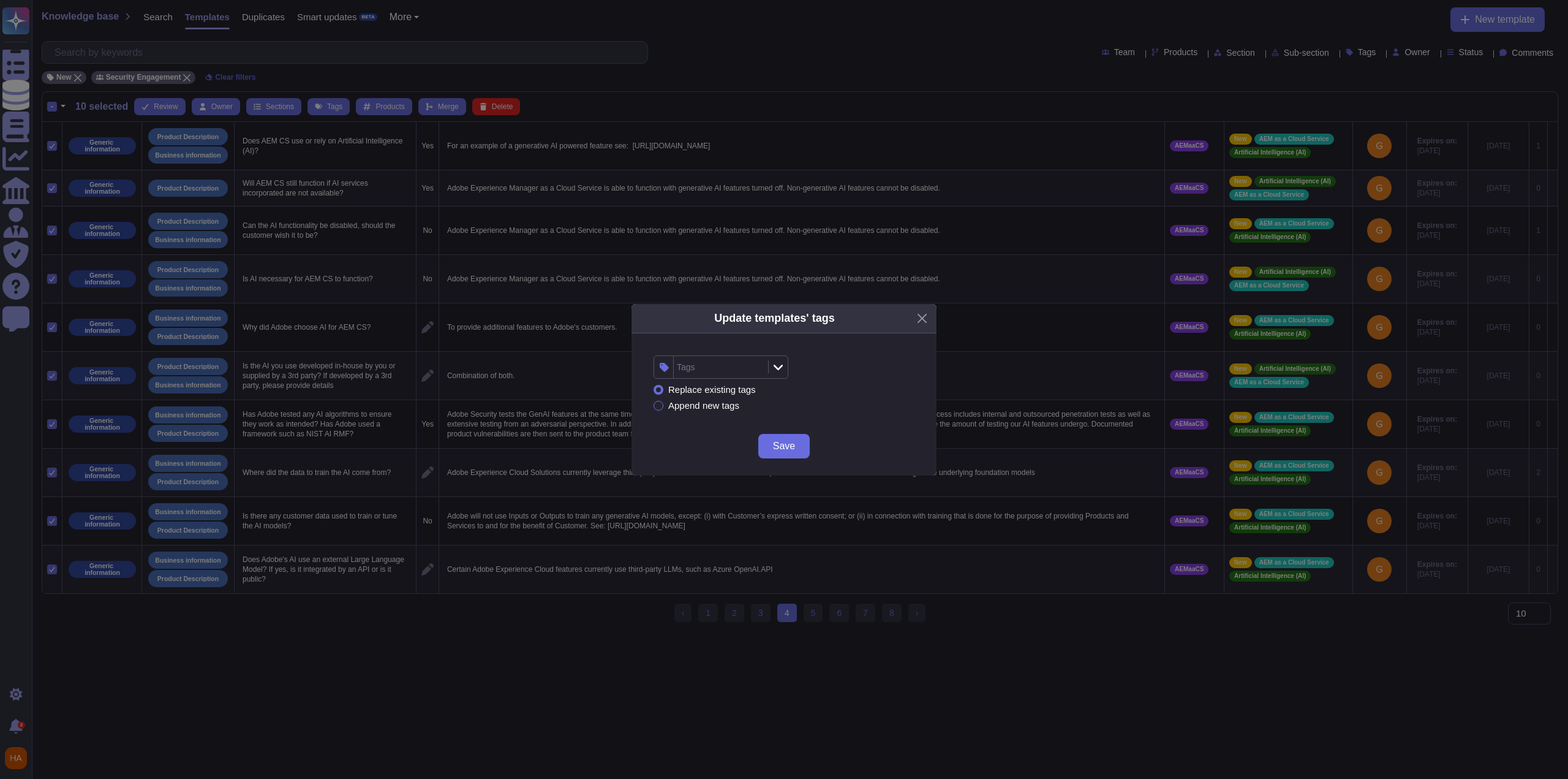
click at [709, 368] on div "Tags" at bounding box center [718, 367] width 91 height 22
click at [671, 464] on div at bounding box center [668, 462] width 10 height 10
drag, startPoint x: 739, startPoint y: 405, endPoint x: 632, endPoint y: 405, distance: 107.0
click at [632, 405] on body "Questionnaires Knowledge Base Documents Analytics CAIQ / SIG Admin Trust Center…" at bounding box center [784, 316] width 1568 height 631
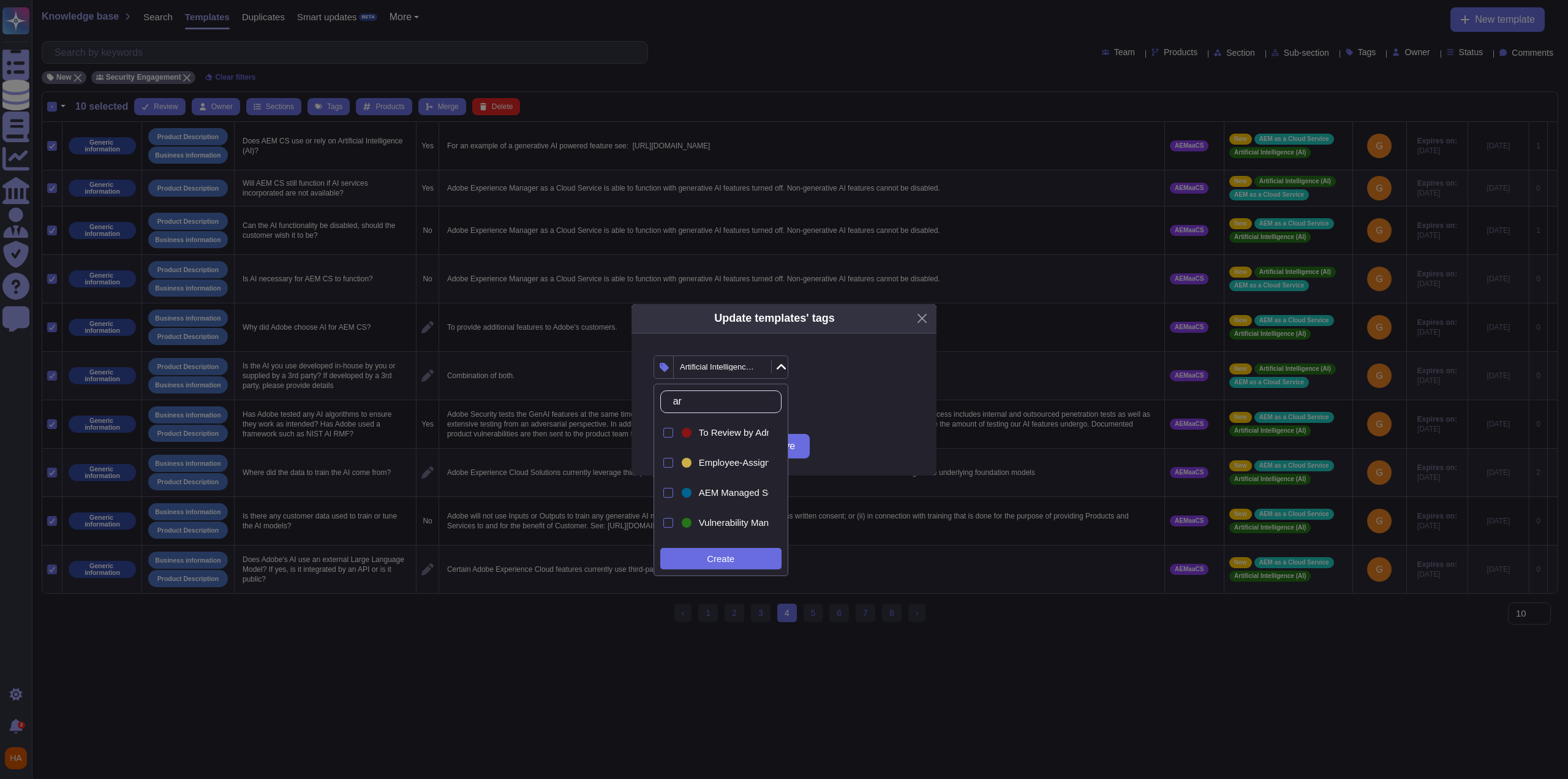
type input "a"
type input "aem"
click at [673, 464] on div "AEM as a Cloud Service" at bounding box center [720, 462] width 121 height 28
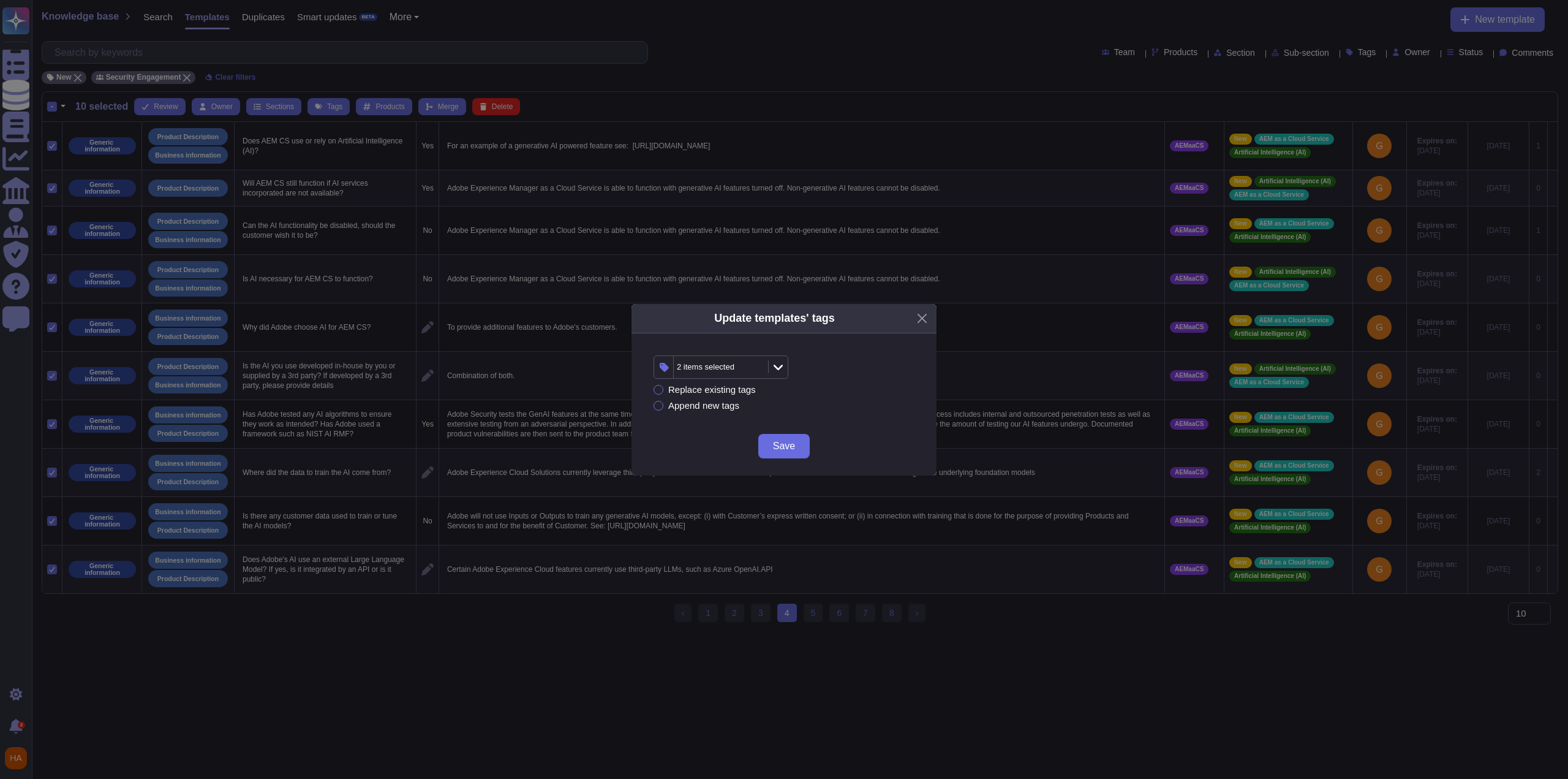
click at [942, 406] on div "Update templates' tags 2 items selected Replace existing tags Append new tags S…" at bounding box center [784, 390] width 1568 height 779
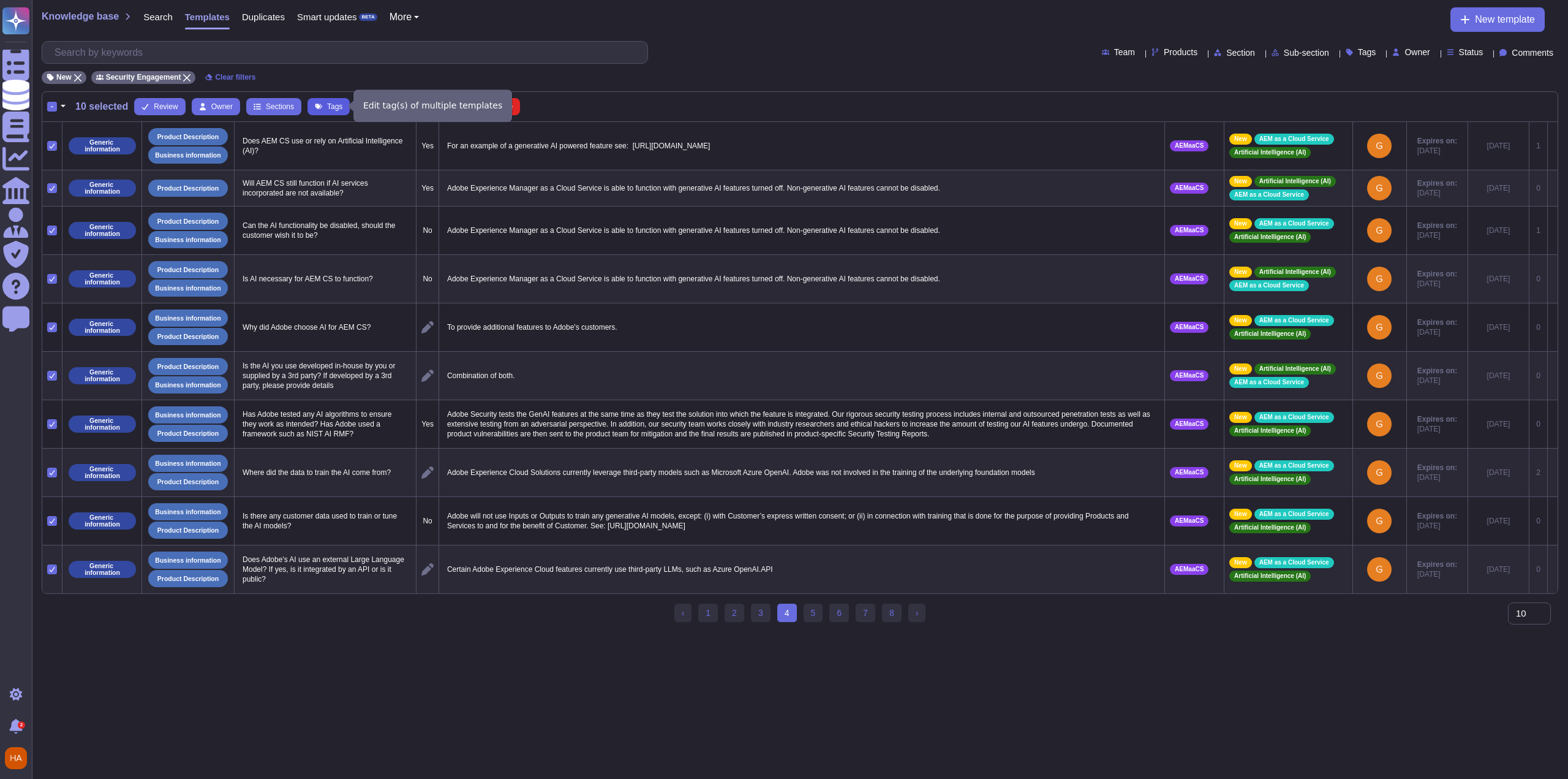
click at [334, 105] on span "Tags" at bounding box center [334, 106] width 15 height 7
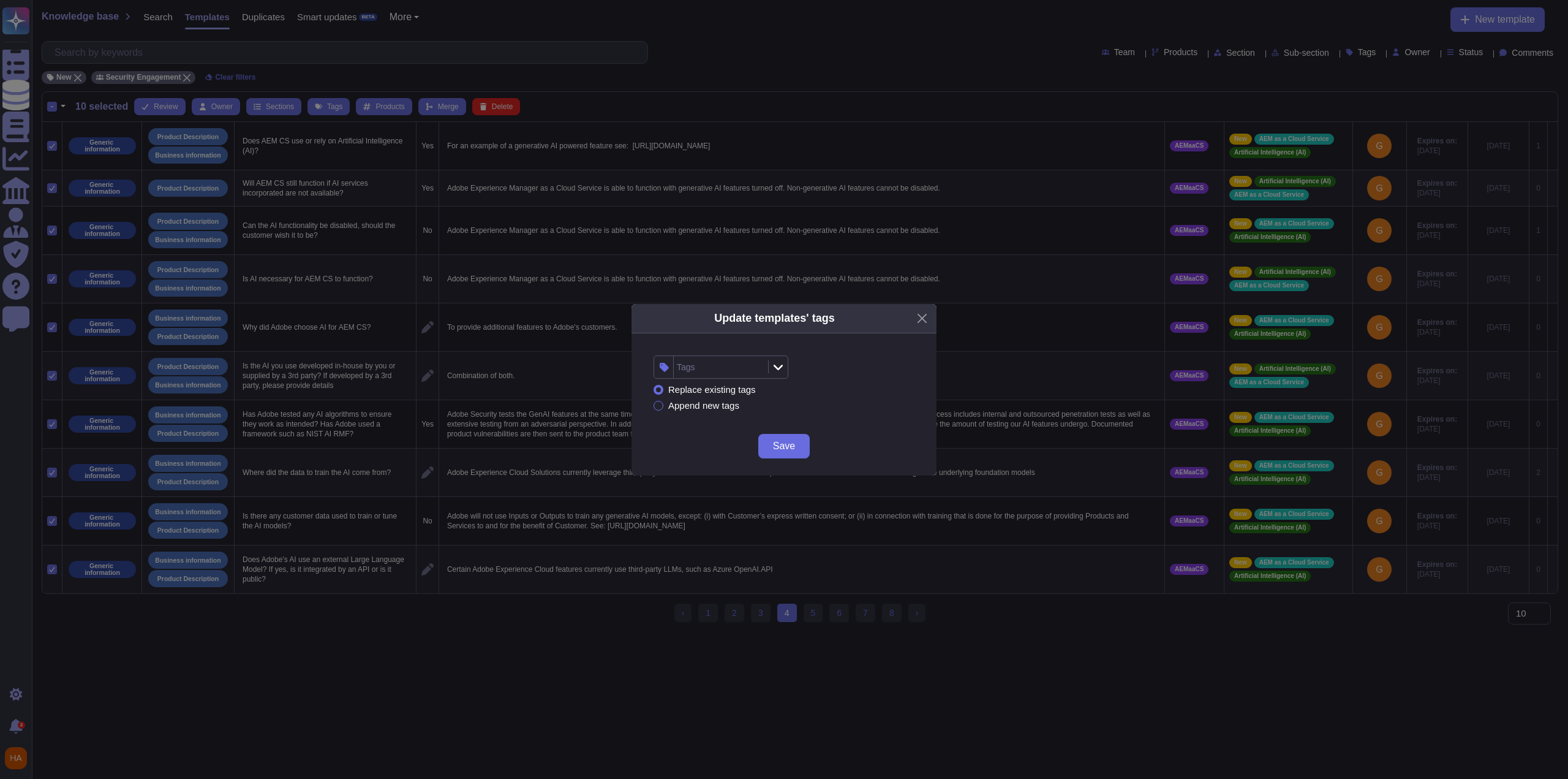
click at [739, 368] on div "Tags" at bounding box center [718, 367] width 91 height 22
click at [664, 459] on div at bounding box center [668, 462] width 10 height 10
drag, startPoint x: 714, startPoint y: 400, endPoint x: 622, endPoint y: 395, distance: 92.1
click at [622, 395] on body "Questionnaires Knowledge Base Documents Analytics CAIQ / SIG Admin Trust Center…" at bounding box center [784, 316] width 1568 height 631
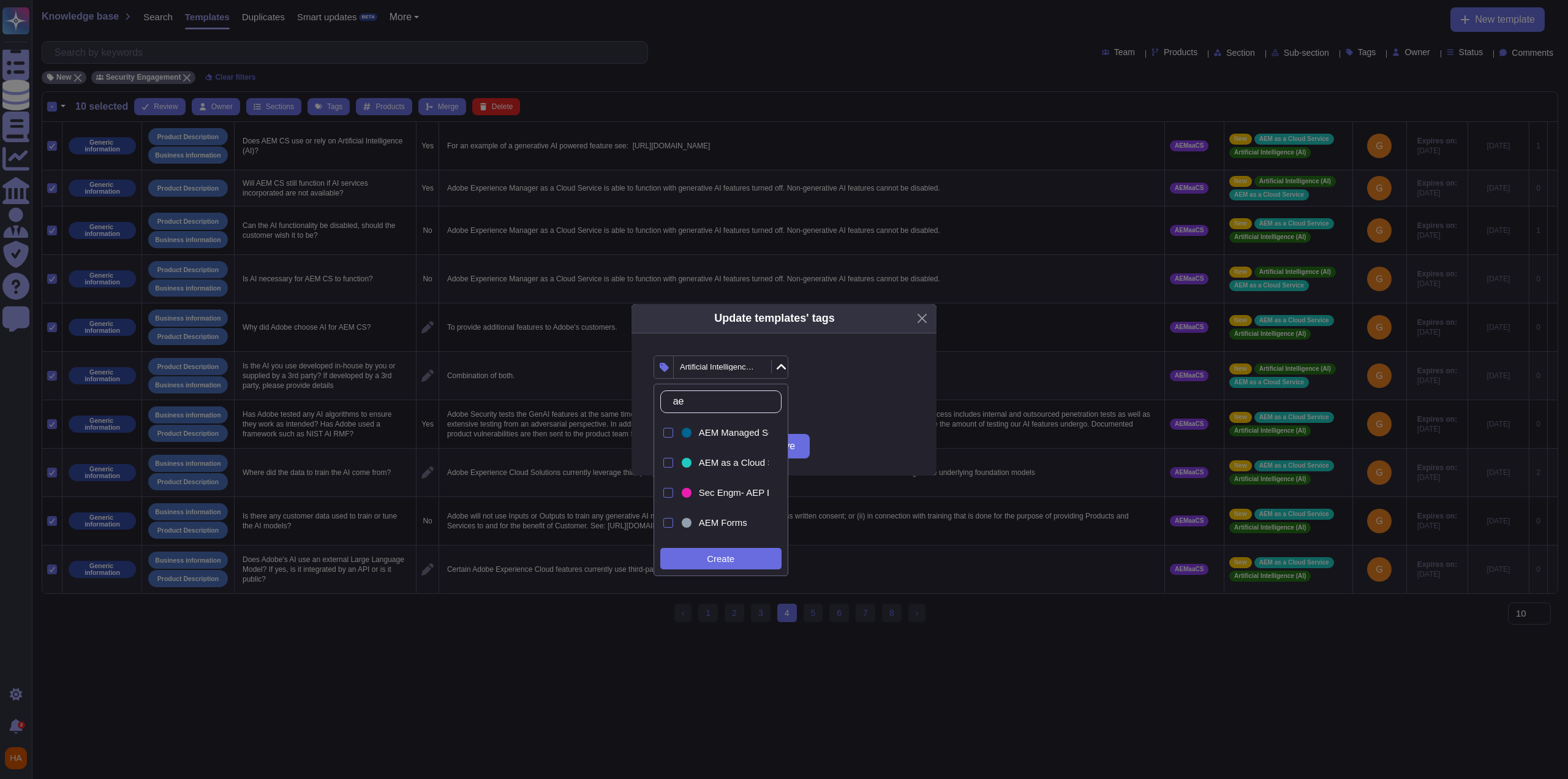
type input "aem"
click at [670, 465] on div at bounding box center [668, 462] width 10 height 10
click at [800, 446] on button "Save" at bounding box center [783, 445] width 51 height 24
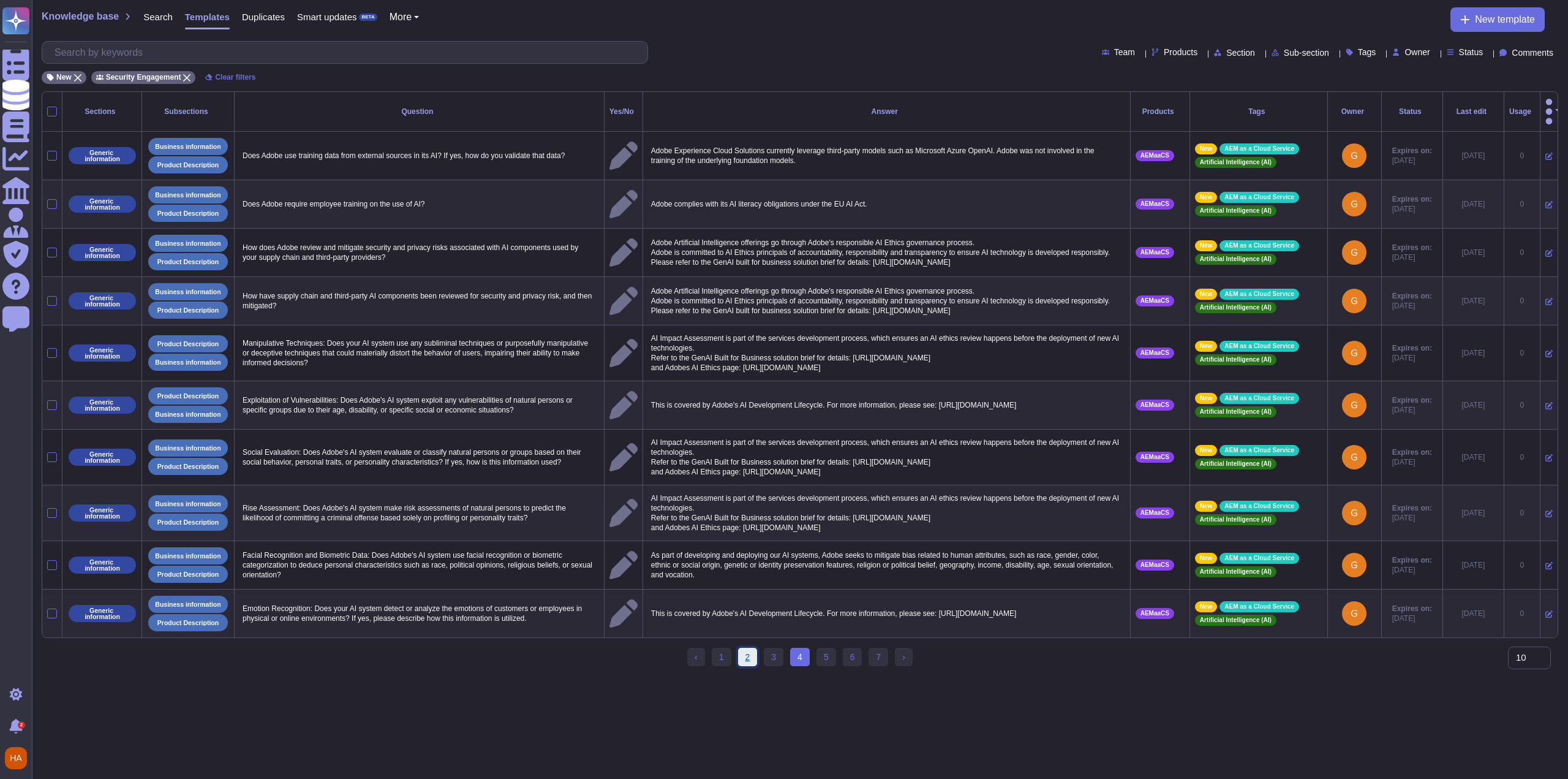
click at [743, 666] on link "2" at bounding box center [748, 657] width 20 height 18
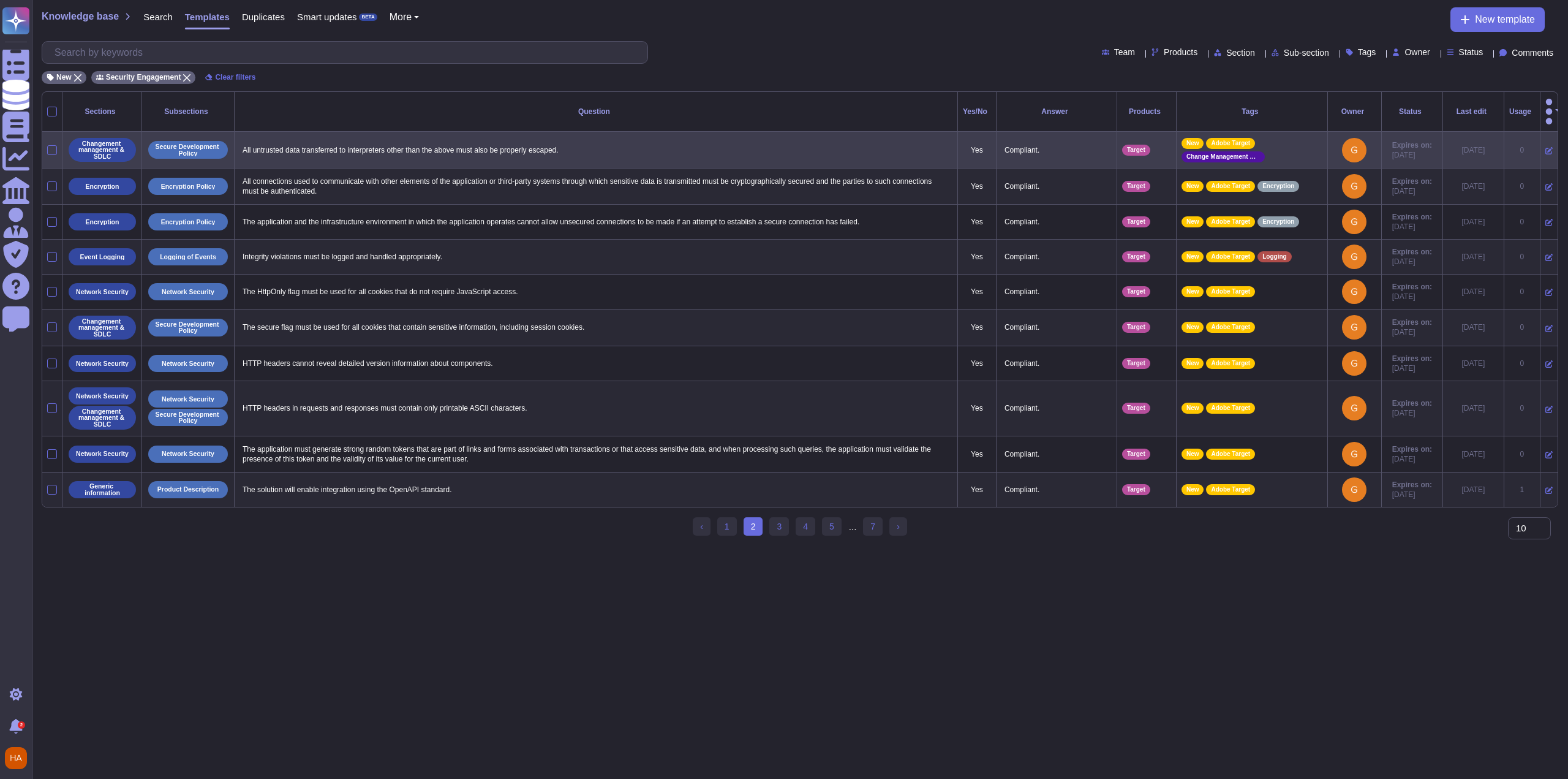
click at [1545, 147] on icon at bounding box center [1548, 150] width 7 height 7
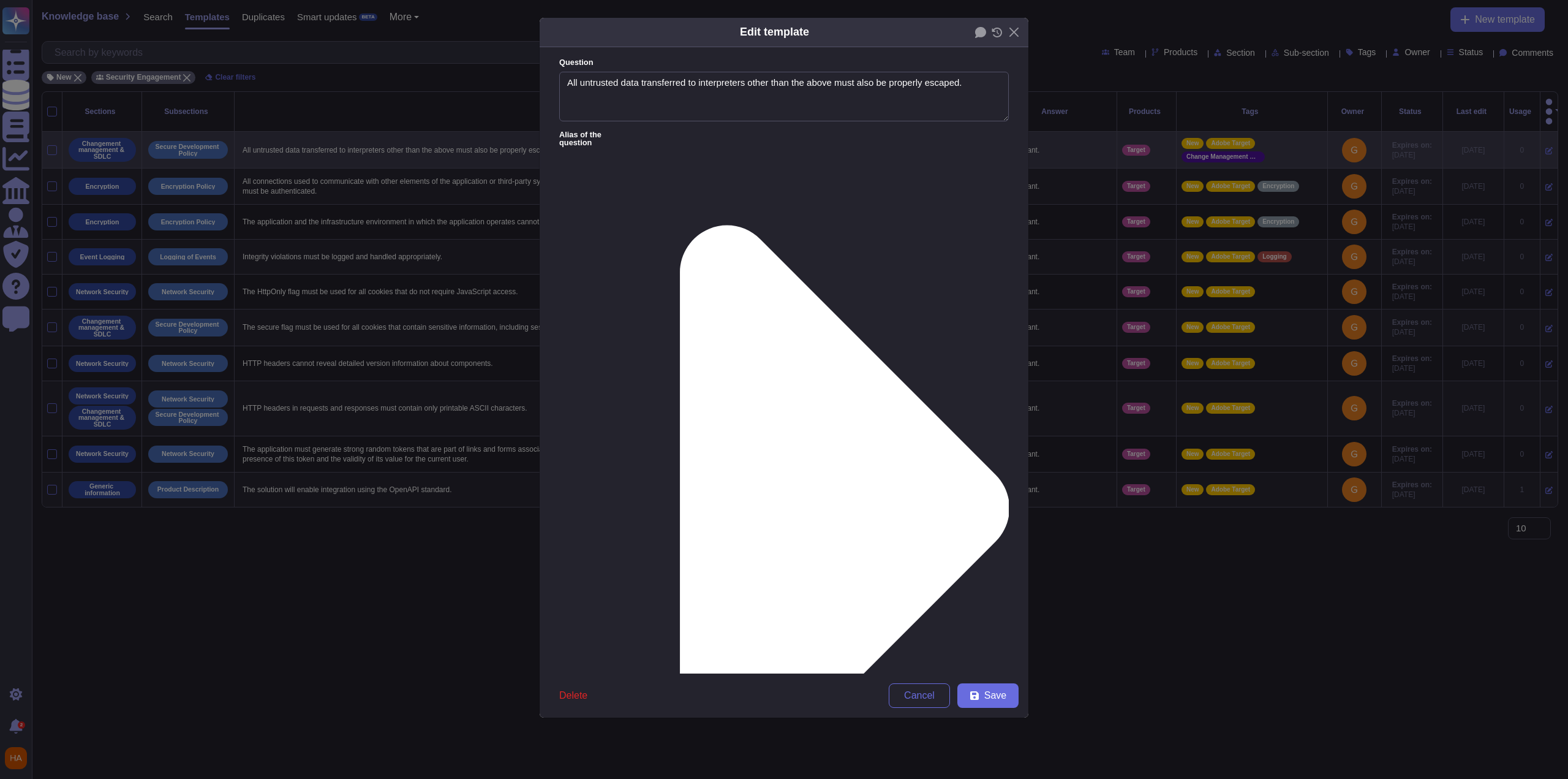
type textarea "All untrusted data transferred to interpreters other than the above must also b…"
type textarea "Compliant."
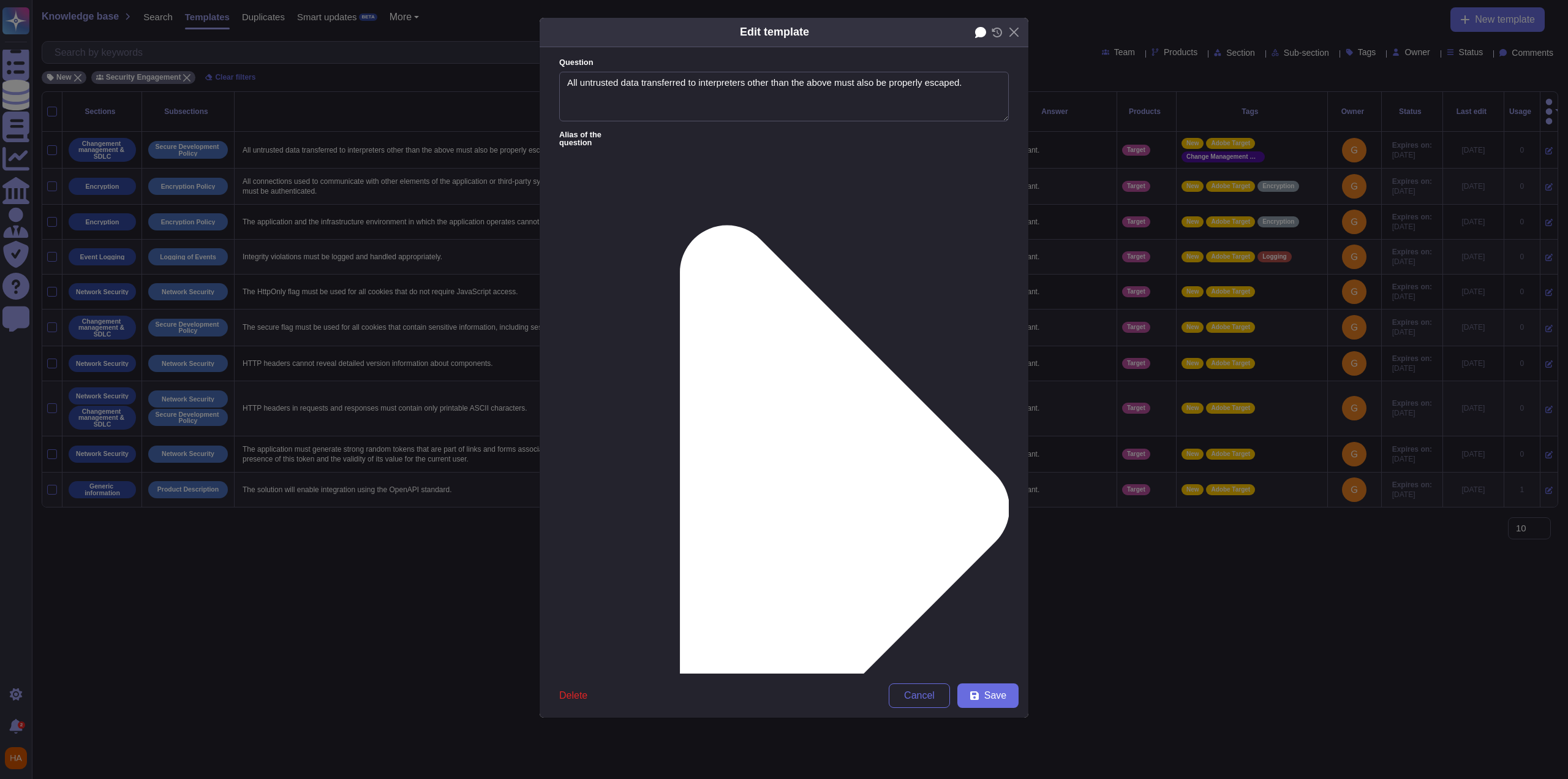
click at [980, 30] on icon at bounding box center [980, 32] width 11 height 11
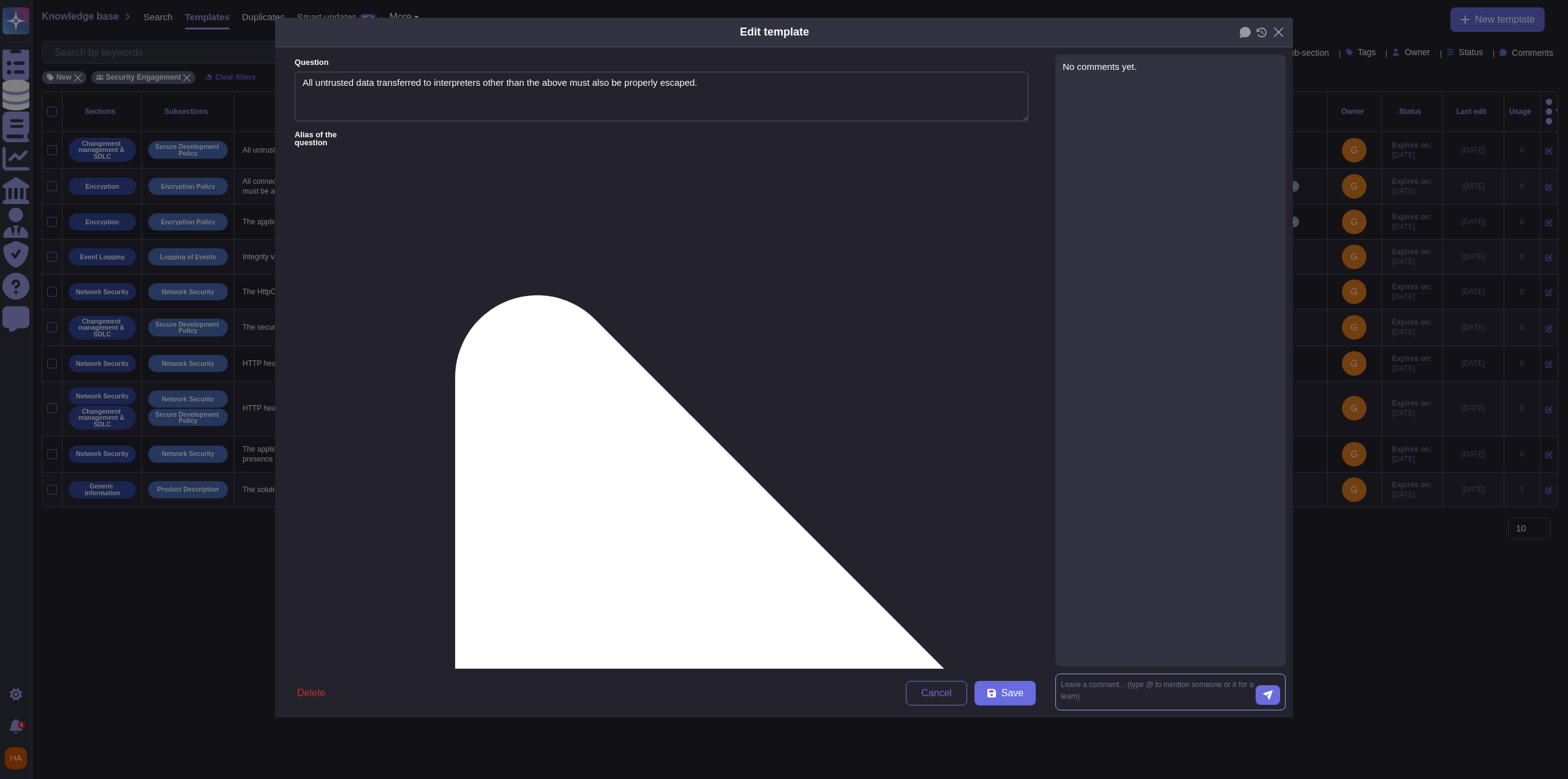
click at [1127, 685] on textarea at bounding box center [1158, 692] width 195 height 26
click at [1145, 671] on span "[PERSON_NAME]" at bounding box center [1145, 670] width 78 height 7
type textarea "@[PERSON_NAME] Lutic Are these from a standard questionnaire? There are a lot o…"
click at [1269, 697] on icon "submit" at bounding box center [1267, 694] width 9 height 9
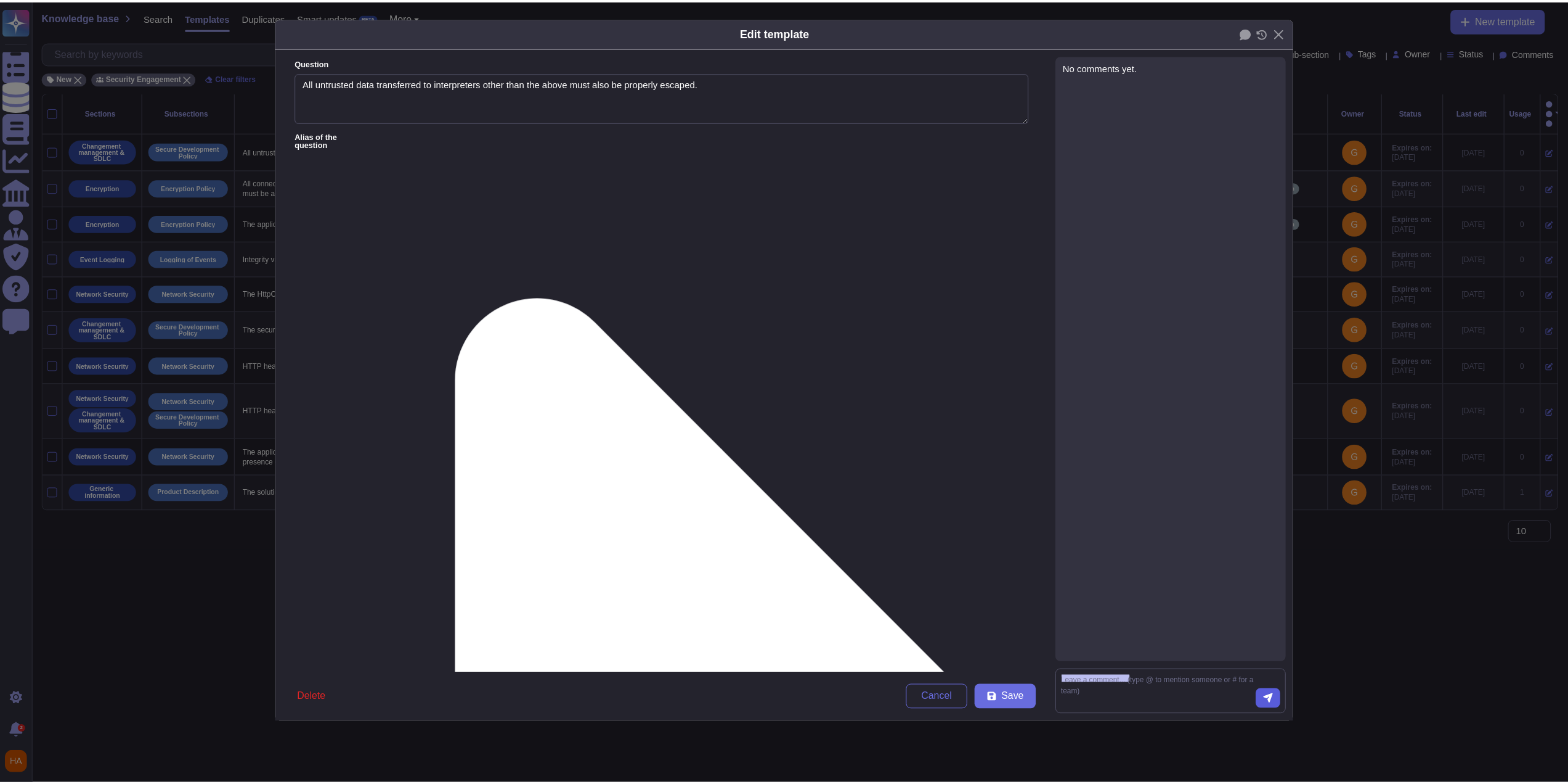
scroll to position [6, 0]
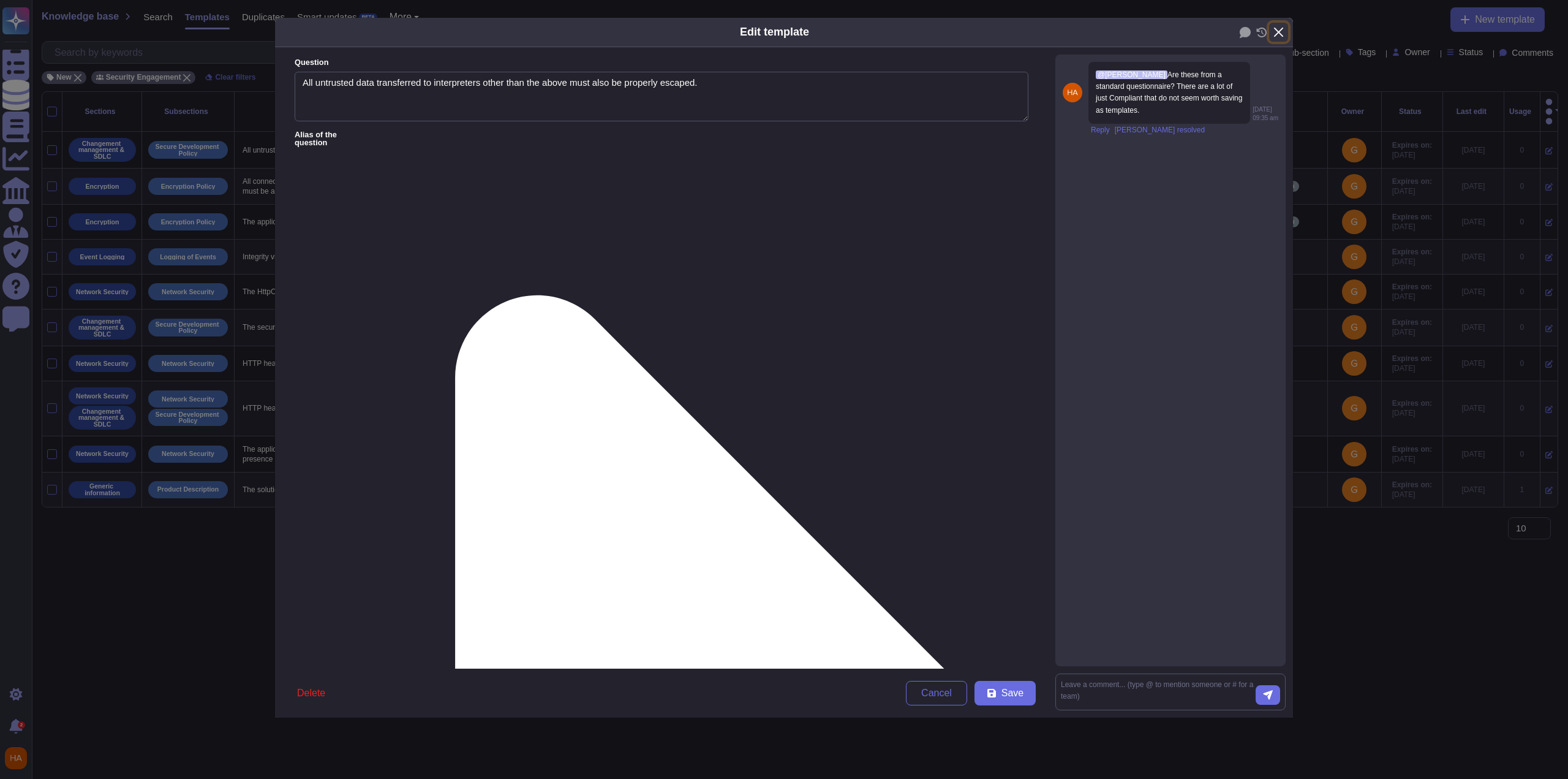
click at [1278, 32] on button "Close" at bounding box center [1278, 31] width 19 height 19
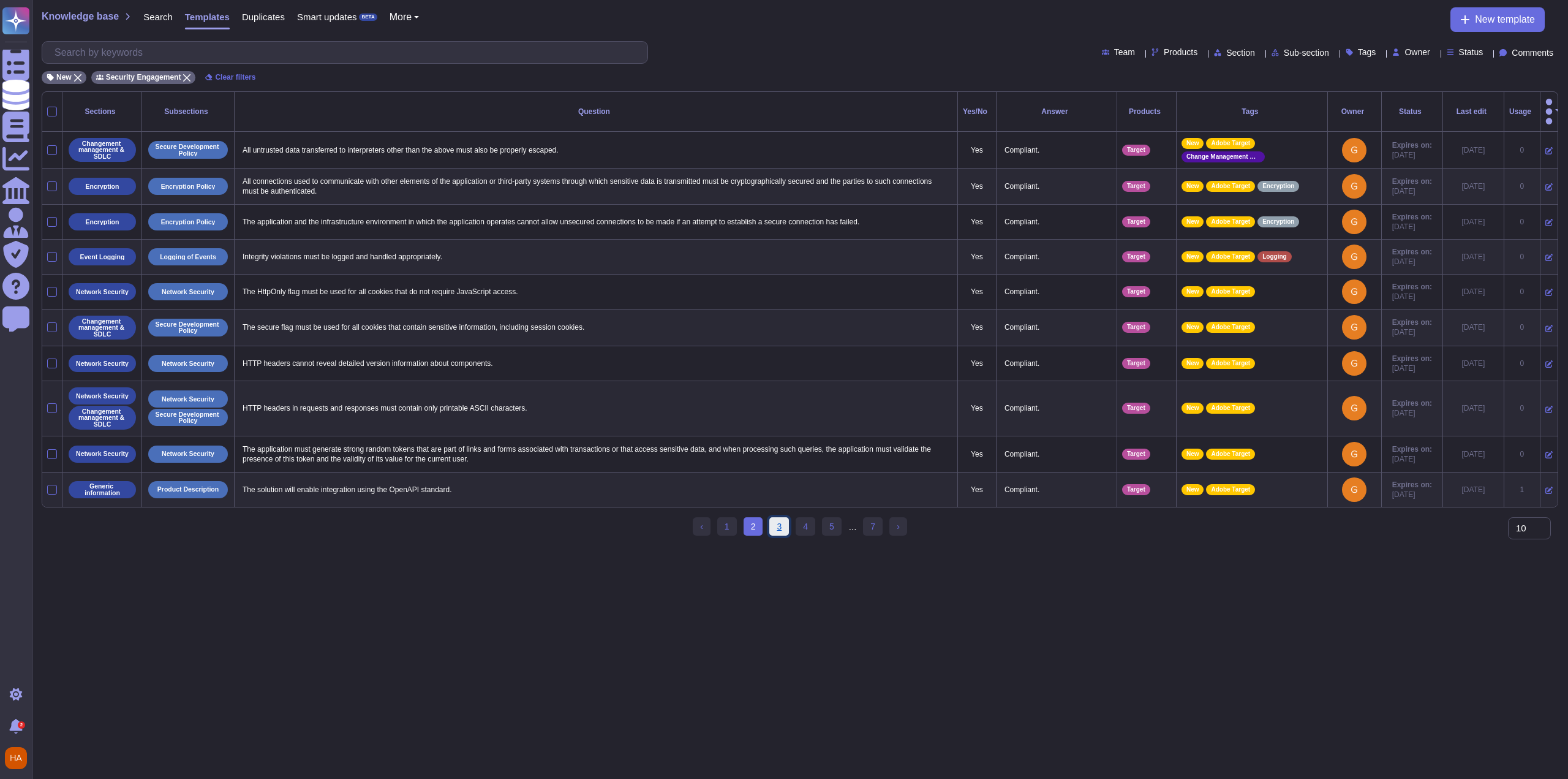
click at [776, 517] on link "3" at bounding box center [779, 526] width 20 height 18
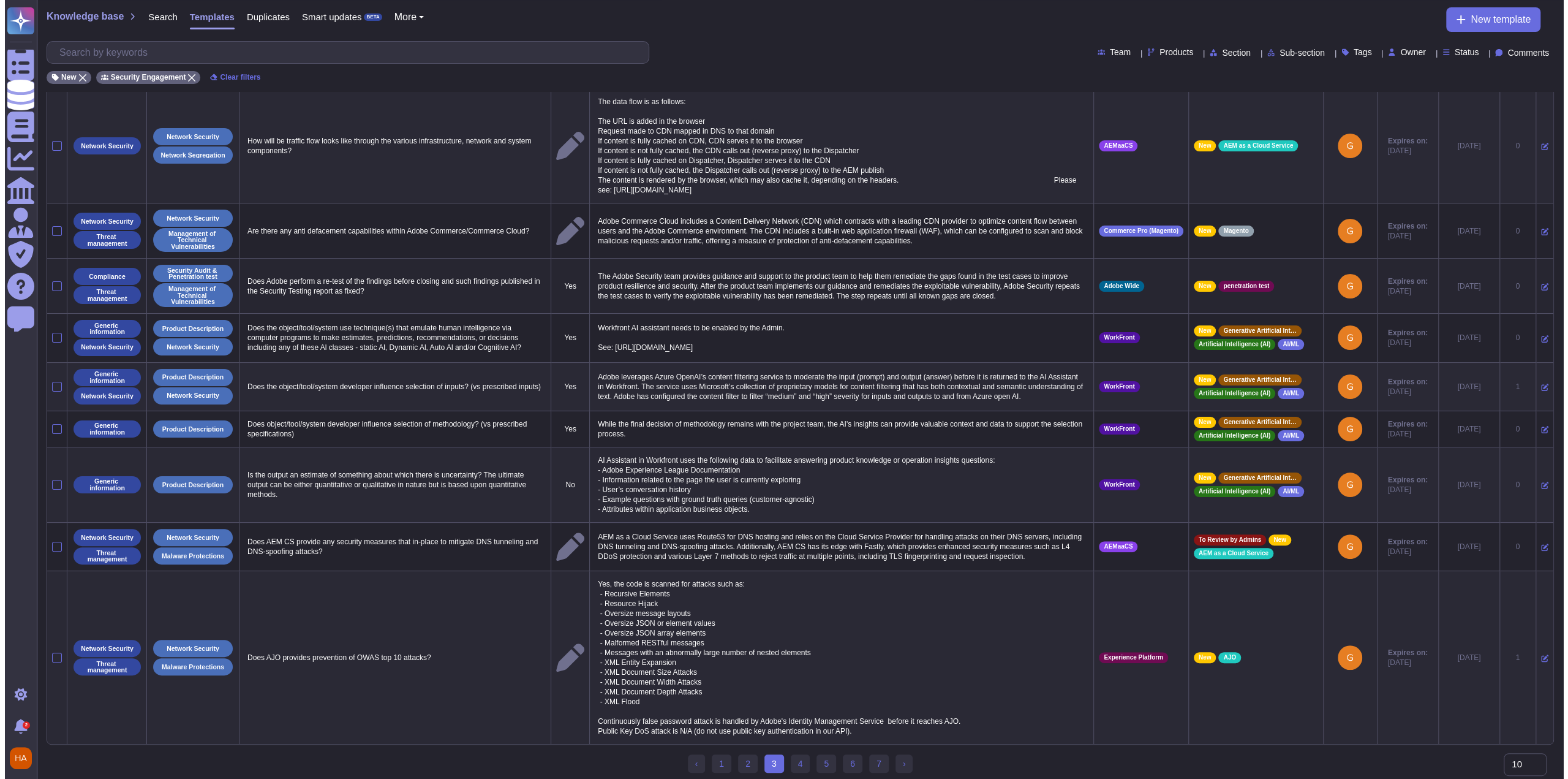
scroll to position [87, 0]
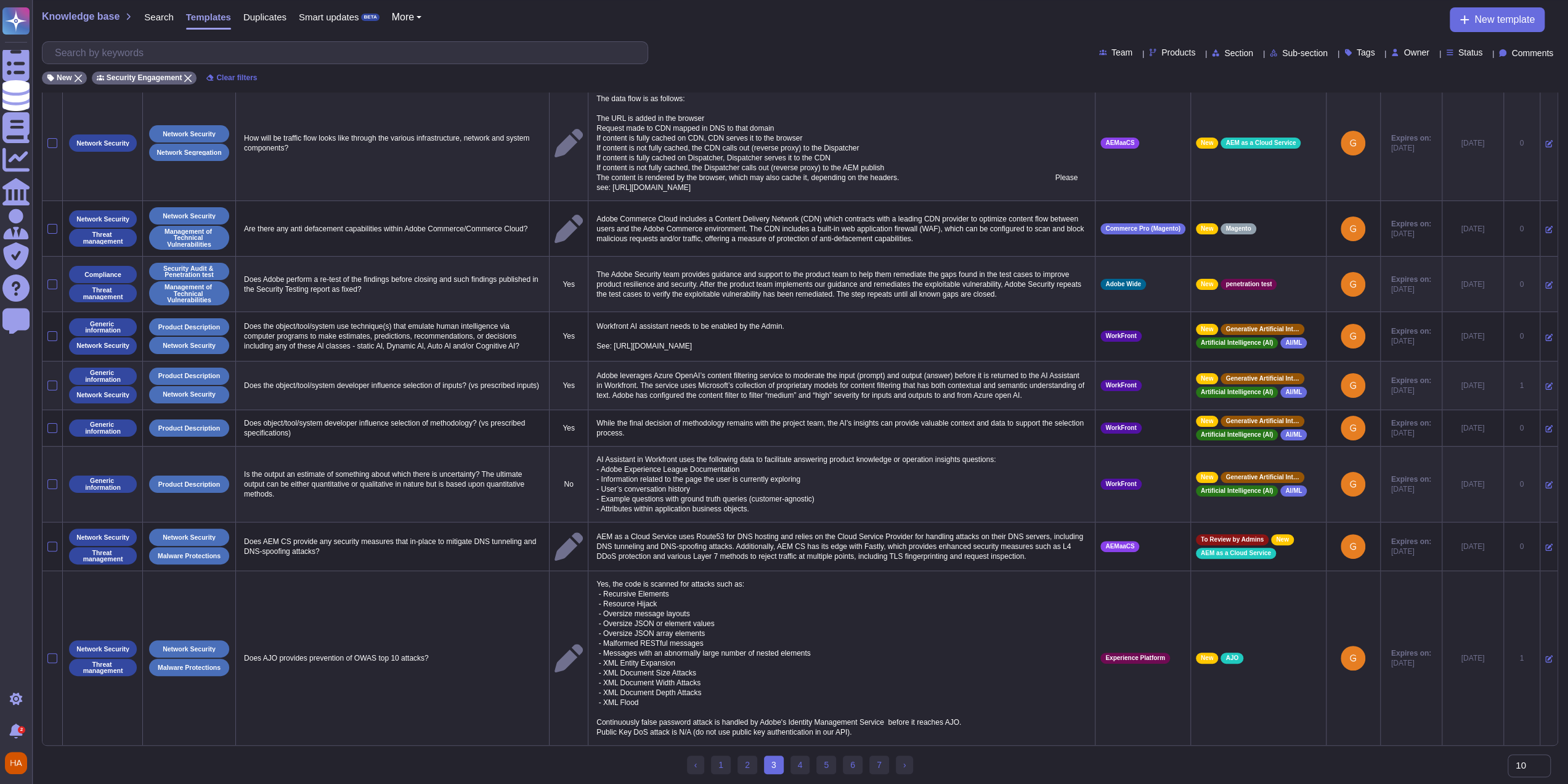
click at [1545, 655] on icon at bounding box center [1549, 658] width 7 height 7
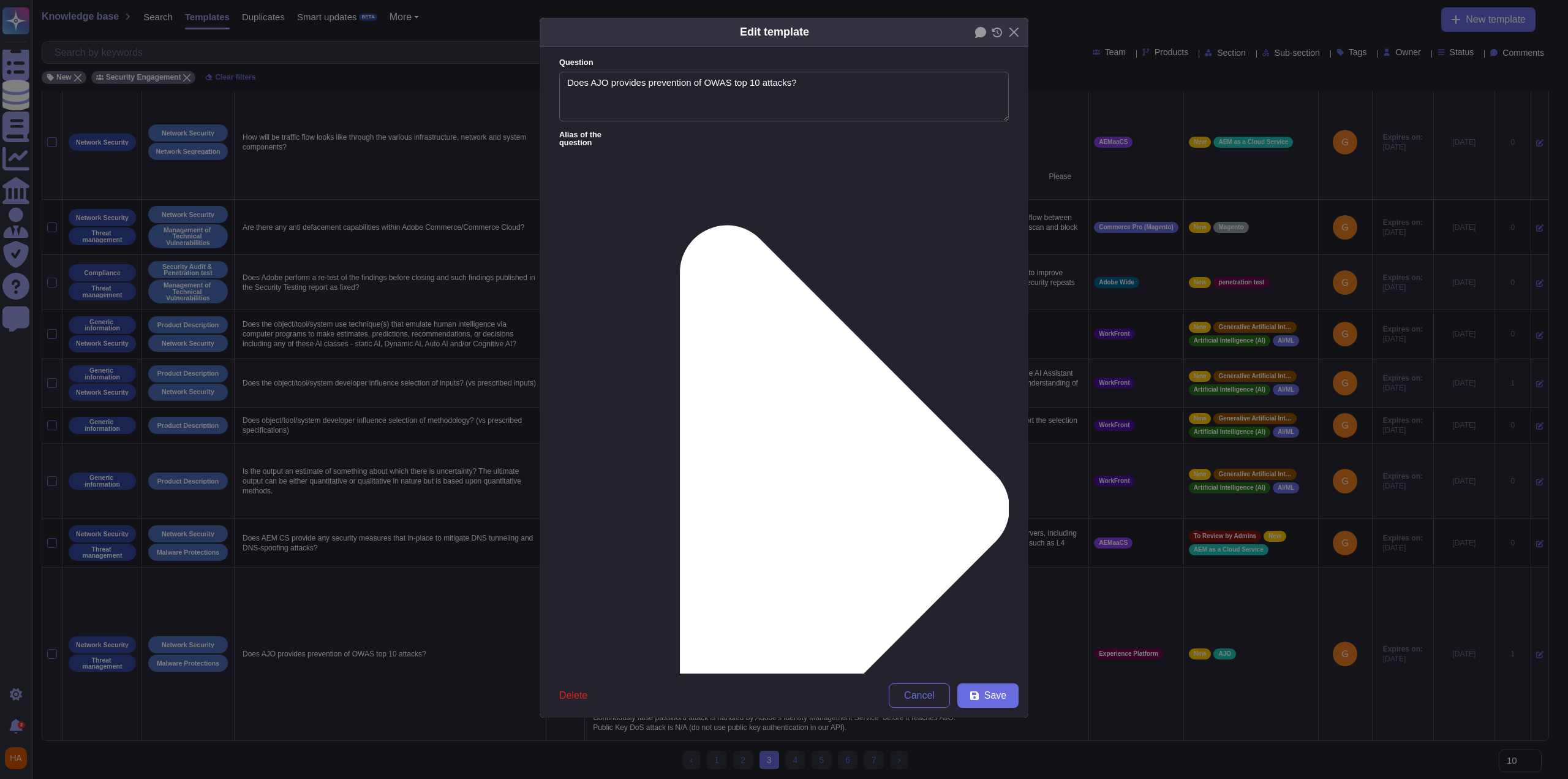
type textarea "Does AJO provides prevention of OWAS top 10 attacks?"
drag, startPoint x: 604, startPoint y: 172, endPoint x: 478, endPoint y: 170, distance: 126.0
click at [478, 170] on div "Edit template Question Does AJO provides prevention of OWAS top 10 attacks? Ali…" at bounding box center [784, 390] width 1568 height 779
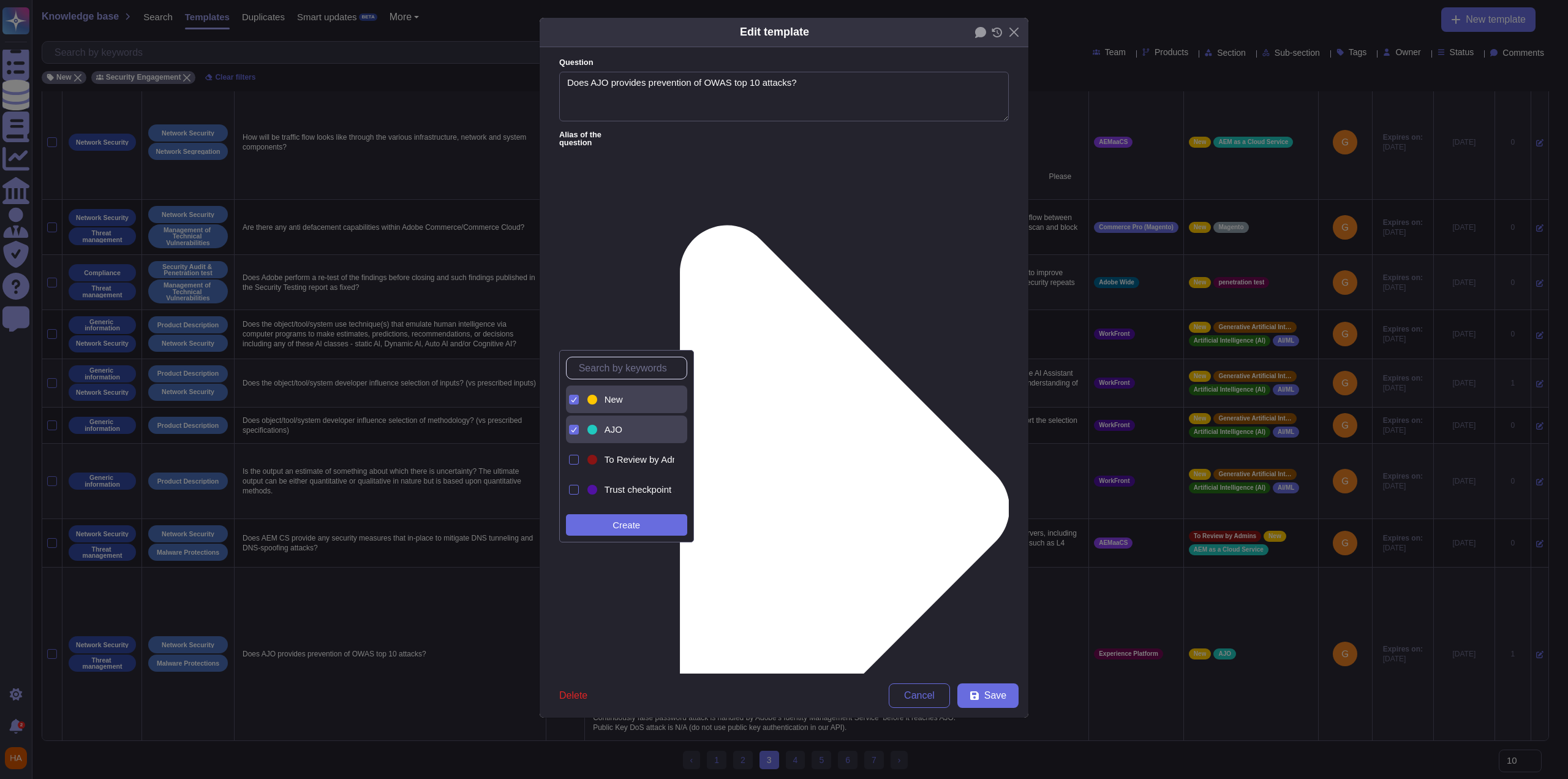
click at [626, 395] on div "New" at bounding box center [637, 399] width 65 height 11
click at [992, 693] on span "Save" at bounding box center [995, 695] width 22 height 10
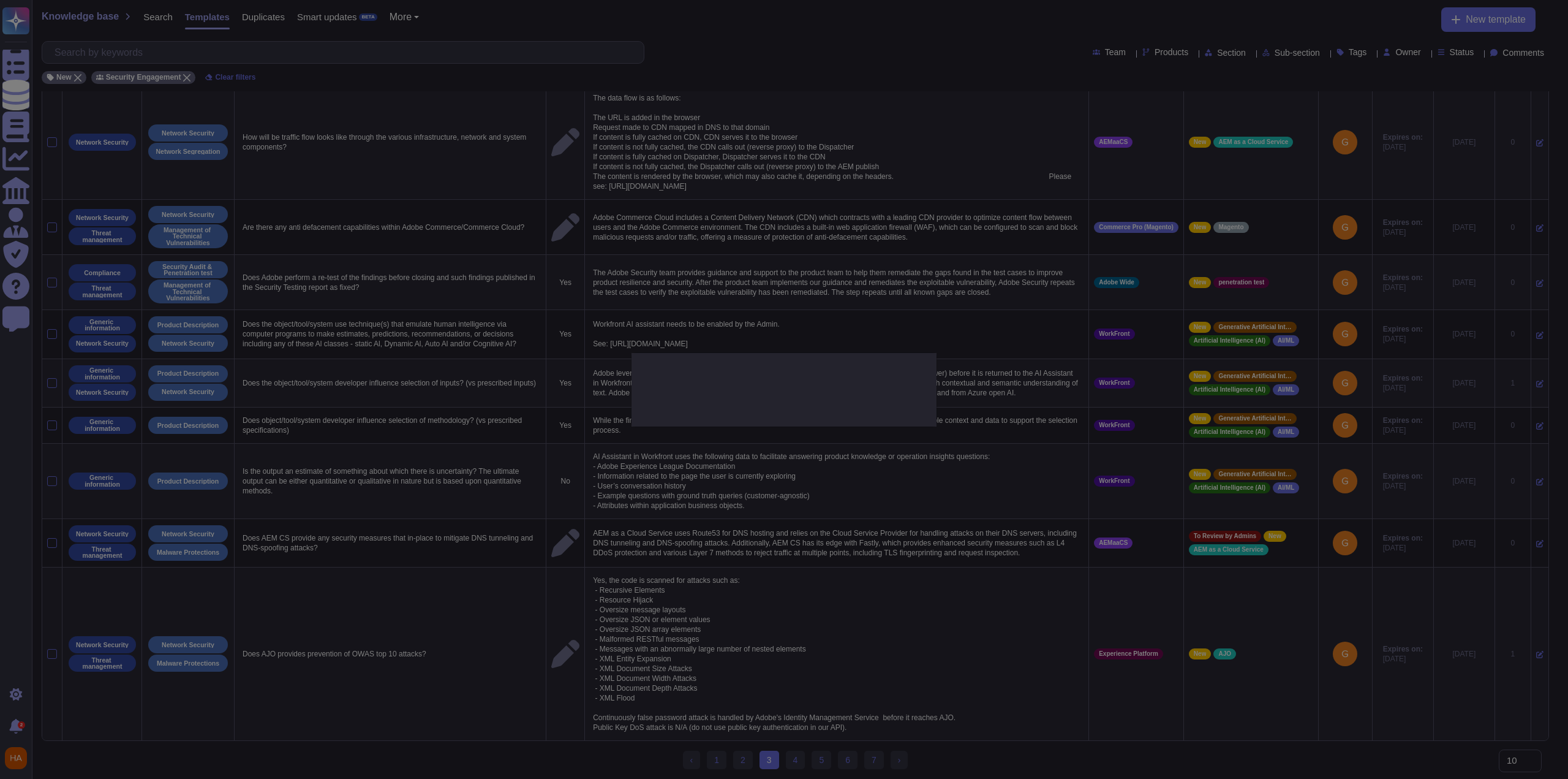
type textarea "Yes, the code is scanned for attacks such as: - Recursive Elements - Resource H…"
